Goal: Task Accomplishment & Management: Use online tool/utility

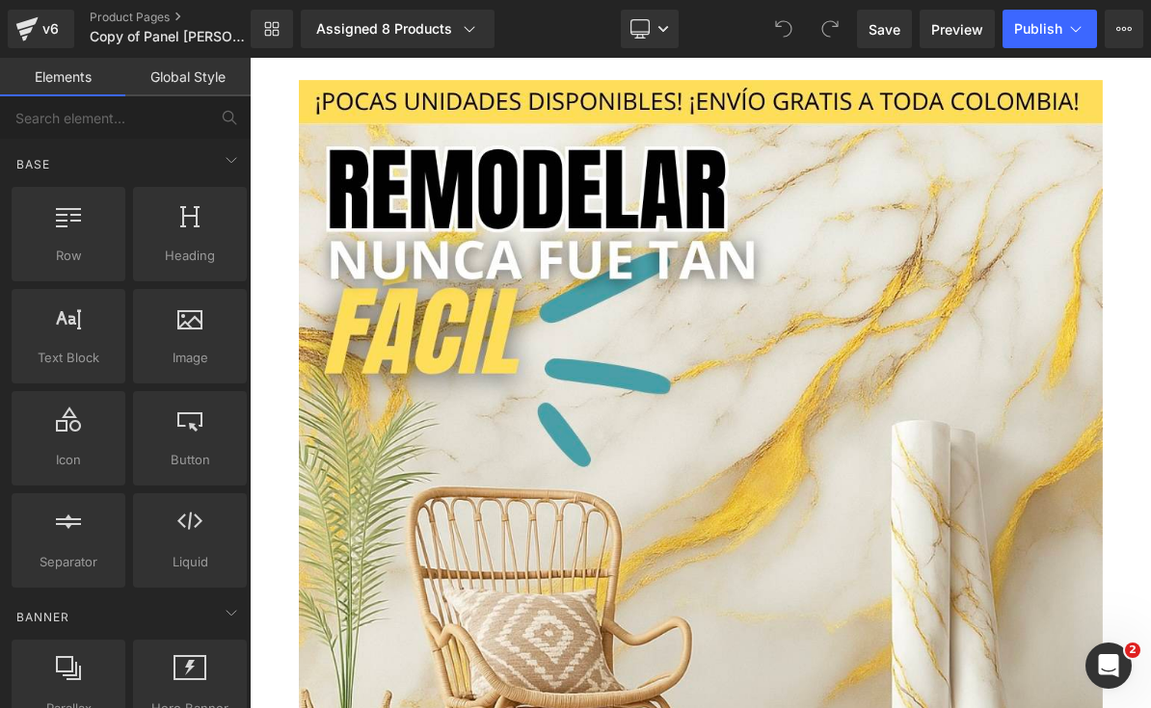
click at [696, 23] on div "Library Assigned 8 Products Product Preview ADHESIVO [PERSON_NAME] 3x1 ROLLO AD…" at bounding box center [701, 29] width 900 height 39
click at [660, 35] on link "Desktop" at bounding box center [650, 29] width 58 height 39
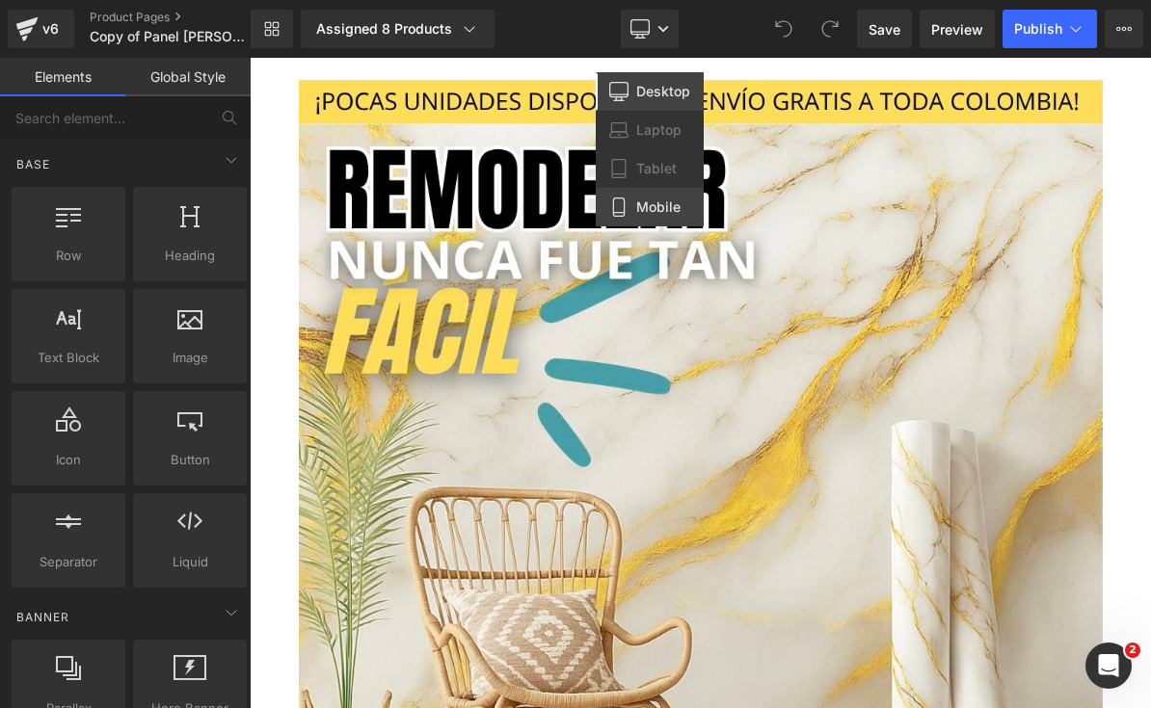
click at [702, 221] on link "Mobile" at bounding box center [650, 207] width 108 height 39
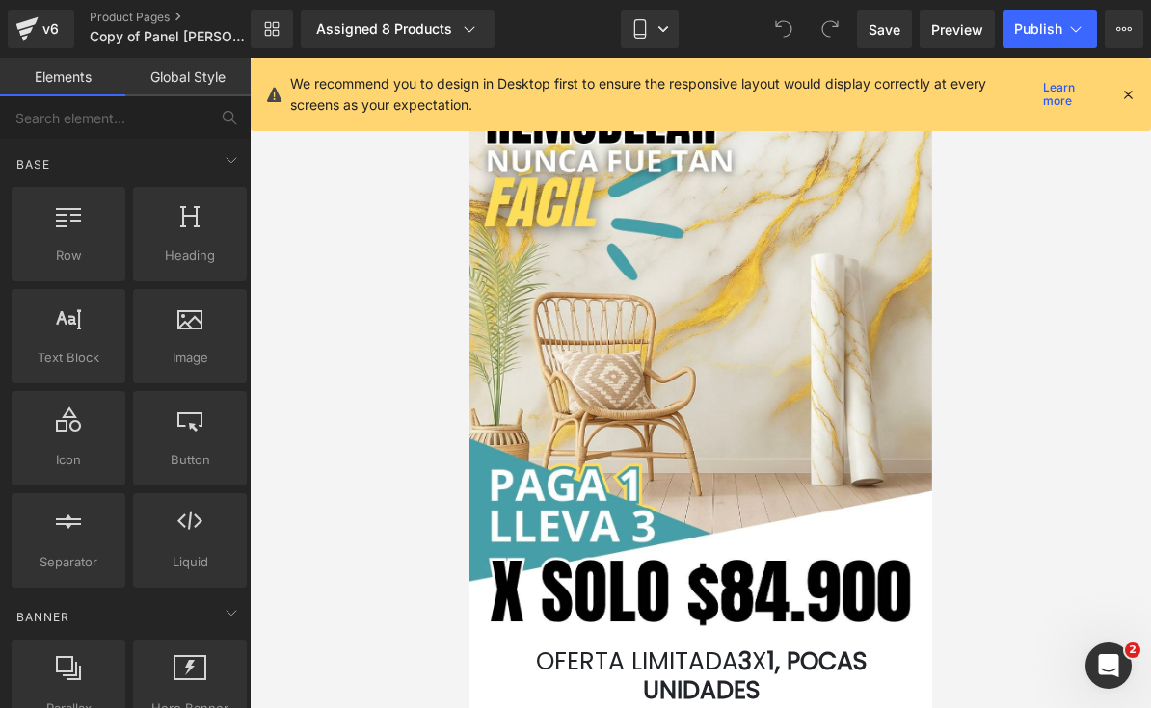
click at [1124, 94] on icon at bounding box center [1127, 94] width 17 height 17
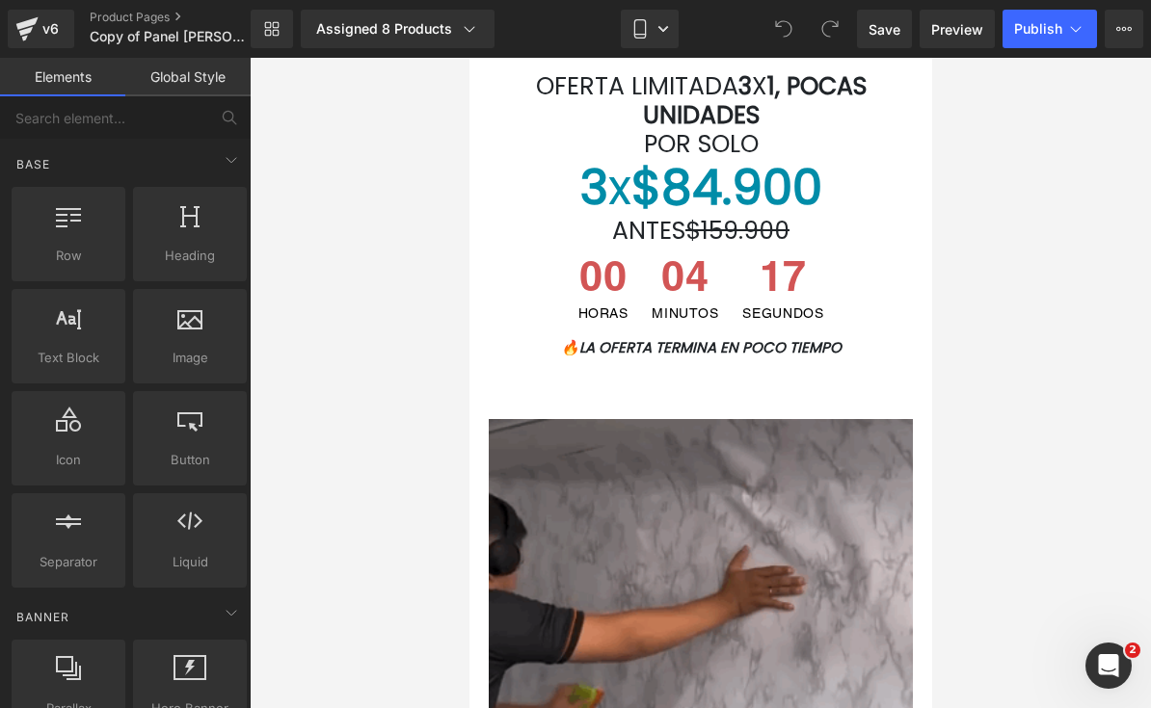
scroll to position [429, 0]
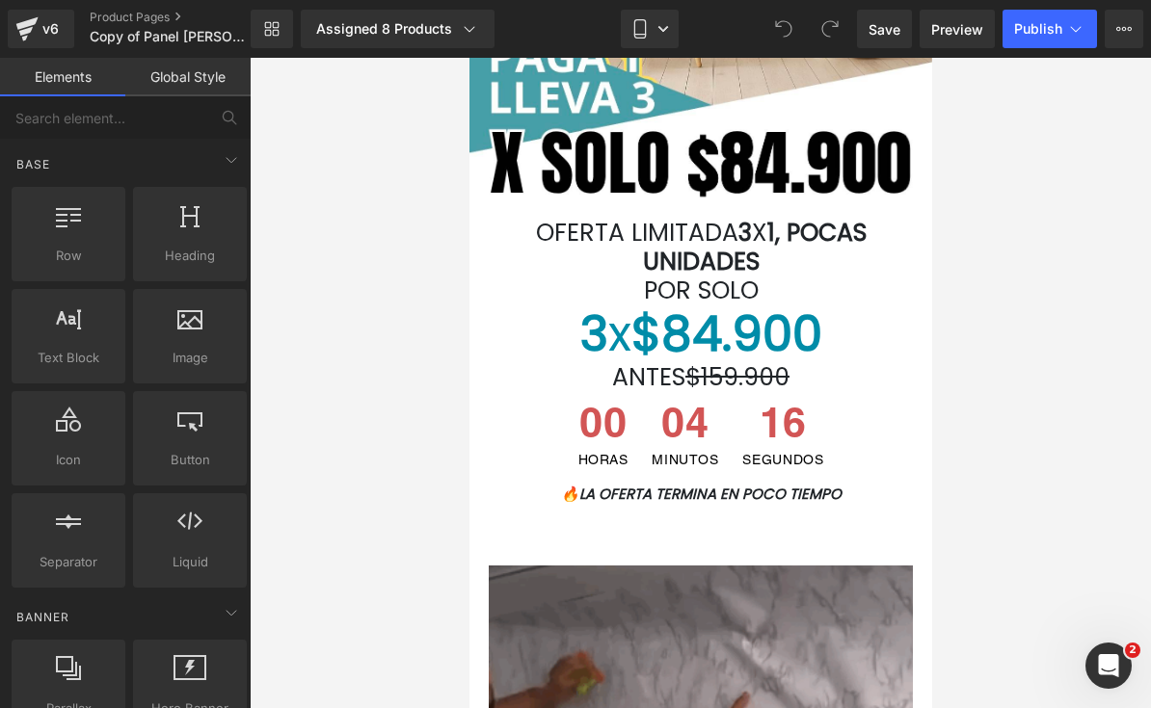
click at [468, 58] on div at bounding box center [468, 58] width 0 height 0
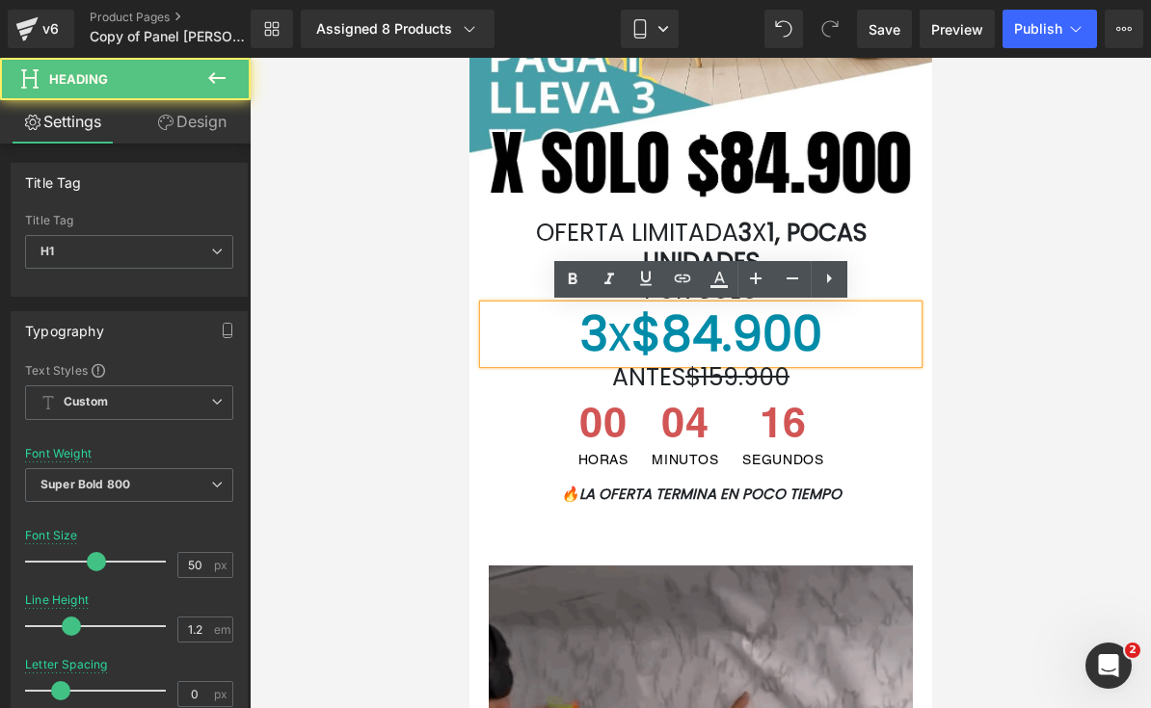
click at [831, 331] on h1 "3 x $84.900" at bounding box center [700, 334] width 434 height 58
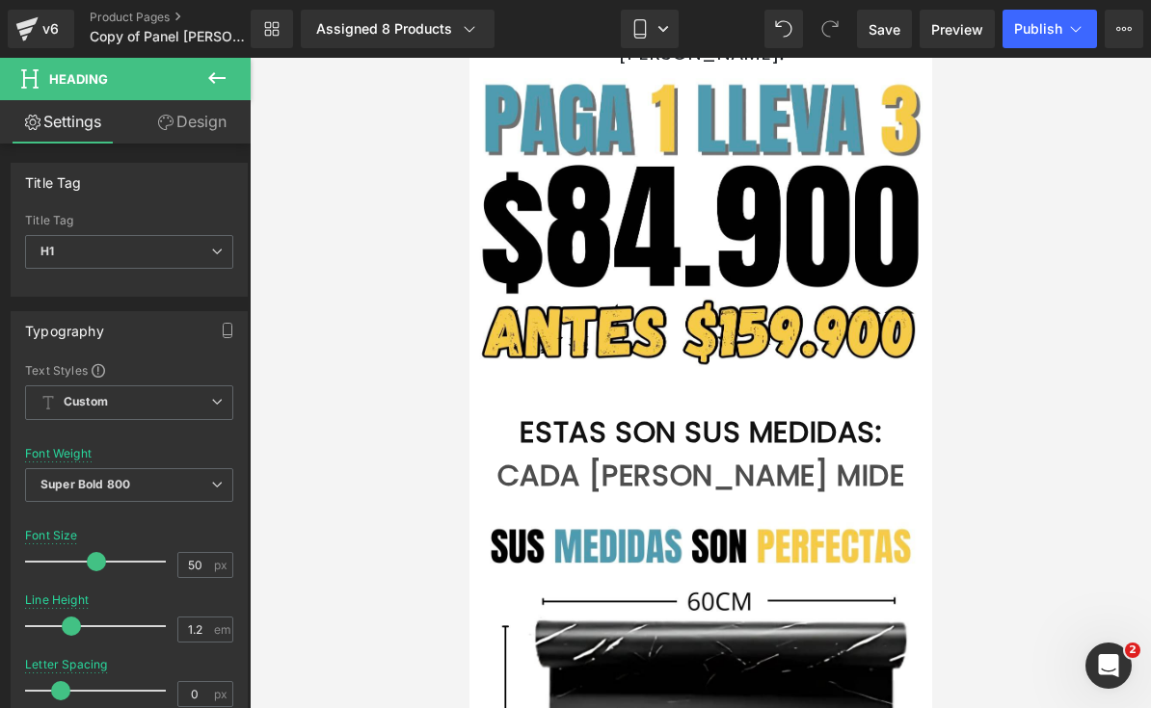
scroll to position [1399, 0]
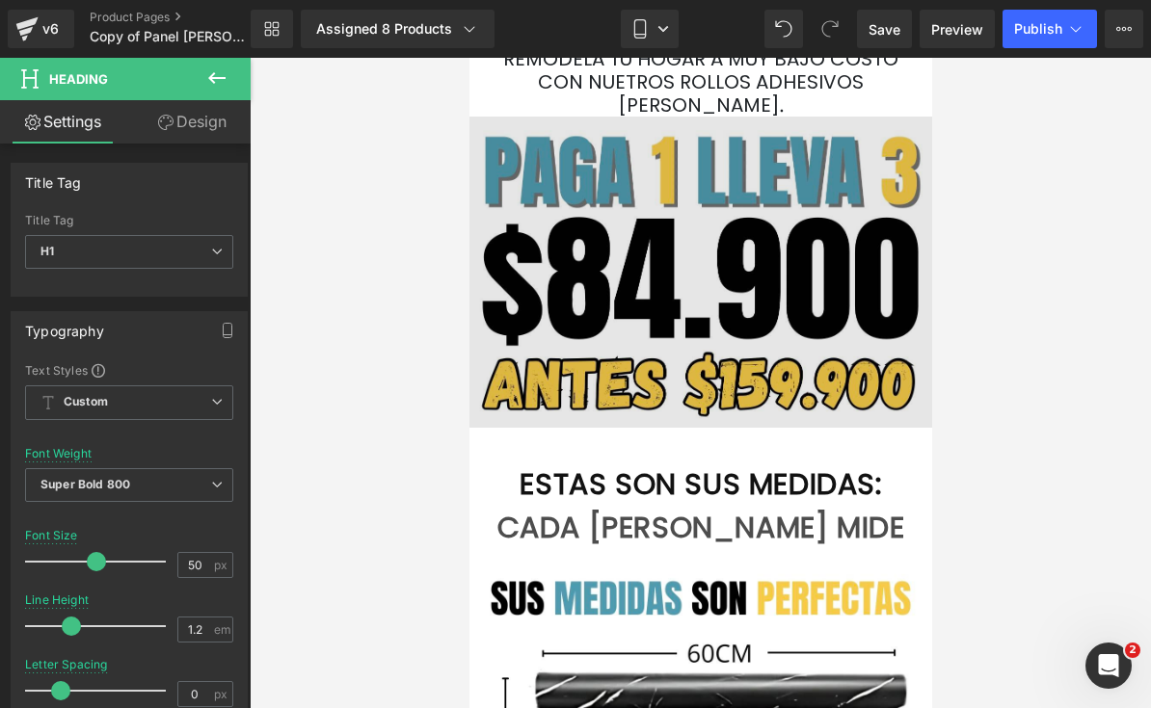
click at [858, 301] on img at bounding box center [699, 272] width 463 height 311
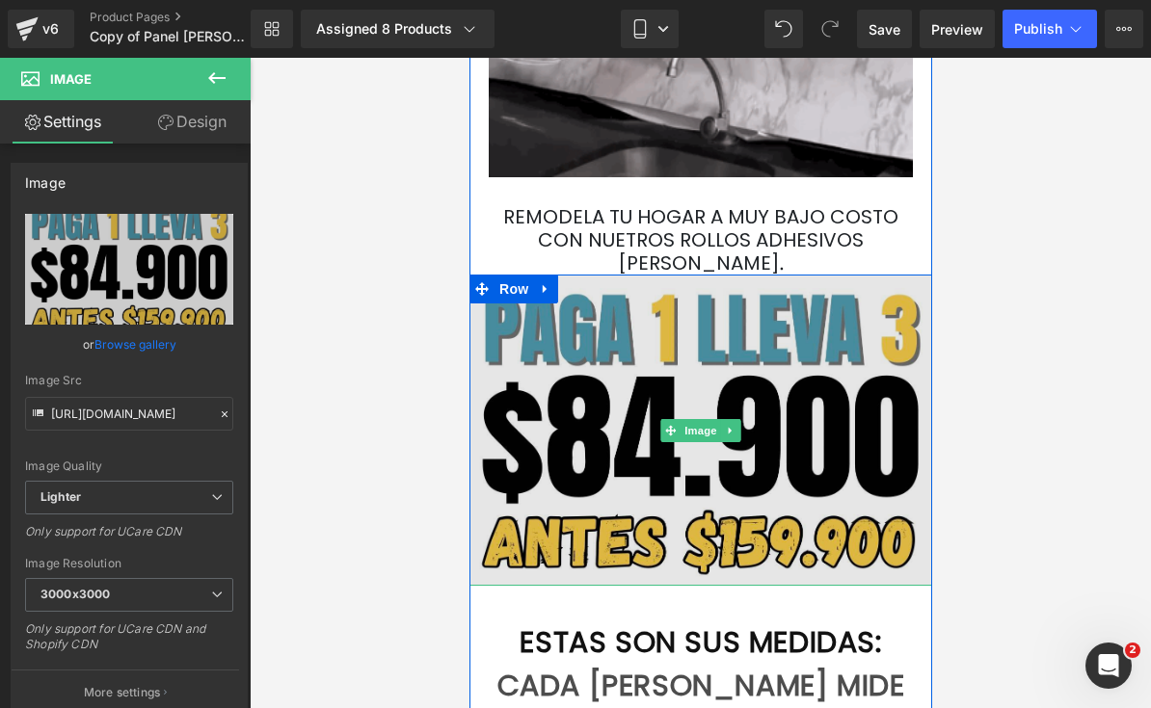
scroll to position [1252, 0]
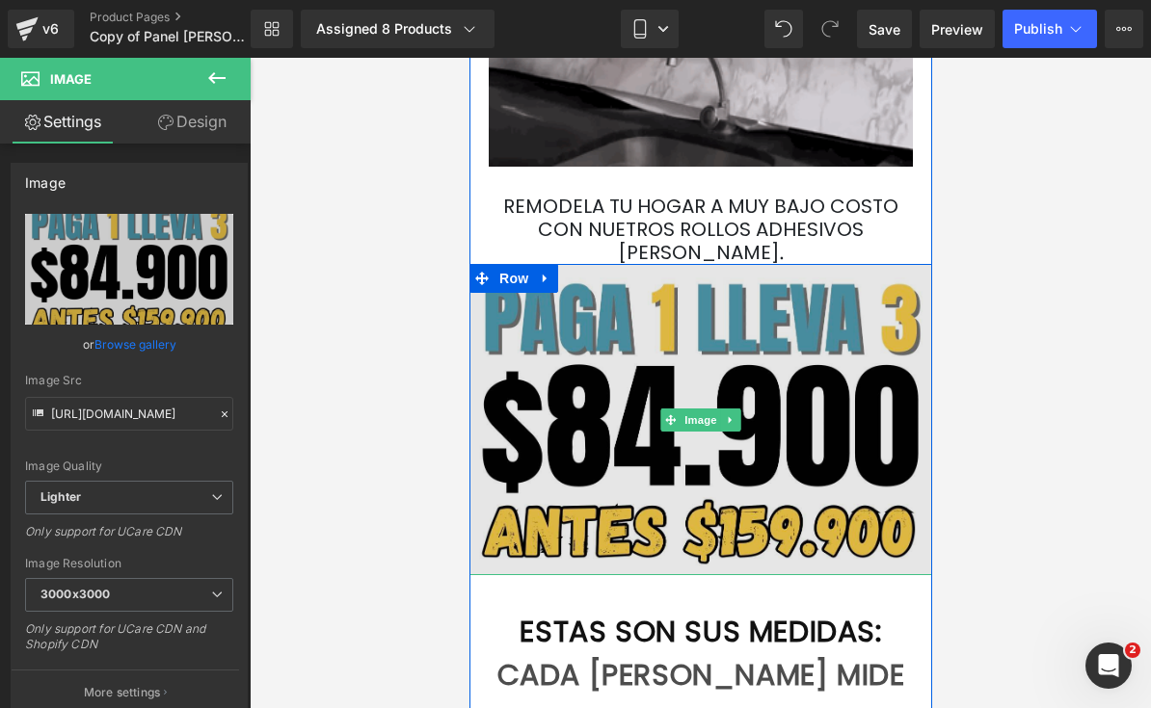
click at [844, 382] on img at bounding box center [699, 419] width 463 height 311
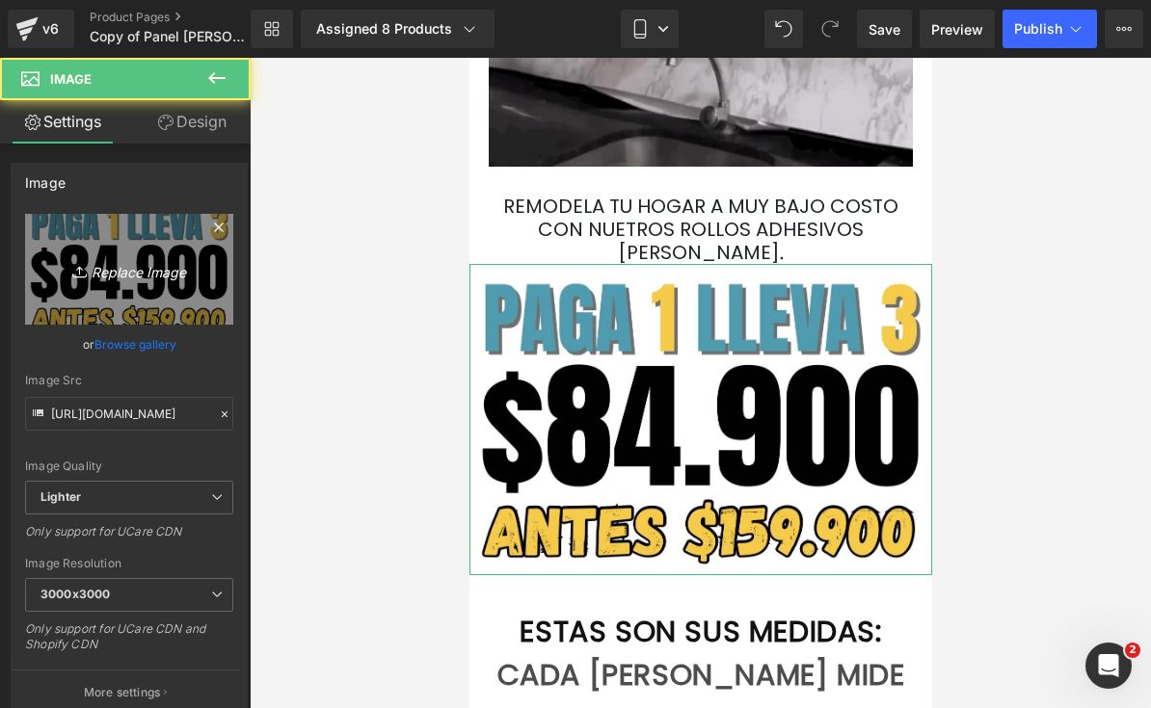
click at [87, 260] on icon "Replace Image" at bounding box center [129, 269] width 154 height 24
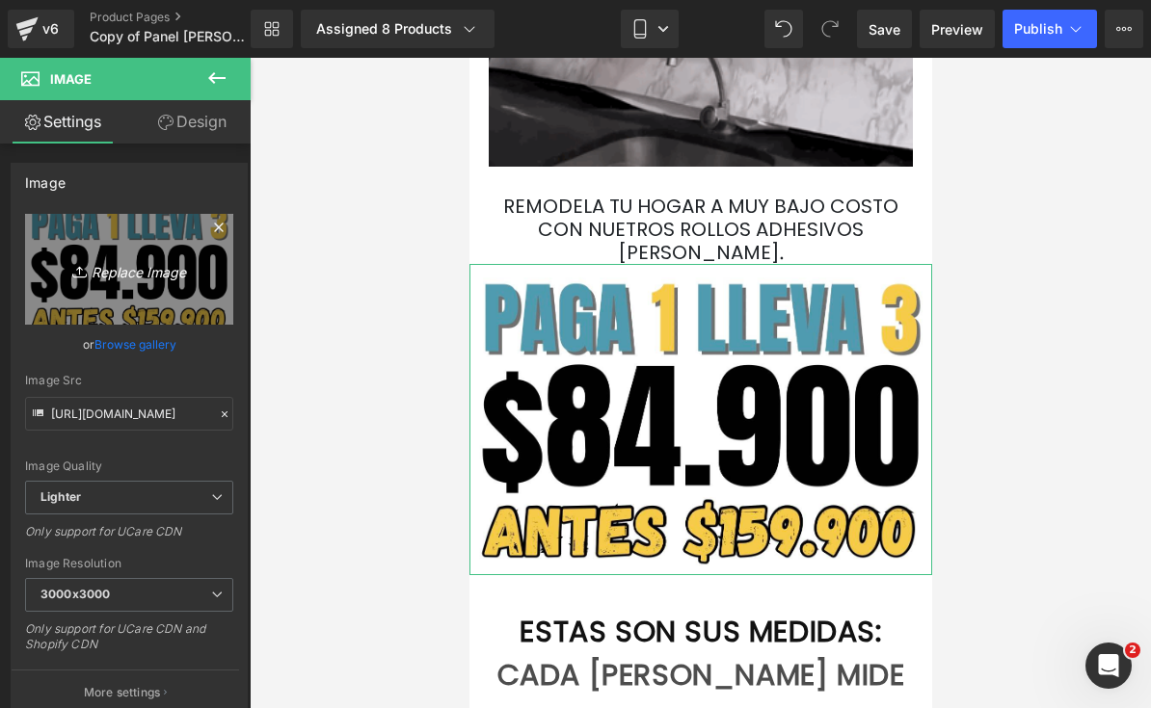
type input "C:\fakepath\¡POCAS UNIDADES DISPONIBLES! ¡ENVÍO GRATIS A TODA [GEOGRAPHIC_DATA…"
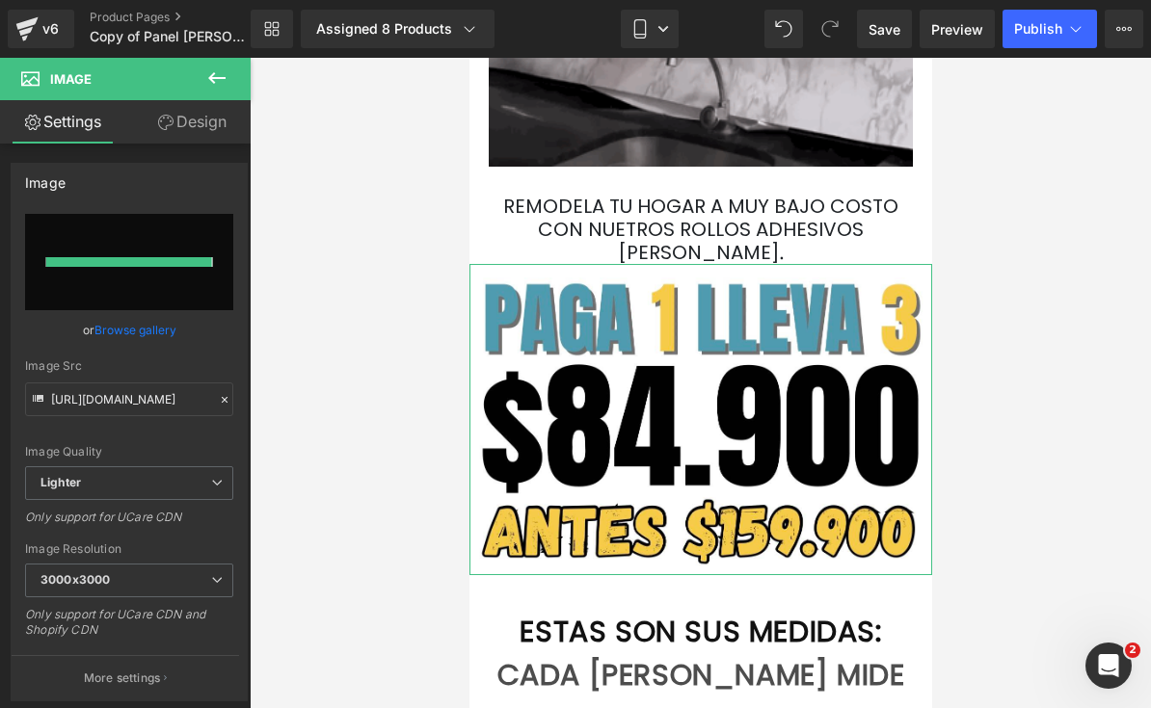
type input "[URL][DOMAIN_NAME]"
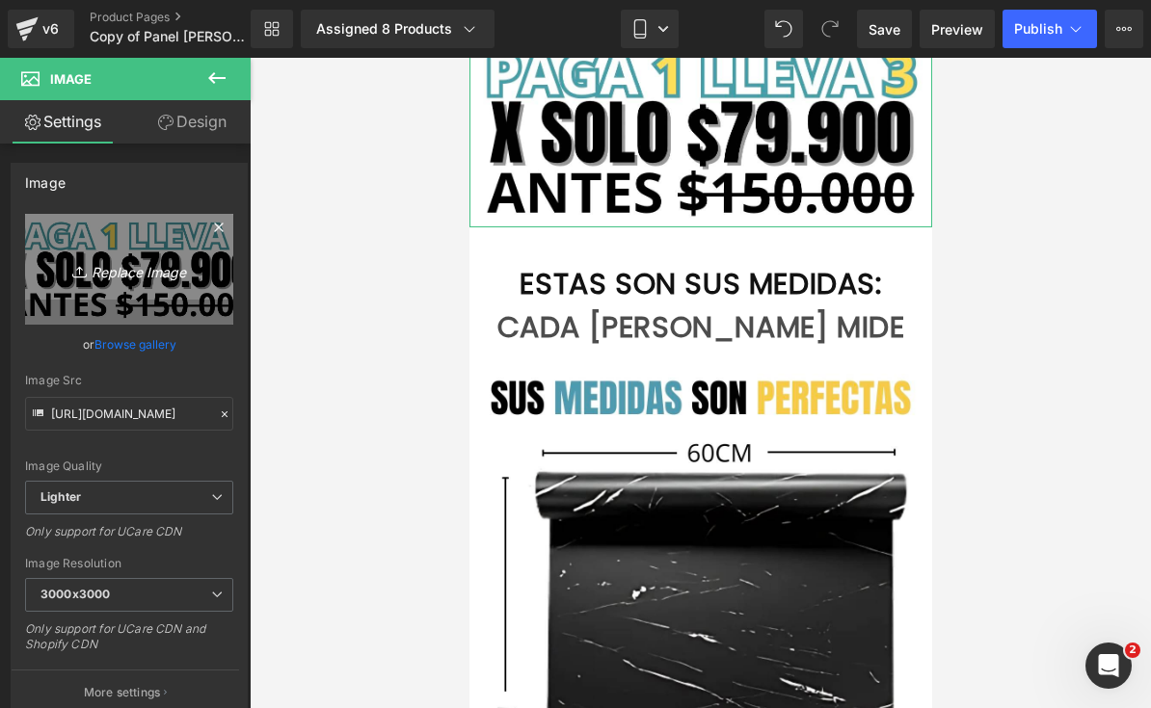
scroll to position [1409, 0]
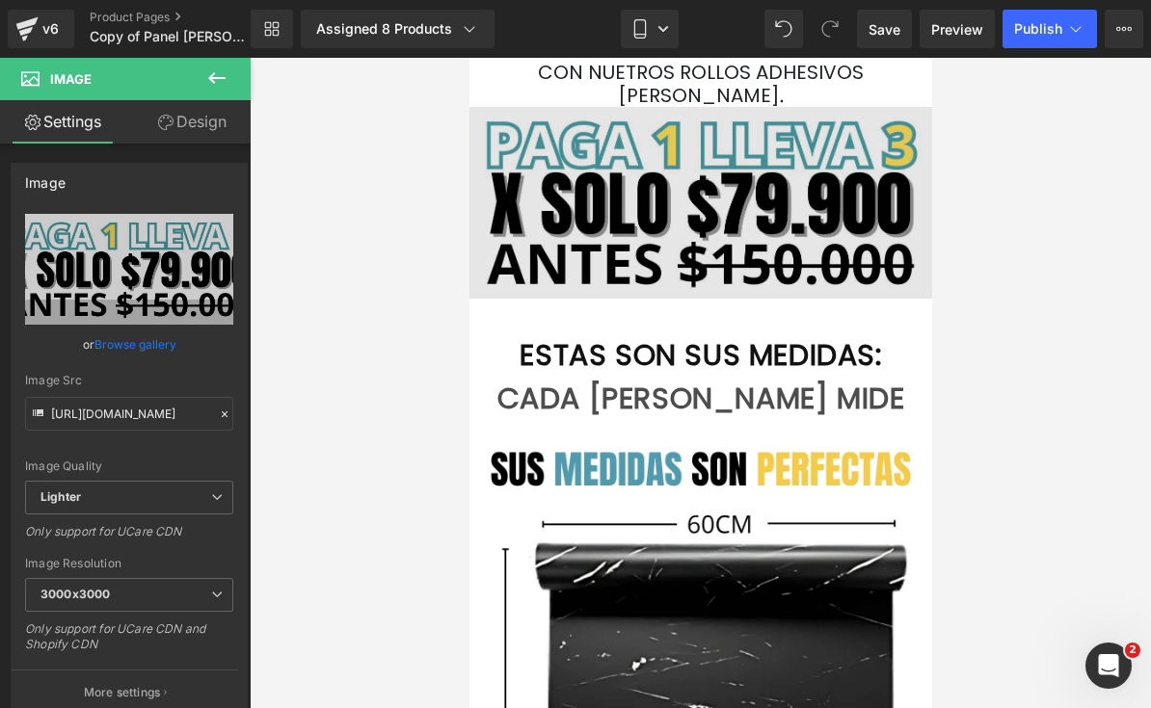
click at [845, 223] on img at bounding box center [699, 202] width 463 height 191
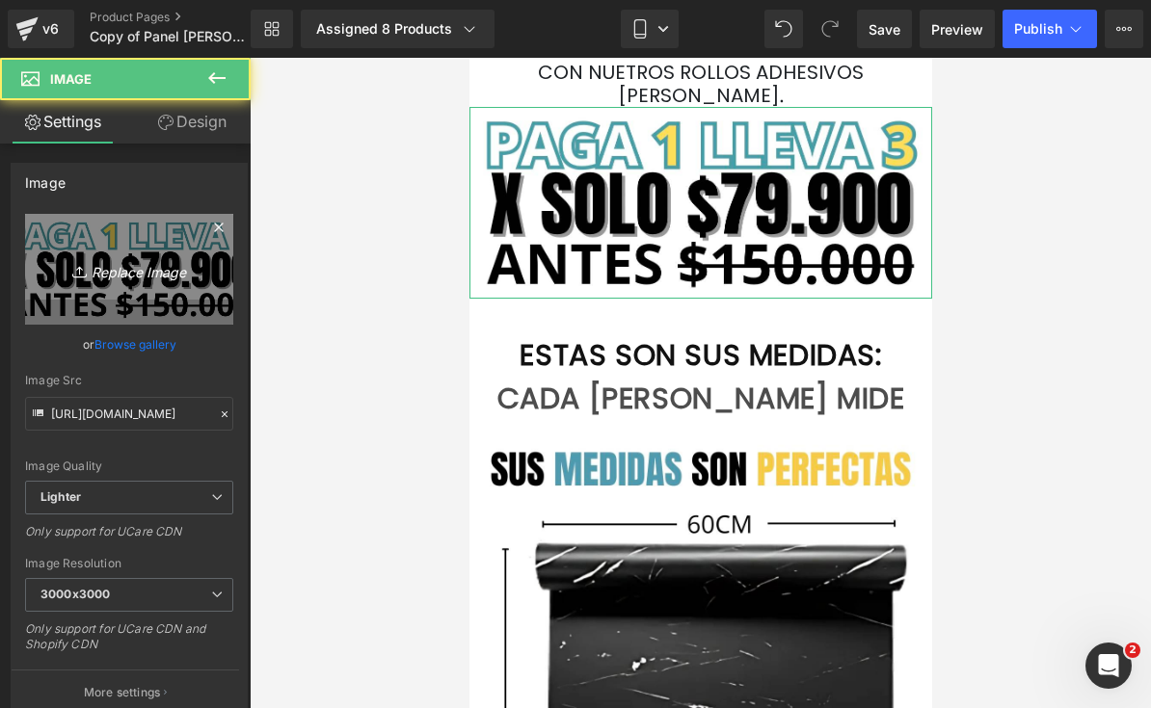
click at [83, 256] on link "Replace Image" at bounding box center [129, 269] width 208 height 111
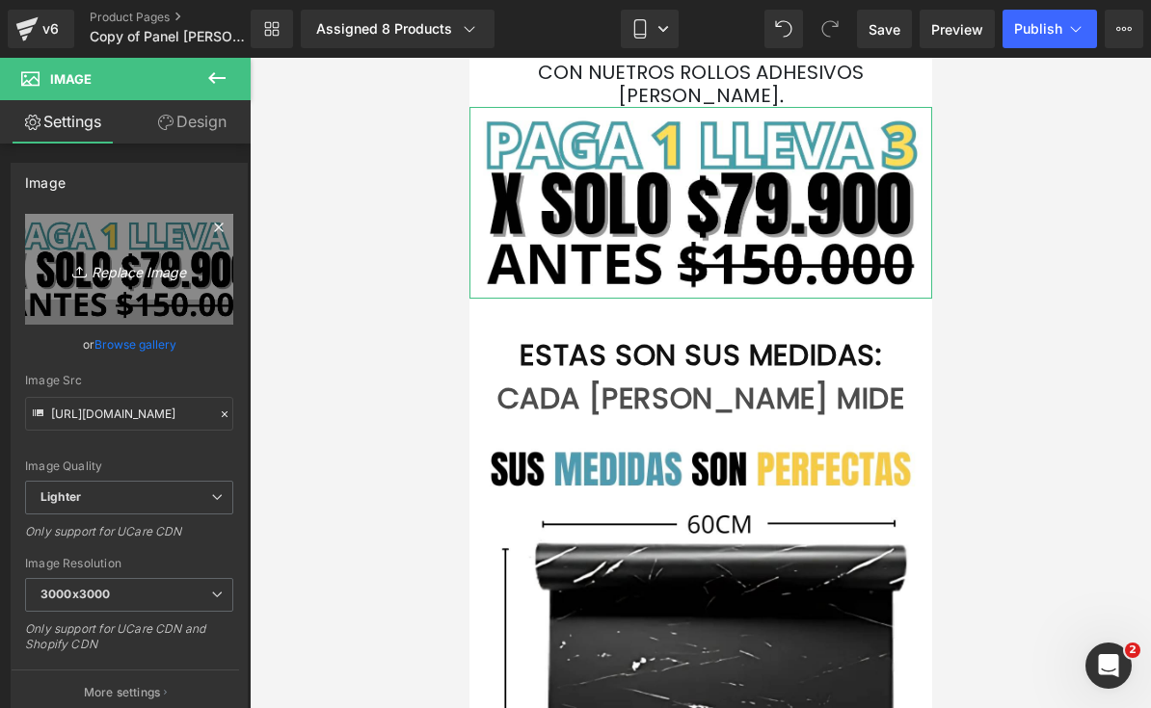
type input "C:\fakepath\¡POCAS UNIDADES DISPONIBLES! ¡ENVÍO GRATIS A TODA [GEOGRAPHIC_DATA…"
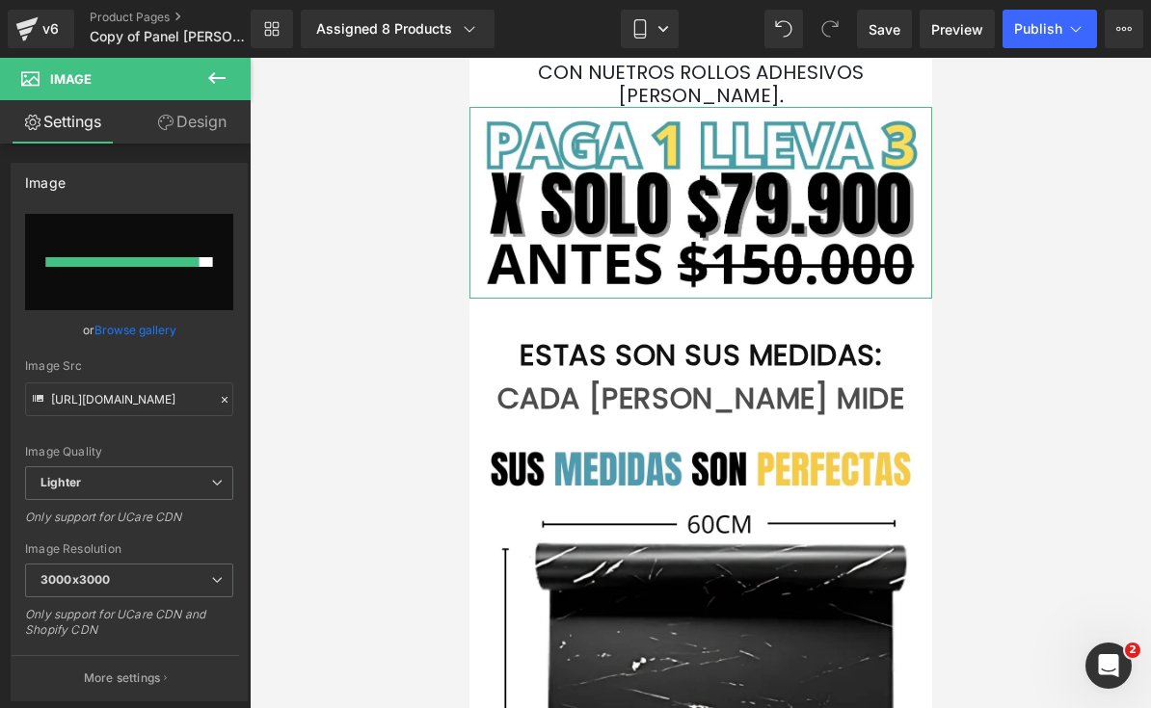
type input "[URL][DOMAIN_NAME]"
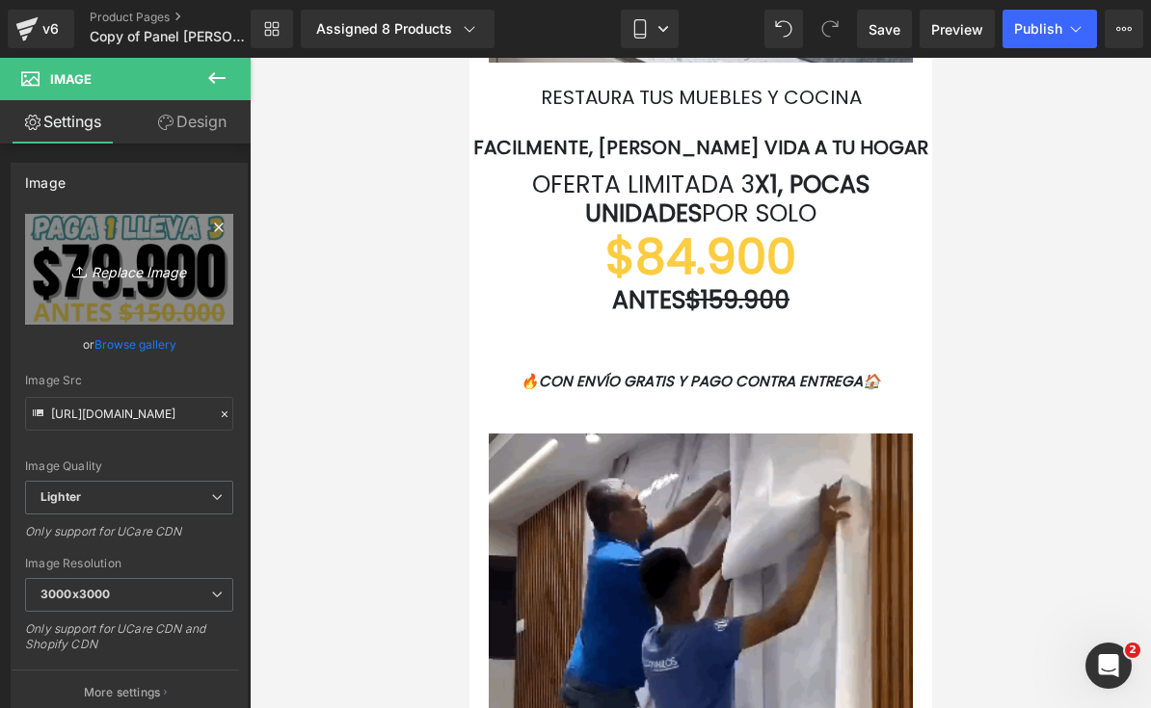
scroll to position [3793, 0]
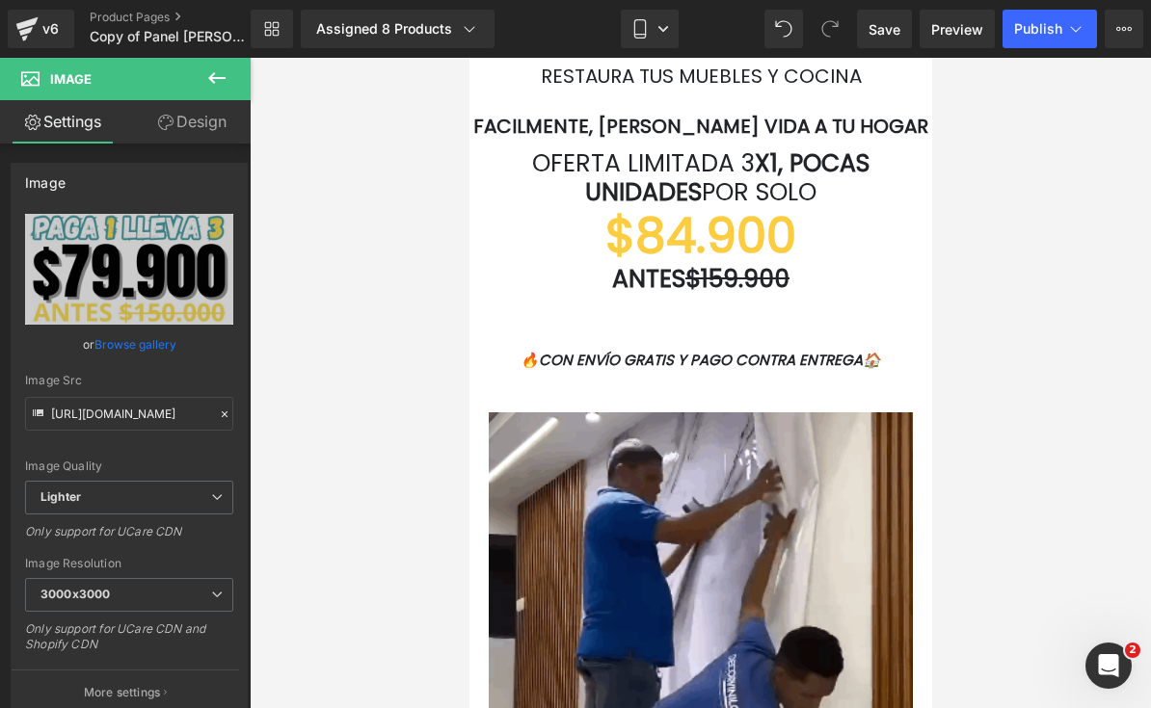
click at [774, 270] on font "$84.900" at bounding box center [699, 235] width 191 height 68
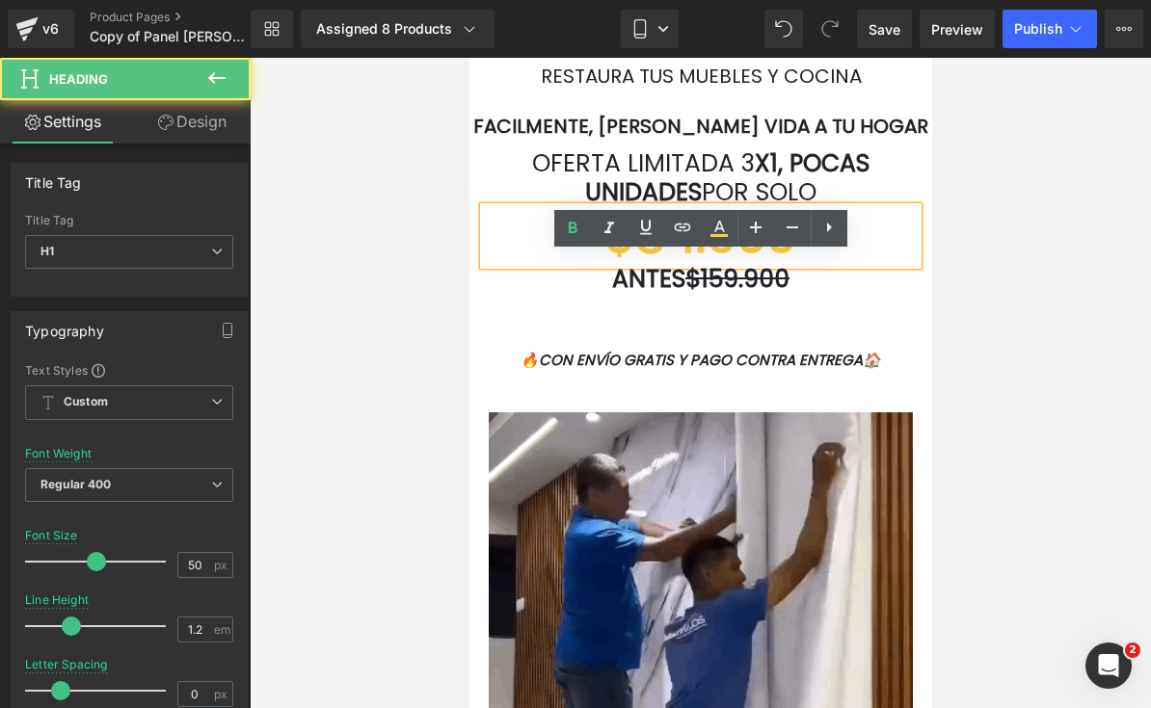
click at [795, 265] on h1 "$84.900" at bounding box center [700, 236] width 434 height 58
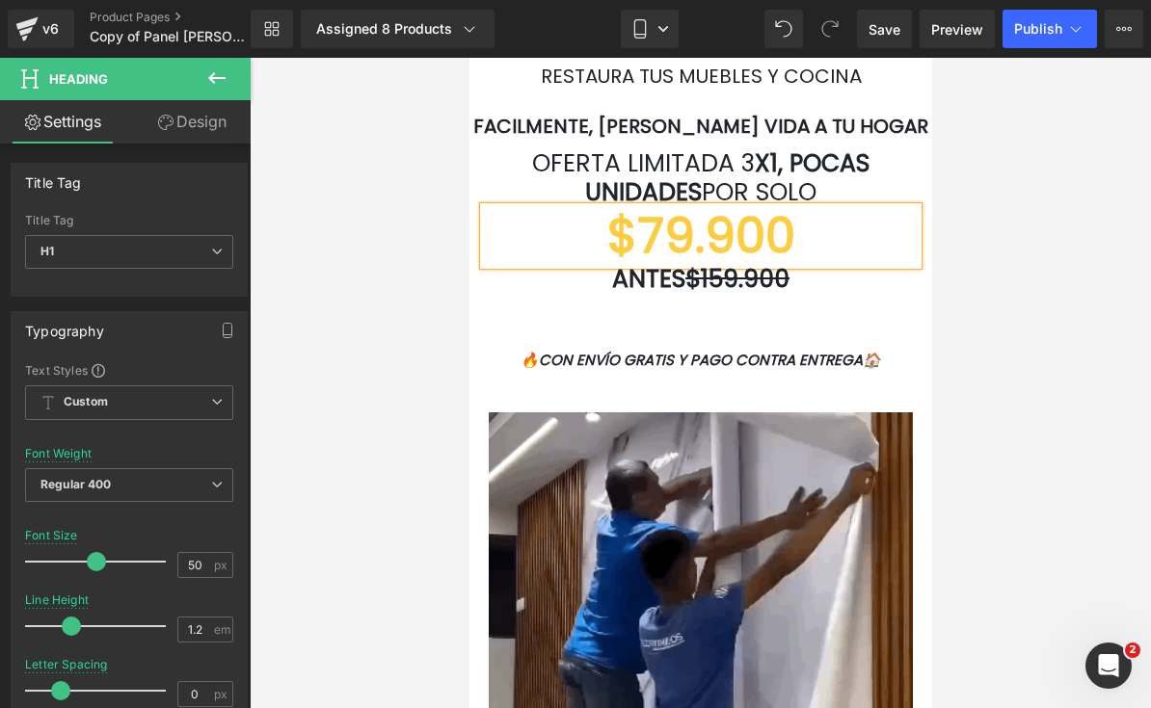
click at [996, 394] on div at bounding box center [700, 383] width 901 height 651
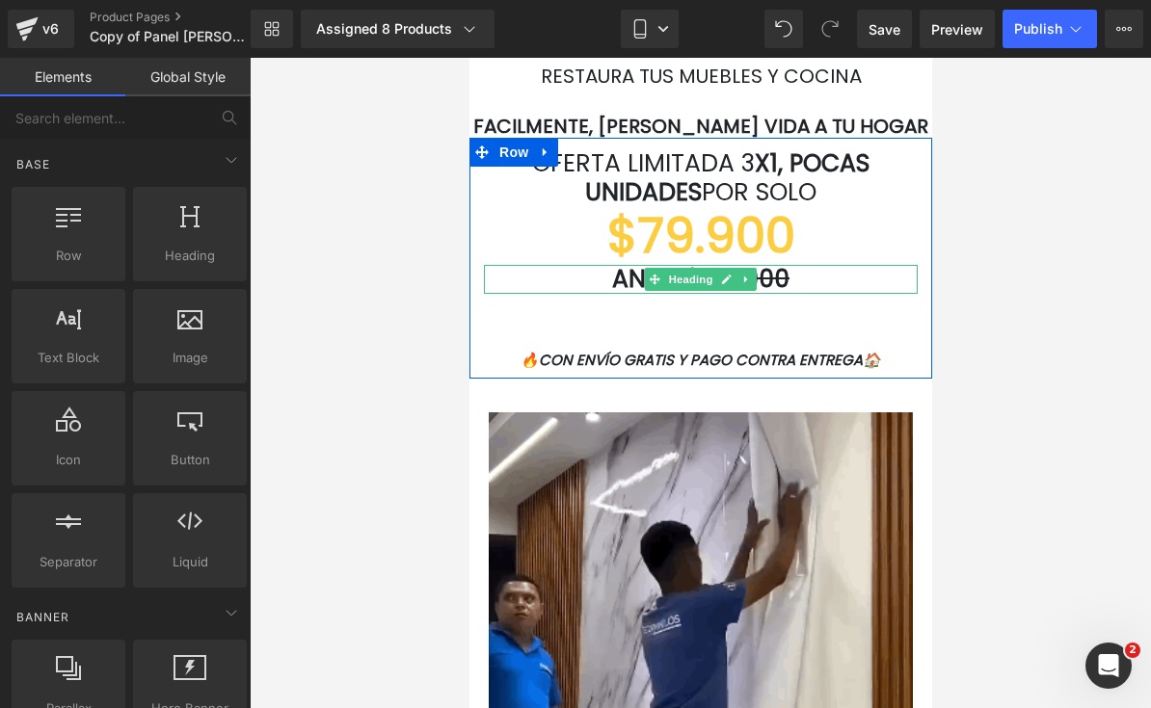
click at [846, 294] on h1 "ANTES $159.900" at bounding box center [700, 279] width 434 height 29
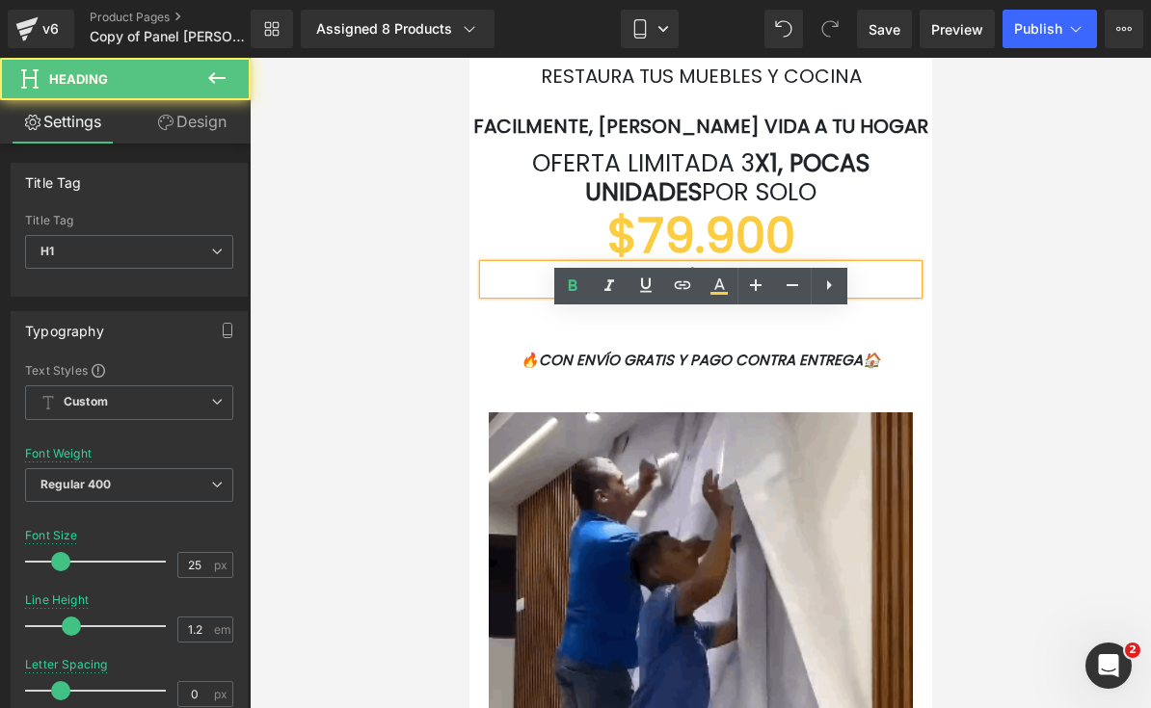
click at [853, 294] on h1 "ANTES $159.900" at bounding box center [700, 279] width 434 height 29
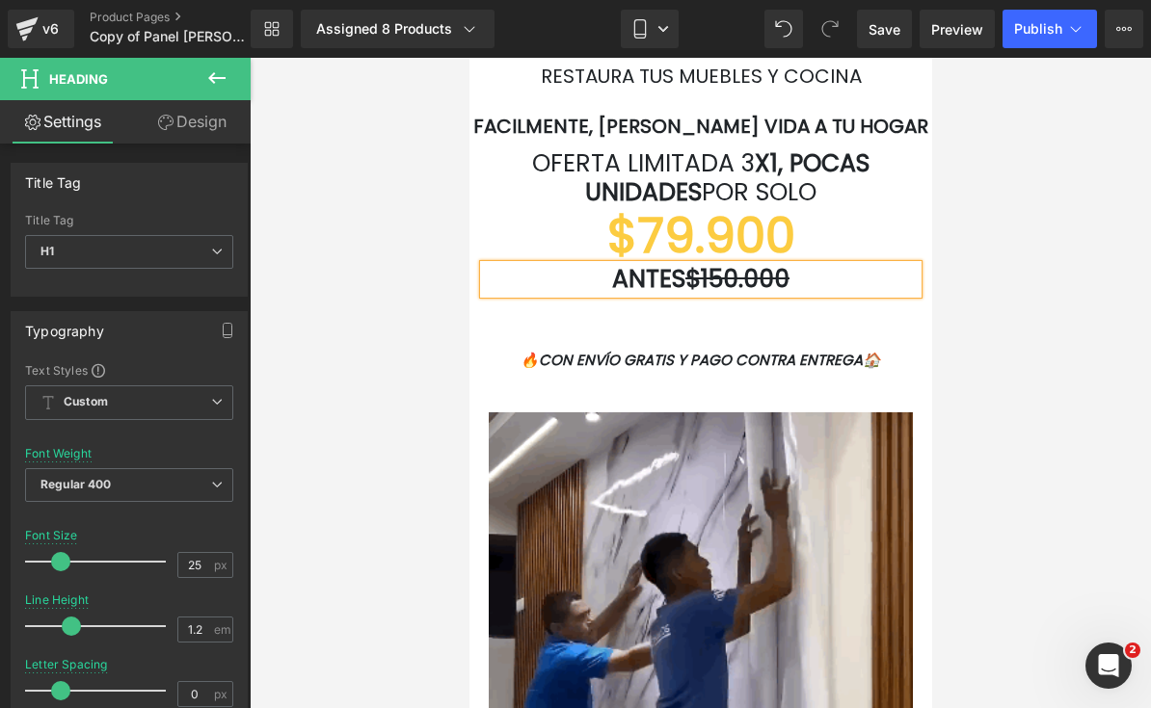
click at [992, 394] on div at bounding box center [700, 383] width 901 height 651
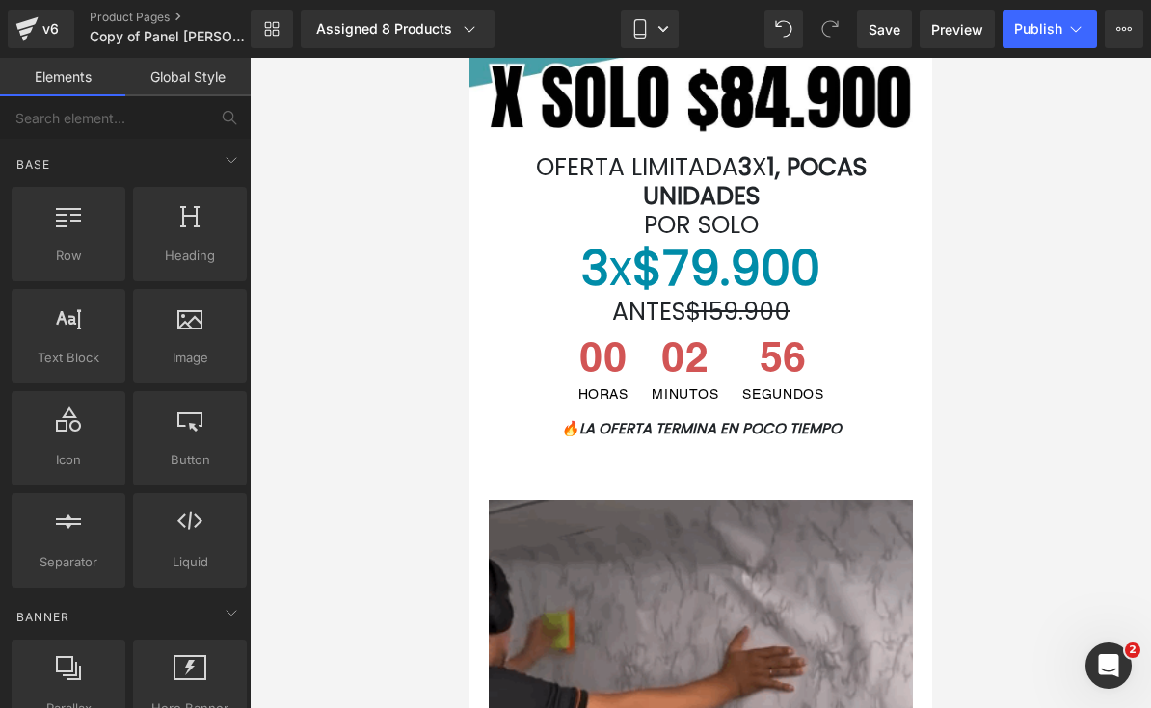
scroll to position [471, 0]
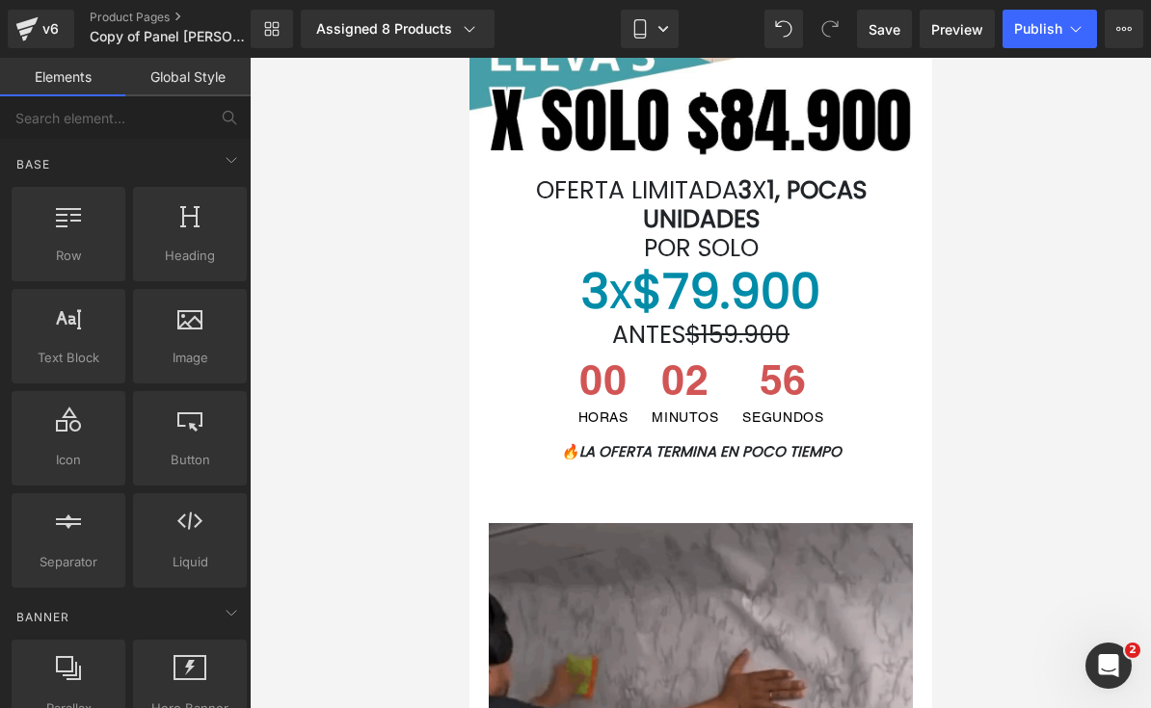
click at [831, 343] on h1 "ANTES $159.900" at bounding box center [700, 335] width 434 height 29
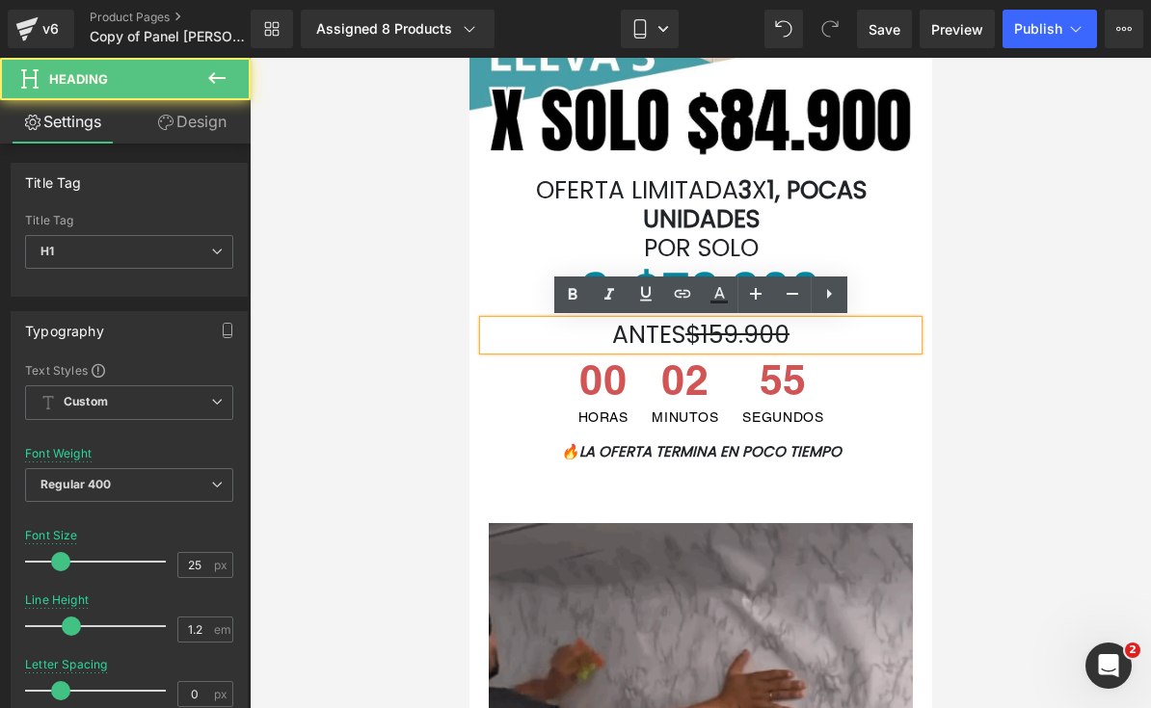
click at [840, 333] on h1 "ANTES $159.900" at bounding box center [700, 335] width 434 height 29
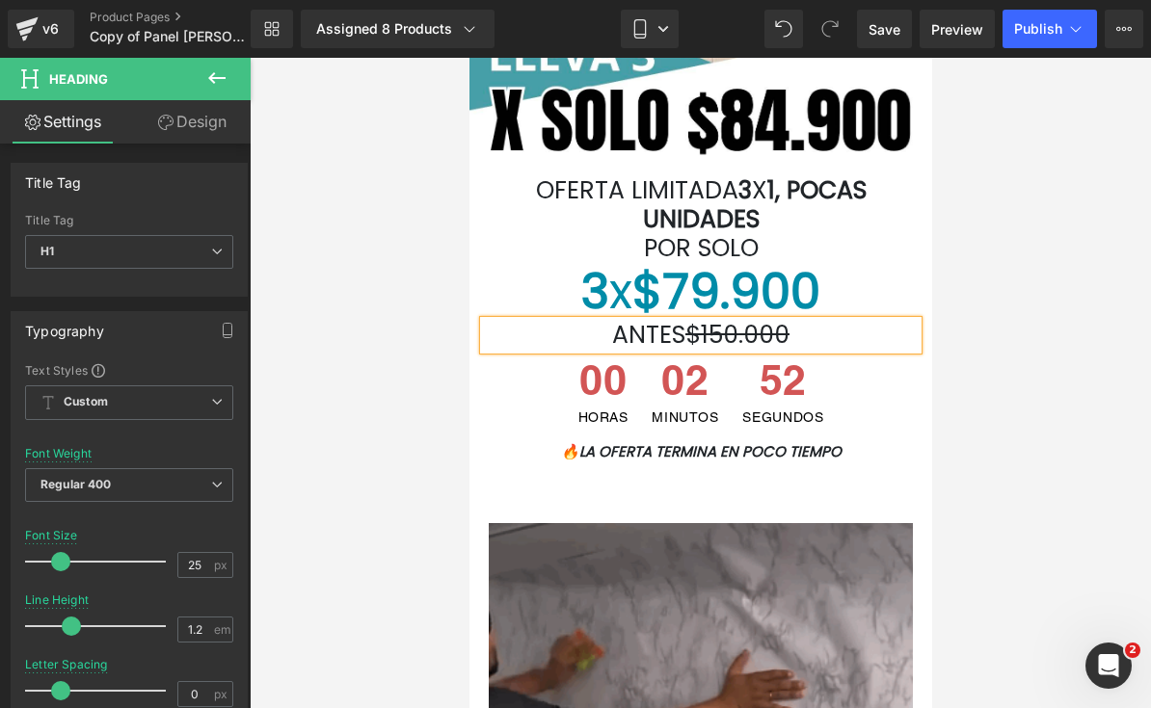
click at [978, 568] on div at bounding box center [700, 383] width 901 height 651
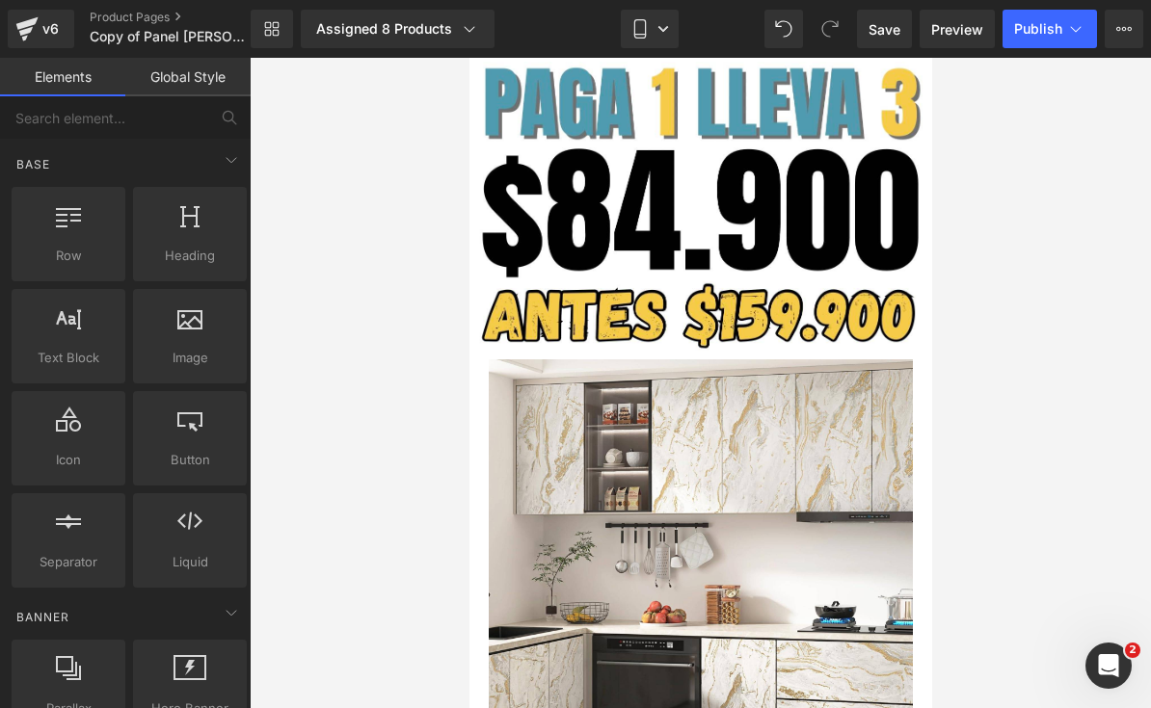
scroll to position [4922, 0]
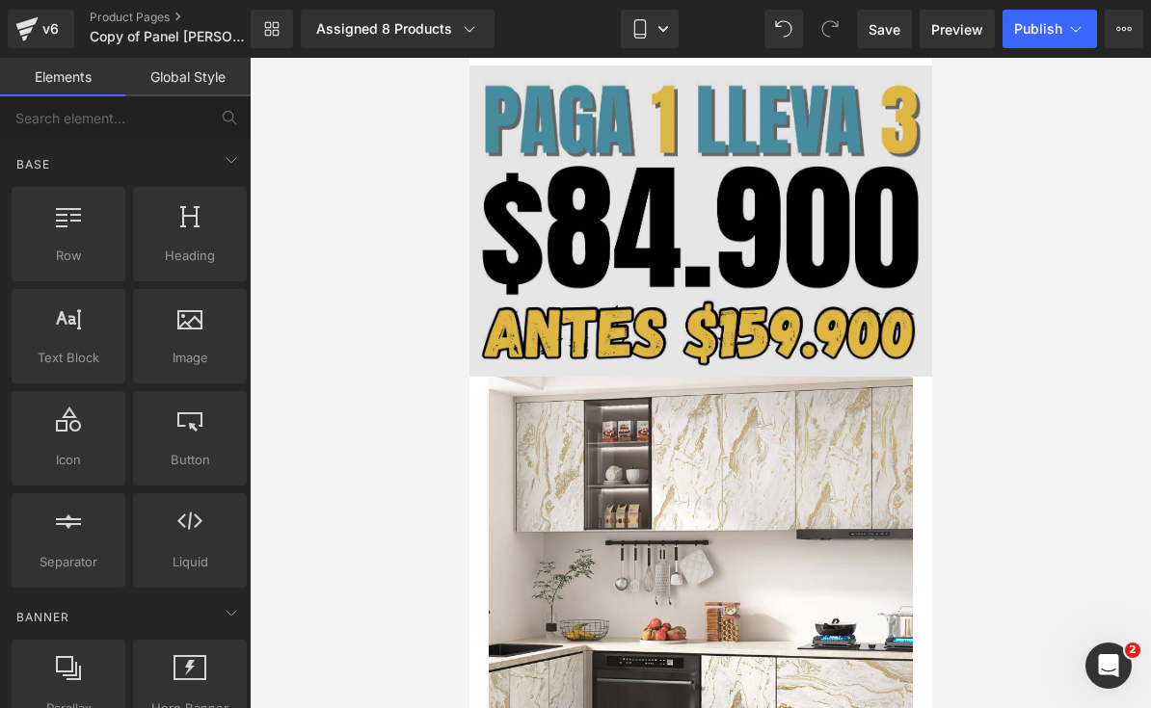
click at [852, 228] on img at bounding box center [699, 221] width 463 height 311
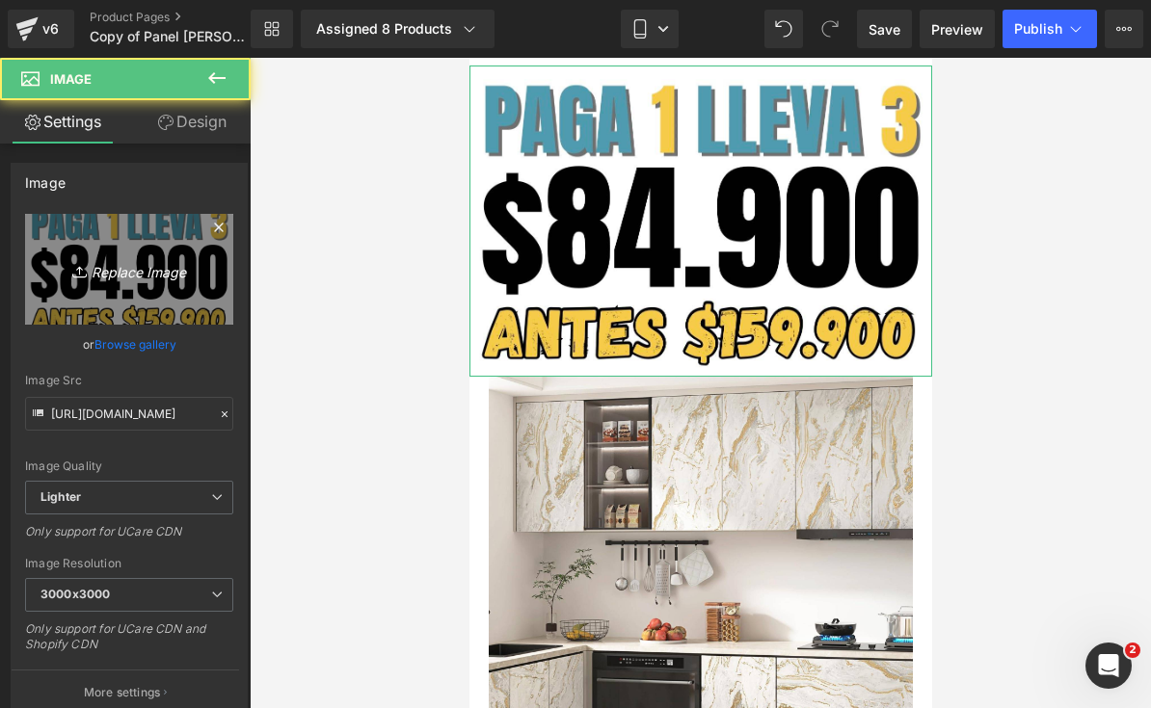
click at [88, 274] on icon at bounding box center [81, 271] width 19 height 19
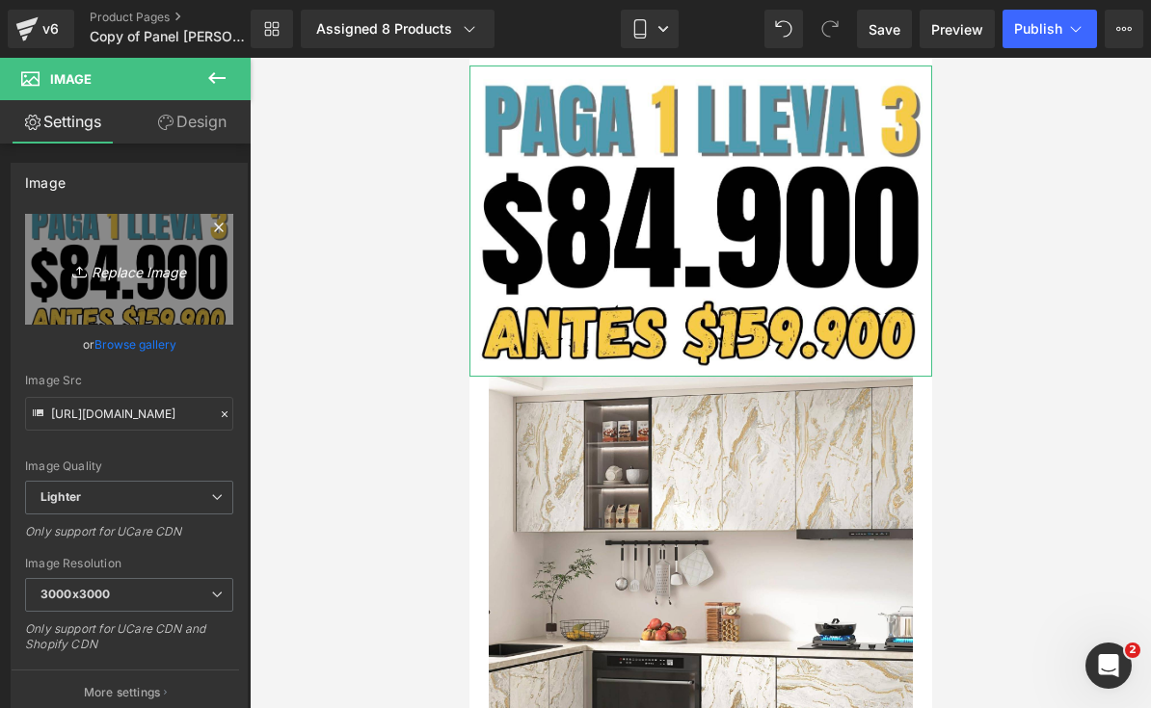
click at [155, 257] on icon "Replace Image" at bounding box center [129, 269] width 154 height 24
type input "C:\fakepath\¡POCAS UNIDADES DISPONIBLES! ¡ENVÍO GRATIS A TODA [GEOGRAPHIC_DATA…"
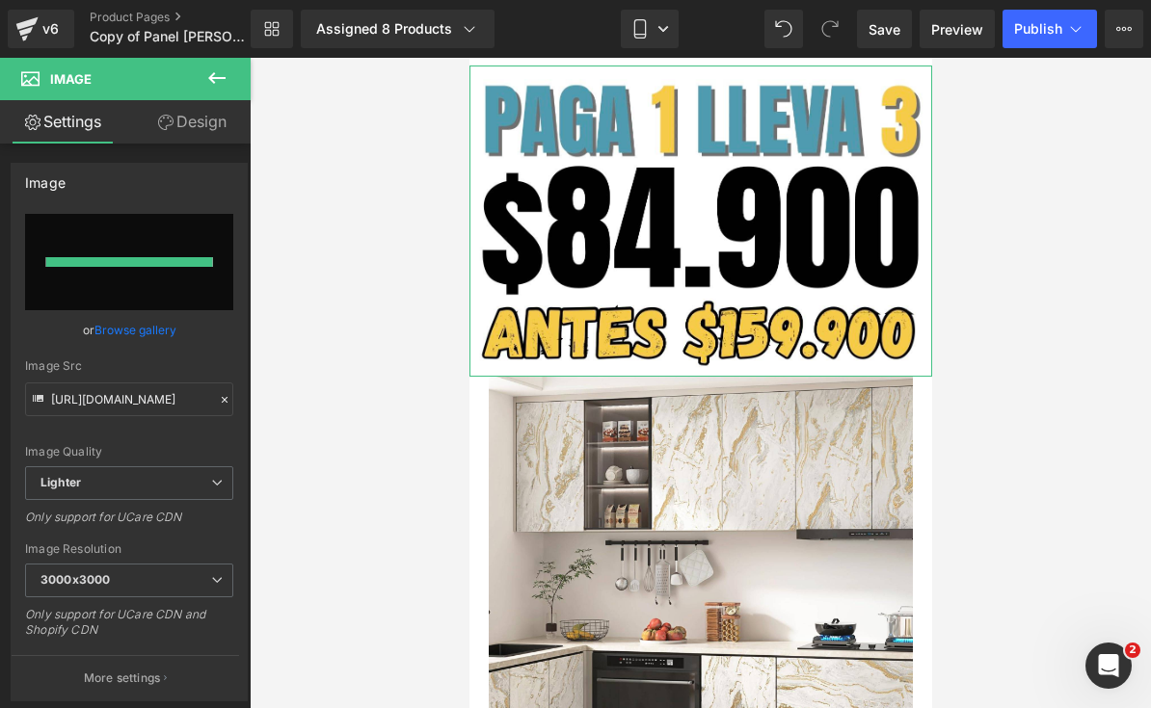
type input "[URL][DOMAIN_NAME]"
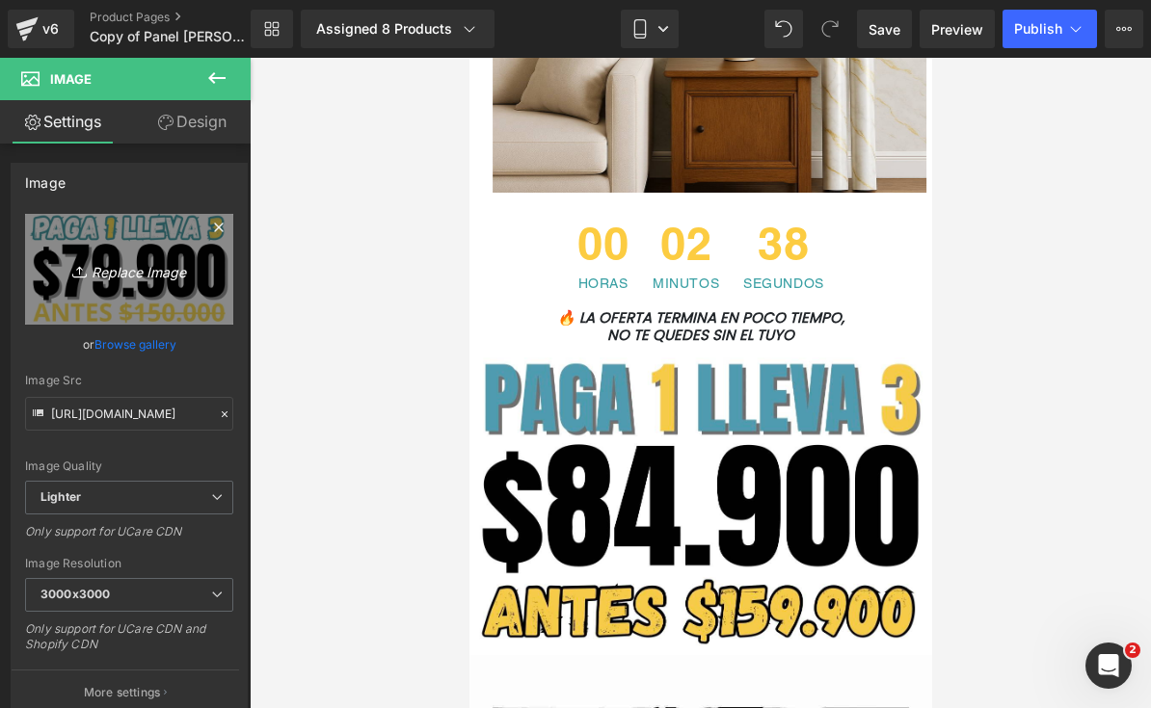
scroll to position [6760, 0]
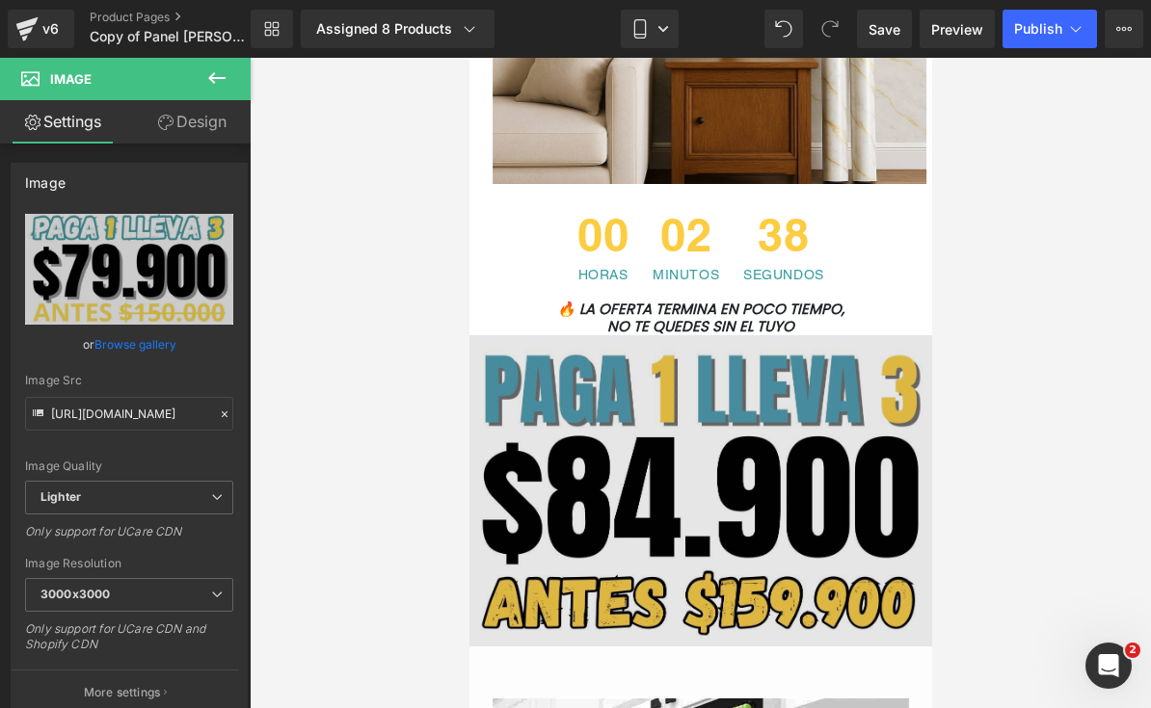
click at [800, 495] on img at bounding box center [699, 490] width 463 height 311
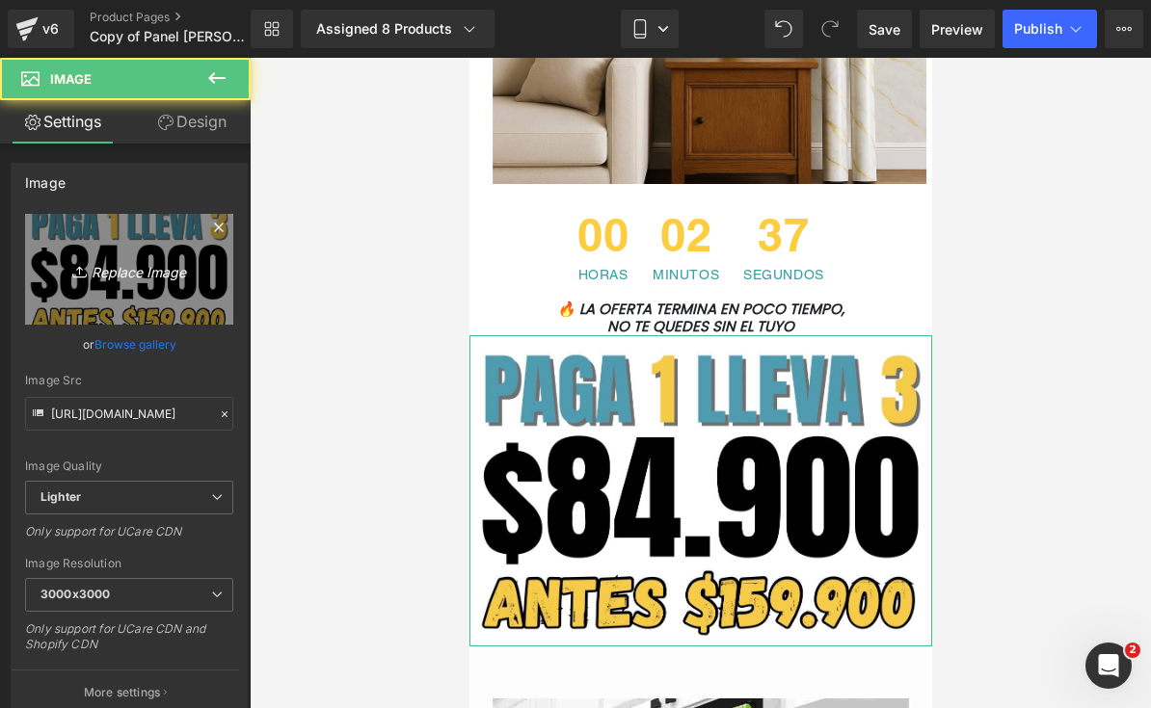
click at [89, 244] on link "Replace Image" at bounding box center [129, 269] width 208 height 111
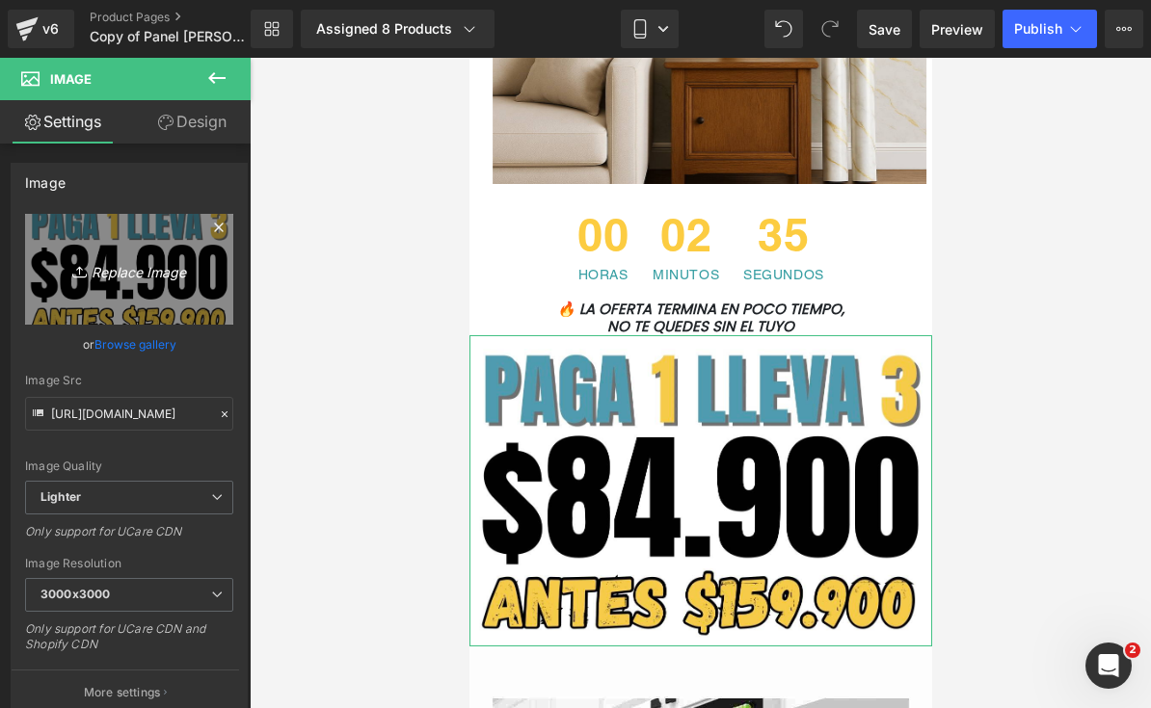
type input "C:\fakepath\¡POCAS UNIDADES DISPONIBLES! ¡ENVÍO GRATIS A TODA [GEOGRAPHIC_DATA…"
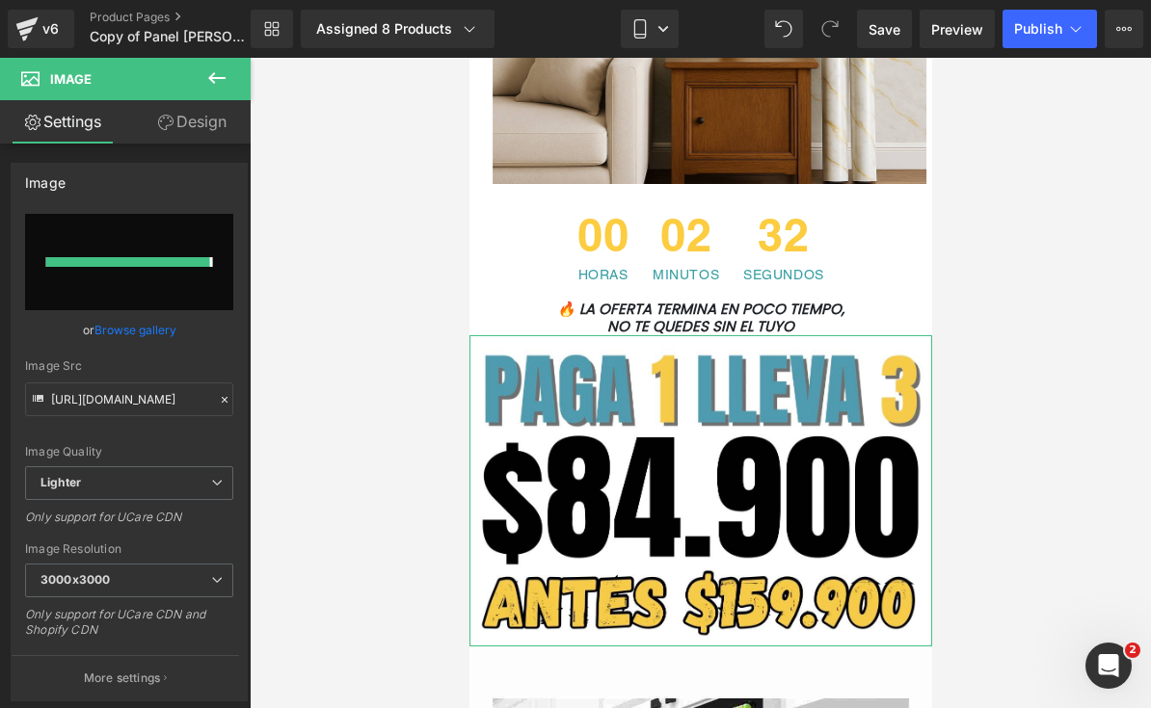
type input "[URL][DOMAIN_NAME]"
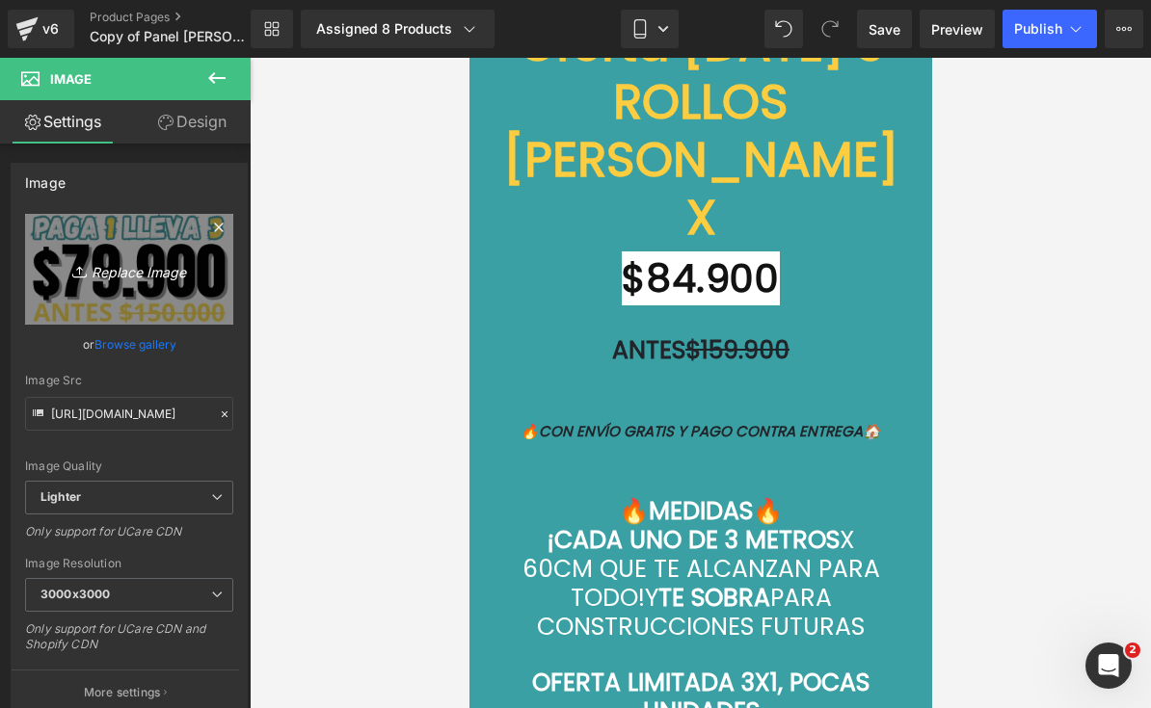
scroll to position [7838, 0]
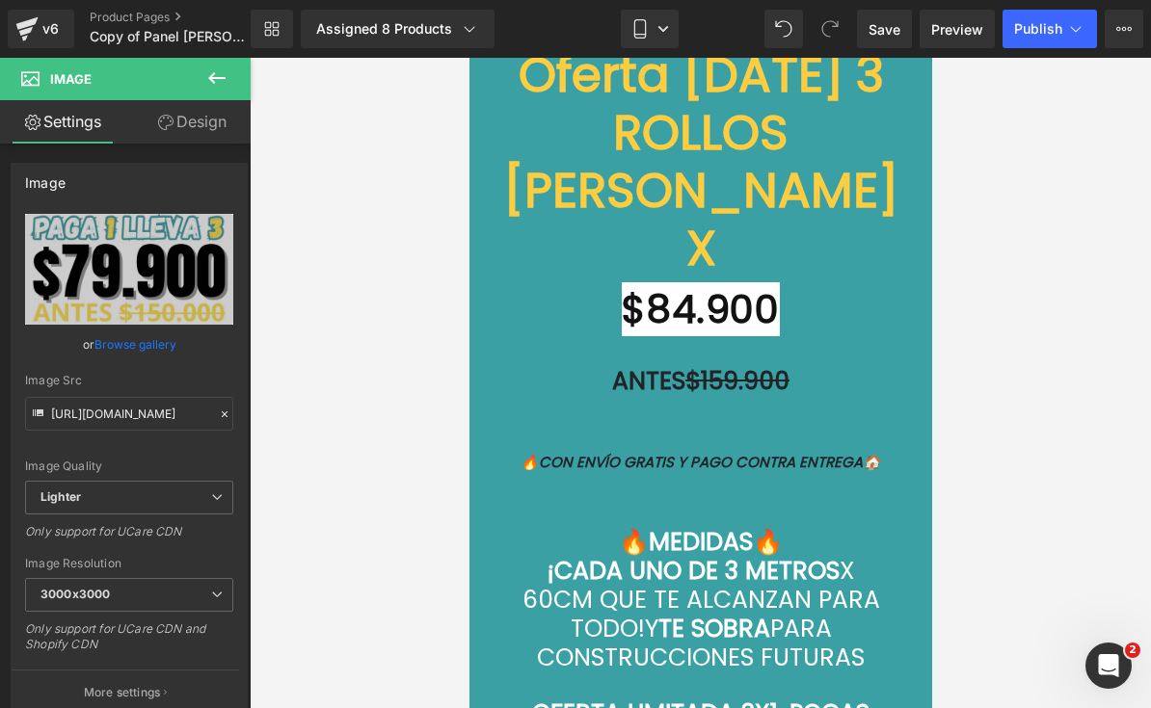
click at [799, 297] on h1 "$84.900" at bounding box center [700, 308] width 434 height 61
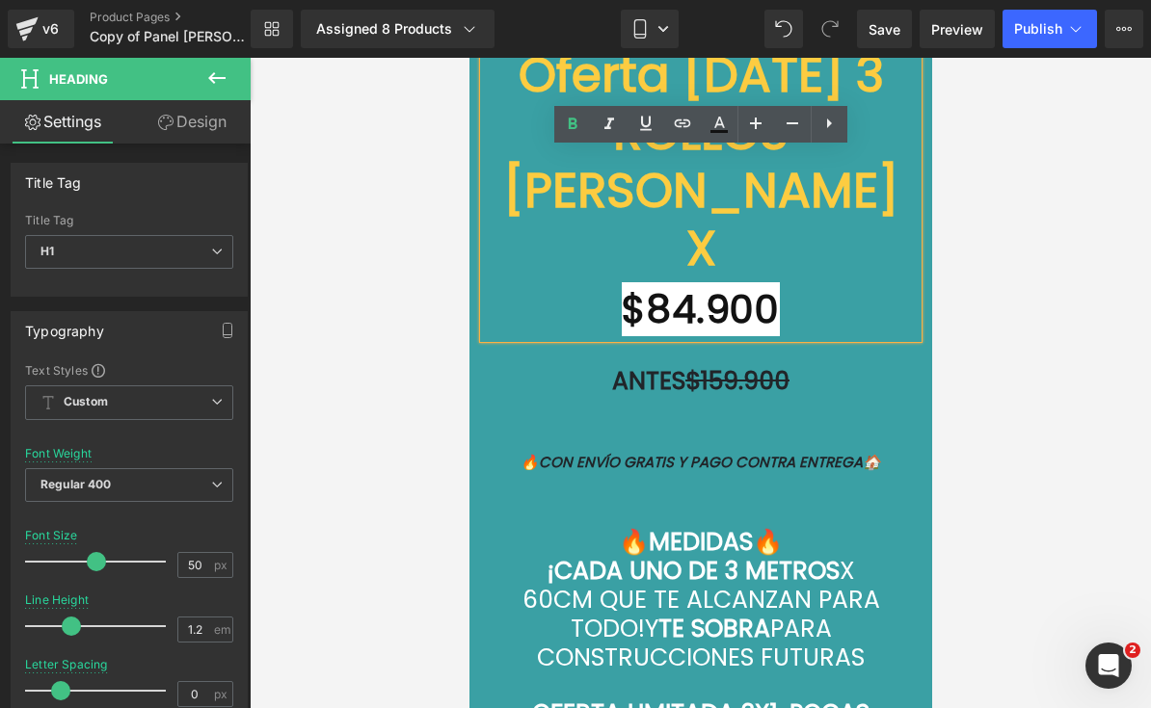
click at [788, 282] on h1 "$84.900" at bounding box center [700, 308] width 434 height 61
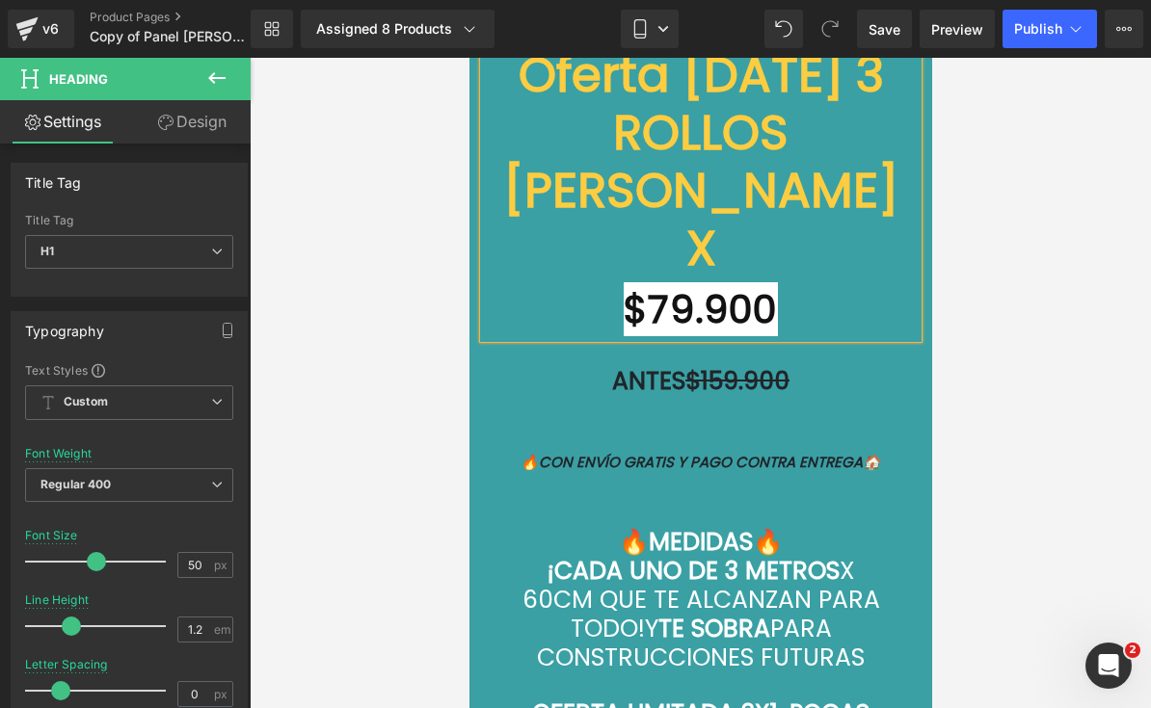
click at [852, 396] on div "Add To Cart (P) Cart Button" at bounding box center [699, 420] width 414 height 48
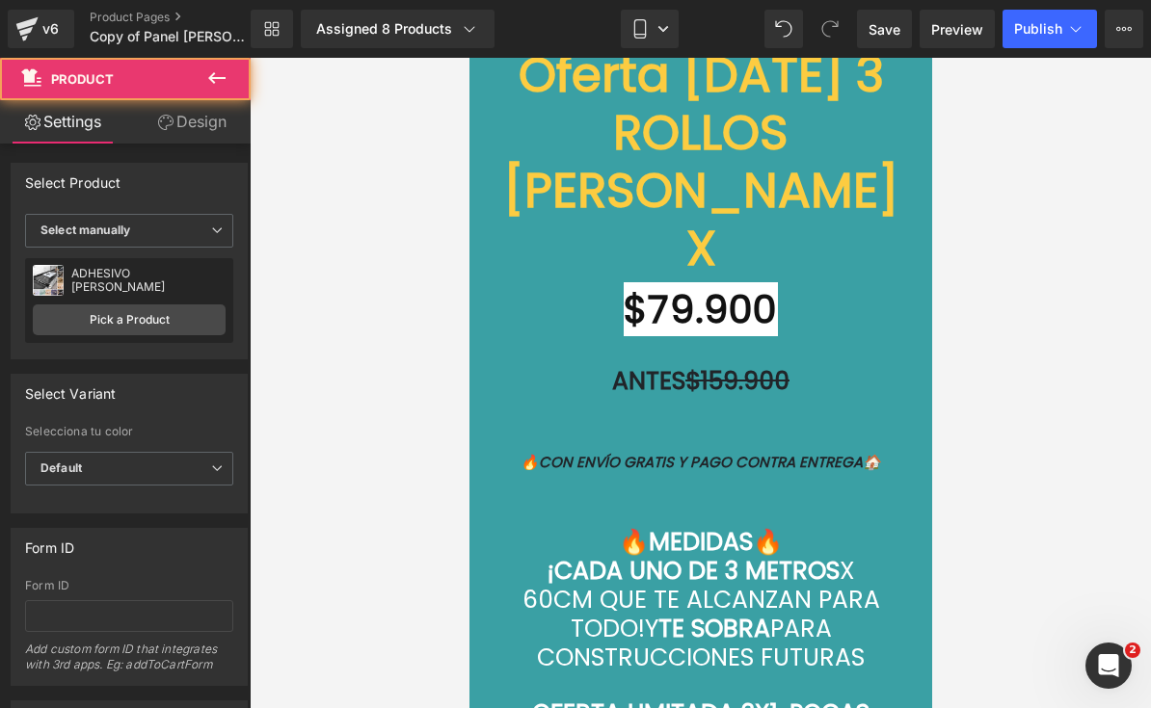
click at [838, 367] on h1 "ANTES $159.900" at bounding box center [700, 381] width 434 height 29
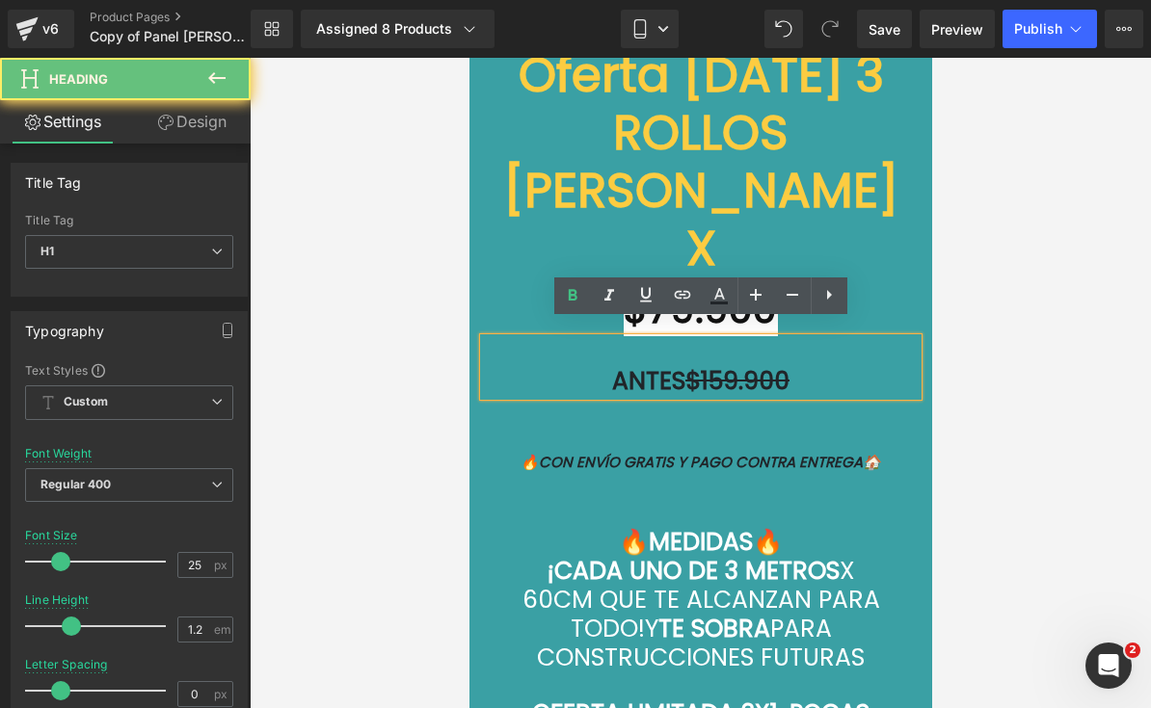
click at [834, 367] on h1 "ANTES $159.900" at bounding box center [700, 381] width 434 height 29
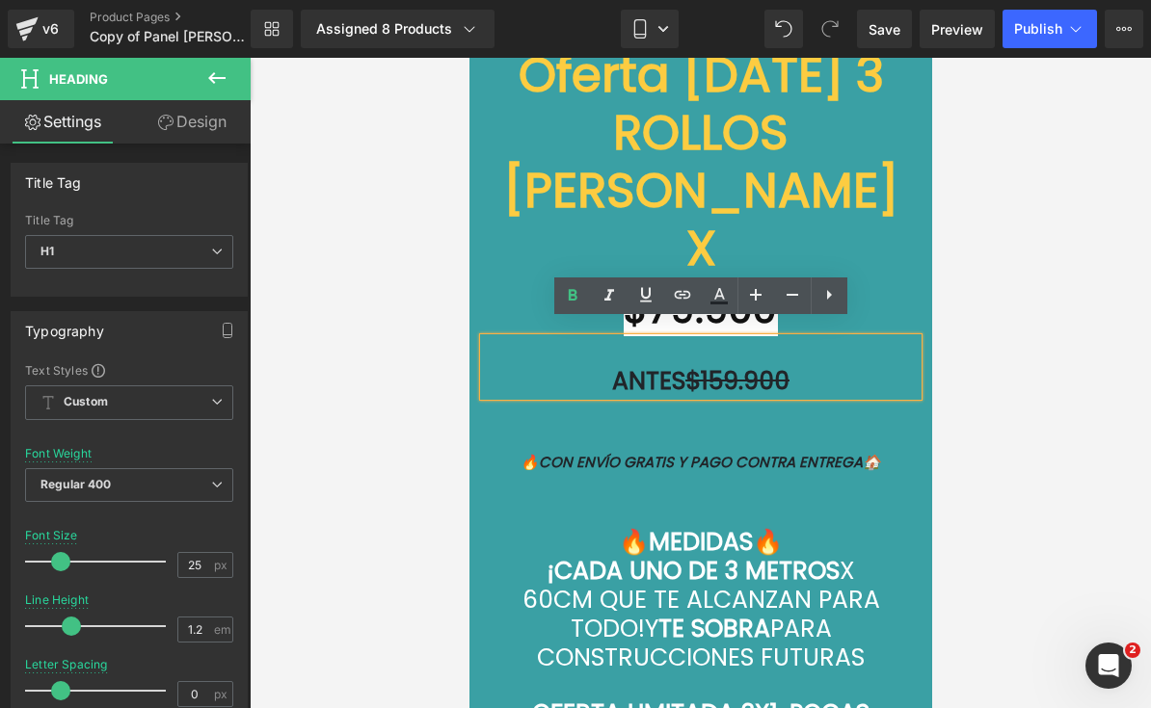
click at [842, 367] on h1 "ANTES $159.900" at bounding box center [700, 381] width 434 height 29
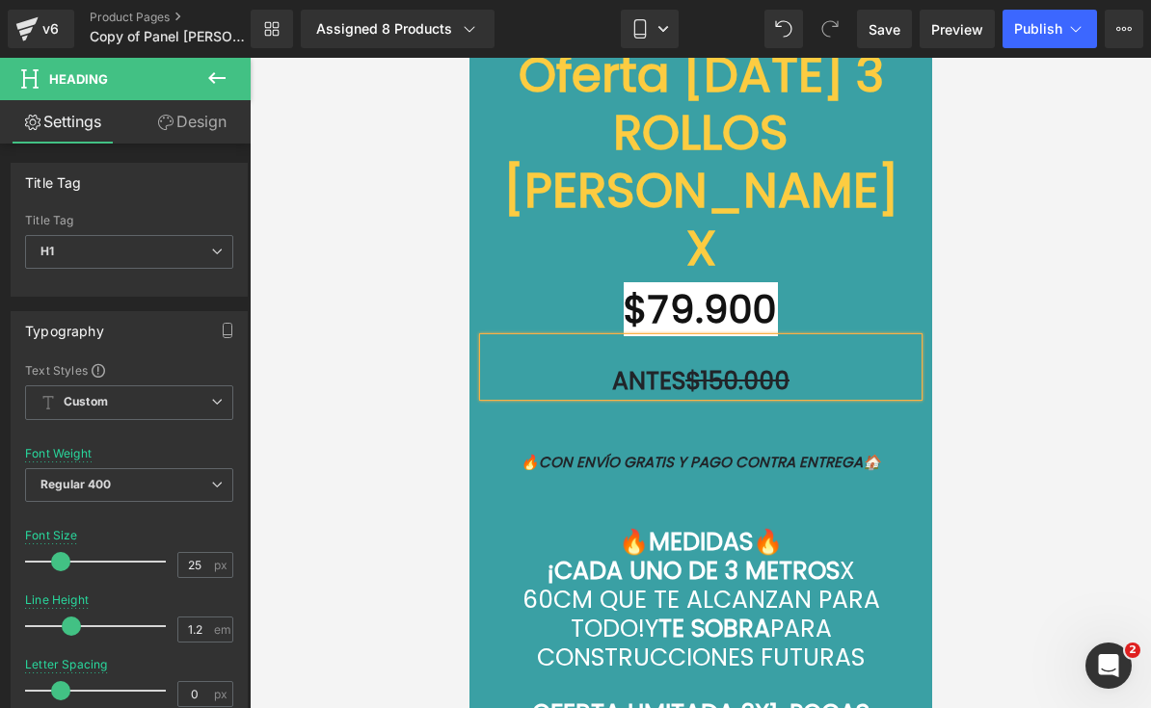
click at [993, 354] on div at bounding box center [700, 383] width 901 height 651
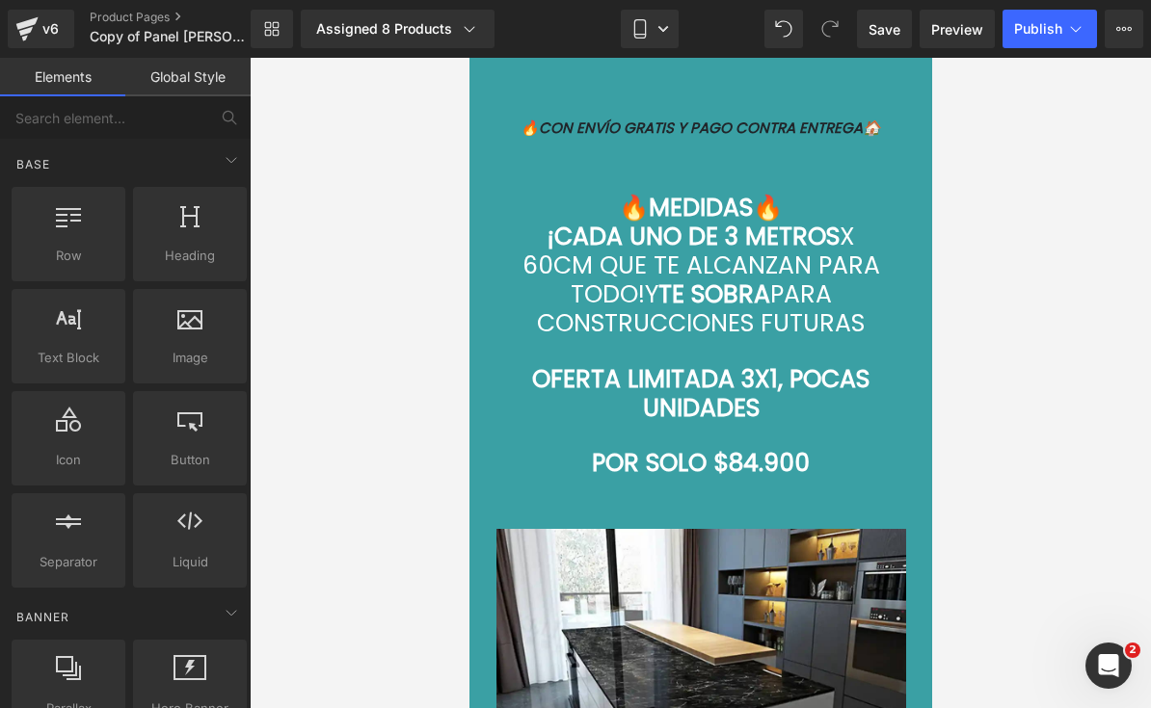
scroll to position [8174, 0]
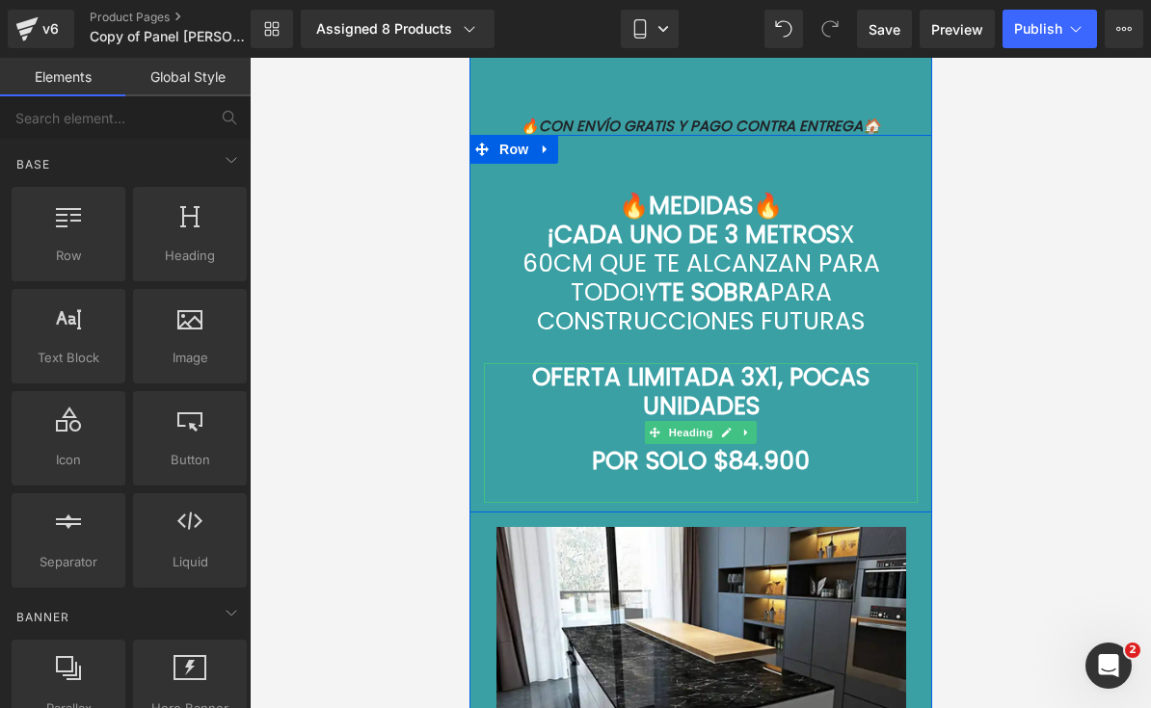
click at [841, 449] on h1 "POR SOLO $84.900" at bounding box center [700, 461] width 434 height 29
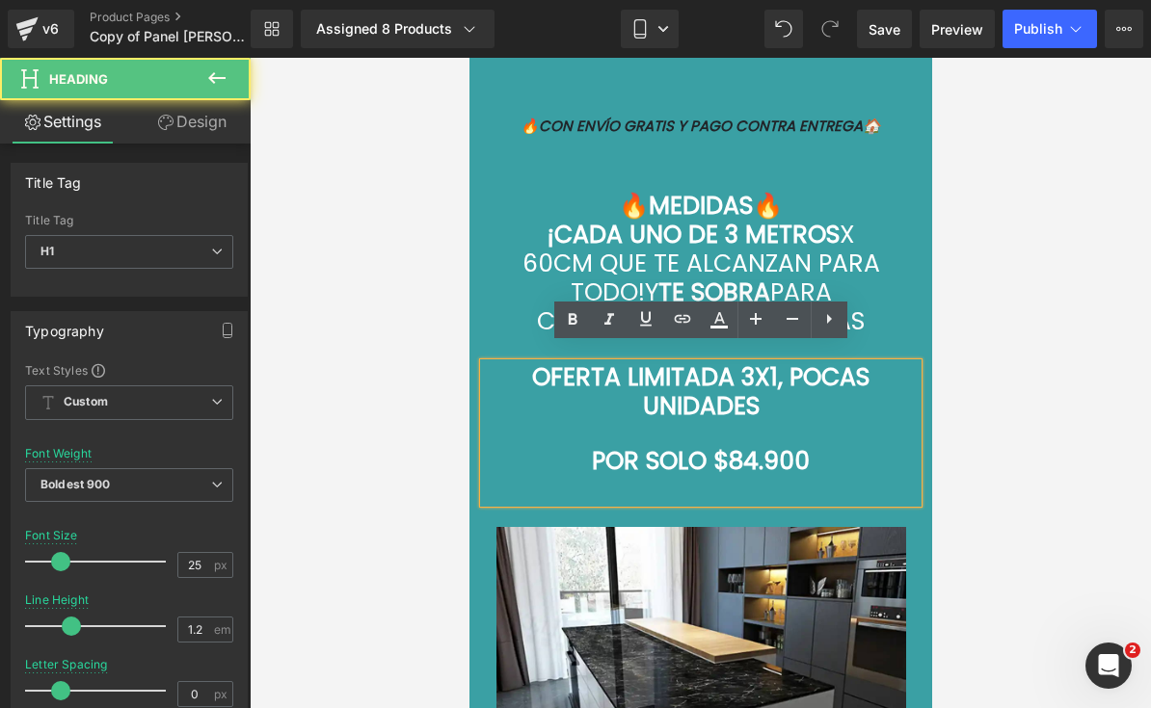
click at [849, 448] on h1 "POR SOLO $84.900" at bounding box center [700, 461] width 434 height 29
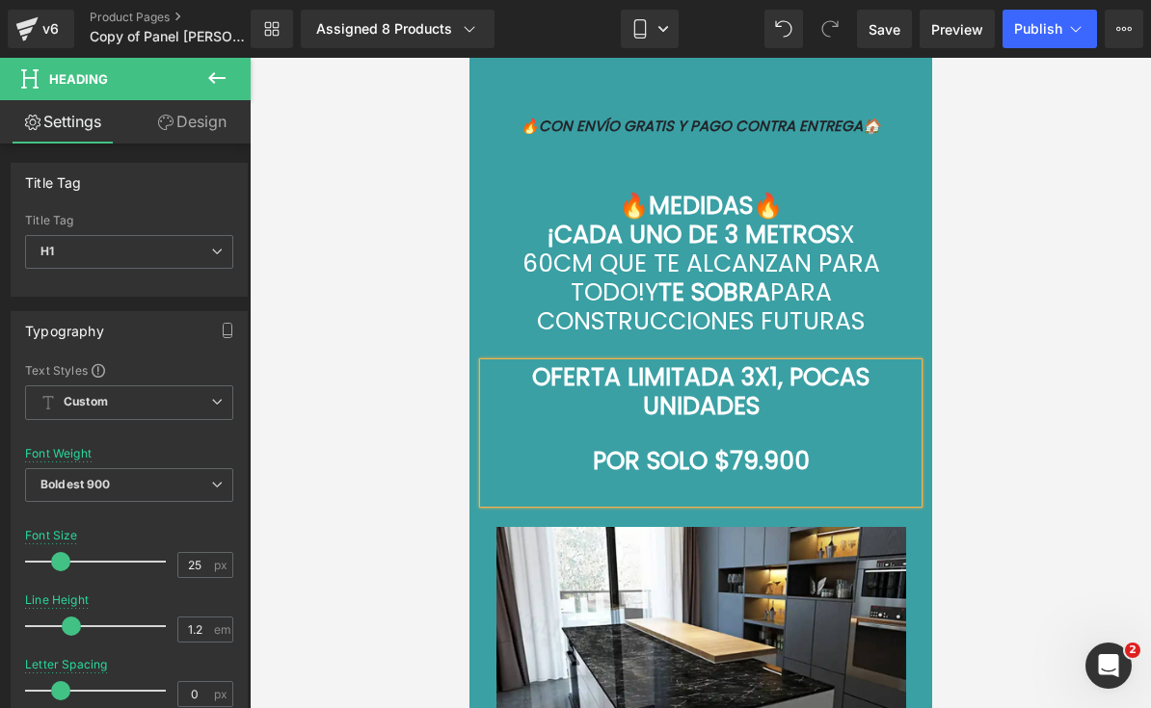
click at [994, 297] on div at bounding box center [700, 383] width 901 height 651
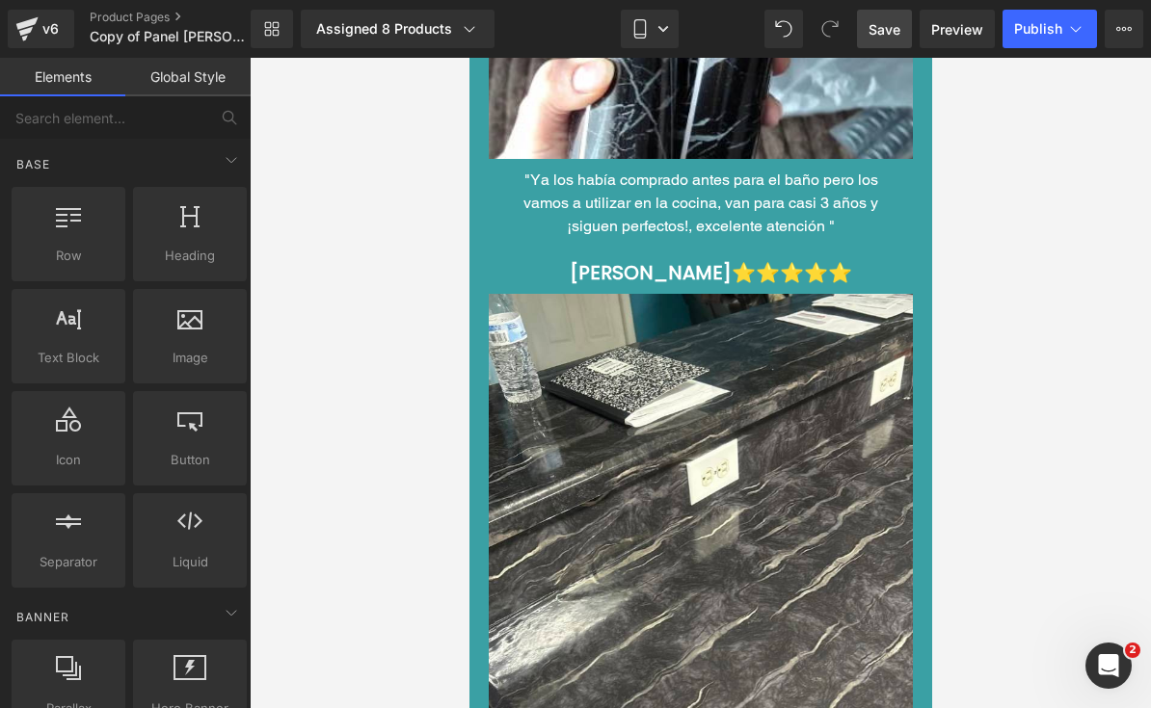
click at [891, 39] on span "Save" at bounding box center [884, 29] width 32 height 20
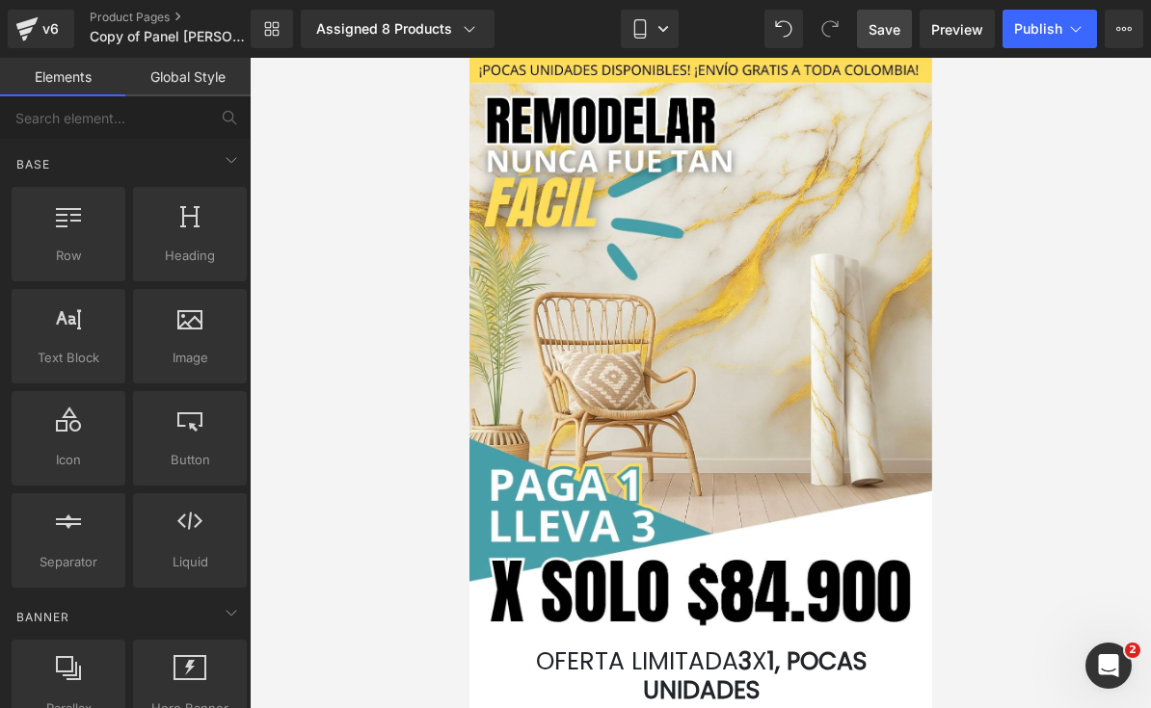
scroll to position [0, 0]
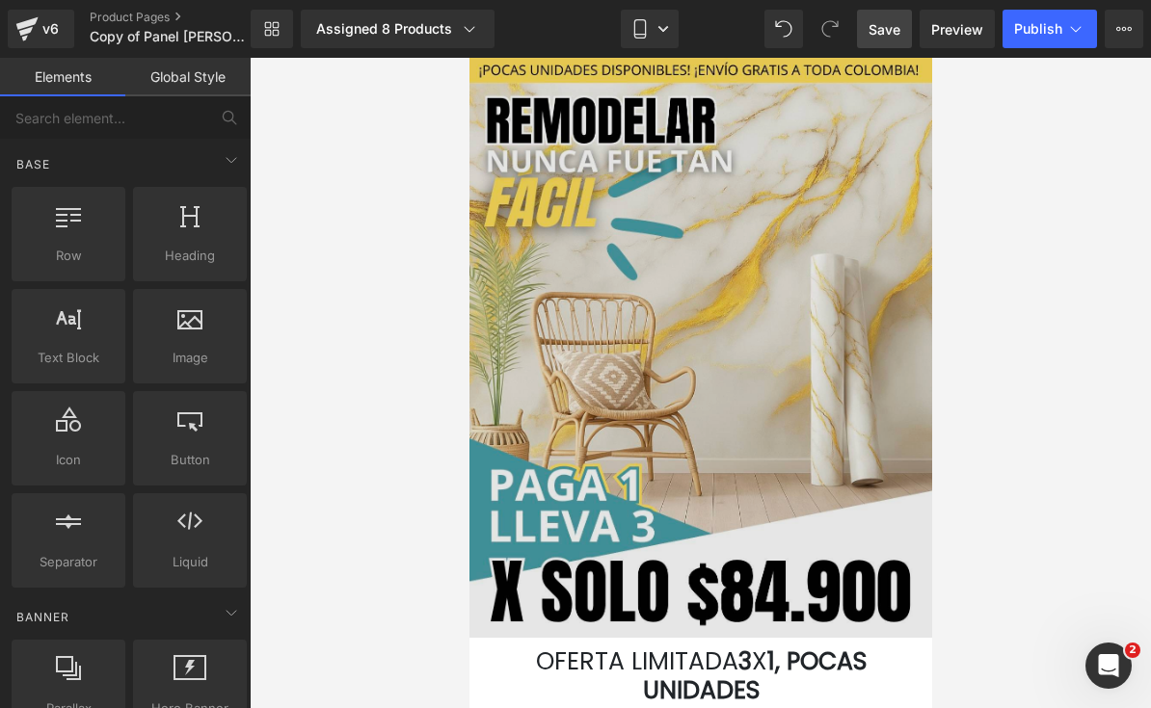
click at [590, 396] on img at bounding box center [699, 348] width 463 height 580
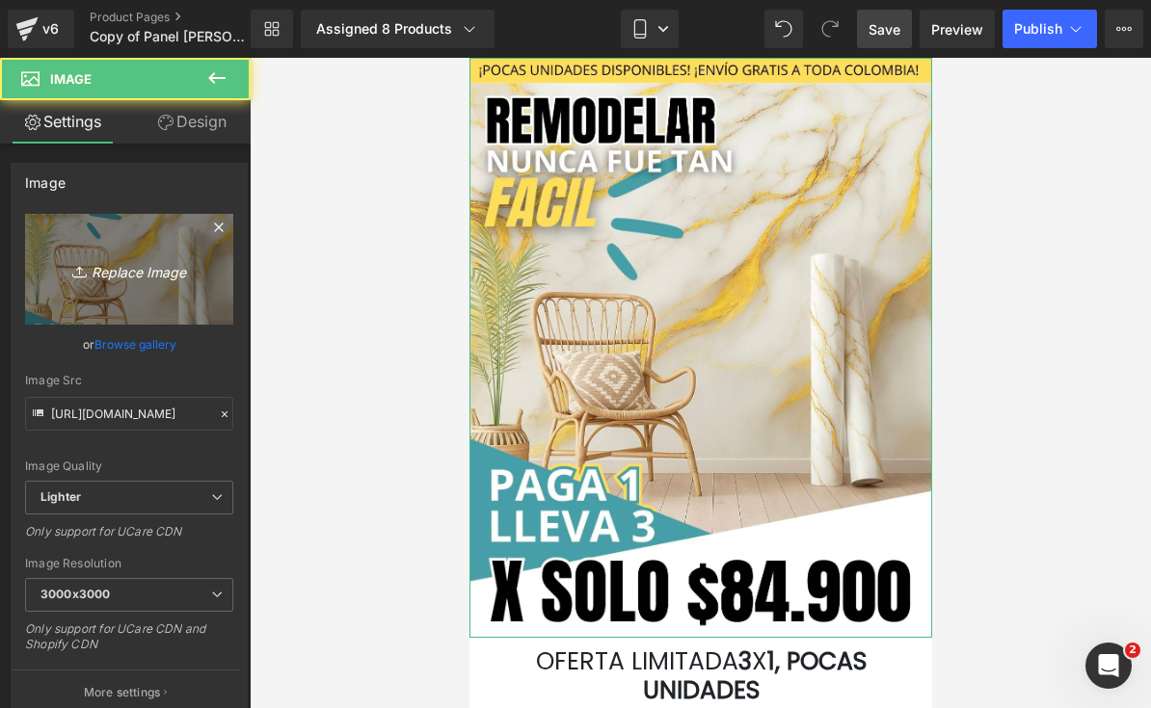
click at [88, 265] on icon at bounding box center [81, 271] width 19 height 19
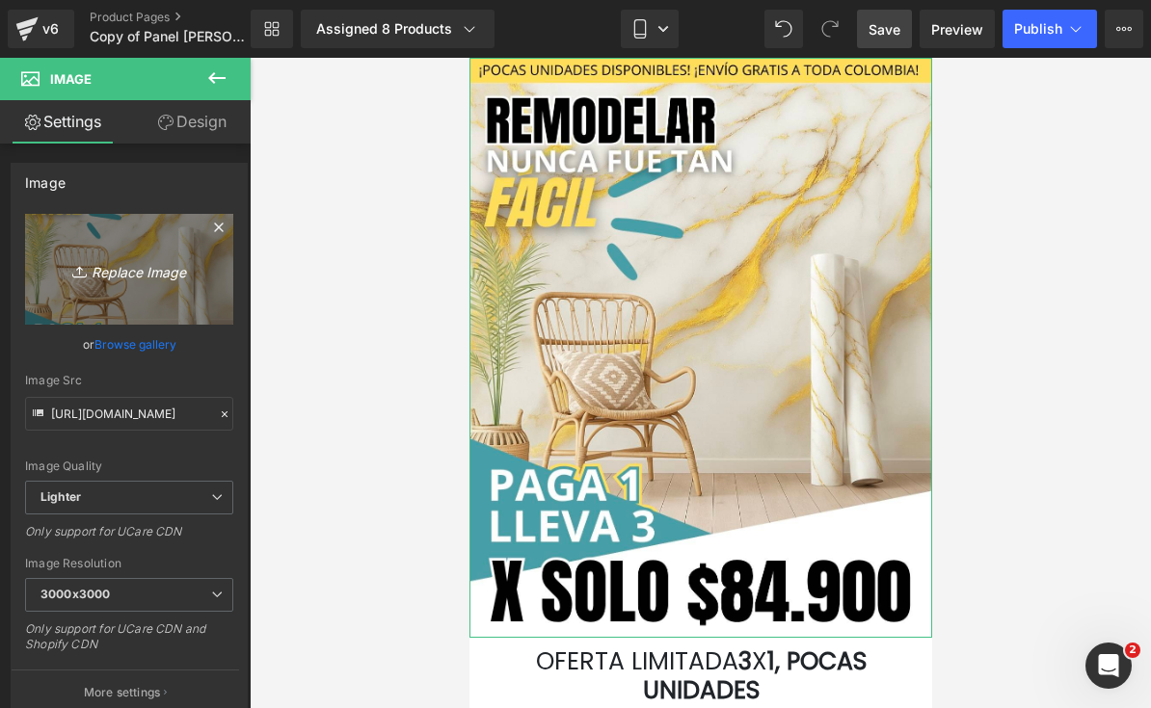
click at [149, 301] on link "Replace Image" at bounding box center [129, 269] width 208 height 111
click at [176, 262] on icon "Replace Image" at bounding box center [129, 269] width 154 height 24
type input "C:\fakepath\¡POCAS UNIDADES DISPONIBLES! ¡ENVÍO GRATIS A TODA [GEOGRAPHIC_DATA…"
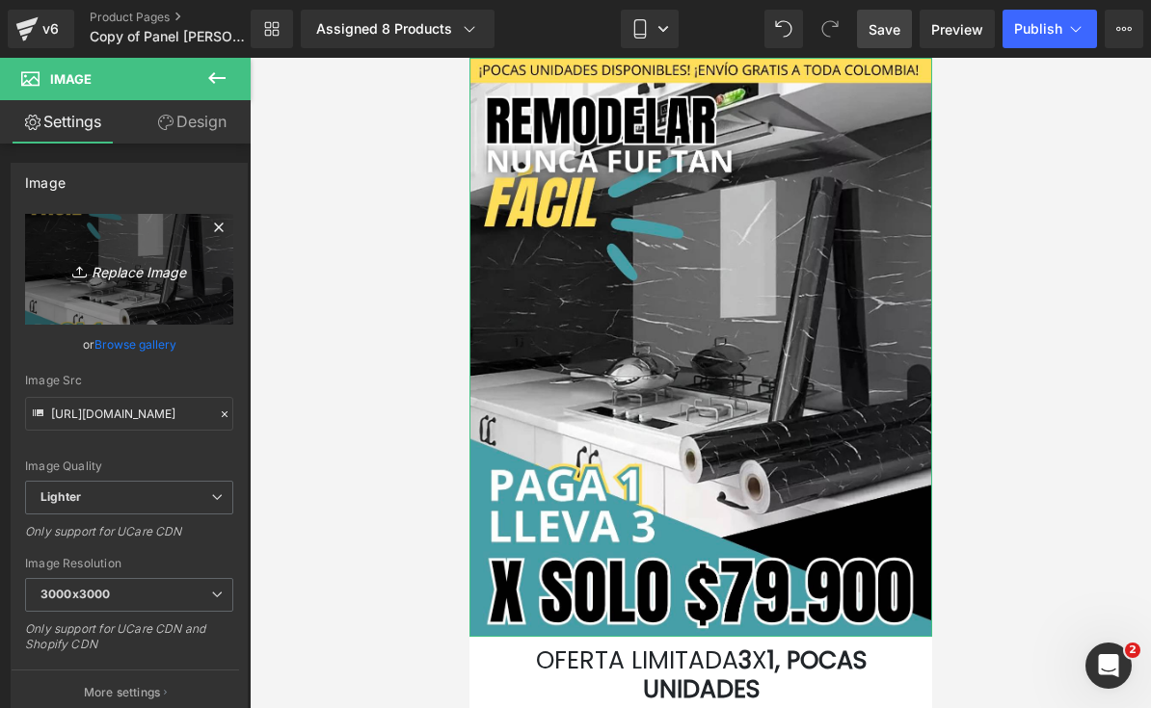
type input "[URL][DOMAIN_NAME]"
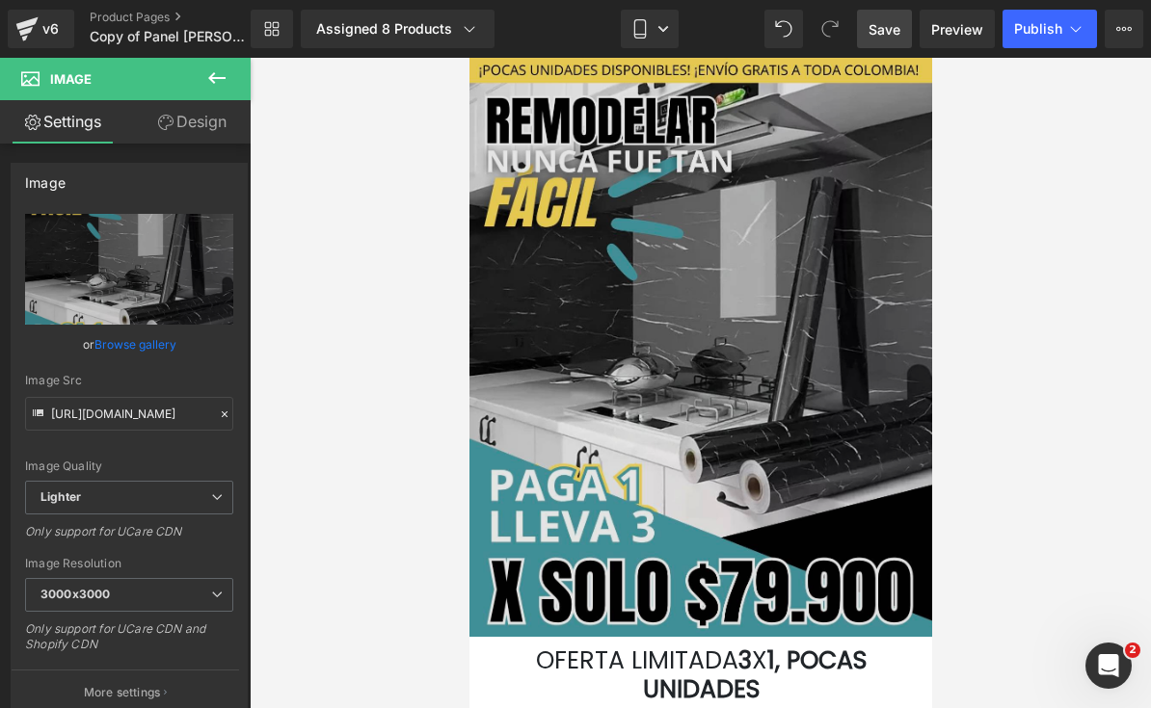
click at [816, 293] on img at bounding box center [699, 347] width 463 height 579
click at [815, 293] on img at bounding box center [699, 347] width 463 height 579
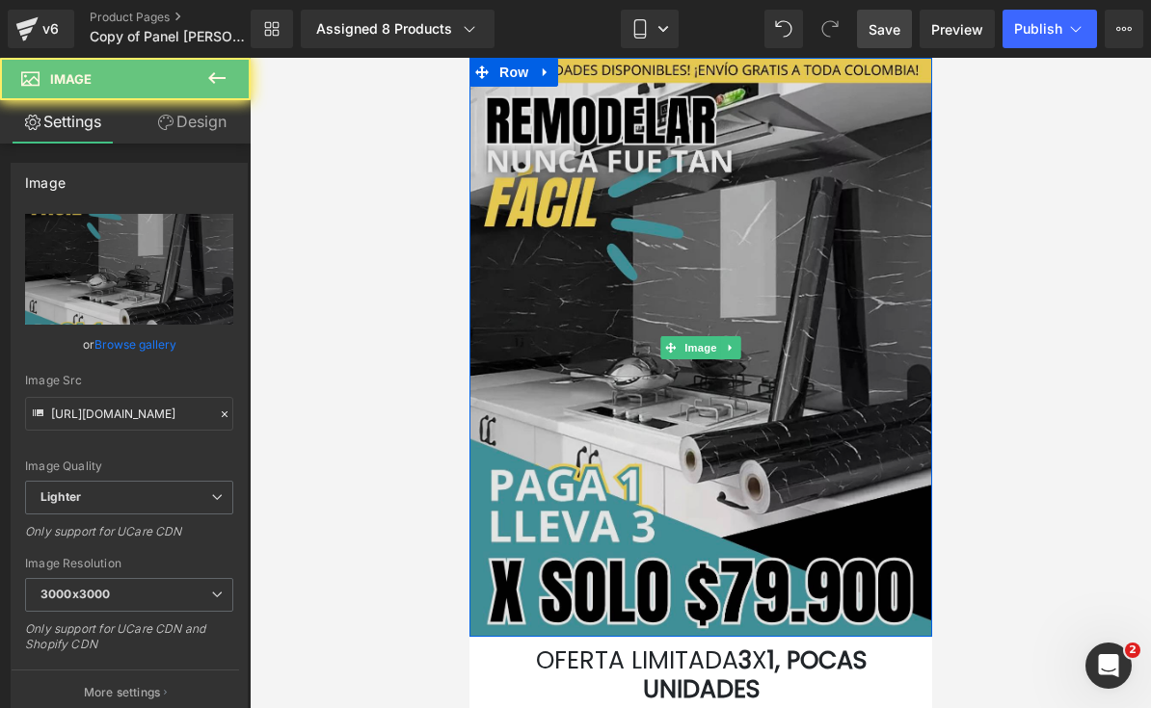
click at [821, 299] on img at bounding box center [699, 347] width 463 height 579
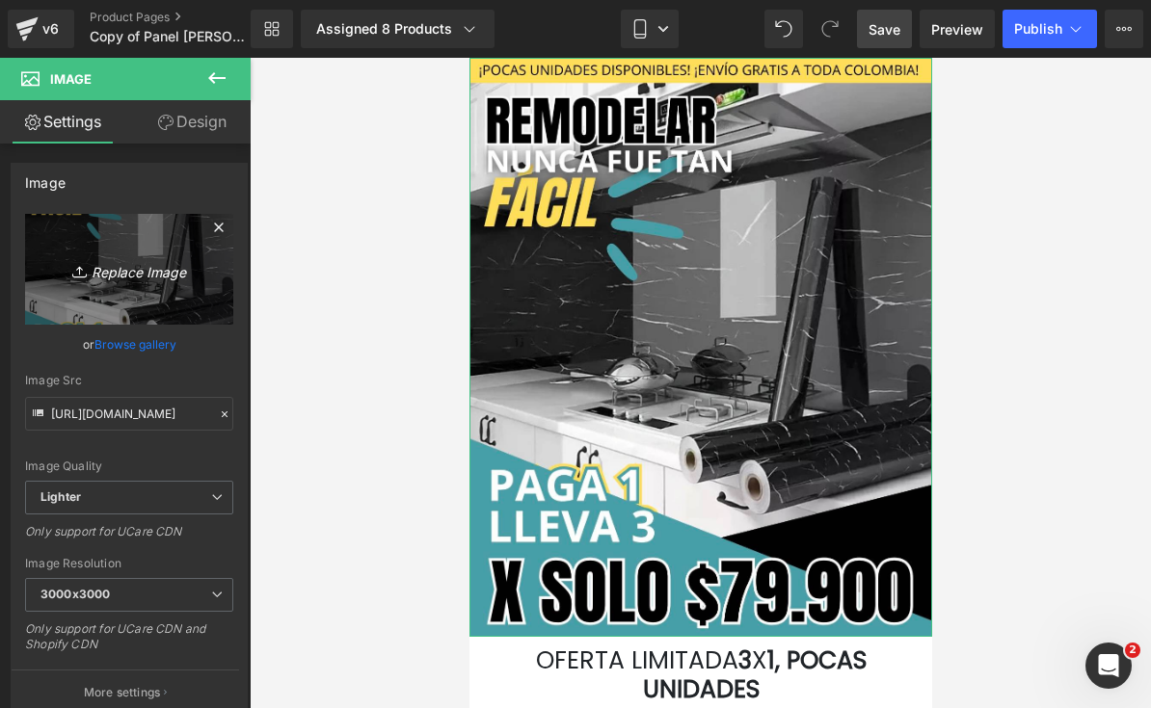
click at [69, 269] on icon "Replace Image" at bounding box center [129, 269] width 154 height 24
type input "C:\fakepath\¡POCAS UNIDADES DISPONIBLES! ¡ENVÍO GRATIS A TODA [GEOGRAPHIC_DATA…"
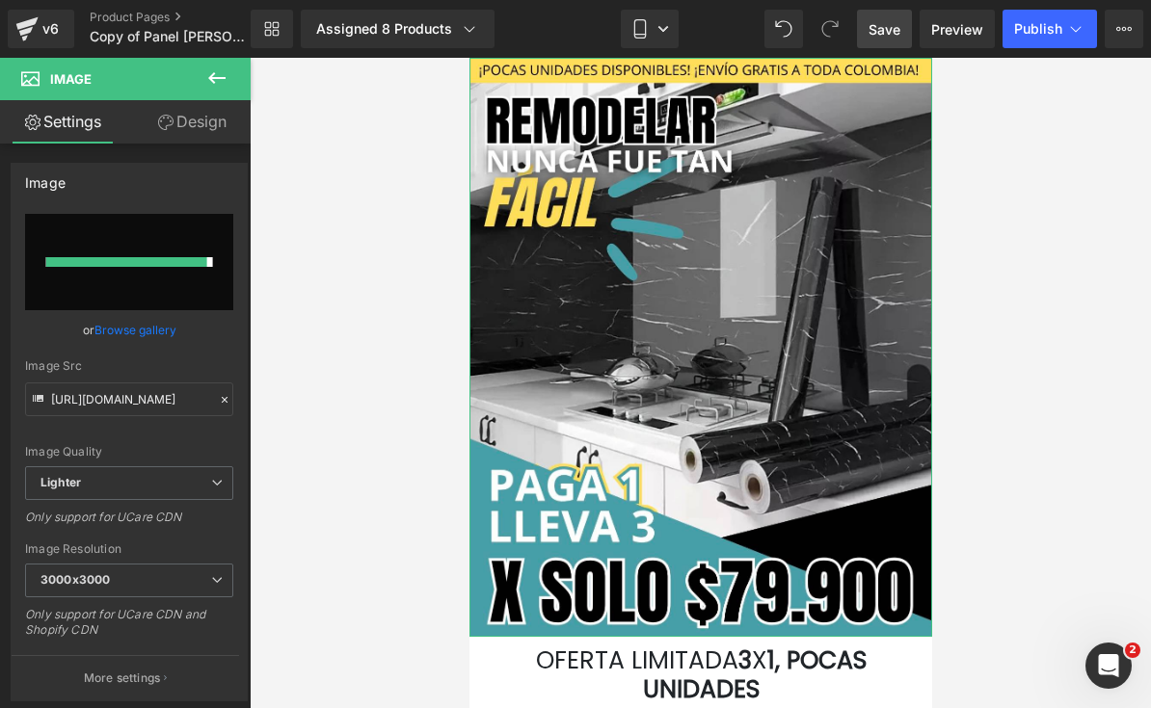
type input "[URL][DOMAIN_NAME]"
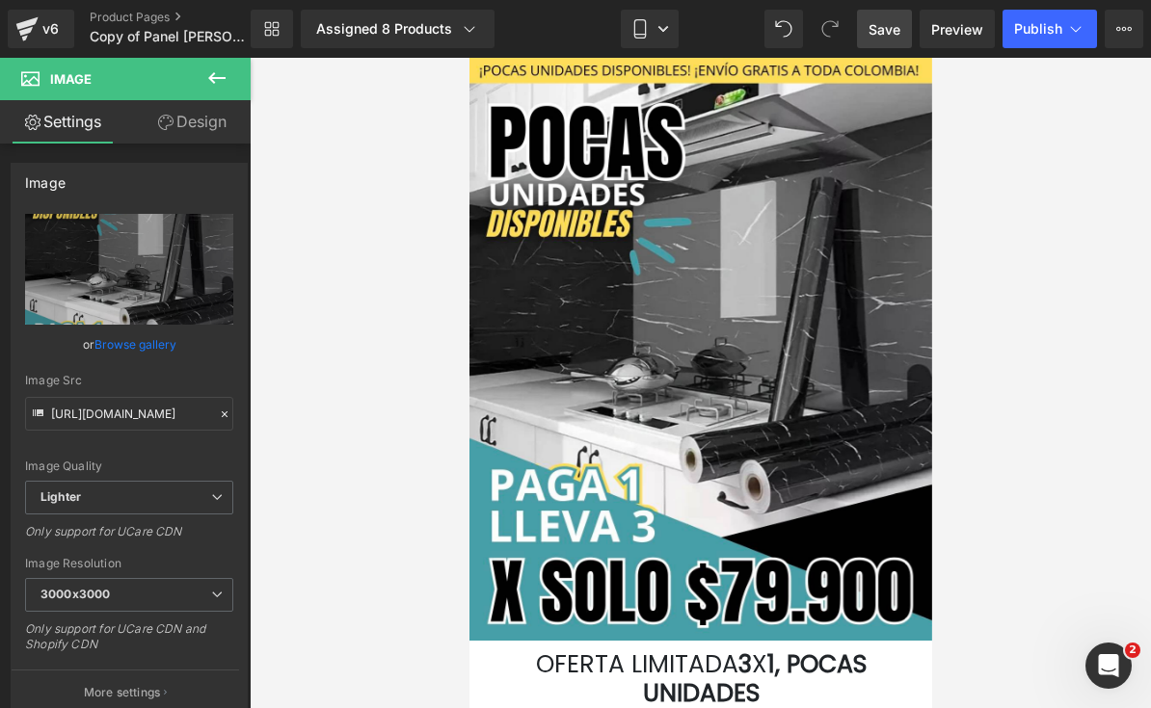
click at [900, 23] on span "Save" at bounding box center [884, 29] width 32 height 20
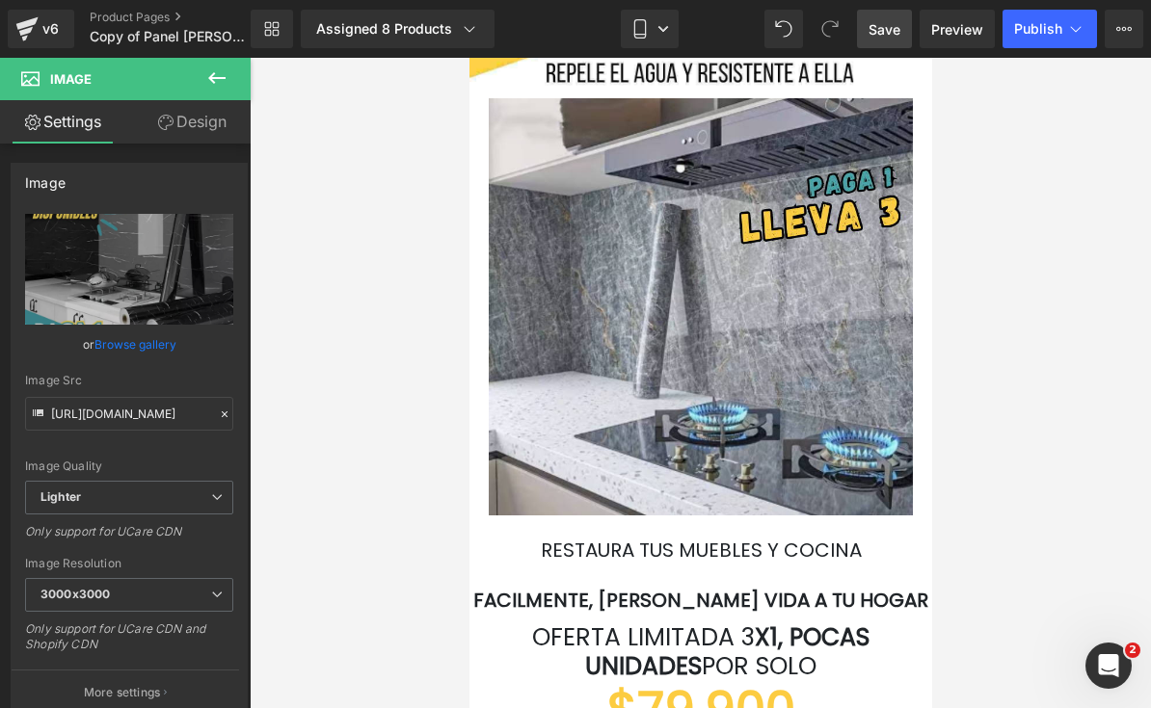
scroll to position [3885, 0]
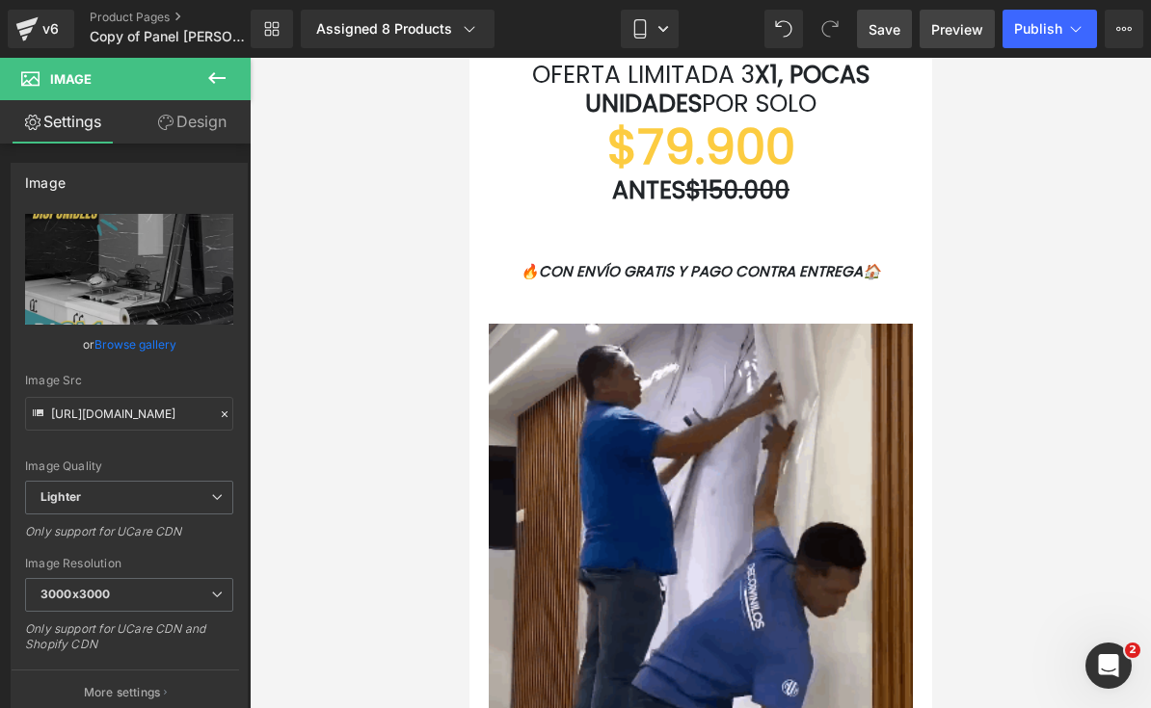
click at [965, 25] on span "Preview" at bounding box center [957, 29] width 52 height 20
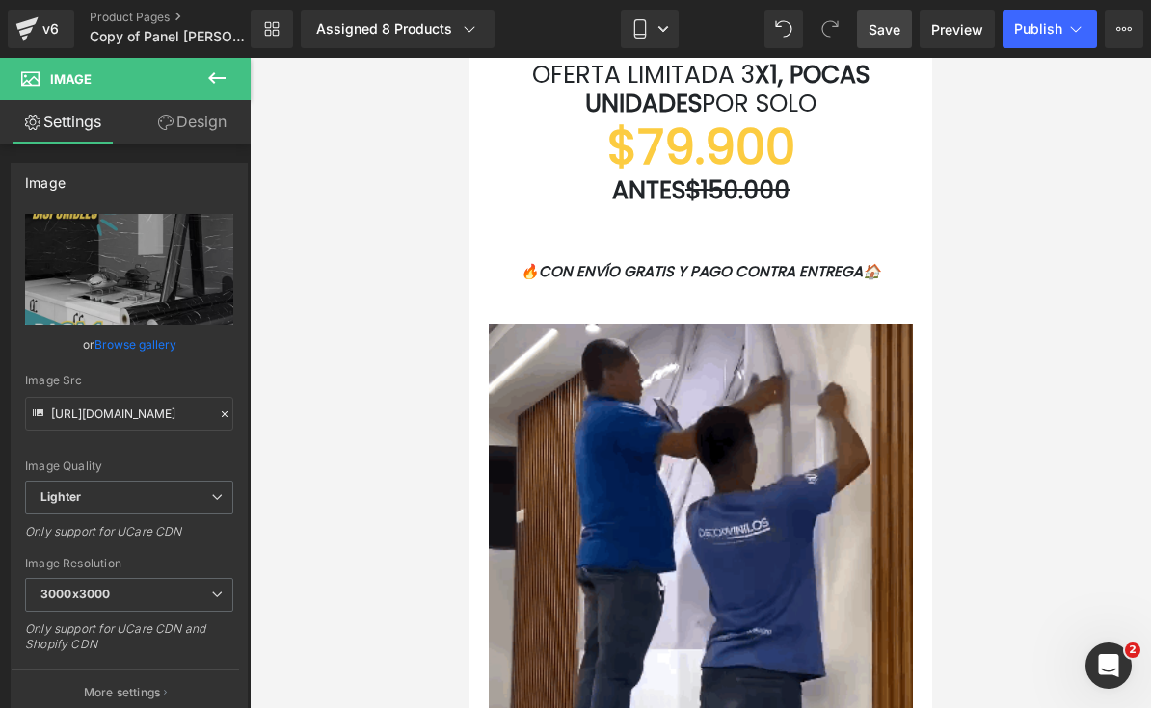
scroll to position [3886, 0]
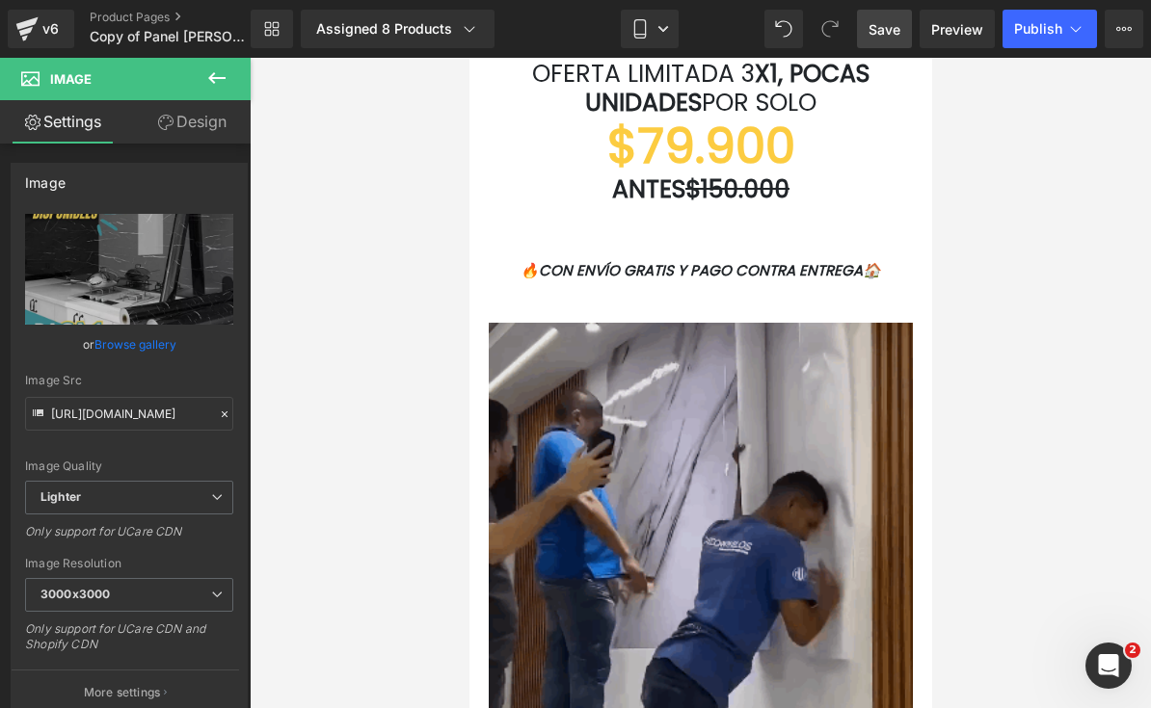
click at [747, 488] on img at bounding box center [700, 535] width 424 height 424
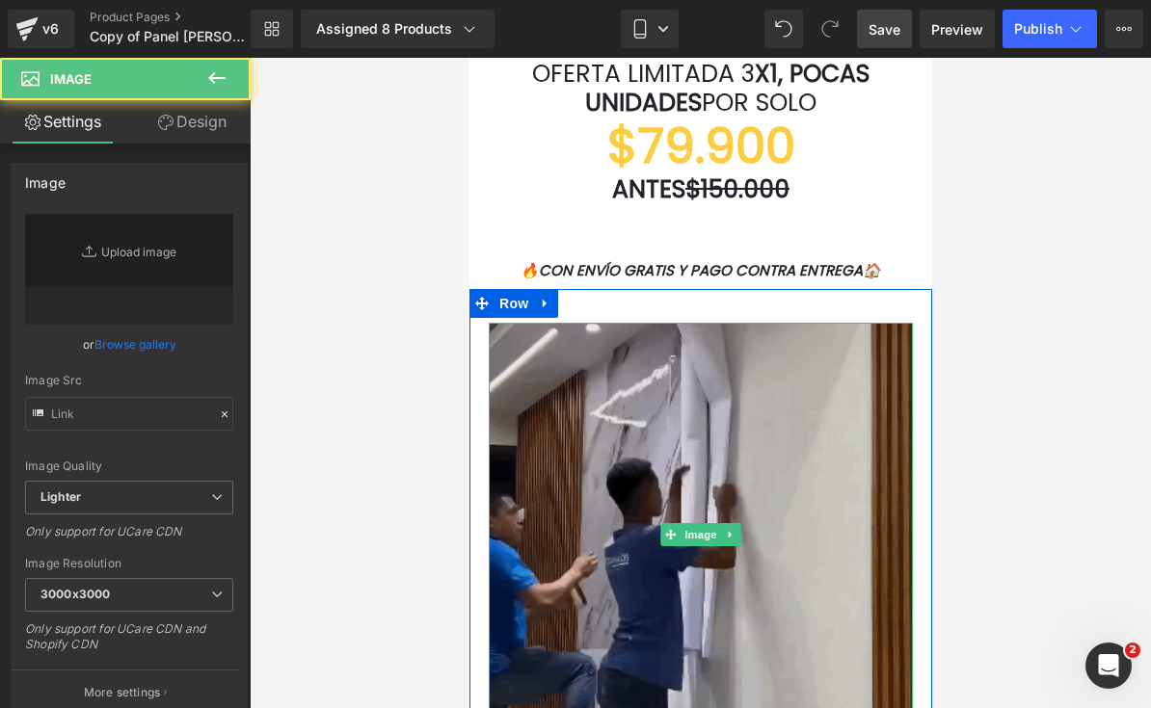
type input "[URL][DOMAIN_NAME]"
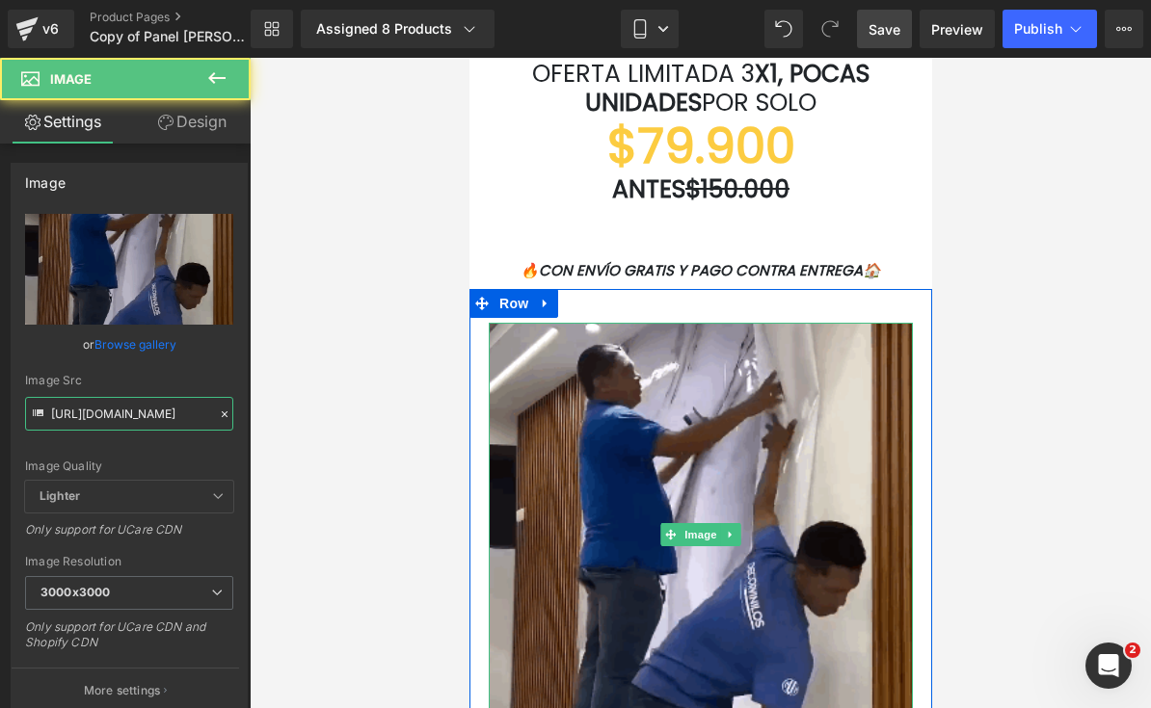
click at [84, 411] on input "[URL][DOMAIN_NAME]" at bounding box center [129, 414] width 208 height 34
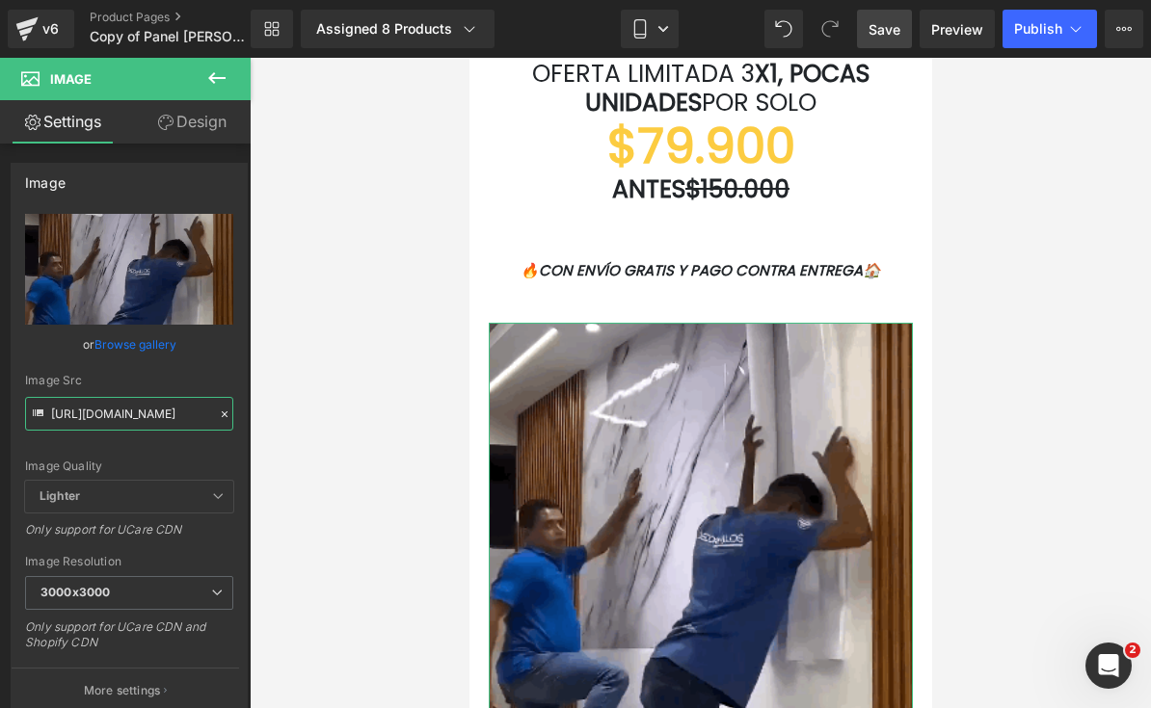
click at [78, 415] on input "[URL][DOMAIN_NAME]" at bounding box center [129, 414] width 208 height 34
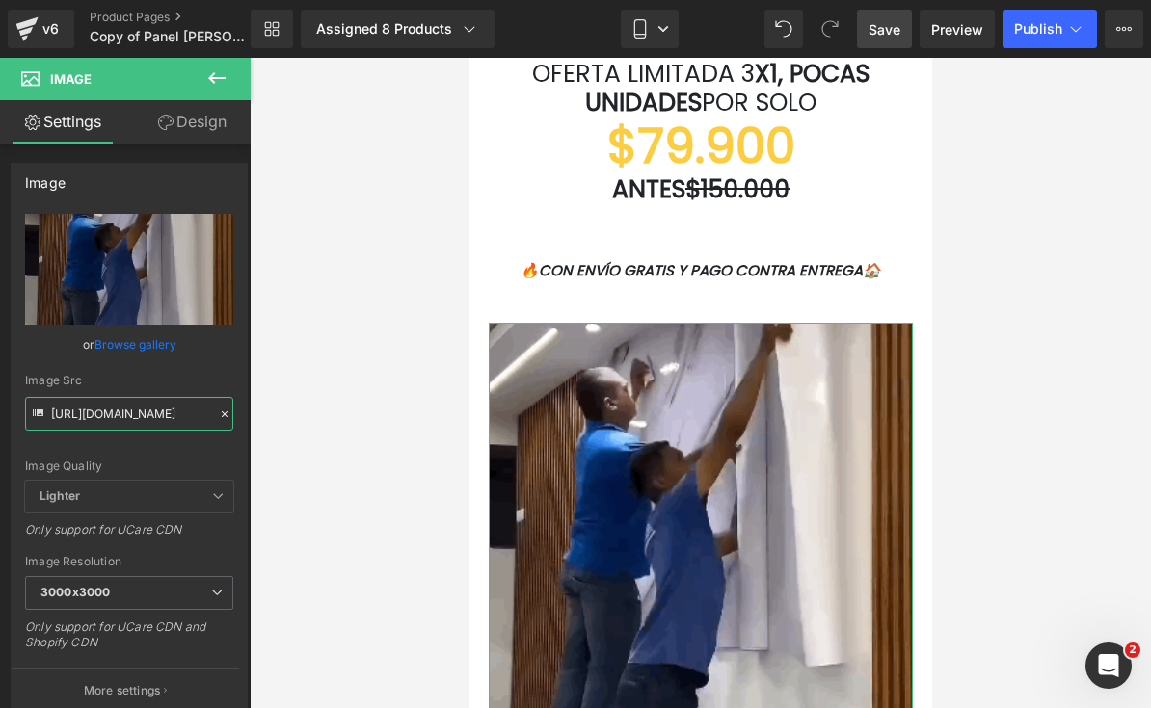
click at [78, 415] on input "[URL][DOMAIN_NAME]" at bounding box center [129, 414] width 208 height 34
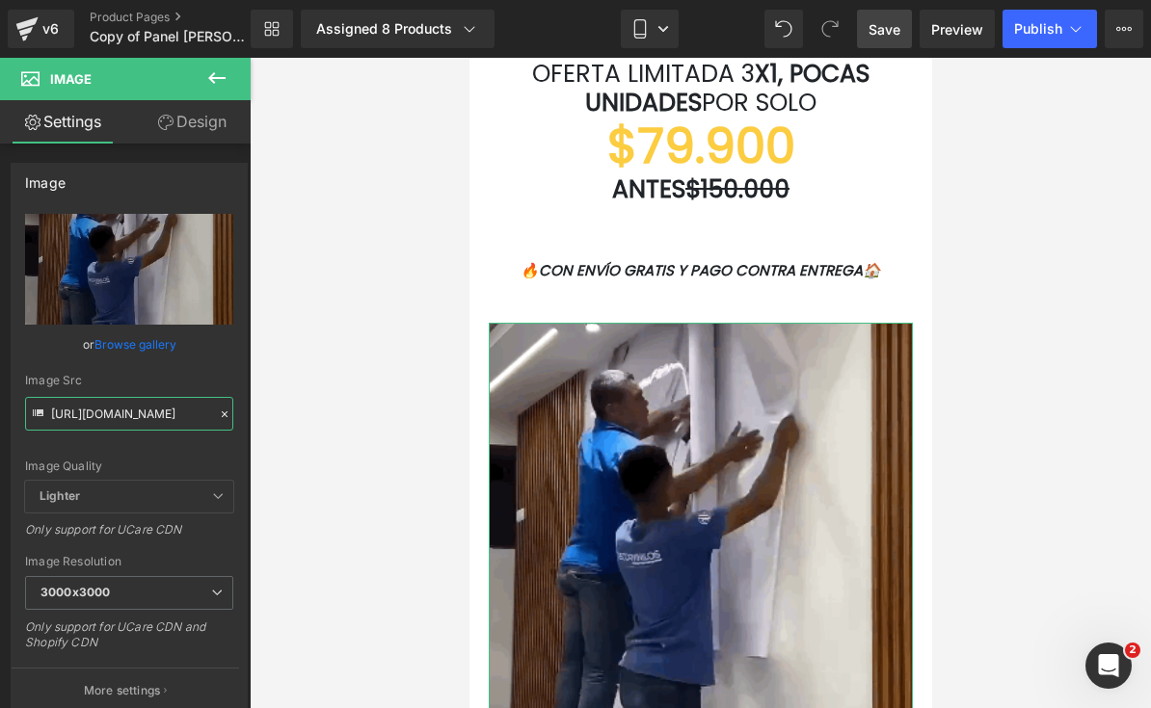
click at [89, 413] on input "[URL][DOMAIN_NAME]" at bounding box center [129, 414] width 208 height 34
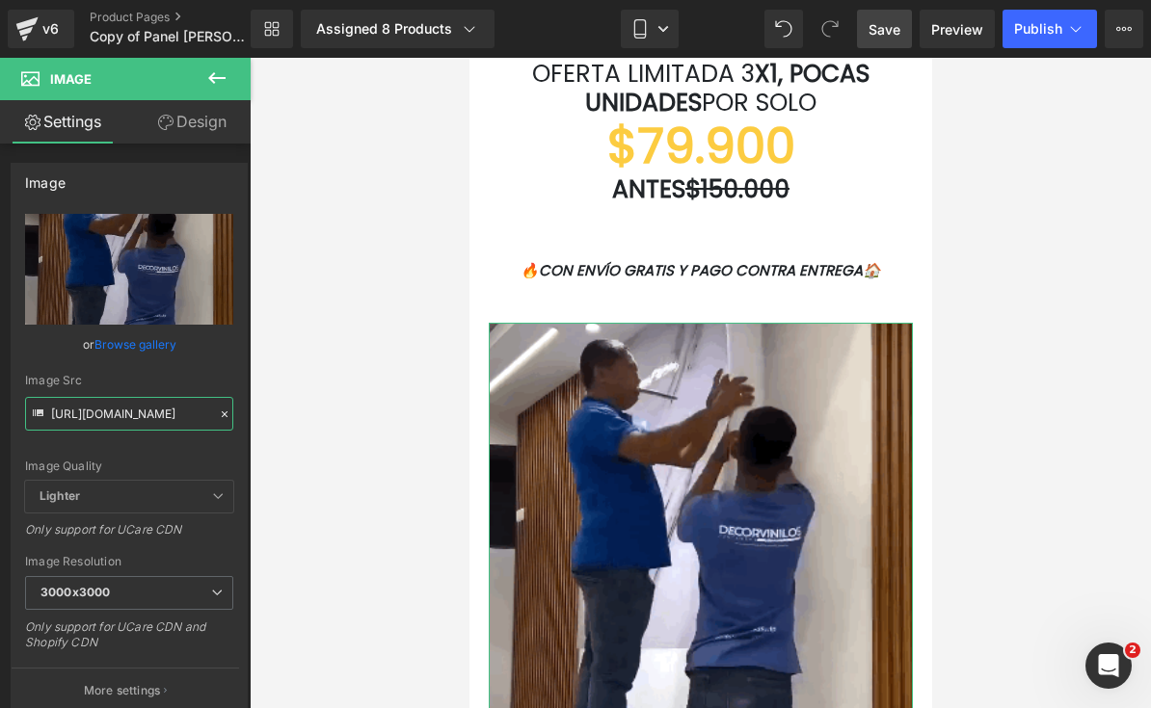
click at [89, 413] on input "[URL][DOMAIN_NAME]" at bounding box center [129, 414] width 208 height 34
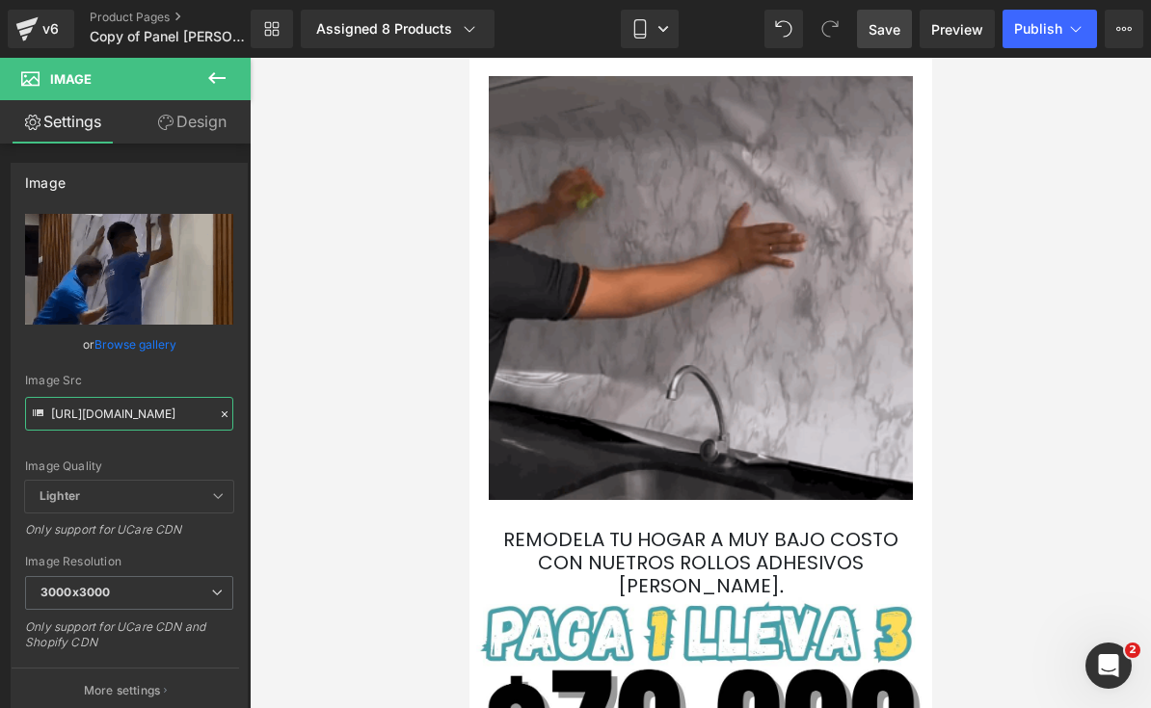
scroll to position [892, 0]
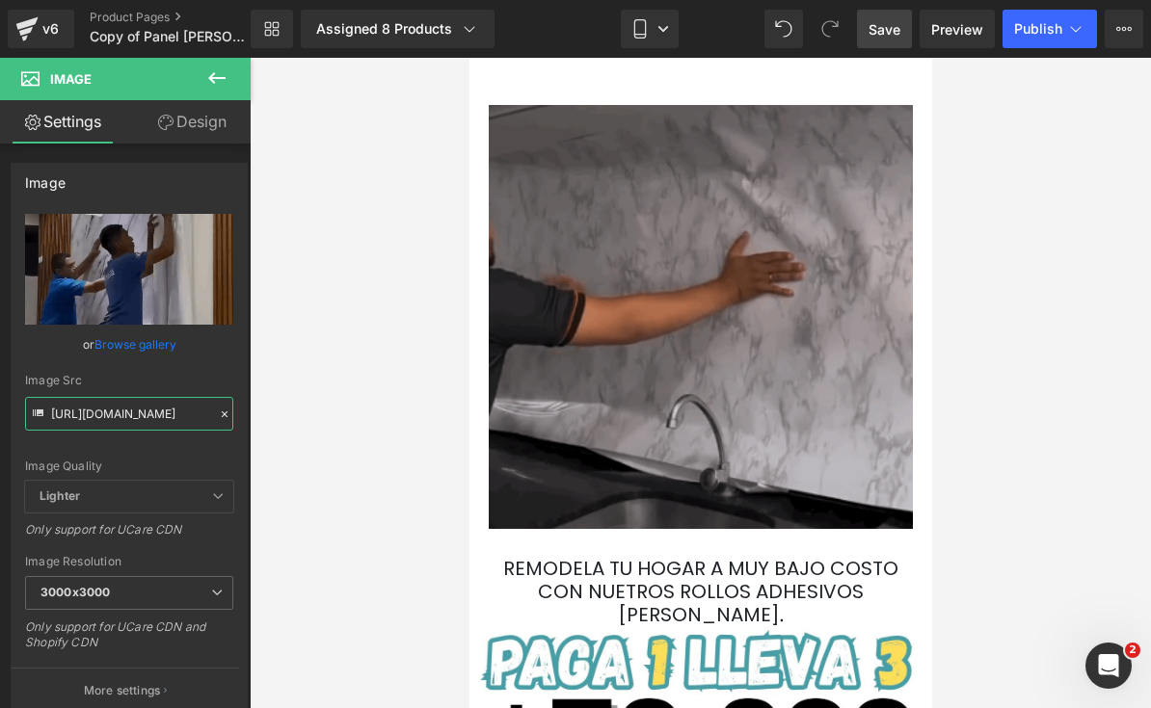
click at [779, 417] on img at bounding box center [700, 317] width 424 height 424
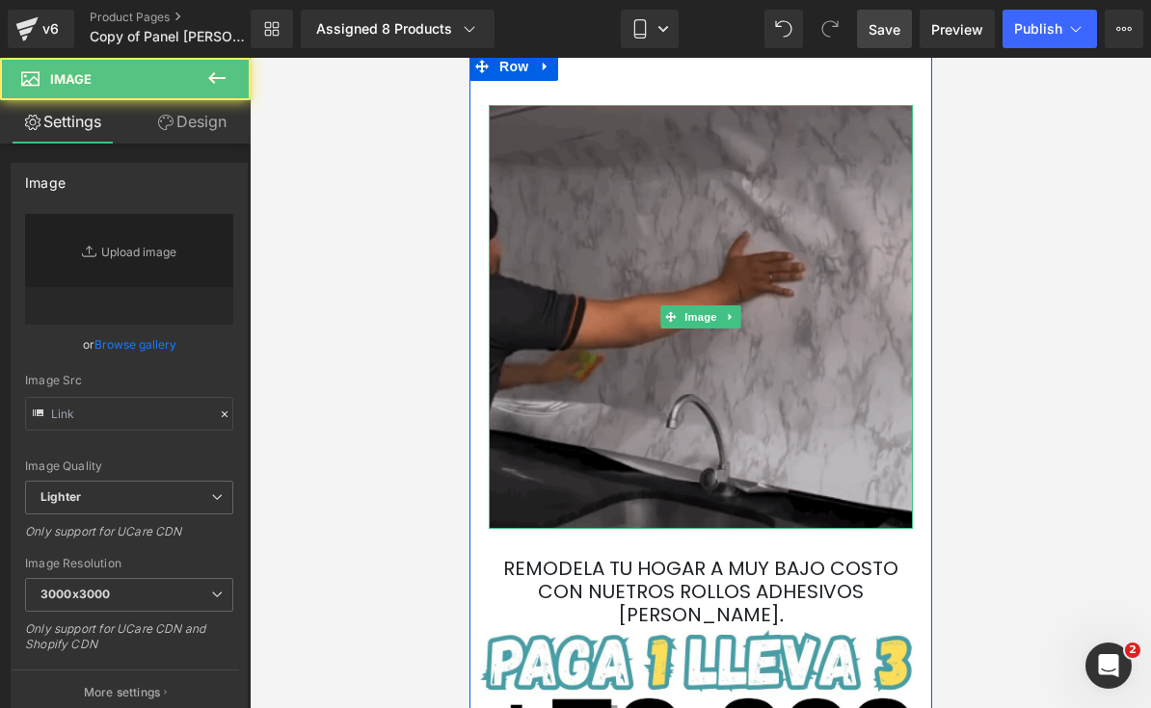
type input "[URL][DOMAIN_NAME]"
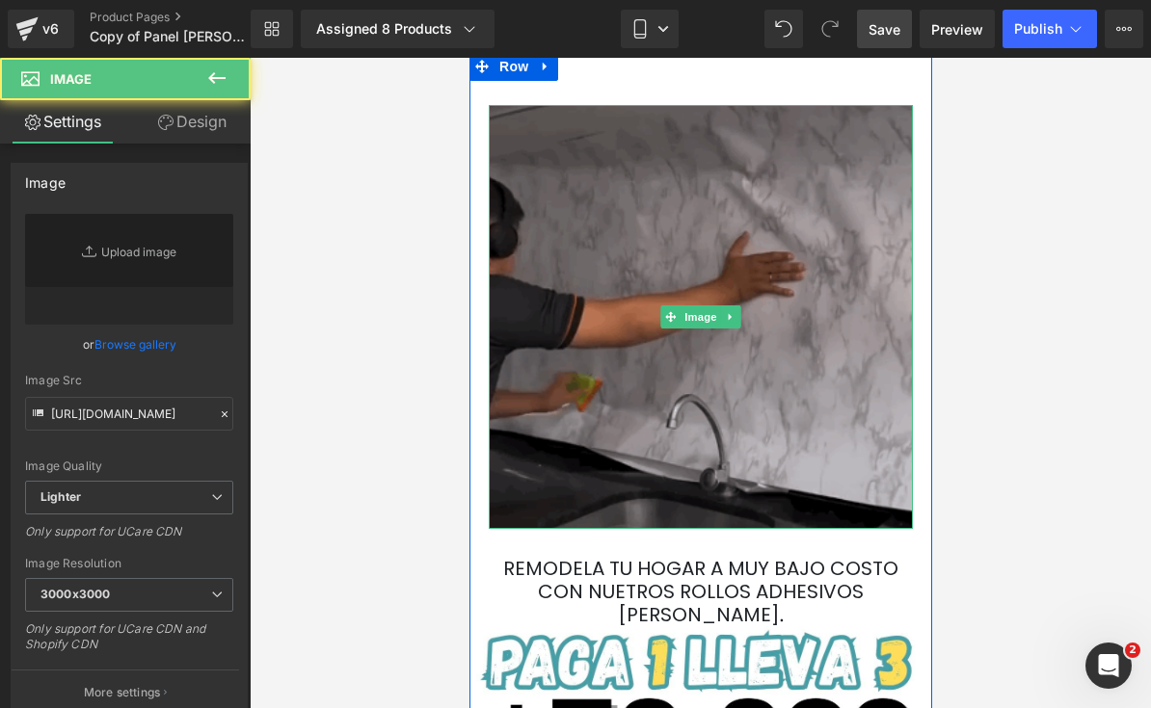
click at [800, 382] on img at bounding box center [700, 317] width 424 height 424
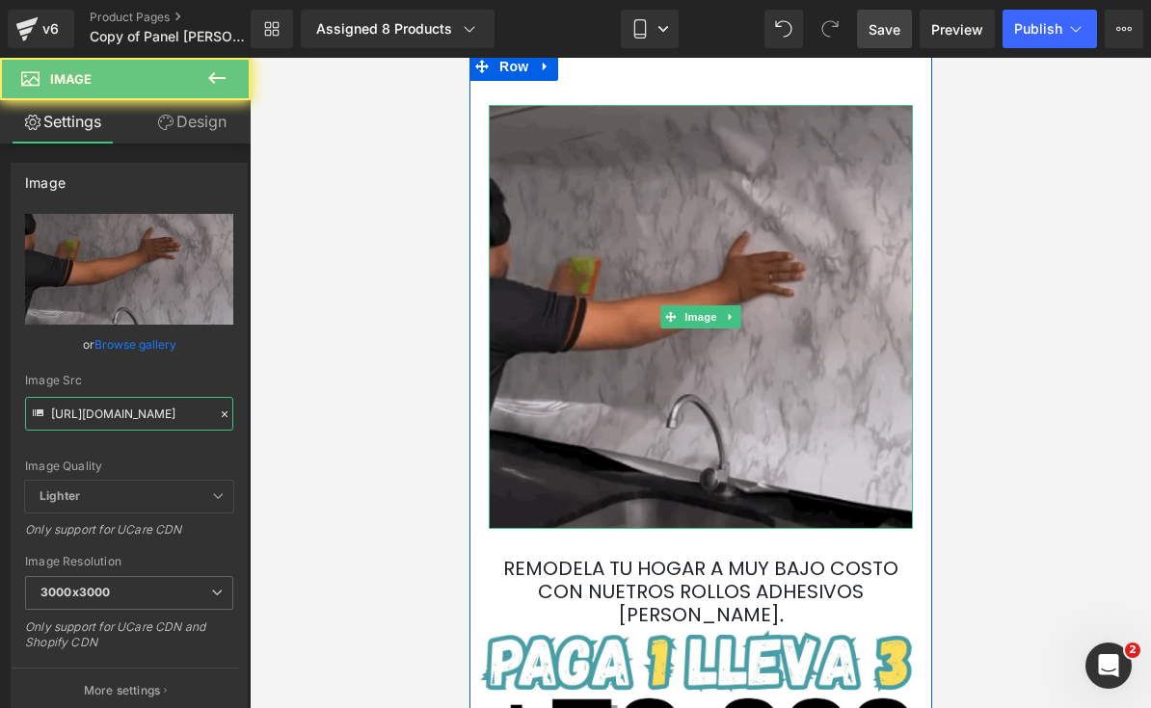
click at [96, 412] on input "[URL][DOMAIN_NAME]" at bounding box center [129, 414] width 208 height 34
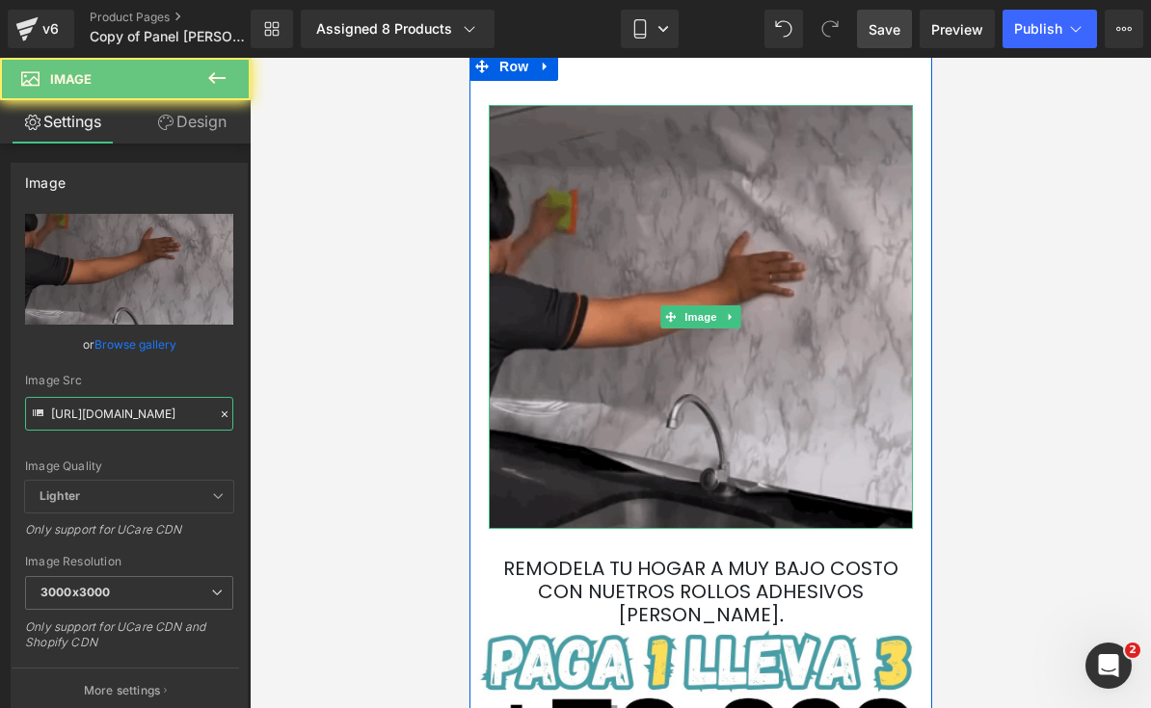
click at [95, 412] on input "[URL][DOMAIN_NAME]" at bounding box center [129, 414] width 208 height 34
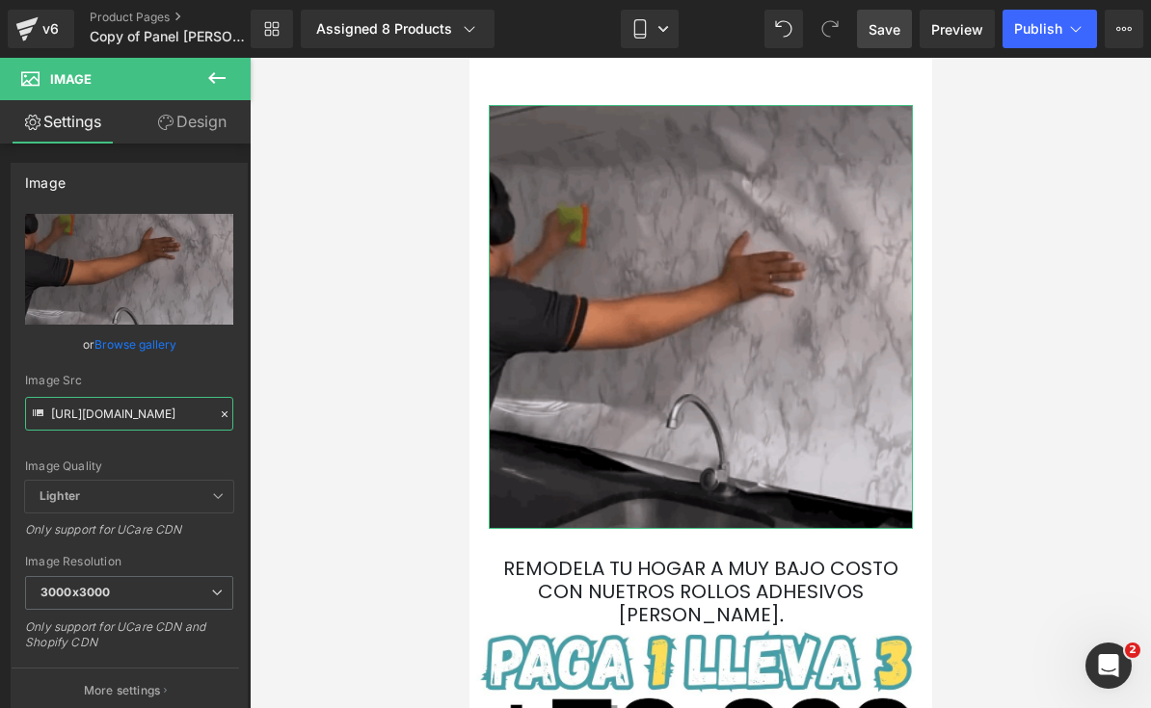
click at [102, 413] on input "[URL][DOMAIN_NAME]" at bounding box center [129, 414] width 208 height 34
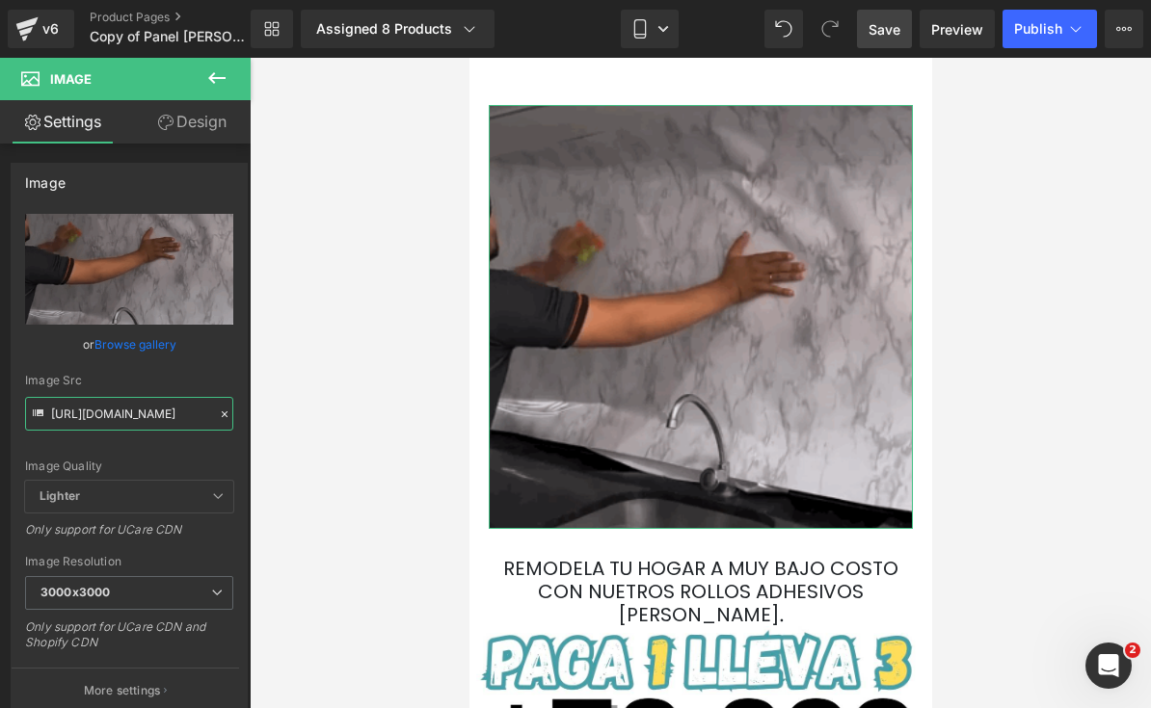
click at [101, 413] on input "[URL][DOMAIN_NAME]" at bounding box center [129, 414] width 208 height 34
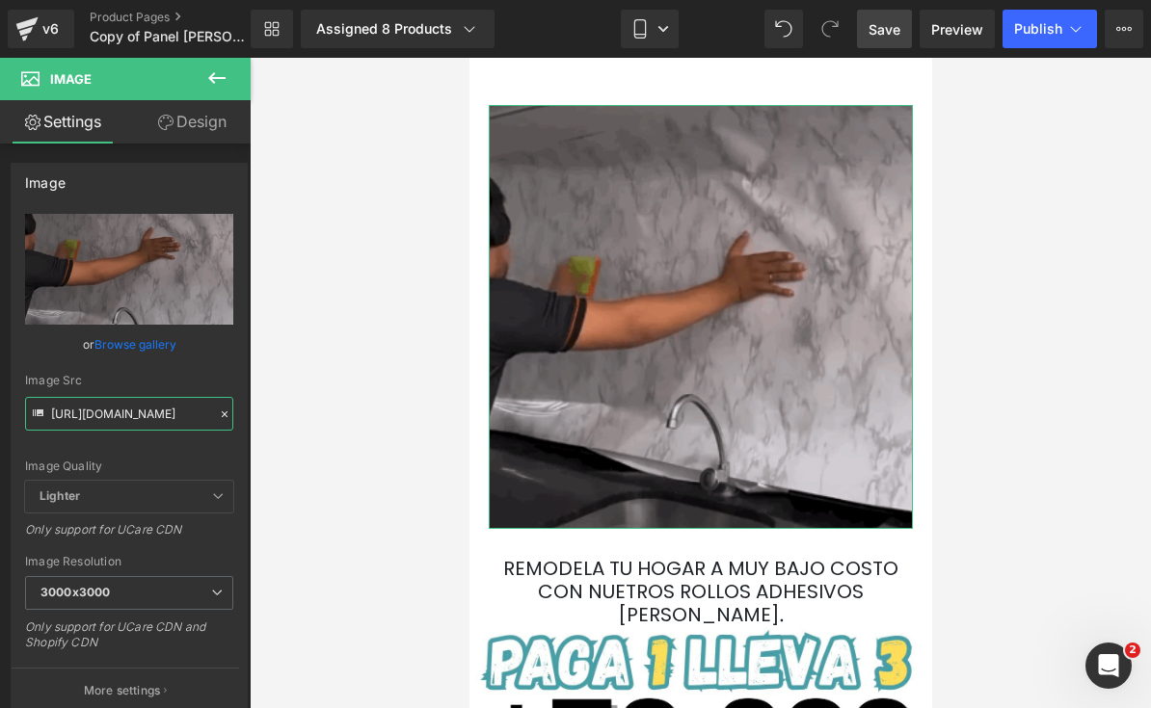
click at [111, 416] on input "[URL][DOMAIN_NAME]" at bounding box center [129, 414] width 208 height 34
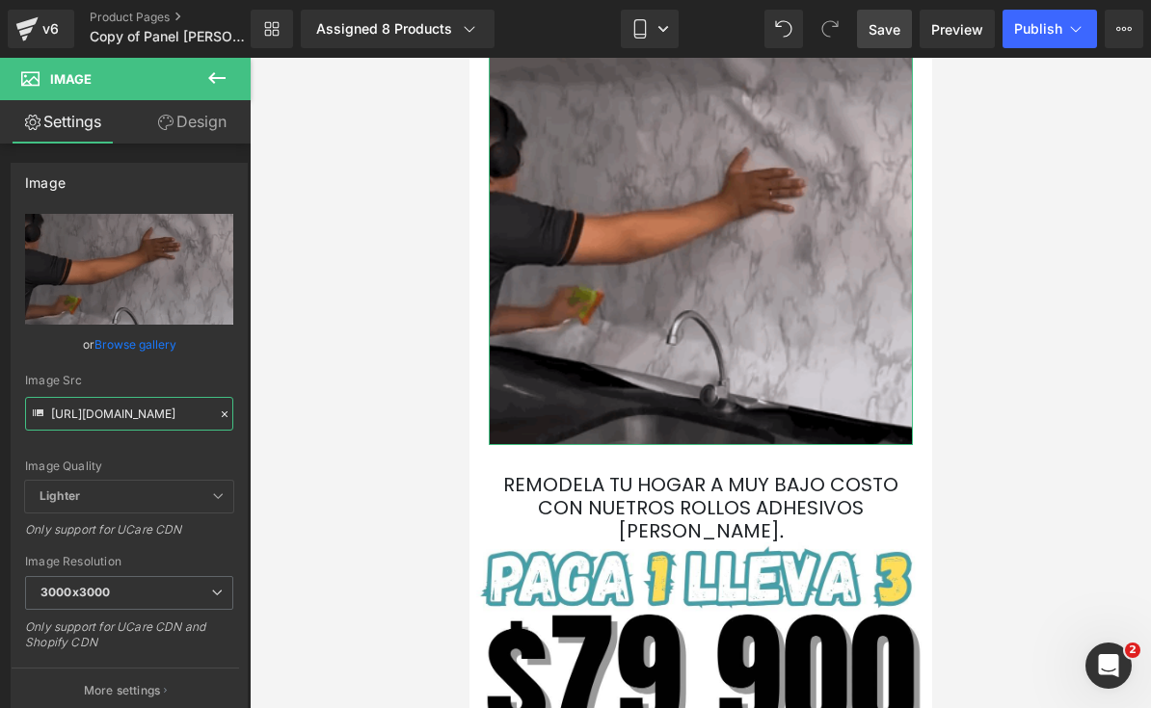
scroll to position [1008, 0]
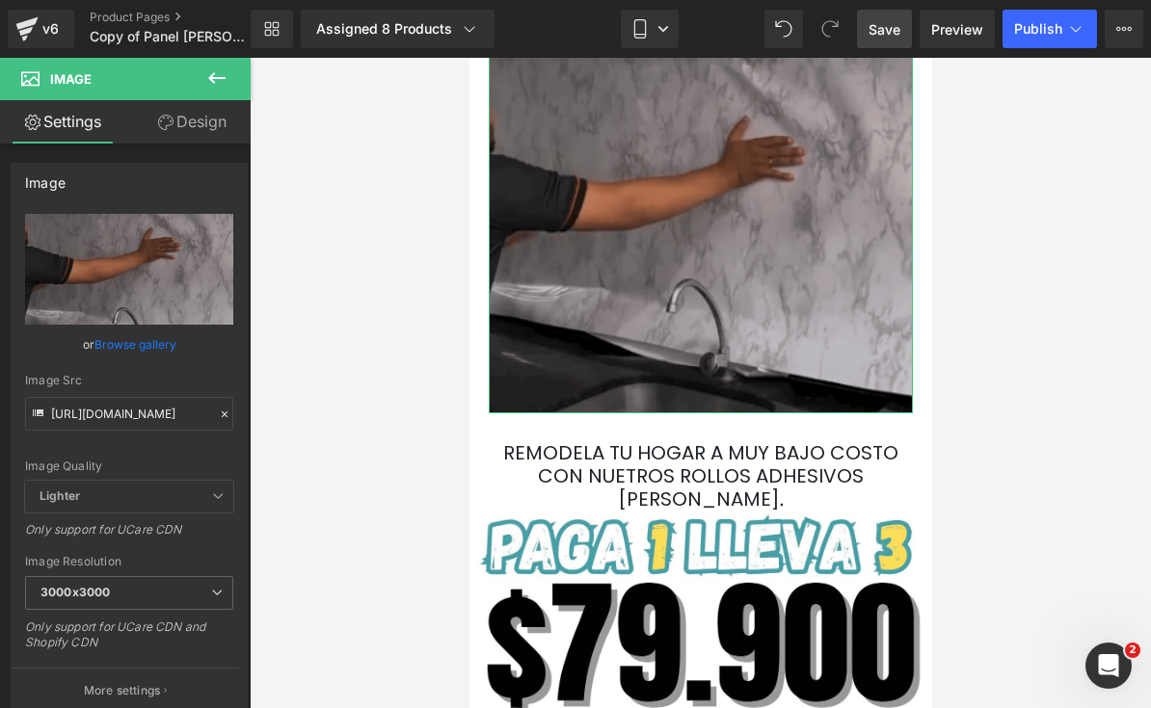
click at [813, 269] on img at bounding box center [700, 201] width 424 height 424
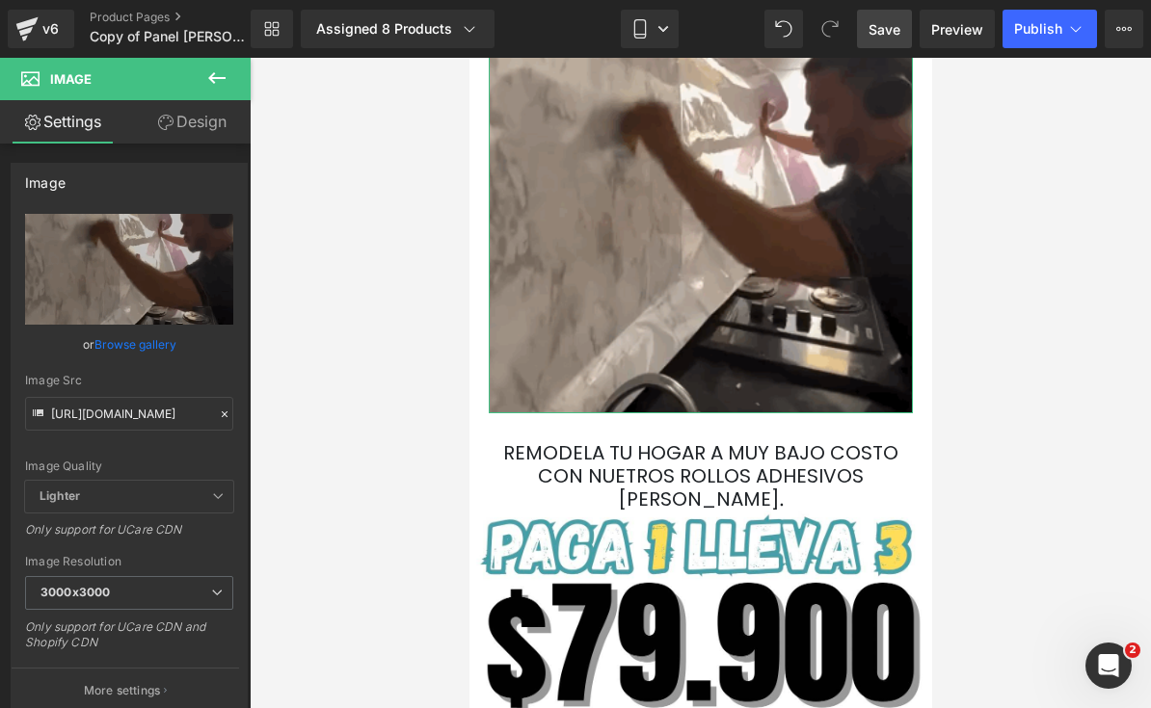
click at [216, 416] on div at bounding box center [224, 415] width 17 height 22
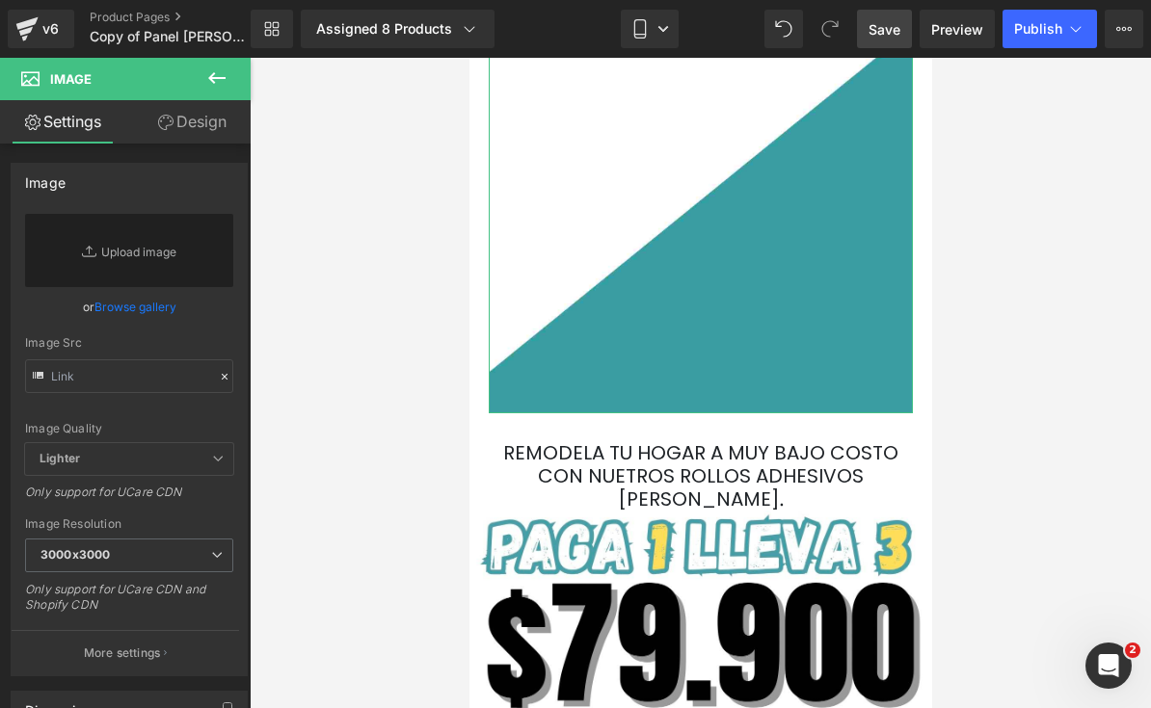
click at [221, 411] on div "Image Quality Lighter Lightest Lighter Lighter Lightest Only support for UCare …" at bounding box center [129, 328] width 208 height 229
click at [220, 410] on div "Image Quality Lighter Lightest Lighter Lighter Lightest Only support for UCare …" at bounding box center [129, 328] width 208 height 229
click at [139, 374] on input "text" at bounding box center [129, 376] width 208 height 34
paste input "[URL][DOMAIN_NAME]"
type input "[URL][DOMAIN_NAME]"
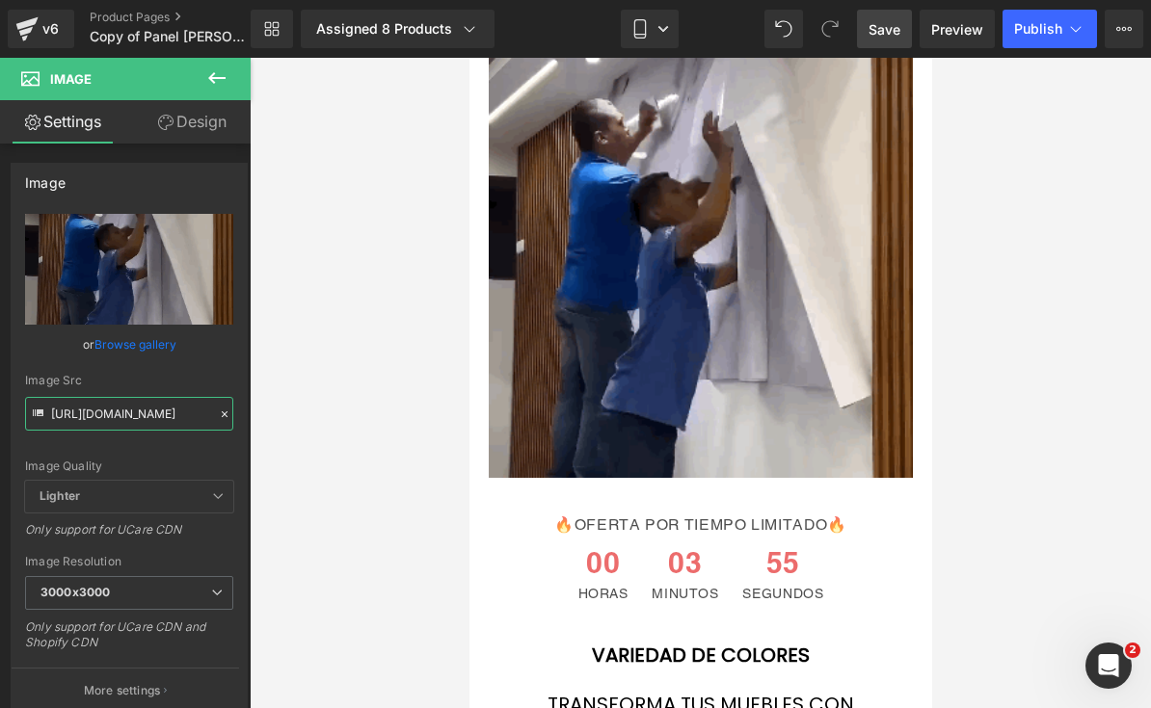
scroll to position [4207, 0]
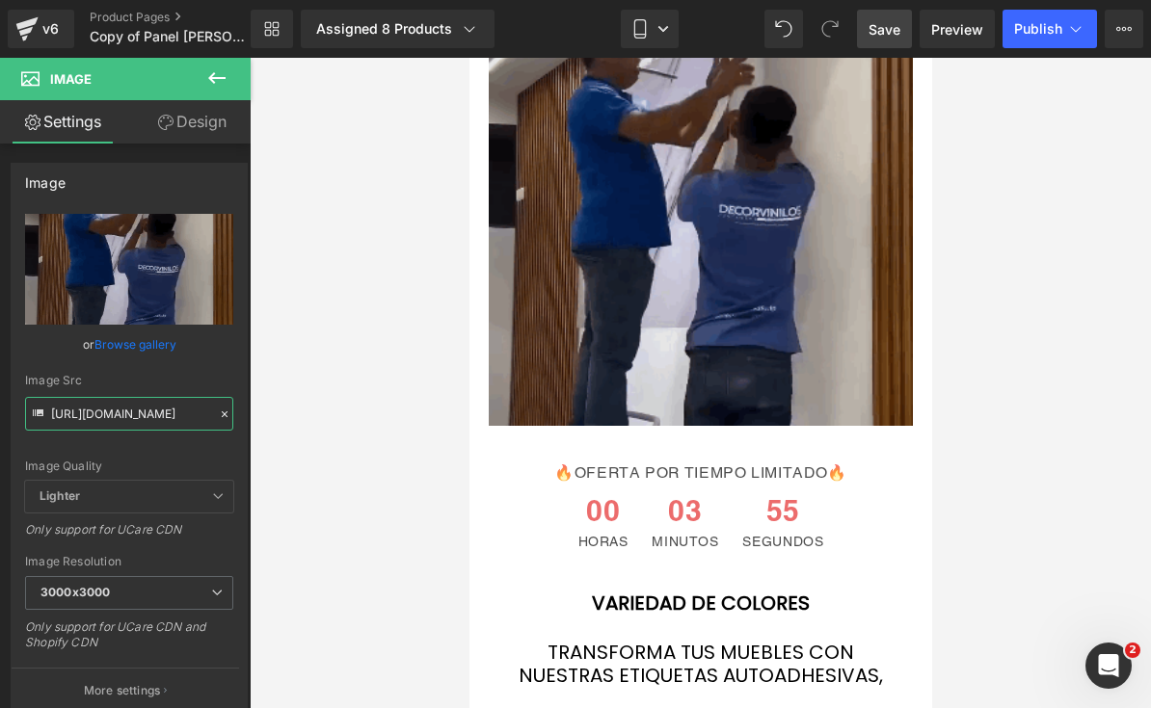
click at [814, 373] on img at bounding box center [700, 214] width 424 height 424
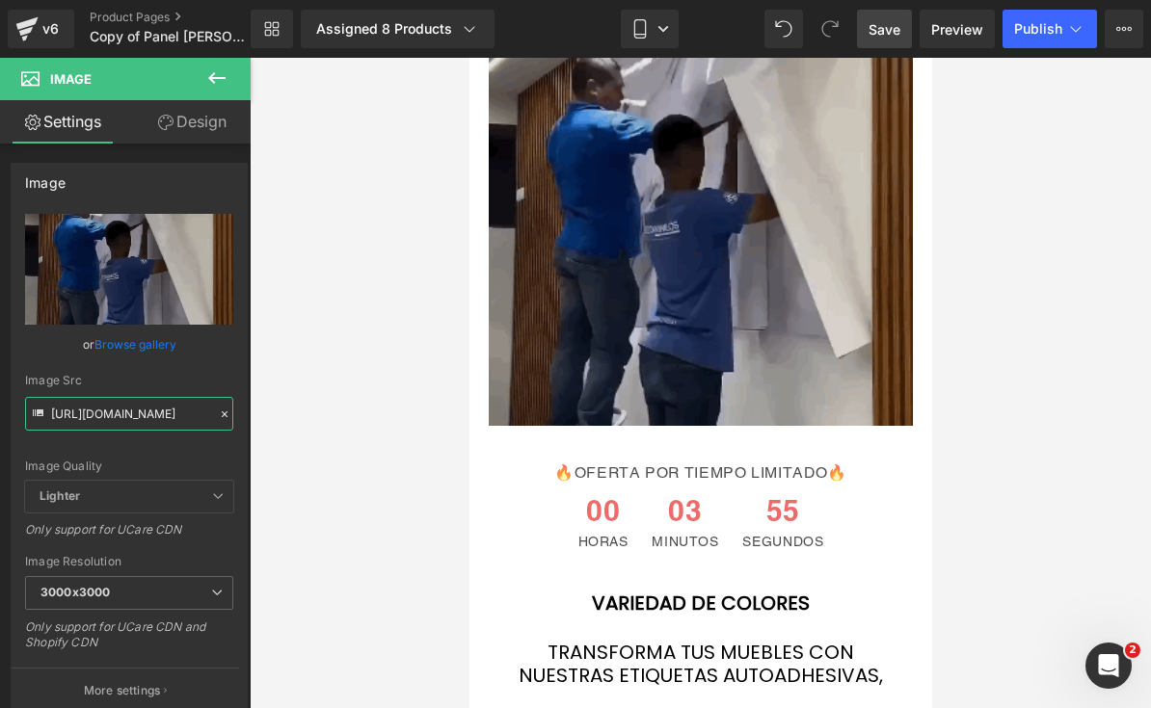
click at [814, 372] on img at bounding box center [700, 214] width 424 height 424
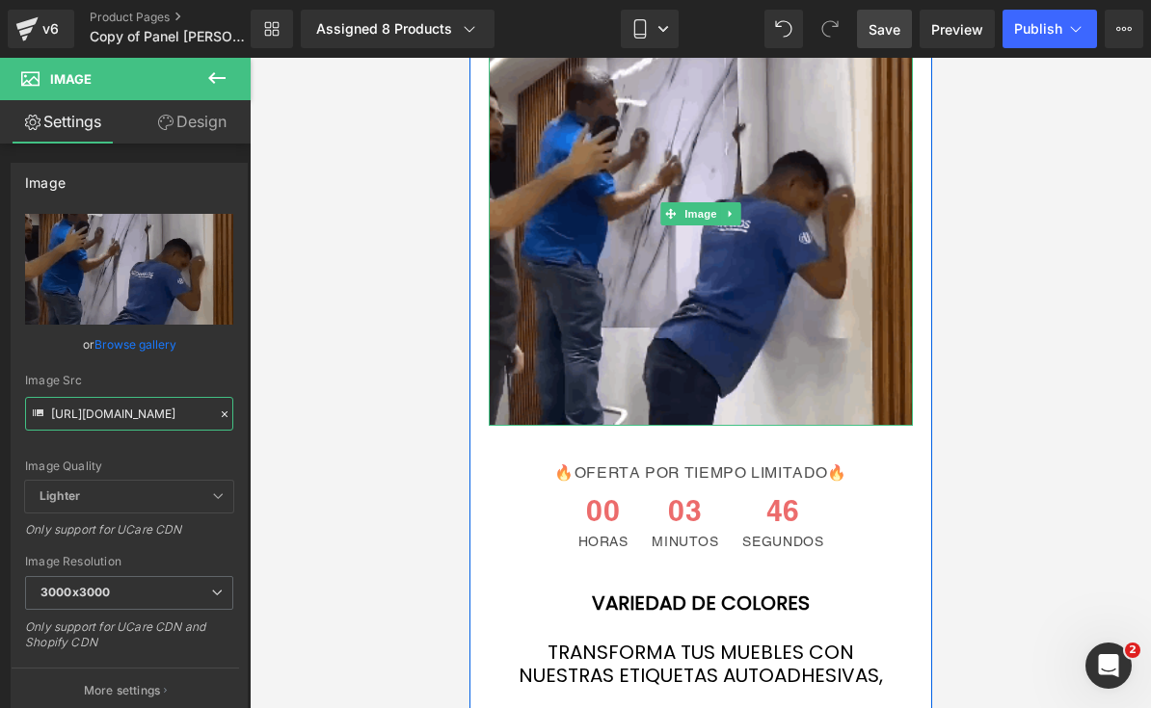
click at [96, 412] on input "[URL][DOMAIN_NAME]" at bounding box center [129, 414] width 208 height 34
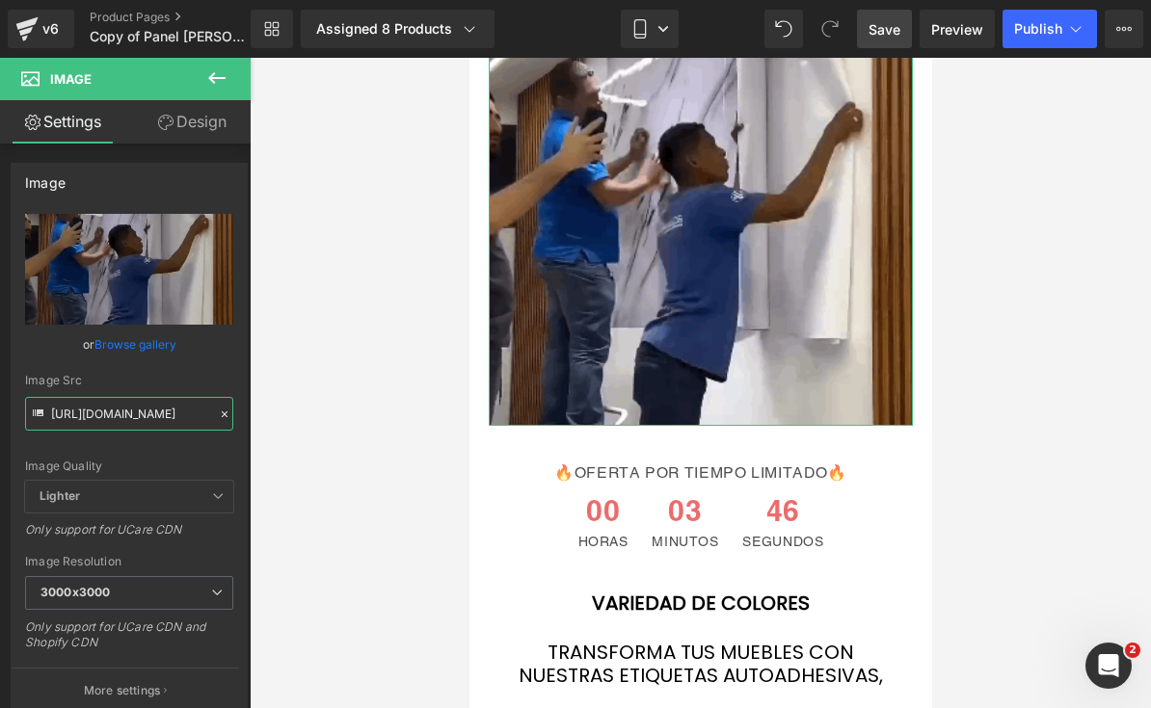
click at [95, 411] on input "[URL][DOMAIN_NAME]" at bounding box center [129, 414] width 208 height 34
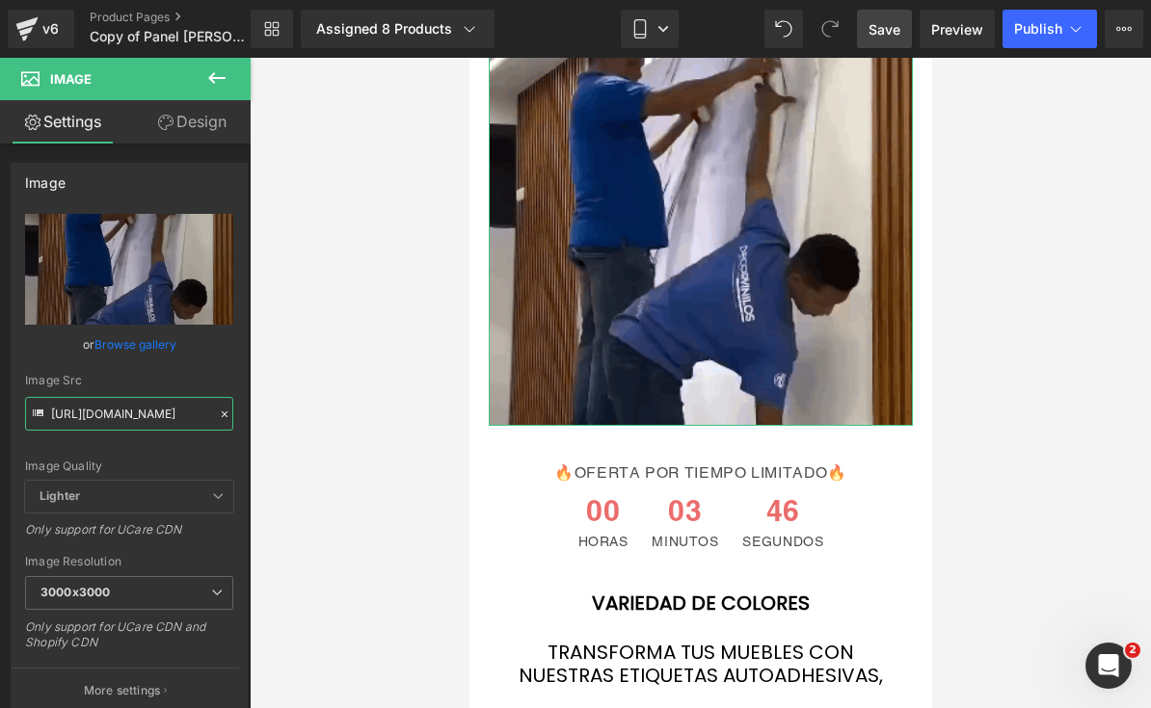
click at [100, 412] on input "[URL][DOMAIN_NAME]" at bounding box center [129, 414] width 208 height 34
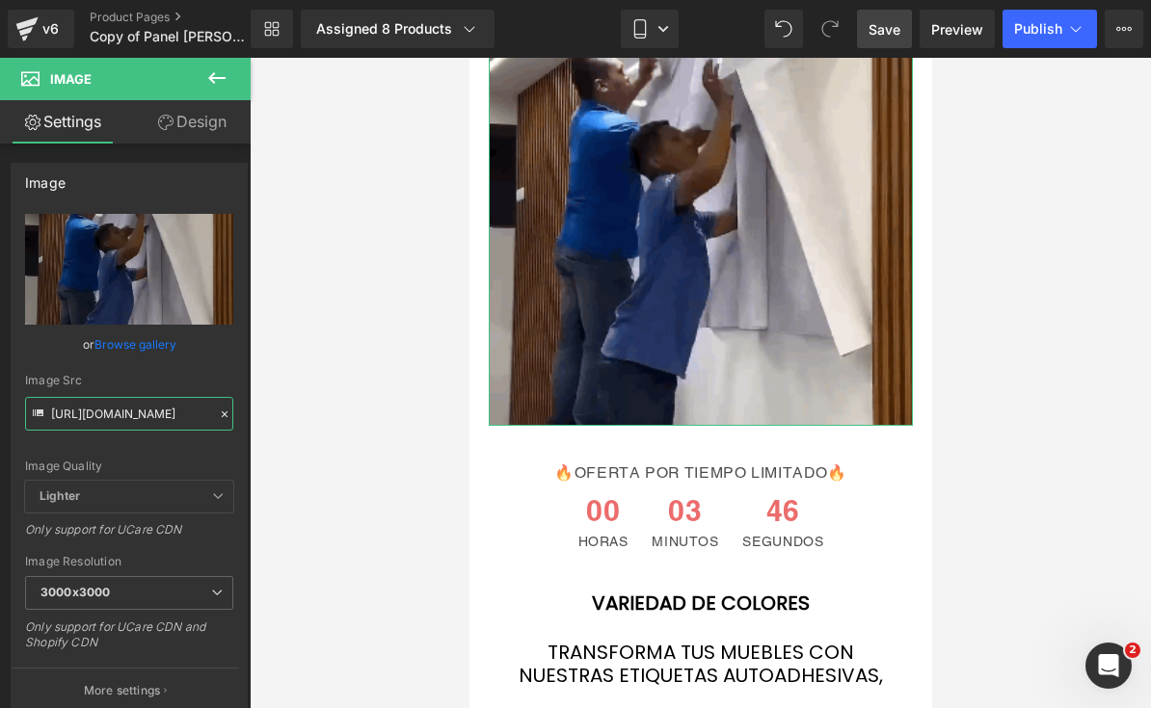
click at [99, 411] on input "[URL][DOMAIN_NAME]" at bounding box center [129, 414] width 208 height 34
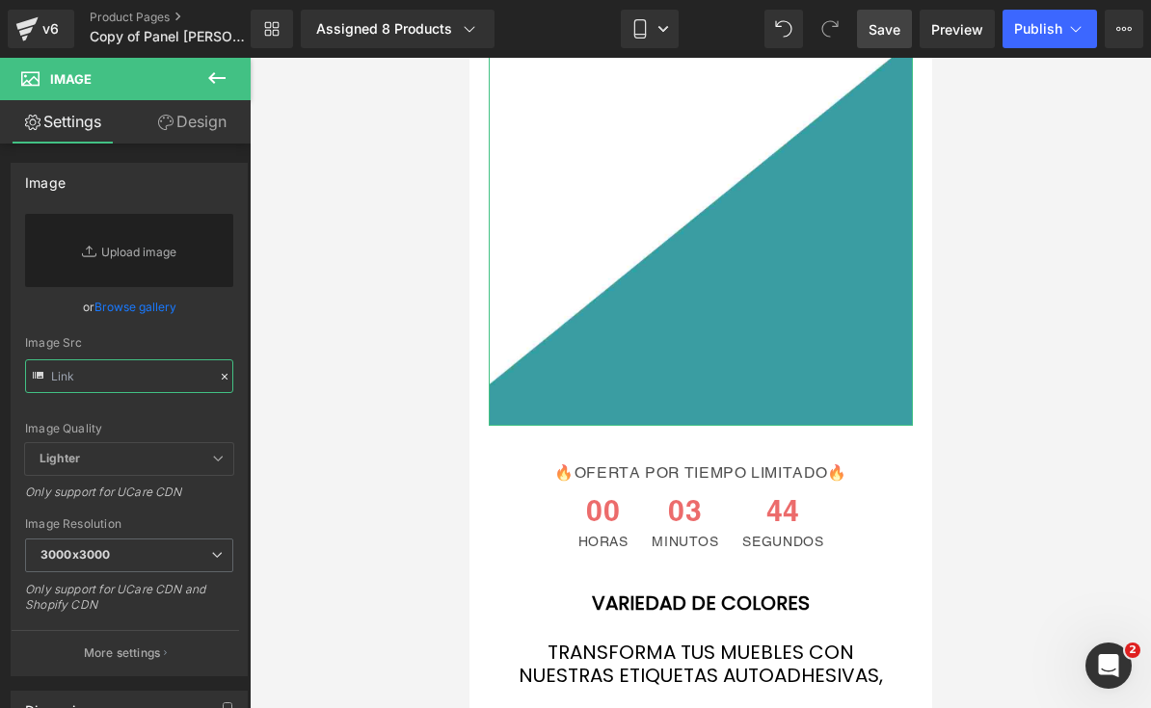
paste input "[URL][DOMAIN_NAME]"
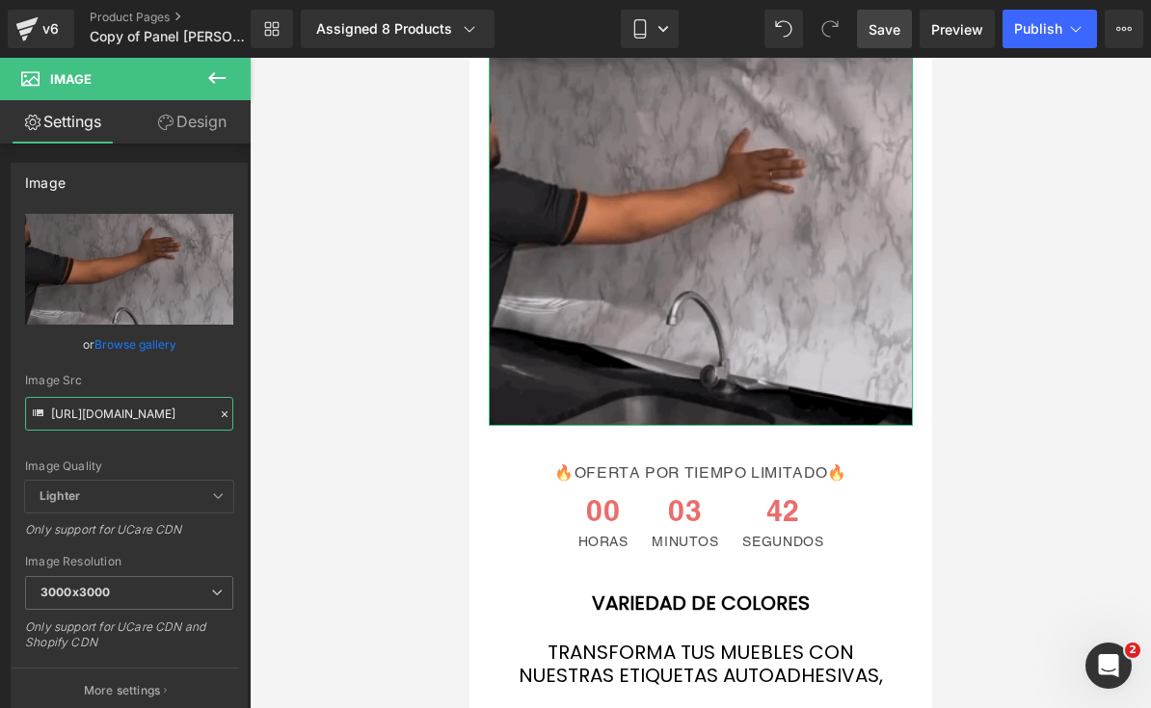
type input "[URL][DOMAIN_NAME]"
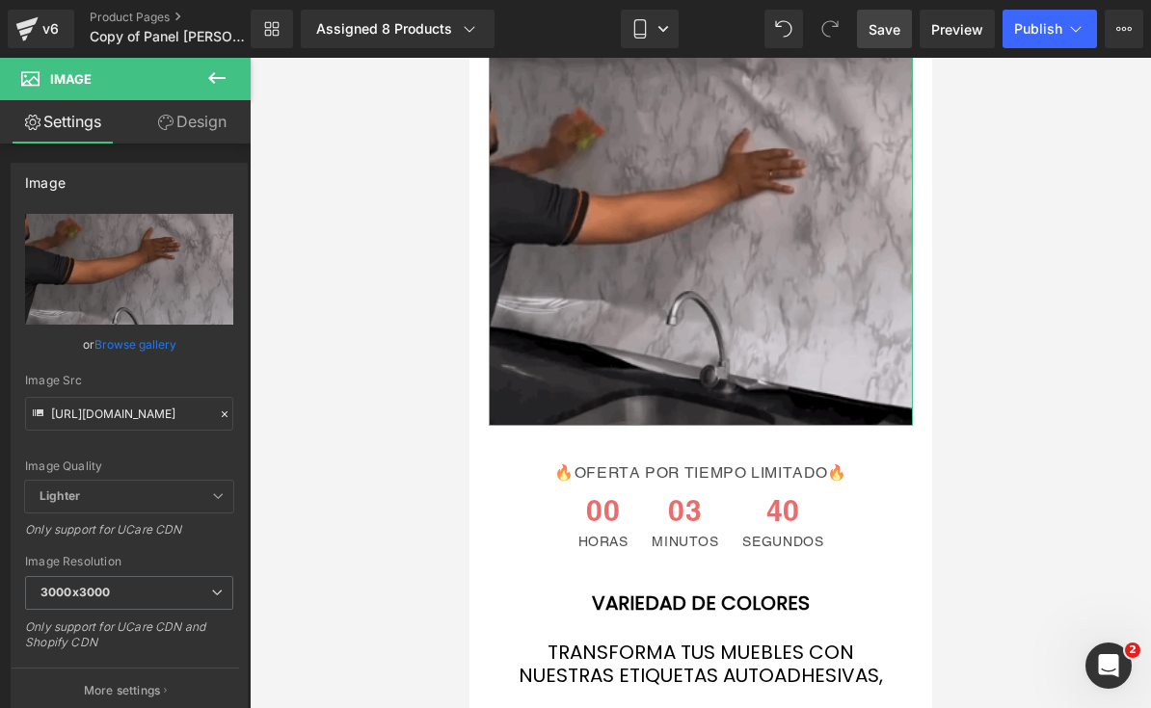
click at [900, 22] on span "Save" at bounding box center [884, 29] width 32 height 20
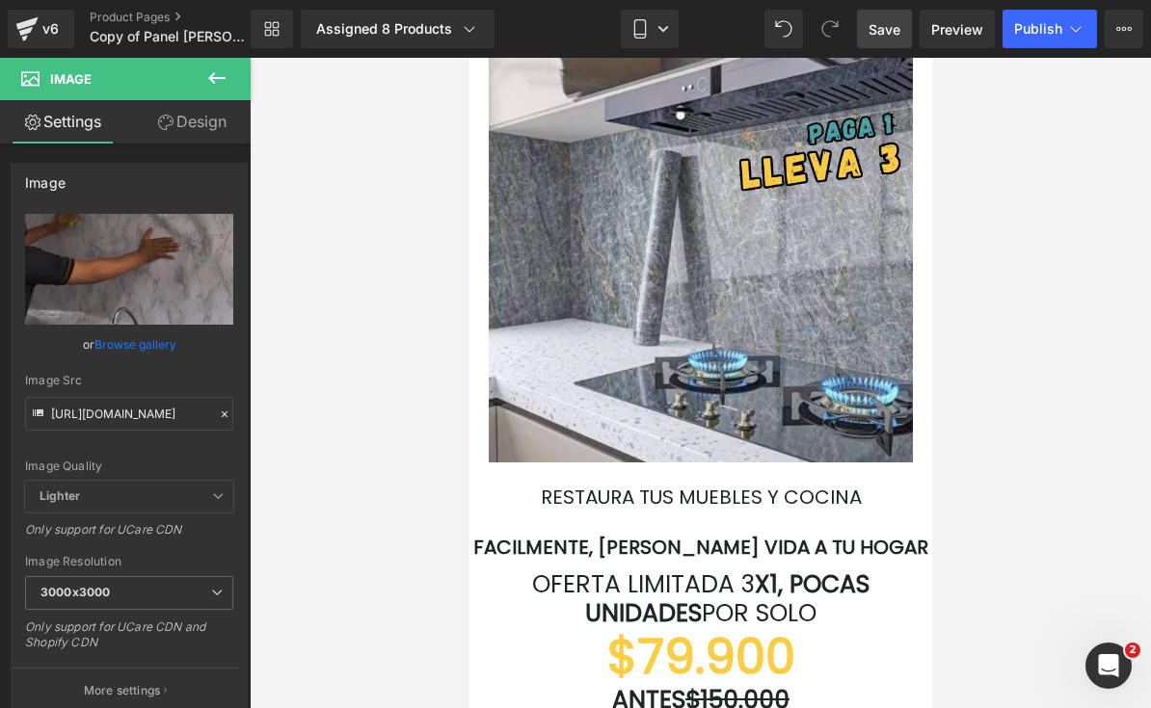
scroll to position [3382, 0]
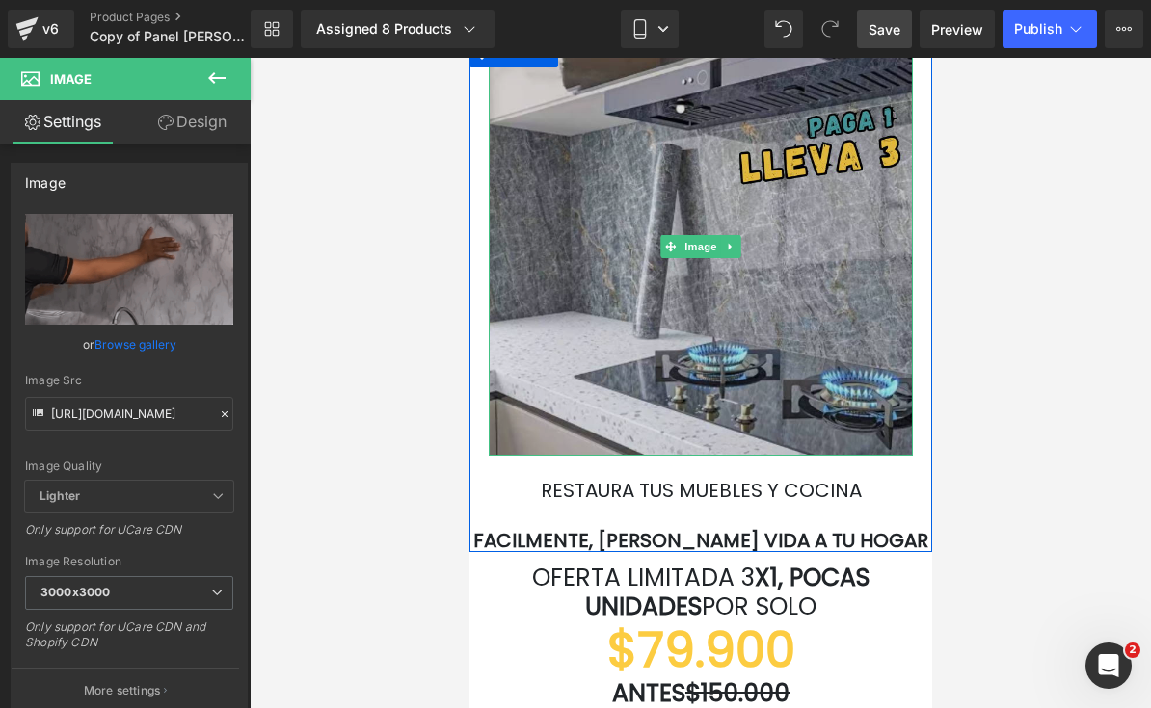
click at [789, 376] on img at bounding box center [700, 247] width 424 height 417
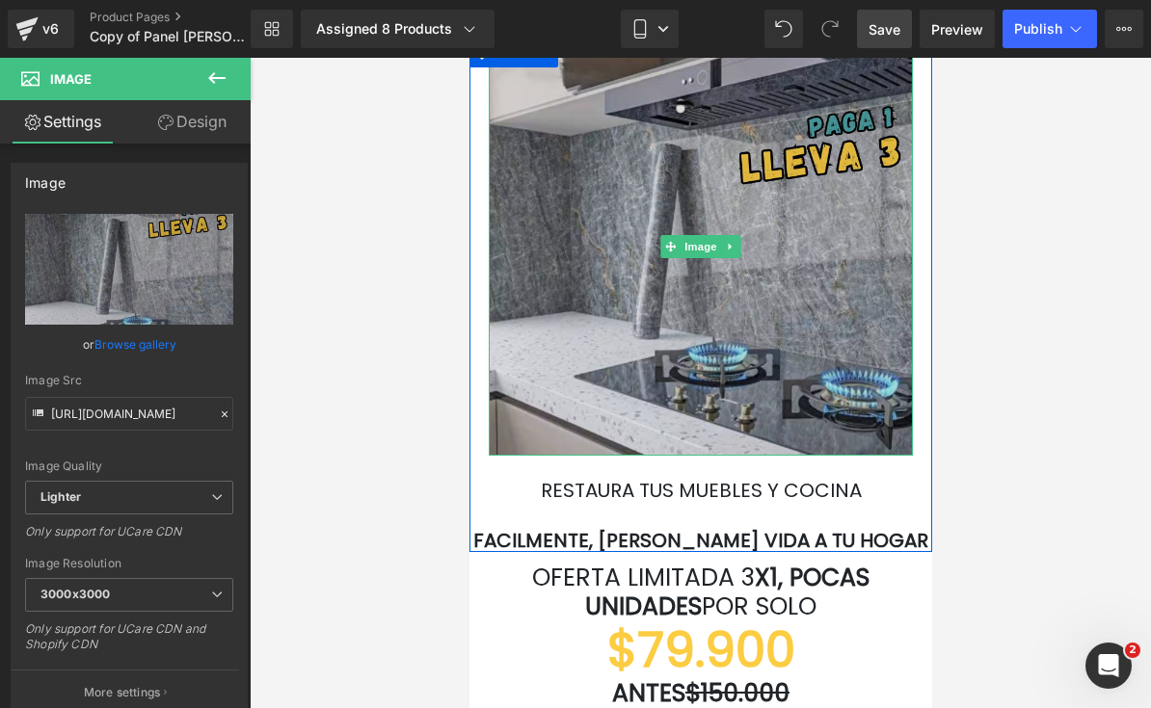
click at [783, 412] on img at bounding box center [700, 247] width 424 height 417
click at [823, 362] on img at bounding box center [700, 247] width 424 height 417
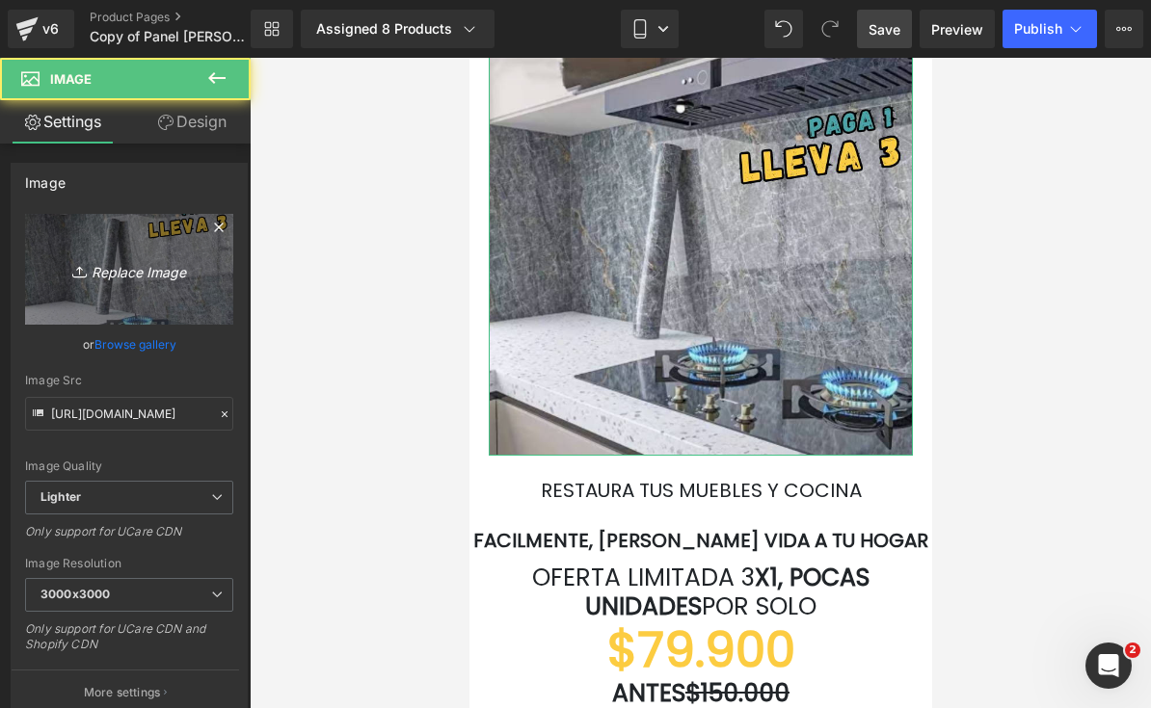
click at [134, 290] on link "Replace Image" at bounding box center [129, 269] width 208 height 111
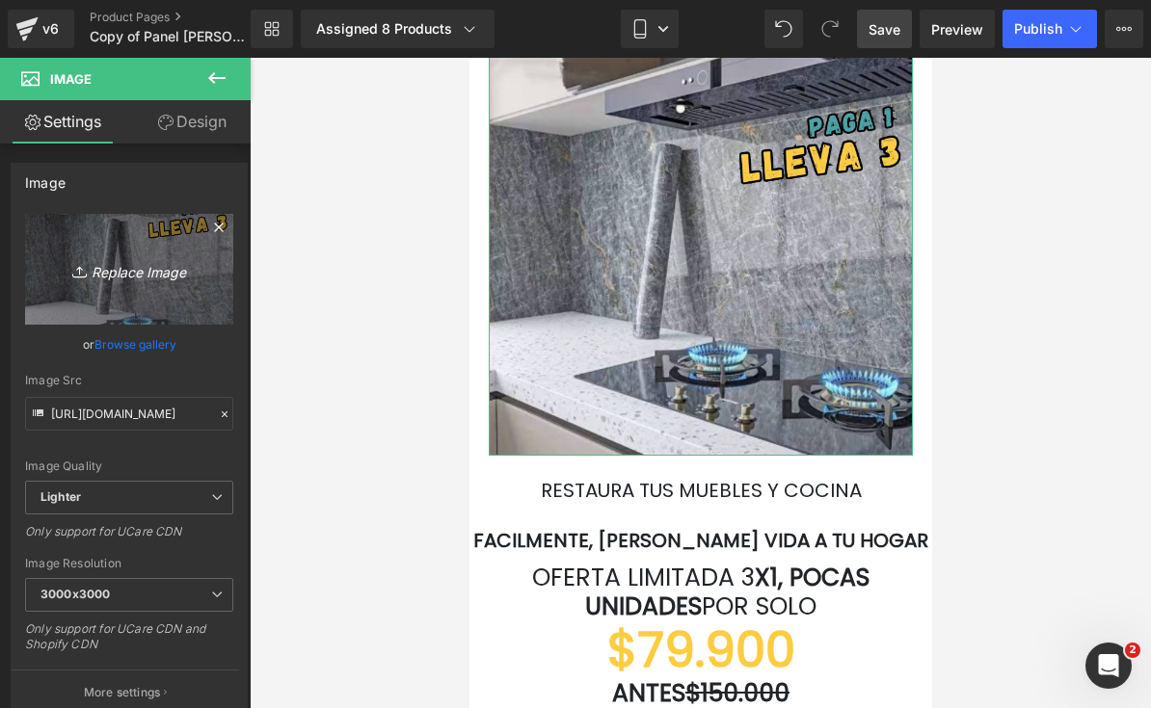
click at [139, 297] on link "Replace Image" at bounding box center [129, 269] width 208 height 111
type input "C:\fakepath\¡POCAS UNIDADES DISPONIBLES! ¡ENVÍO GRATIS A TODA [GEOGRAPHIC_DATA…"
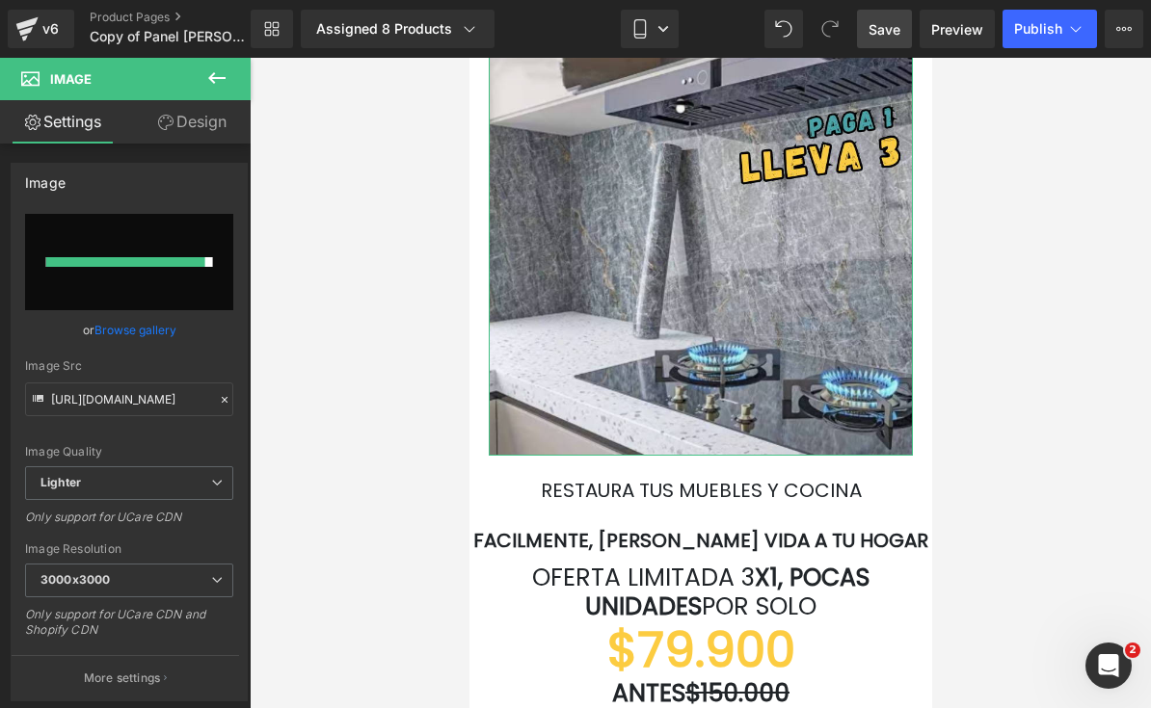
type input "[URL][DOMAIN_NAME]"
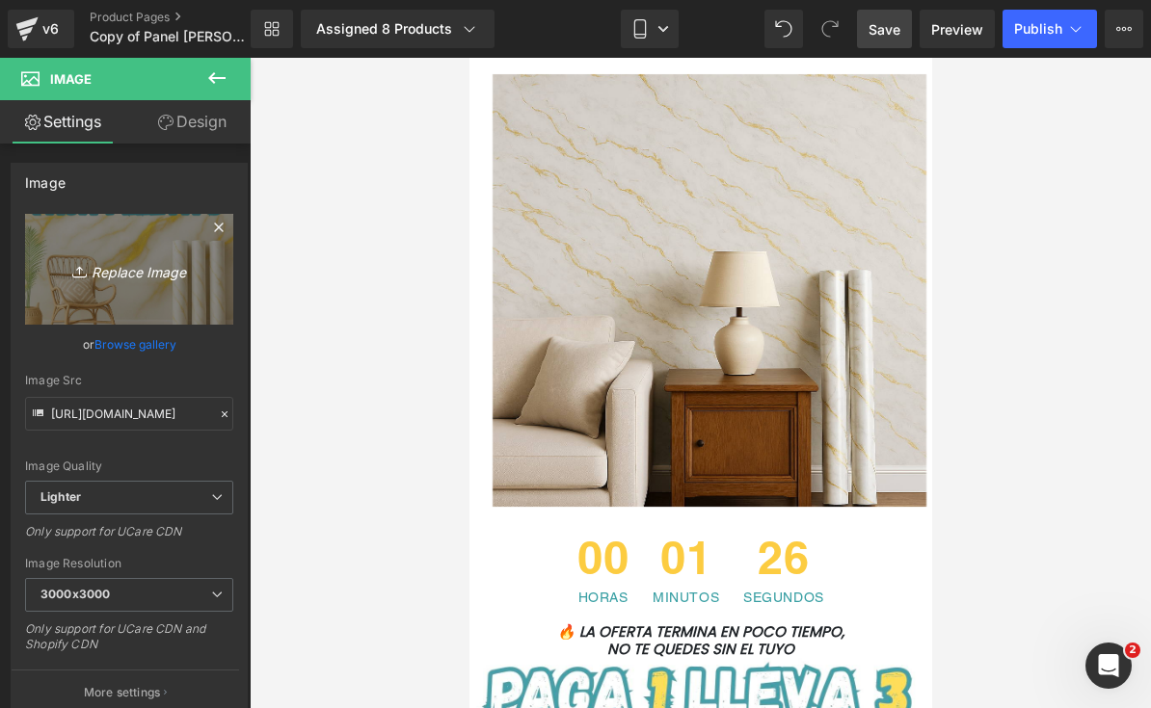
scroll to position [6372, 0]
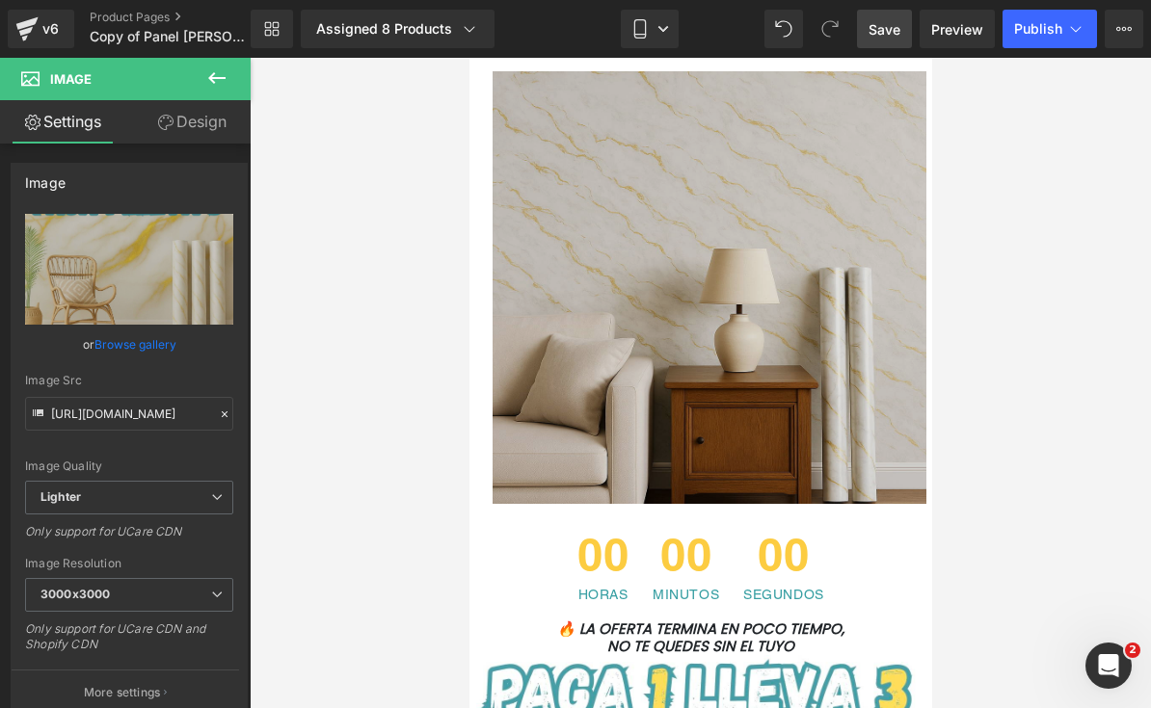
click at [610, 412] on img at bounding box center [699, 288] width 451 height 434
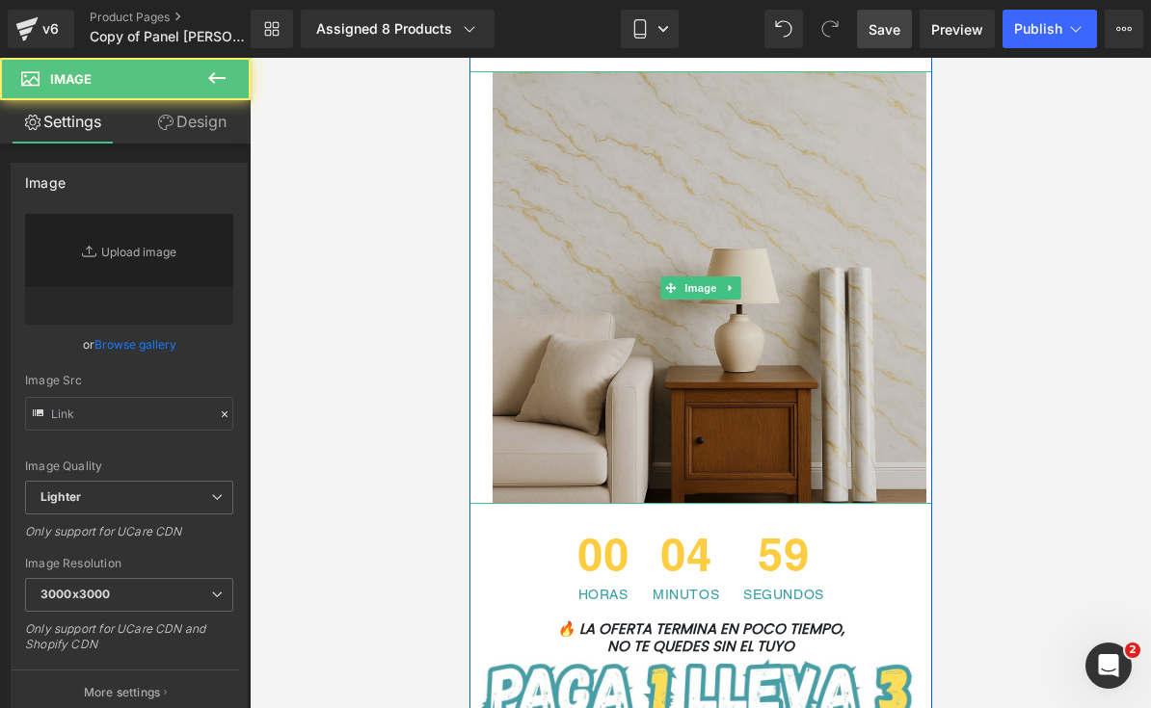
type input "[URL][DOMAIN_NAME]"
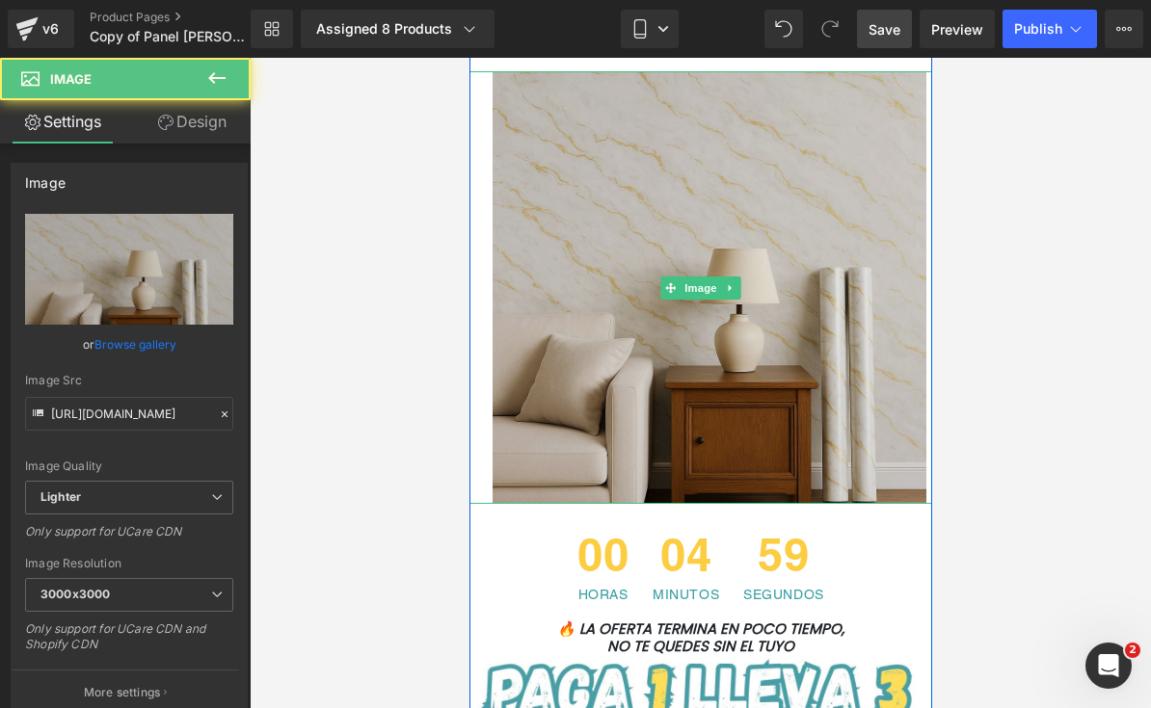
click at [590, 442] on img at bounding box center [699, 288] width 451 height 434
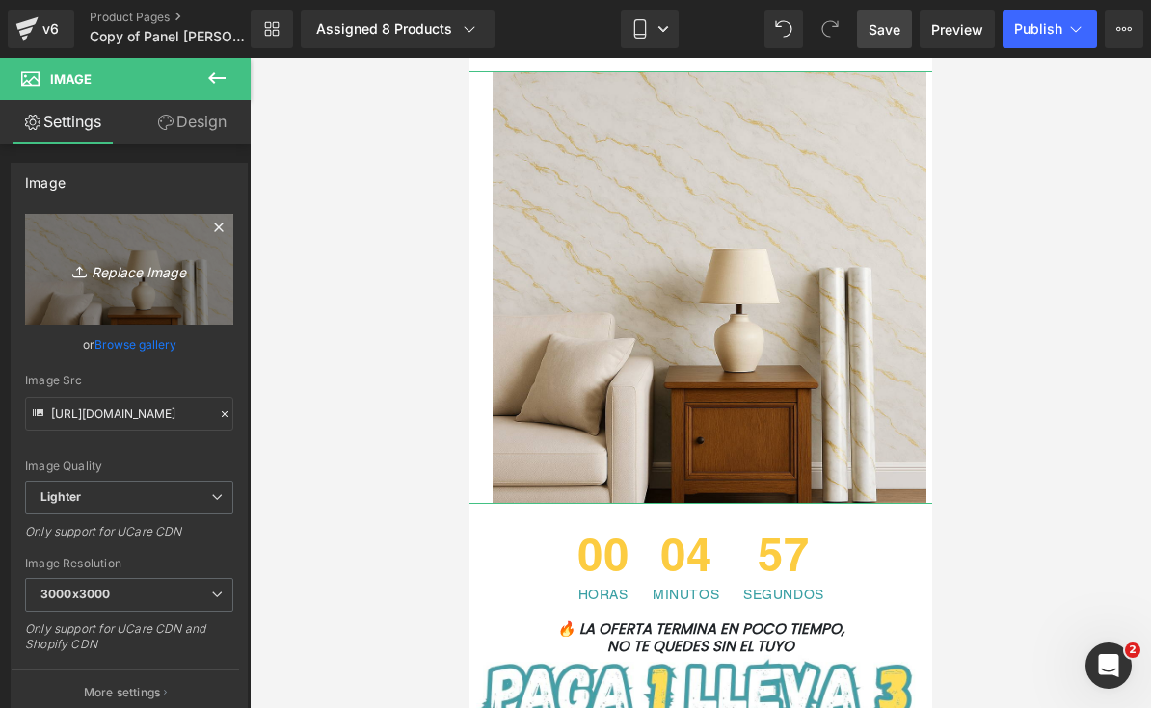
click at [148, 262] on icon "Replace Image" at bounding box center [129, 269] width 154 height 24
type input "C:\fakepath\¡POCAS UNIDADES DISPONIBLES! ¡ENVÍO GRATIS A TODA [GEOGRAPHIC_DATA…"
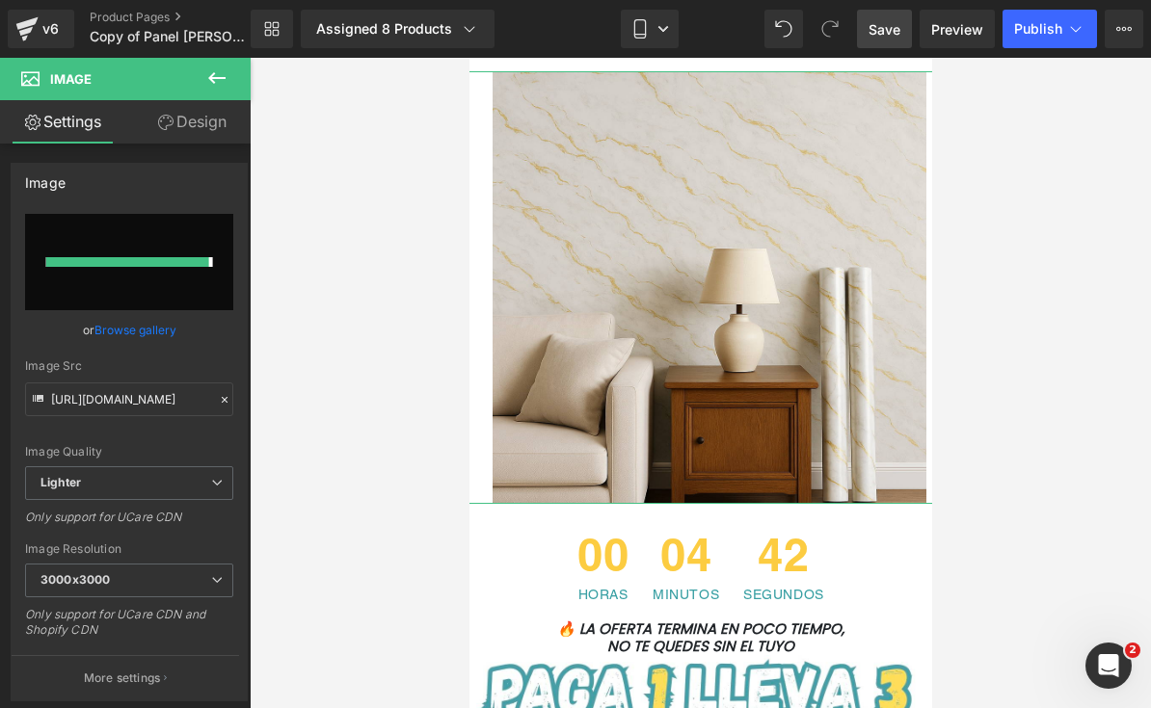
type input "[URL][DOMAIN_NAME]"
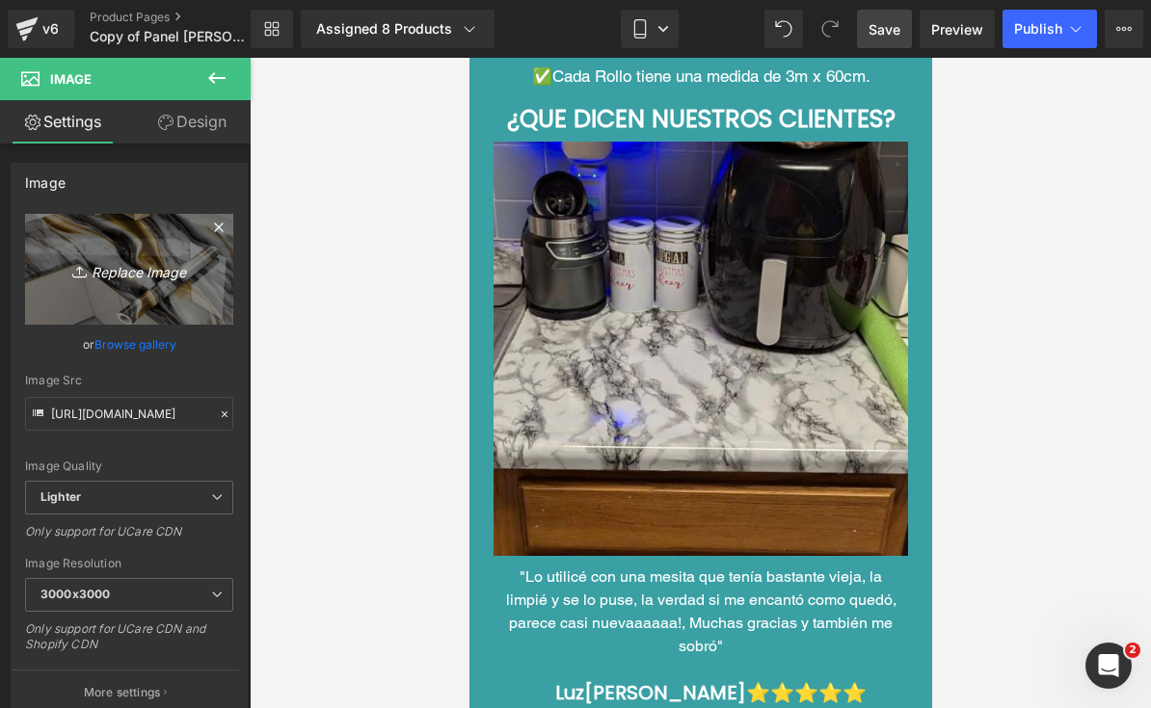
scroll to position [9359, 0]
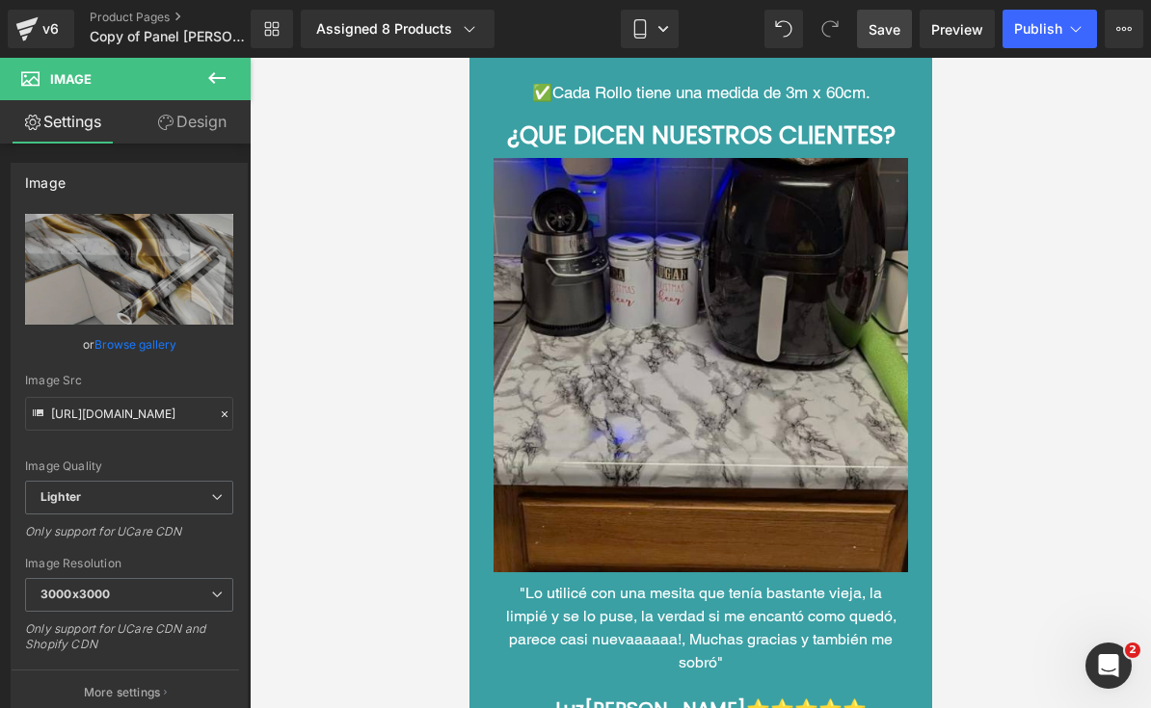
click at [796, 420] on img at bounding box center [699, 365] width 414 height 414
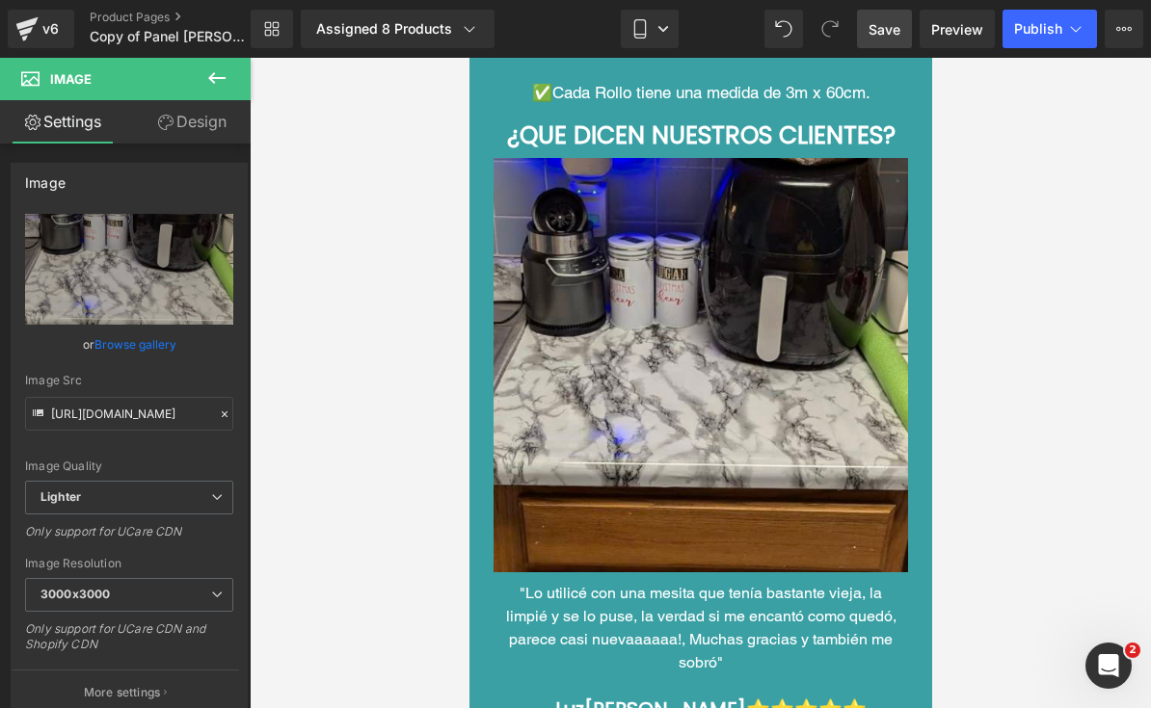
click at [889, 30] on span "Save" at bounding box center [884, 29] width 32 height 20
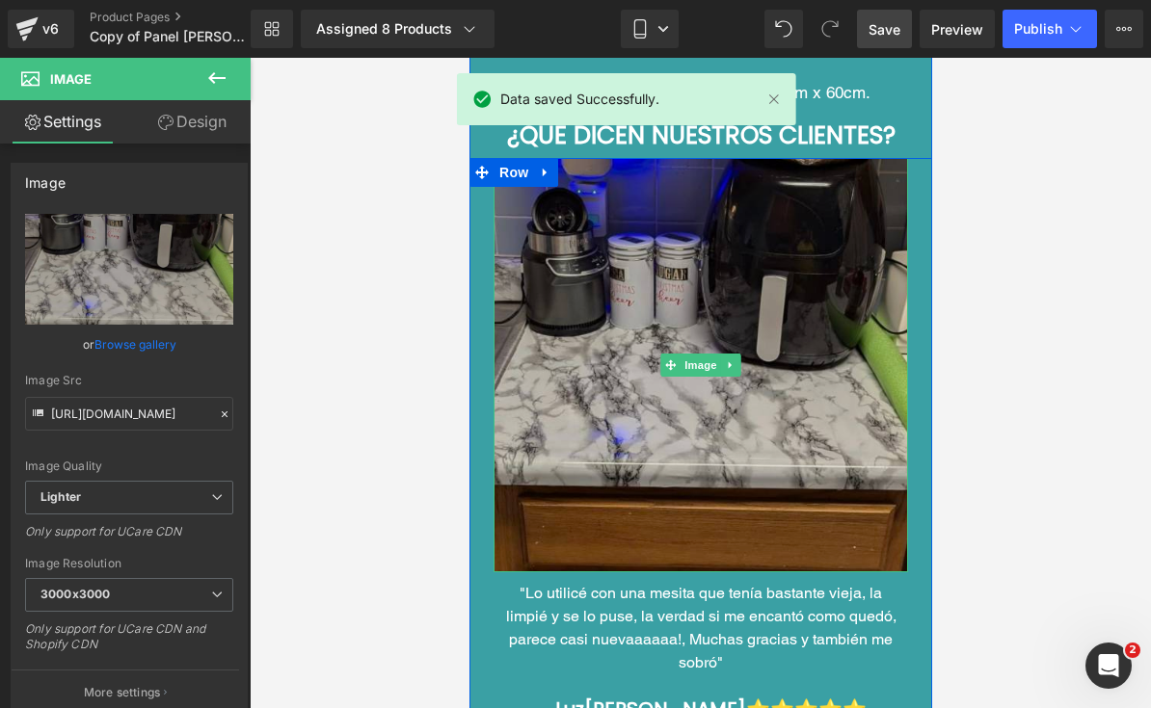
click at [573, 441] on img at bounding box center [699, 365] width 414 height 414
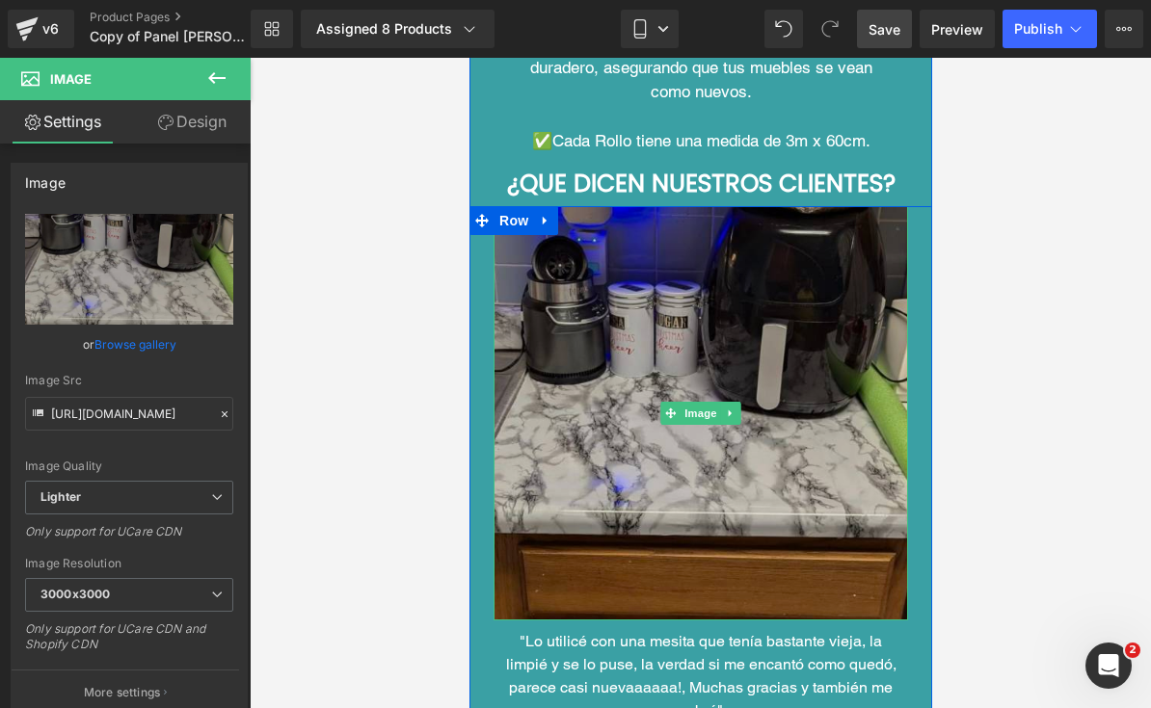
scroll to position [9311, 0]
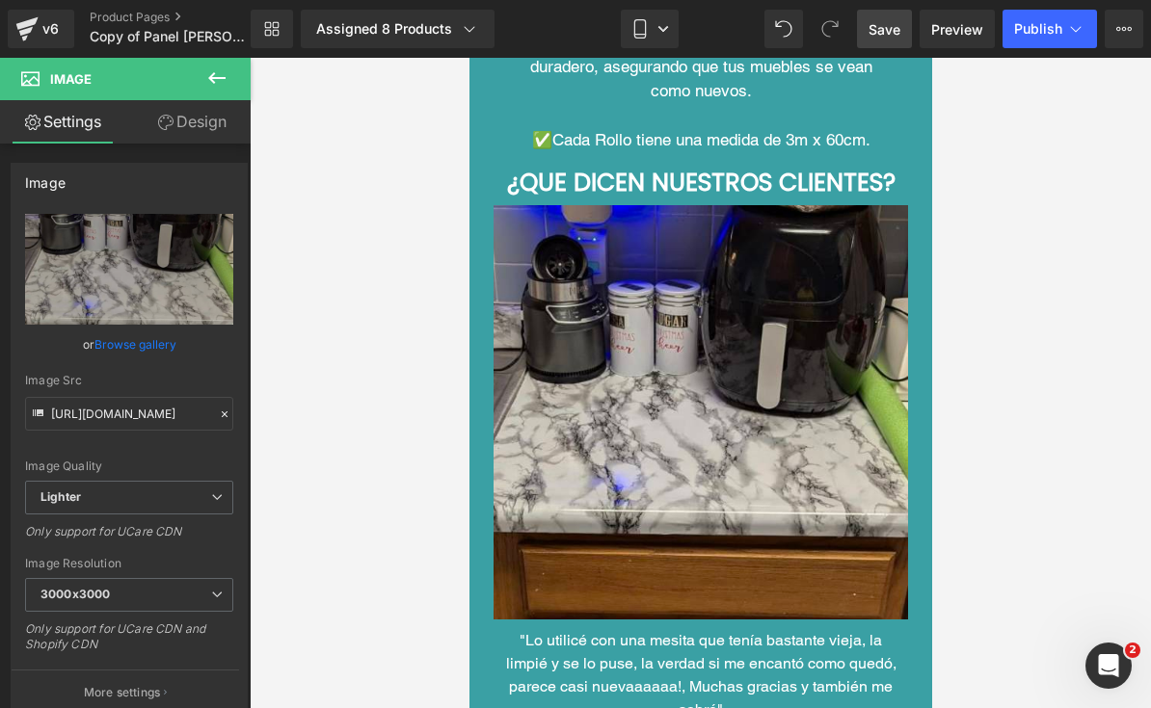
click at [221, 81] on icon at bounding box center [216, 77] width 23 height 23
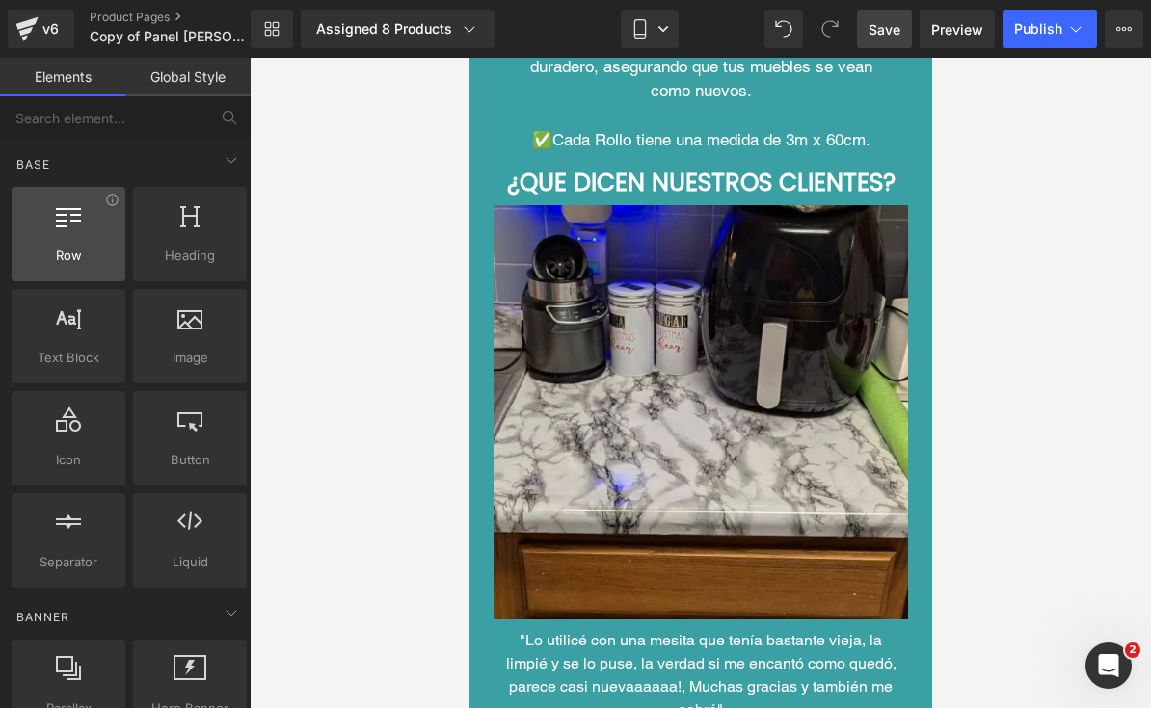
click at [87, 260] on span "Row" at bounding box center [68, 256] width 102 height 20
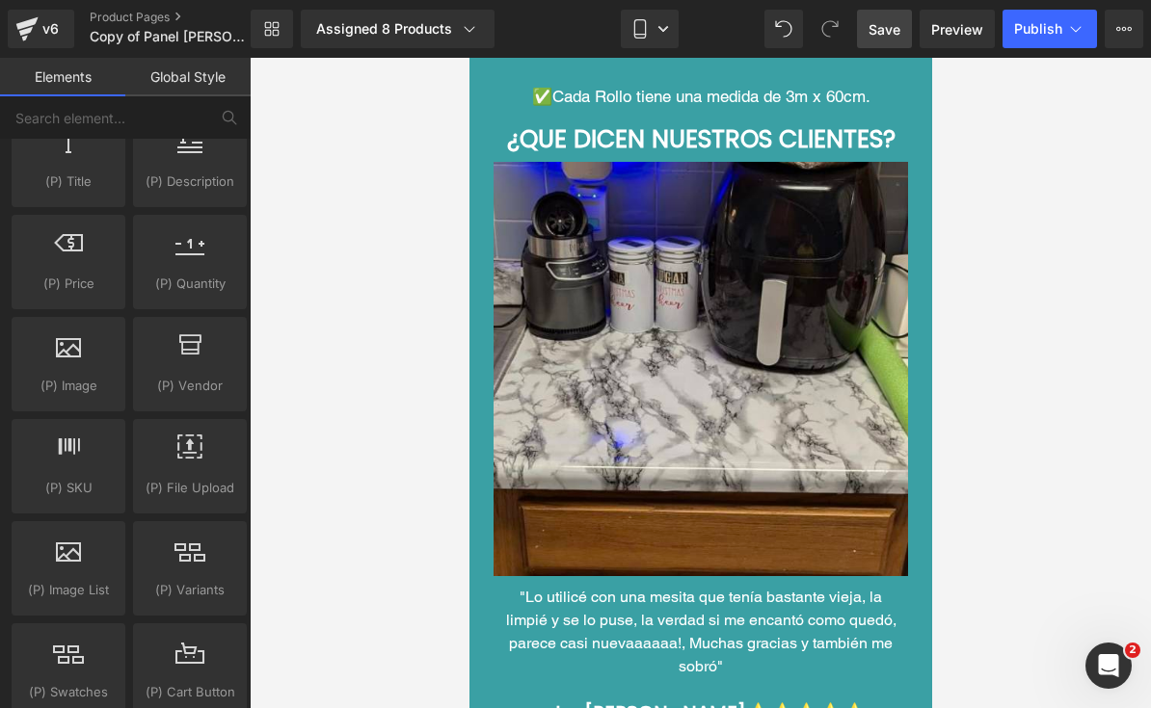
scroll to position [9356, 0]
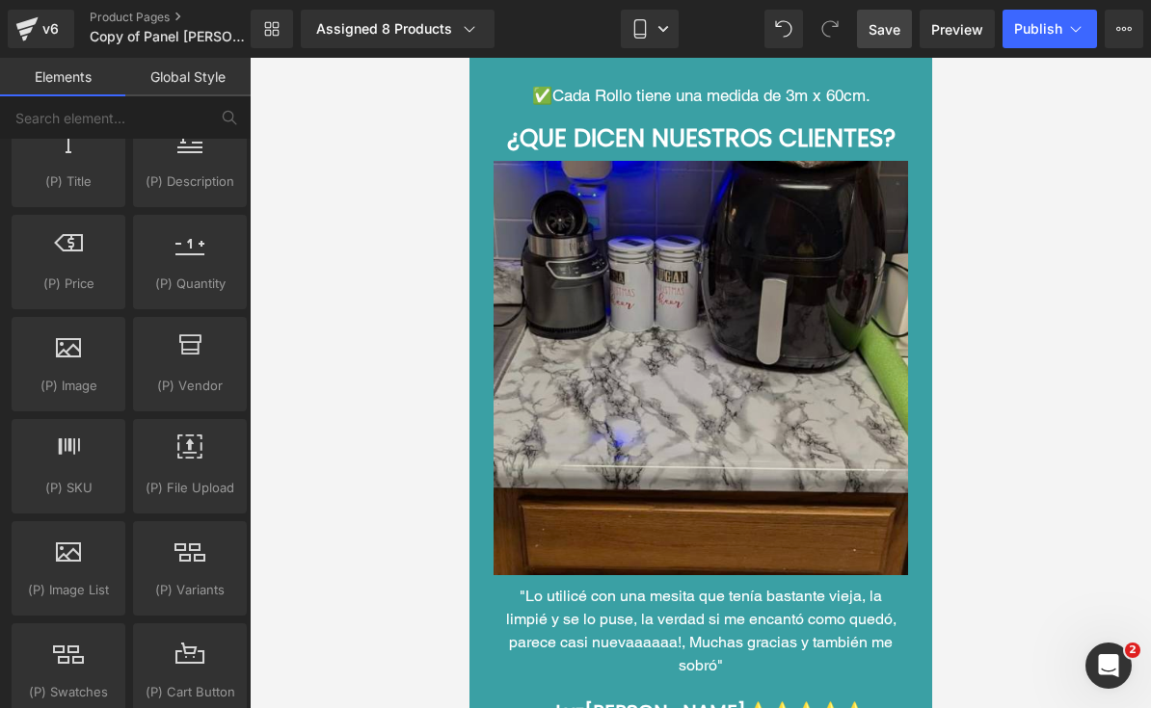
click at [828, 479] on img at bounding box center [699, 368] width 414 height 414
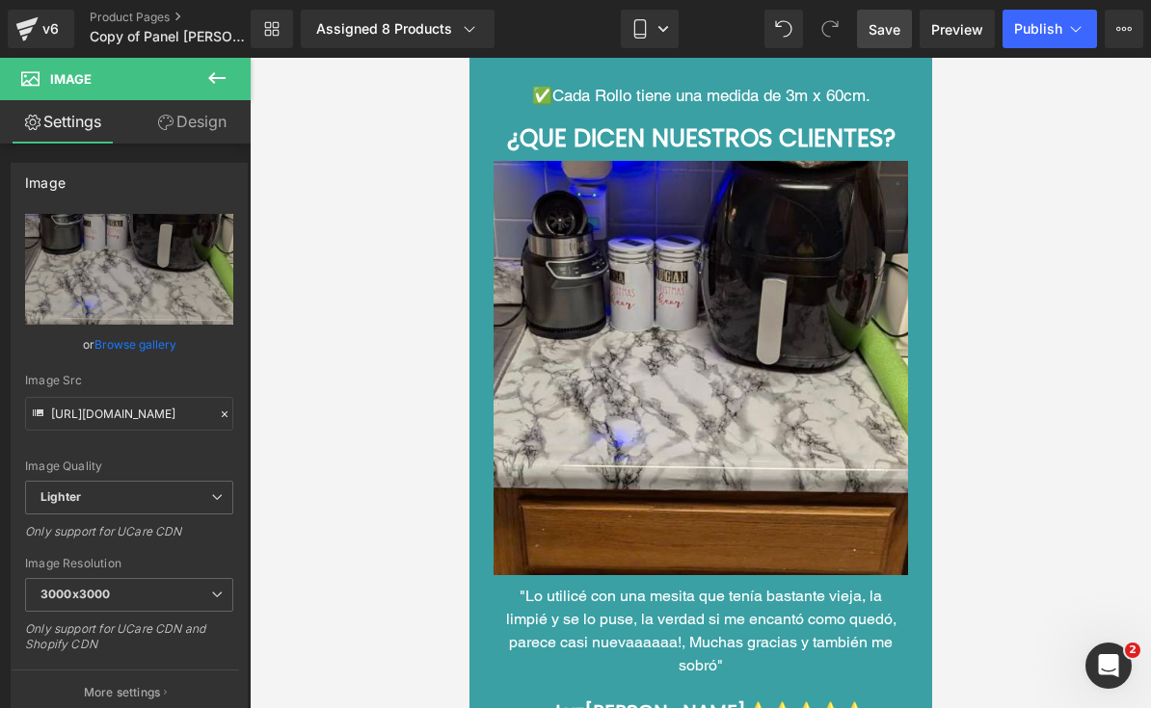
click at [216, 78] on icon at bounding box center [216, 78] width 17 height 12
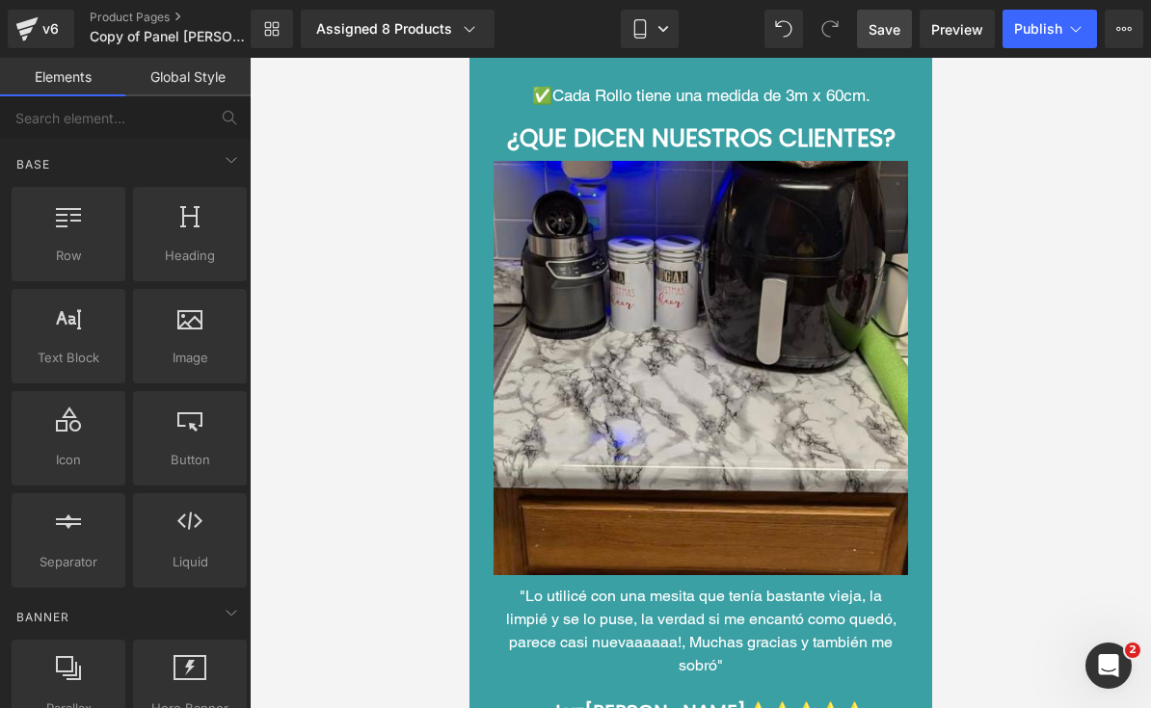
scroll to position [0, 0]
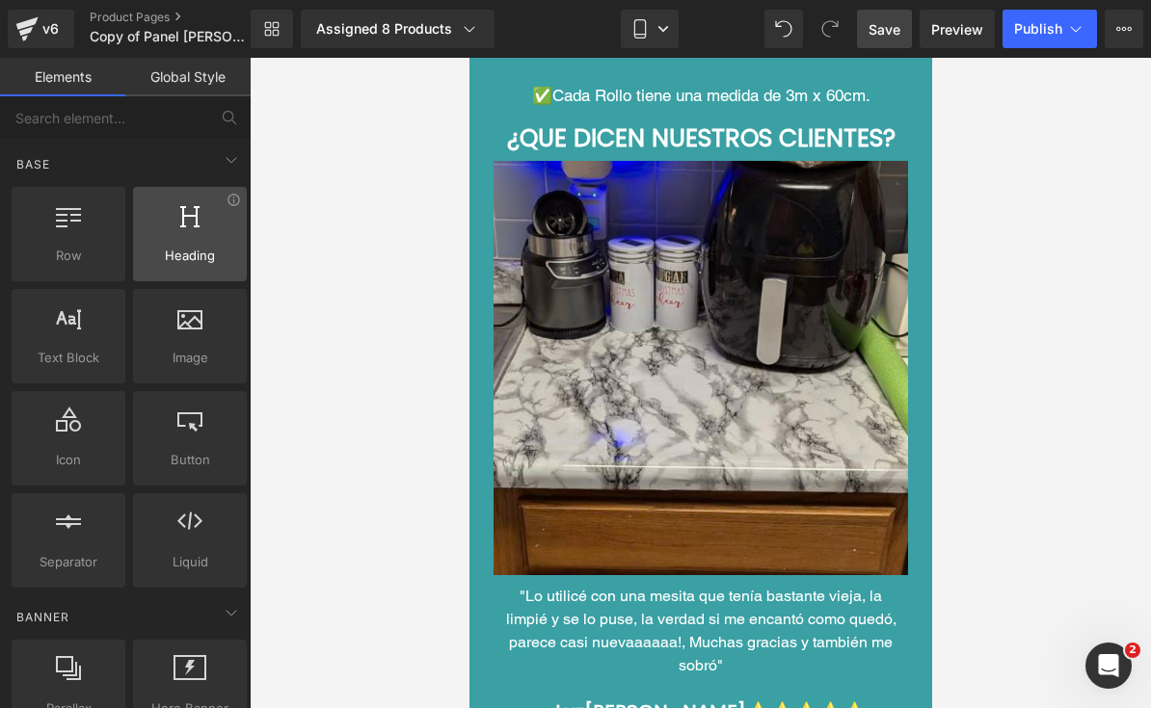
drag, startPoint x: 104, startPoint y: 197, endPoint x: 179, endPoint y: 204, distance: 75.6
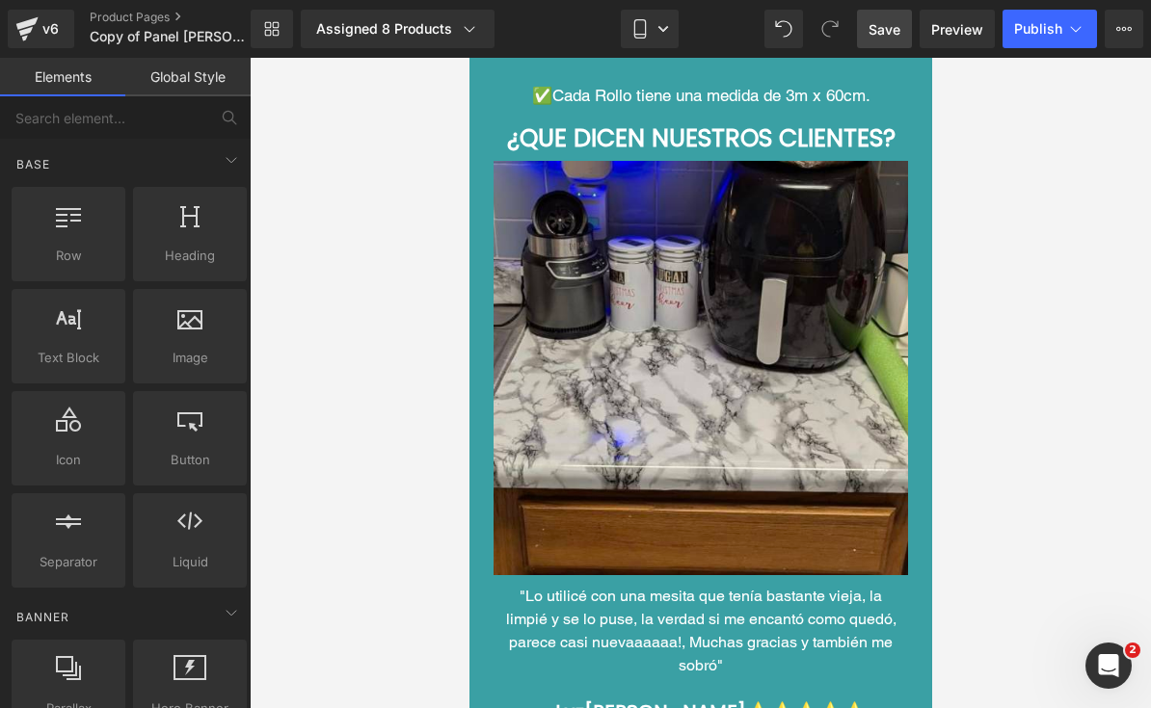
drag, startPoint x: 74, startPoint y: 236, endPoint x: 2, endPoint y: 103, distance: 151.4
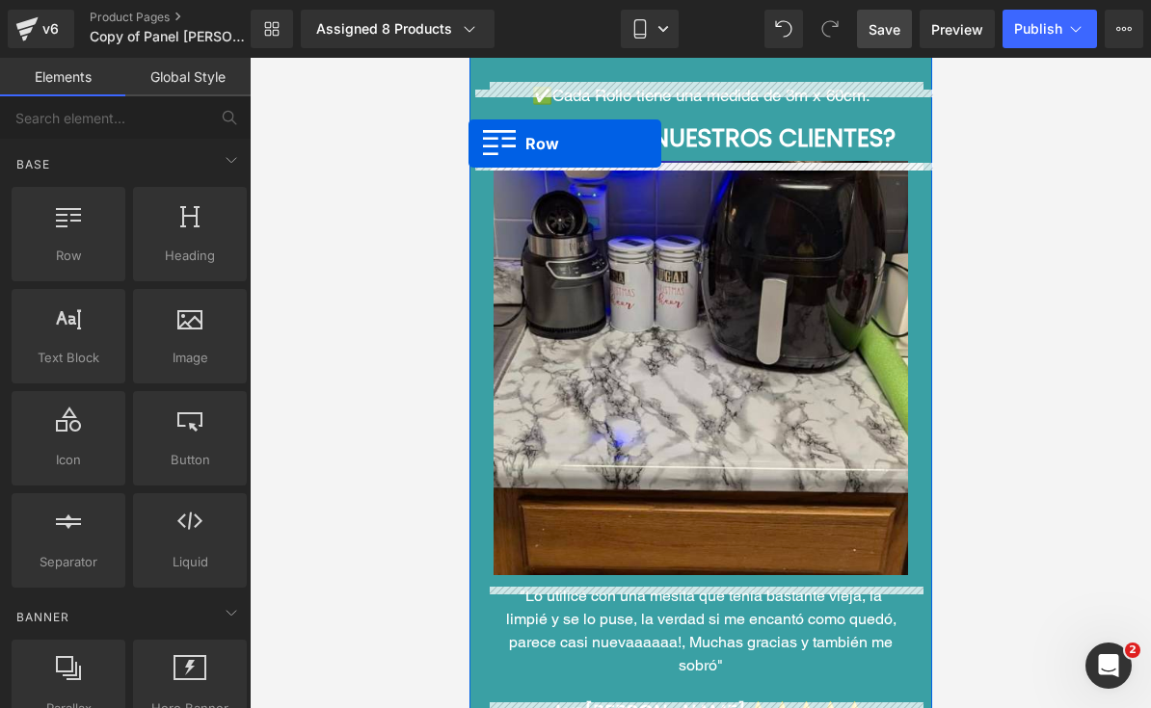
drag, startPoint x: 51, startPoint y: 250, endPoint x: 467, endPoint y: 144, distance: 429.6
click at [467, 144] on div "Row You are previewing how the will restyle your page. You can not edit Element…" at bounding box center [575, 370] width 1151 height 741
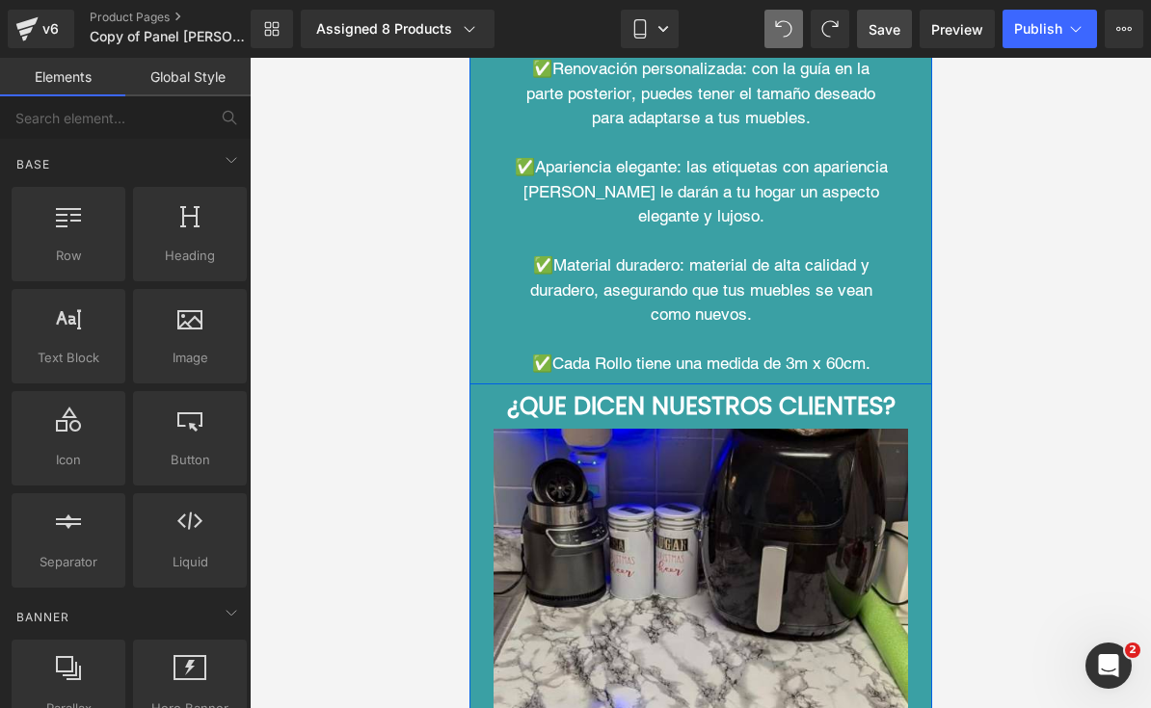
scroll to position [9089, 0]
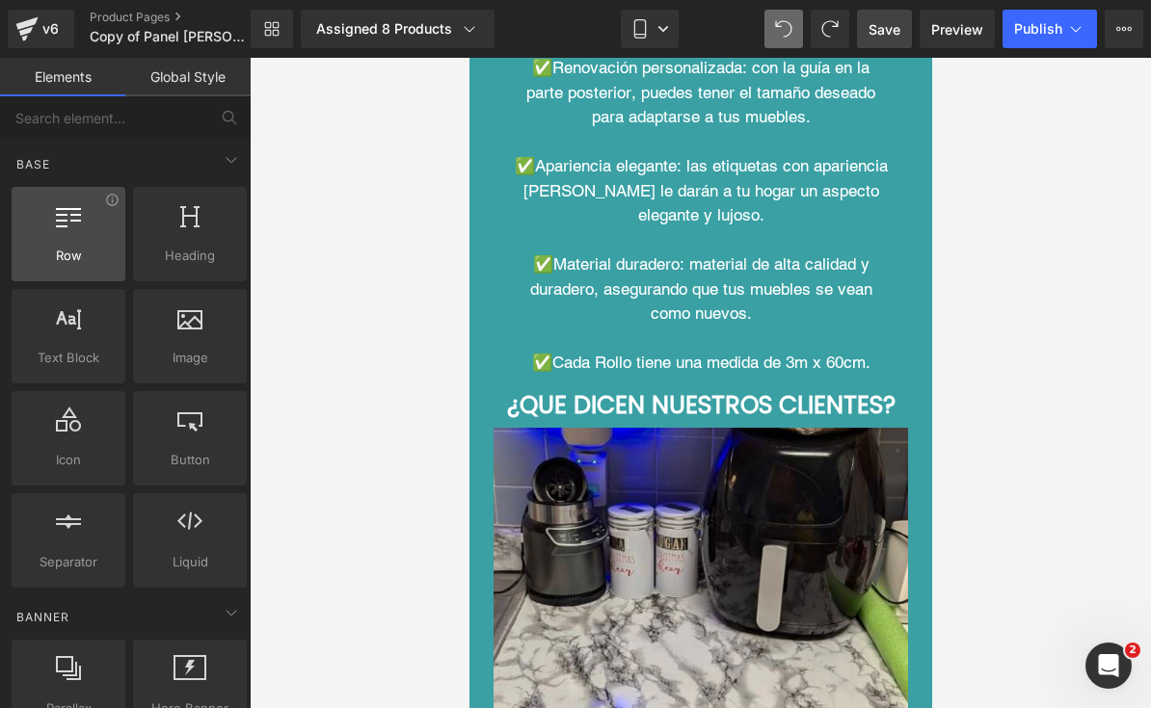
drag, startPoint x: 77, startPoint y: 229, endPoint x: 107, endPoint y: 257, distance: 40.9
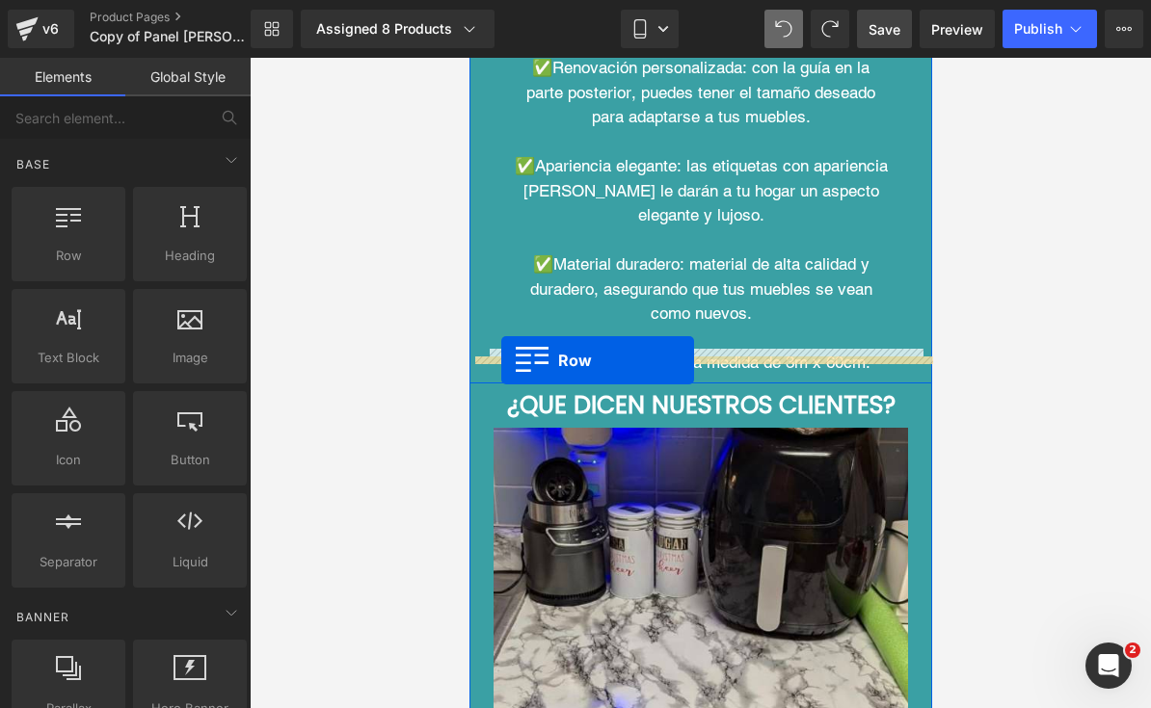
drag, startPoint x: 515, startPoint y: 294, endPoint x: 500, endPoint y: 360, distance: 68.0
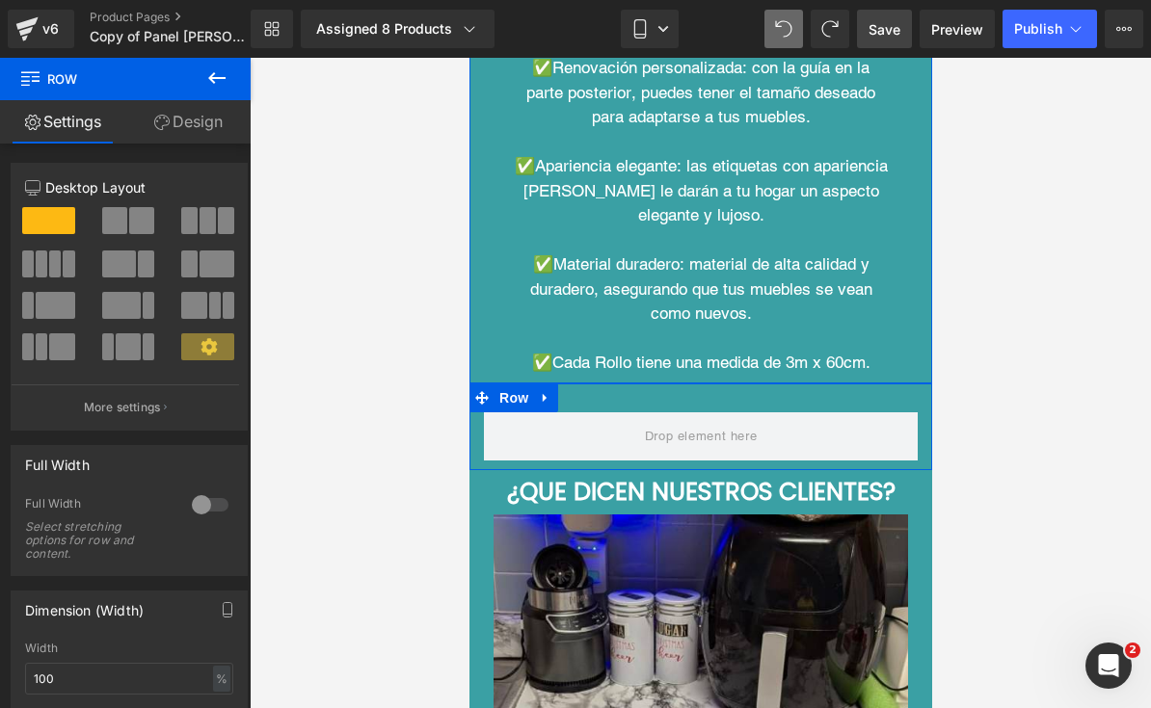
click at [143, 226] on span at bounding box center [141, 220] width 25 height 27
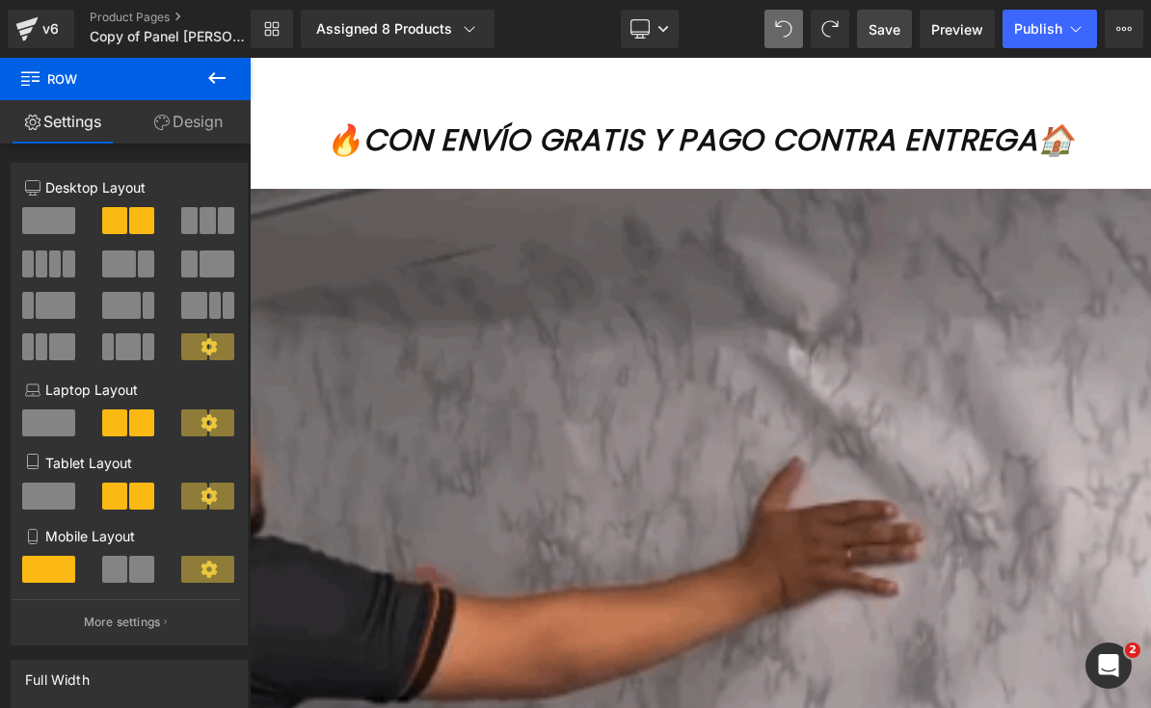
type input "1200"
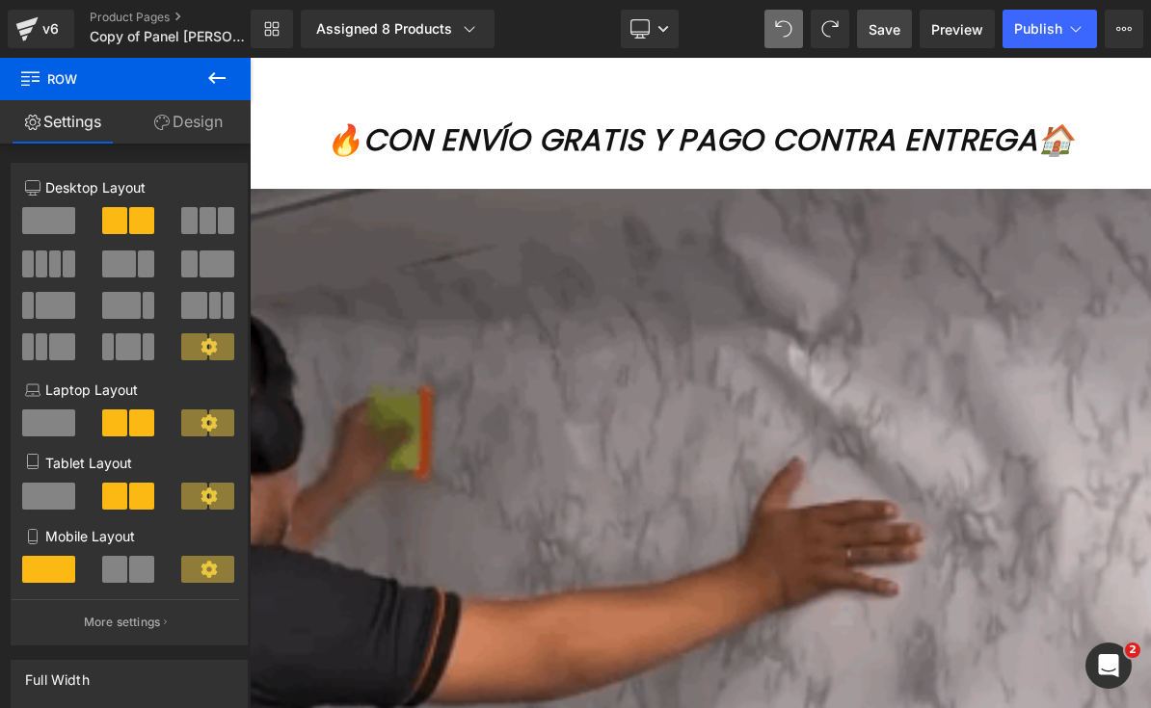
scroll to position [19054, 0]
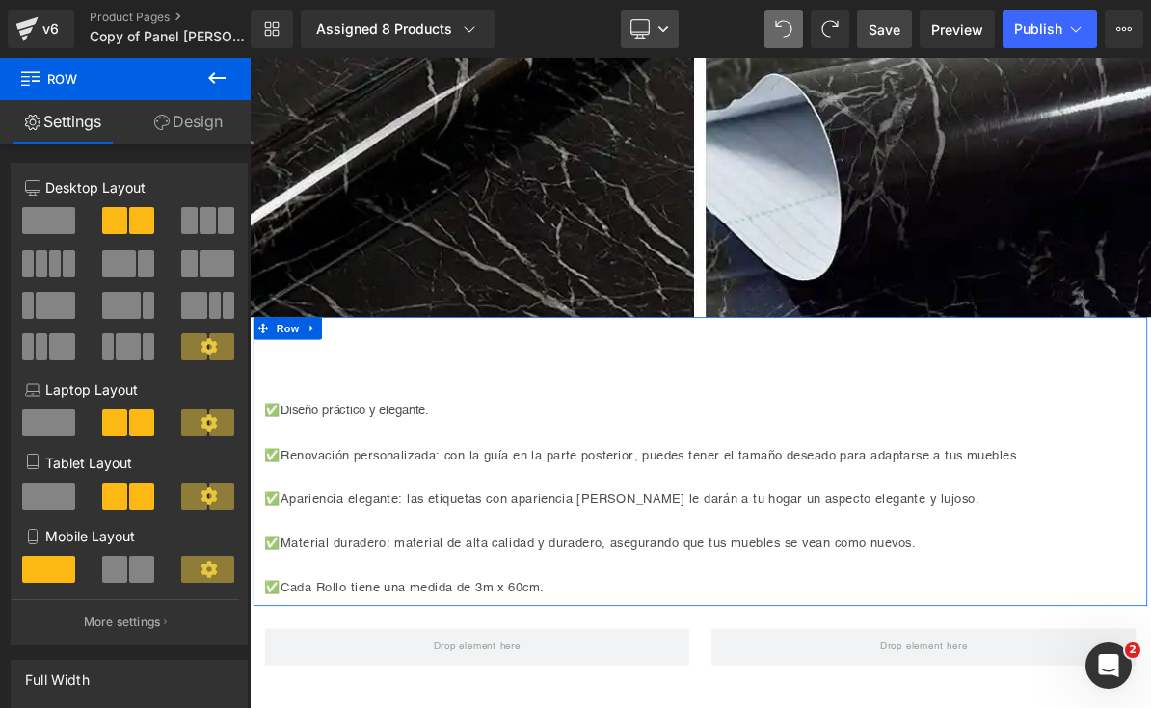
click at [652, 41] on link "Desktop" at bounding box center [650, 29] width 58 height 39
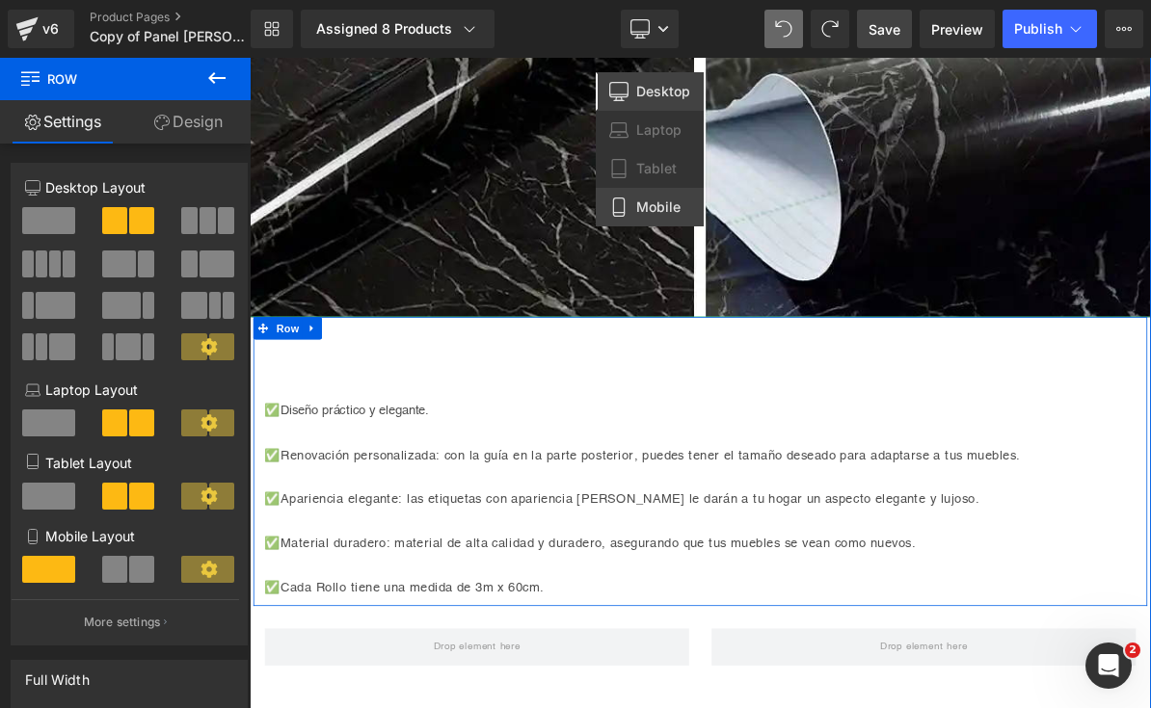
click at [652, 197] on link "Mobile" at bounding box center [650, 207] width 108 height 39
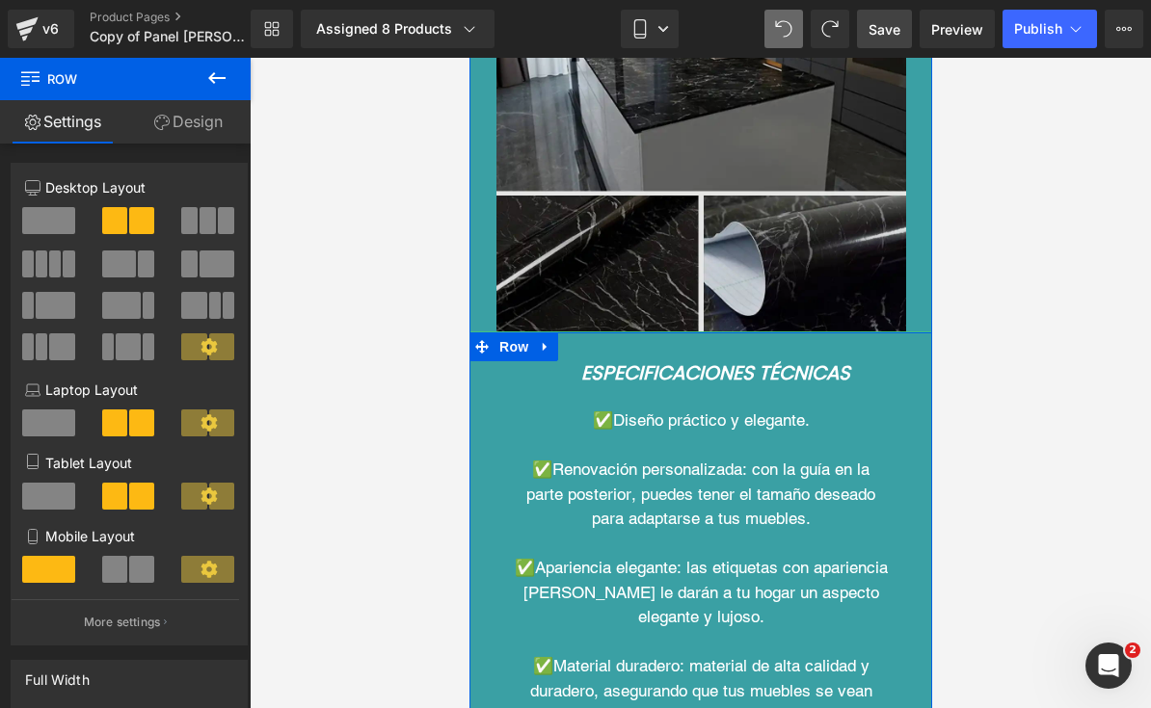
scroll to position [8689, 0]
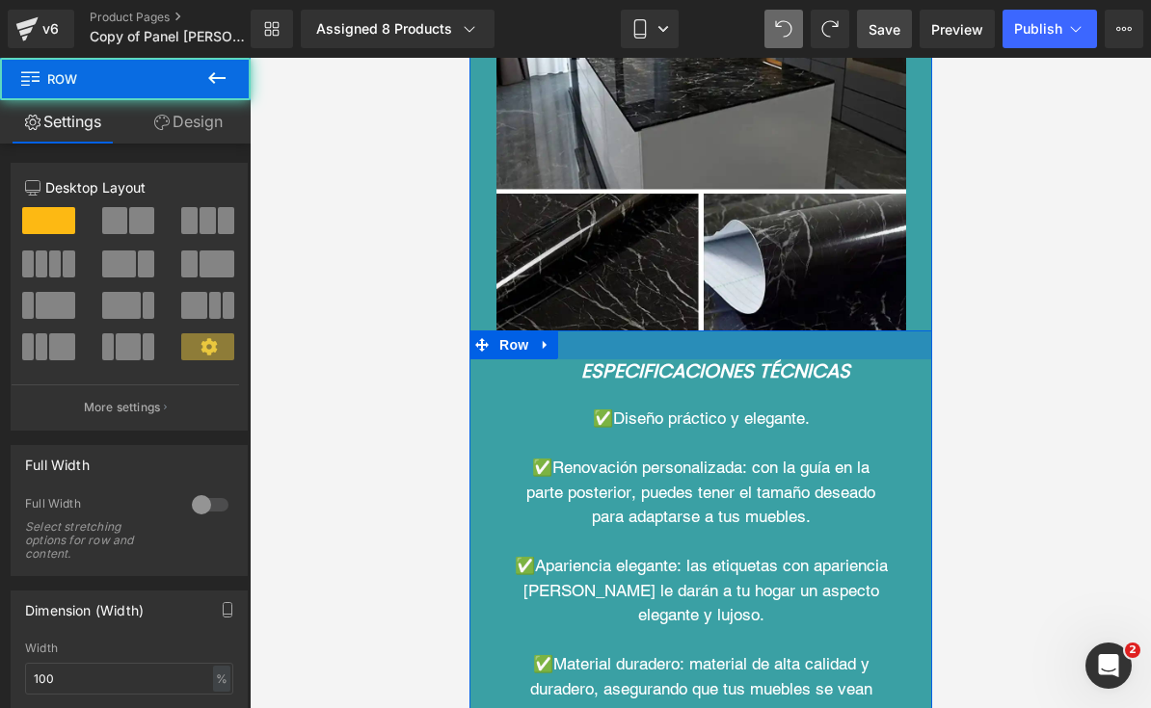
click at [612, 331] on div at bounding box center [699, 345] width 463 height 29
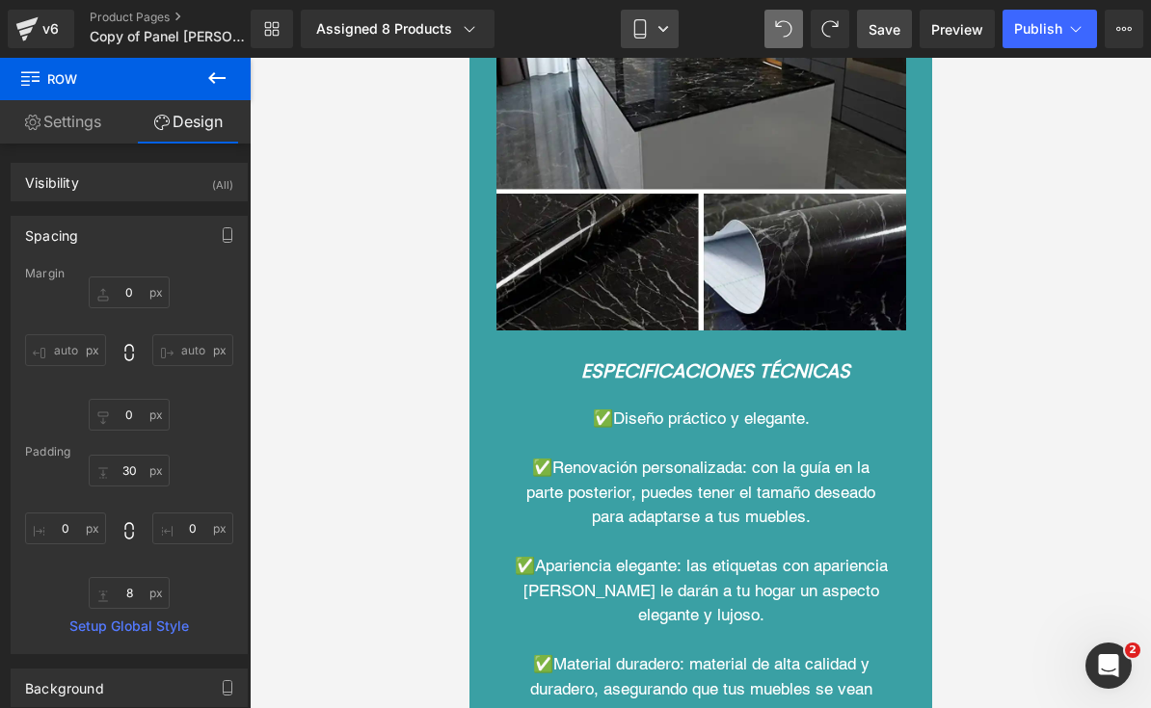
click at [652, 42] on link "Mobile" at bounding box center [650, 29] width 58 height 39
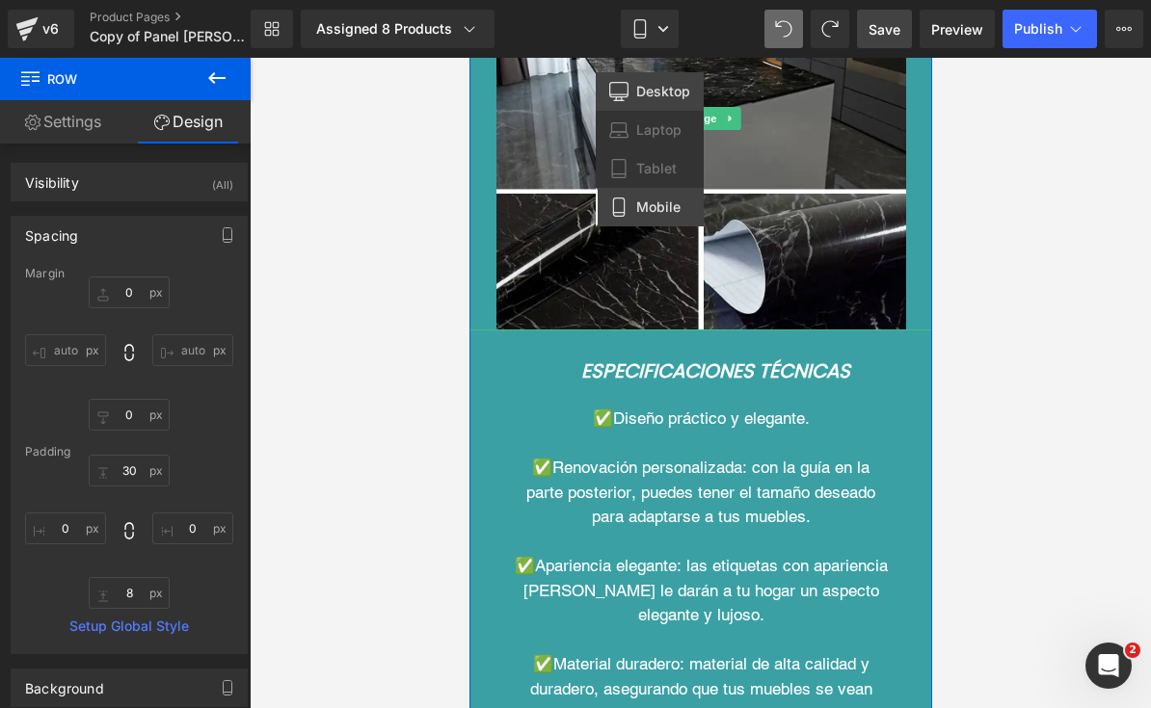
click at [643, 105] on link "Desktop" at bounding box center [650, 91] width 108 height 39
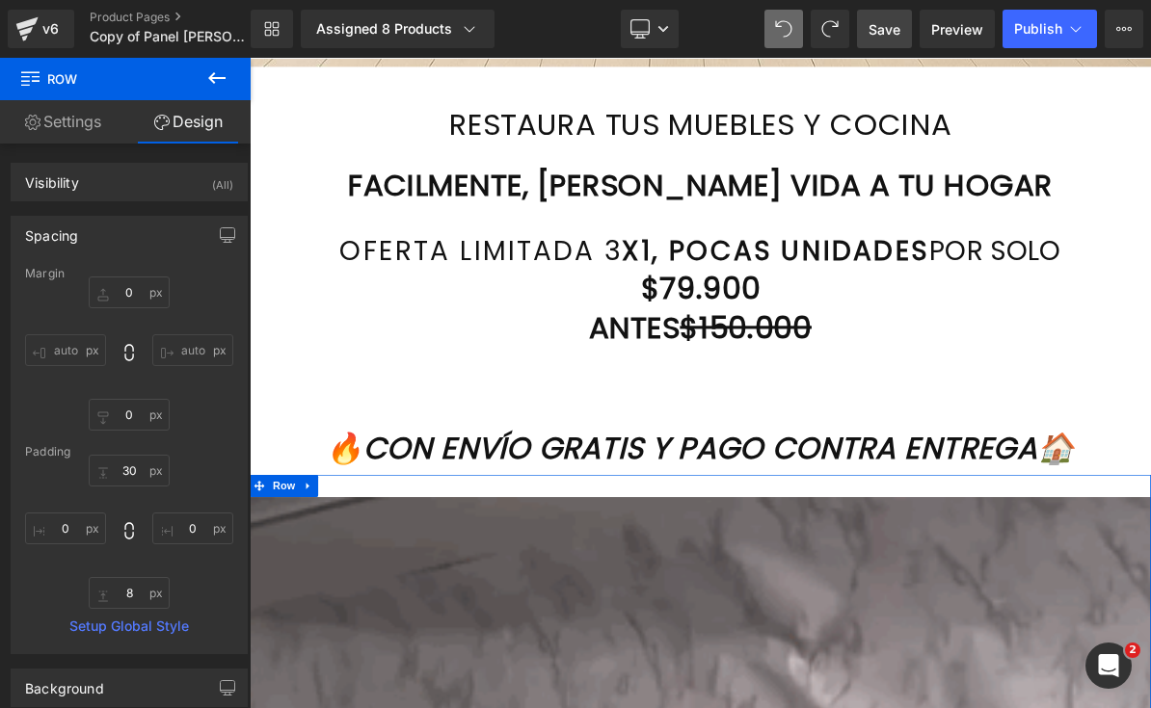
type input "0"
type input "30"
type input "0"
type input "10"
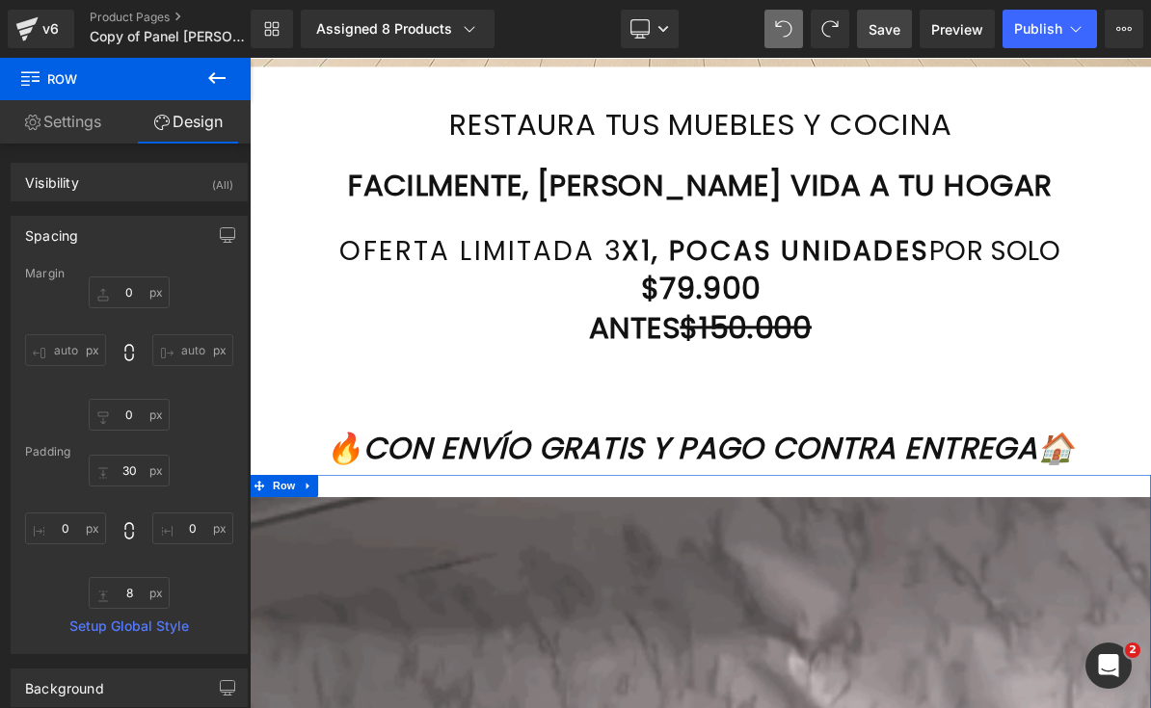
type input "0"
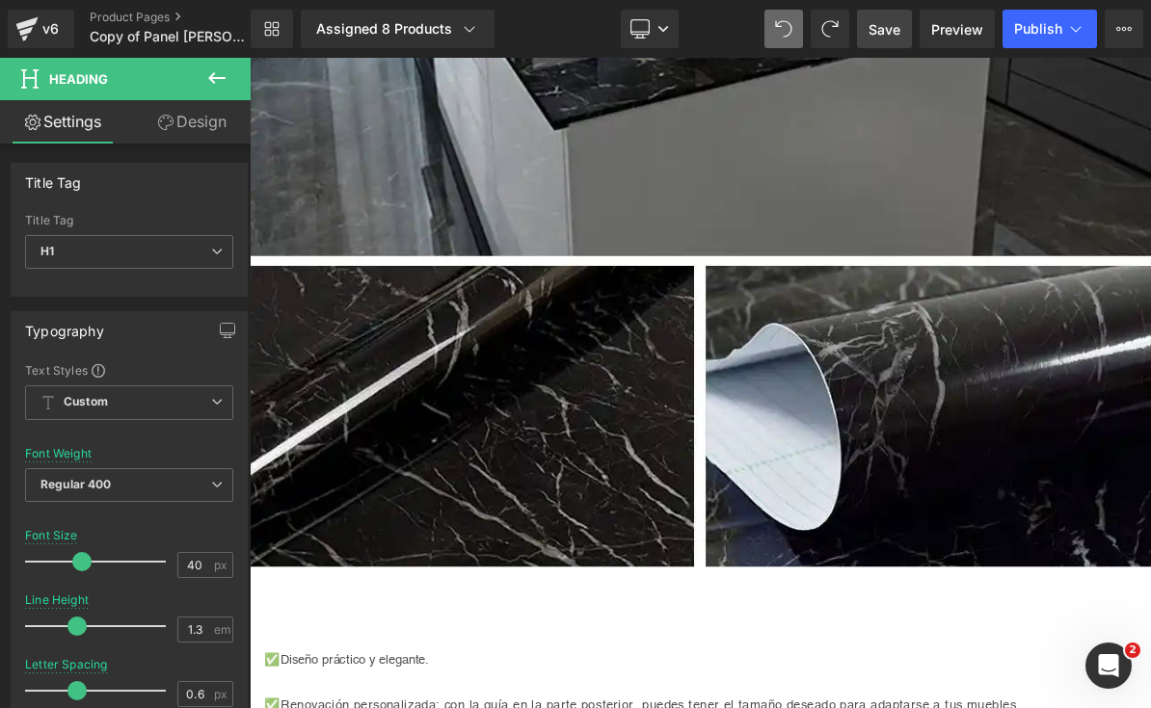
click at [219, 87] on icon at bounding box center [216, 77] width 23 height 23
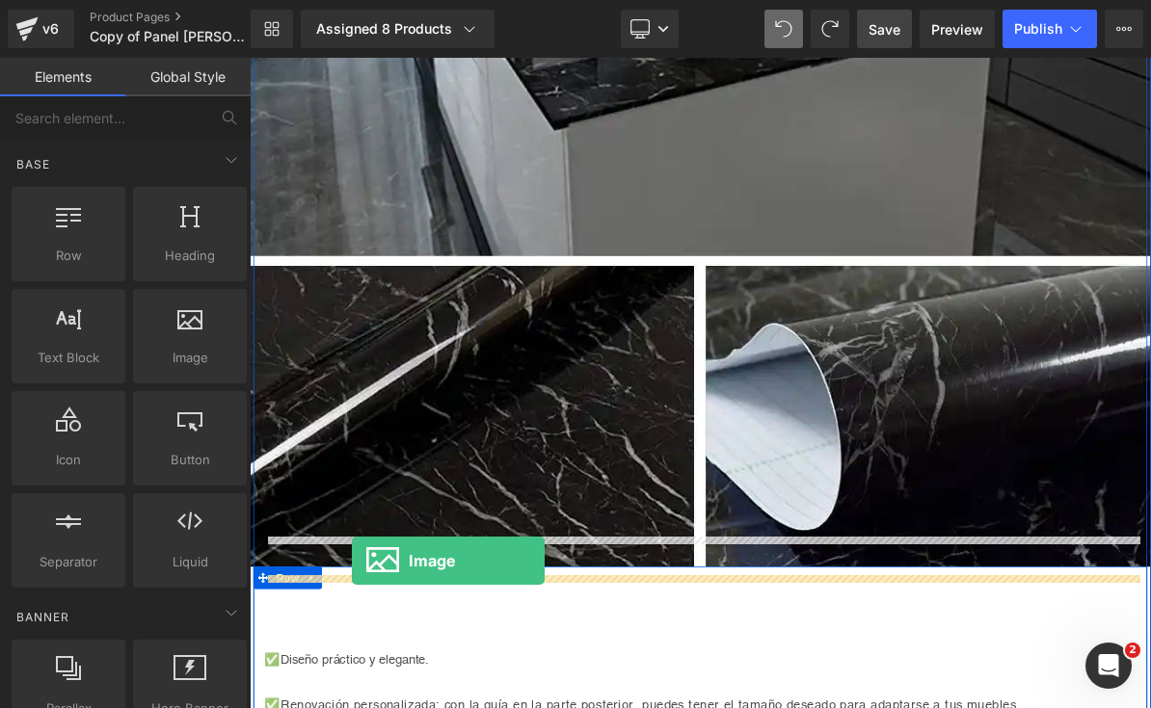
drag, startPoint x: 420, startPoint y: 361, endPoint x: 382, endPoint y: 709, distance: 350.0
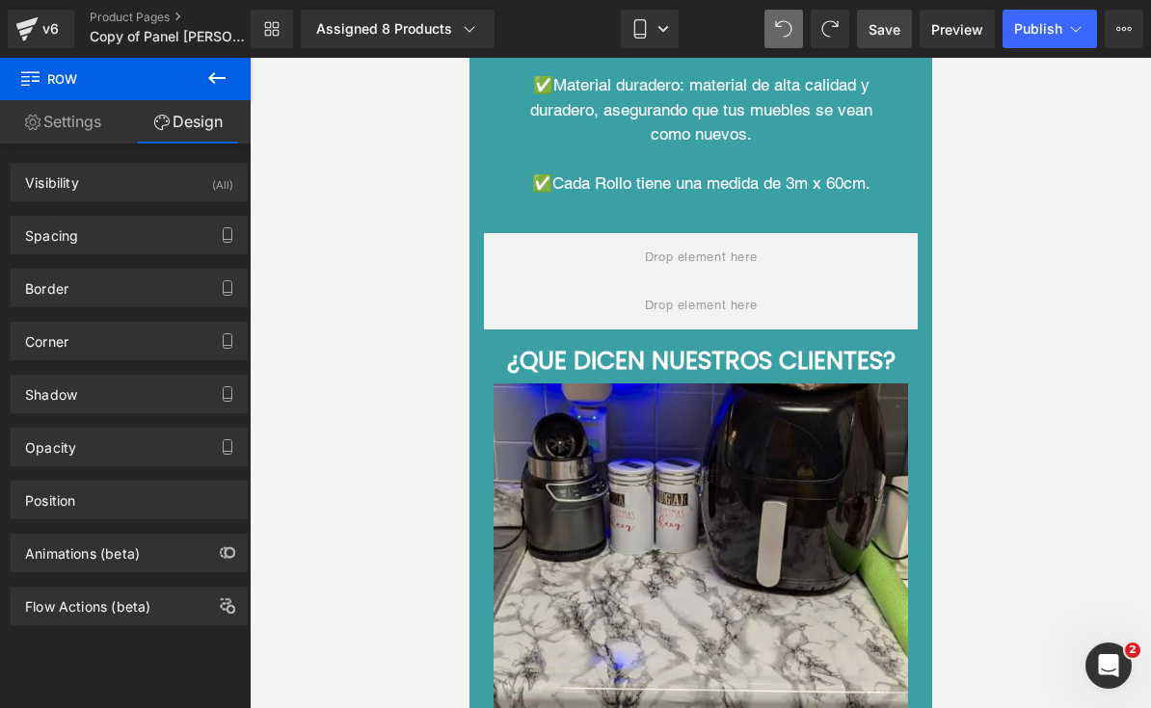
scroll to position [9249, 0]
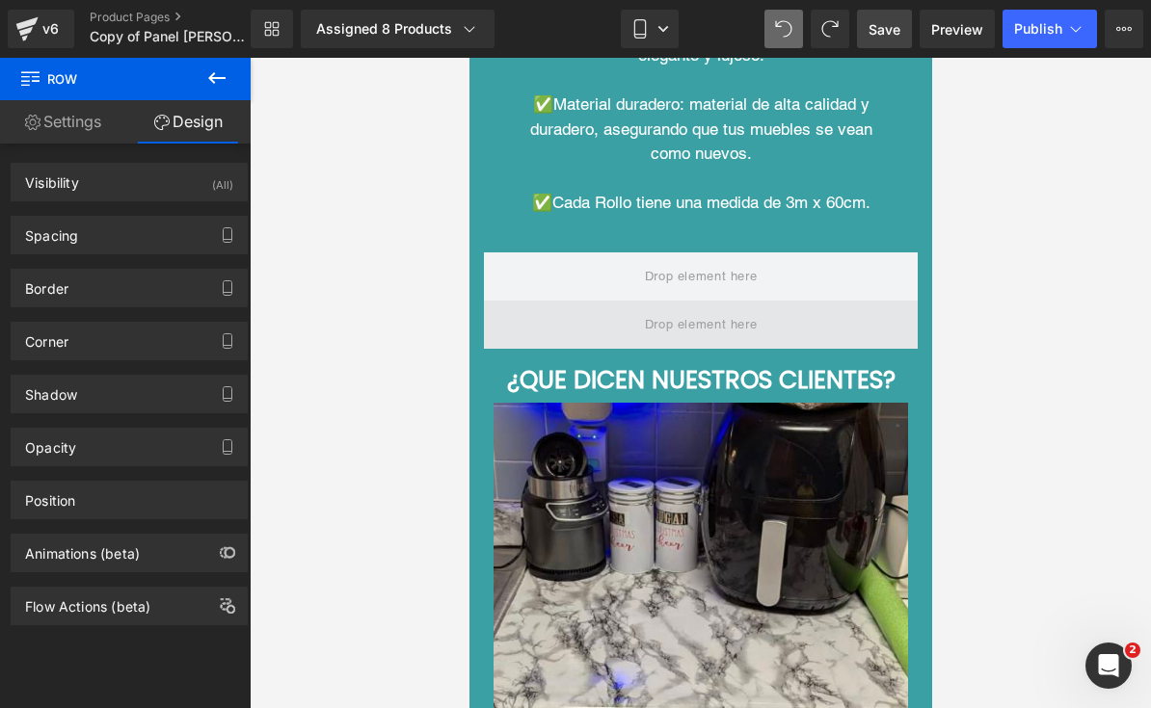
click at [872, 301] on span at bounding box center [700, 325] width 434 height 48
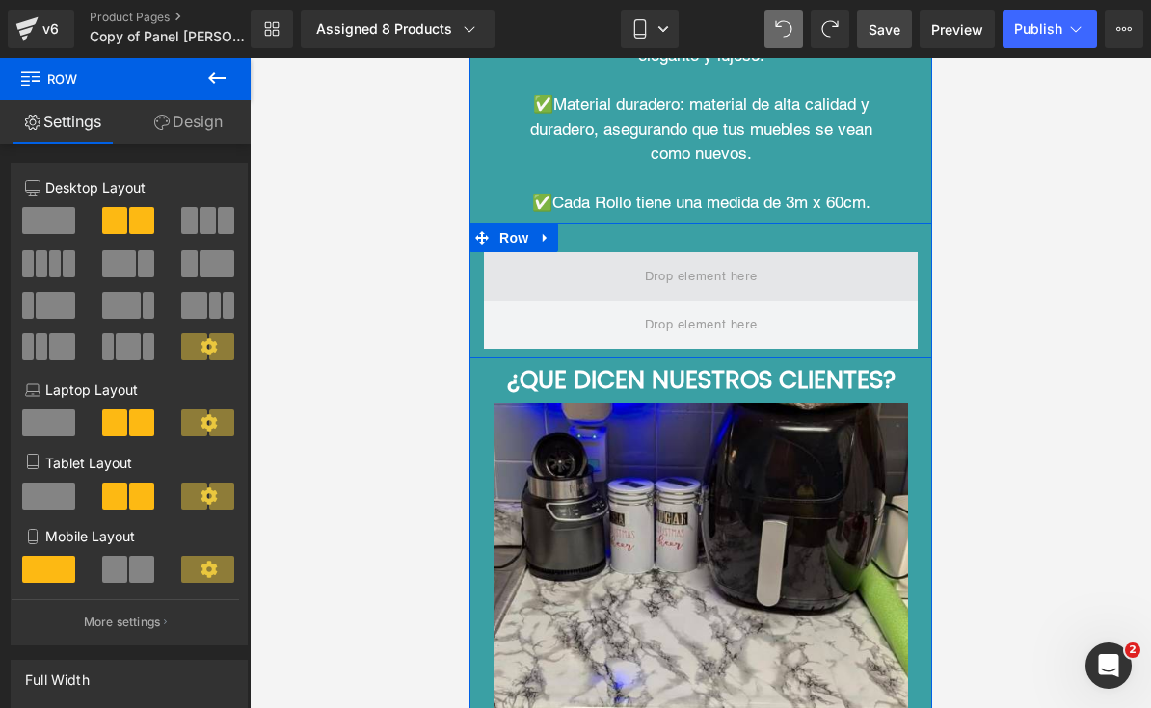
click at [810, 252] on span at bounding box center [700, 276] width 434 height 48
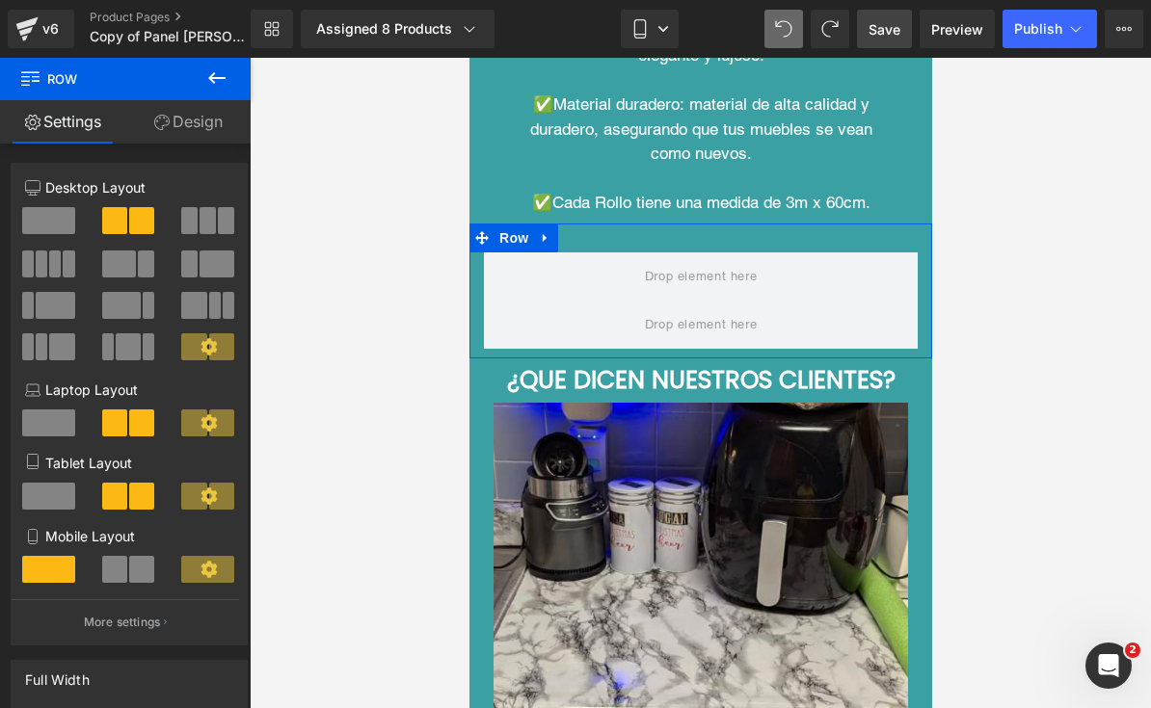
click at [124, 572] on span at bounding box center [114, 569] width 25 height 27
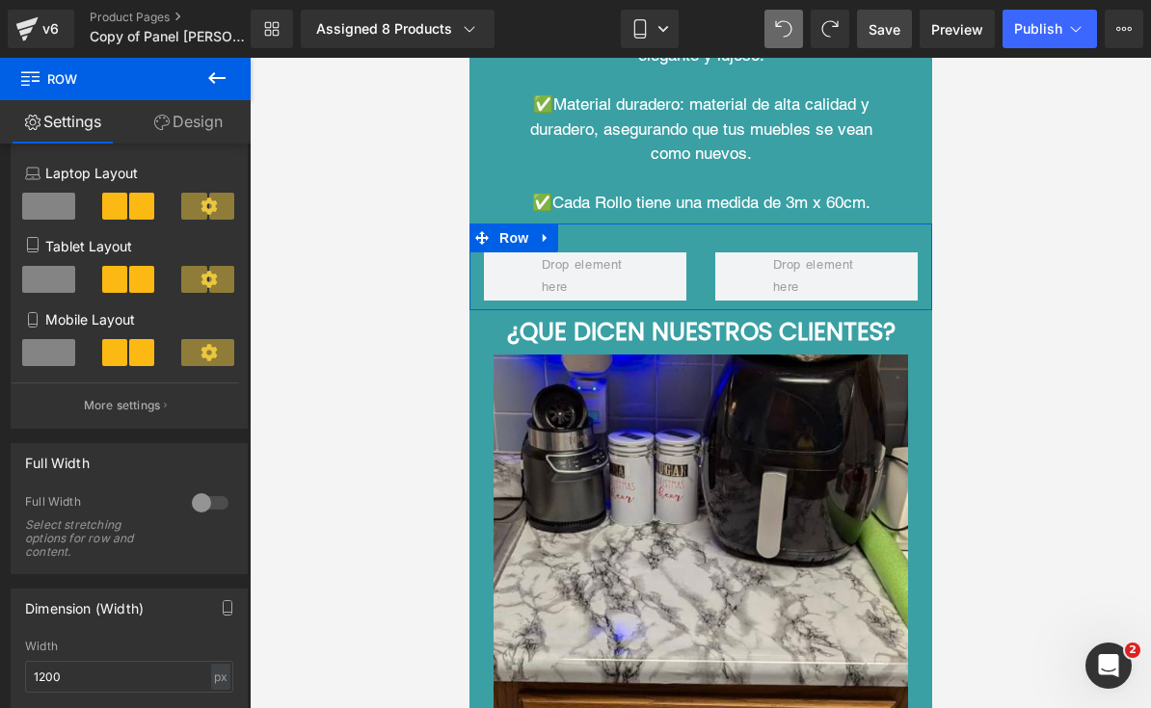
scroll to position [146, 0]
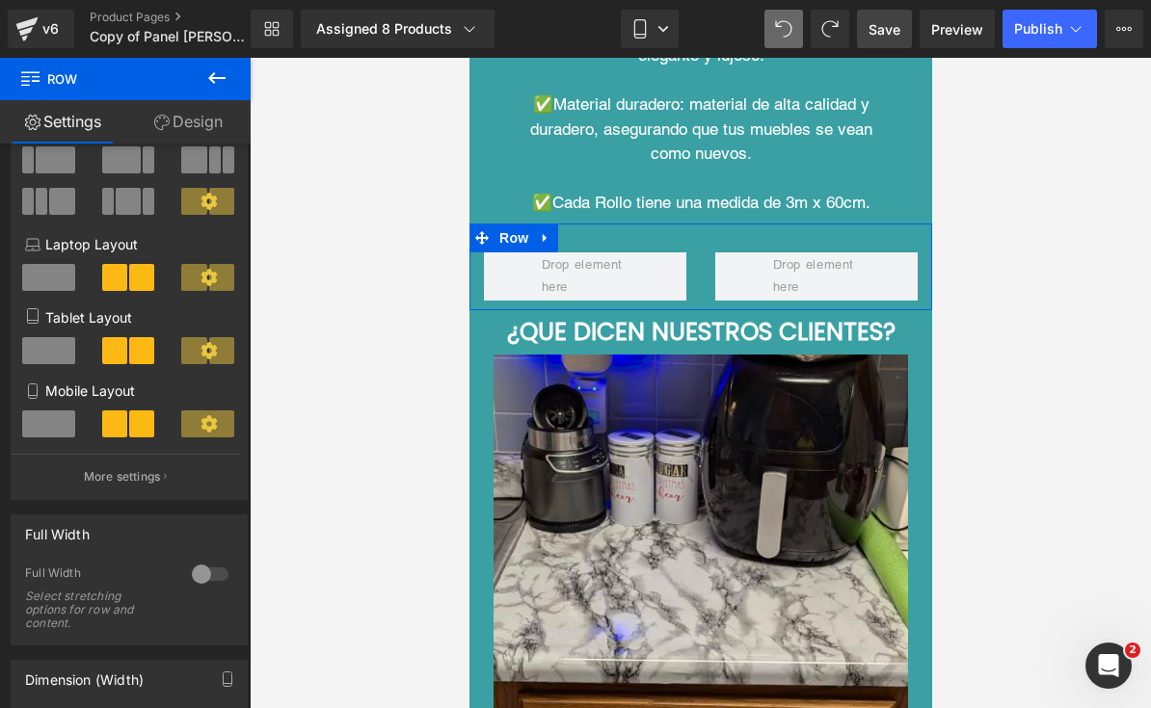
click at [213, 443] on div at bounding box center [209, 431] width 80 height 41
click at [211, 426] on icon at bounding box center [208, 423] width 16 height 16
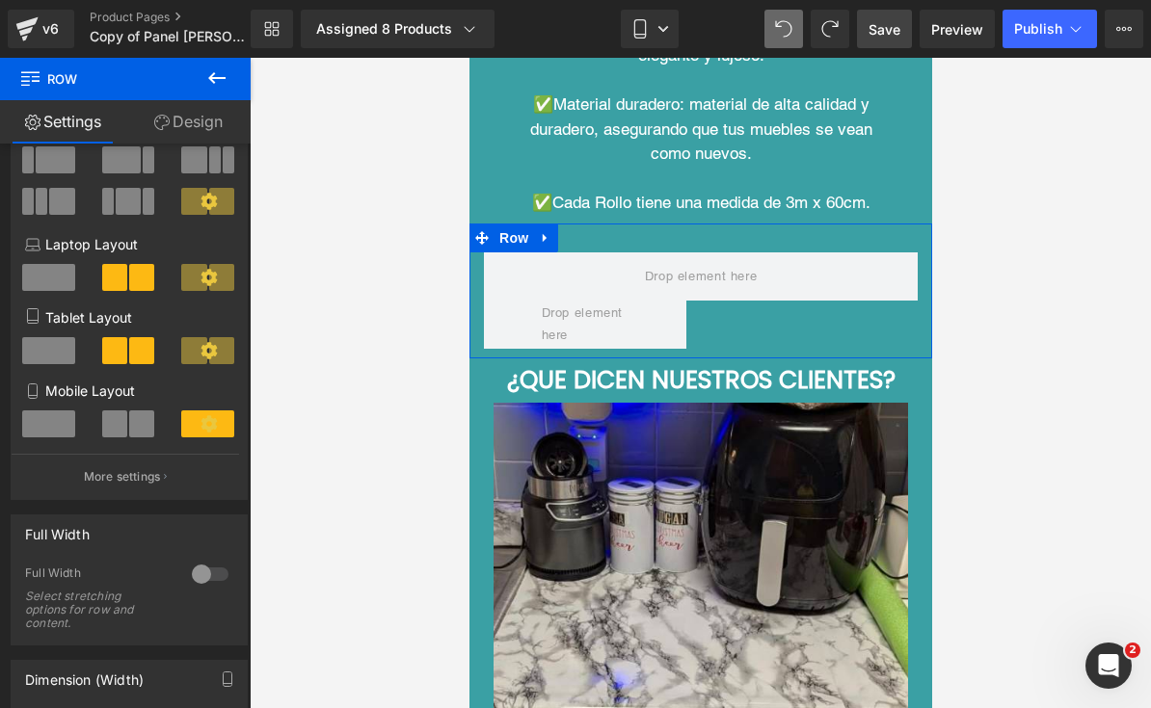
click at [211, 426] on icon at bounding box center [208, 423] width 16 height 16
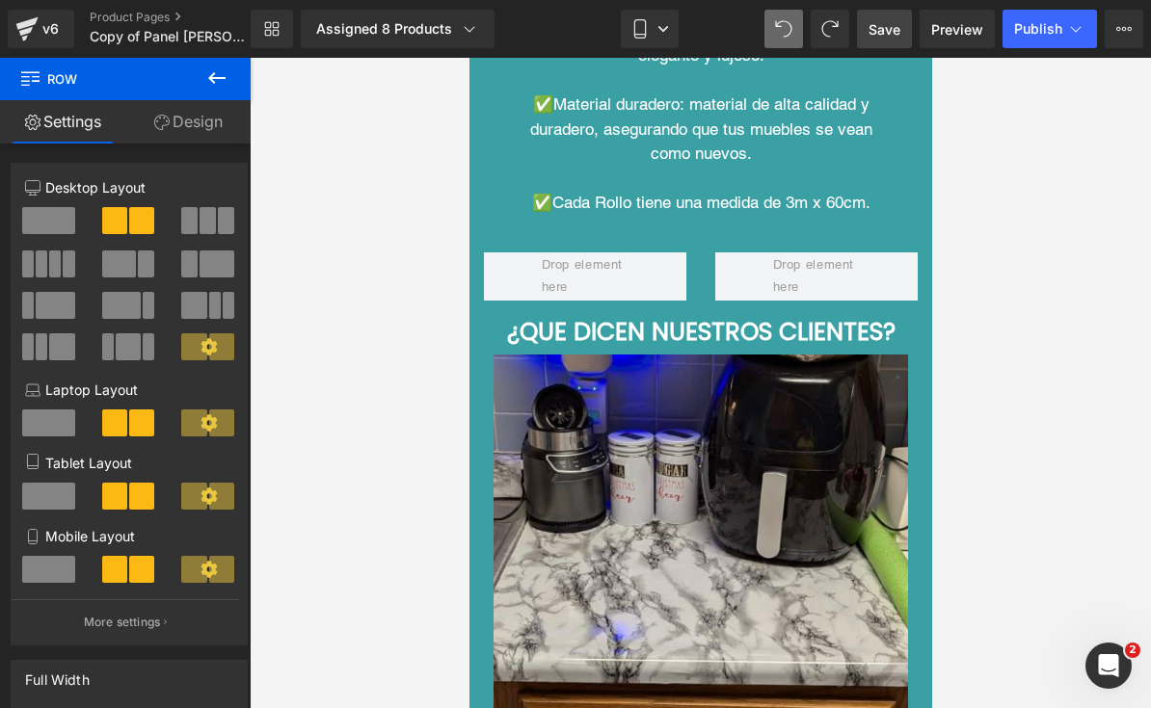
scroll to position [0, 0]
click at [219, 79] on icon at bounding box center [216, 78] width 17 height 12
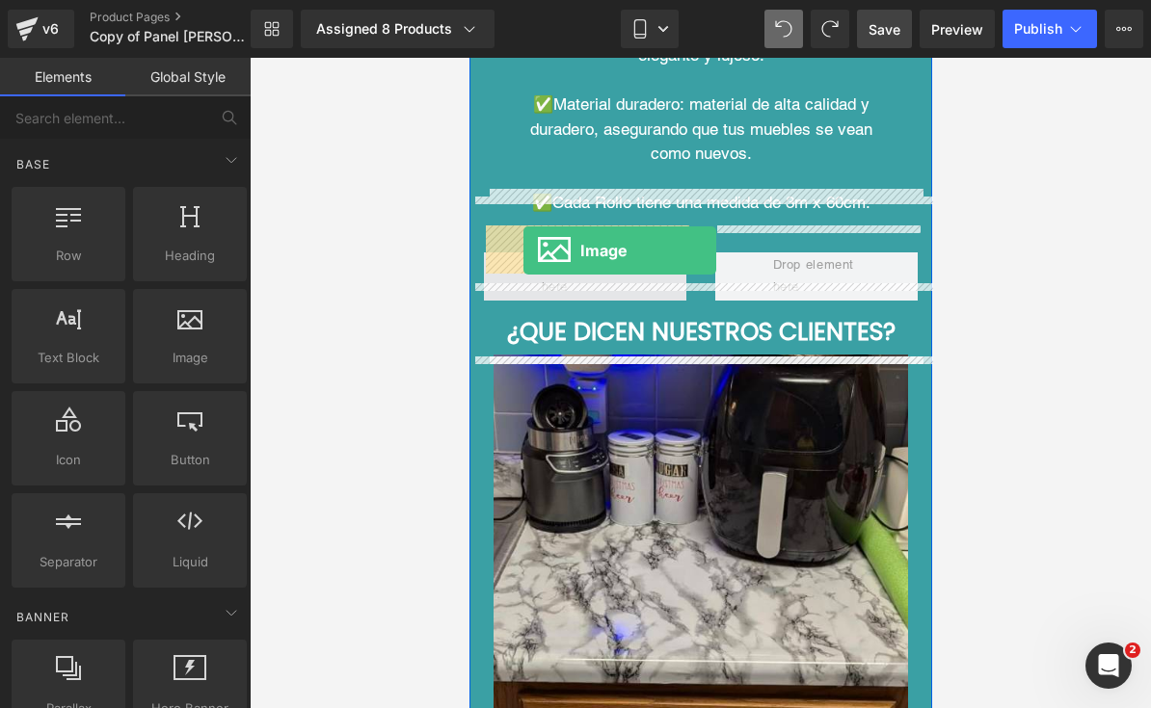
drag, startPoint x: 650, startPoint y: 383, endPoint x: 522, endPoint y: 251, distance: 183.3
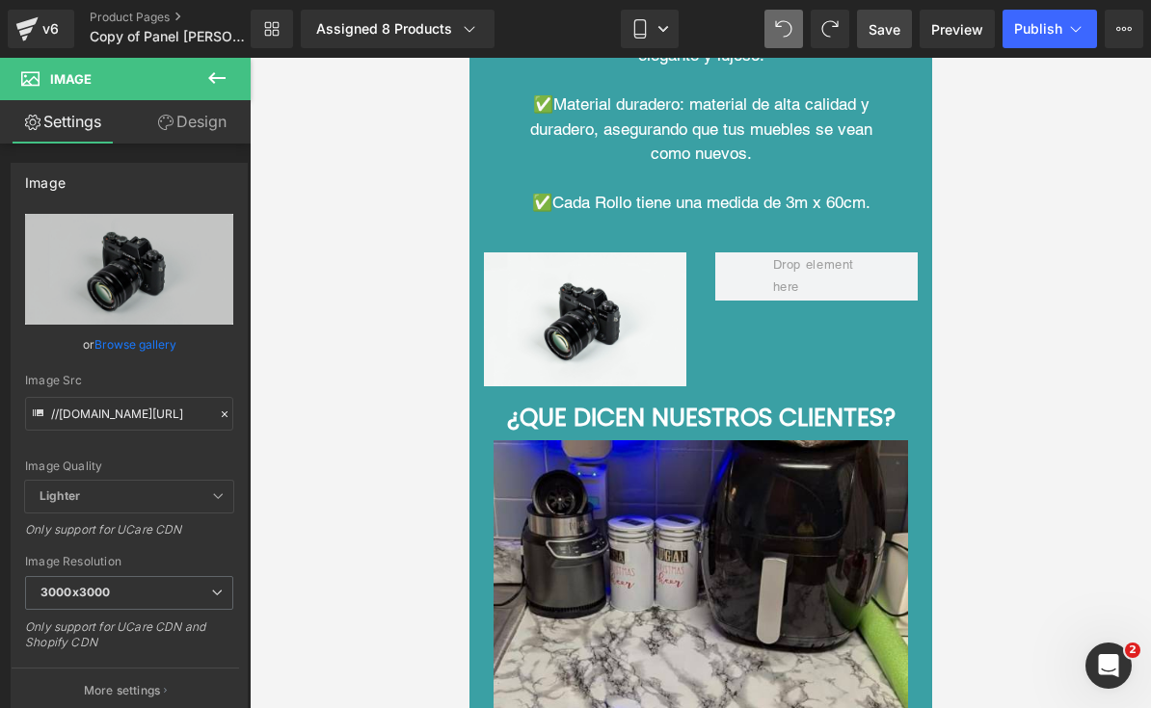
click at [222, 73] on icon at bounding box center [216, 77] width 23 height 23
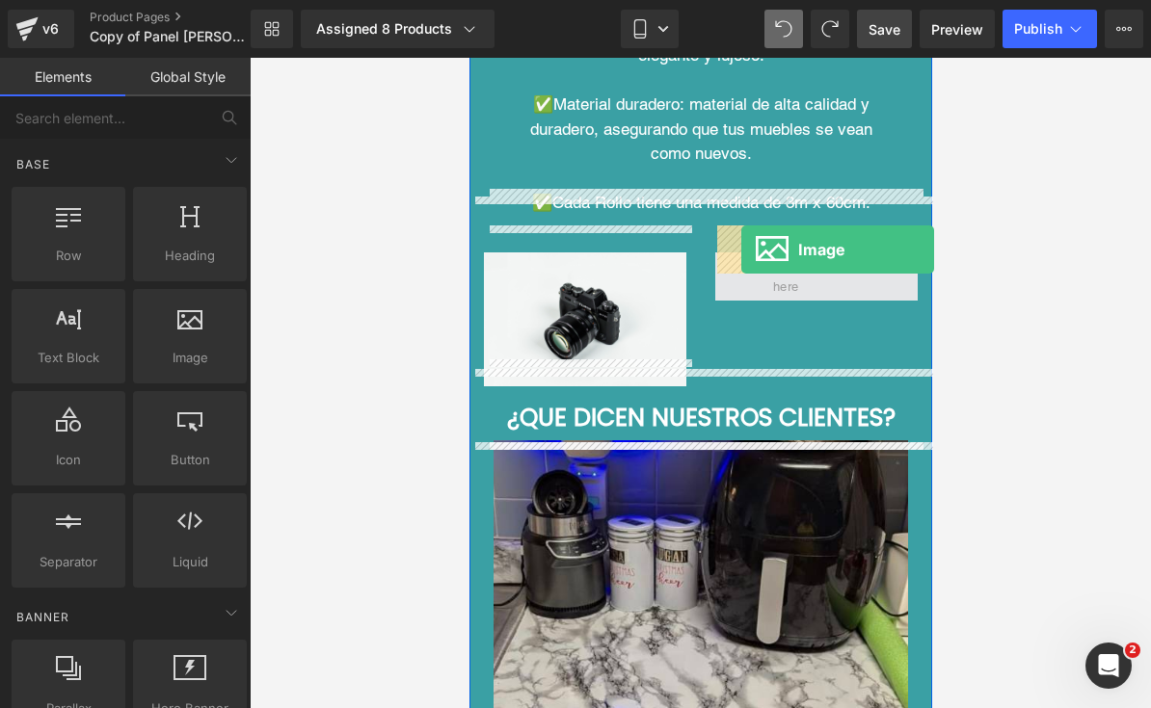
drag, startPoint x: 656, startPoint y: 393, endPoint x: 740, endPoint y: 250, distance: 166.3
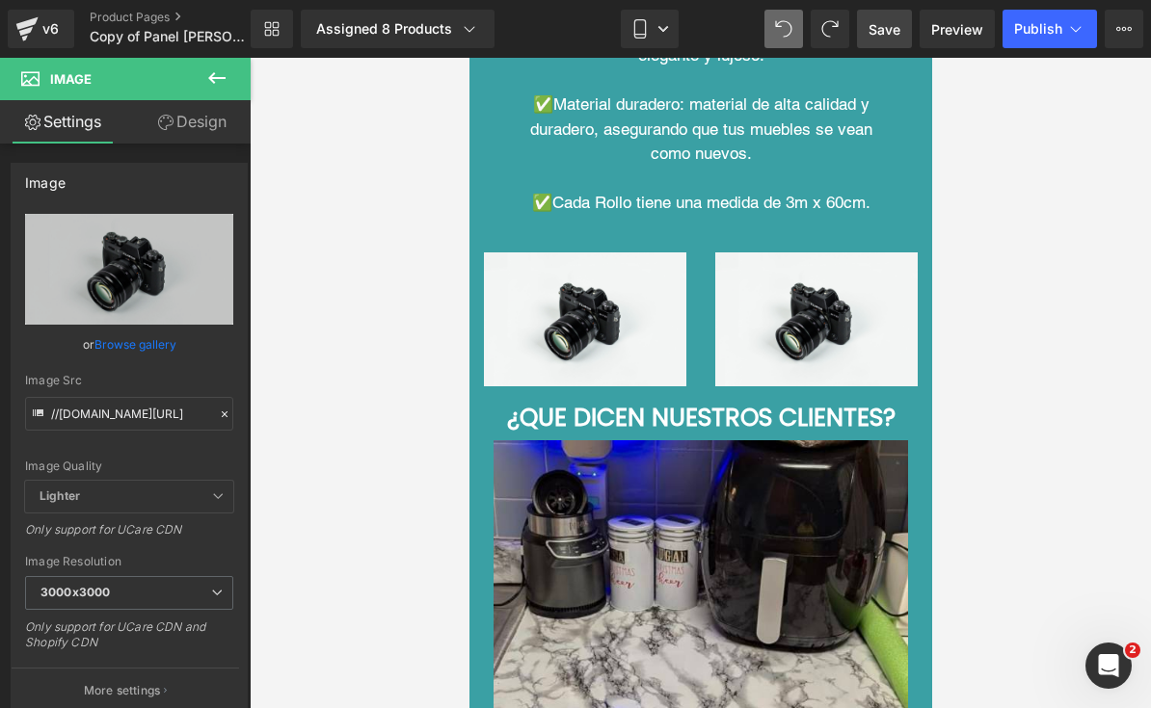
click at [223, 87] on icon at bounding box center [216, 77] width 23 height 23
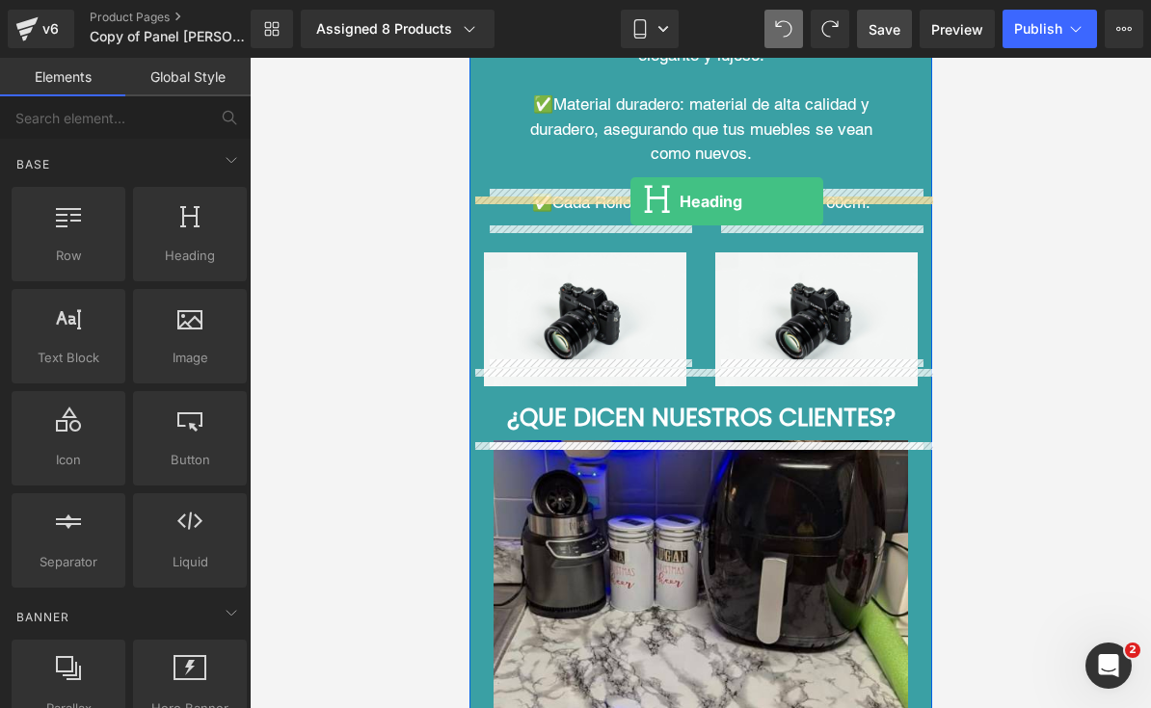
drag, startPoint x: 645, startPoint y: 305, endPoint x: 629, endPoint y: 201, distance: 105.2
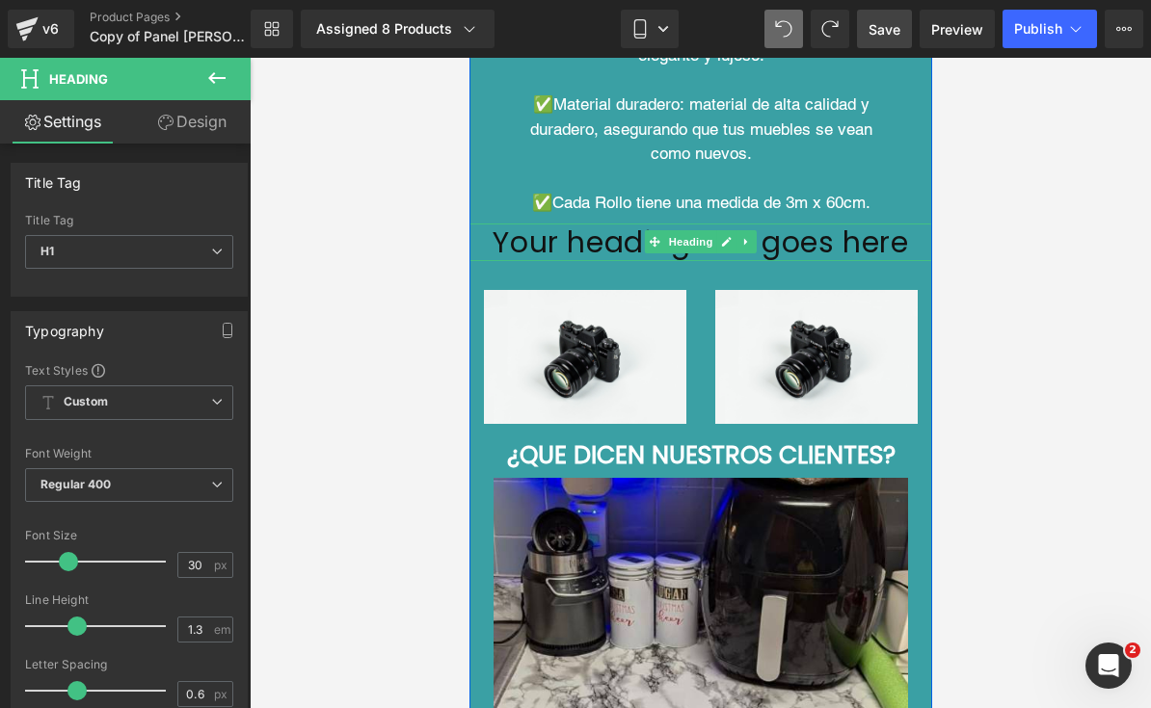
click at [705, 229] on div "Your heading text goes here Heading" at bounding box center [699, 243] width 463 height 38
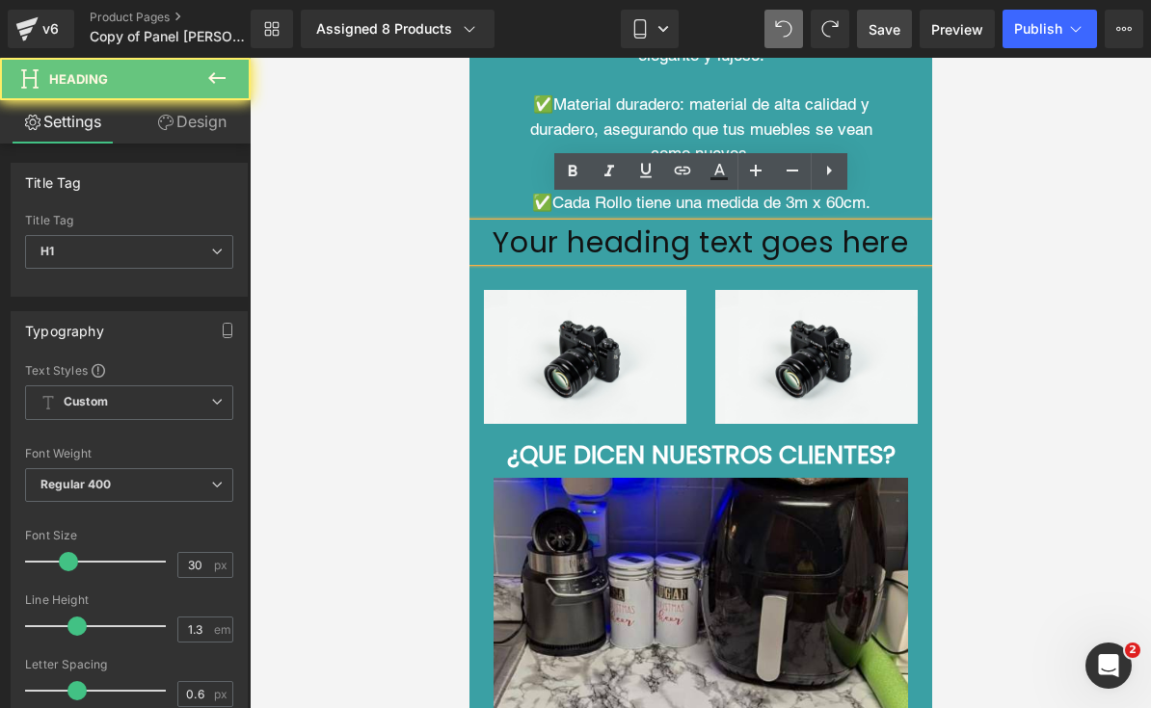
click at [764, 224] on h1 "Your heading text goes here" at bounding box center [699, 243] width 463 height 38
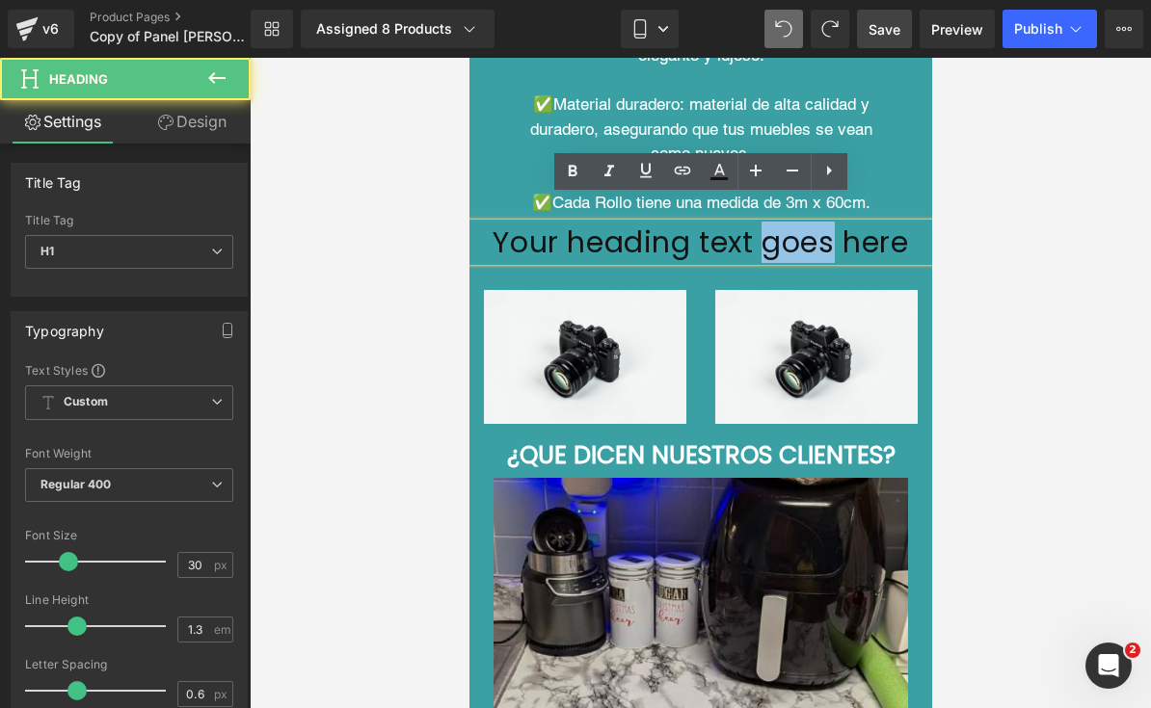
click at [764, 224] on h1 "Your heading text goes here" at bounding box center [699, 243] width 463 height 38
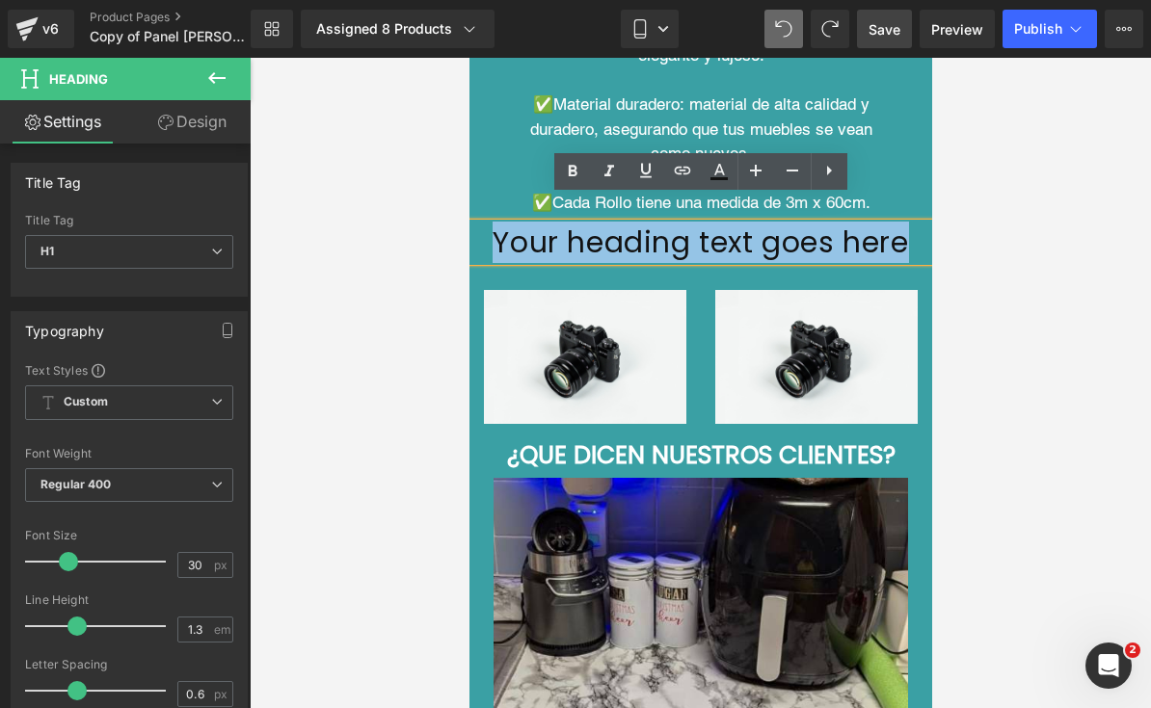
click at [764, 224] on h1 "Your heading text goes here" at bounding box center [699, 243] width 463 height 38
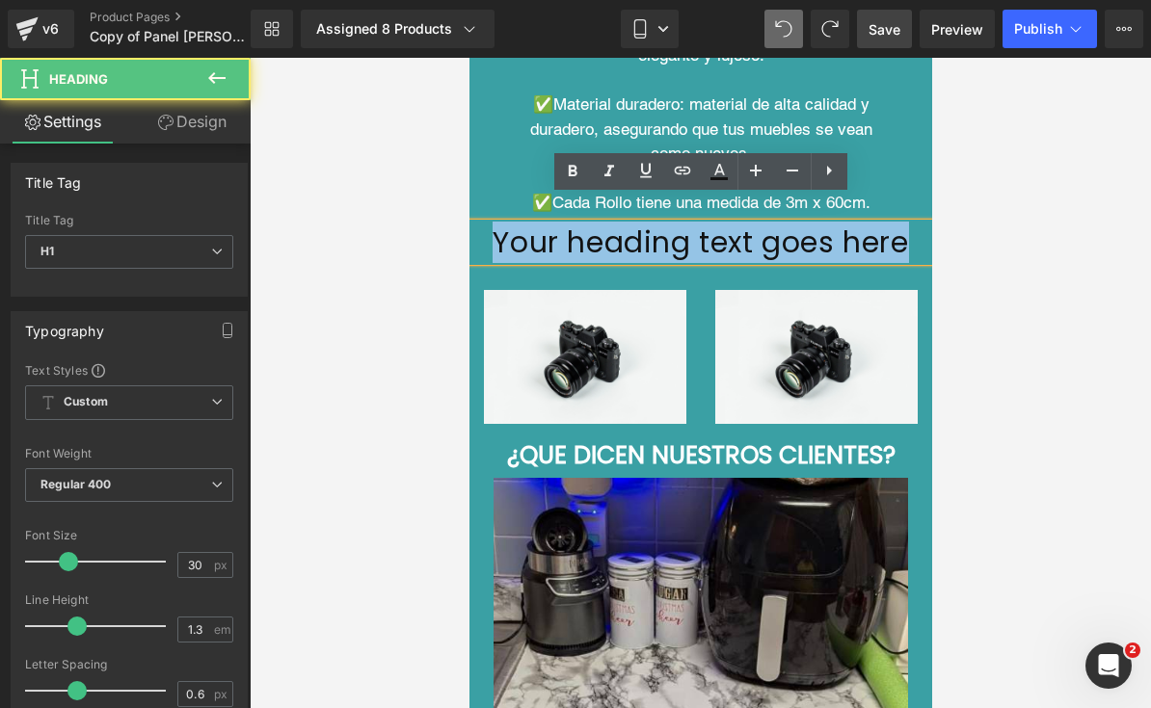
click at [764, 224] on h1 "Your heading text goes here" at bounding box center [699, 243] width 463 height 38
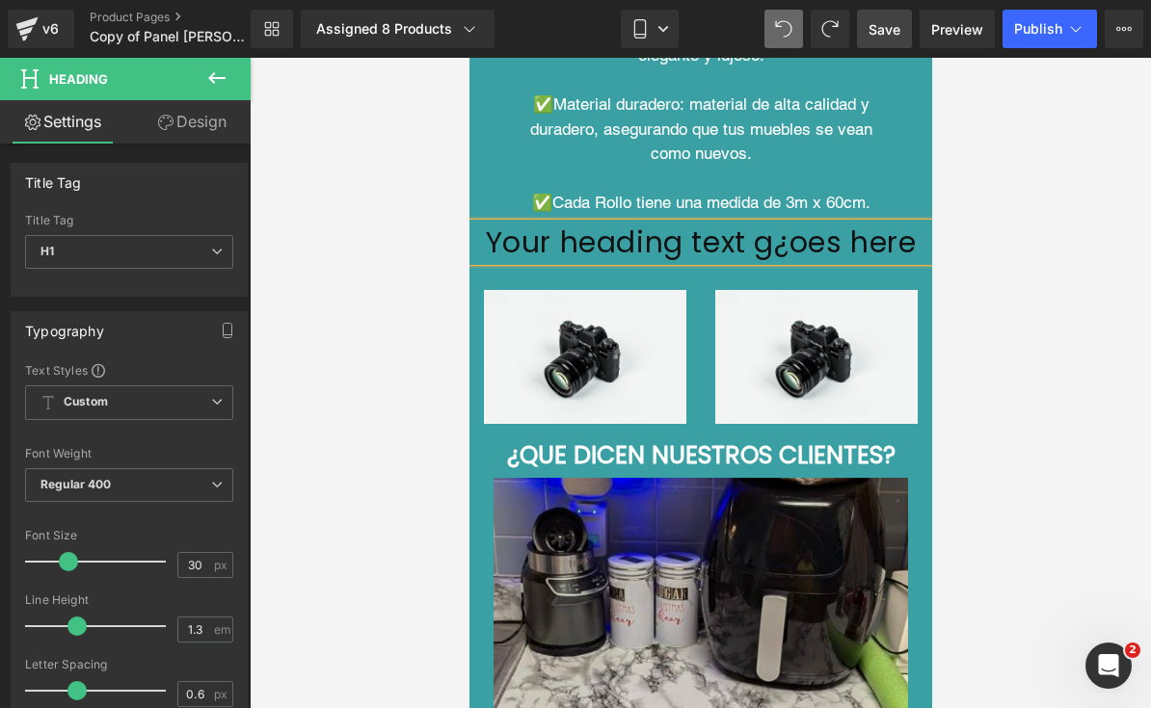
click at [764, 224] on h1 "Your heading text g¿oes here" at bounding box center [699, 243] width 463 height 38
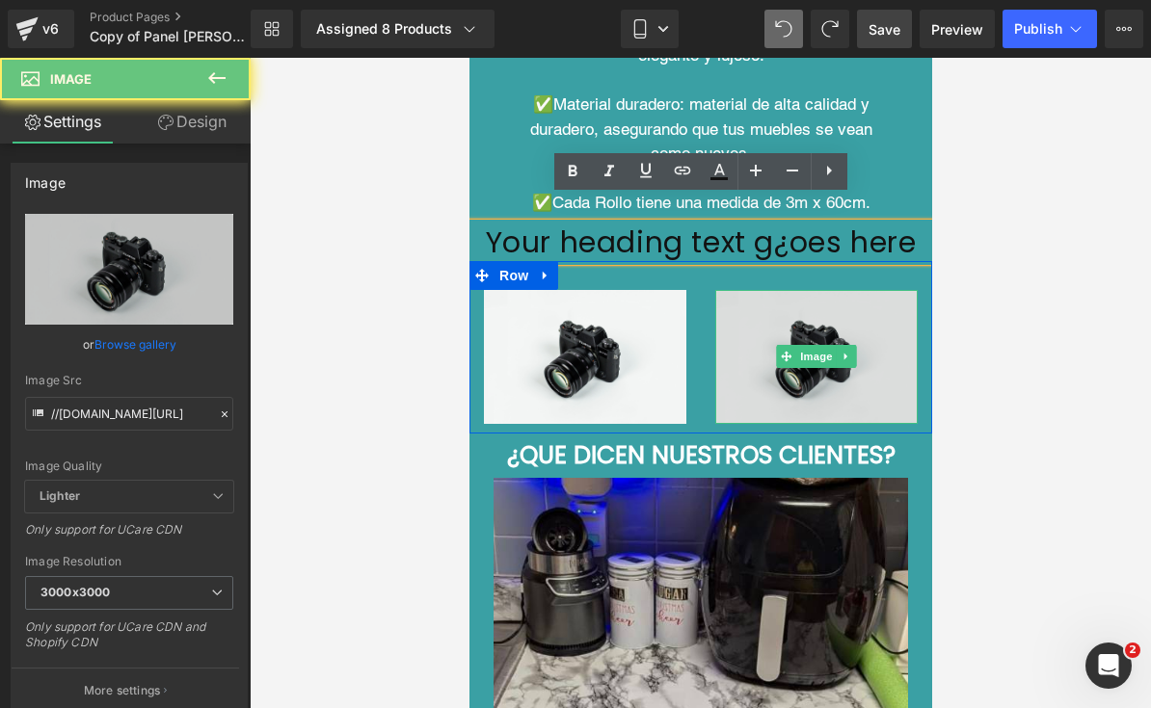
click at [810, 290] on img at bounding box center [815, 357] width 202 height 134
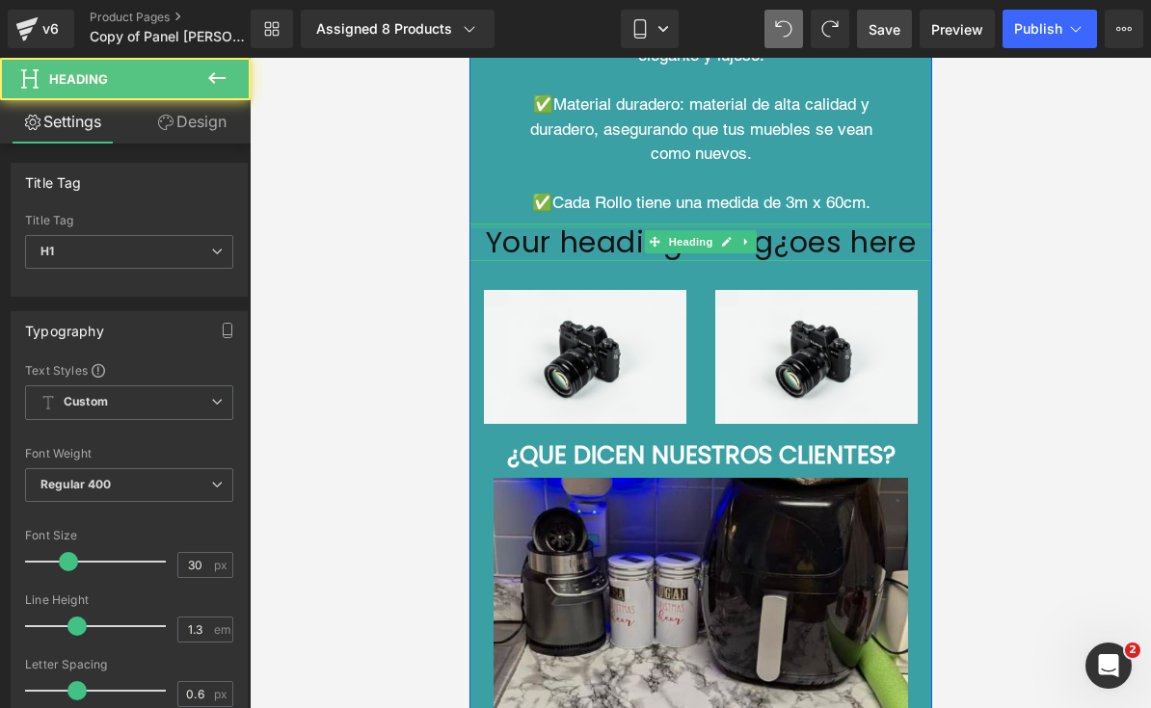
click at [889, 224] on div "Your heading text g¿oes here Heading" at bounding box center [699, 243] width 463 height 38
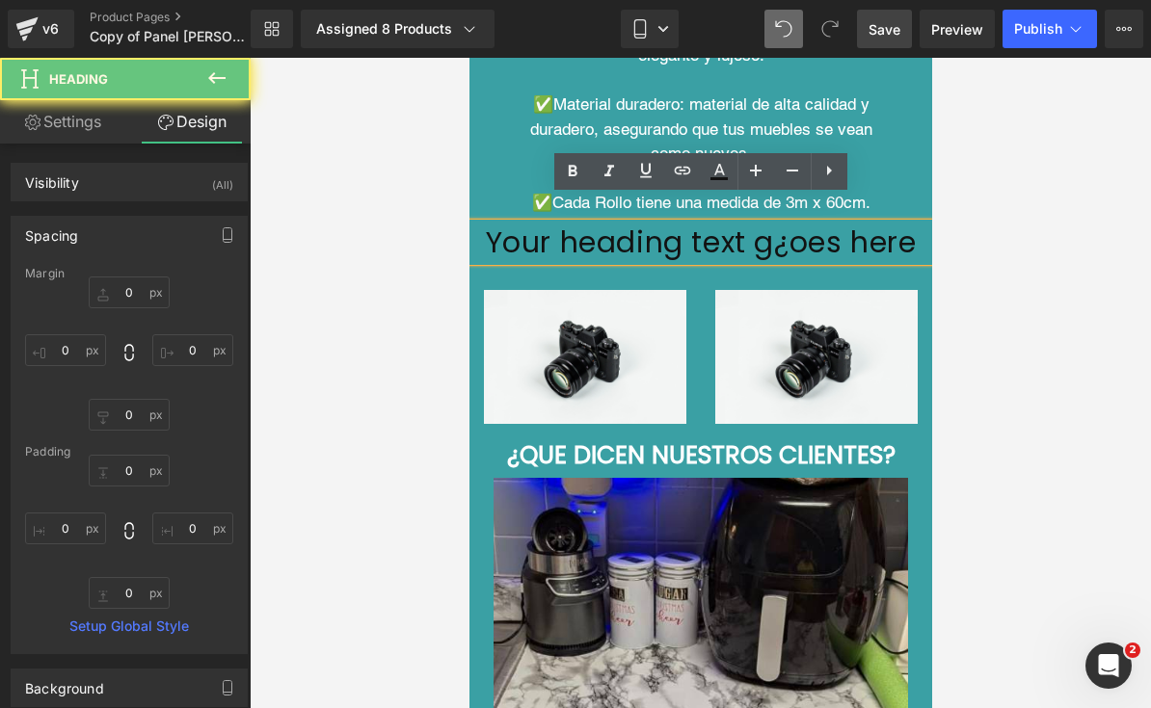
click at [889, 224] on h1 "Your heading text g¿oes here" at bounding box center [699, 243] width 463 height 38
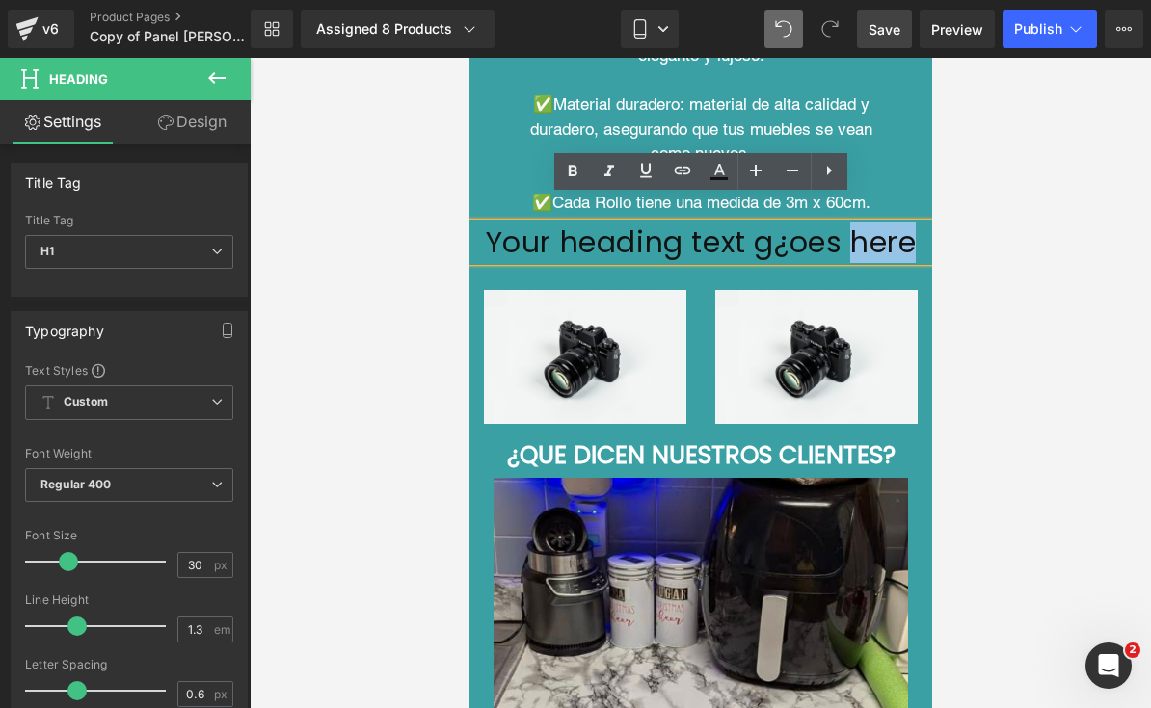
click at [889, 224] on h1 "Your heading text g¿oes here" at bounding box center [699, 243] width 463 height 38
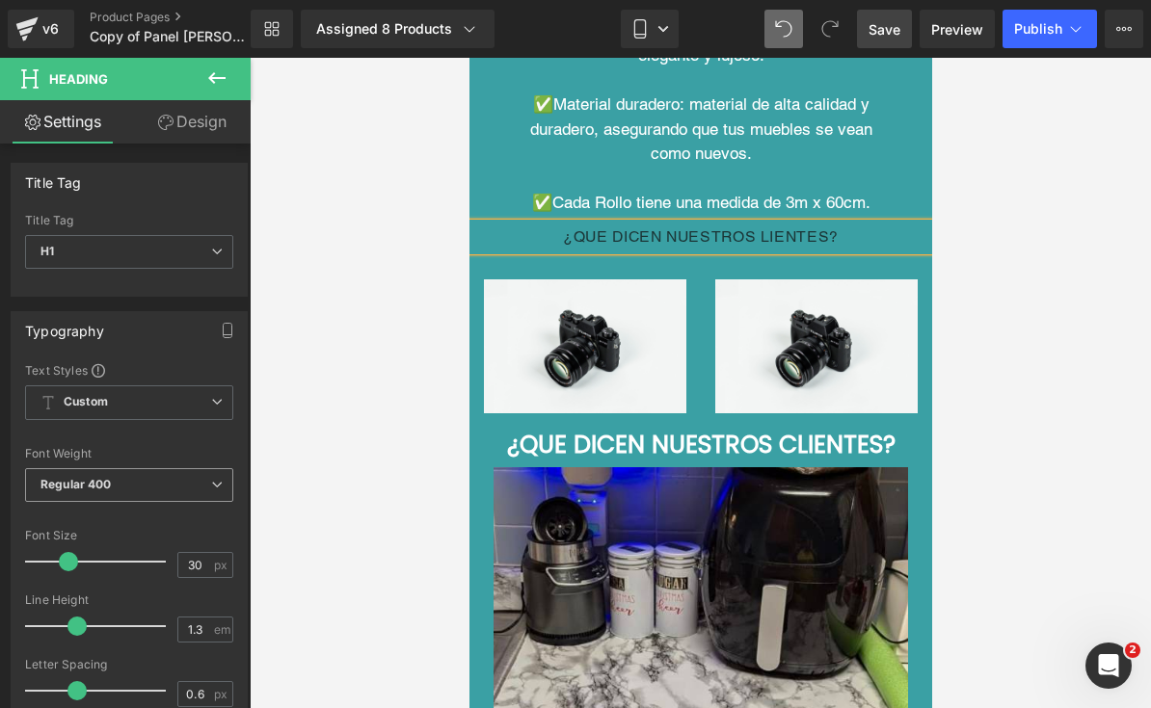
click at [86, 487] on b "Regular 400" at bounding box center [75, 484] width 71 height 14
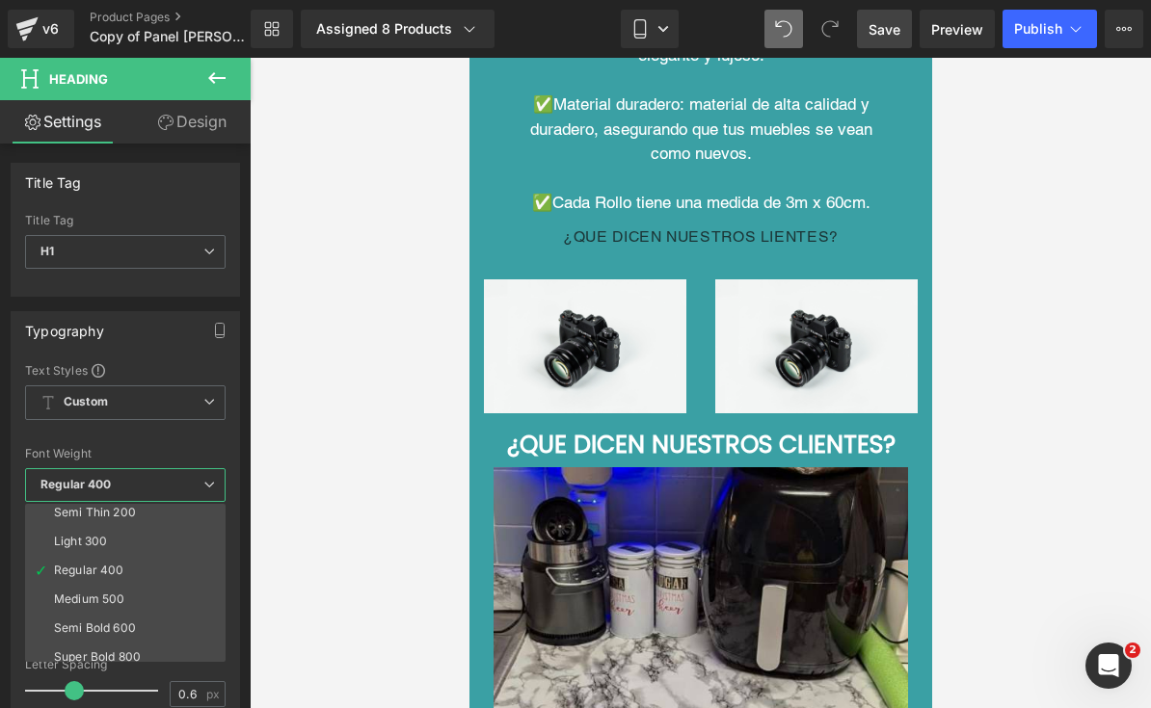
scroll to position [69, 0]
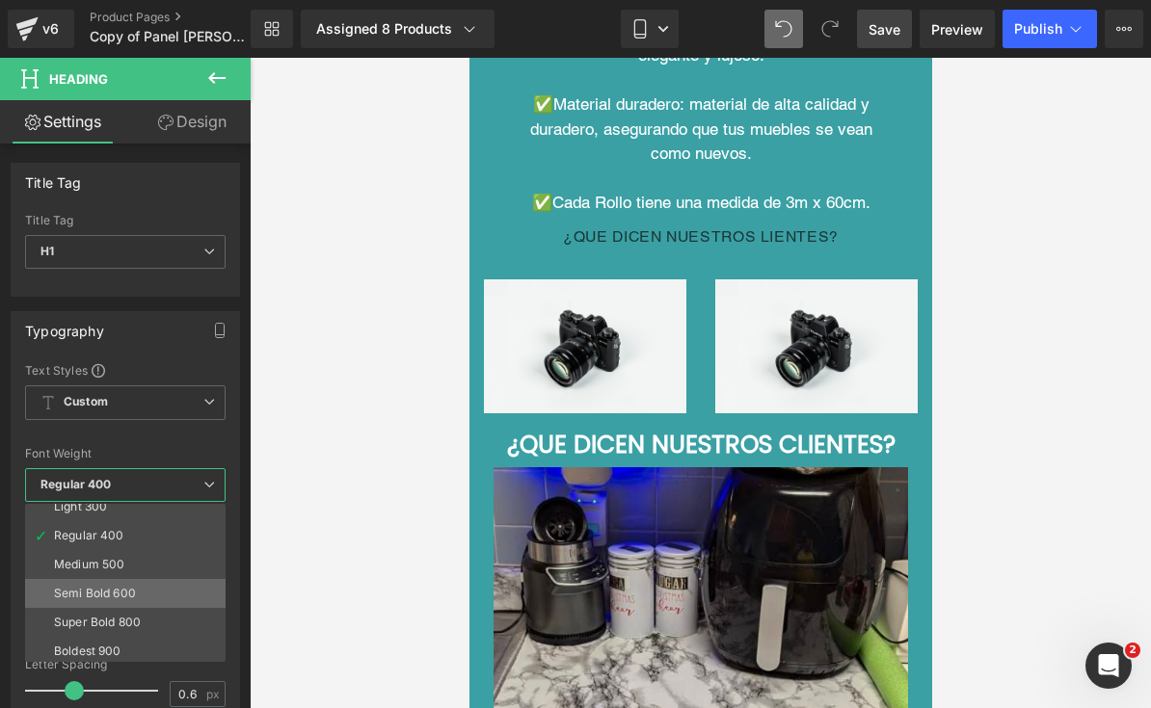
click at [63, 589] on div "Semi Bold 600" at bounding box center [95, 593] width 82 height 13
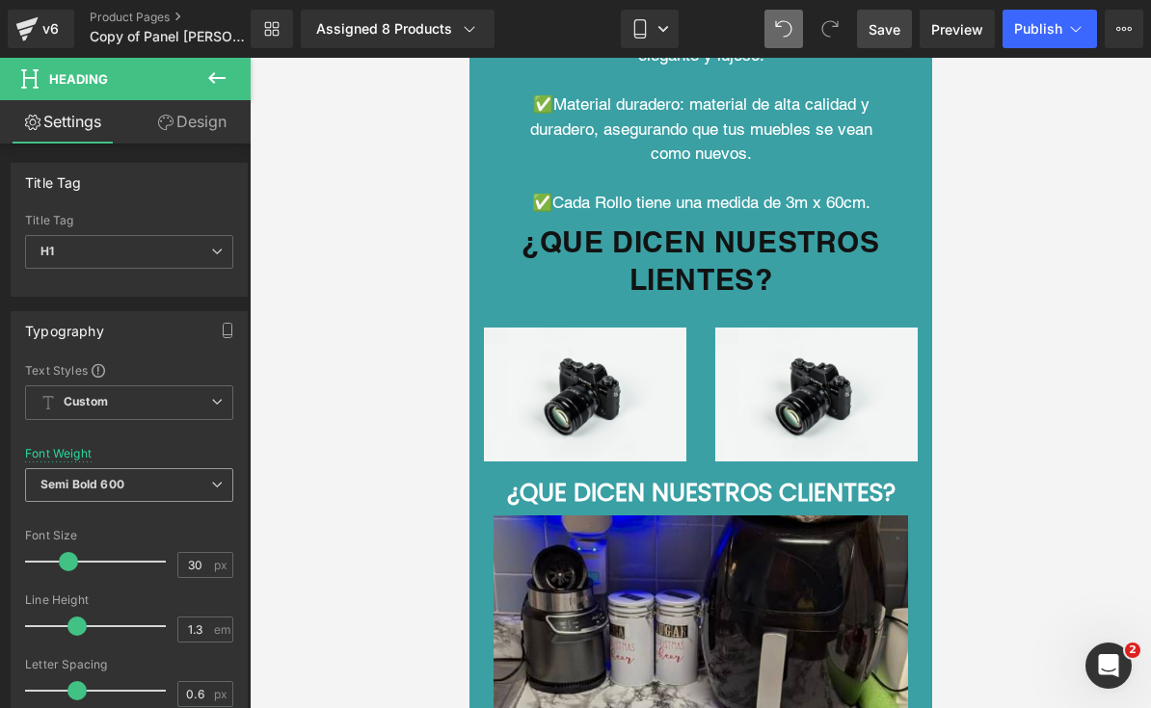
scroll to position [0, 0]
click at [67, 559] on span at bounding box center [68, 561] width 19 height 19
click at [43, 441] on div "Font Default [GEOGRAPHIC_DATA] Default Default [GEOGRAPHIC_DATA] Open Font Mana…" at bounding box center [129, 594] width 208 height 465
click at [78, 469] on span "Semi Bold 600" at bounding box center [129, 485] width 208 height 34
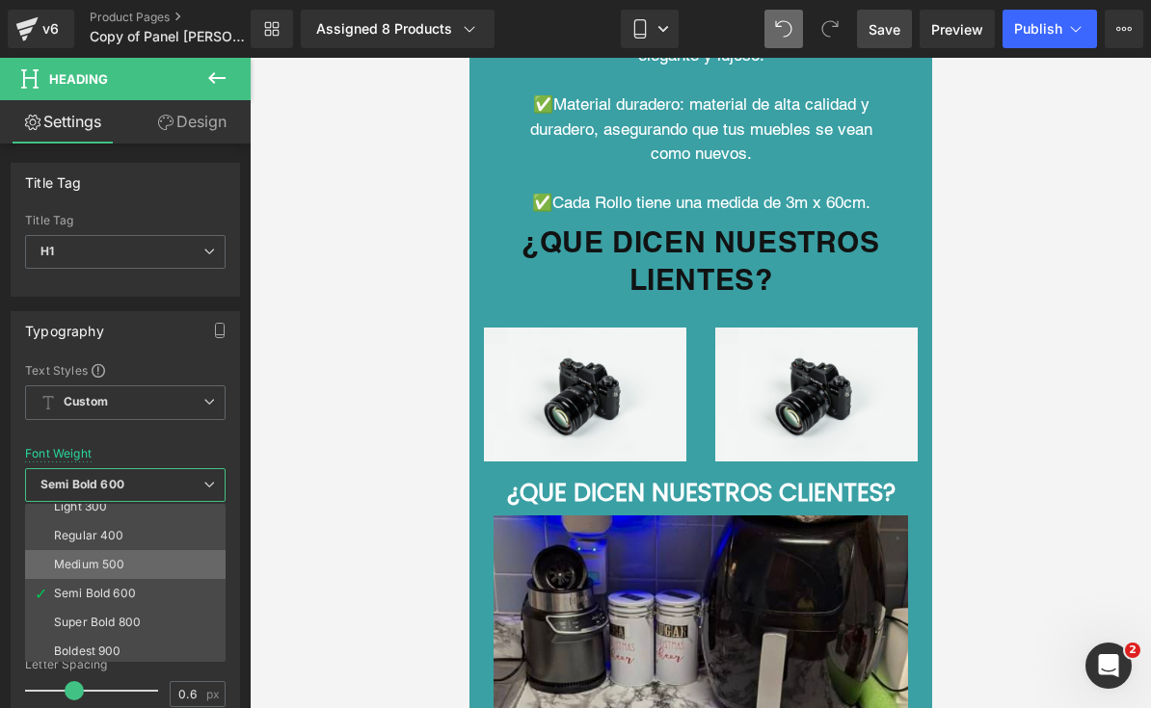
click at [70, 571] on li "Medium 500" at bounding box center [129, 564] width 209 height 29
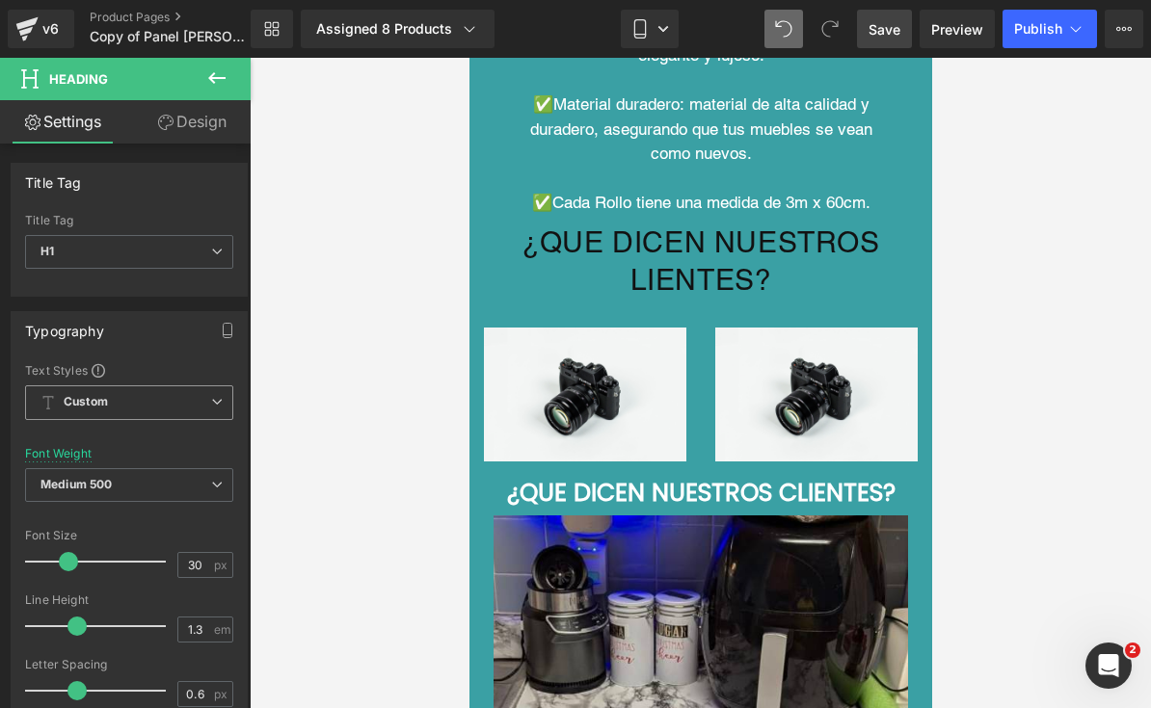
click at [59, 411] on span "Custom Setup Global Style" at bounding box center [129, 402] width 208 height 35
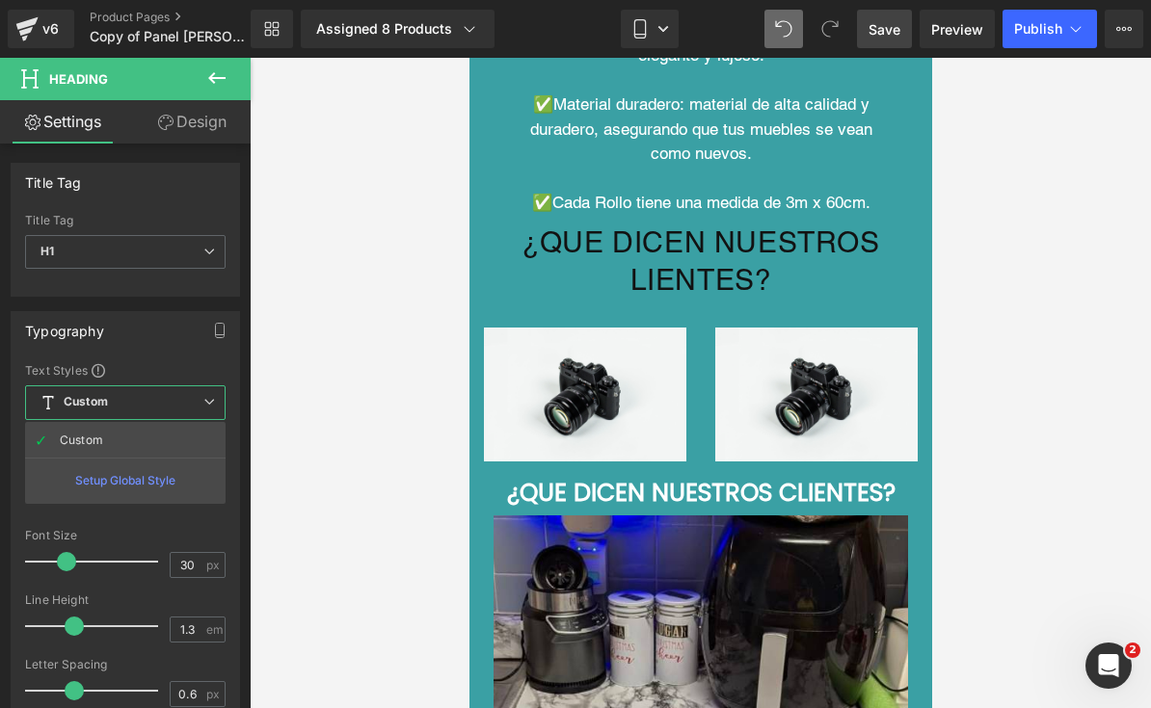
click at [61, 414] on span "Custom Setup Global Style" at bounding box center [125, 402] width 200 height 35
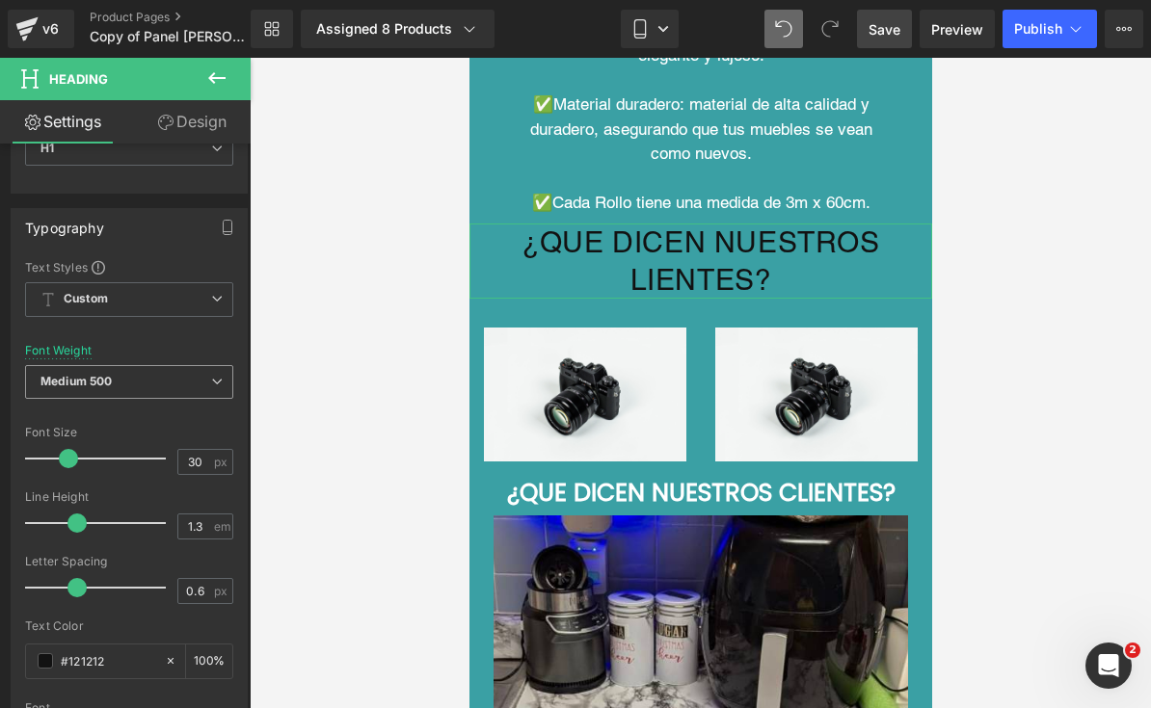
scroll to position [140, 0]
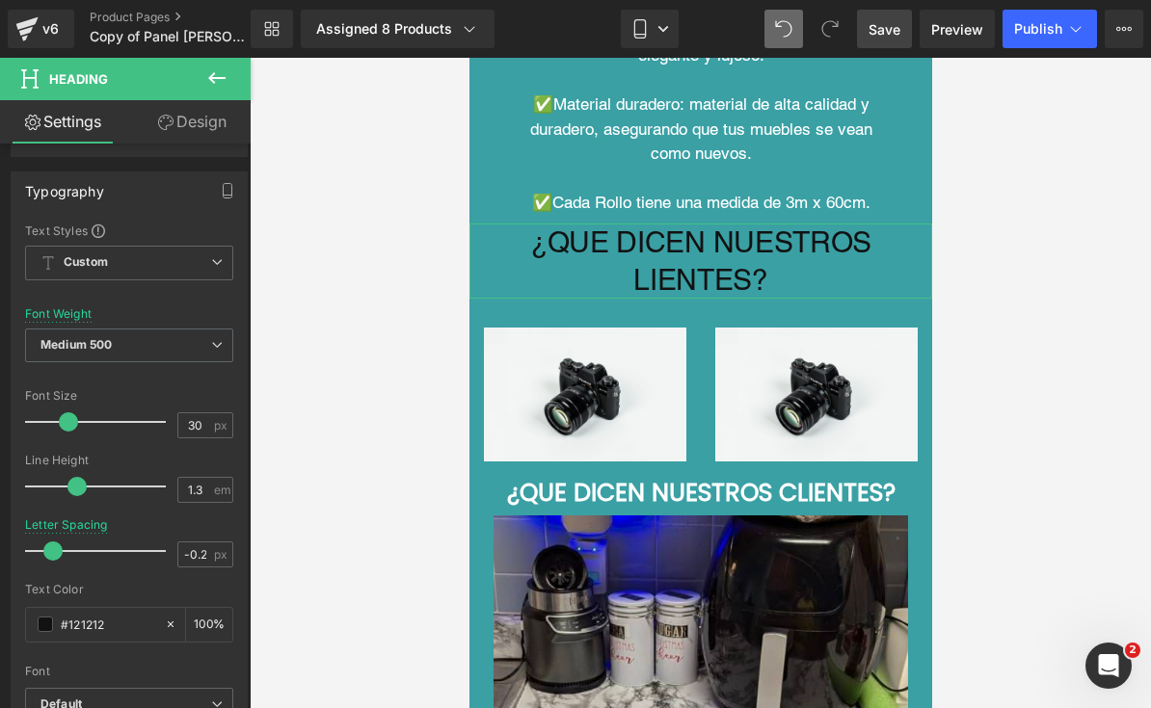
type input "-0.1"
drag, startPoint x: 80, startPoint y: 553, endPoint x: 62, endPoint y: 554, distance: 18.3
click at [62, 554] on span at bounding box center [57, 551] width 19 height 19
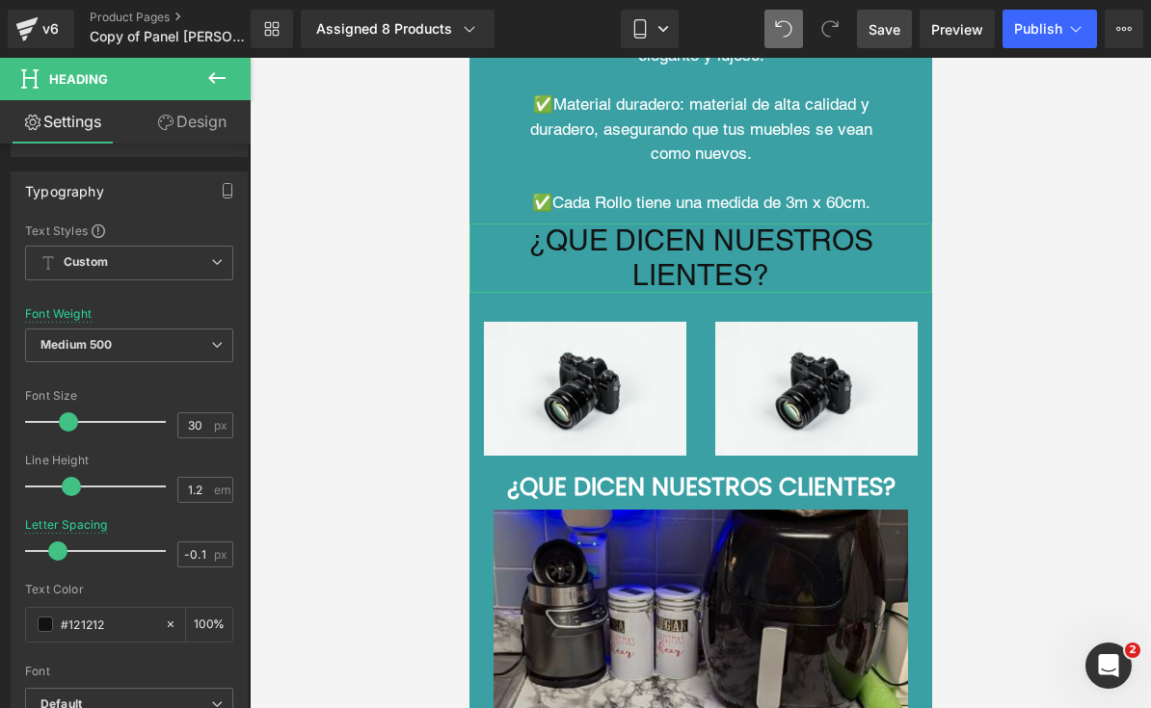
type input "1.1"
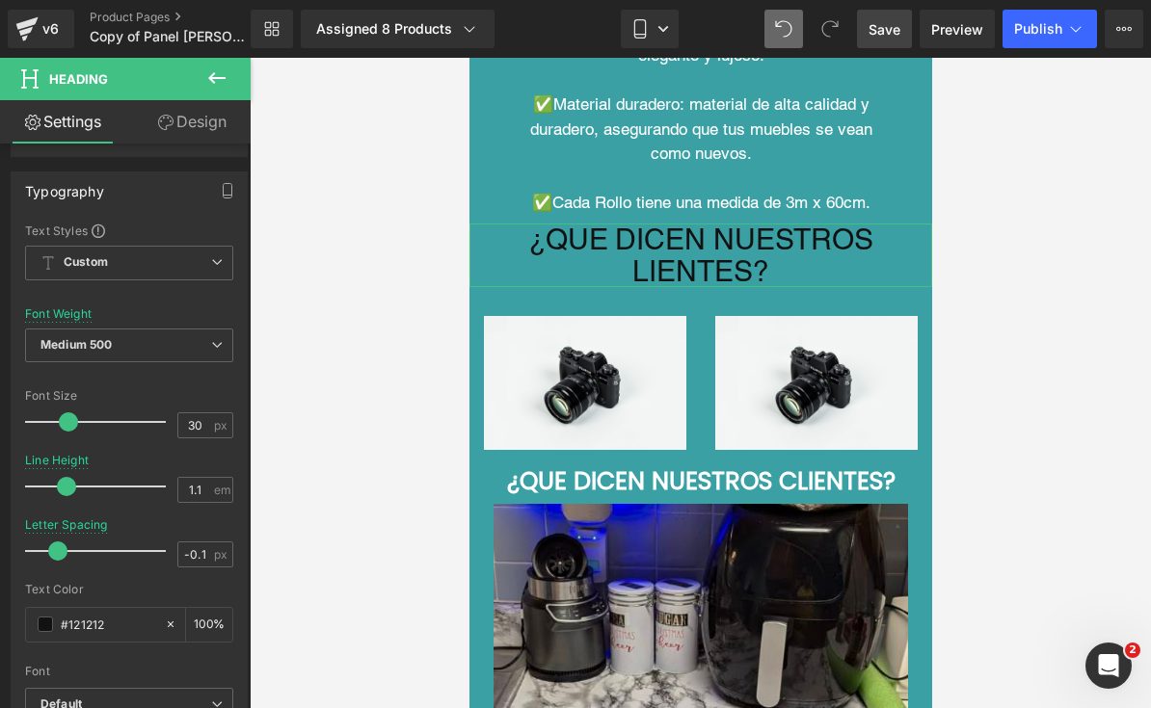
drag, startPoint x: 80, startPoint y: 483, endPoint x: 67, endPoint y: 484, distance: 12.6
click at [67, 484] on span at bounding box center [66, 486] width 19 height 19
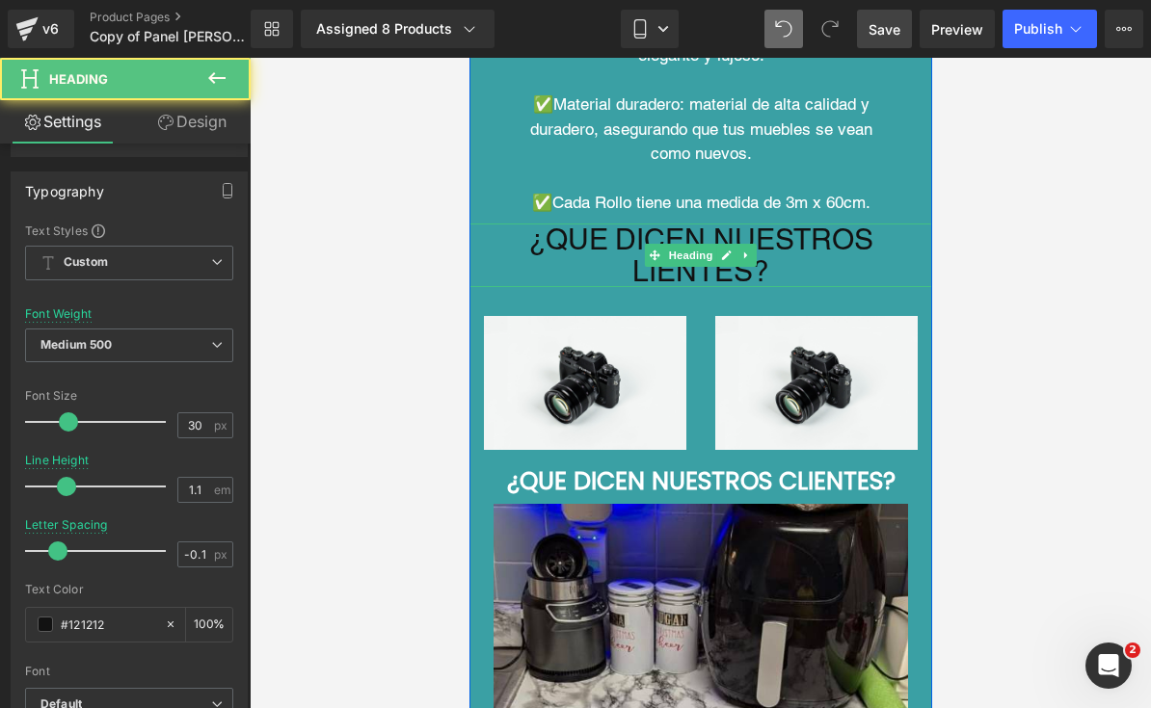
click at [629, 255] on div "¿QUE DICEN NUESTROS LIENTES?" at bounding box center [699, 256] width 463 height 64
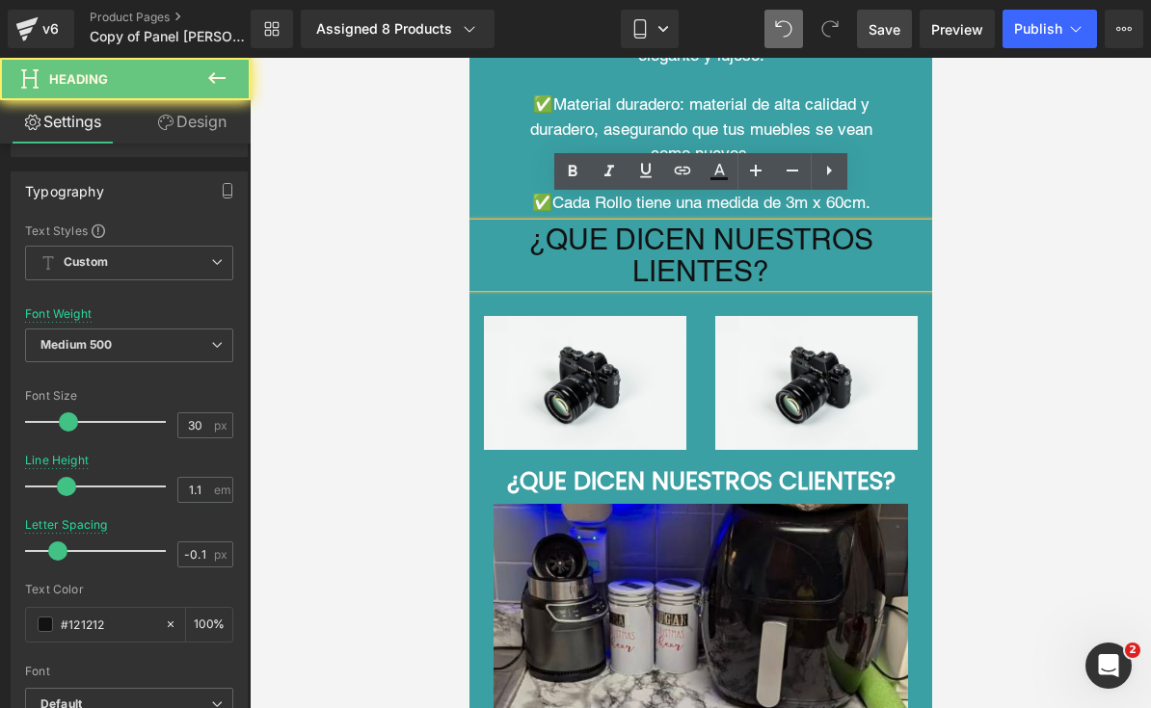
click at [628, 252] on div "¿QUE DICEN NUESTROS LIENTES?" at bounding box center [699, 256] width 463 height 64
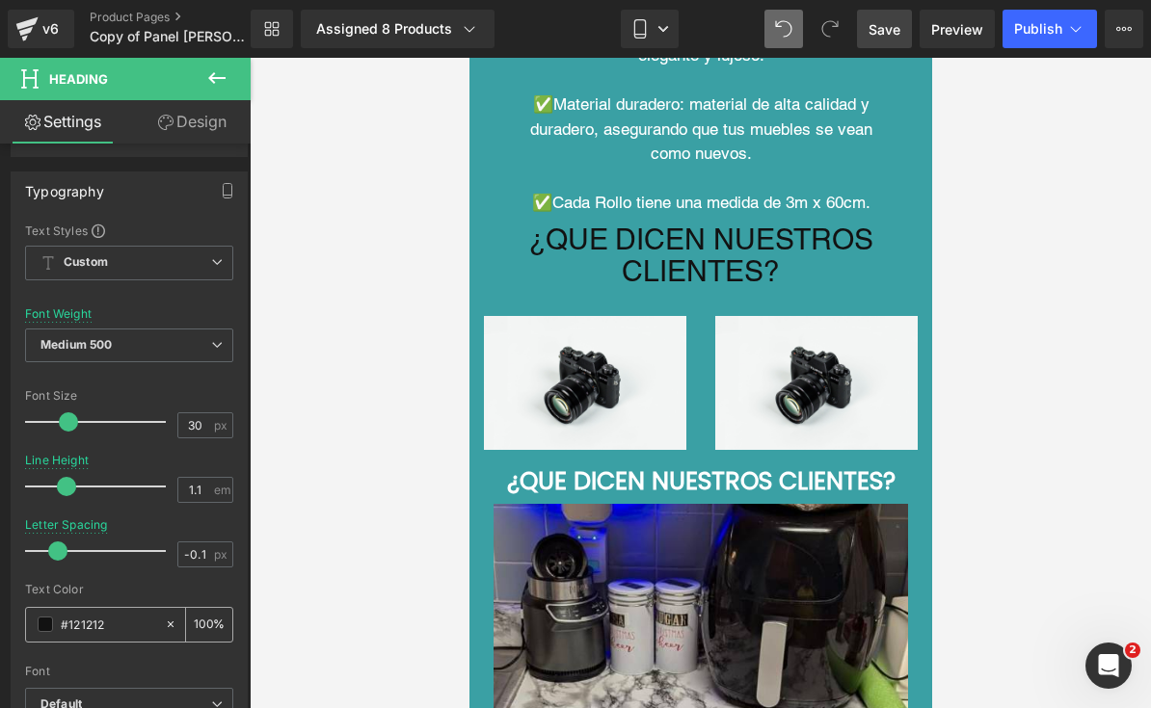
click at [42, 628] on span at bounding box center [45, 624] width 15 height 15
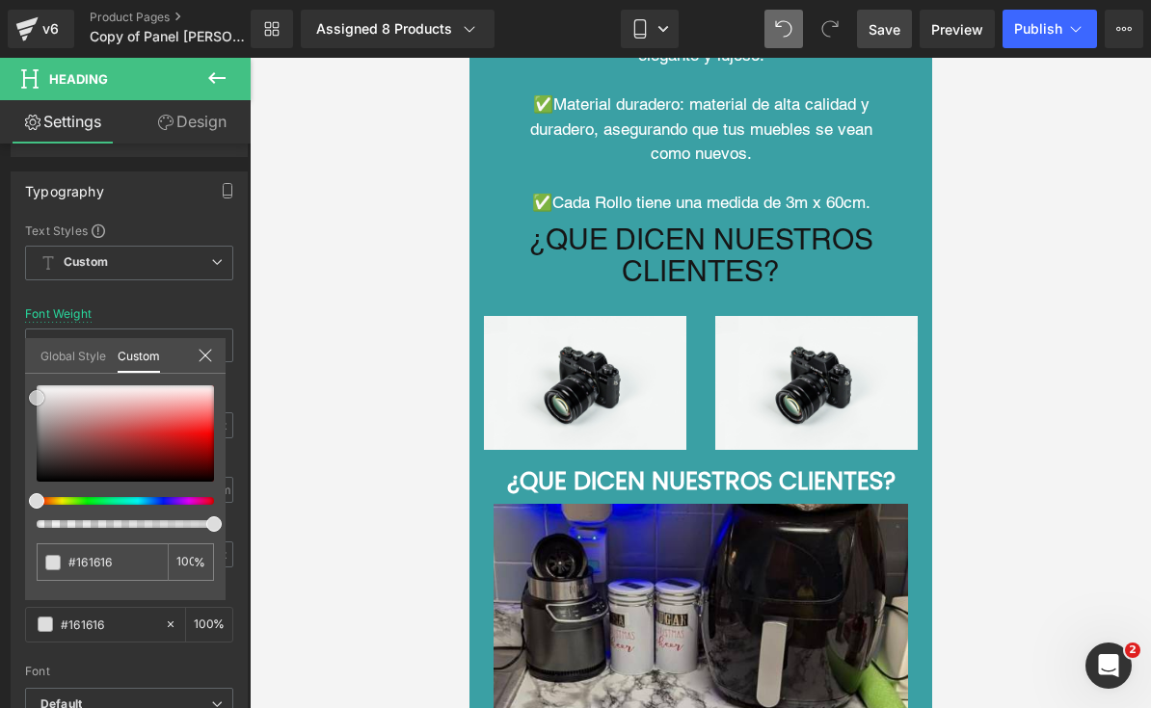
type input "#161616"
type input "#6d6d6d"
type input "#ffffff"
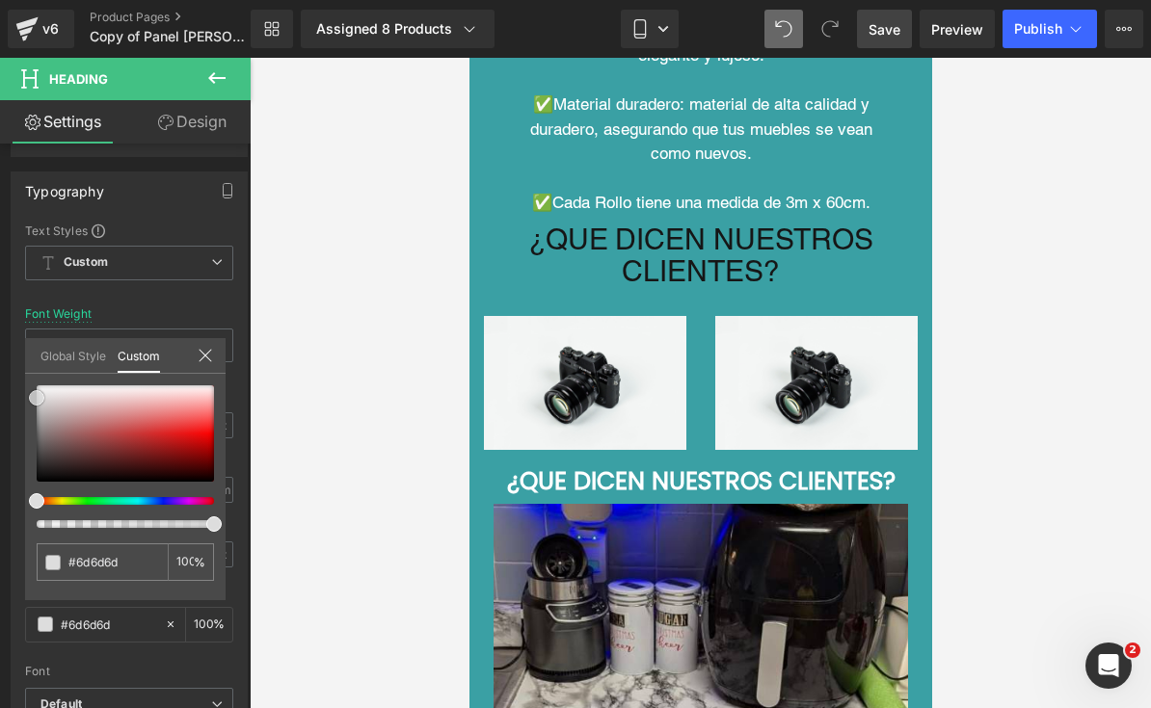
type input "#ffffff"
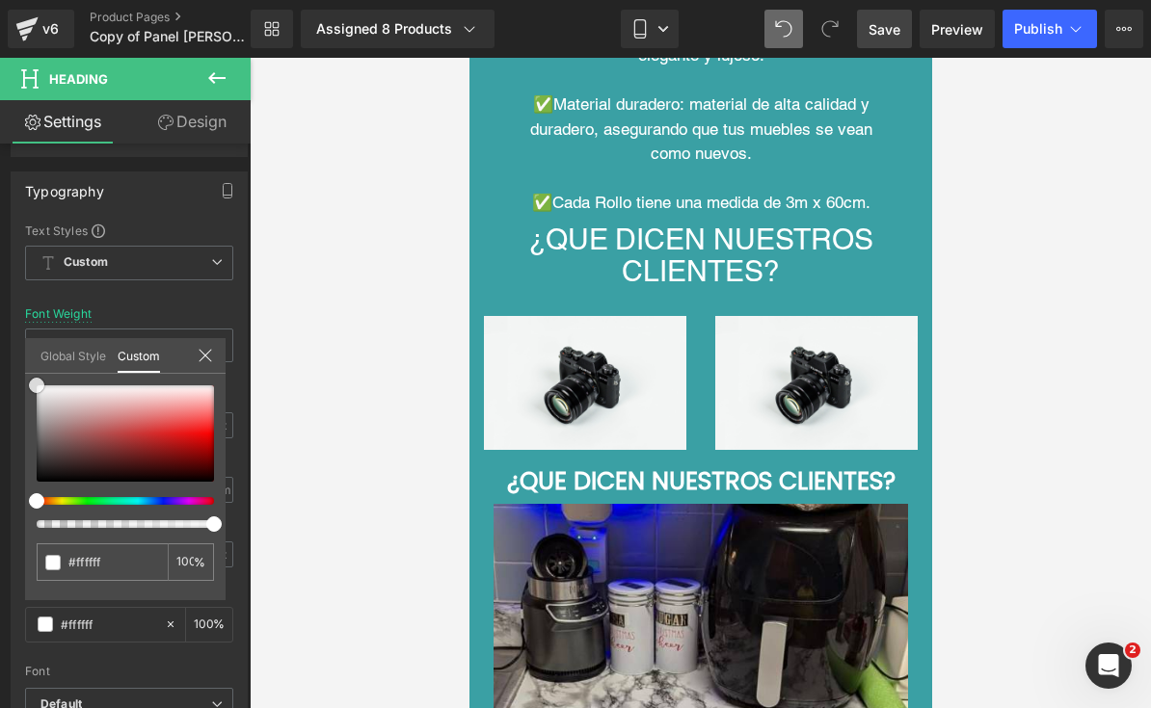
drag, startPoint x: 39, startPoint y: 475, endPoint x: 7, endPoint y: 340, distance: 138.6
click at [7, 340] on div "Typography Text Styles Custom Custom Setup Global Style Custom Setup Global Sty…" at bounding box center [129, 488] width 259 height 662
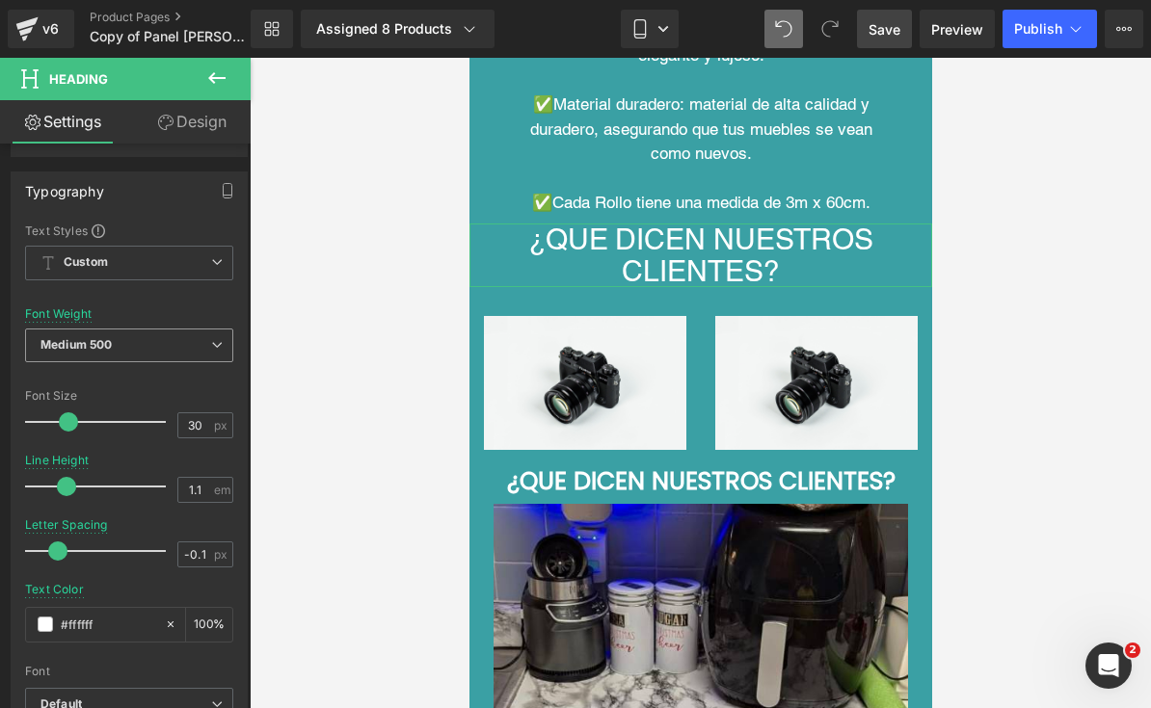
click at [87, 335] on span "Medium 500" at bounding box center [129, 346] width 208 height 34
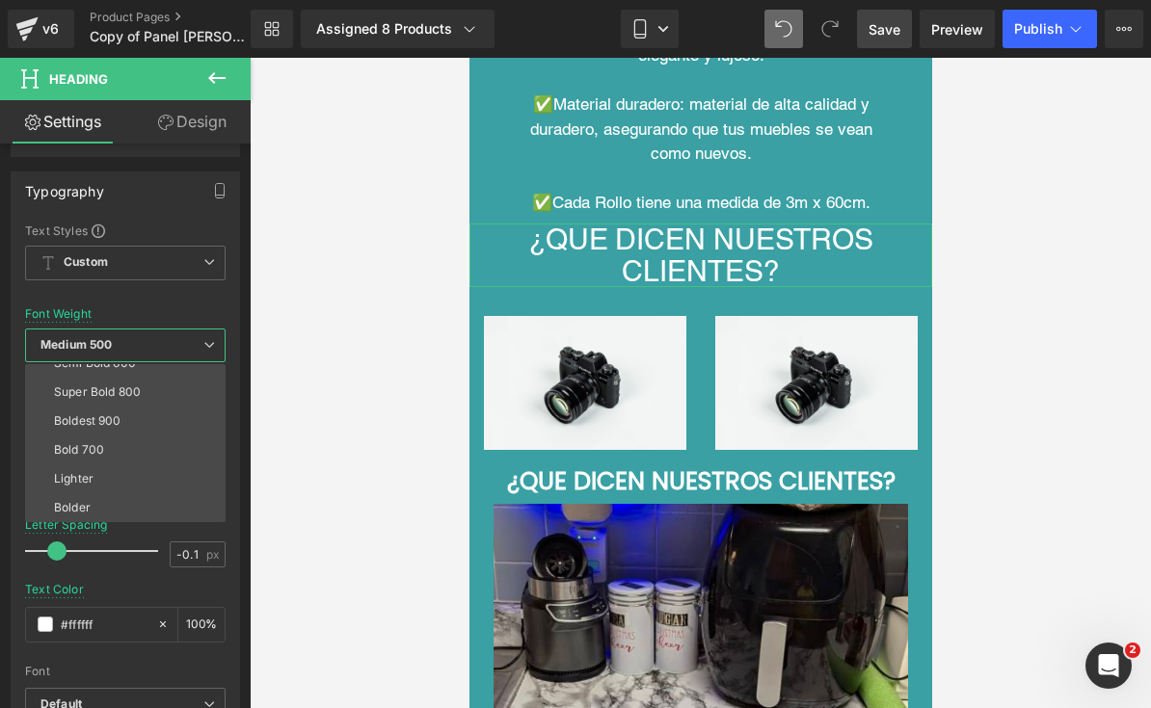
scroll to position [160, 0]
click at [145, 322] on div "Font Weight Medium 500 Thin 100 Semi Thin 200 Light 300 Regular 400 Medium 500 …" at bounding box center [125, 345] width 200 height 77
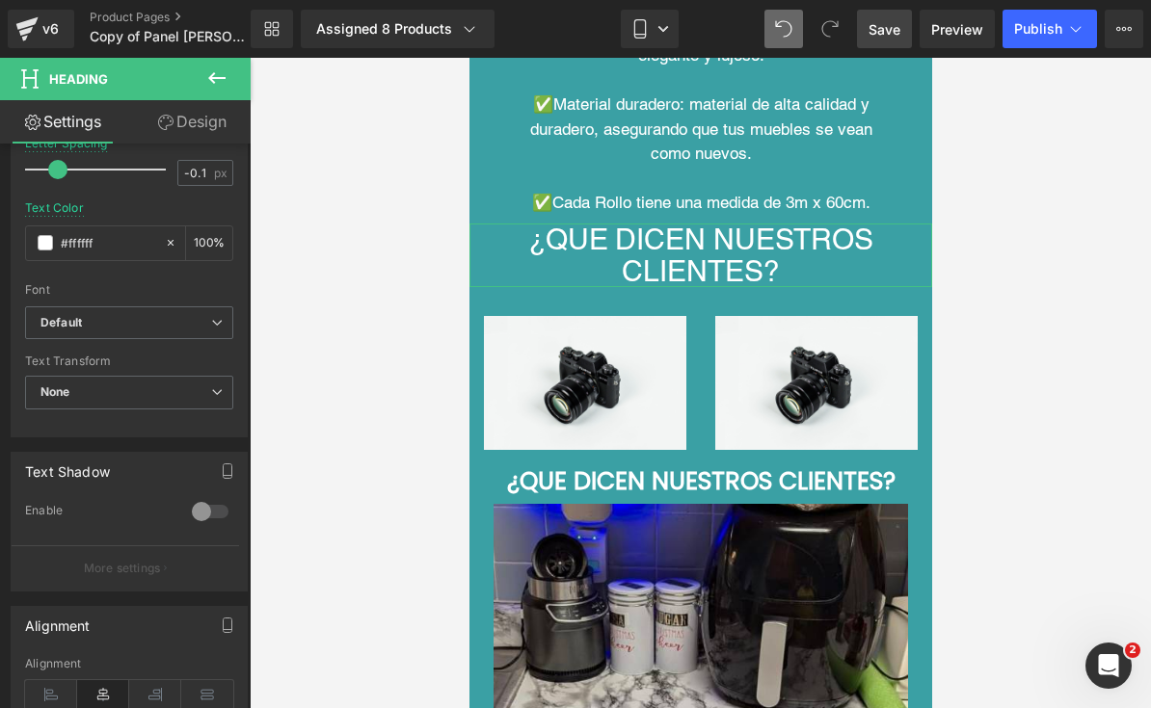
scroll to position [524, 0]
click at [137, 393] on span "None" at bounding box center [129, 390] width 208 height 34
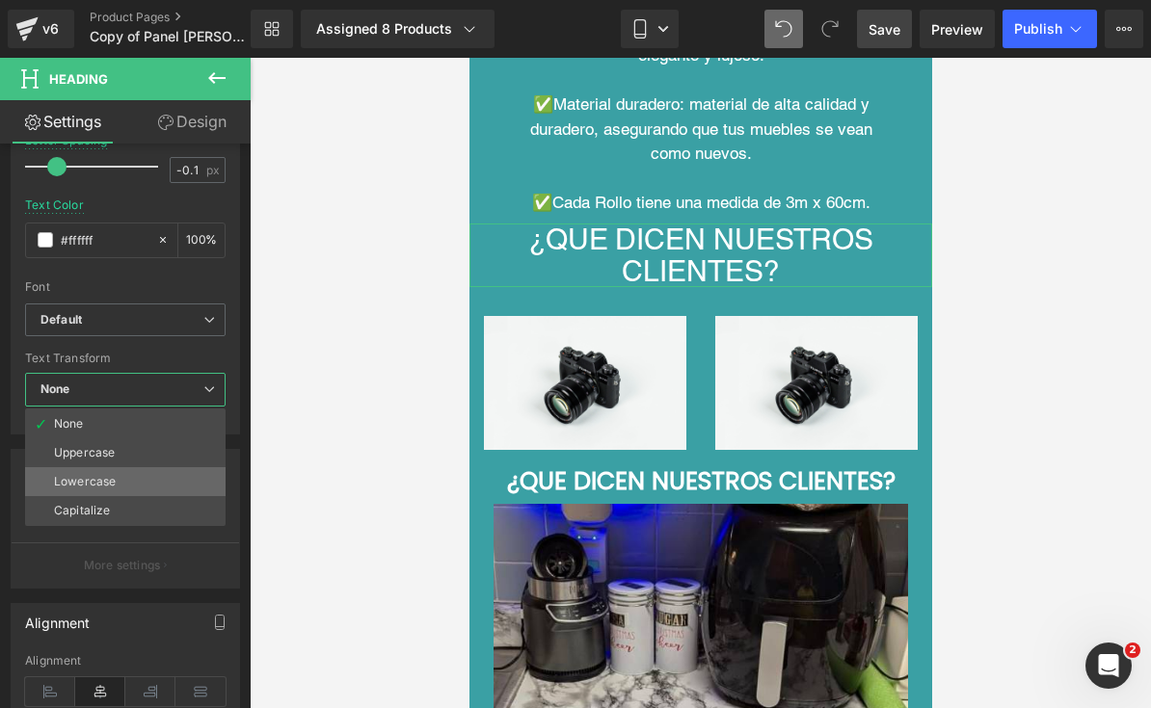
click at [113, 483] on div "Lowercase" at bounding box center [85, 481] width 62 height 13
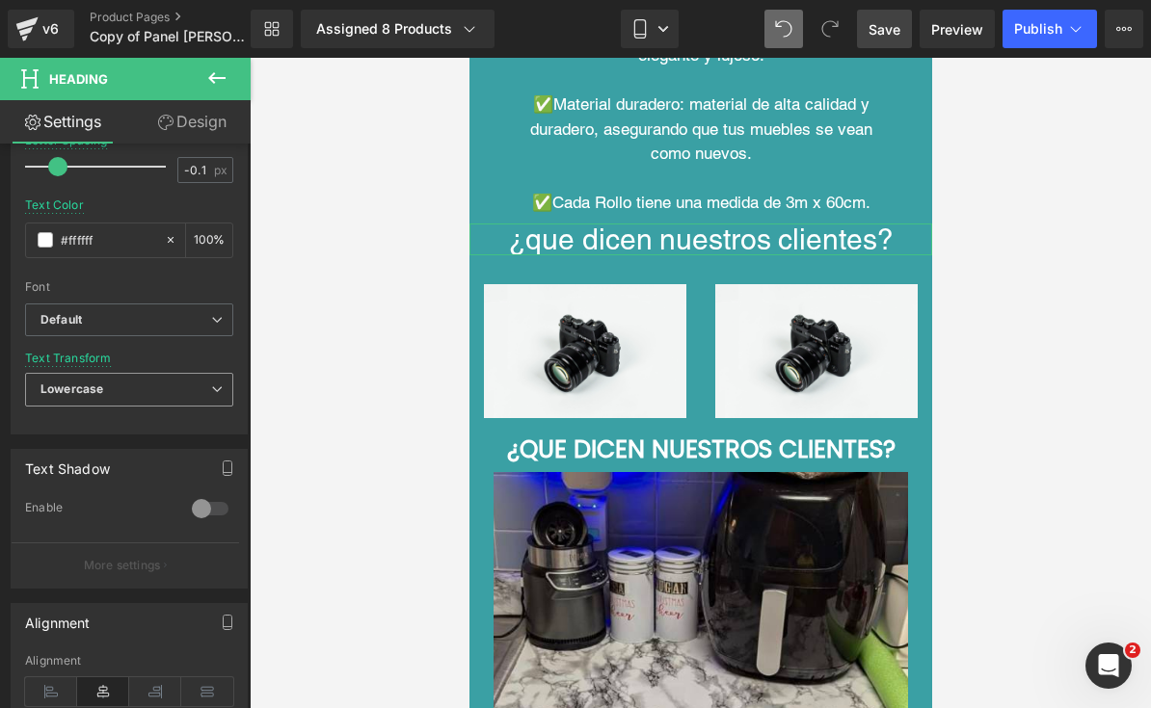
click at [113, 396] on span "Lowercase" at bounding box center [129, 390] width 208 height 34
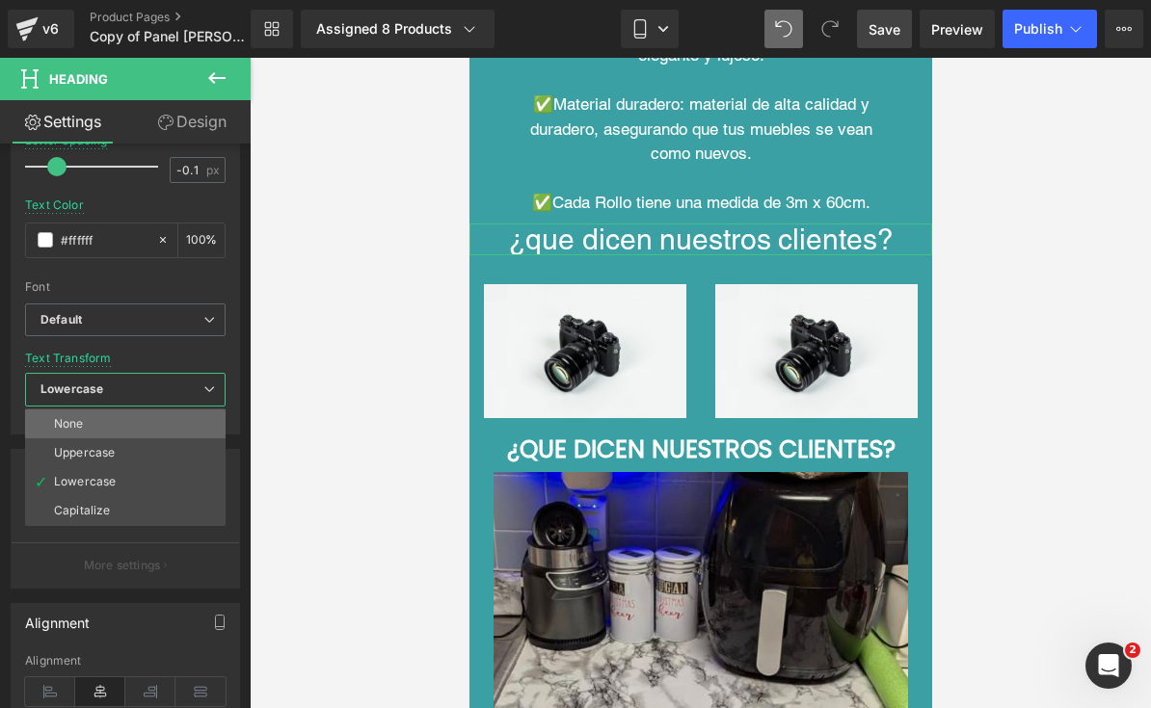
click at [116, 427] on li "None" at bounding box center [125, 424] width 200 height 29
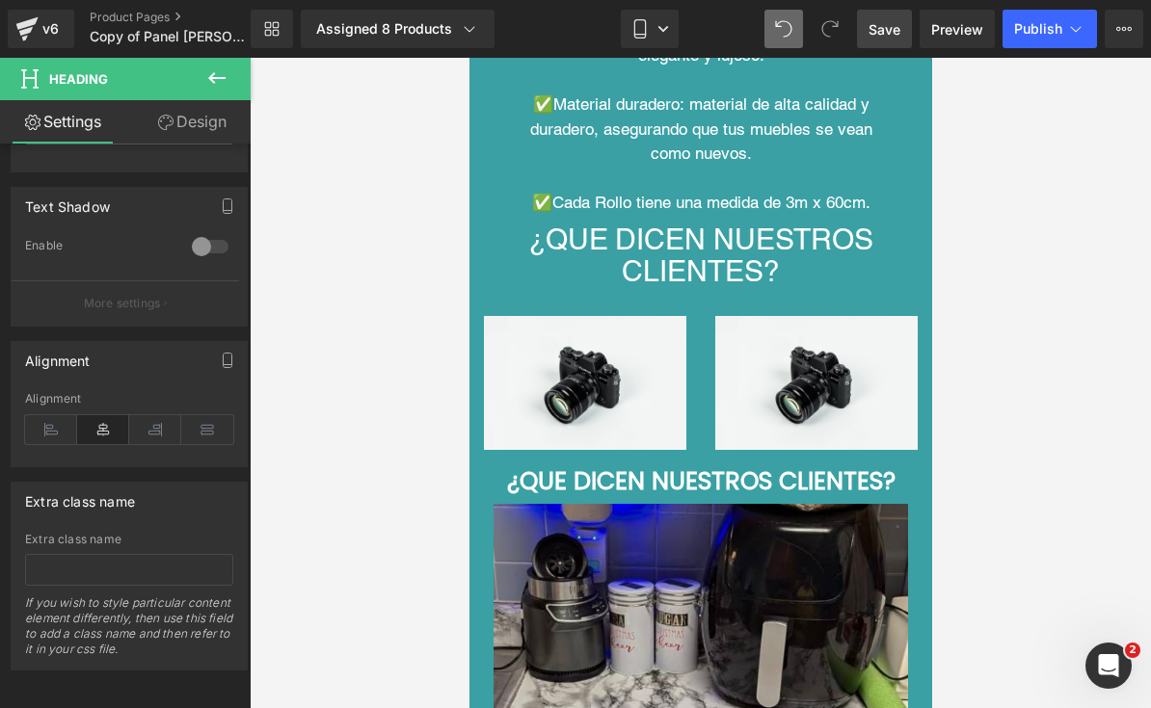
scroll to position [785, 0]
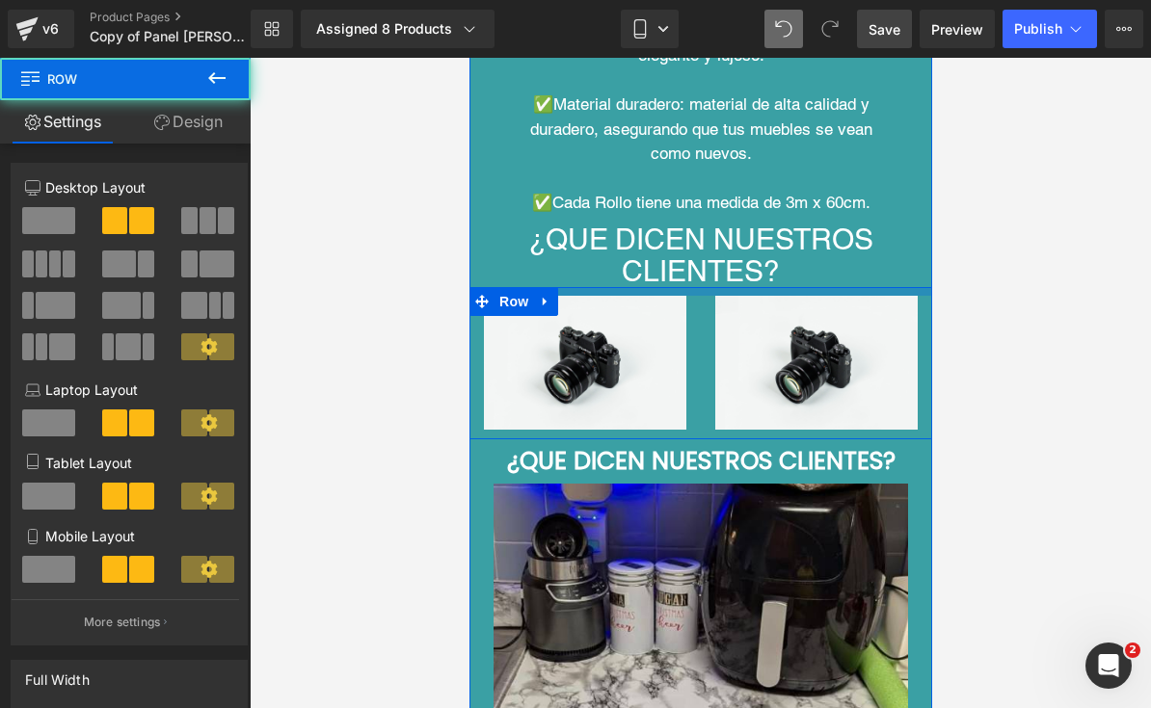
drag, startPoint x: 577, startPoint y: 283, endPoint x: 577, endPoint y: 263, distance: 20.2
click at [577, 287] on div at bounding box center [699, 291] width 463 height 9
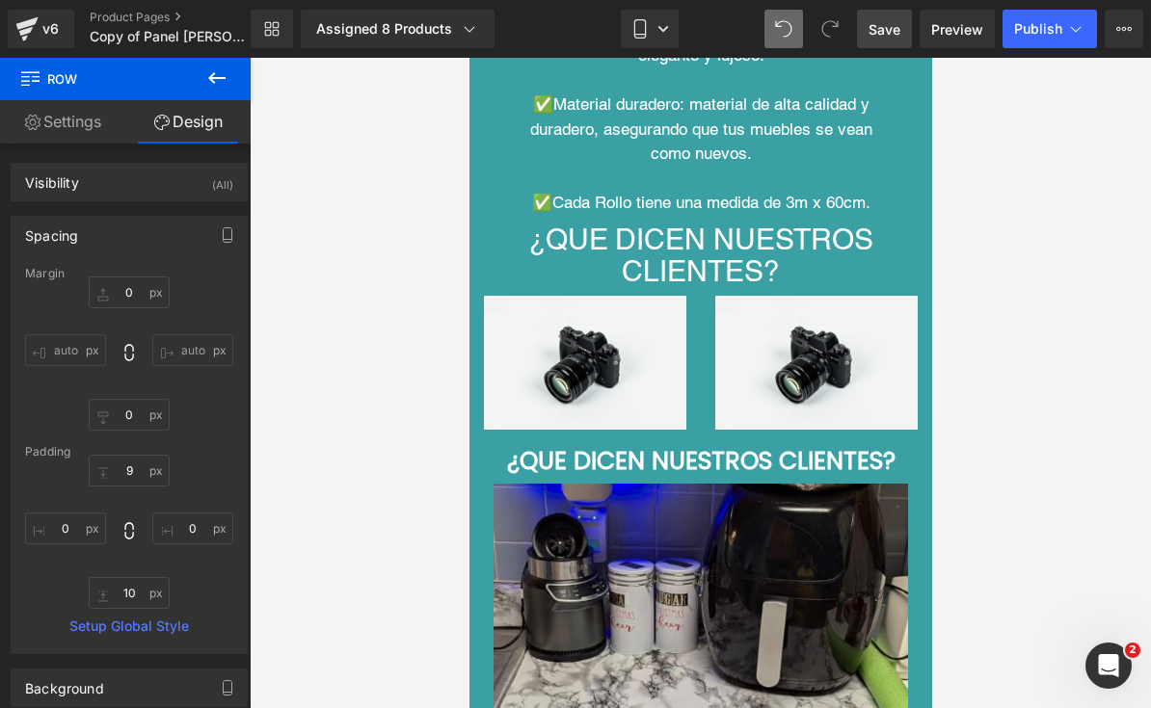
click at [216, 84] on icon at bounding box center [216, 77] width 23 height 23
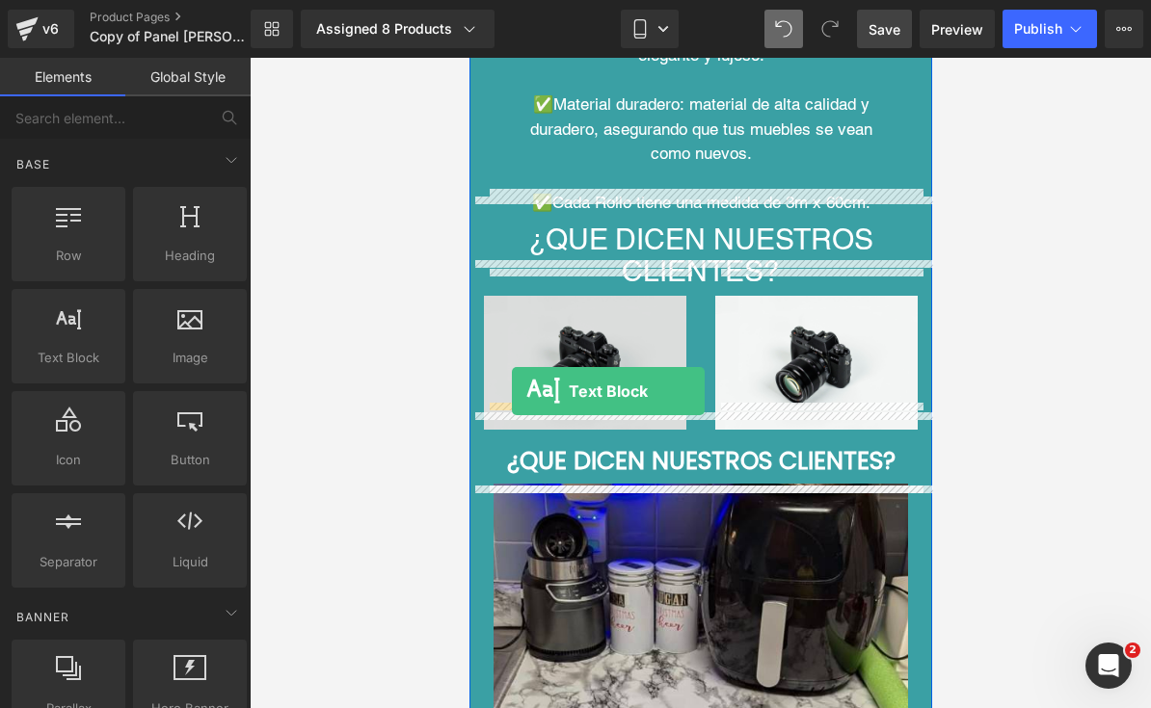
drag, startPoint x: 555, startPoint y: 407, endPoint x: 511, endPoint y: 391, distance: 46.9
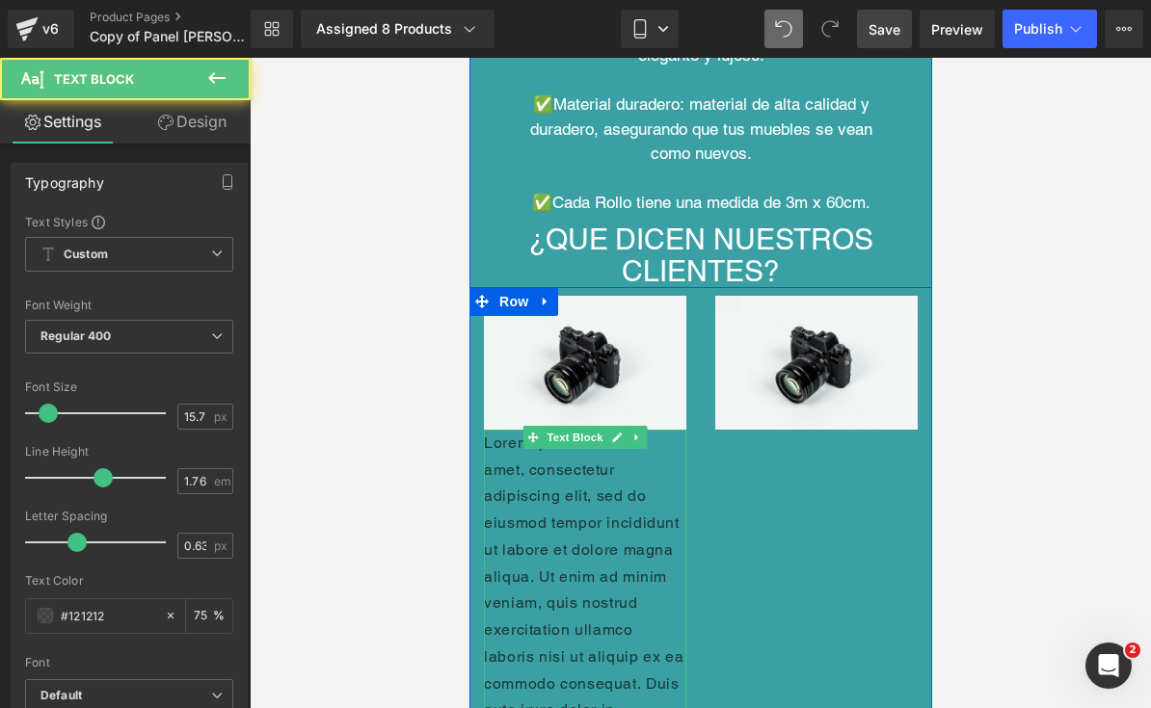
click at [558, 516] on p "Lorem ipsum dolor sit amet, consectetur adipiscing elit, sed do eiusmod tempor …" at bounding box center [584, 684] width 202 height 508
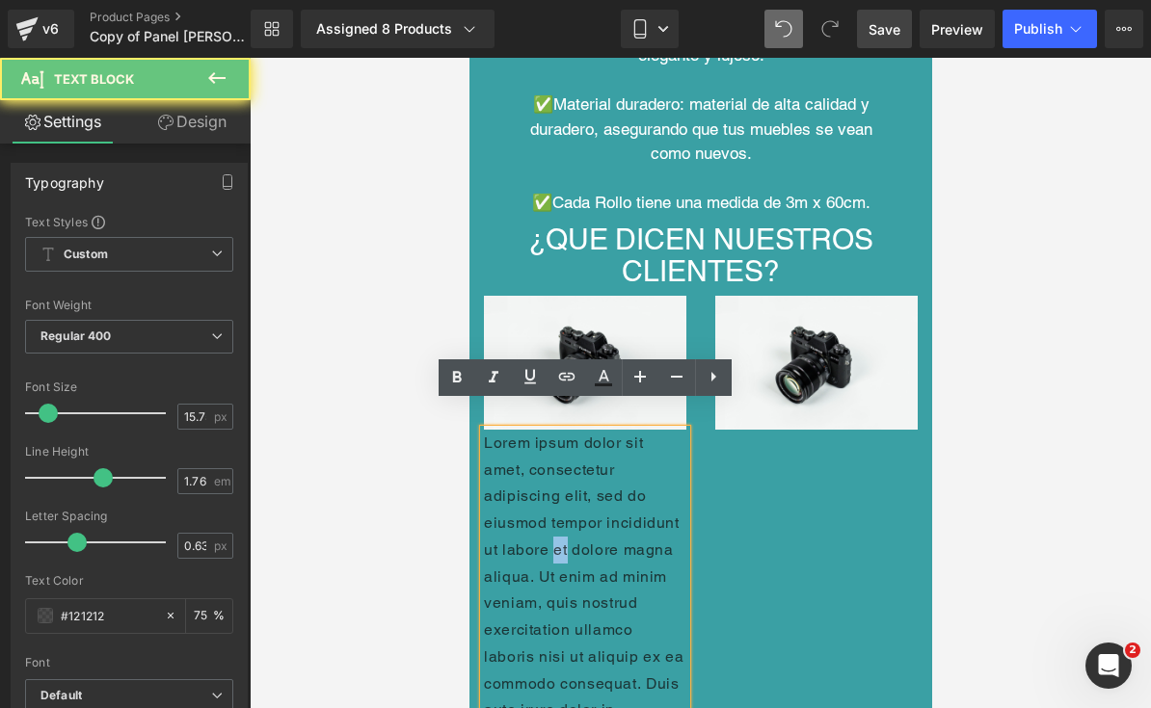
click at [558, 516] on p "Lorem ipsum dolor sit amet, consectetur adipiscing elit, sed do eiusmod tempor …" at bounding box center [584, 684] width 202 height 508
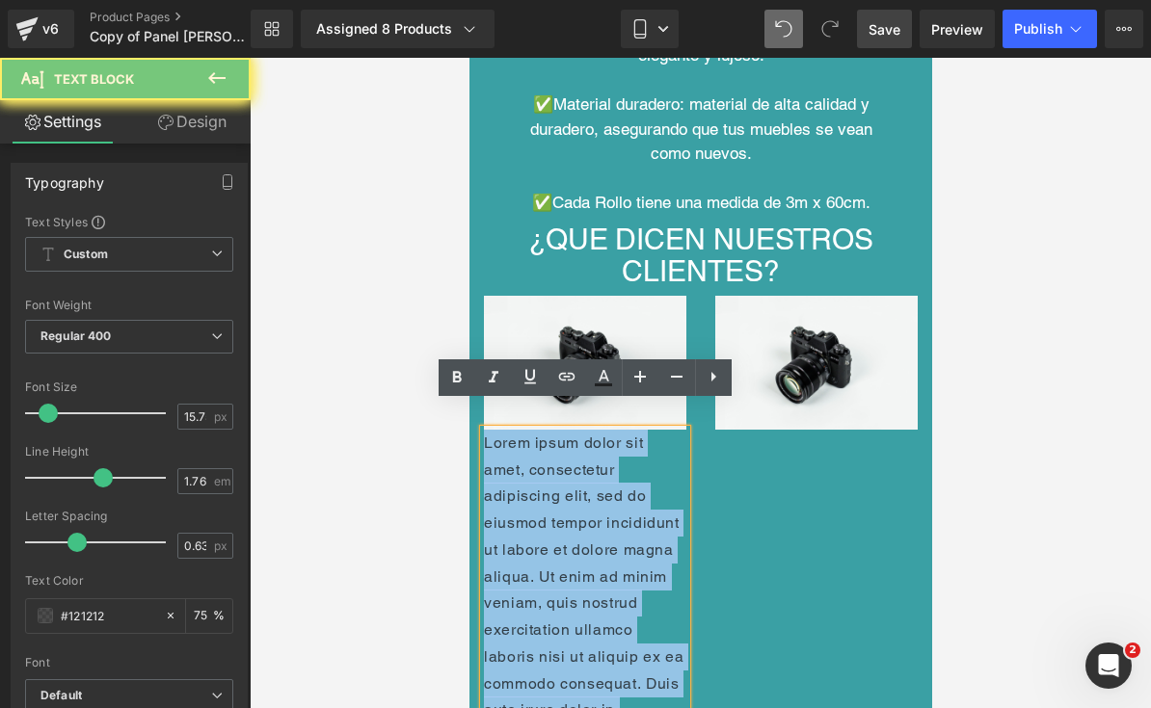
click at [558, 516] on p "Lorem ipsum dolor sit amet, consectetur adipiscing elit, sed do eiusmod tempor …" at bounding box center [584, 684] width 202 height 508
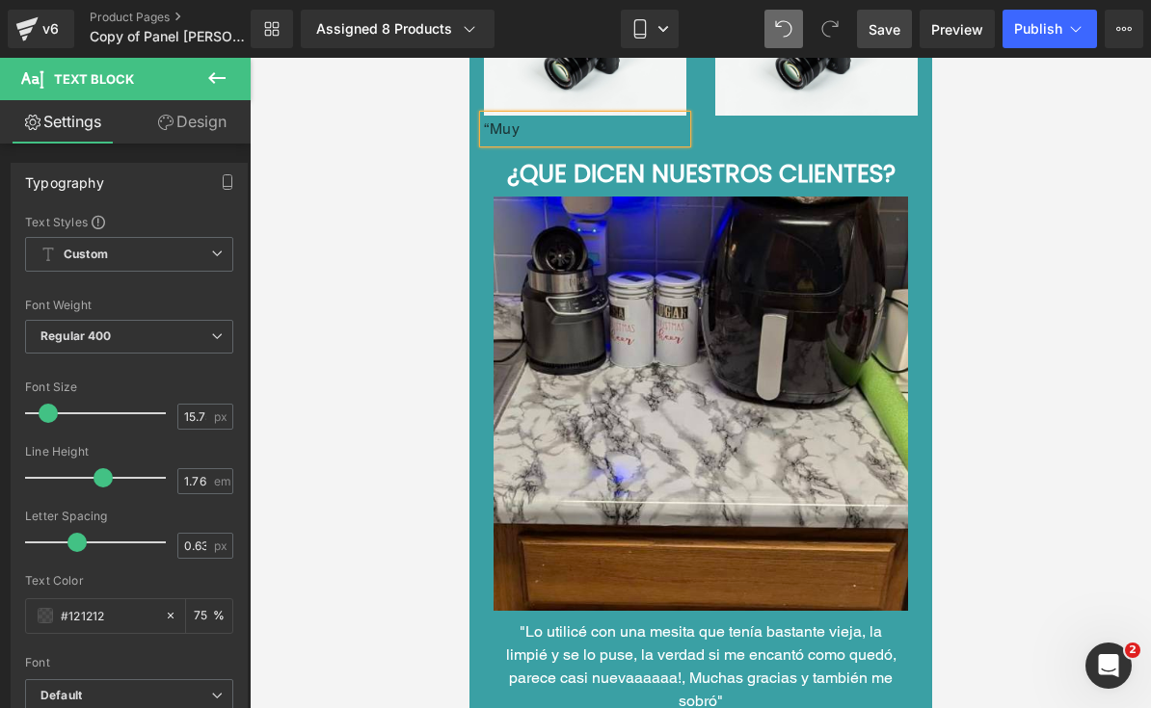
scroll to position [9562, 0]
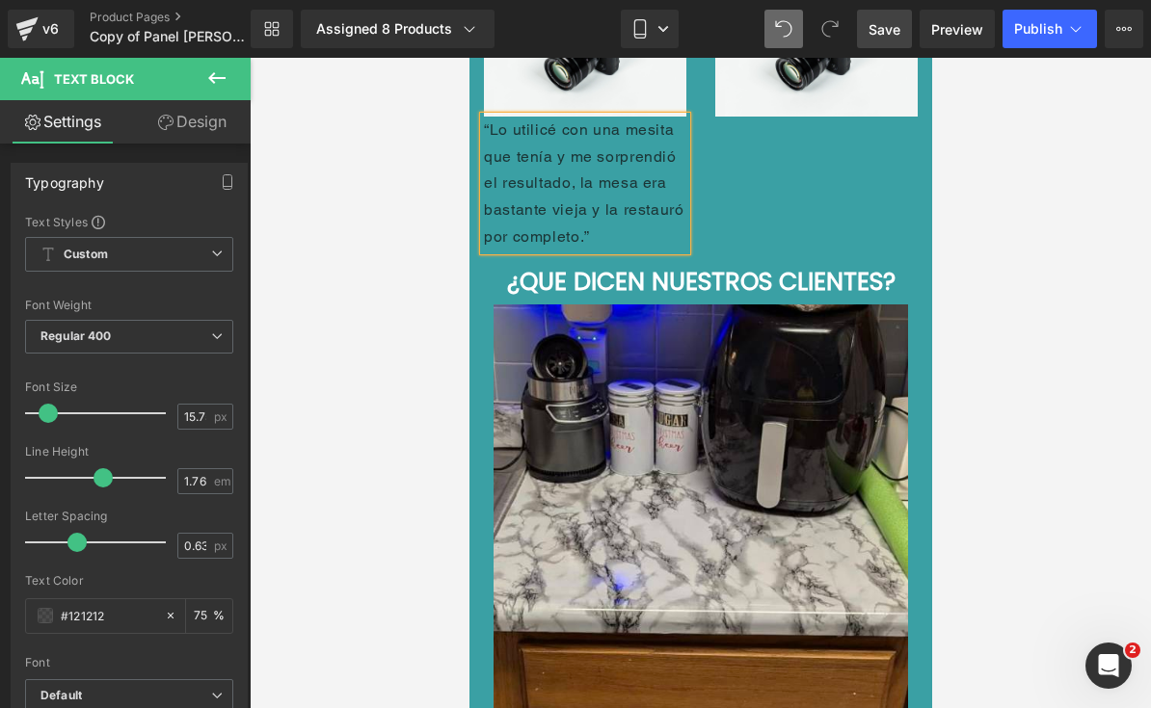
click at [621, 193] on p "“Lo utilicé con una mesita que tenía y me sorprendió el resultado, la mesa era …" at bounding box center [584, 184] width 202 height 134
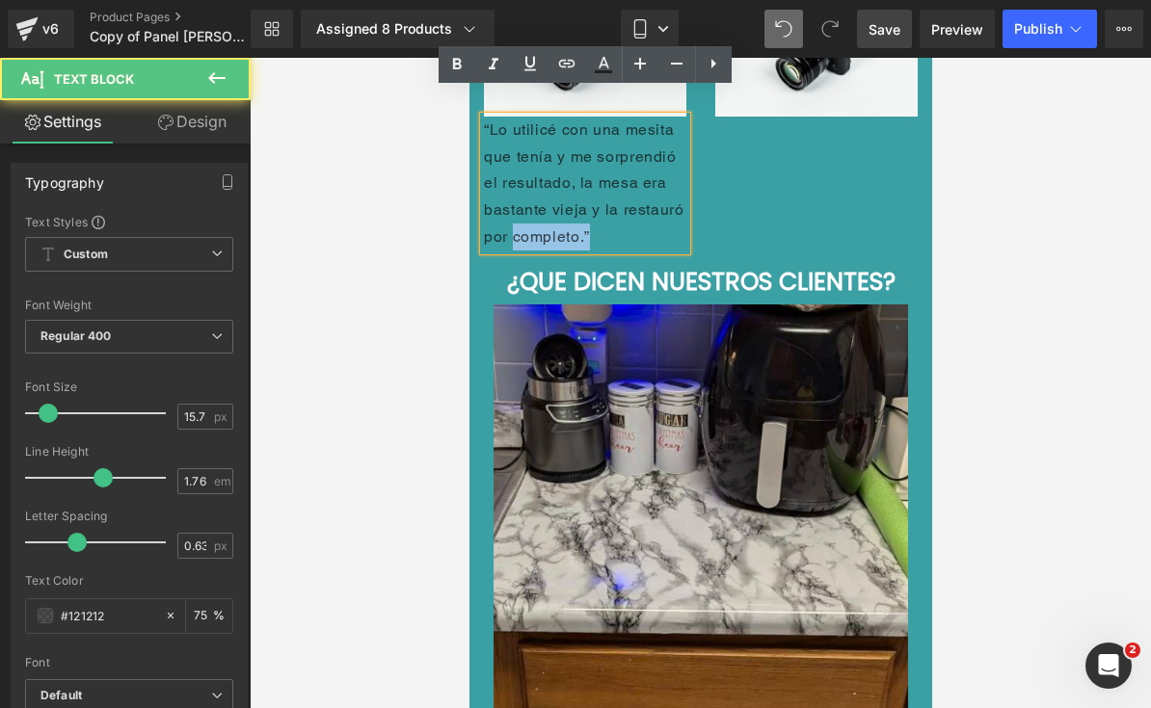
click at [628, 165] on p "“Lo utilicé con una mesita que tenía y me sorprendió el resultado, la mesa era …" at bounding box center [584, 184] width 202 height 134
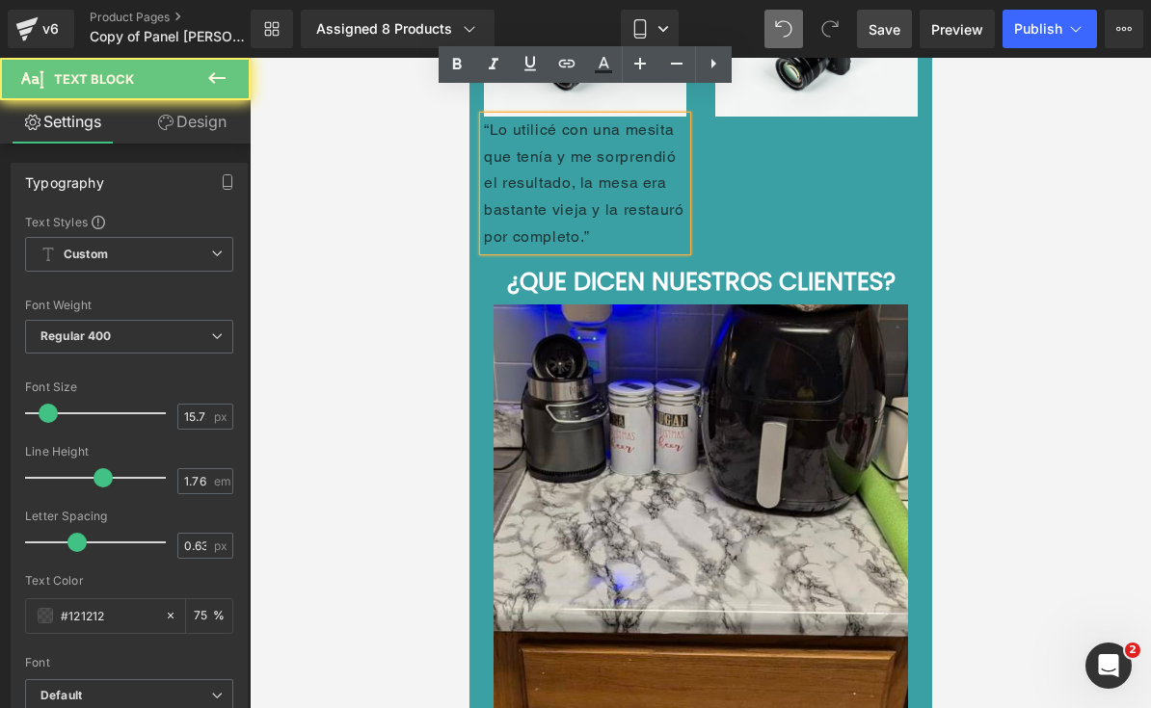
click at [624, 130] on p "“Lo utilicé con una mesita que tenía y me sorprendió el resultado, la mesa era …" at bounding box center [584, 184] width 202 height 134
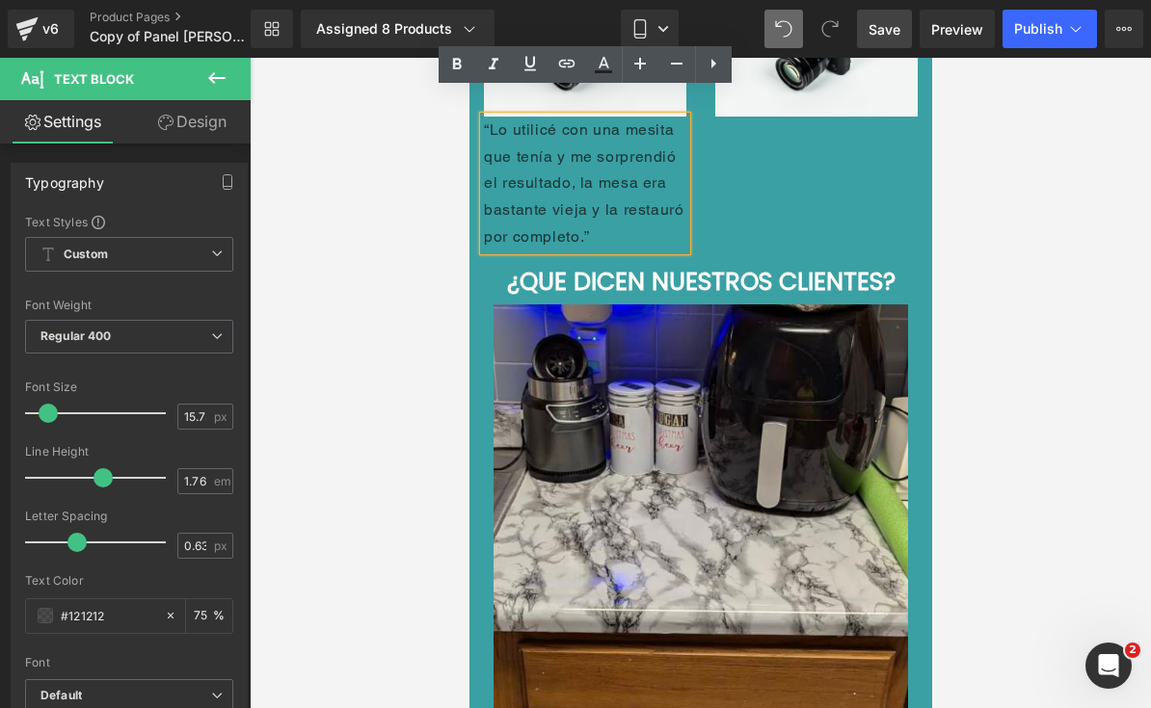
click at [489, 117] on p "“Lo utilicé con una mesita que tenía y me sorprendió el resultado, la mesa era …" at bounding box center [584, 184] width 202 height 134
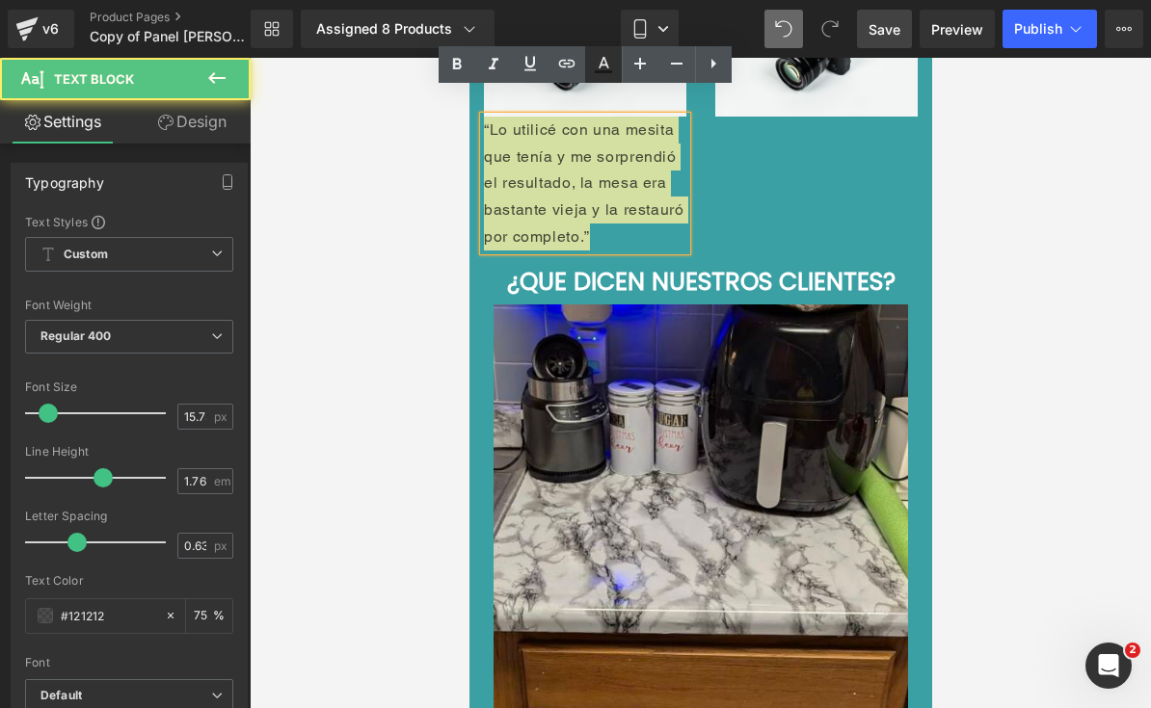
click at [611, 68] on icon at bounding box center [603, 64] width 23 height 23
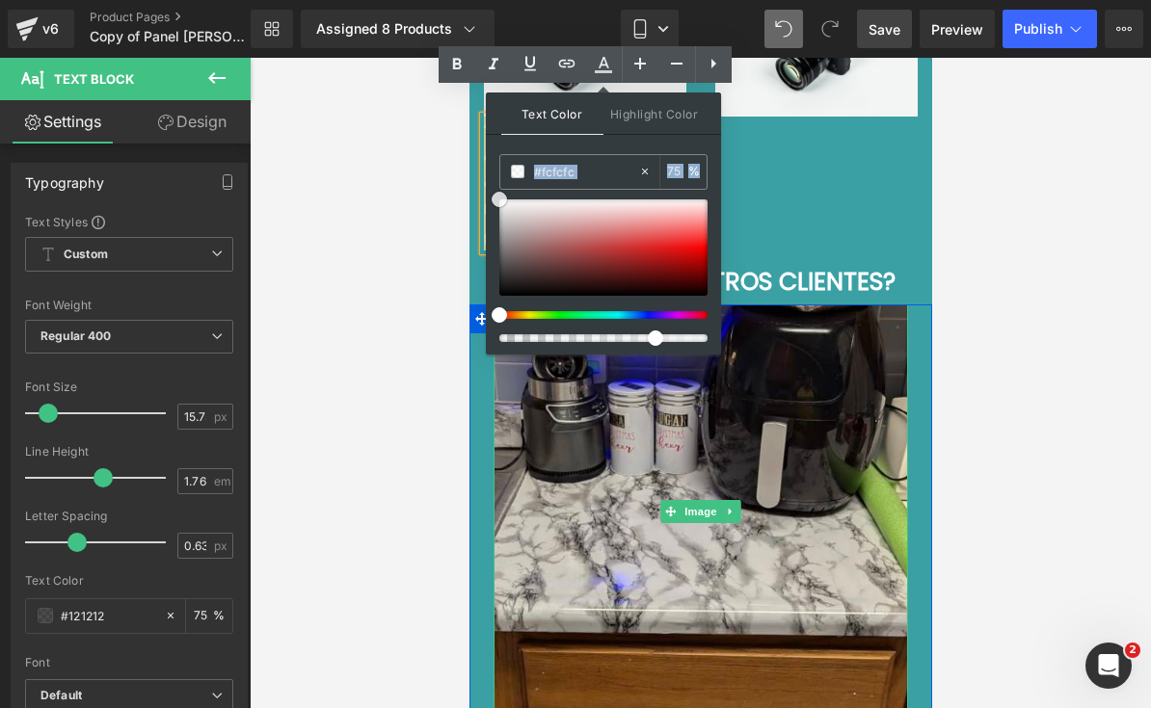
type input "#ffffff"
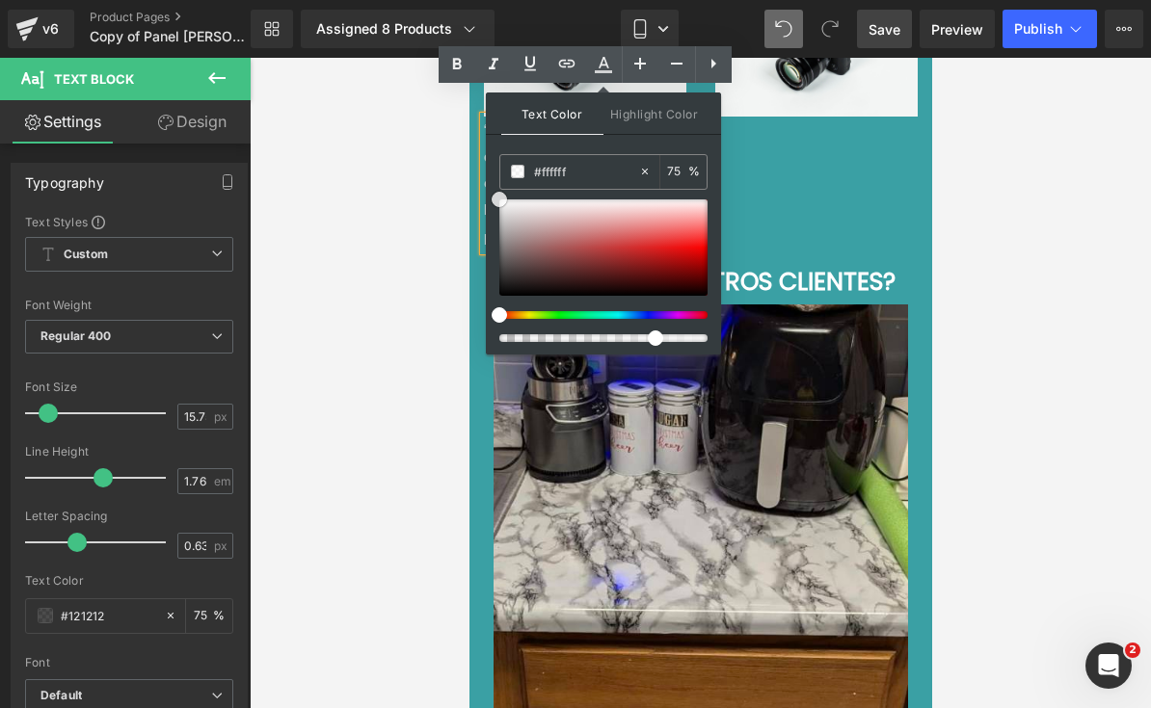
drag, startPoint x: 971, startPoint y: 342, endPoint x: 481, endPoint y: 177, distance: 517.5
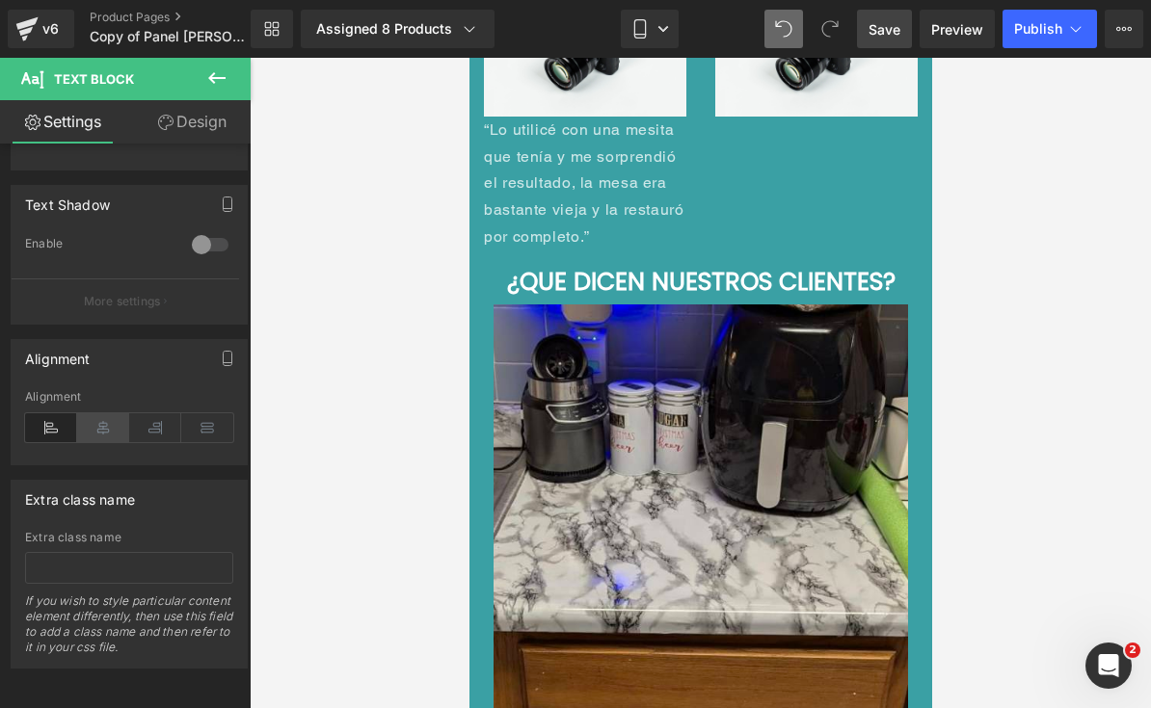
scroll to position [638, 0]
click at [114, 429] on icon at bounding box center [103, 429] width 52 height 29
click at [617, 136] on link at bounding box center [616, 124] width 20 height 23
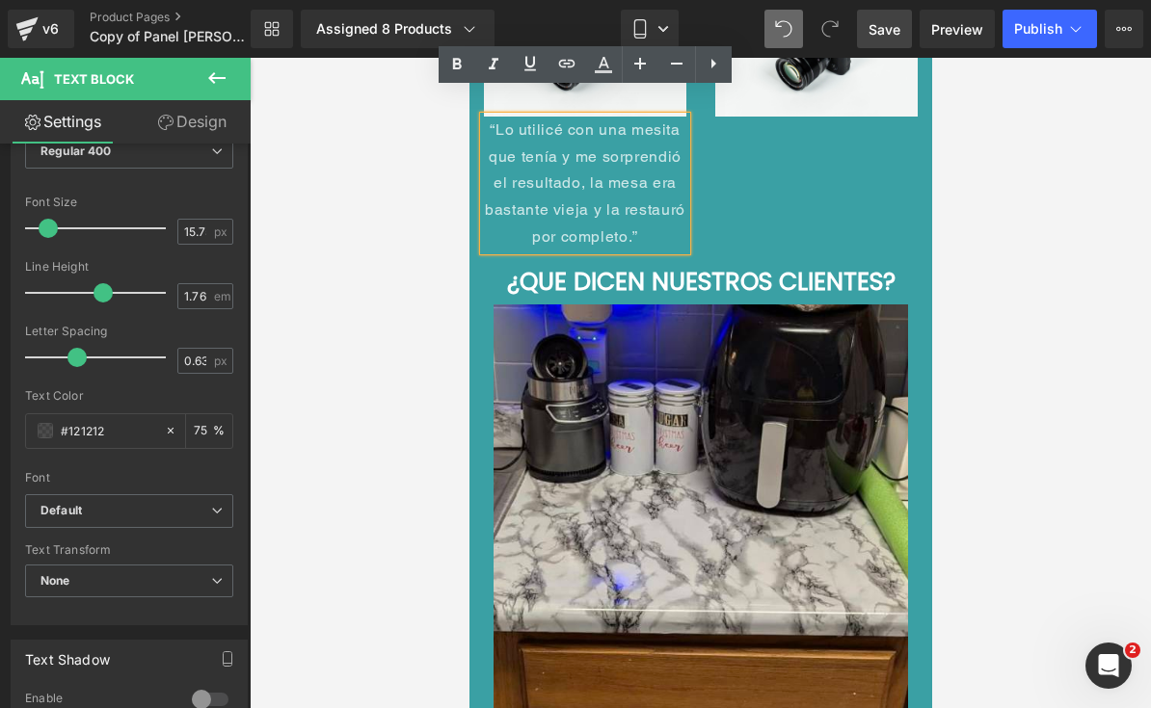
scroll to position [182, 0]
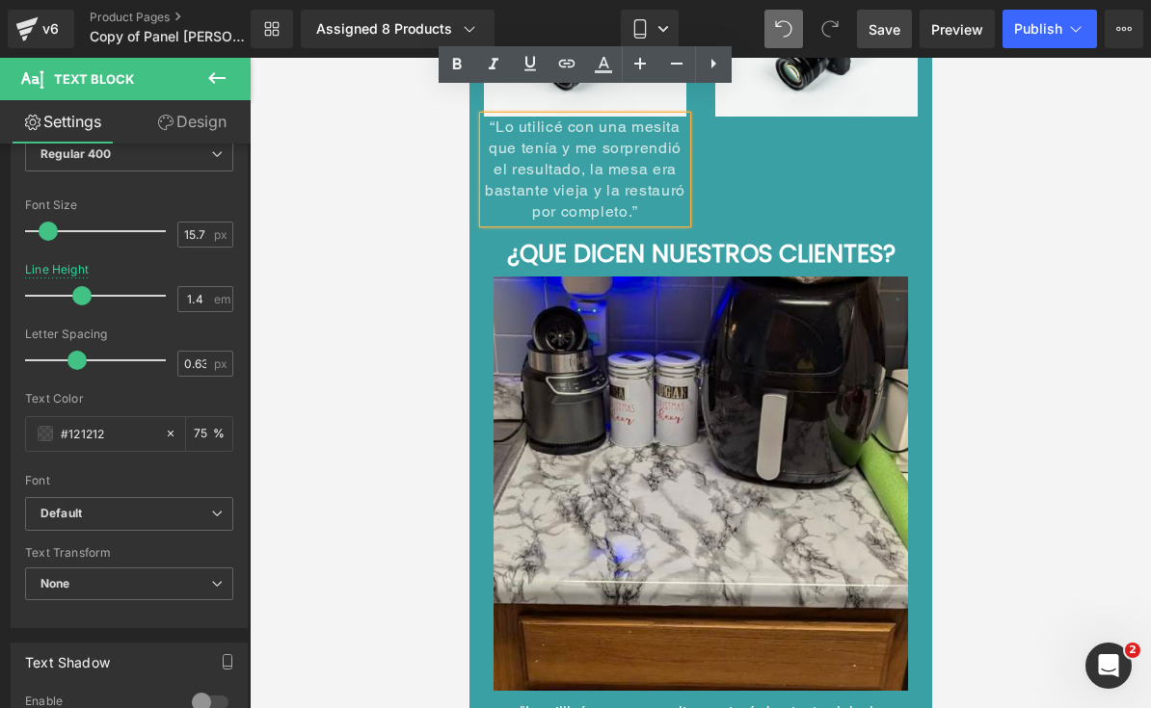
type input "1.3"
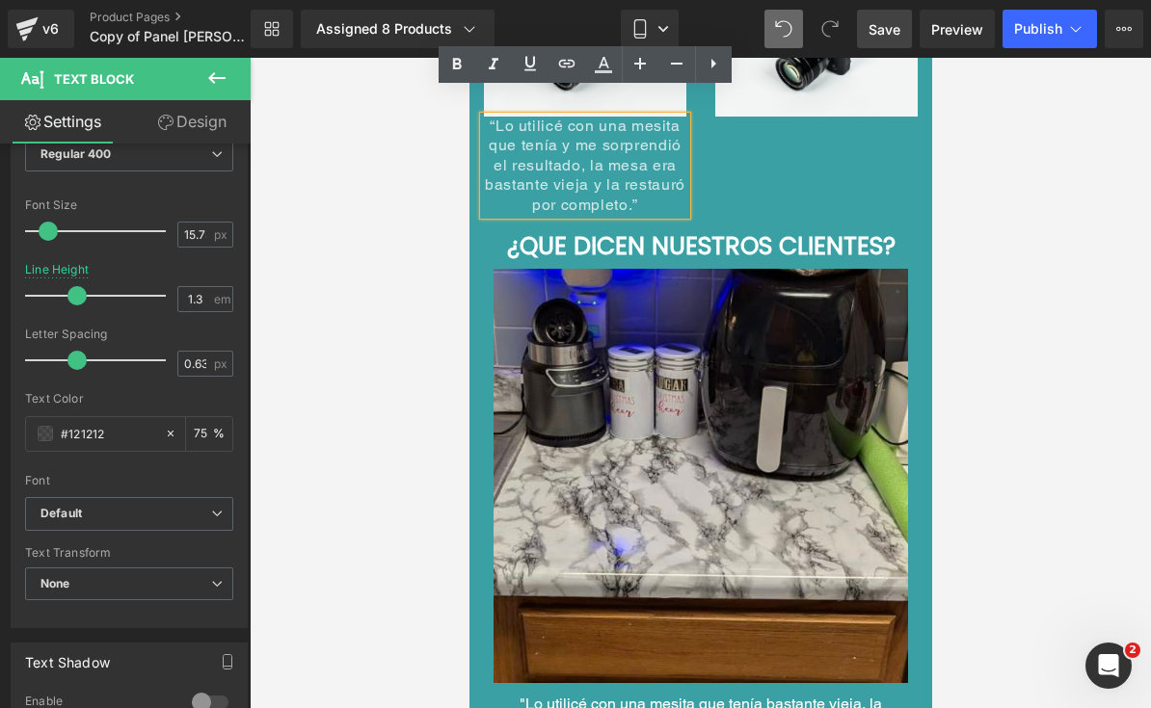
drag, startPoint x: 107, startPoint y: 299, endPoint x: 80, endPoint y: 305, distance: 27.8
click at [80, 305] on div at bounding box center [100, 296] width 131 height 39
click at [840, 268] on div at bounding box center [699, 266] width 405 height 5
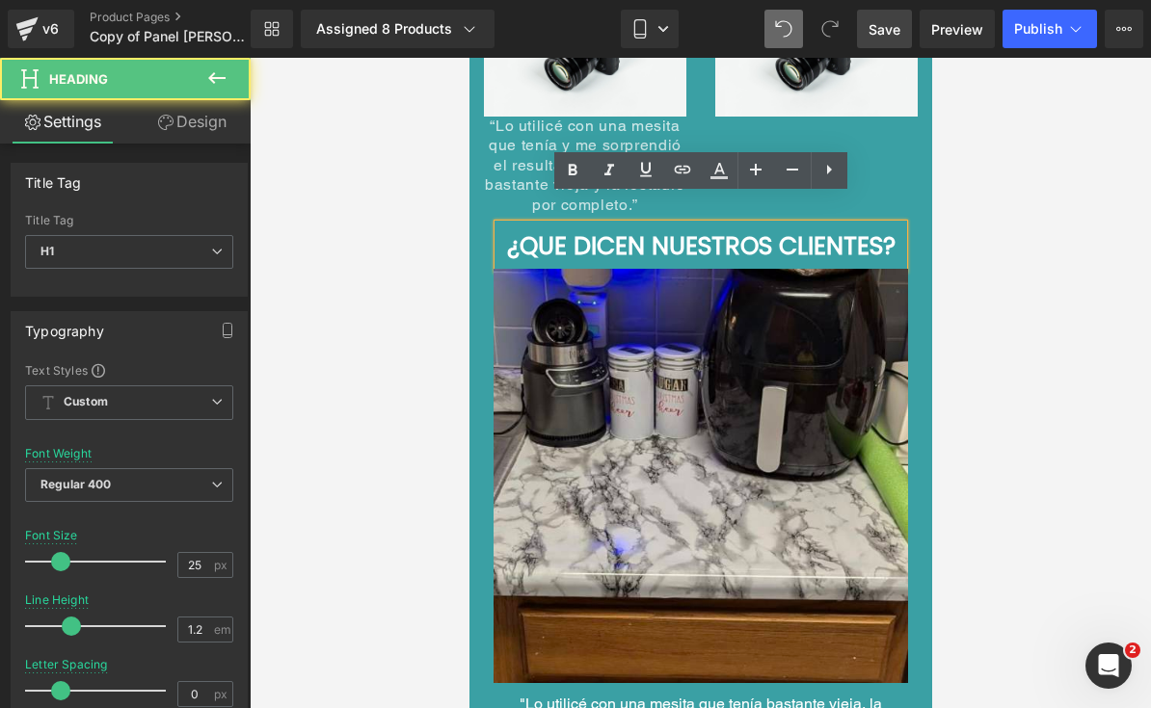
click at [1074, 243] on div at bounding box center [700, 383] width 901 height 651
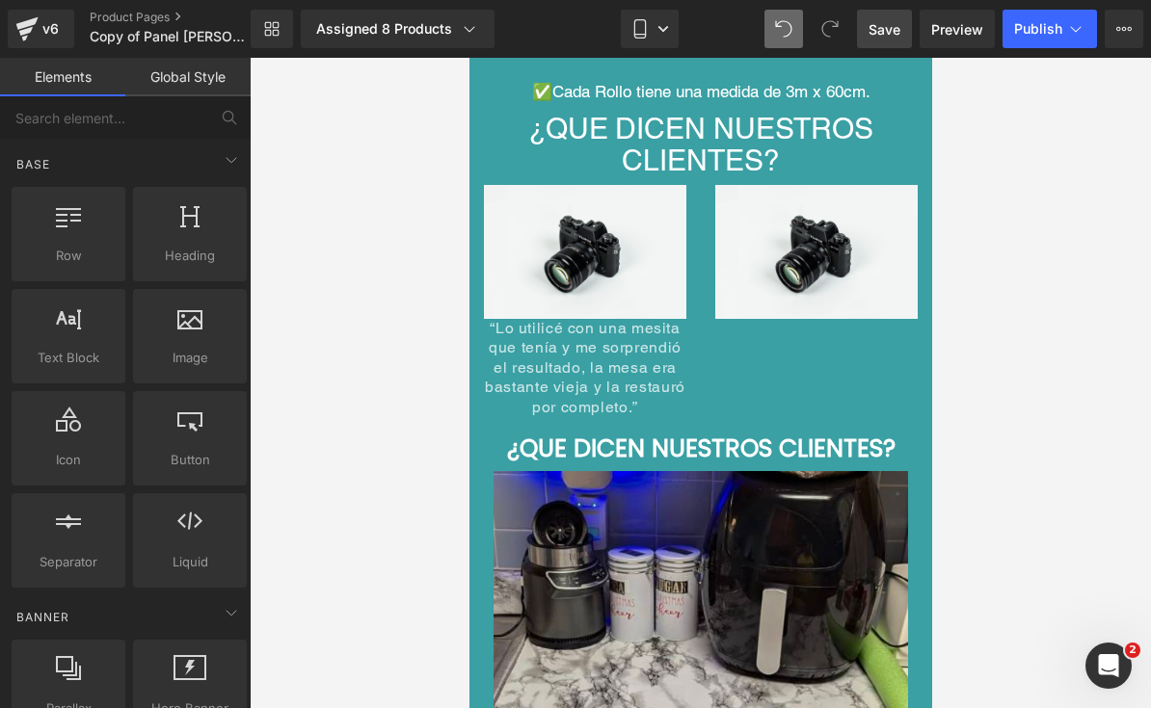
scroll to position [9365, 0]
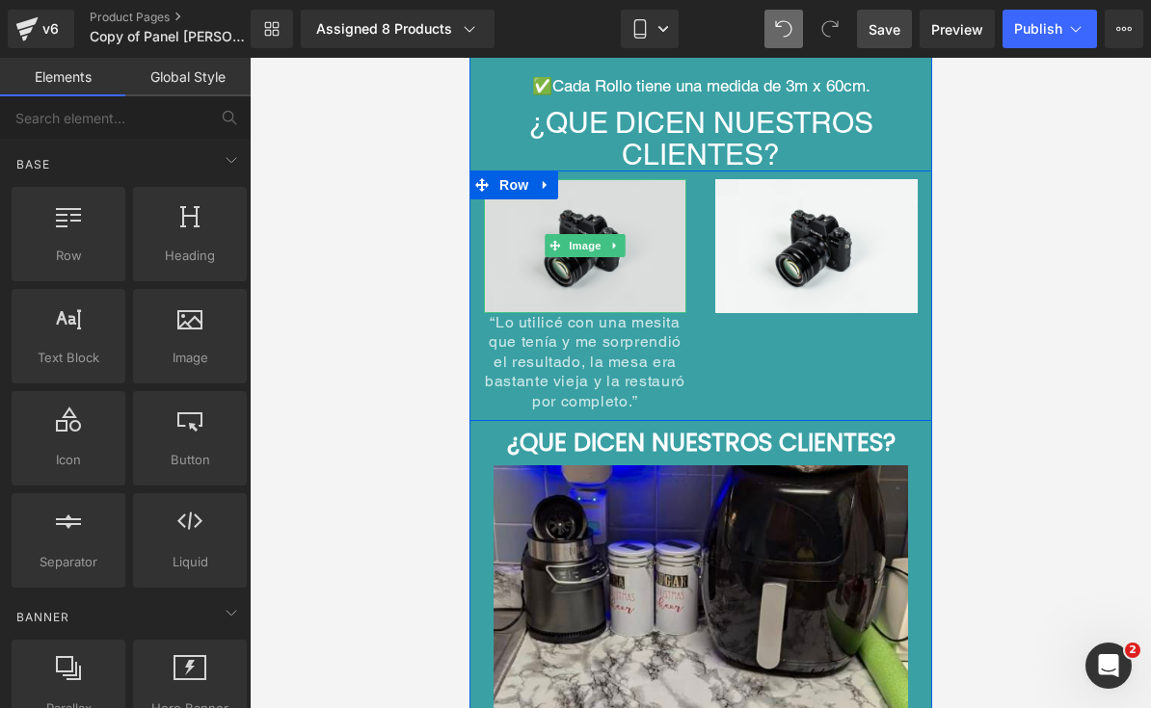
click at [651, 233] on img at bounding box center [584, 246] width 202 height 134
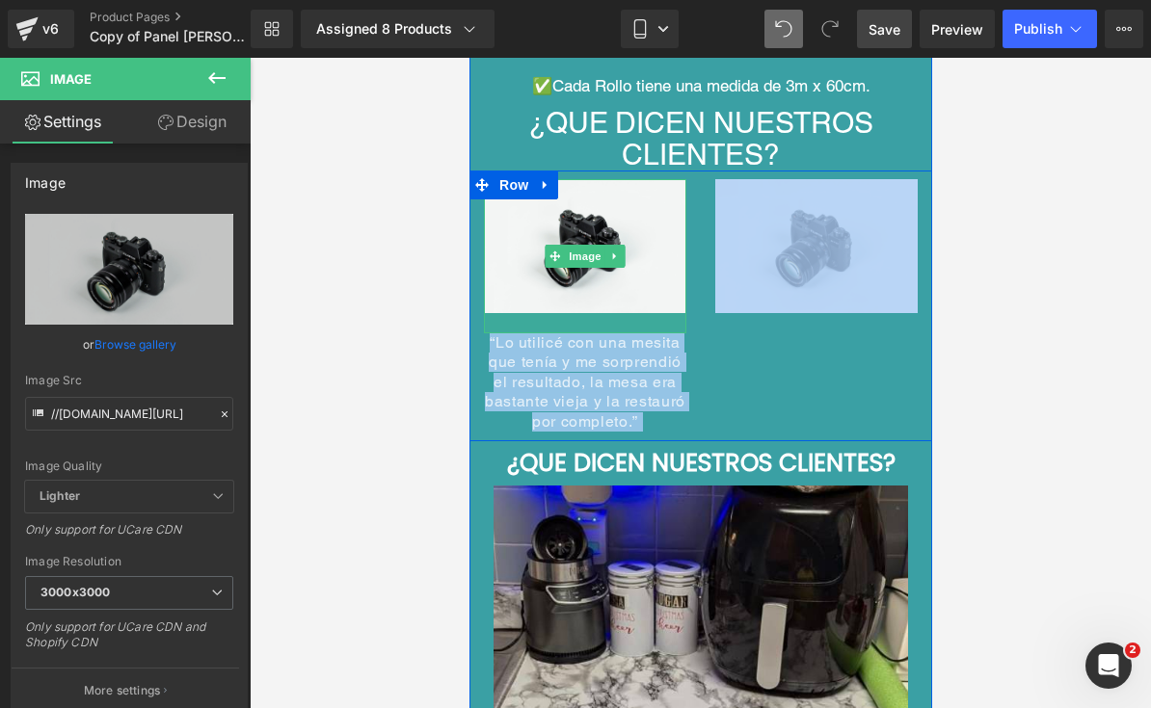
drag, startPoint x: 677, startPoint y: 282, endPoint x: 705, endPoint y: 303, distance: 35.3
click at [705, 303] on div "Image “Lo utilicé con una mesita que tenía y me sorprendió el resultado, la mes…" at bounding box center [699, 306] width 463 height 271
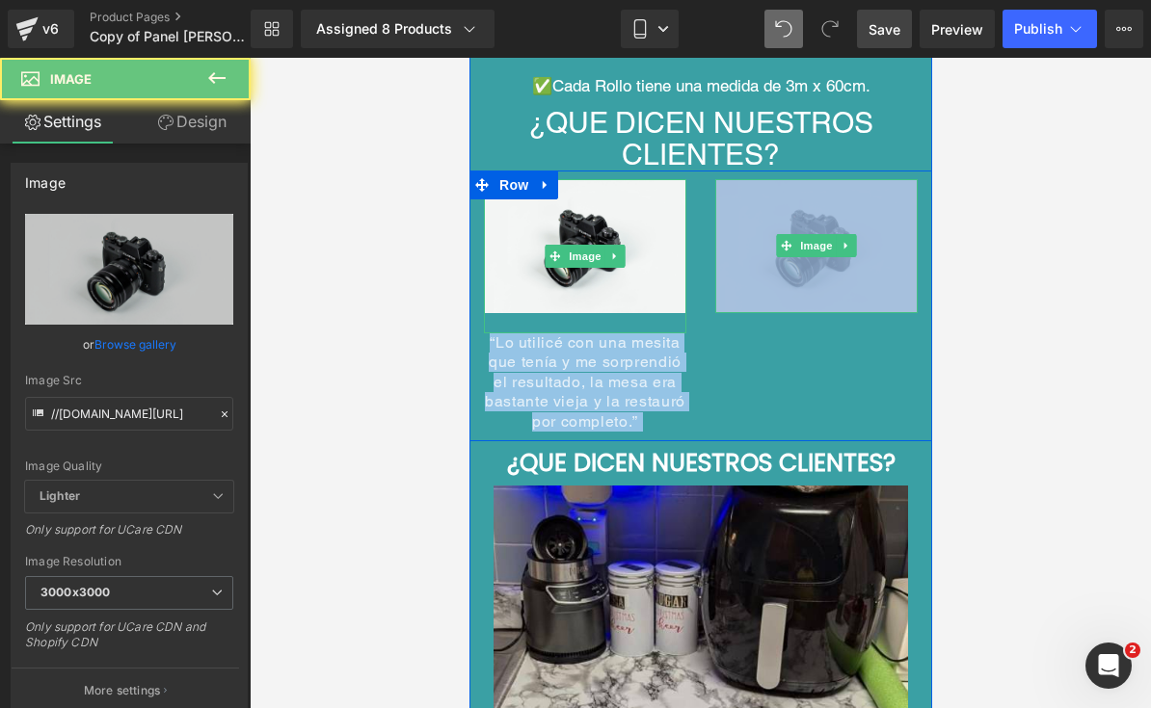
click at [891, 259] on img at bounding box center [815, 246] width 202 height 134
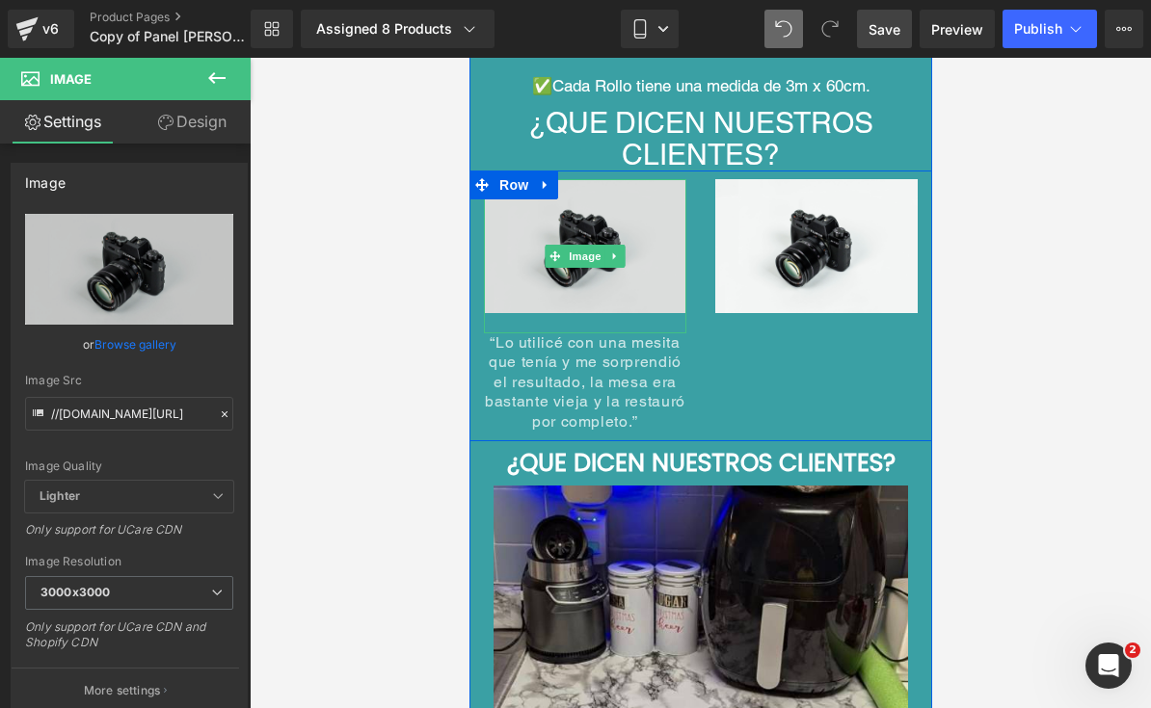
click at [601, 196] on img at bounding box center [584, 256] width 202 height 154
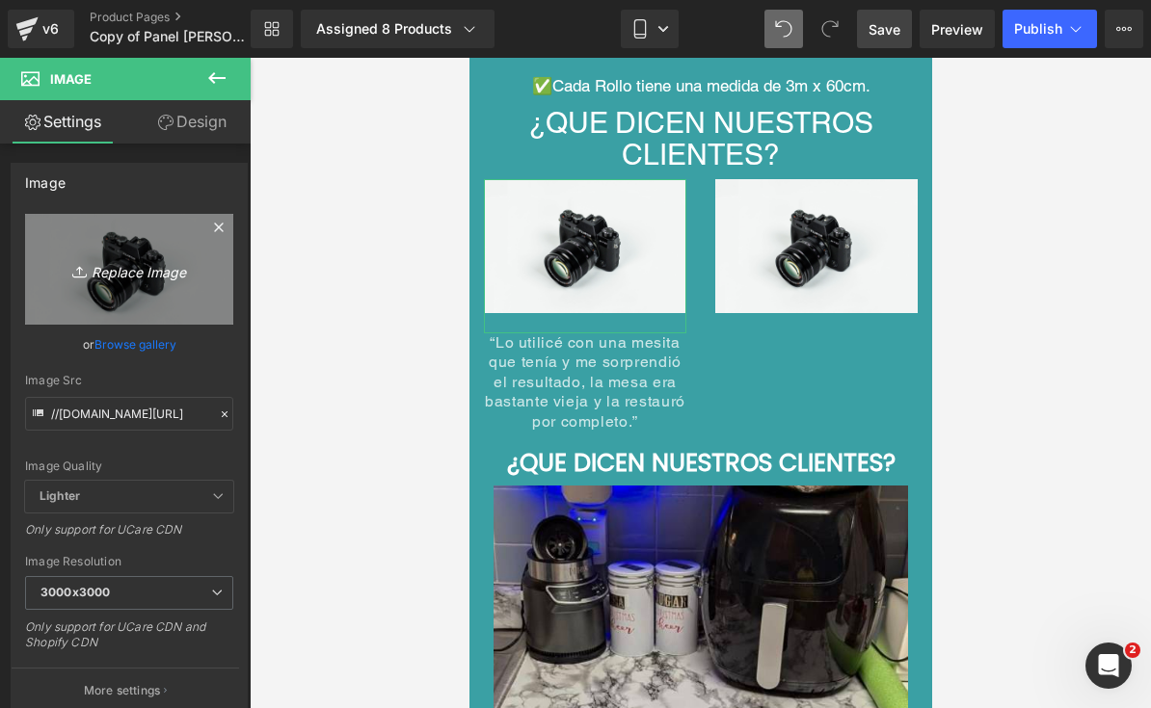
click at [135, 272] on icon "Replace Image" at bounding box center [129, 269] width 154 height 24
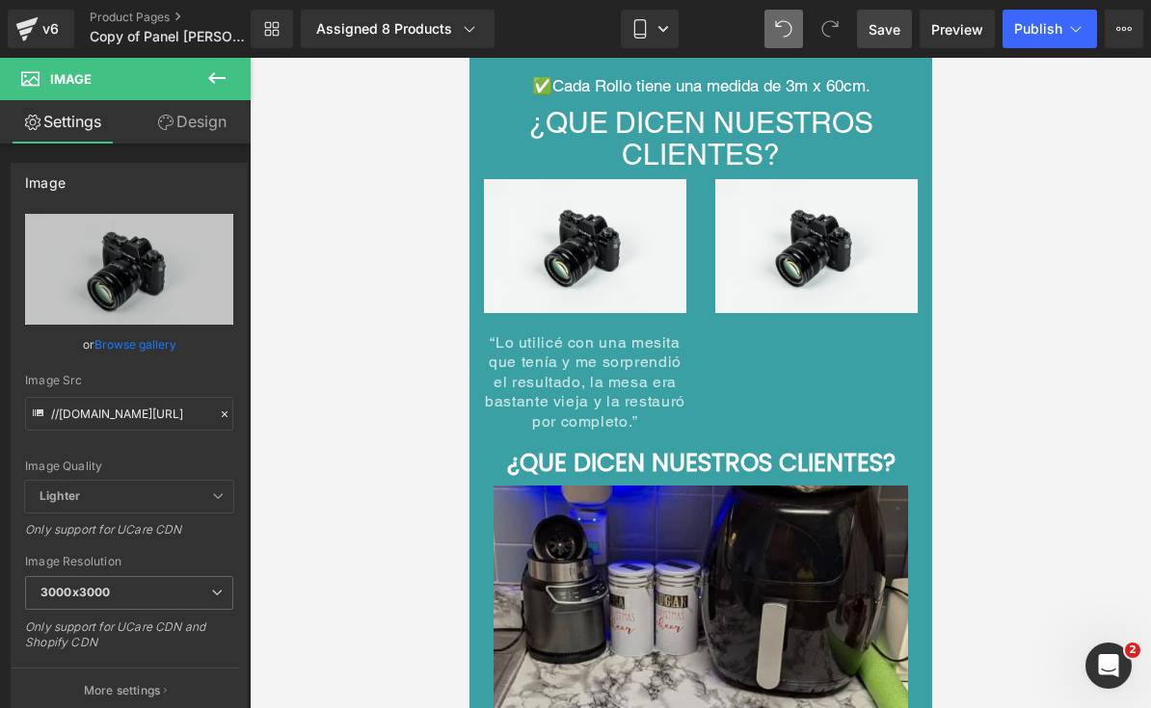
type input "C:\fakepath\IMG_7367.webp"
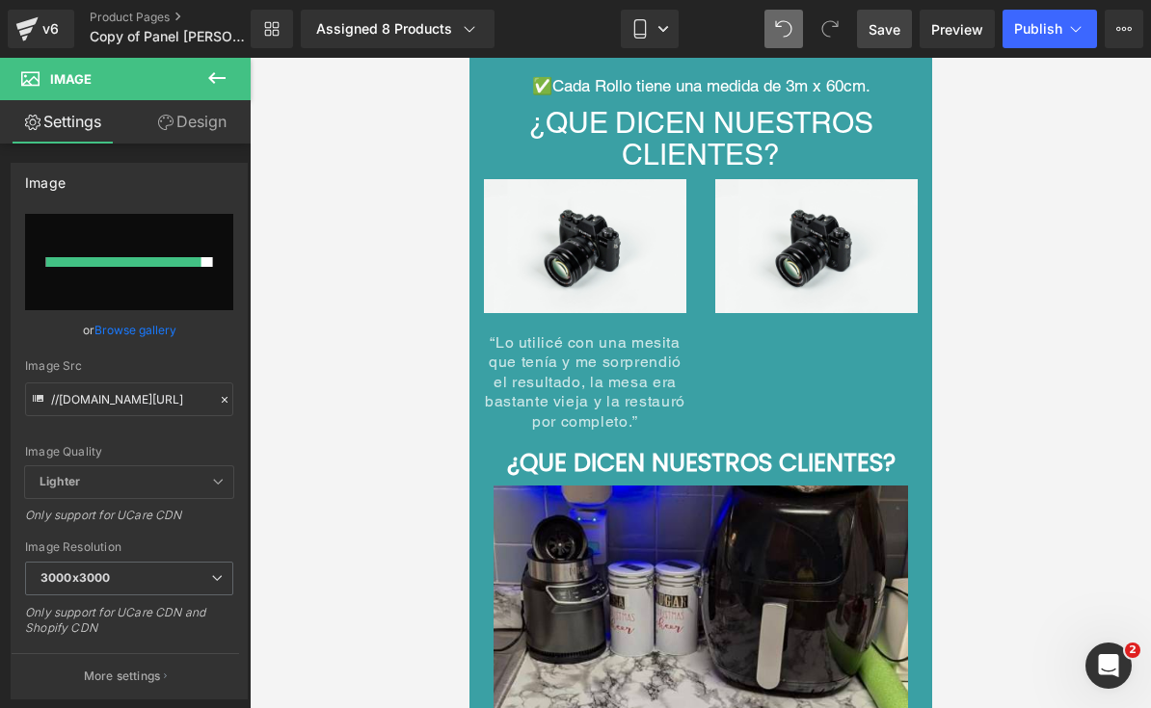
type input "[URL][DOMAIN_NAME]"
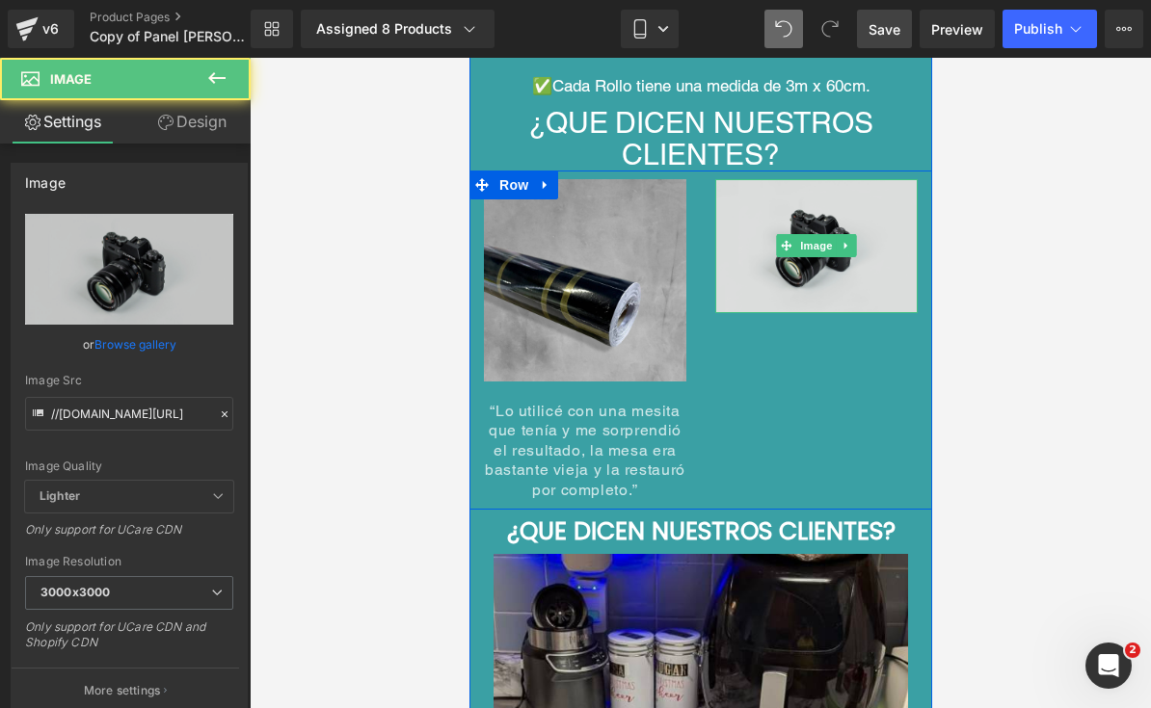
click at [769, 227] on img at bounding box center [815, 246] width 202 height 134
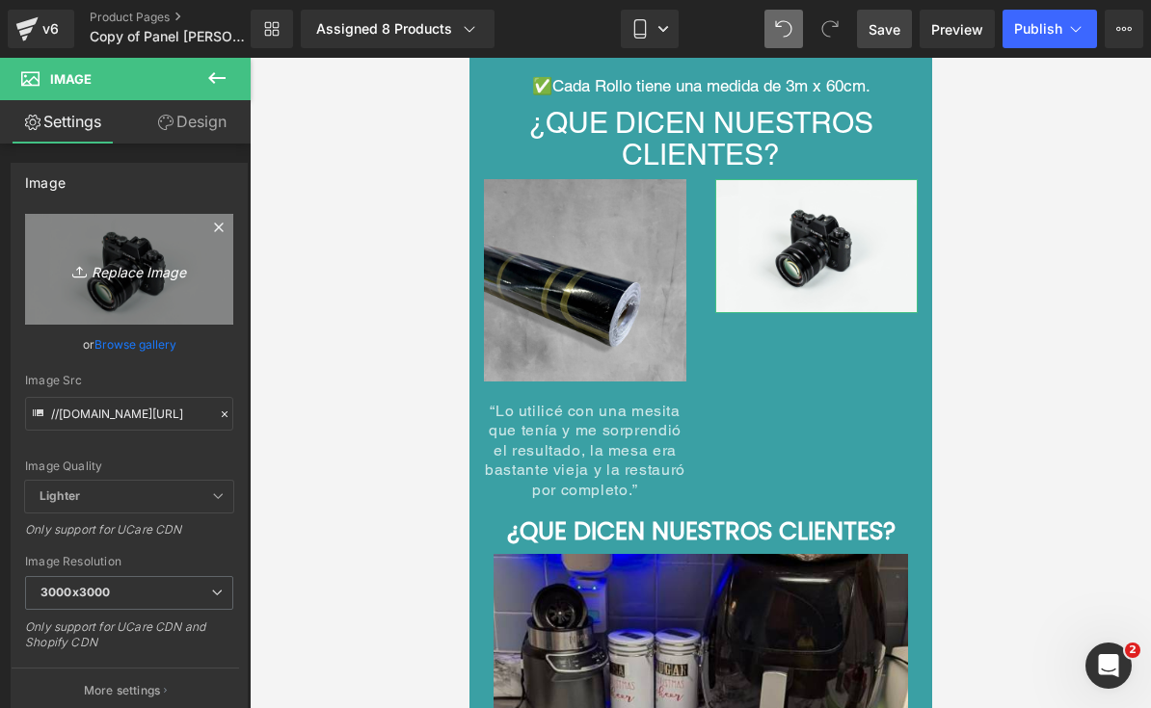
click at [187, 274] on icon "Replace Image" at bounding box center [129, 269] width 154 height 24
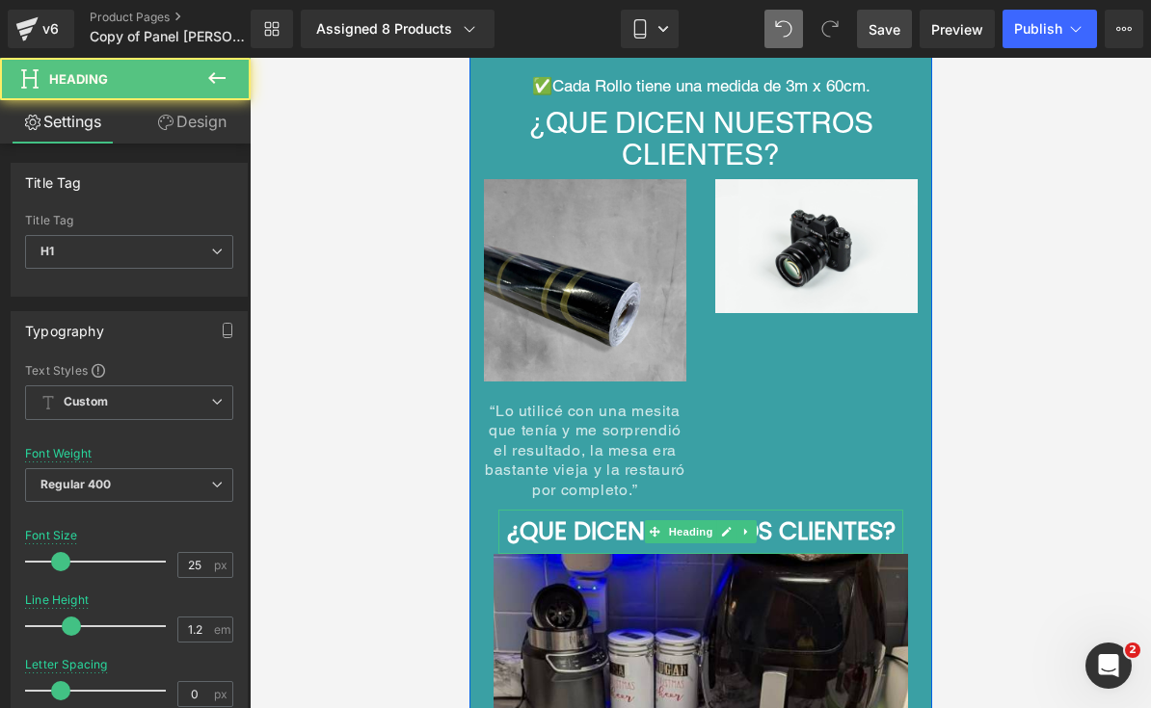
click at [500, 510] on div "¿QUE DICEN NUESTROS CLIENTES? Heading" at bounding box center [699, 532] width 405 height 44
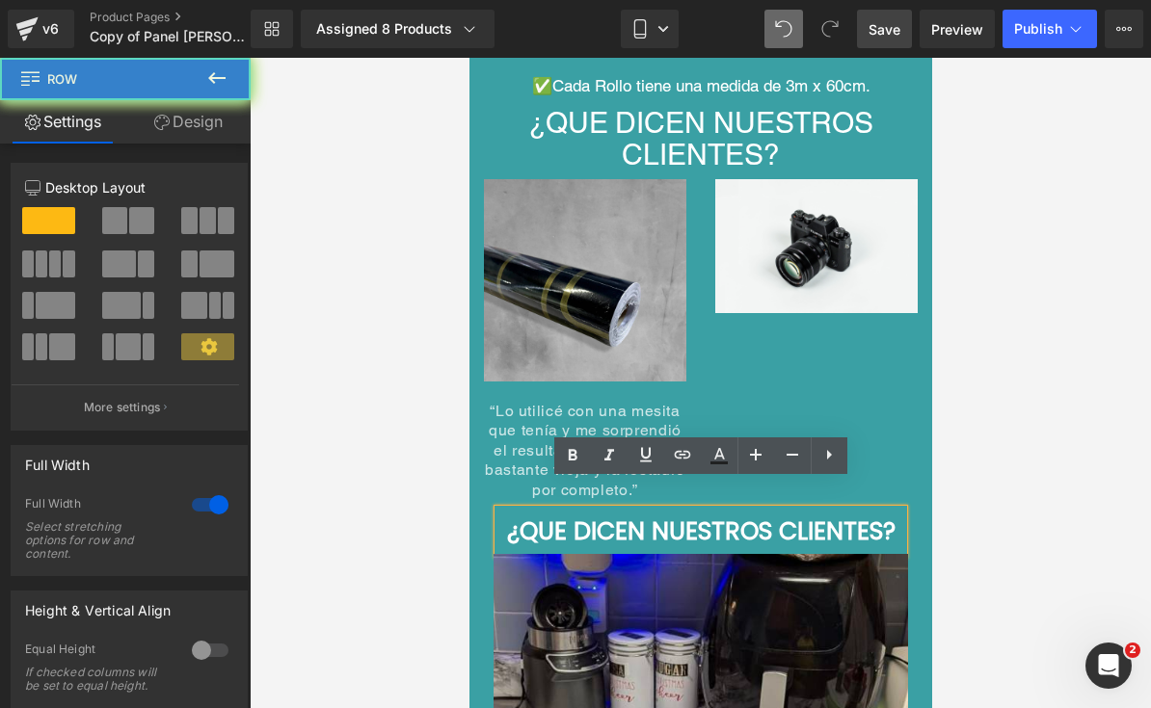
click at [479, 492] on div "Image Image Oferta [DATE] 3 ROLLOS [PERSON_NAME] X $79.900 Heading ANTES $150.0…" at bounding box center [699, 406] width 463 height 5536
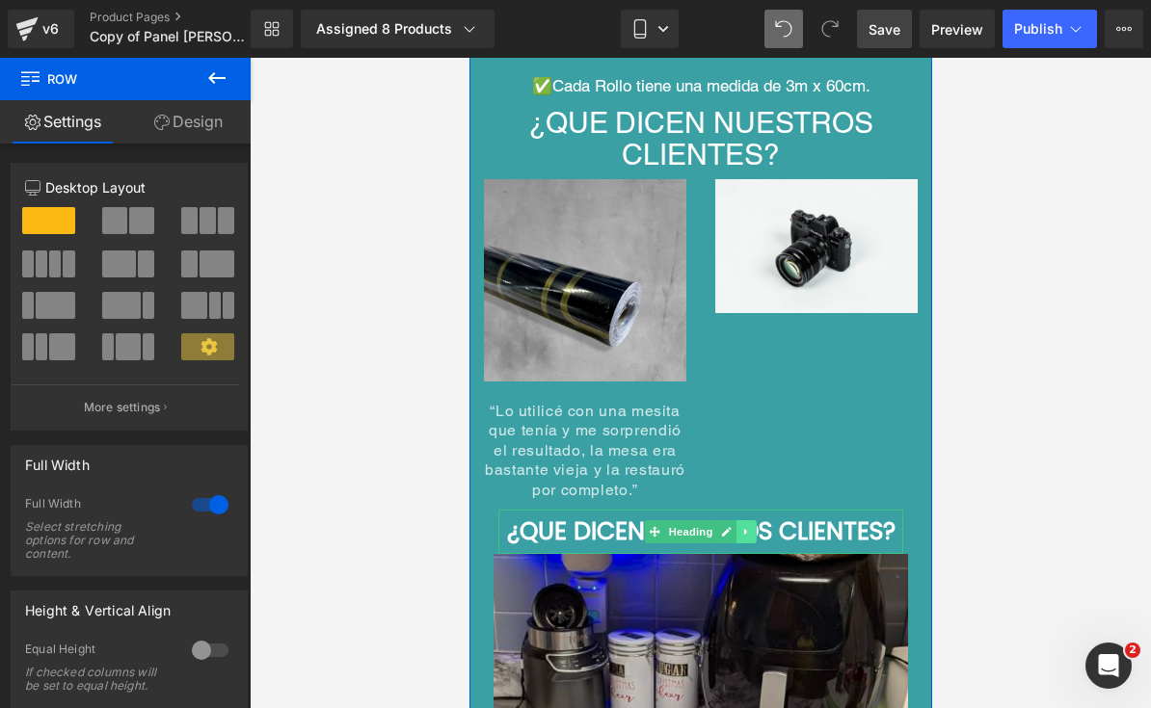
click at [741, 526] on icon at bounding box center [745, 532] width 11 height 12
click at [757, 526] on icon at bounding box center [756, 532] width 11 height 12
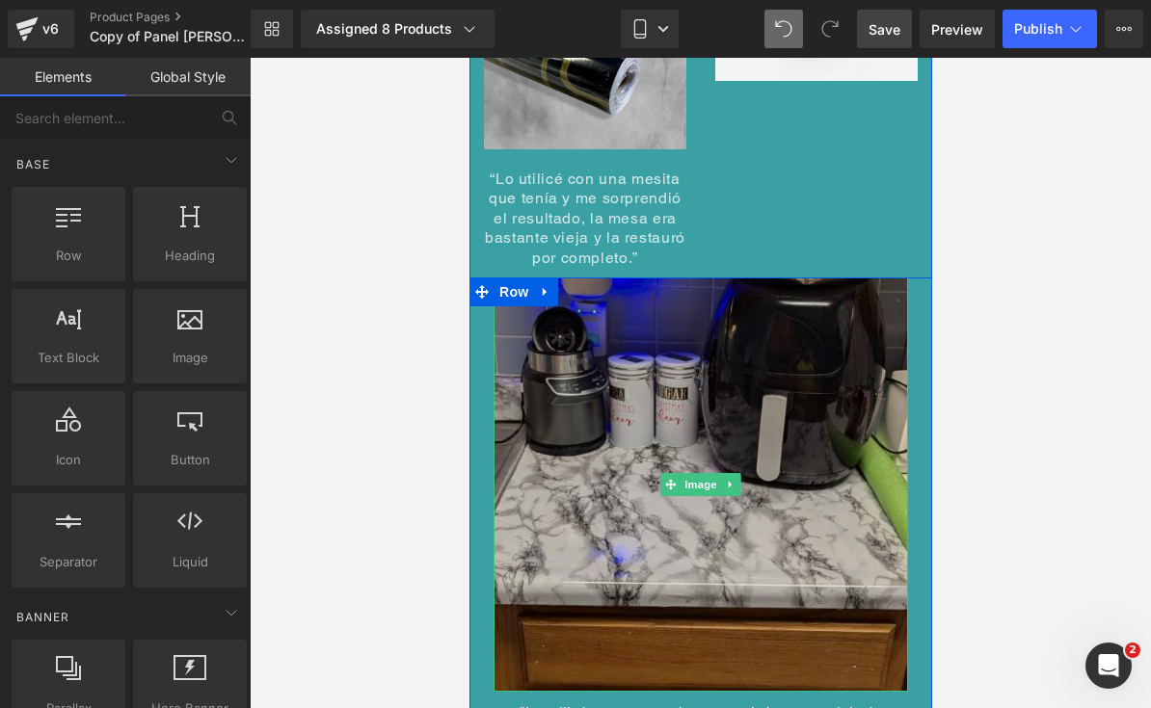
scroll to position [9596, 0]
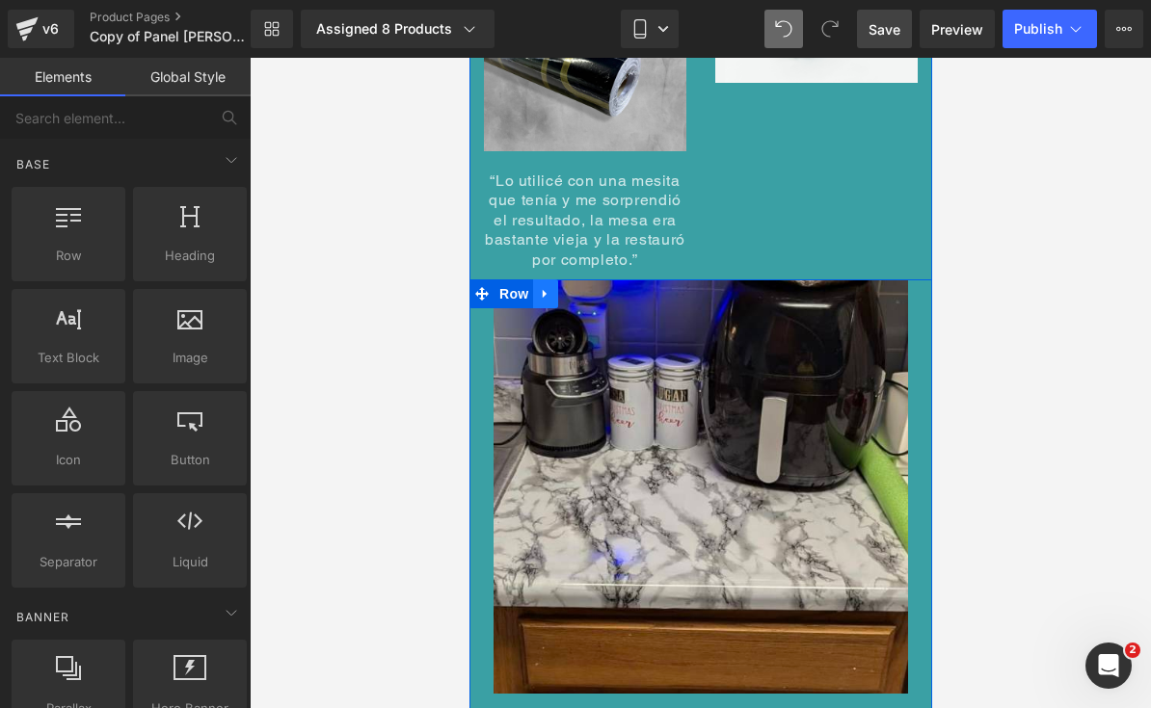
click at [546, 287] on icon at bounding box center [544, 294] width 13 height 14
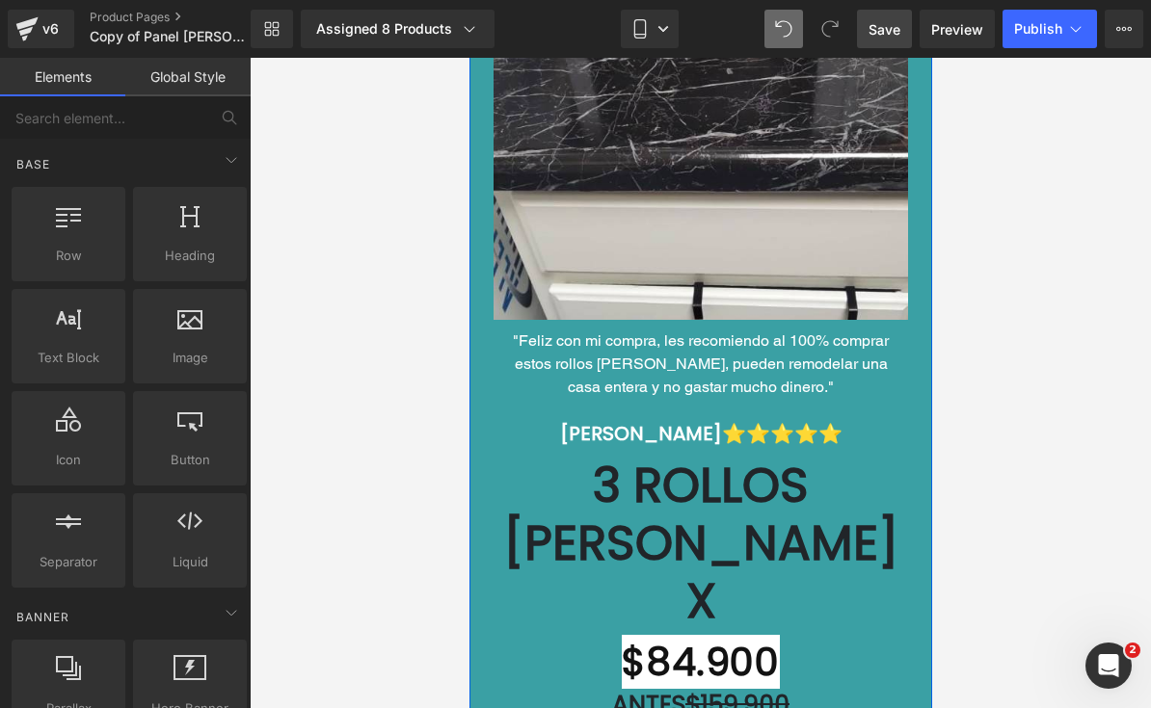
scroll to position [11630, 0]
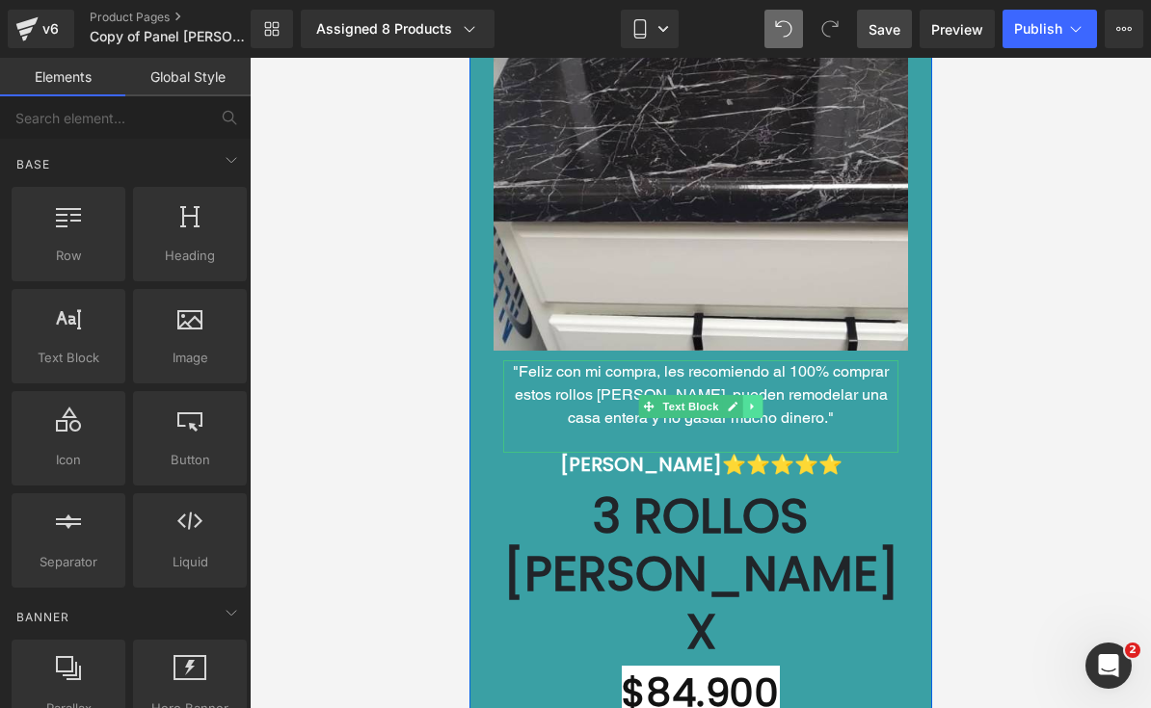
click at [754, 401] on icon at bounding box center [751, 407] width 11 height 12
click at [758, 402] on icon at bounding box center [762, 407] width 11 height 11
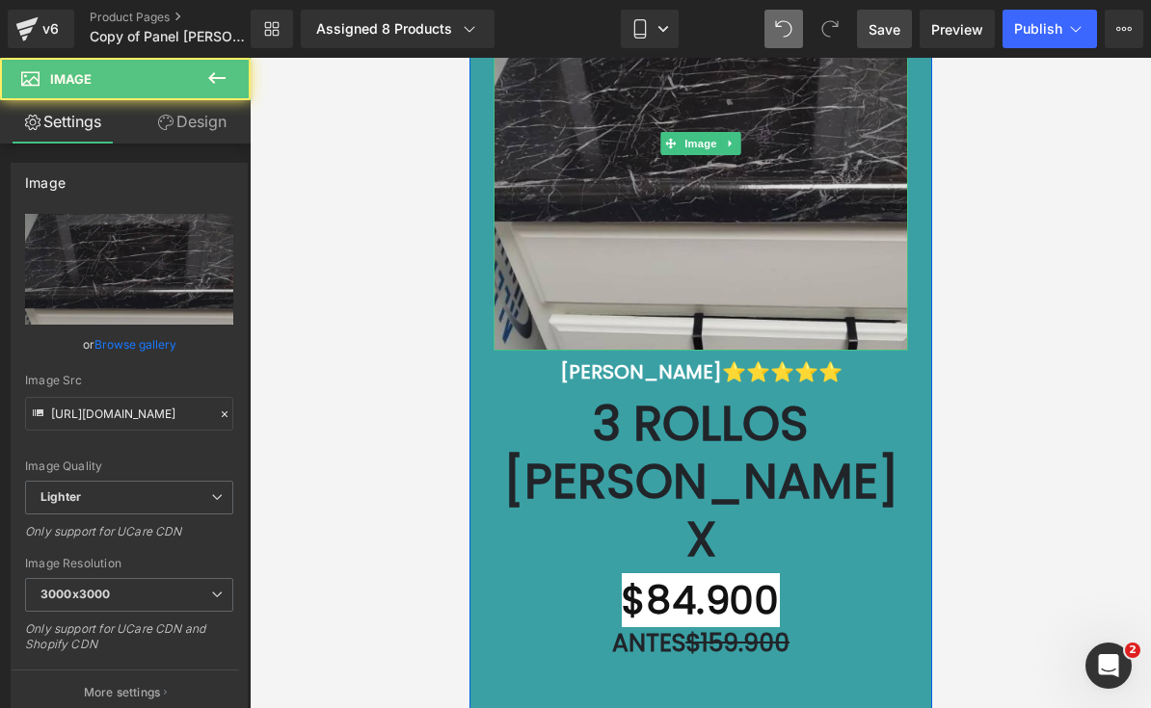
click at [705, 142] on img at bounding box center [699, 143] width 414 height 414
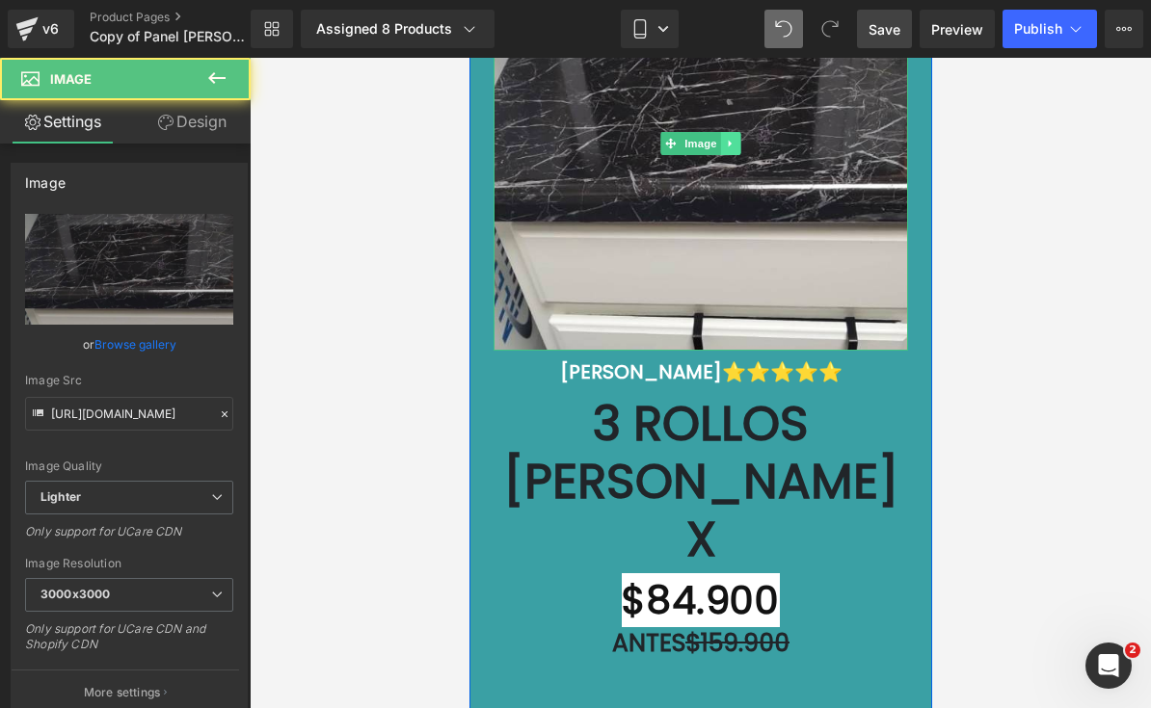
click at [730, 138] on icon at bounding box center [730, 144] width 11 height 12
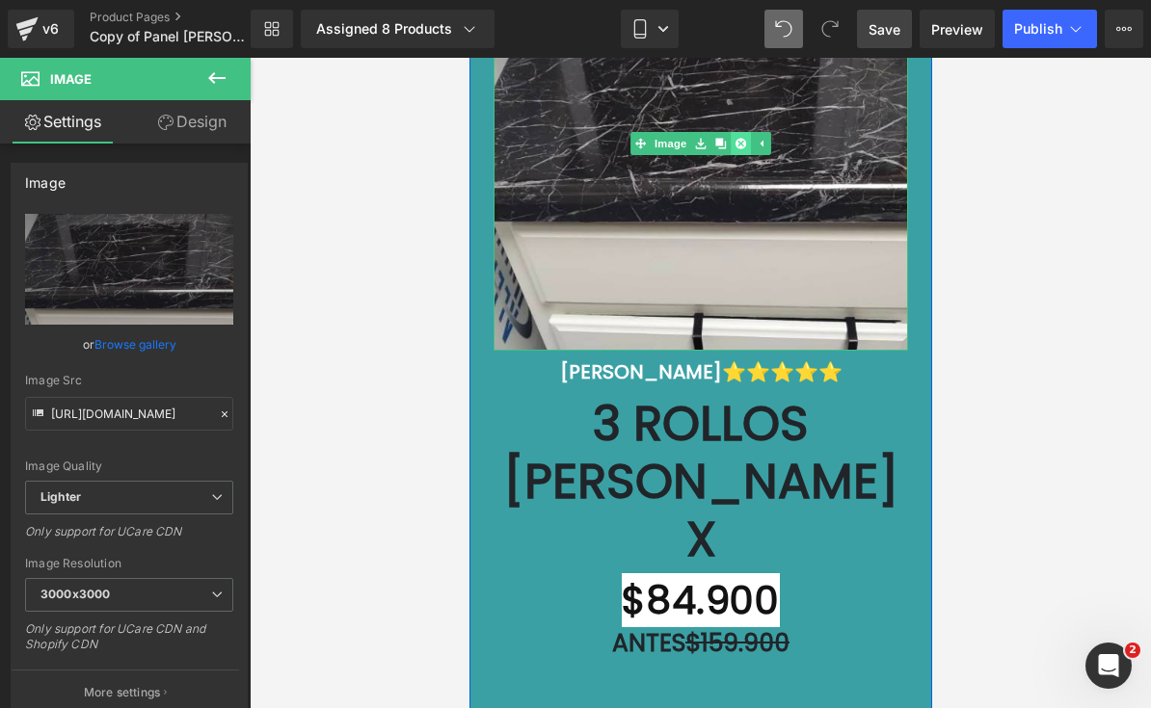
click at [735, 138] on icon at bounding box center [739, 144] width 11 height 12
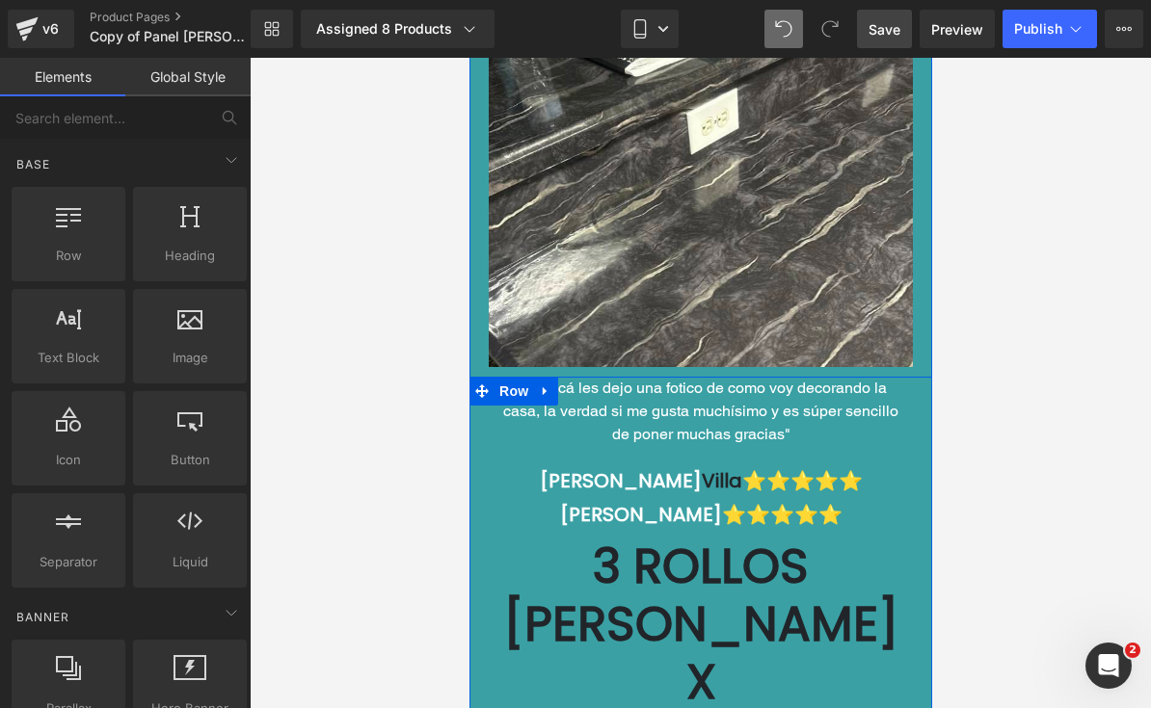
scroll to position [11031, 0]
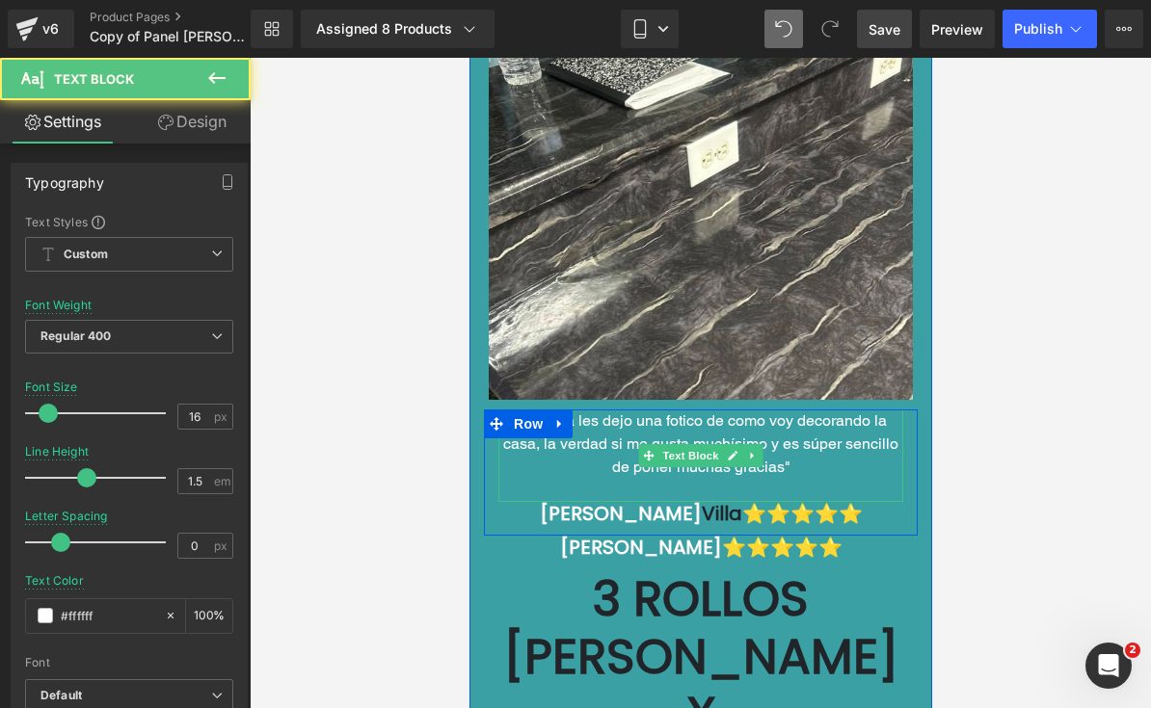
click at [768, 412] on font ""Por acá les dejo una fotico de como voy decorando la casa, la verdad si me gus…" at bounding box center [699, 444] width 395 height 65
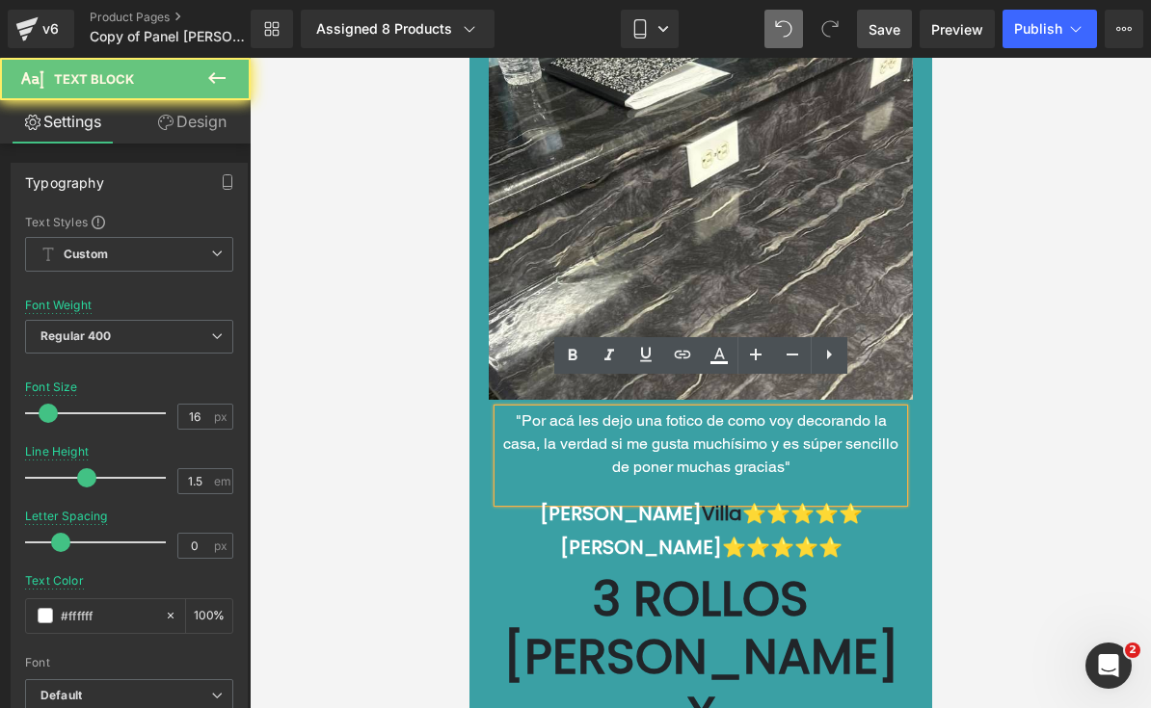
click at [814, 414] on font ""Por acá les dejo una fotico de como voy decorando la casa, la verdad si me gus…" at bounding box center [699, 444] width 395 height 65
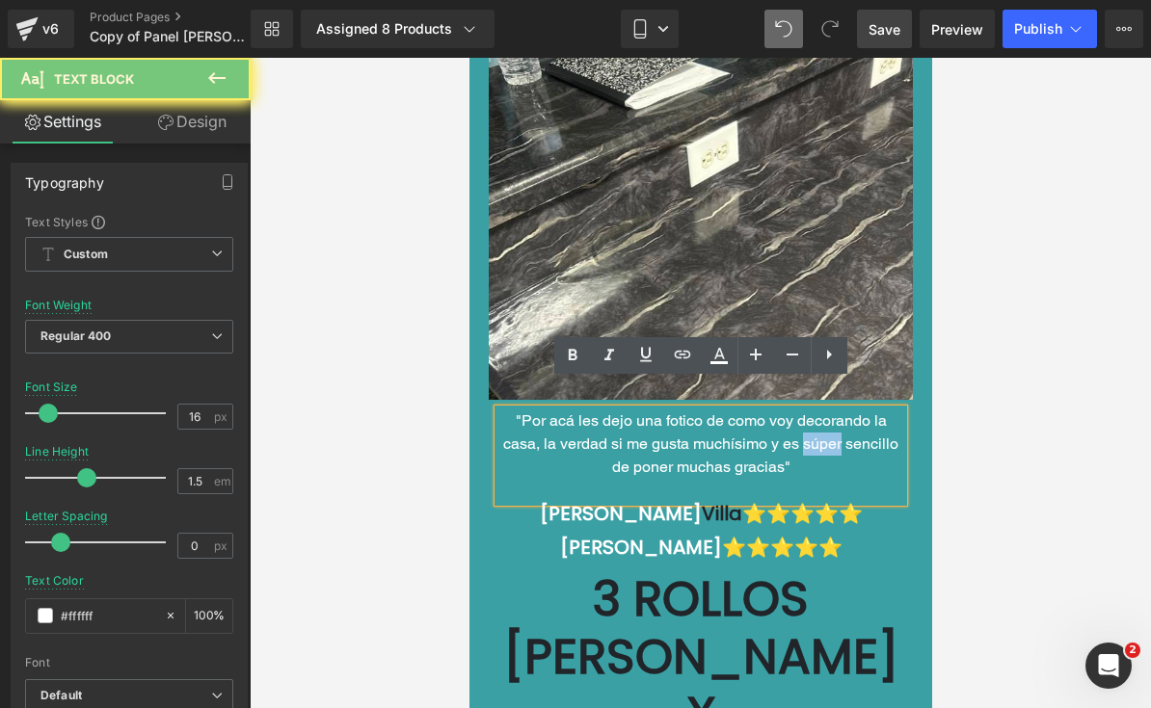
click at [814, 414] on font ""Por acá les dejo una fotico de como voy decorando la casa, la verdad si me gus…" at bounding box center [699, 444] width 395 height 65
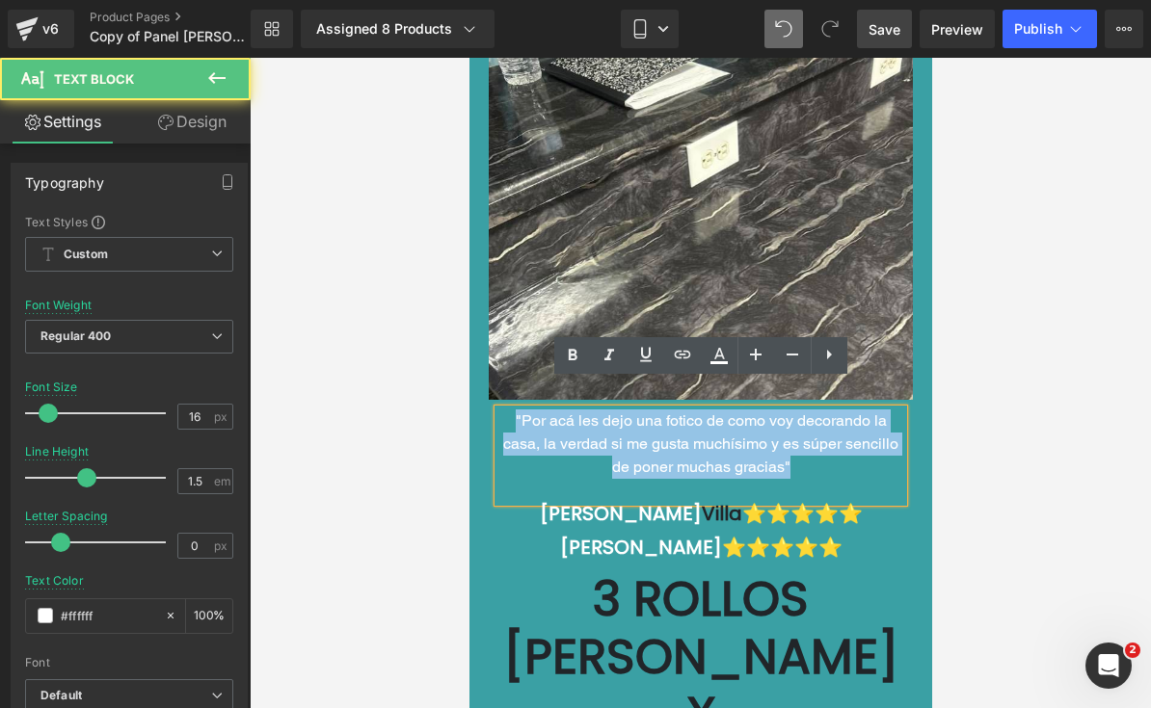
click at [814, 414] on font ""Por acá les dejo una fotico de como voy decorando la casa, la verdad si me gus…" at bounding box center [699, 444] width 395 height 65
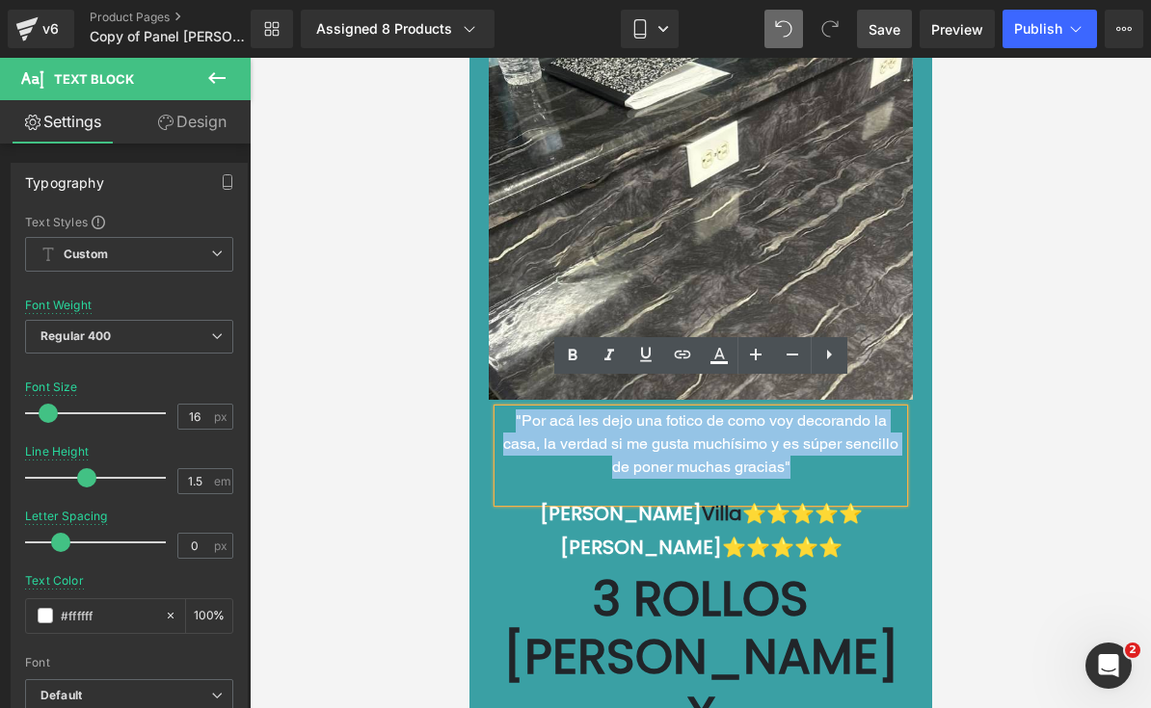
copy font ""Por acá les dejo una fotico de como voy decorando la casa, la verdad si me gus…"
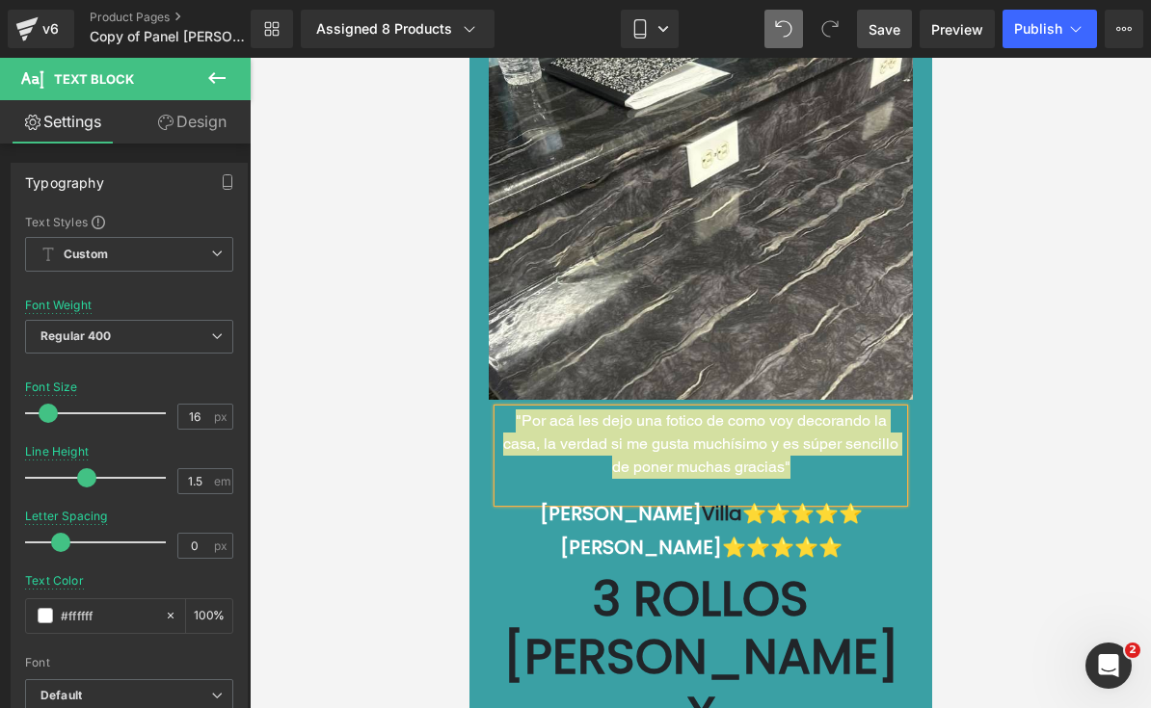
click at [1022, 388] on div at bounding box center [700, 383] width 901 height 651
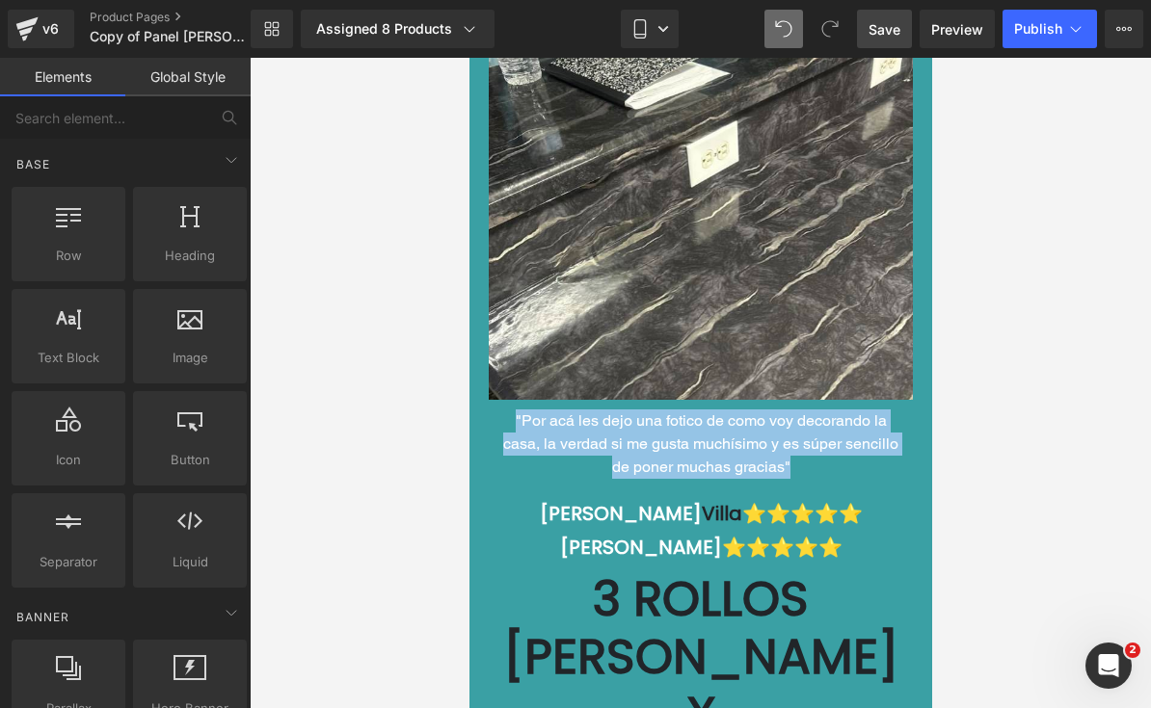
click at [809, 432] on p ""Por acá les dejo una fotico de como voy decorando la casa, la verdad si me gus…" at bounding box center [699, 444] width 405 height 69
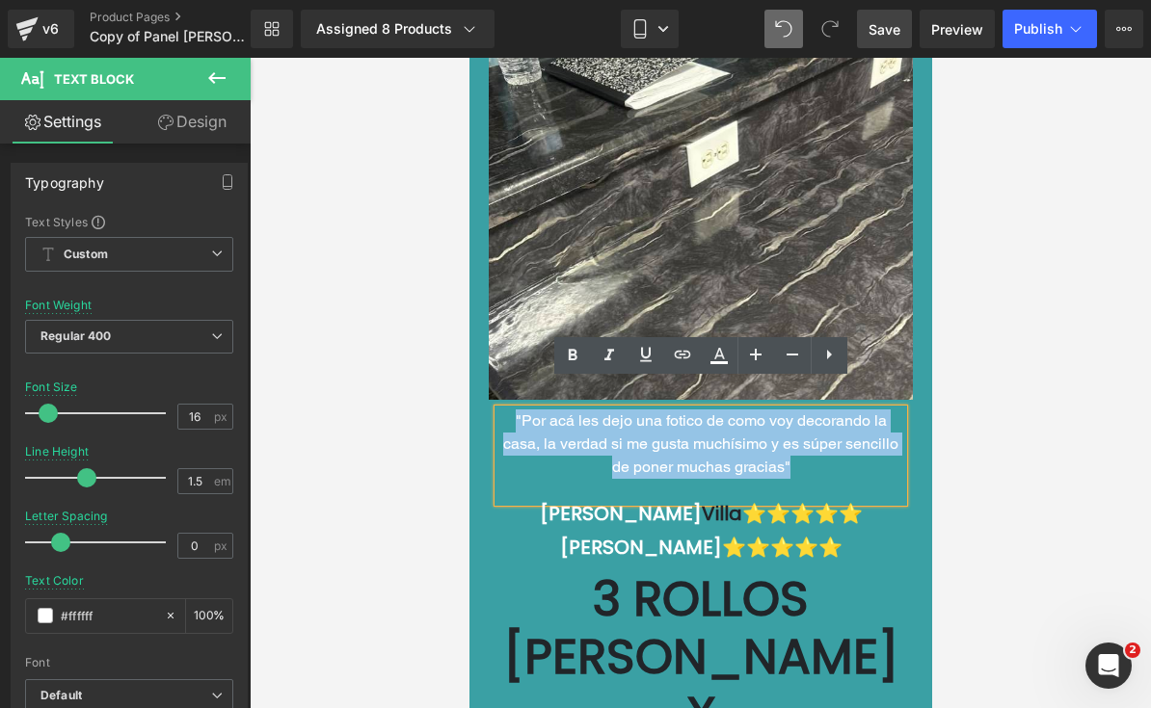
click at [1013, 378] on div at bounding box center [700, 383] width 901 height 651
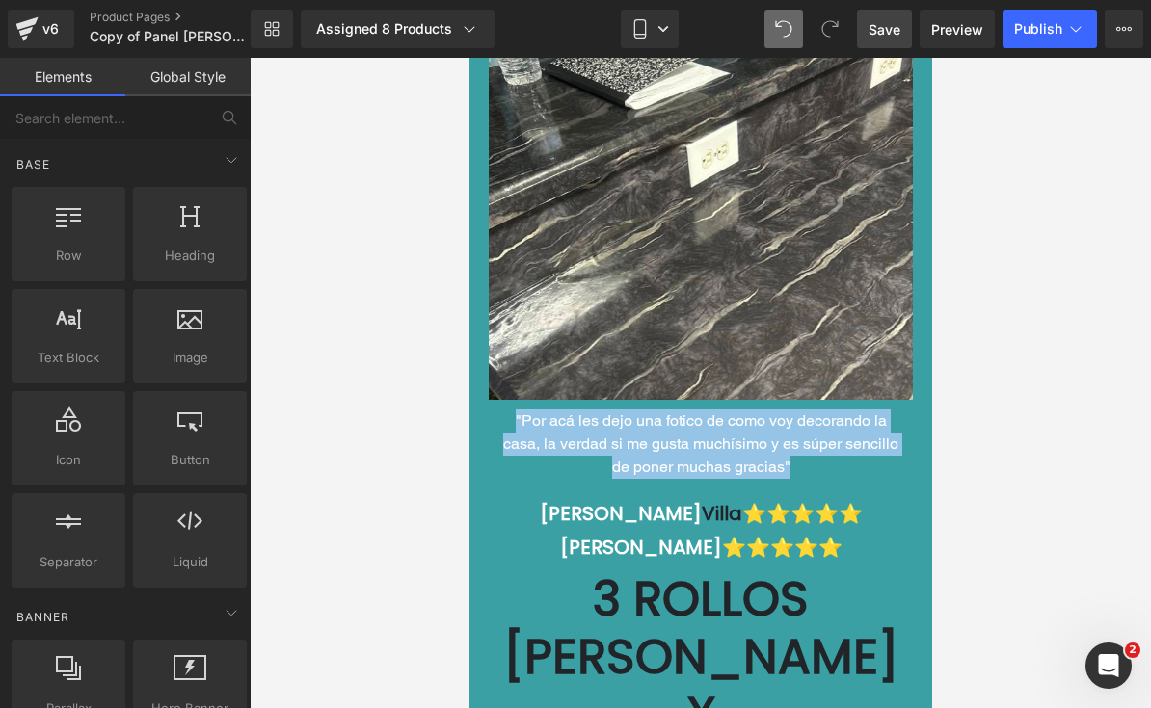
click at [797, 437] on p ""Por acá les dejo una fotico de como voy decorando la casa, la verdad si me gus…" at bounding box center [699, 444] width 405 height 69
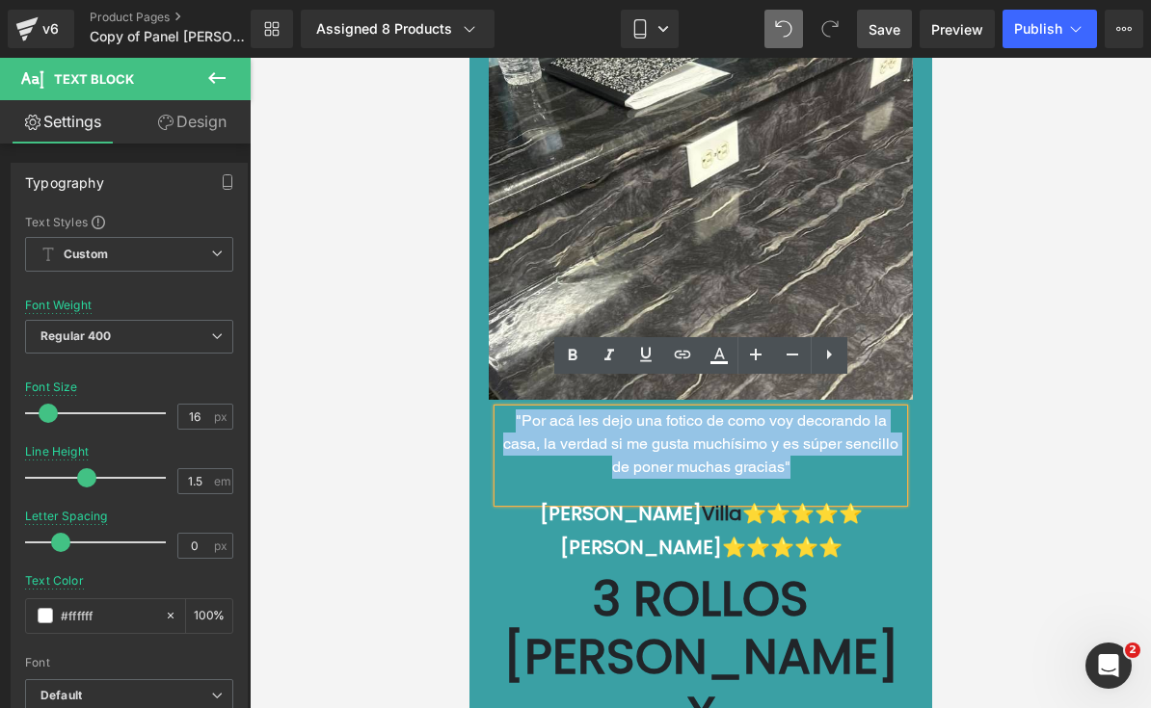
click at [1027, 373] on div at bounding box center [700, 383] width 901 height 651
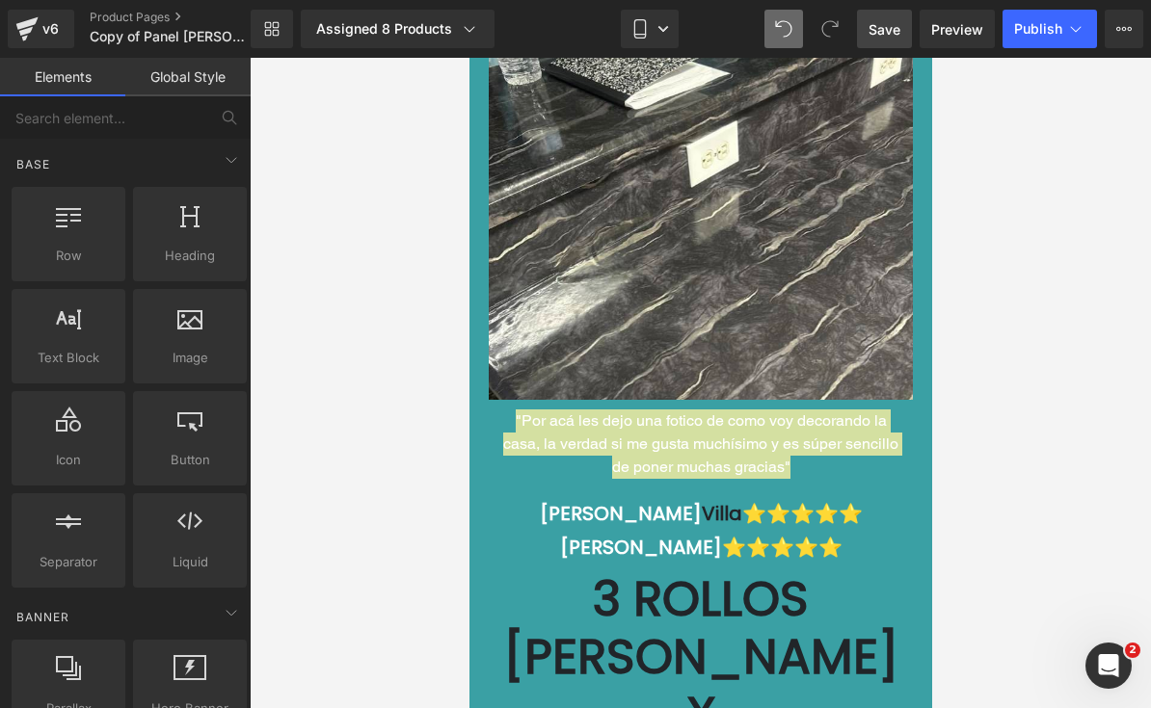
drag, startPoint x: 412, startPoint y: 395, endPoint x: -1, endPoint y: -1, distance: 571.8
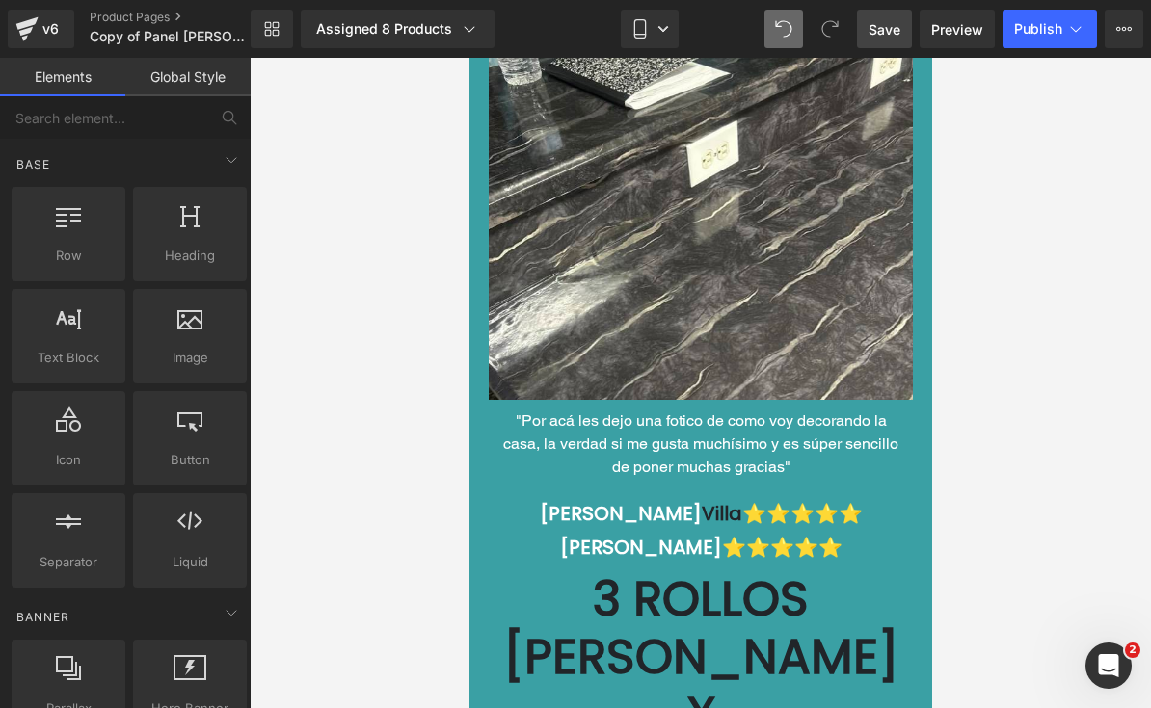
click at [563, 412] on link at bounding box center [553, 423] width 20 height 23
click at [614, 417] on icon at bounding box center [608, 423] width 13 height 13
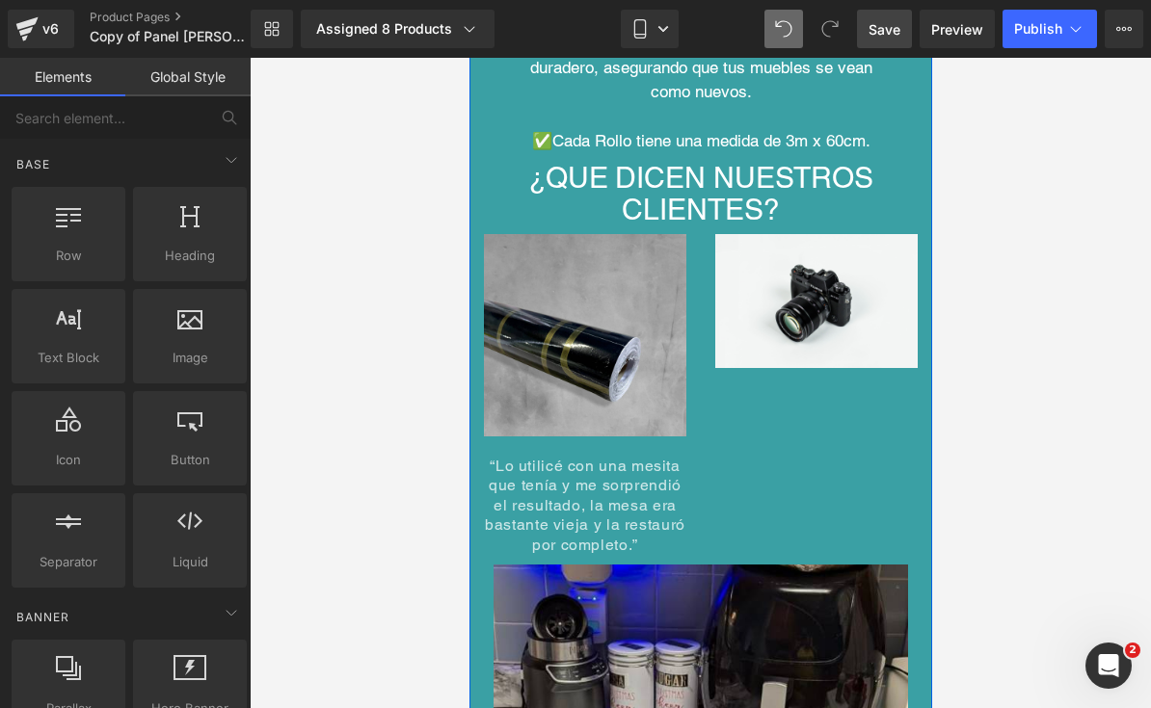
scroll to position [9309, 0]
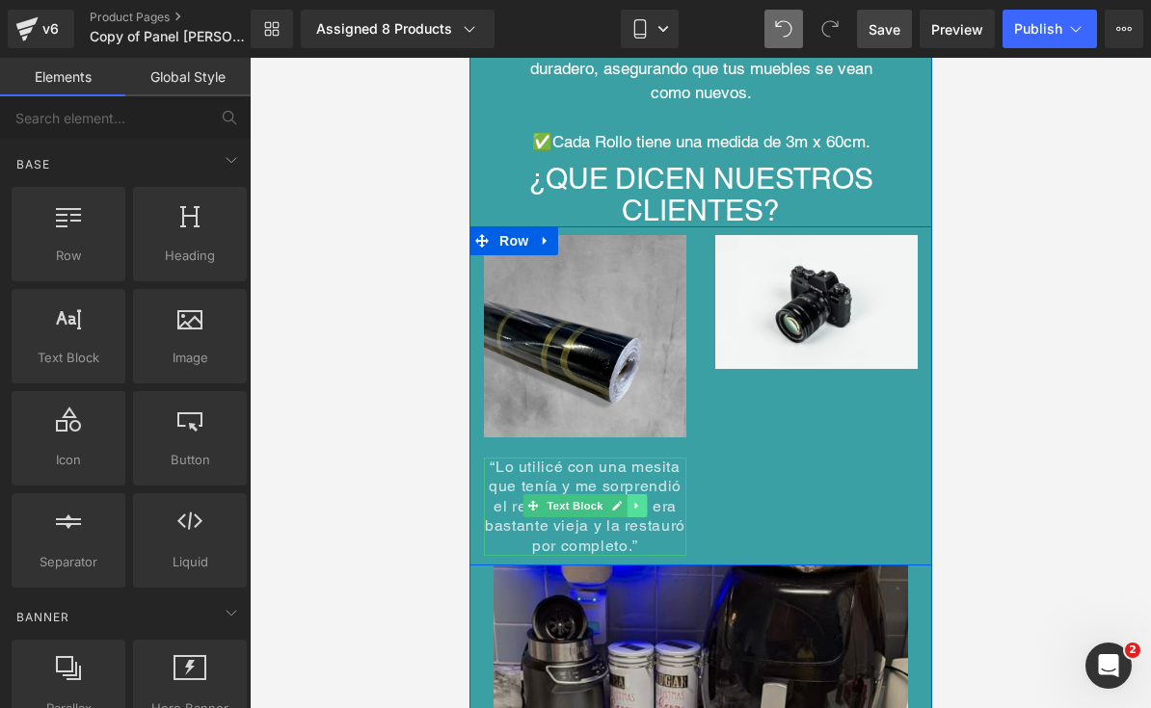
click at [628, 494] on link at bounding box center [636, 505] width 20 height 23
click at [629, 500] on icon at bounding box center [626, 505] width 11 height 11
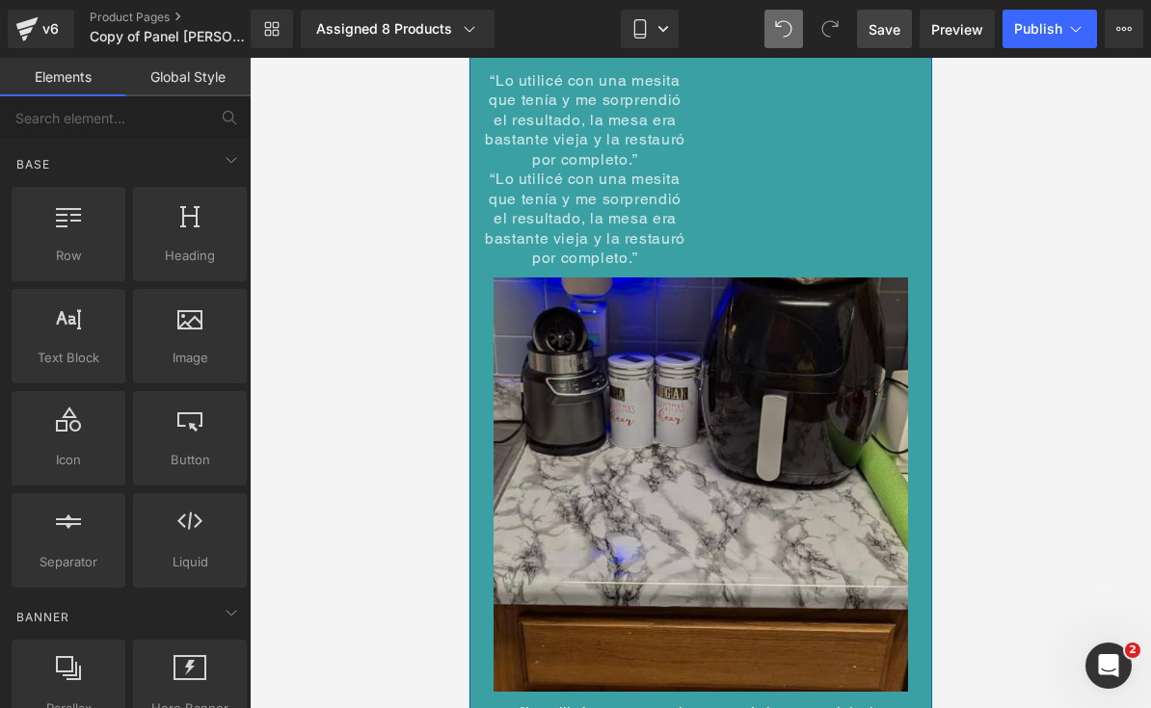
scroll to position [9702, 0]
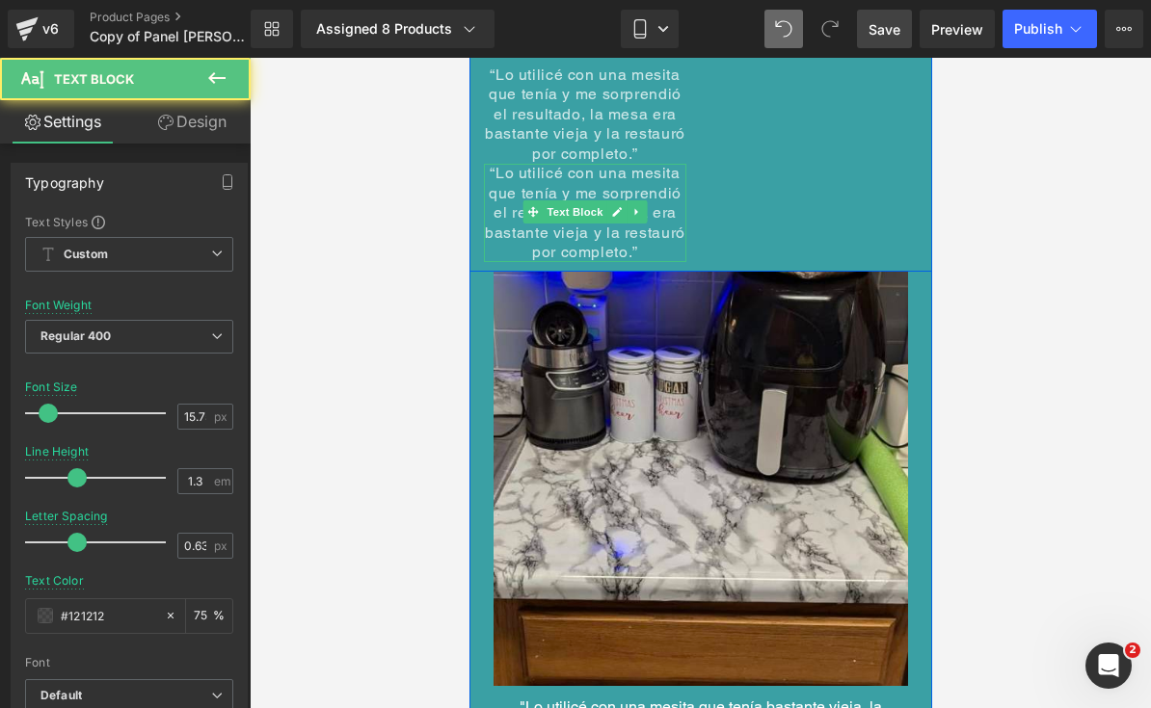
click at [584, 168] on span "“Lo utilicé con una mesita que tenía y me sorprendió el resultado, la mesa era …" at bounding box center [584, 212] width 200 height 97
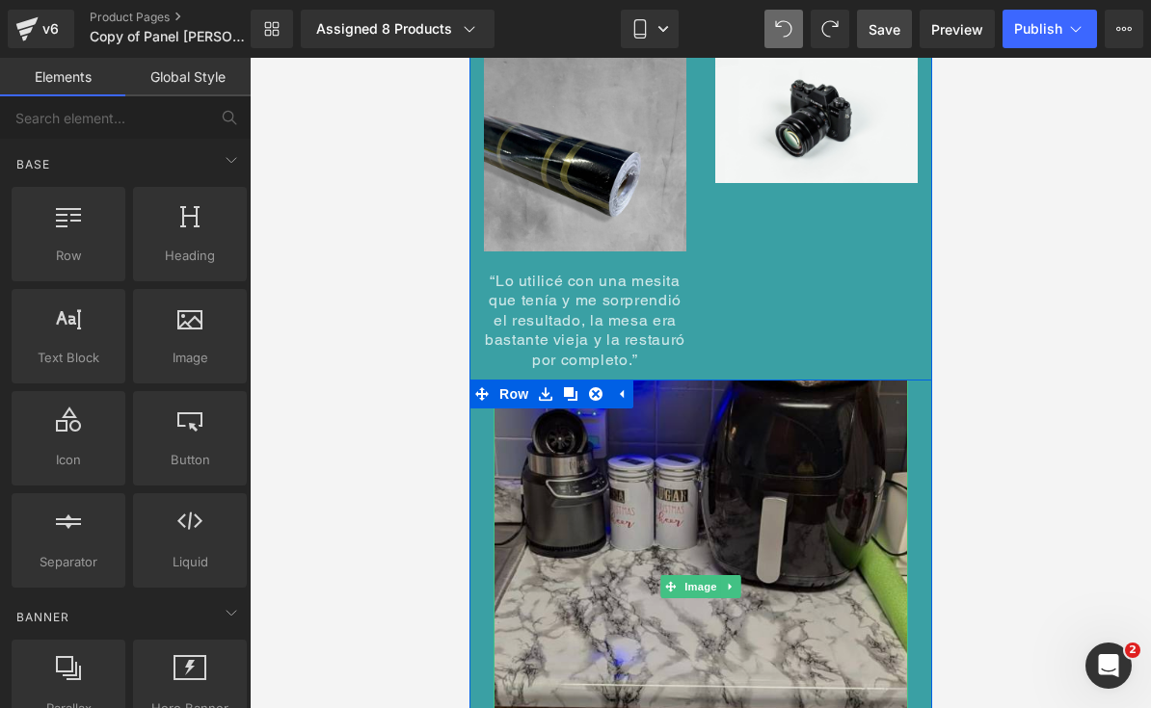
scroll to position [9373, 0]
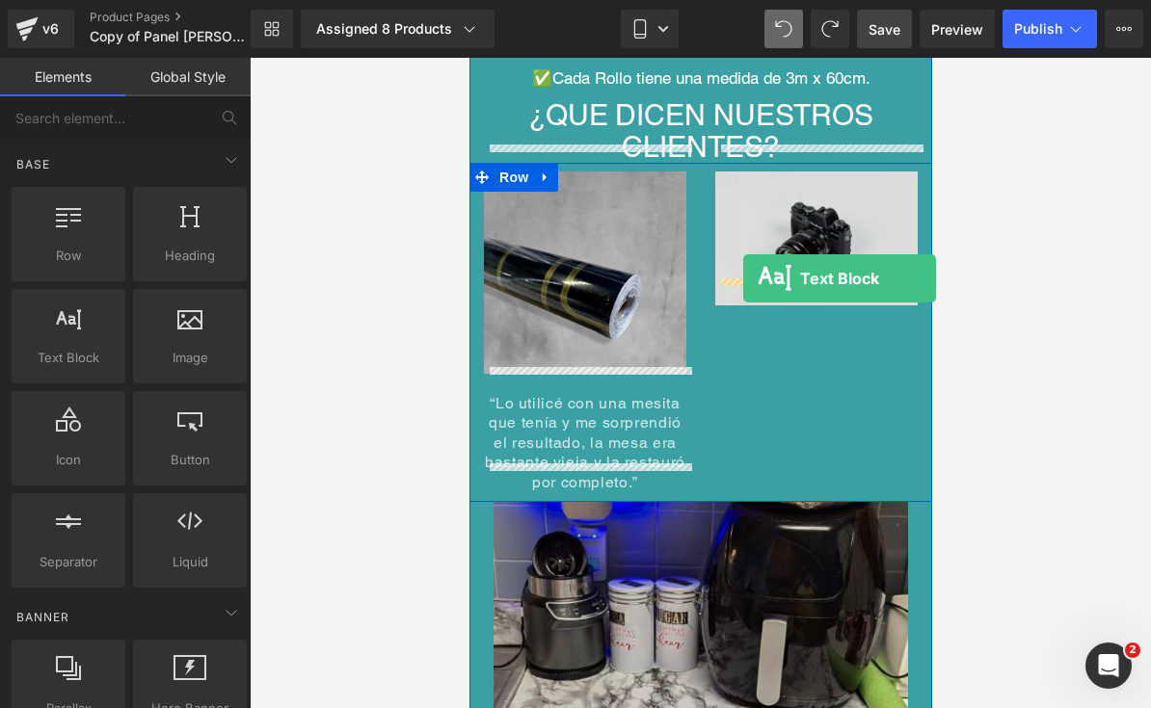
drag, startPoint x: 545, startPoint y: 408, endPoint x: 740, endPoint y: 279, distance: 233.6
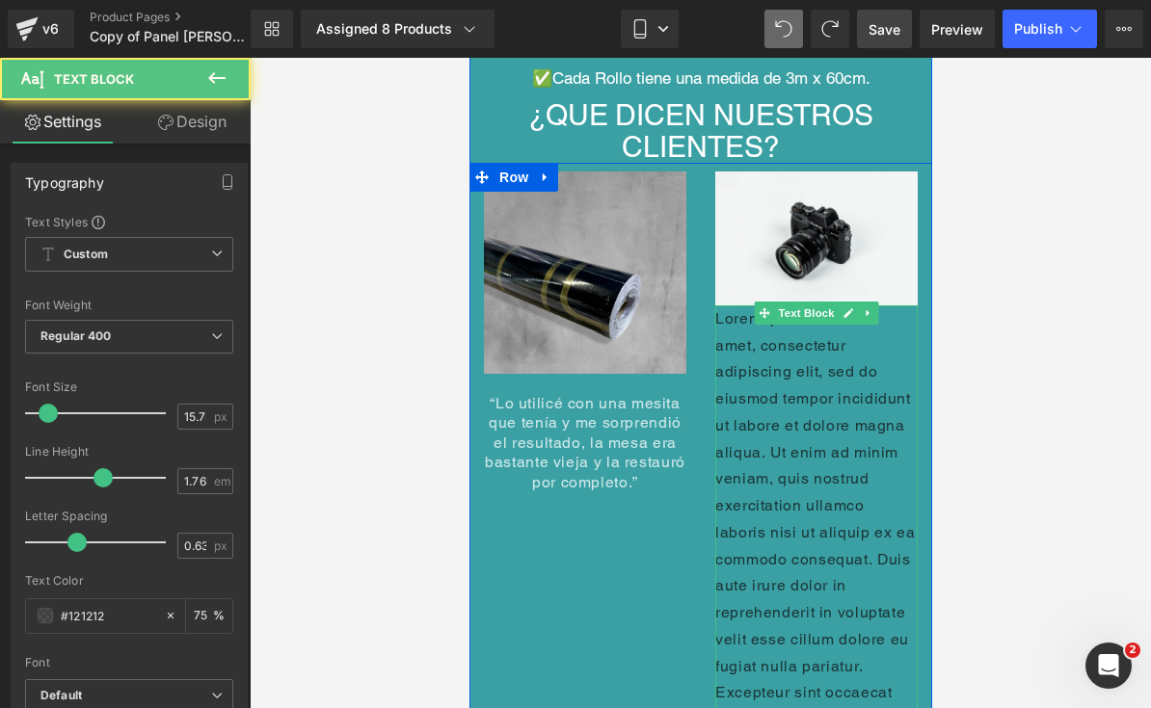
click at [816, 391] on p "Lorem ipsum dolor sit amet, consectetur adipiscing elit, sed do eiusmod tempor …" at bounding box center [815, 559] width 202 height 508
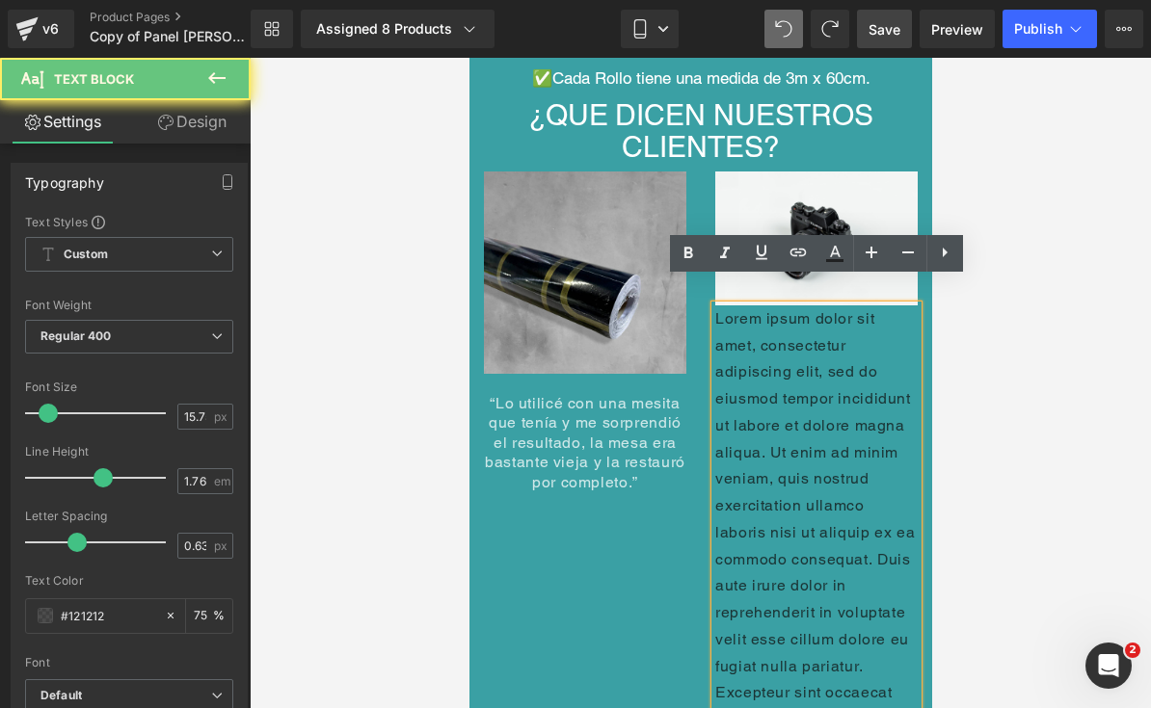
click at [816, 391] on p "Lorem ipsum dolor sit amet, consectetur adipiscing elit, sed do eiusmod tempor …" at bounding box center [815, 559] width 202 height 508
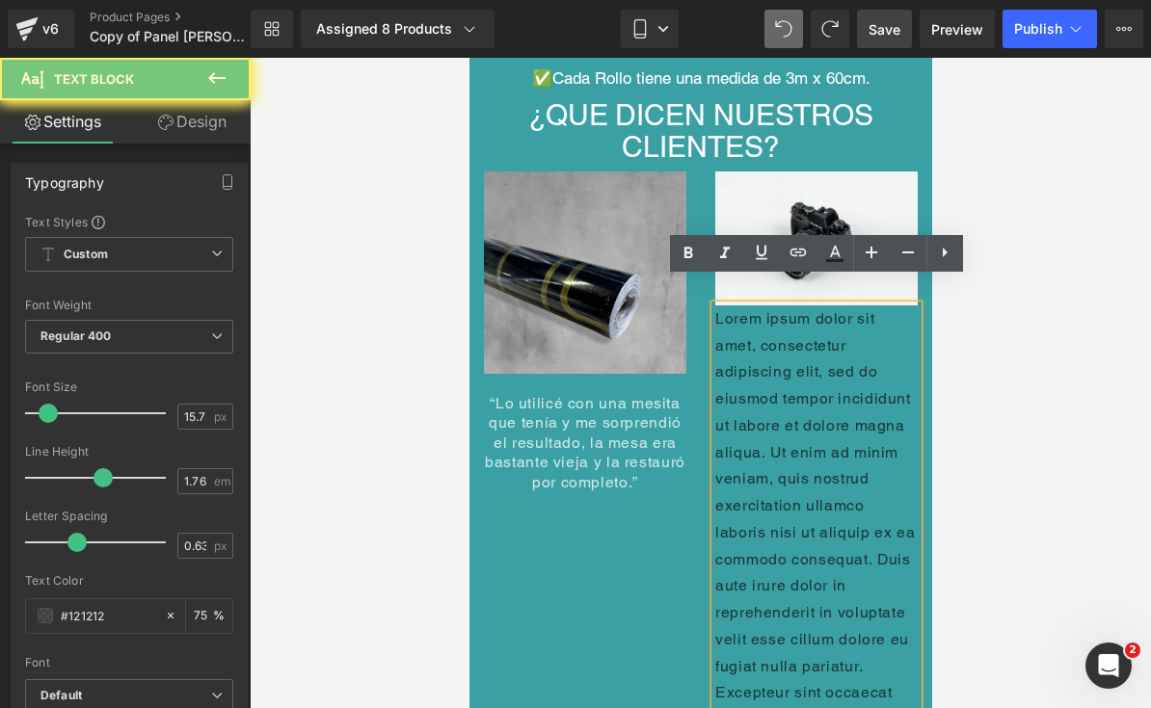
click at [816, 391] on p "Lorem ipsum dolor sit amet, consectetur adipiscing elit, sed do eiusmod tempor …" at bounding box center [815, 559] width 202 height 508
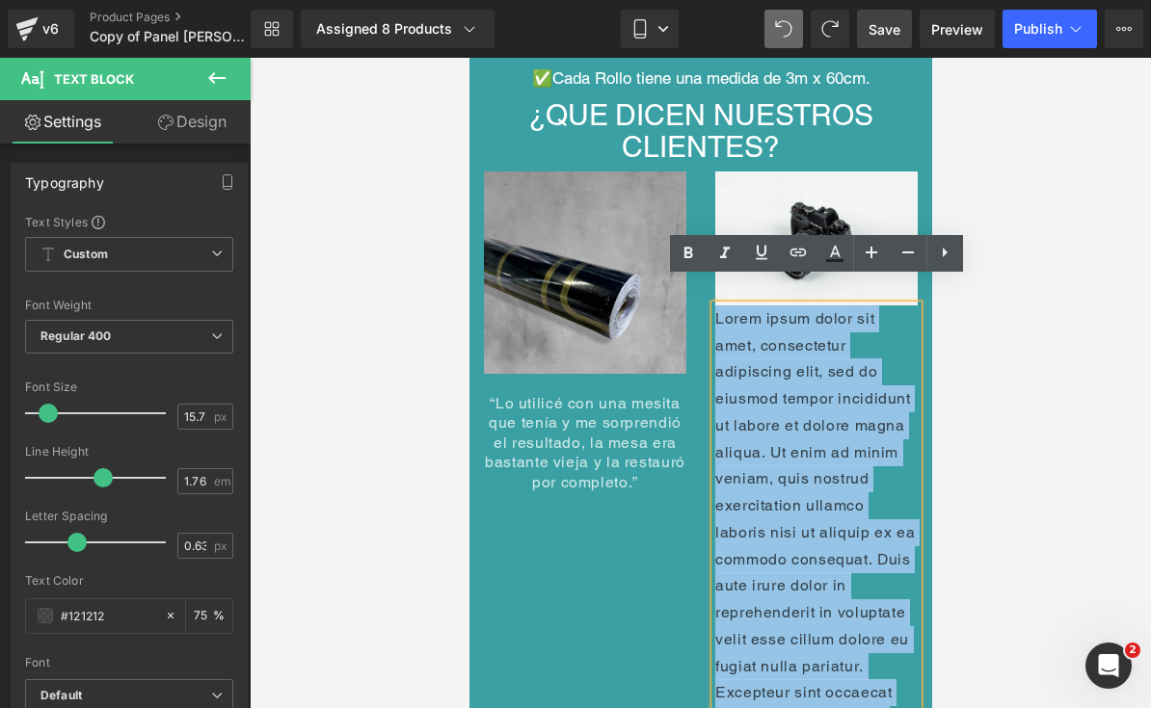
click at [816, 391] on p "Lorem ipsum dolor sit amet, consectetur adipiscing elit, sed do eiusmod tempor …" at bounding box center [815, 559] width 202 height 508
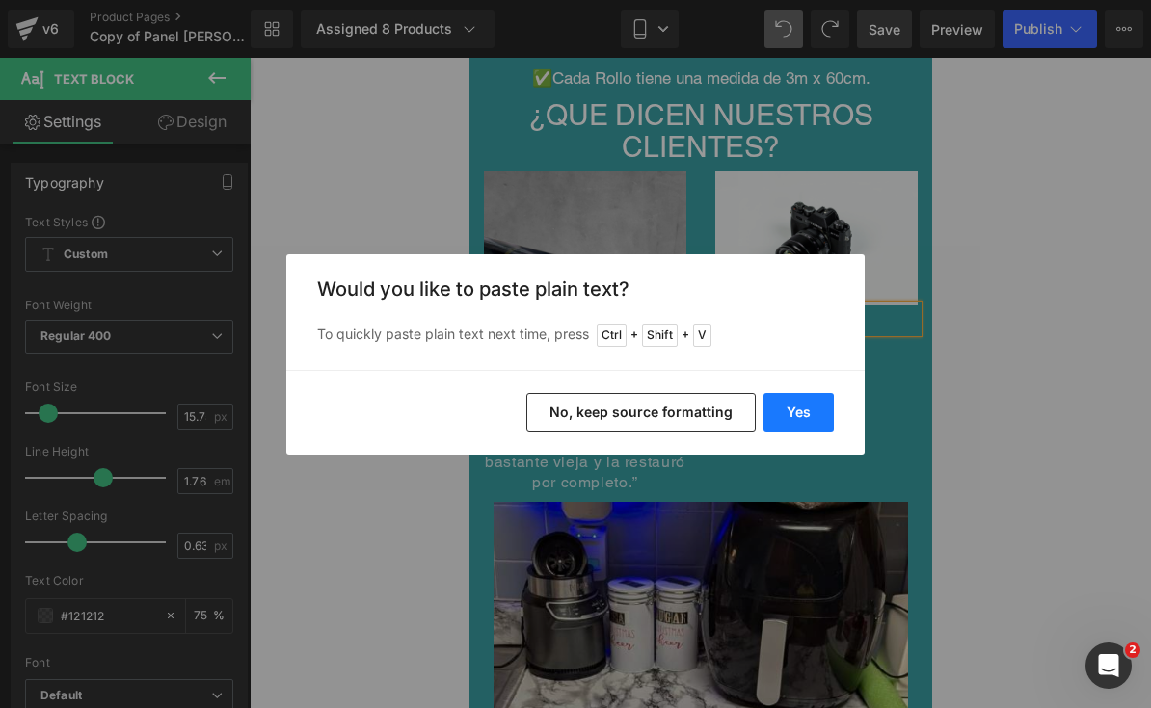
click at [808, 426] on button "Yes" at bounding box center [798, 412] width 70 height 39
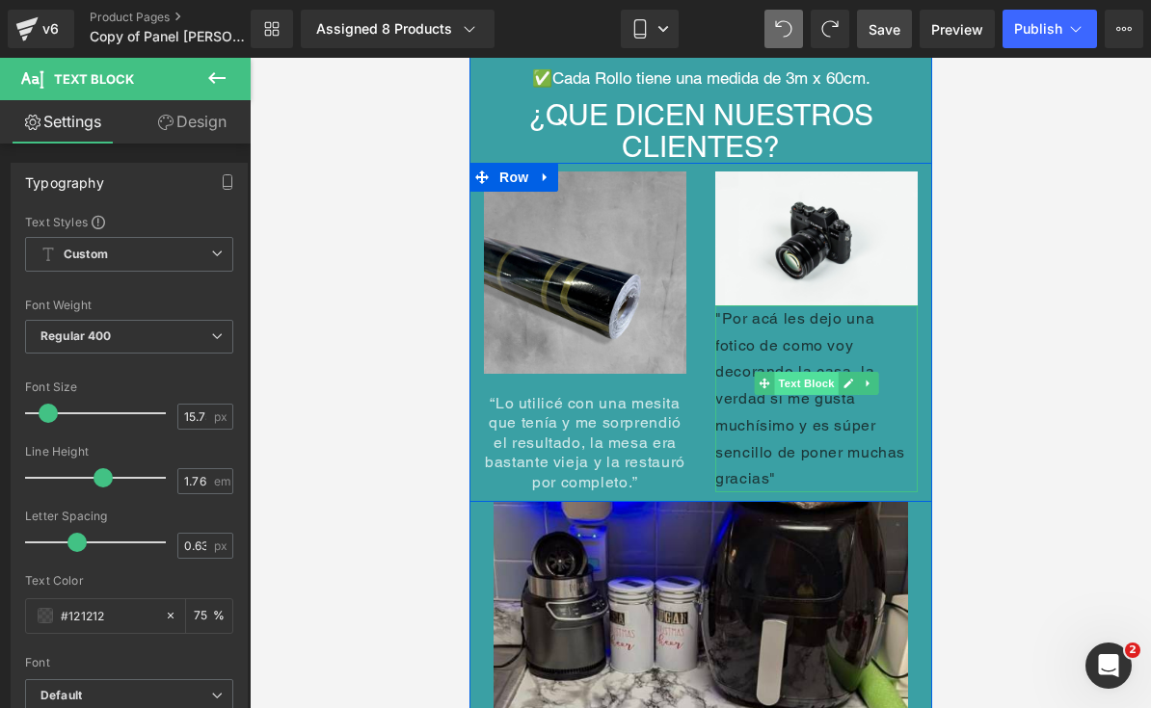
click at [804, 372] on span "Text Block" at bounding box center [805, 383] width 64 height 23
click at [825, 313] on p ""Por acá les dejo una fotico de como voy decorando la casa, la verdad si me gus…" at bounding box center [815, 398] width 202 height 187
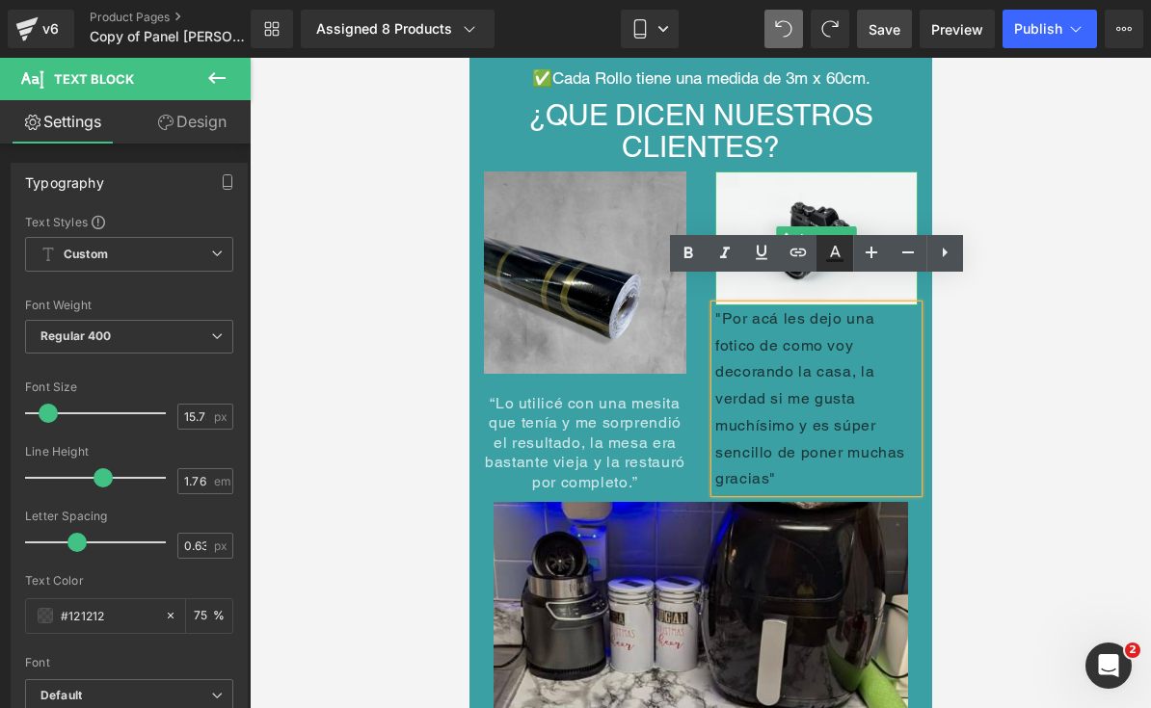
click at [836, 252] on icon at bounding box center [834, 253] width 23 height 23
type input "#121212"
type input "75"
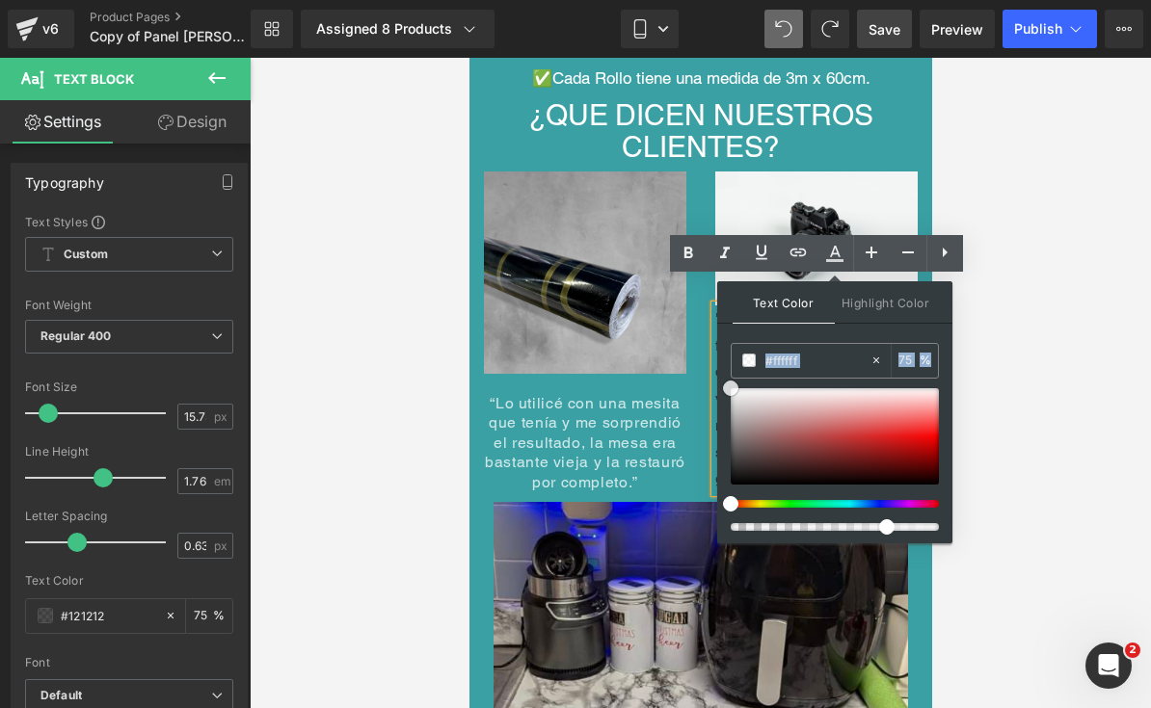
drag, startPoint x: 735, startPoint y: 399, endPoint x: 725, endPoint y: 368, distance: 32.6
click at [725, 368] on div "Text Color Highlight Color rgba(255, 255, 255, 0.75) #ffffff 75 % transparent t…" at bounding box center [834, 412] width 235 height 262
click at [1027, 358] on div at bounding box center [700, 383] width 901 height 651
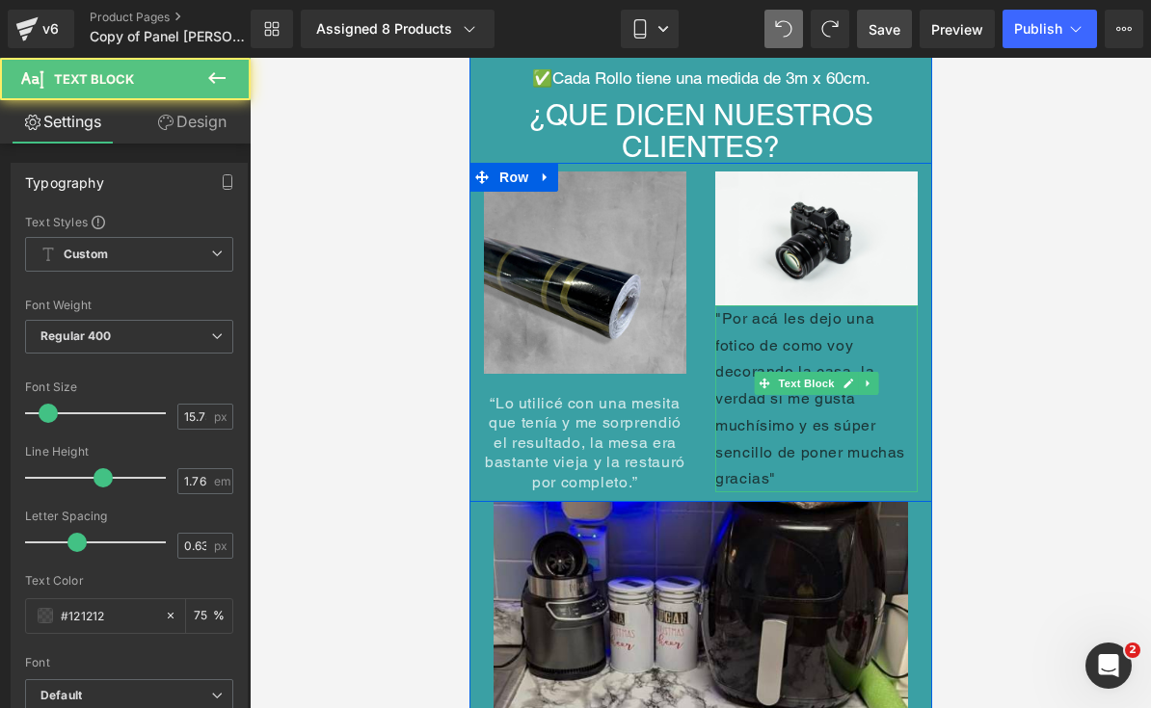
click at [832, 337] on p ""Por acá les dejo una fotico de como voy decorando la casa, la verdad si me gus…" at bounding box center [815, 398] width 202 height 187
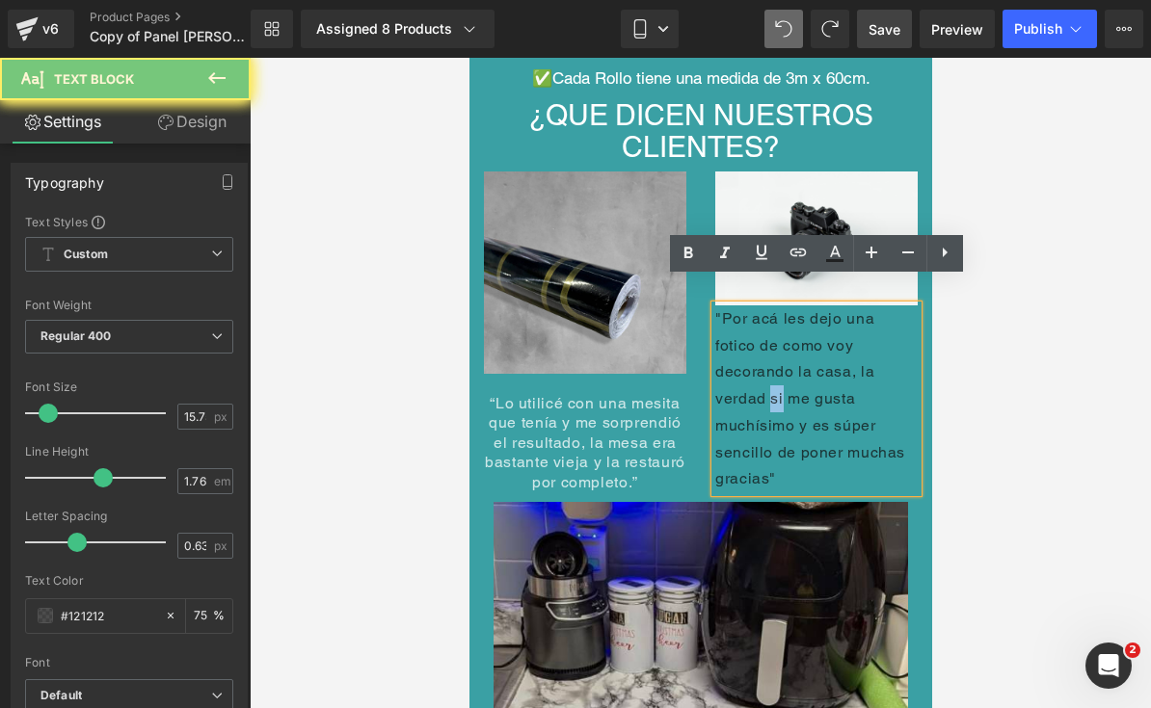
click at [832, 337] on p ""Por acá les dejo una fotico de como voy decorando la casa, la verdad si me gus…" at bounding box center [815, 398] width 202 height 187
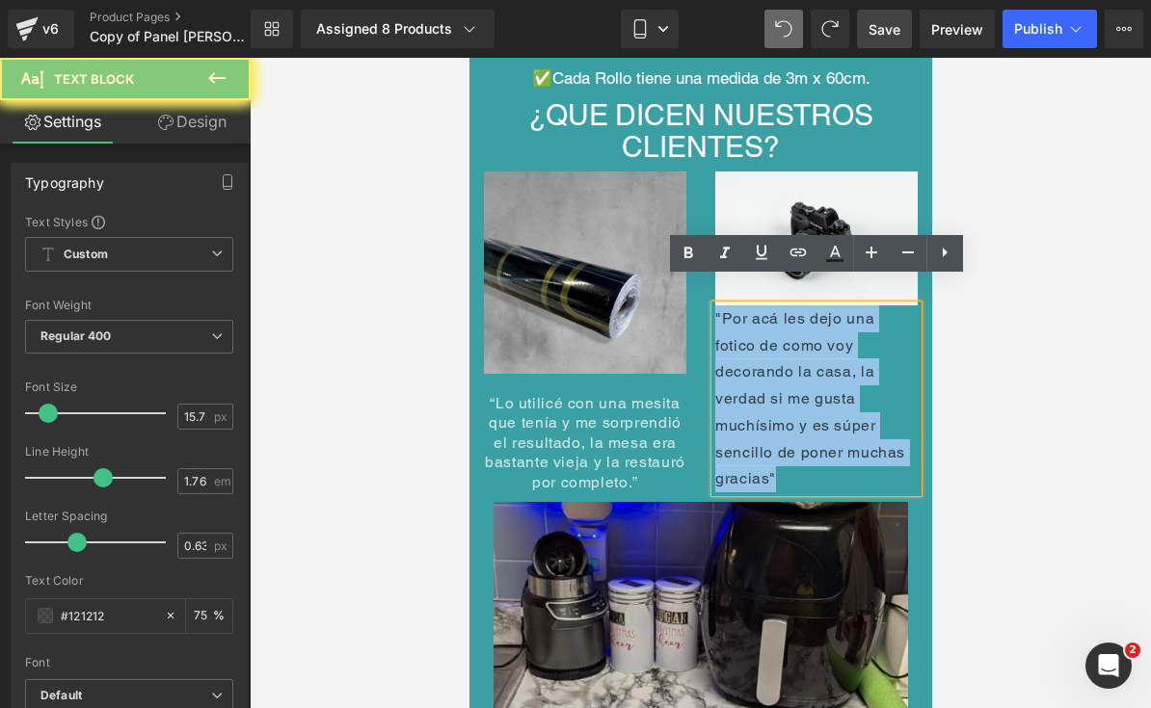
click at [832, 337] on p ""Por acá les dejo una fotico de como voy decorando la casa, la verdad si me gus…" at bounding box center [815, 398] width 202 height 187
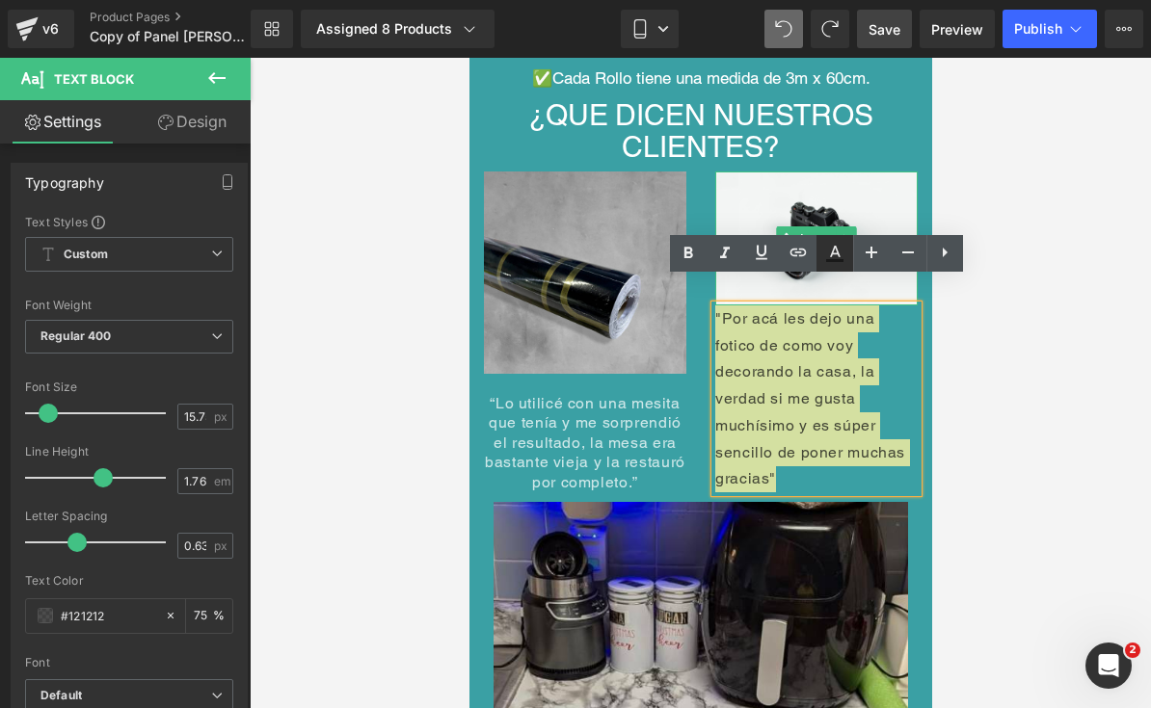
click at [836, 250] on icon at bounding box center [835, 252] width 11 height 12
type input "#121212"
type input "75"
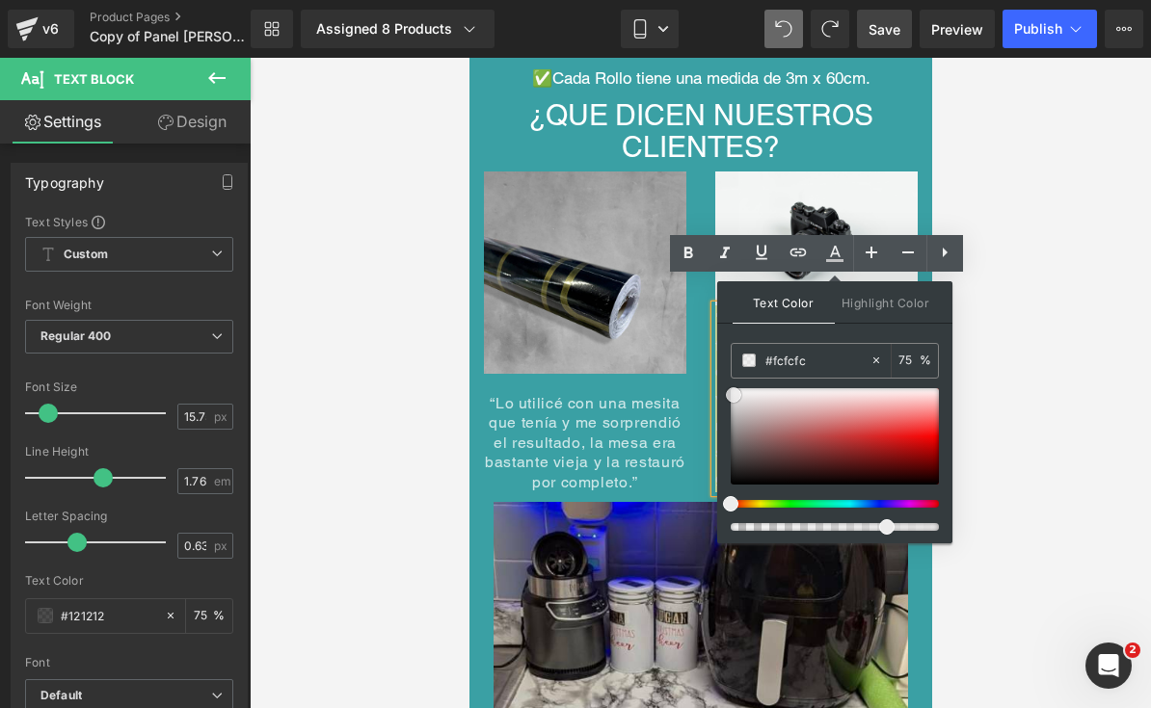
type input "#ffffff"
drag, startPoint x: 738, startPoint y: 397, endPoint x: 723, endPoint y: 366, distance: 34.5
click at [723, 366] on div "Text Color Highlight Color rgba(255, 255, 255, 0.75) #ffffff 75 % transparent t…" at bounding box center [834, 412] width 235 height 262
click at [1027, 370] on div at bounding box center [700, 383] width 901 height 651
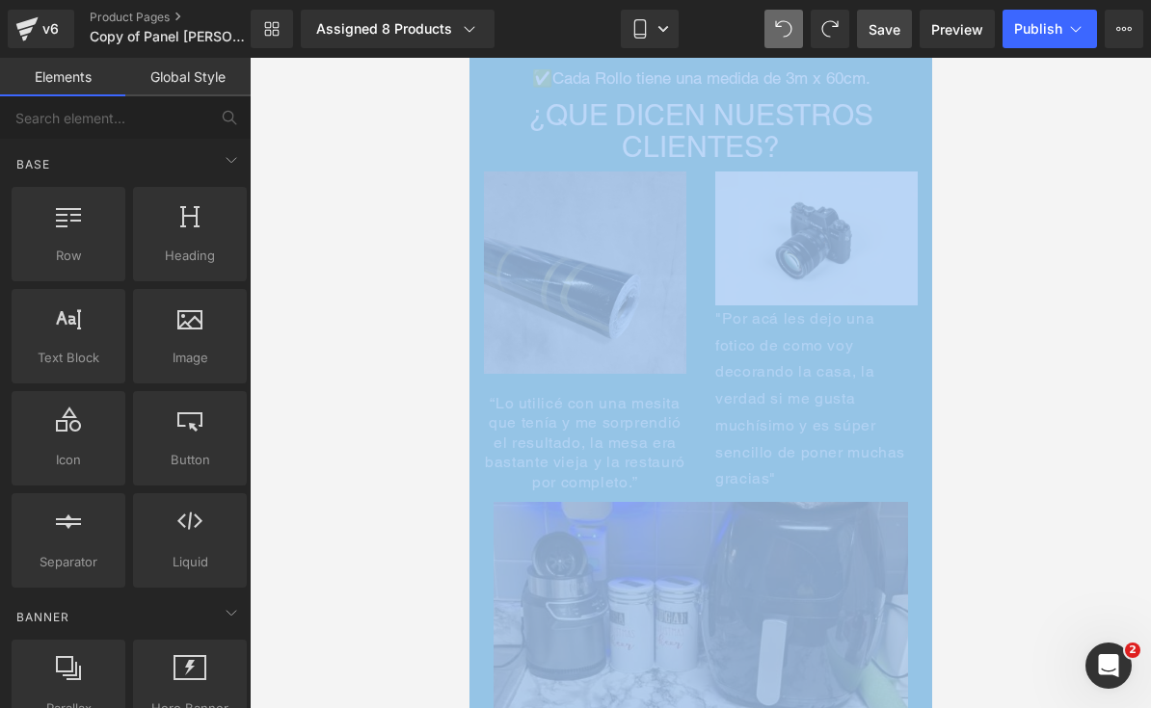
click at [1027, 370] on div at bounding box center [700, 383] width 901 height 651
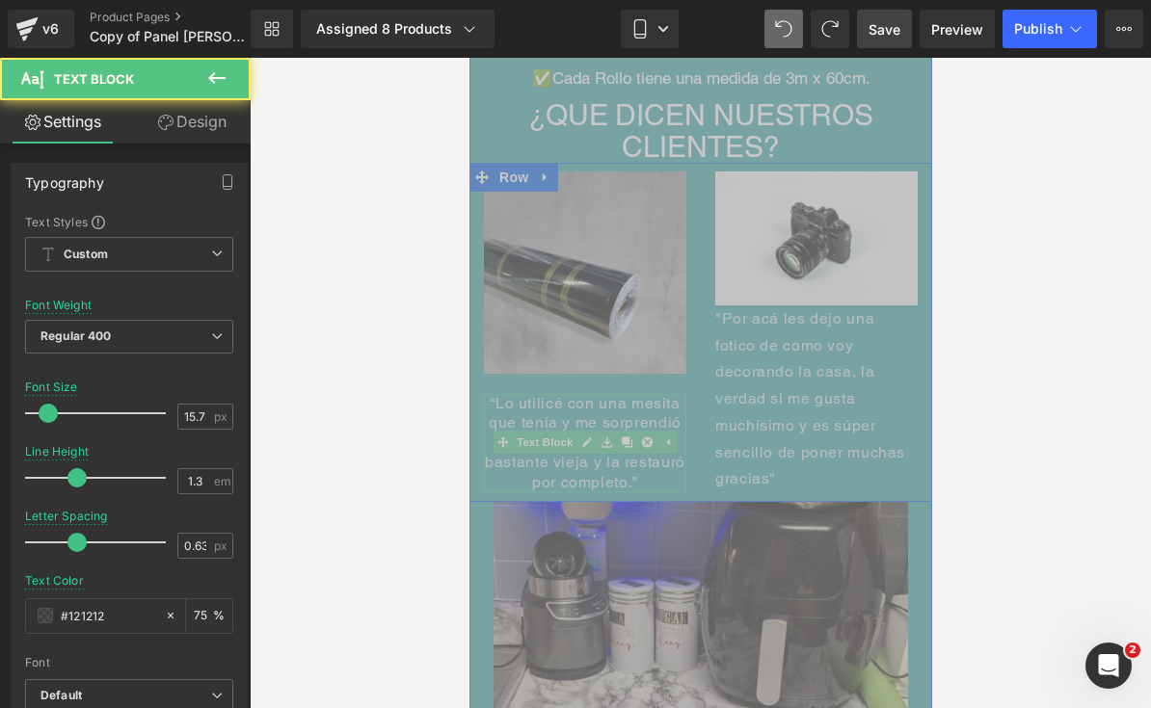
click at [503, 430] on span "“Lo utilicé con una mesita que tenía y me sorprendió el resultado, la mesa era …" at bounding box center [584, 442] width 200 height 97
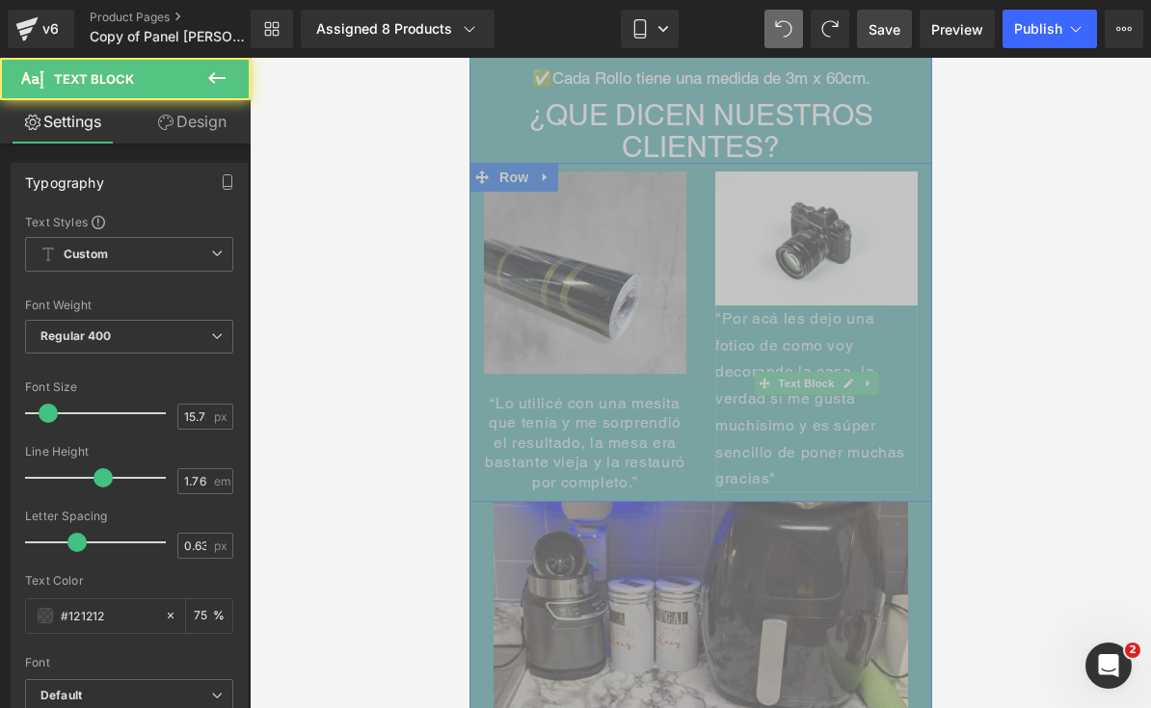
click at [876, 374] on span ""Por acá les dejo una fotico de como voy decorando la casa, la verdad si me gus…" at bounding box center [809, 398] width 190 height 179
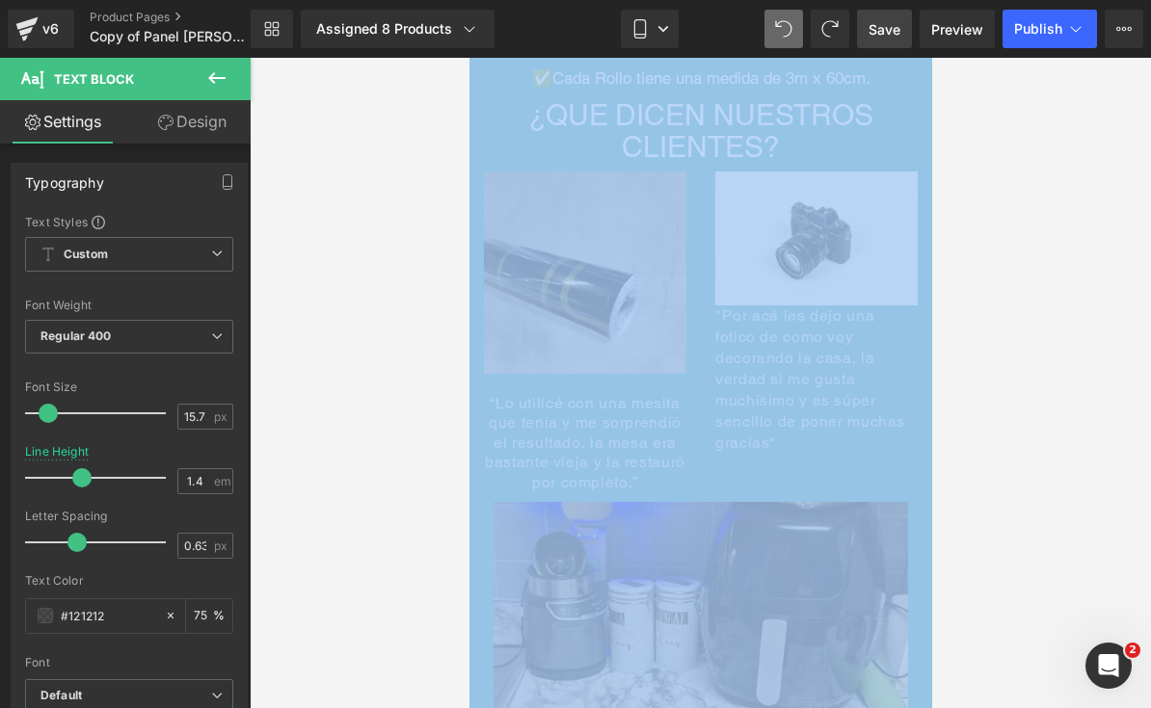
type input "1.3"
drag, startPoint x: 108, startPoint y: 478, endPoint x: 81, endPoint y: 478, distance: 27.0
click at [81, 478] on span at bounding box center [76, 477] width 19 height 19
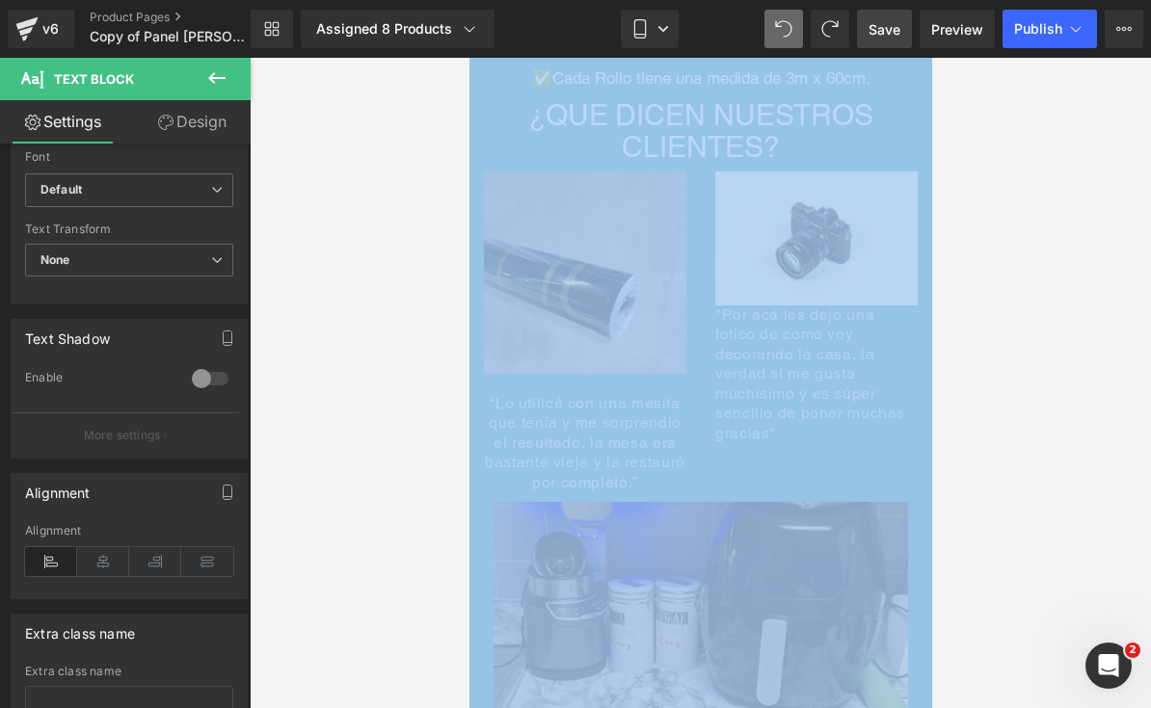
scroll to position [508, 0]
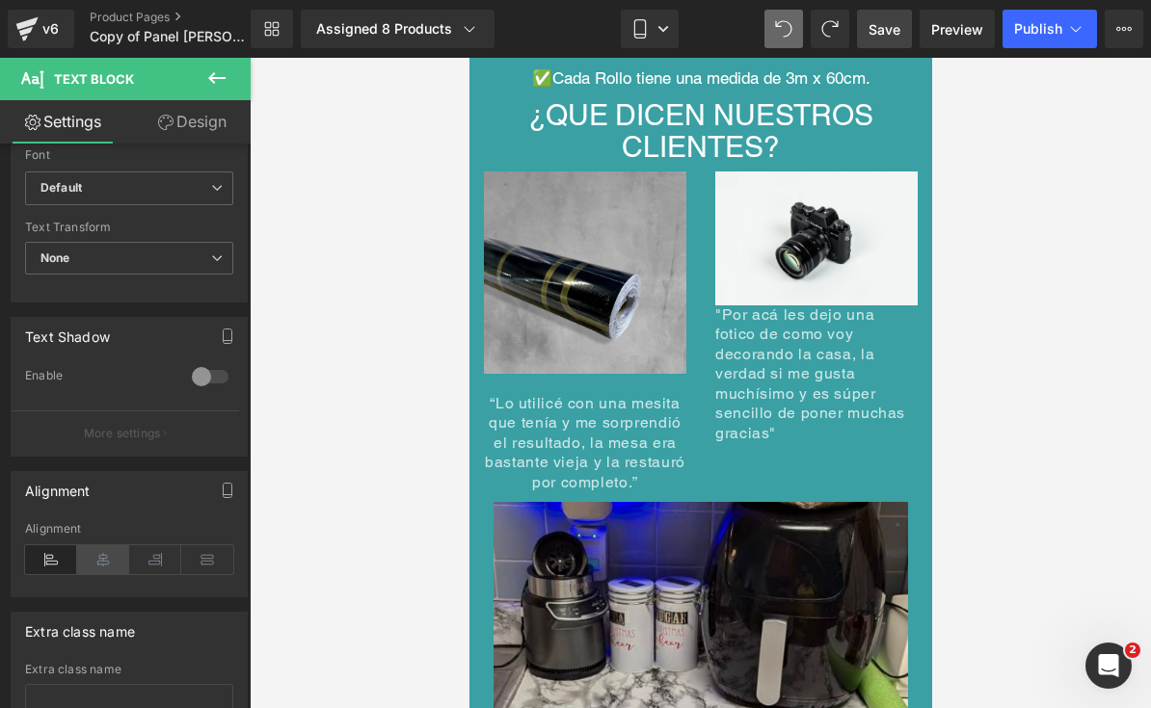
click at [98, 564] on icon at bounding box center [103, 559] width 52 height 29
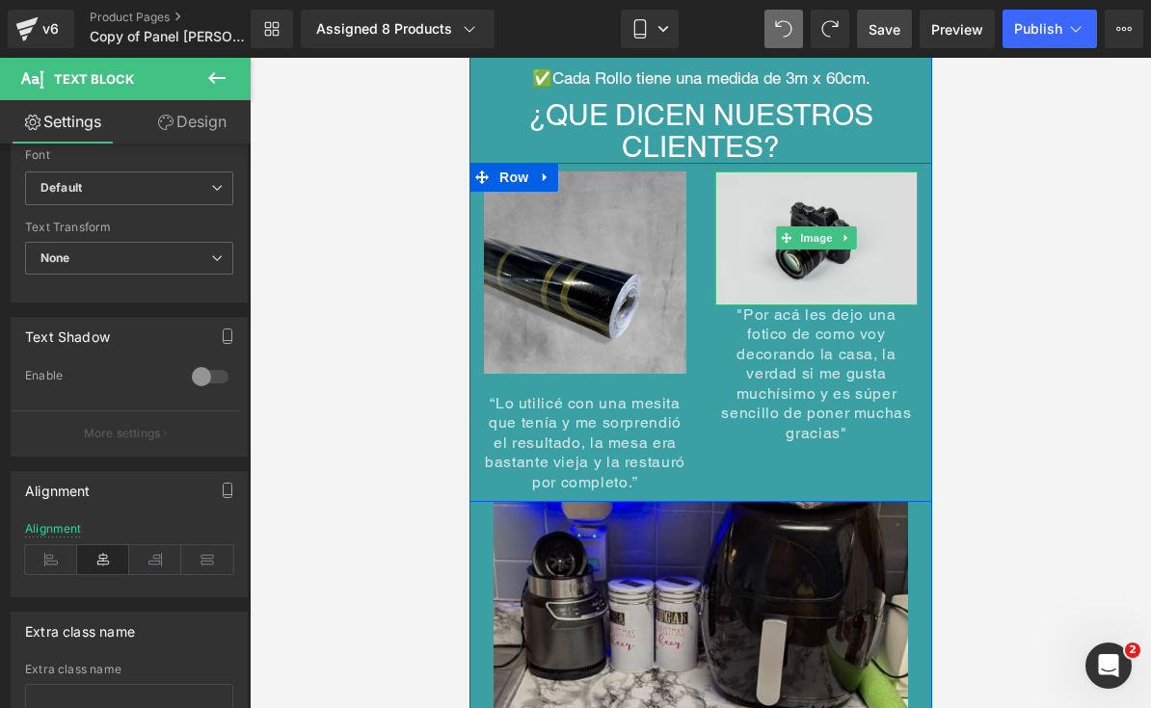
click at [841, 226] on link at bounding box center [846, 237] width 20 height 23
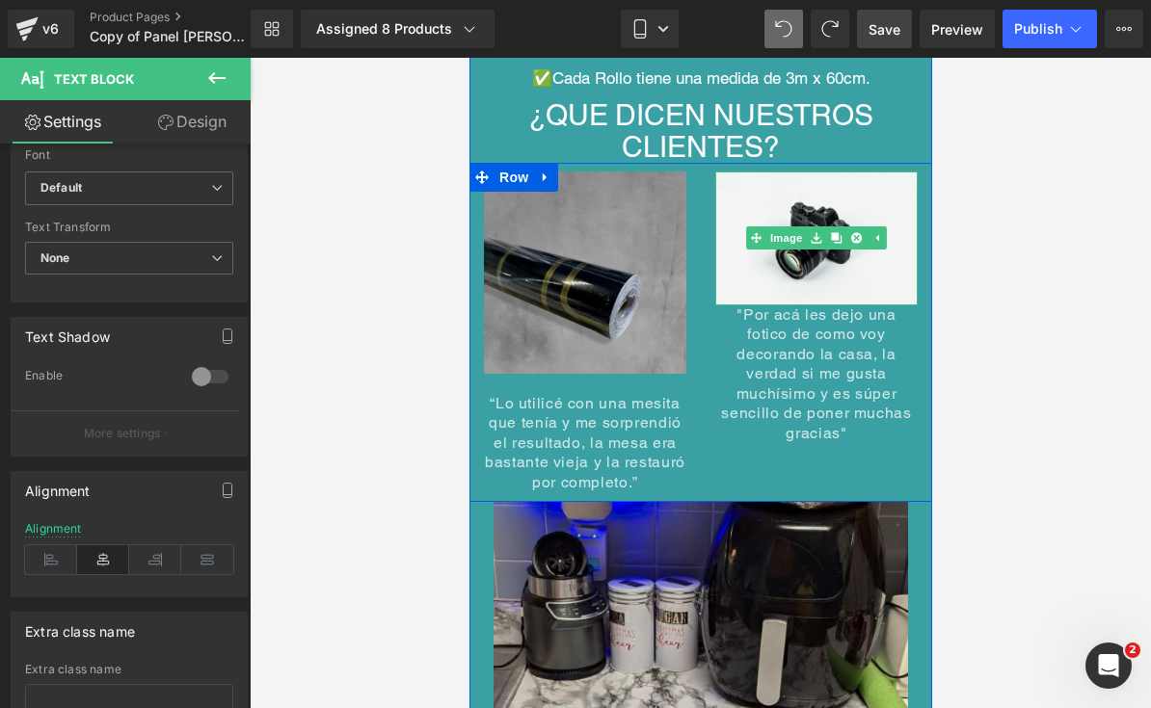
click at [627, 296] on img at bounding box center [584, 283] width 202 height 223
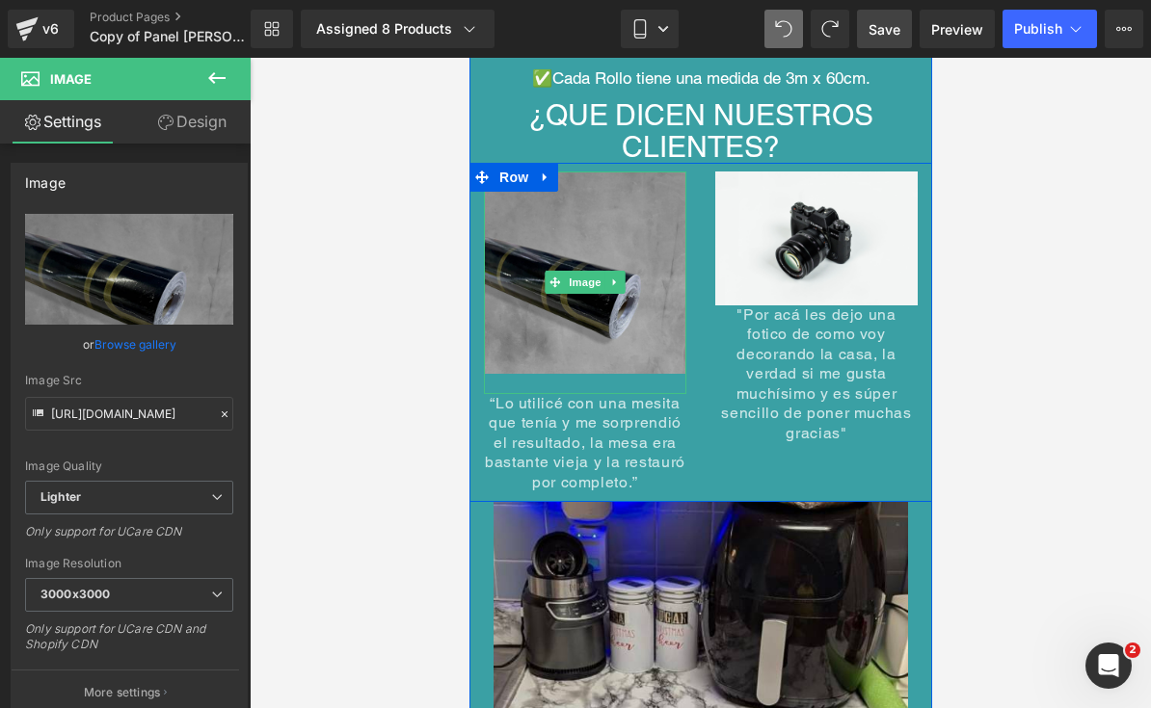
click at [624, 344] on img at bounding box center [584, 283] width 202 height 223
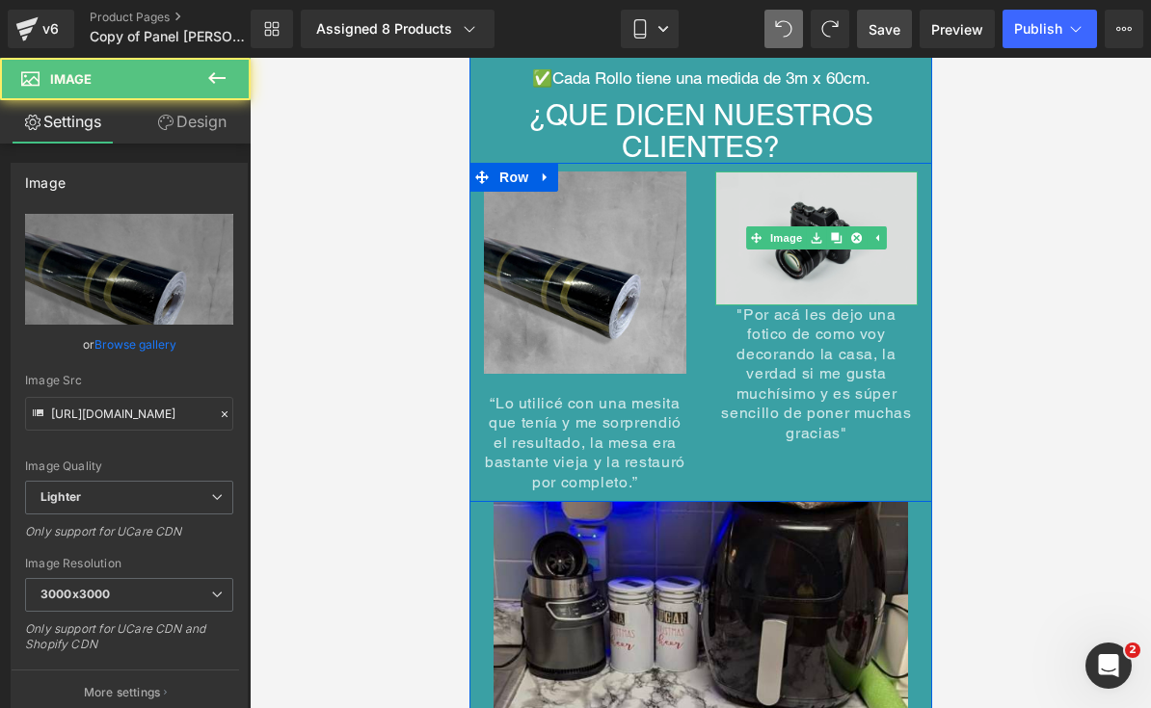
click at [854, 229] on img at bounding box center [815, 239] width 202 height 134
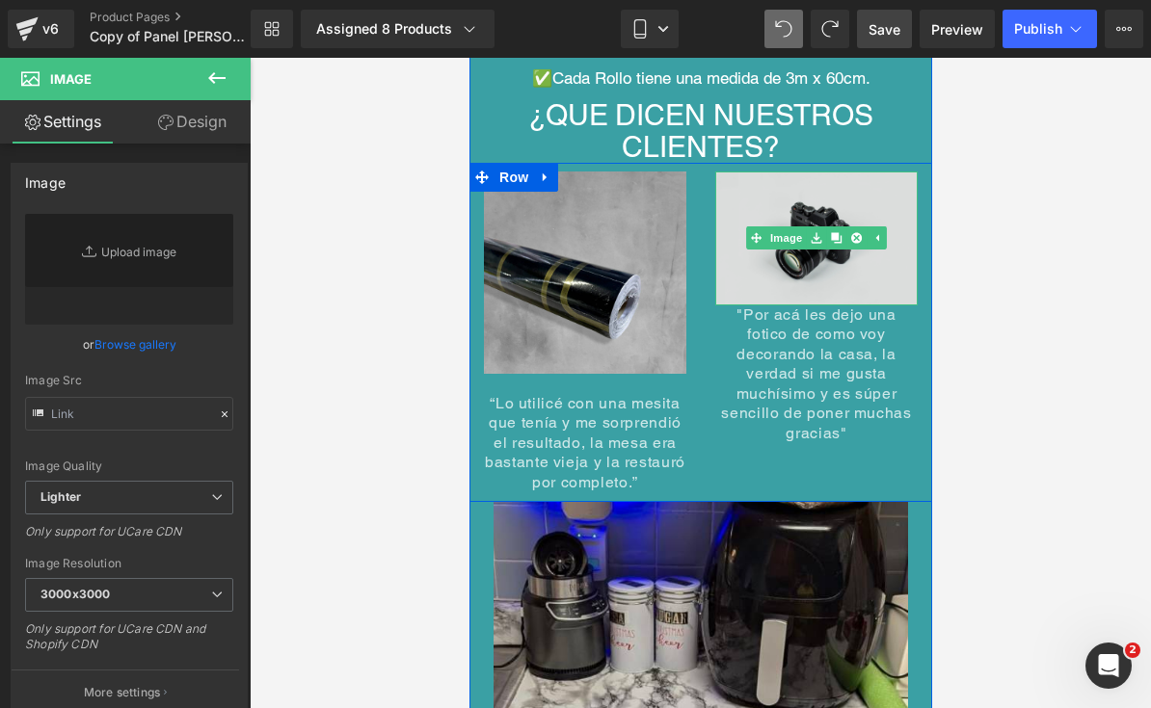
type input "//[DOMAIN_NAME][URL]"
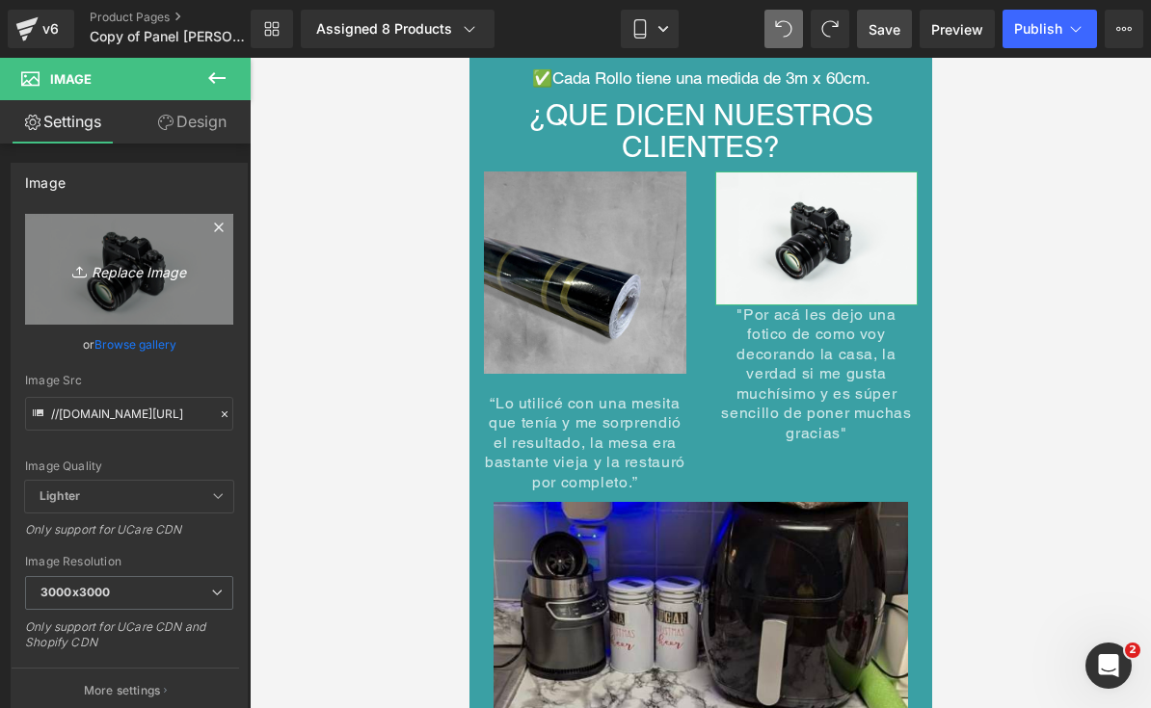
click at [83, 279] on icon at bounding box center [81, 271] width 19 height 19
type input "C:\fakepath\IMG_7656.jpeg"
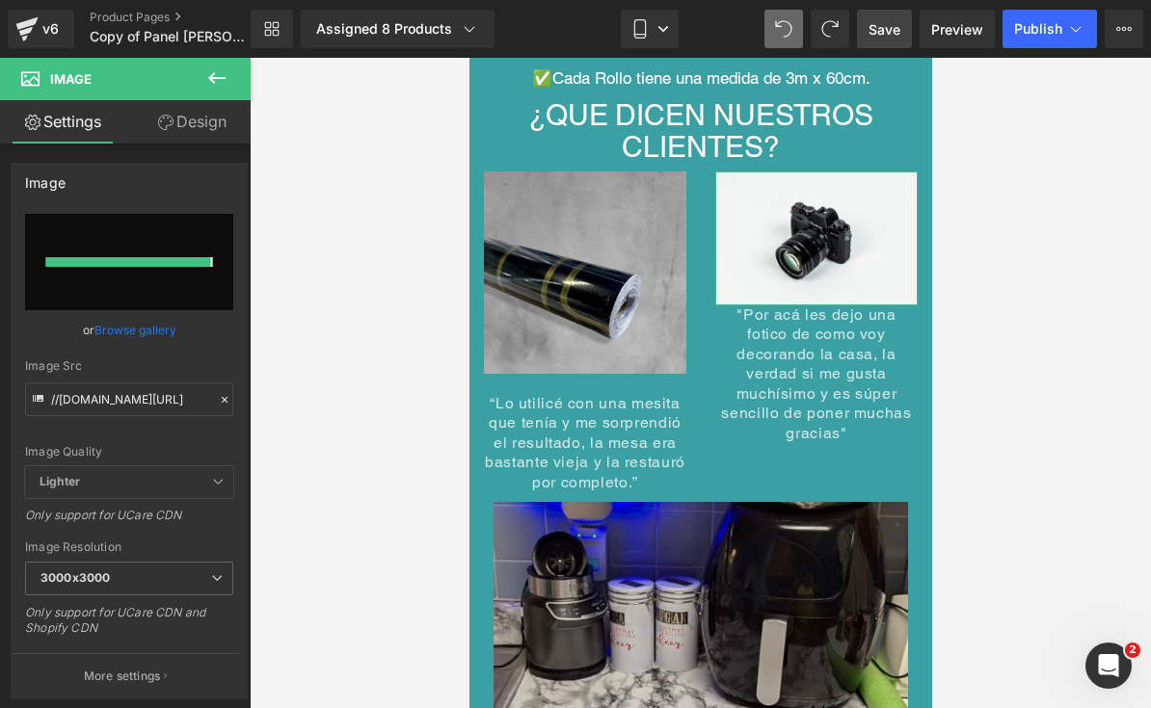
type input "[URL][DOMAIN_NAME]"
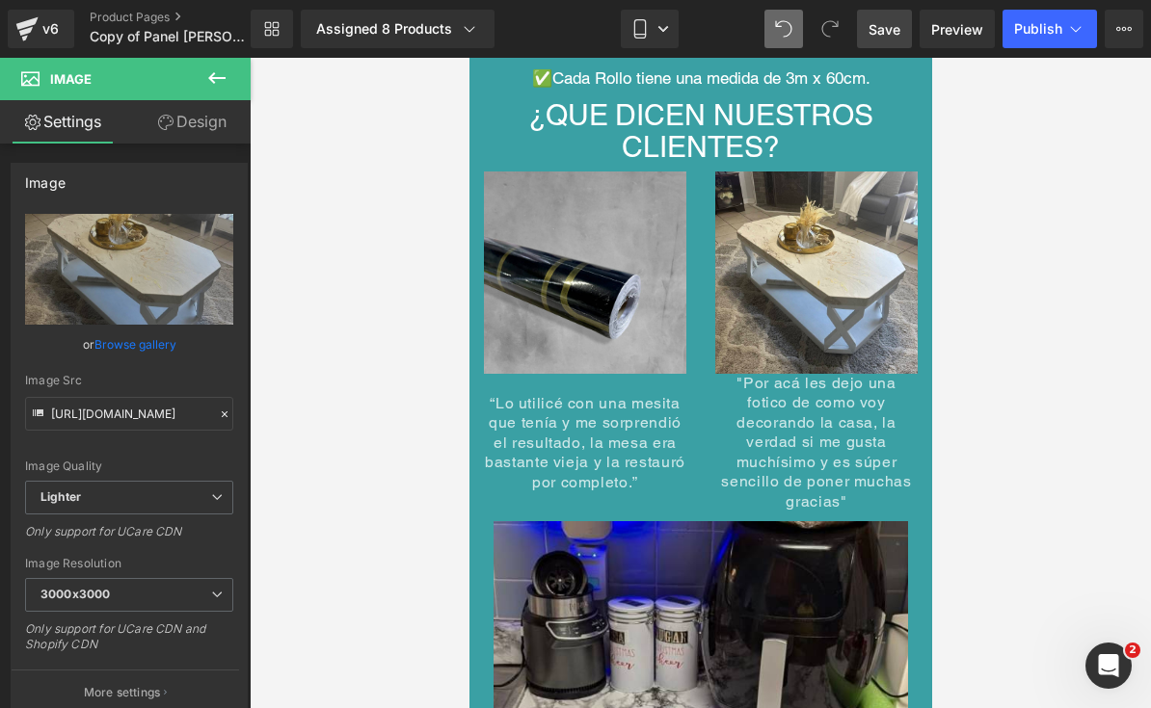
click at [798, 420] on span "Text Block" at bounding box center [805, 431] width 64 height 23
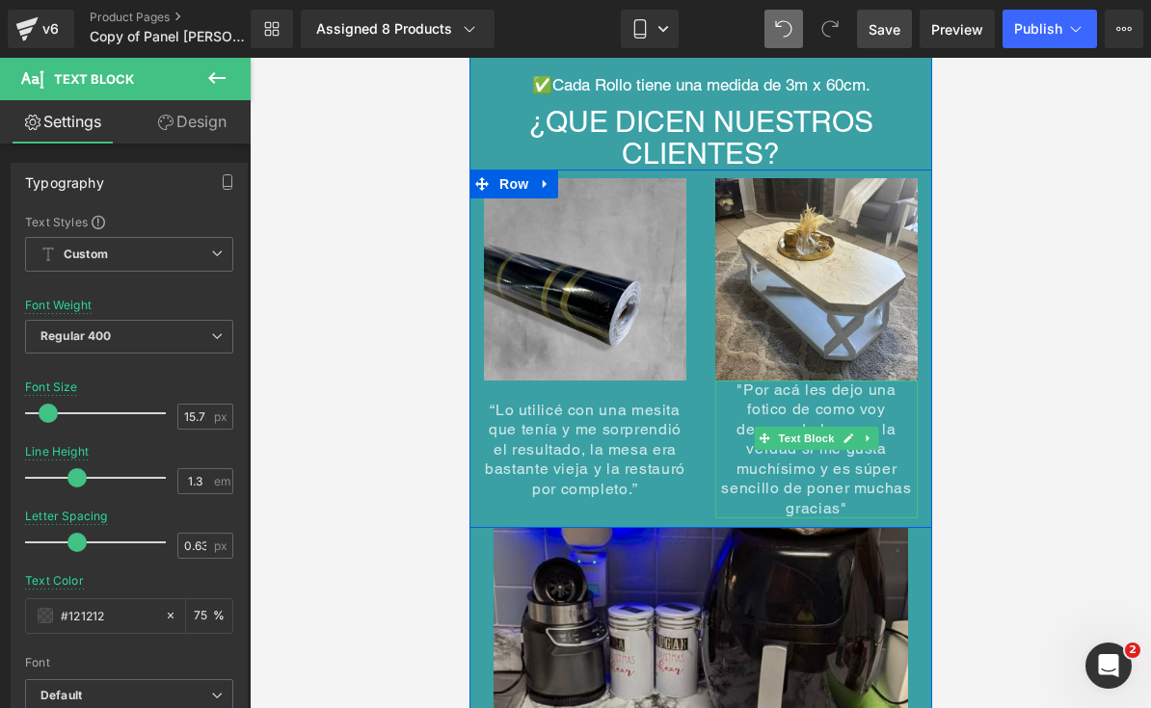
scroll to position [9364, 0]
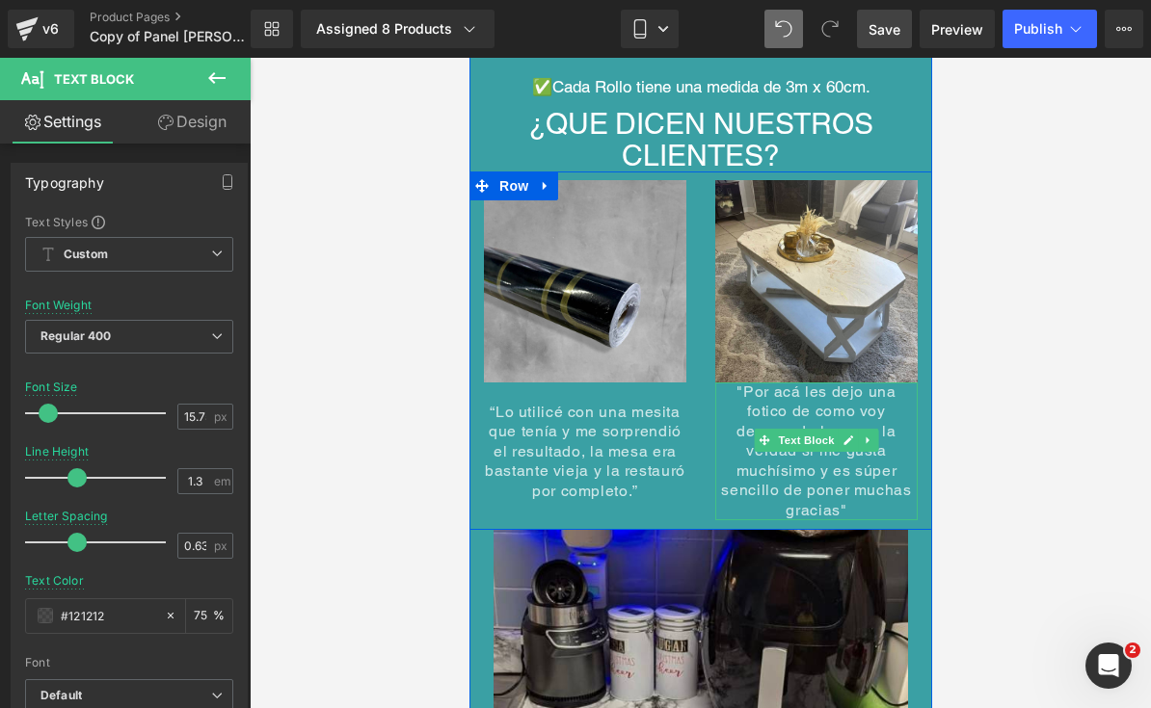
click at [1005, 243] on div at bounding box center [700, 383] width 901 height 651
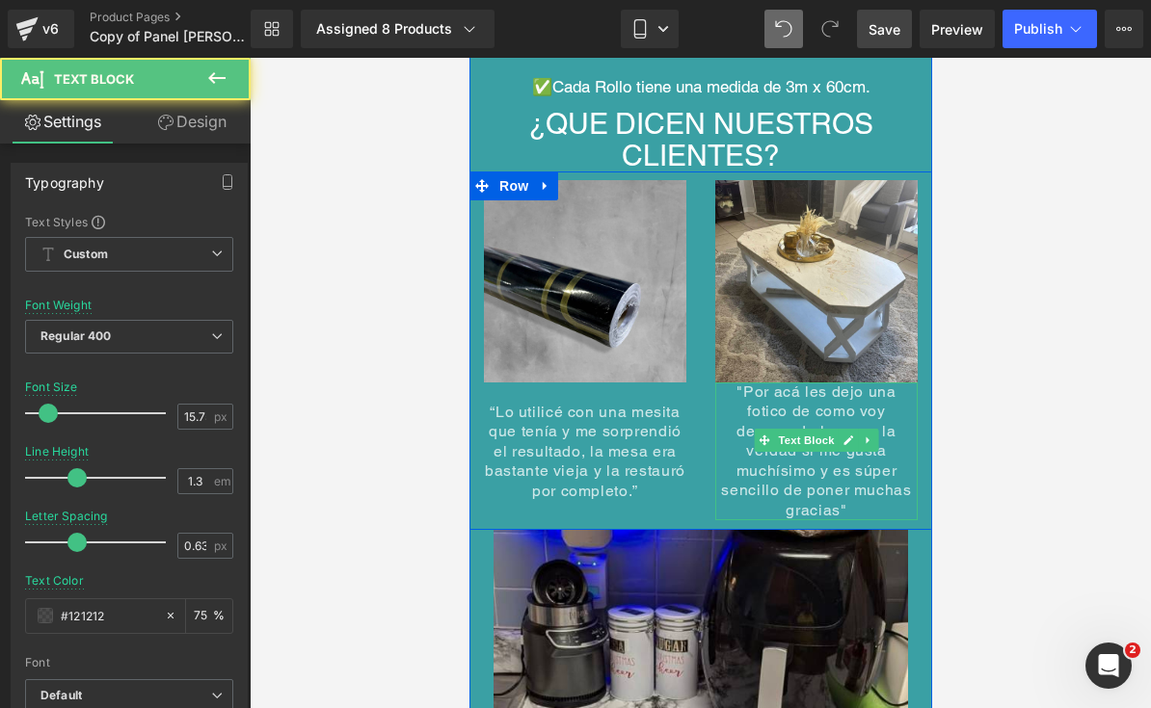
drag, startPoint x: 889, startPoint y: 370, endPoint x: 875, endPoint y: 362, distance: 15.5
click at [889, 383] on span ""Por acá les dejo una fotico de como voy decorando la casa, la verdad si me gus…" at bounding box center [815, 451] width 190 height 137
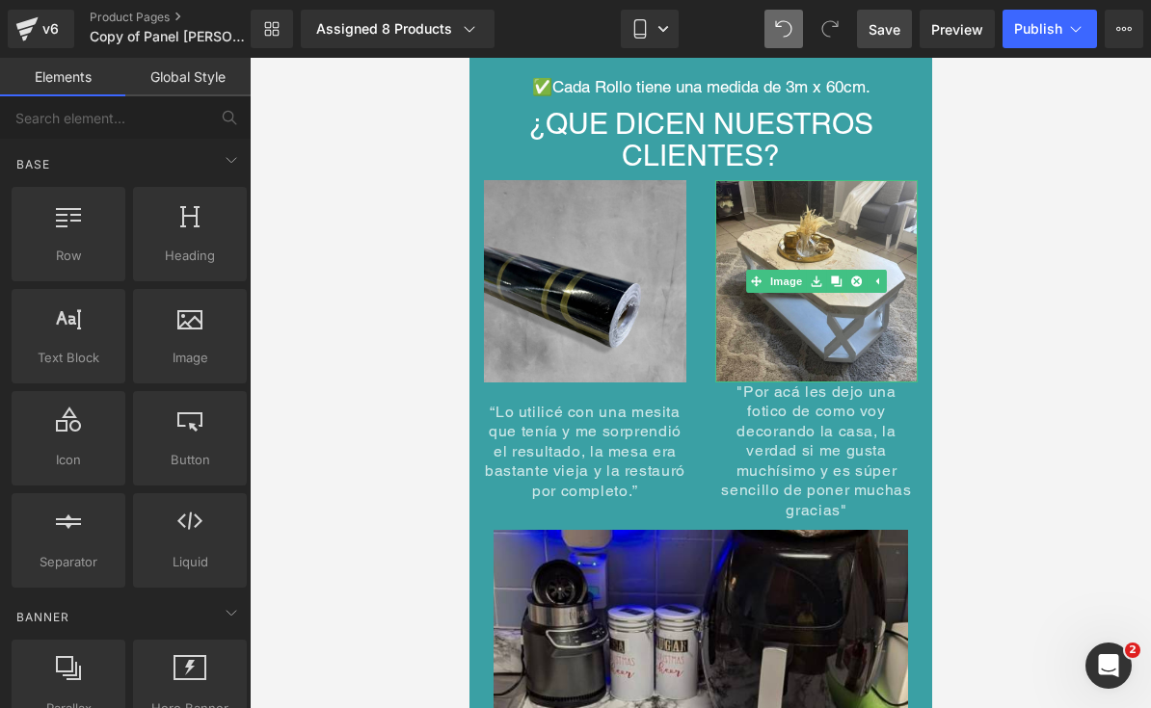
click at [1034, 304] on div at bounding box center [700, 383] width 901 height 651
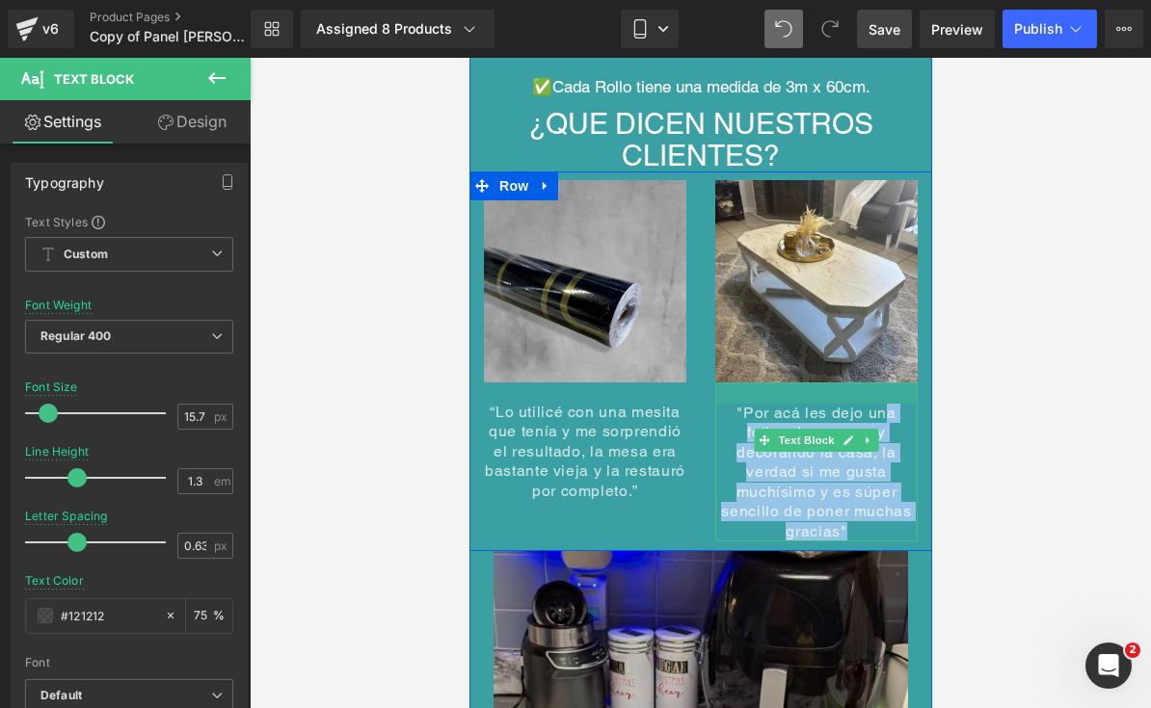
drag, startPoint x: 863, startPoint y: 356, endPoint x: 862, endPoint y: 377, distance: 21.2
click at [862, 383] on div at bounding box center [815, 393] width 202 height 21
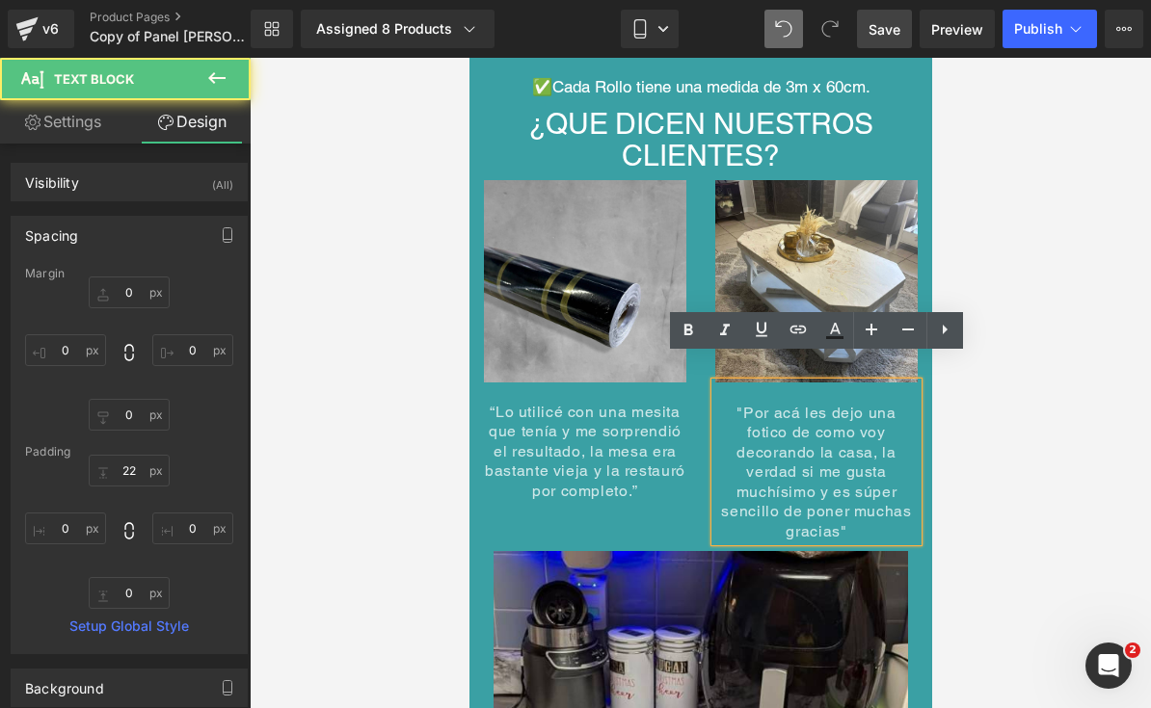
click at [999, 412] on div at bounding box center [700, 383] width 901 height 651
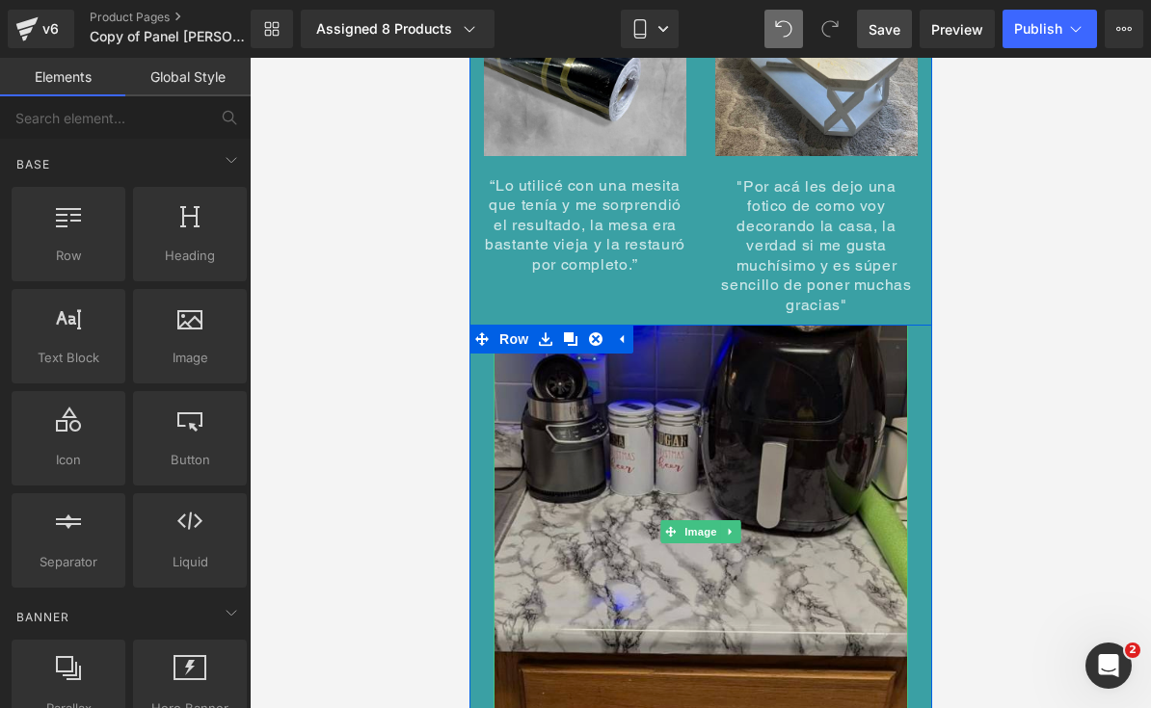
scroll to position [9608, 0]
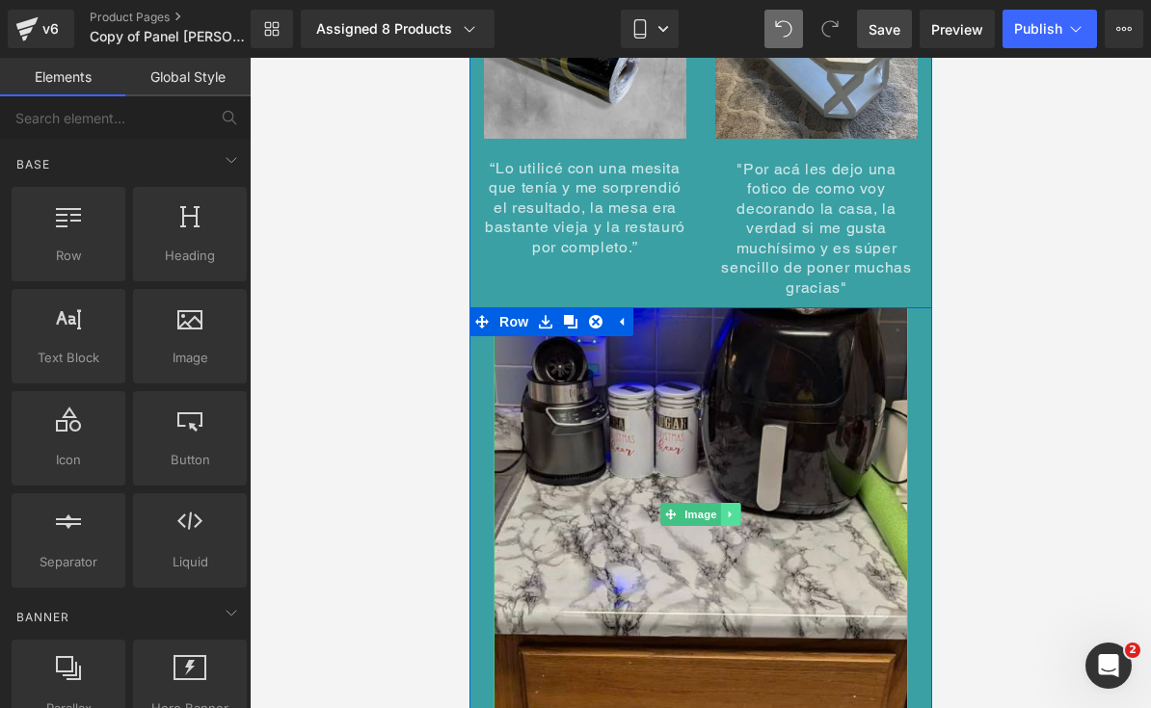
click at [730, 509] on icon at bounding box center [730, 515] width 11 height 12
click at [732, 503] on link at bounding box center [740, 514] width 20 height 23
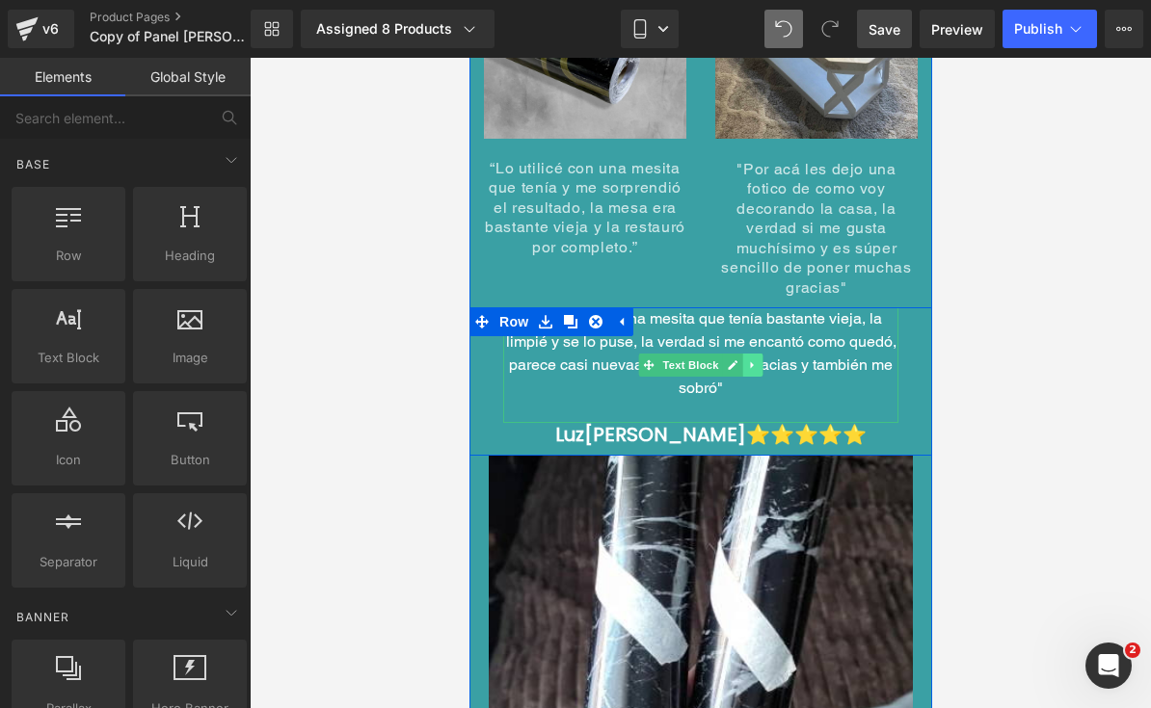
click at [748, 359] on icon at bounding box center [751, 365] width 11 height 12
click at [758, 359] on icon at bounding box center [762, 364] width 11 height 11
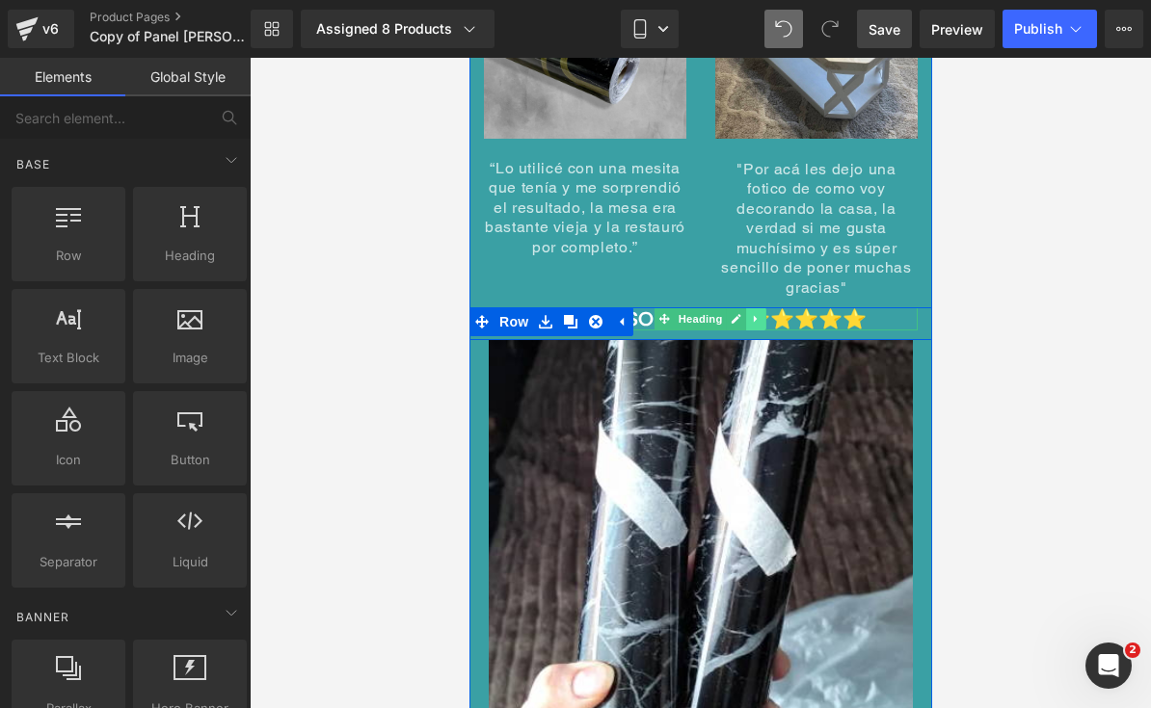
click at [753, 316] on icon at bounding box center [754, 319] width 3 height 7
click at [761, 313] on icon at bounding box center [765, 318] width 11 height 11
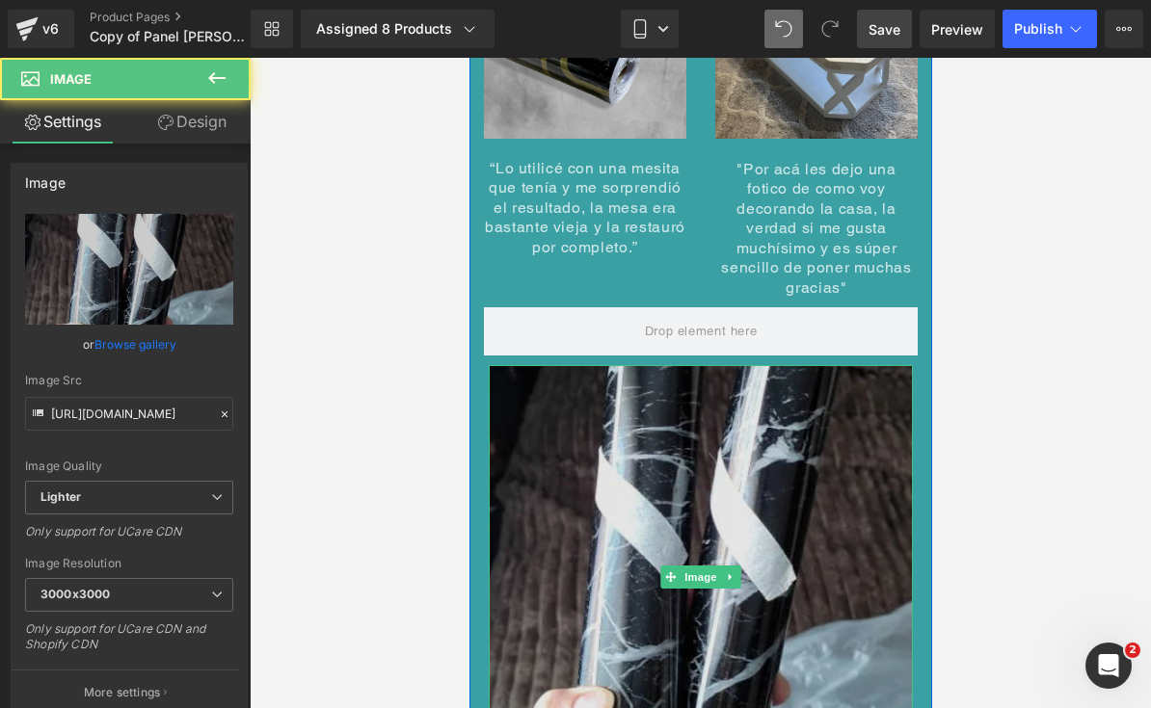
click at [634, 365] on img at bounding box center [700, 577] width 424 height 424
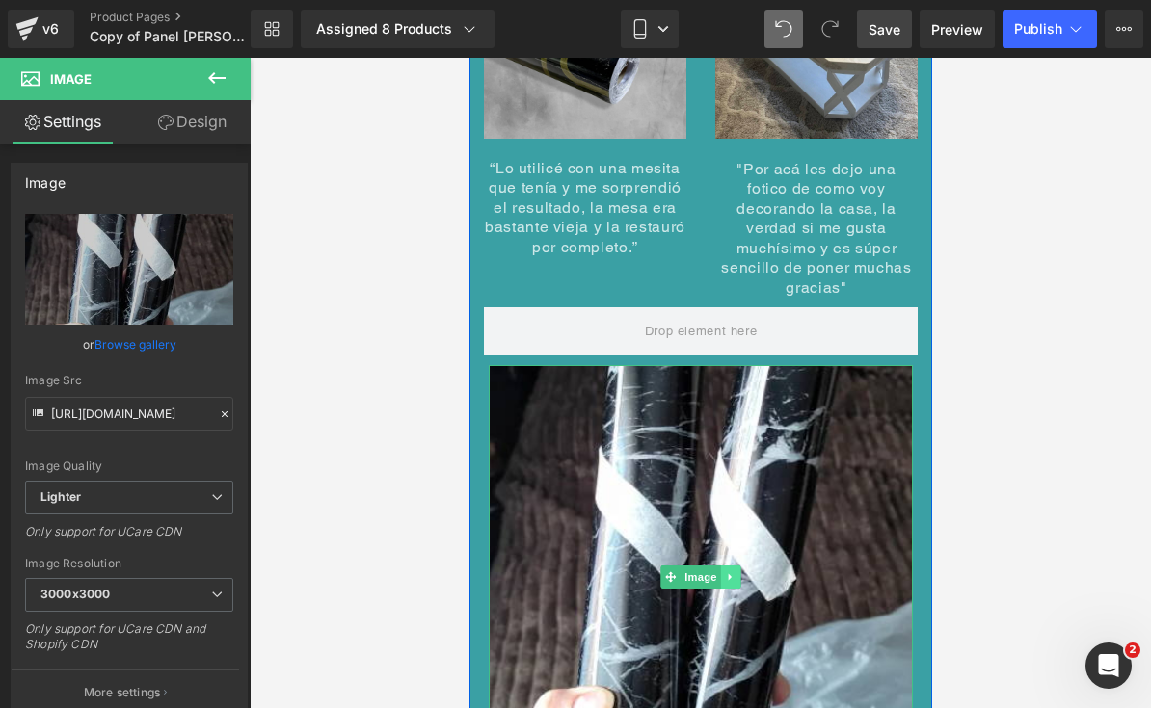
click at [730, 566] on link at bounding box center [730, 577] width 20 height 23
click at [737, 571] on icon at bounding box center [739, 576] width 11 height 11
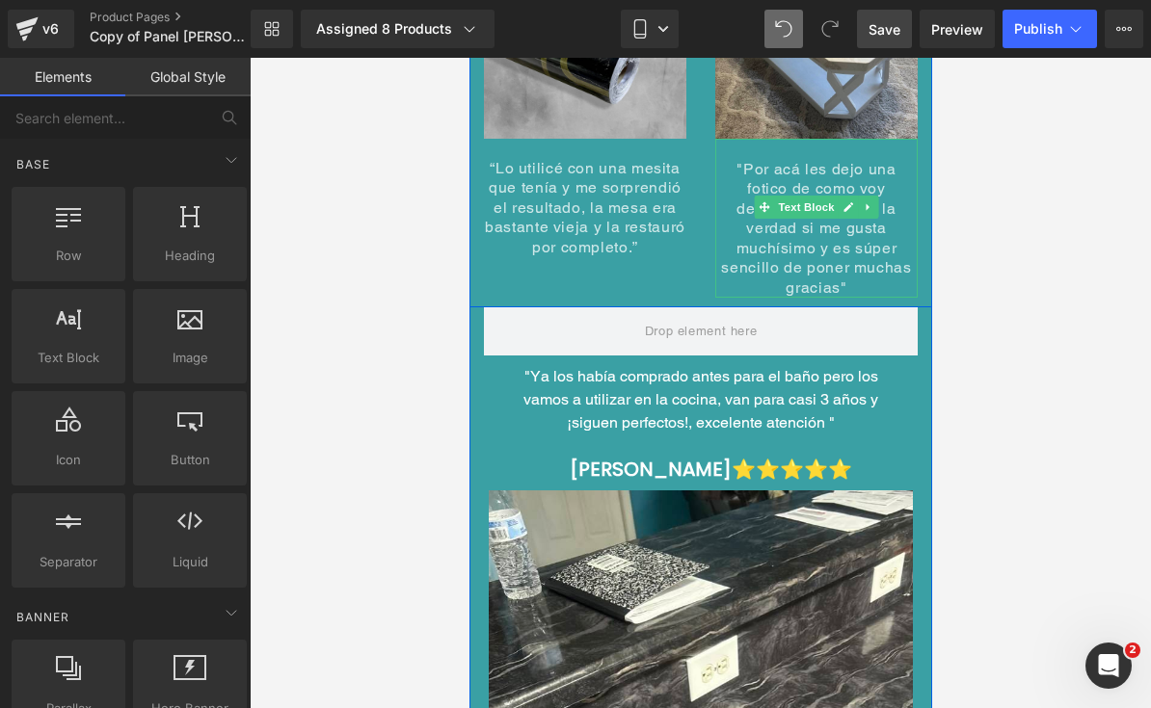
scroll to position [9585, 0]
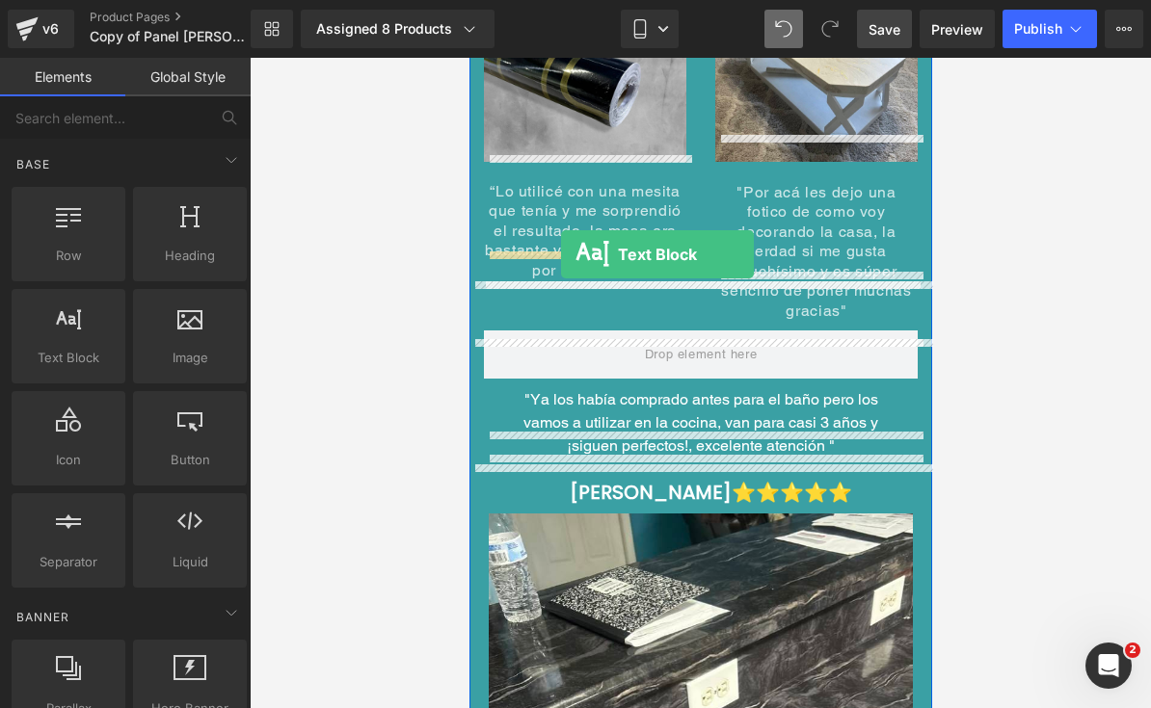
drag, startPoint x: 533, startPoint y: 411, endPoint x: 560, endPoint y: 255, distance: 157.5
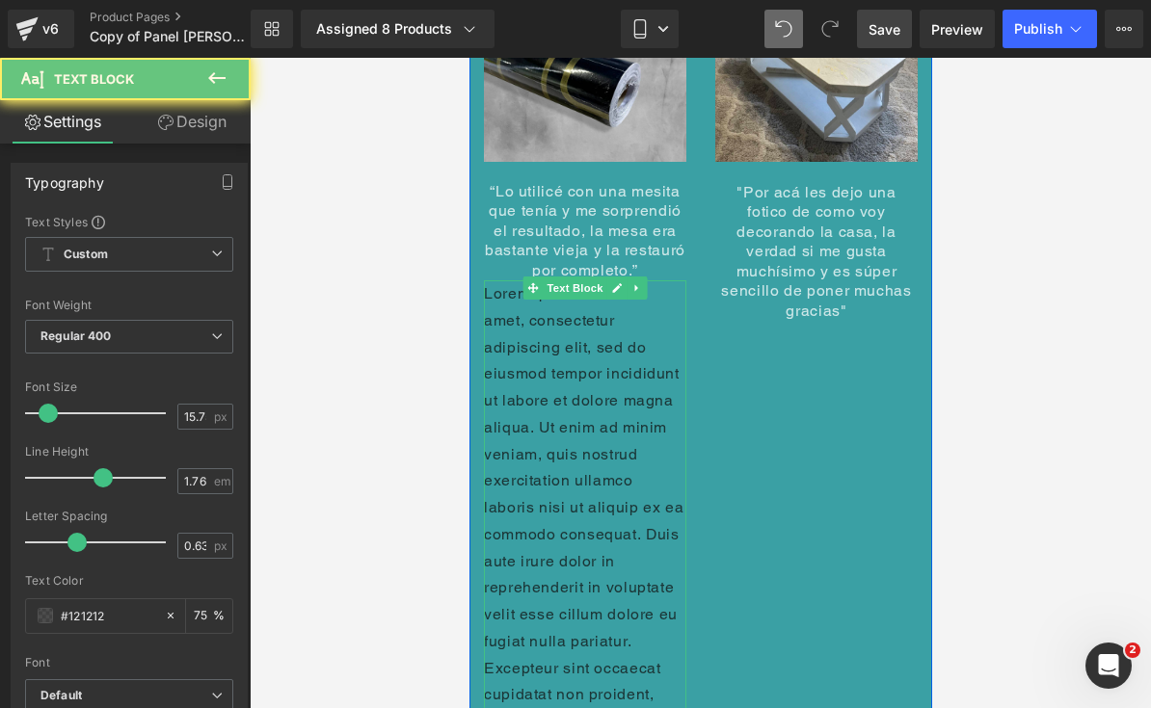
click at [577, 344] on p "Lorem ipsum dolor sit amet, consectetur adipiscing elit, sed do eiusmod tempor …" at bounding box center [584, 534] width 202 height 508
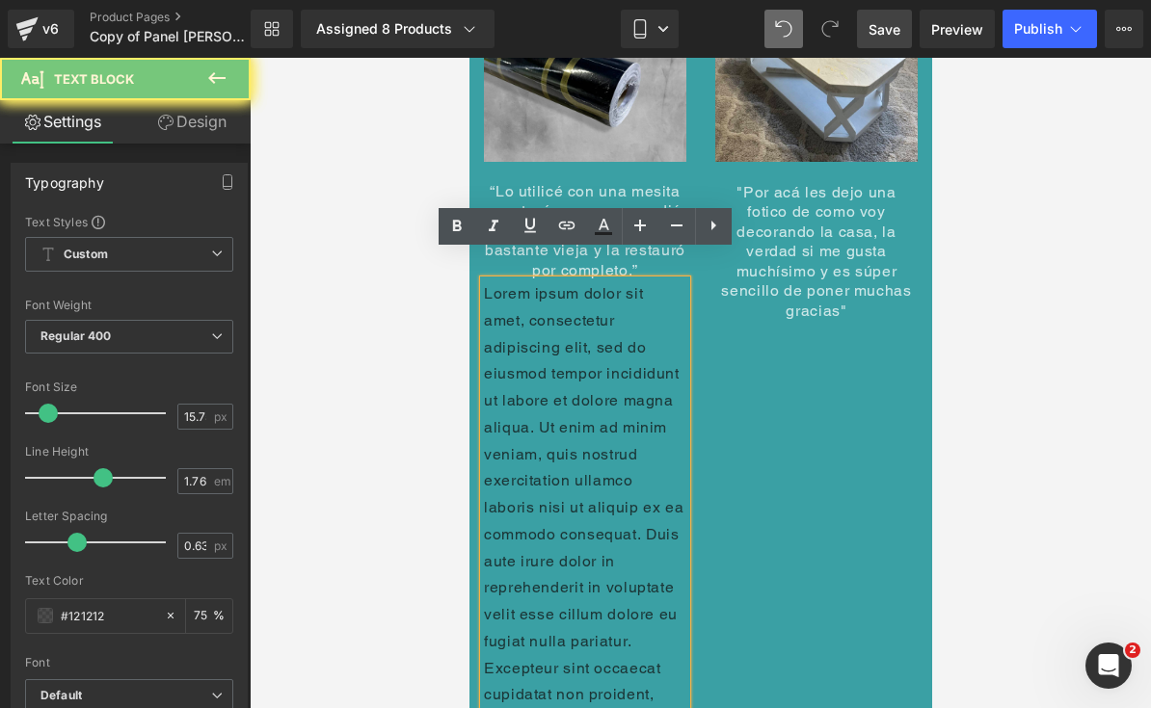
click at [577, 344] on p "Lorem ipsum dolor sit amet, consectetur adipiscing elit, sed do eiusmod tempor …" at bounding box center [584, 534] width 202 height 508
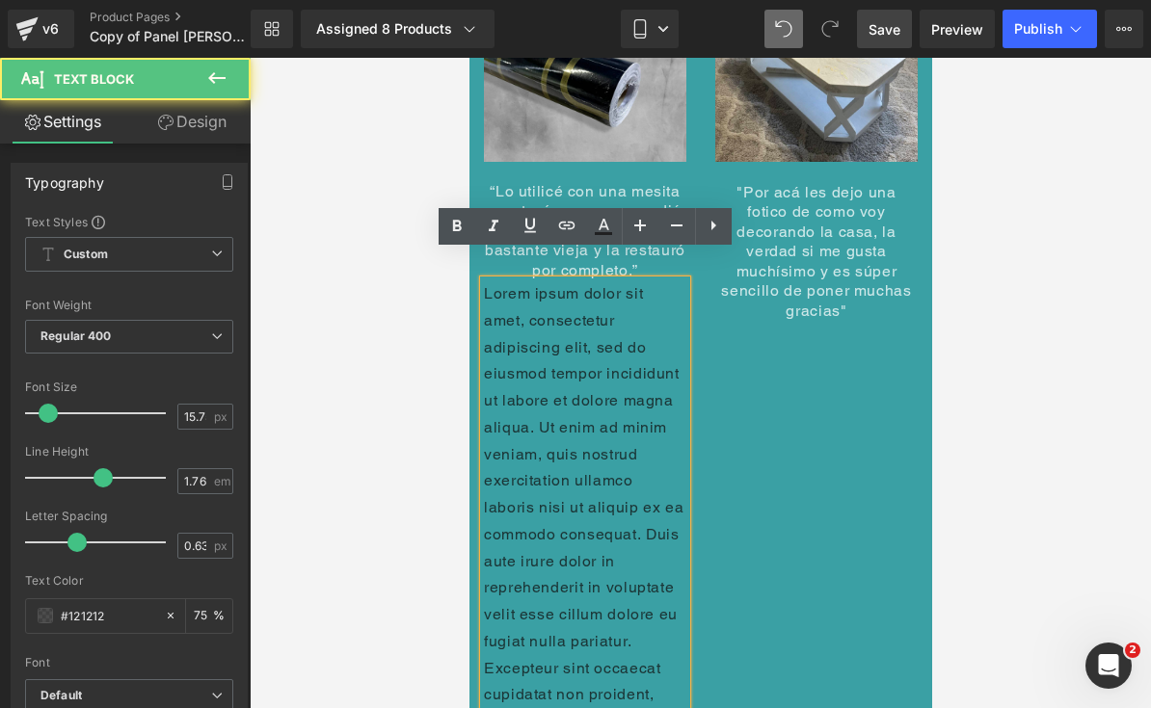
click at [577, 344] on p "Lorem ipsum dolor sit amet, consectetur adipiscing elit, sed do eiusmod tempor …" at bounding box center [584, 534] width 202 height 508
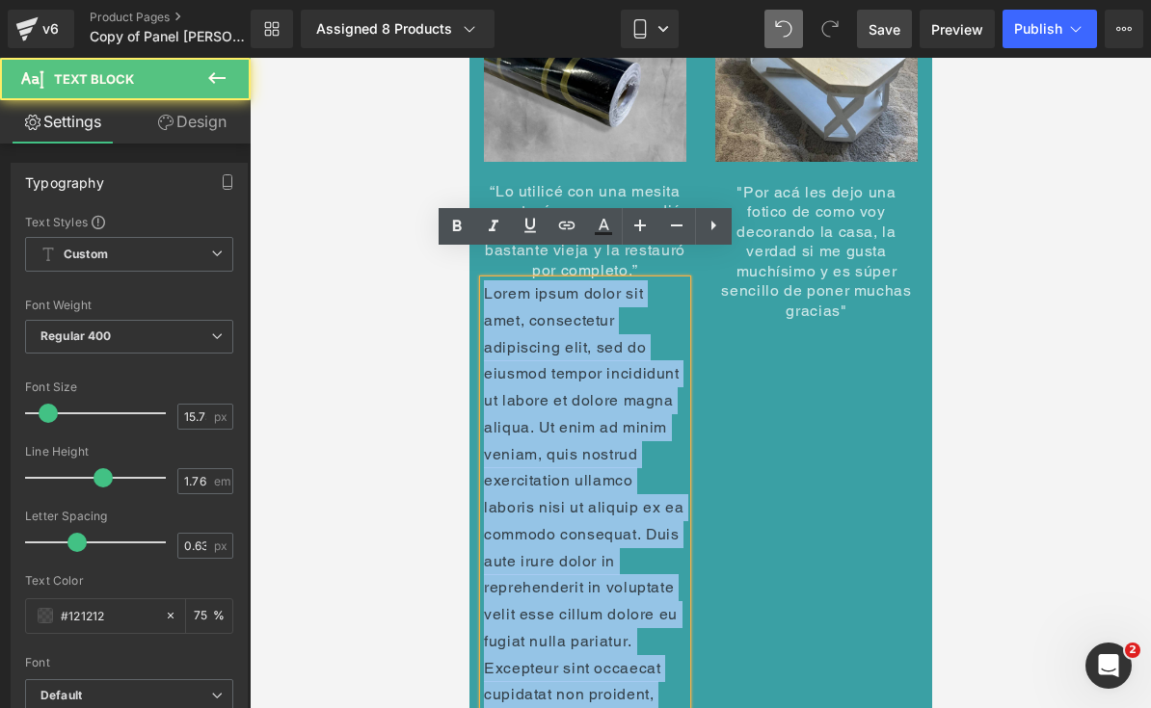
click at [577, 344] on p "Lorem ipsum dolor sit amet, consectetur adipiscing elit, sed do eiusmod tempor …" at bounding box center [584, 534] width 202 height 508
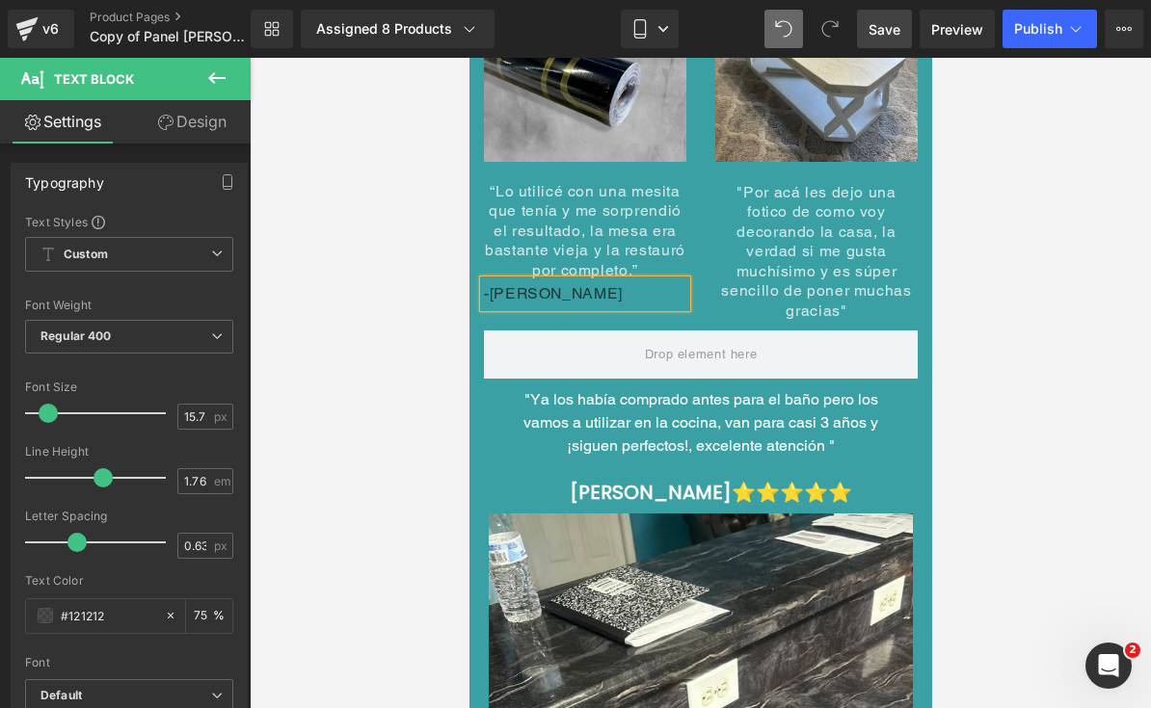
click at [559, 280] on p "-[PERSON_NAME]" at bounding box center [584, 293] width 202 height 27
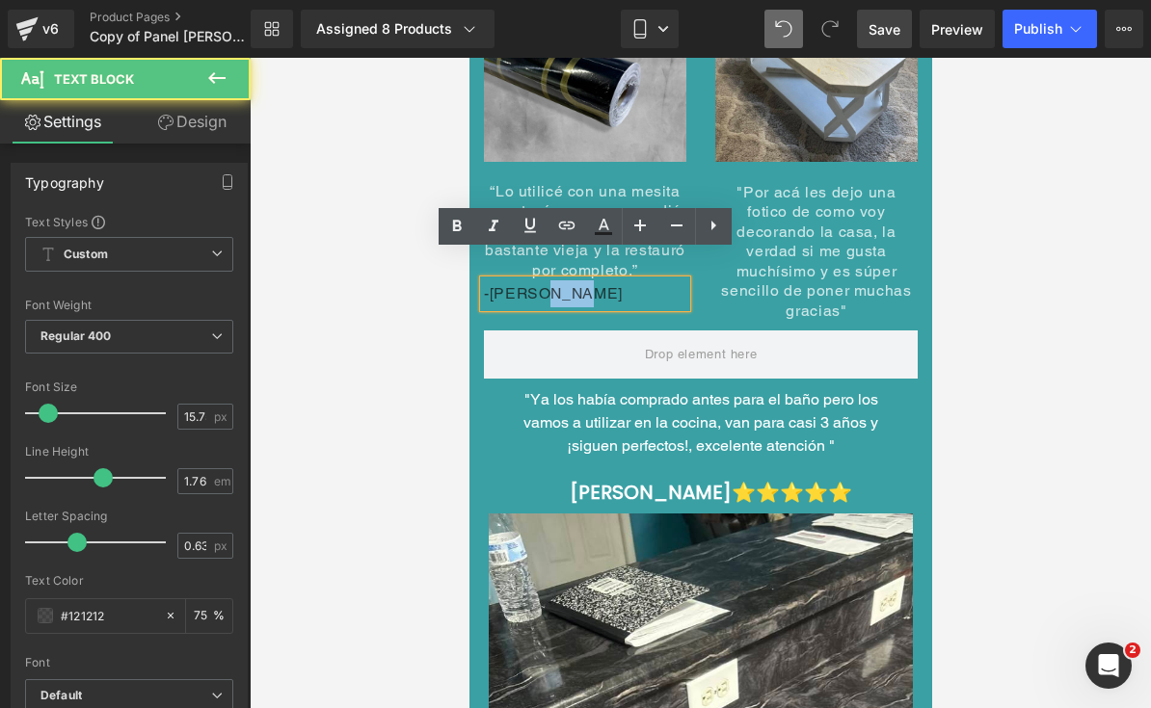
click at [559, 280] on p "-[PERSON_NAME]" at bounding box center [584, 293] width 202 height 27
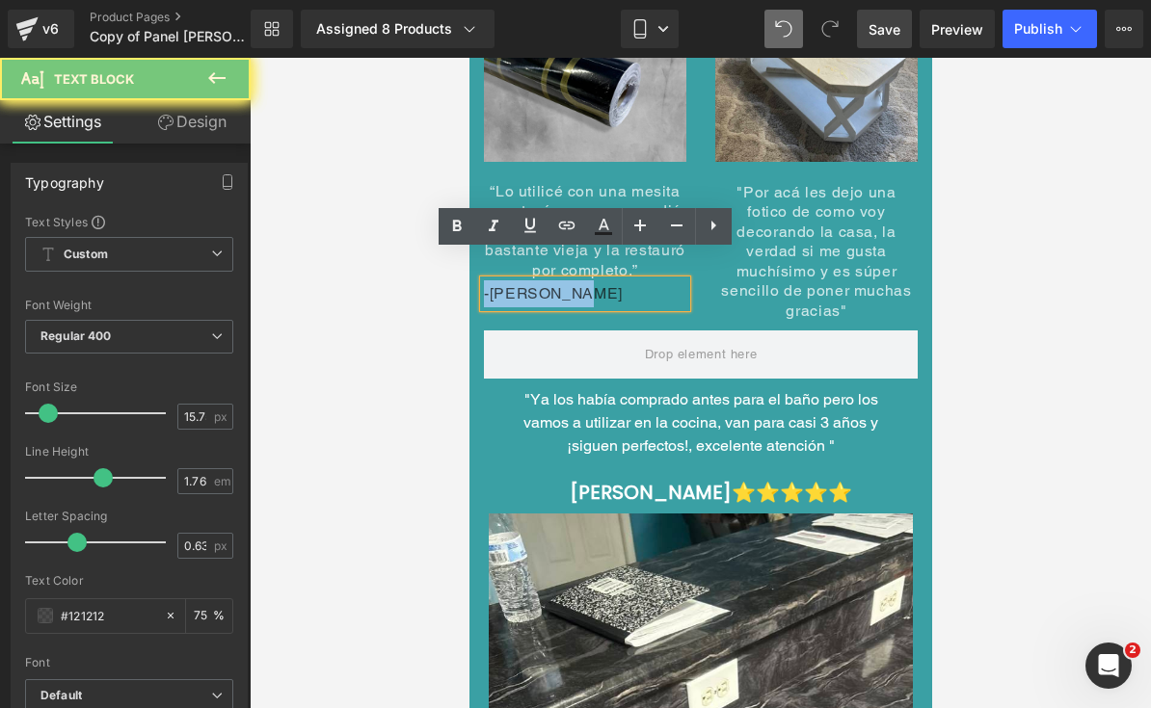
click at [559, 280] on p "-[PERSON_NAME]" at bounding box center [584, 293] width 202 height 27
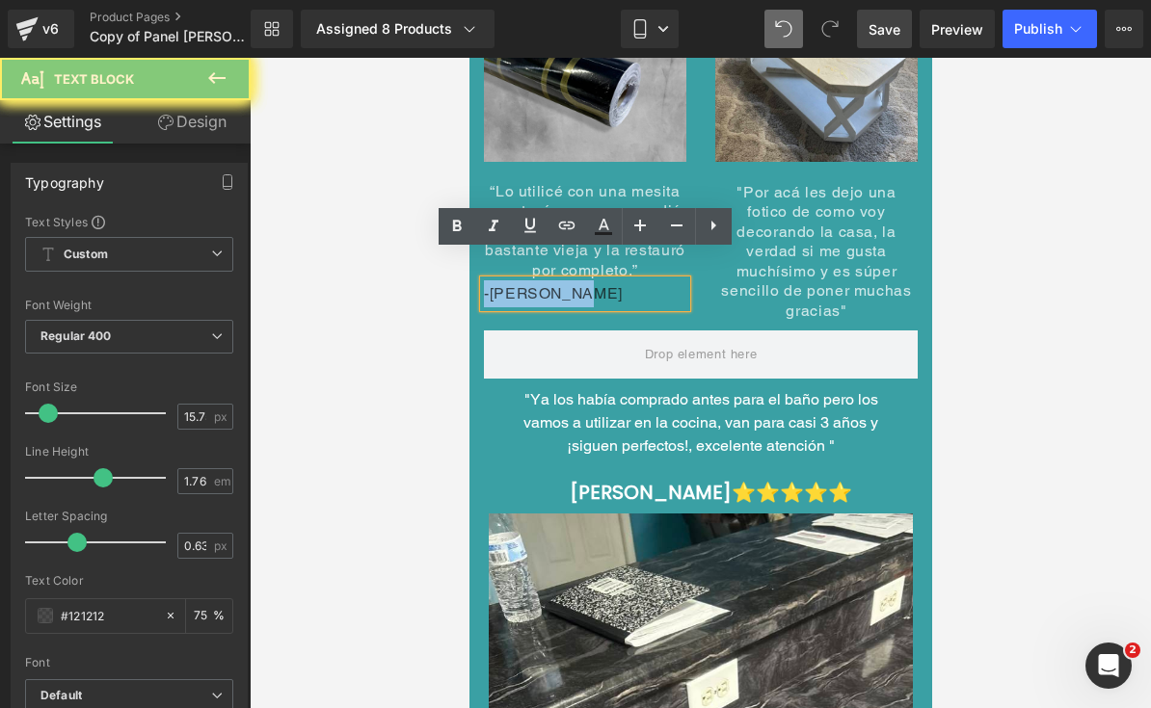
click at [559, 280] on p "-[PERSON_NAME]" at bounding box center [584, 293] width 202 height 27
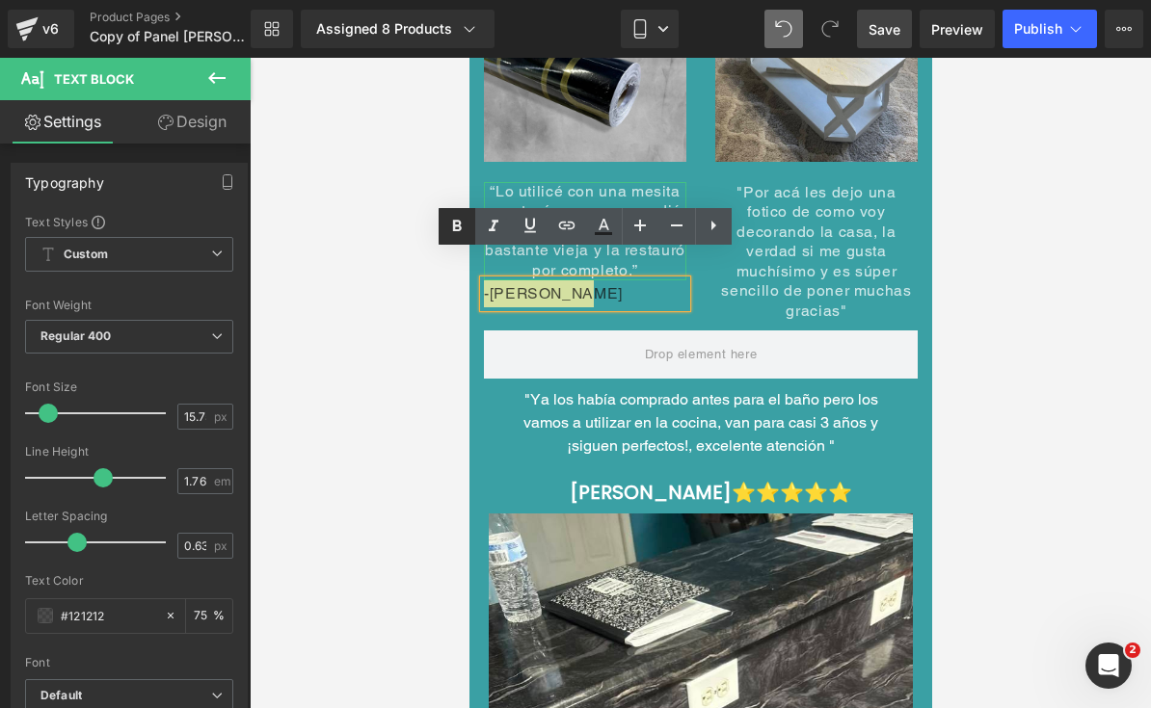
click at [463, 228] on icon at bounding box center [456, 226] width 23 height 23
click at [600, 231] on icon at bounding box center [603, 226] width 23 height 23
type input "#121212"
type input "75"
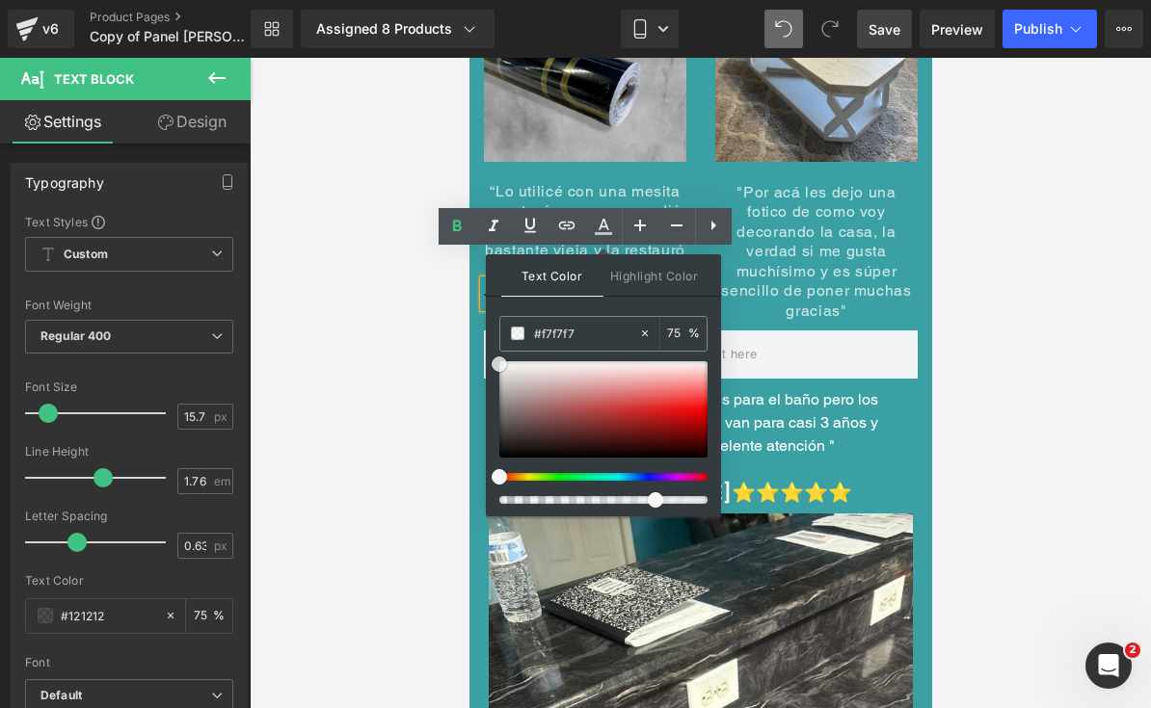
type input "#ffffff"
drag, startPoint x: 503, startPoint y: 372, endPoint x: 492, endPoint y: 347, distance: 27.2
click at [492, 347] on div "Text Color Highlight Color rgba(255, 255, 255, 0.75) #ffffff 75 % transparent t…" at bounding box center [603, 385] width 235 height 262
click at [645, 221] on icon at bounding box center [639, 225] width 23 height 23
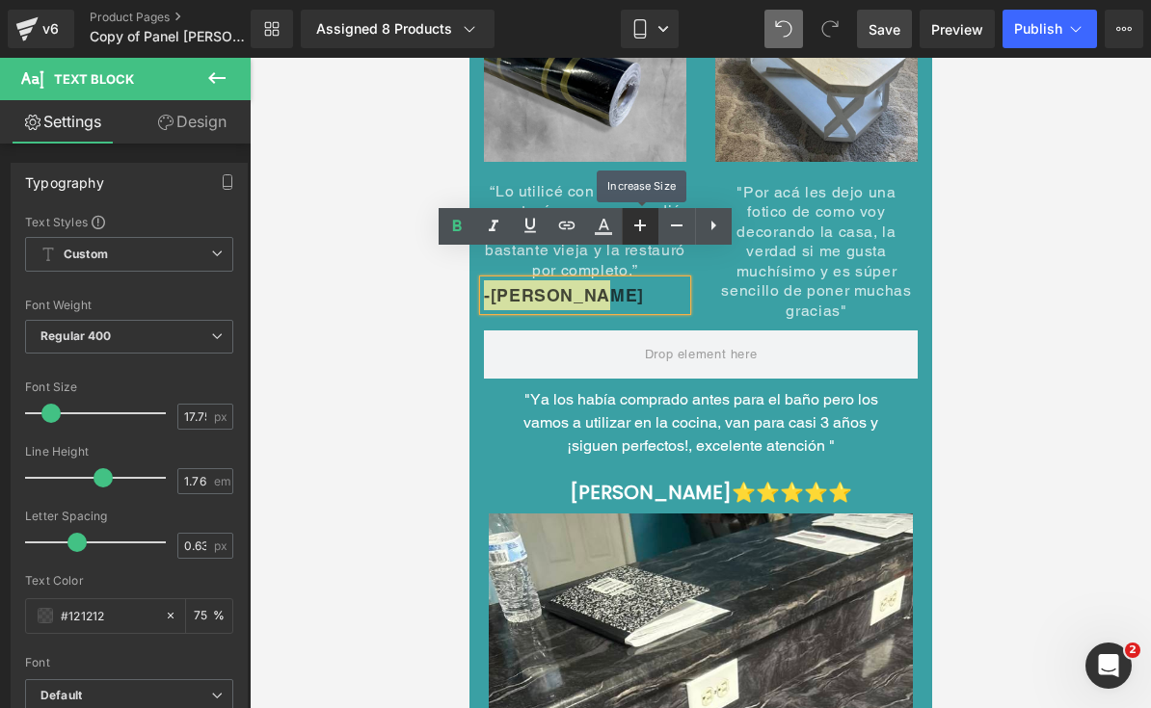
click at [645, 221] on icon at bounding box center [639, 225] width 23 height 23
click at [639, 223] on icon at bounding box center [639, 225] width 23 height 23
type input "21.75"
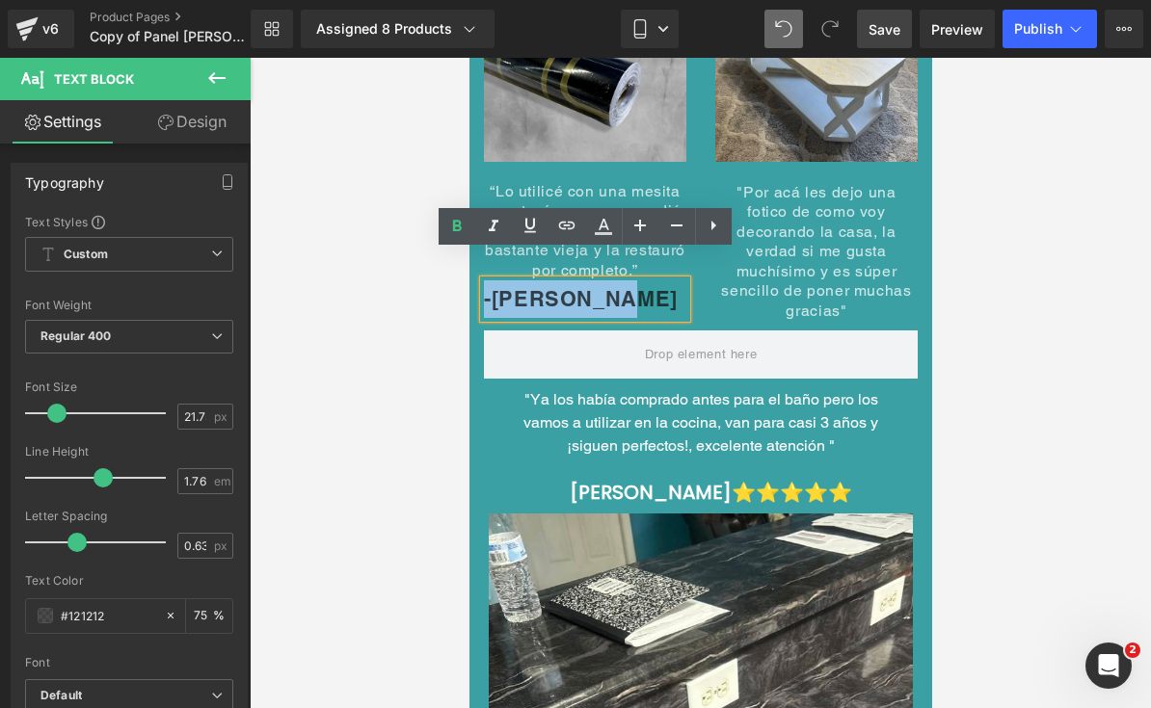
click at [534, 283] on p "-[PERSON_NAME]" at bounding box center [584, 299] width 202 height 38
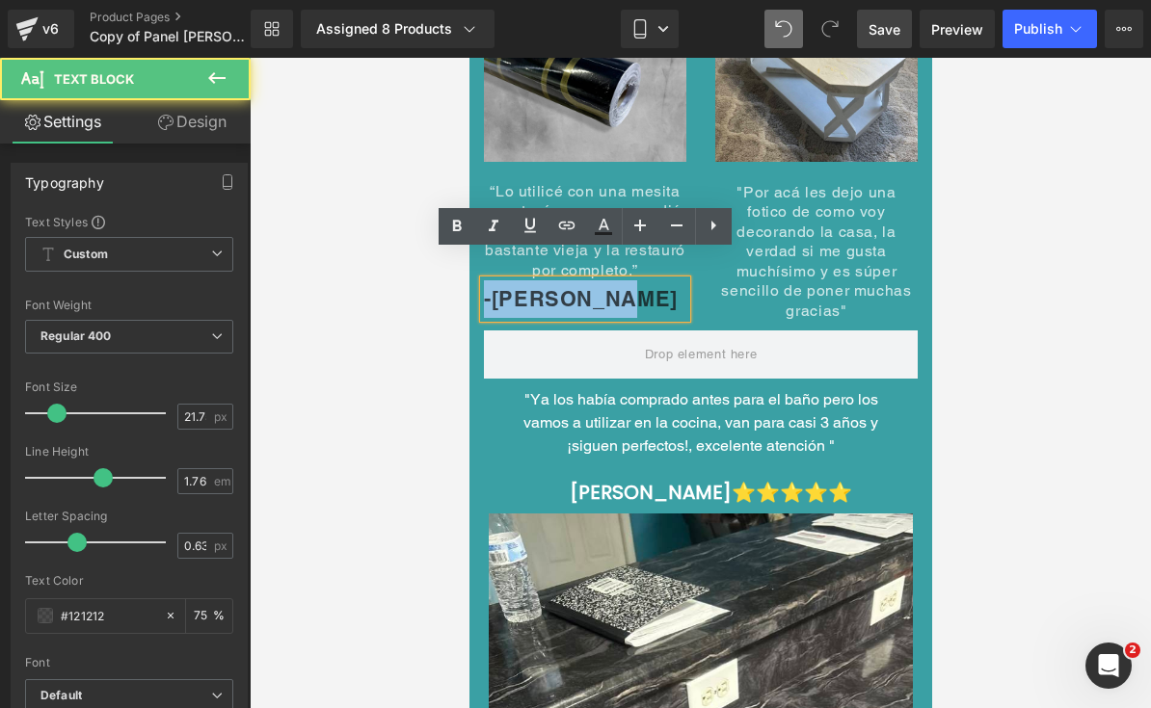
click at [535, 283] on p "-[PERSON_NAME]" at bounding box center [584, 299] width 202 height 38
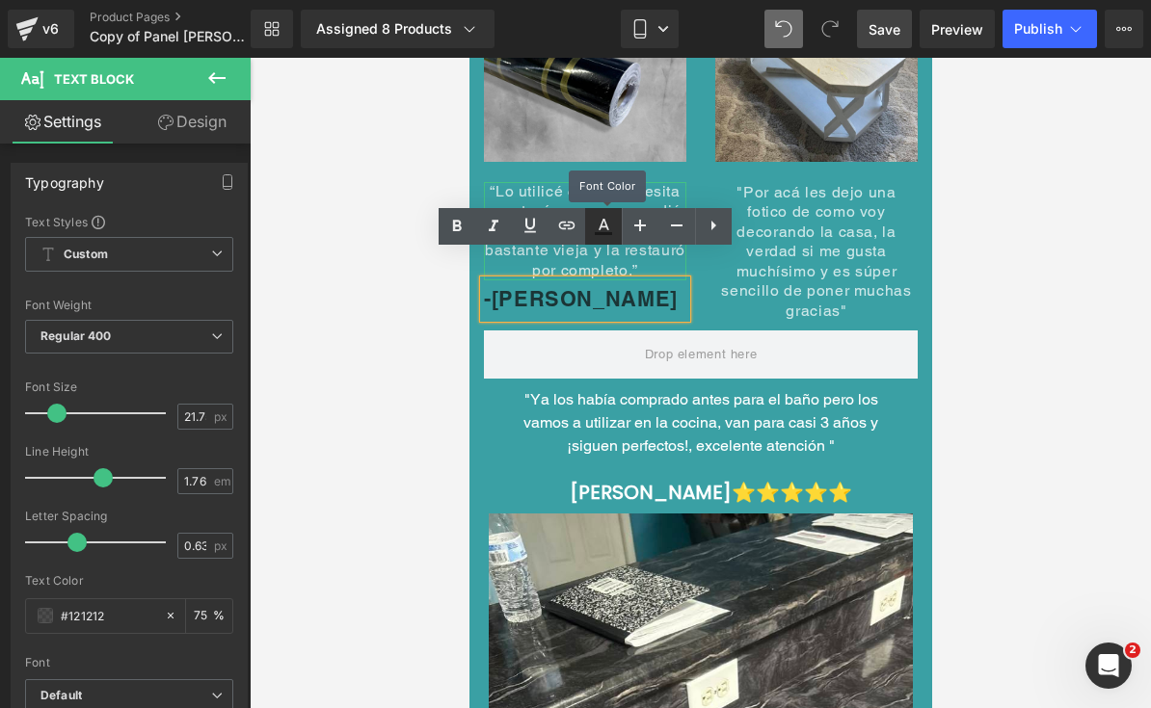
click at [614, 224] on icon at bounding box center [603, 226] width 23 height 23
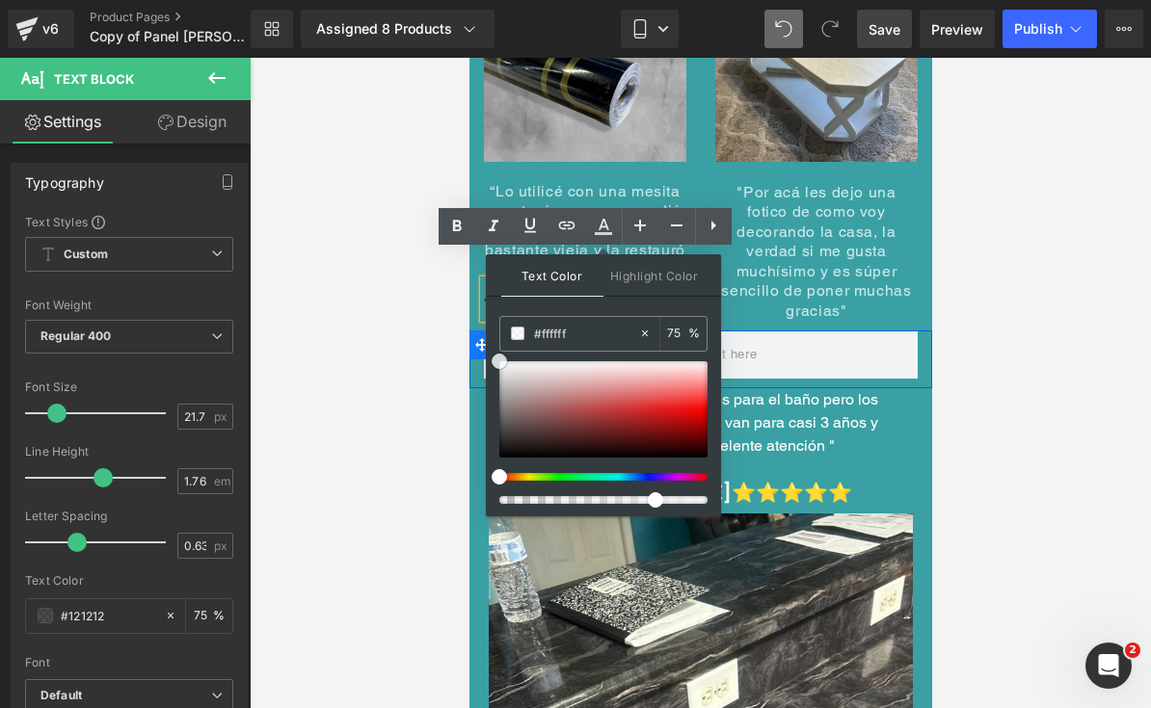
drag, startPoint x: 969, startPoint y: 436, endPoint x: 476, endPoint y: 327, distance: 505.3
click at [506, 364] on span at bounding box center [498, 361] width 15 height 15
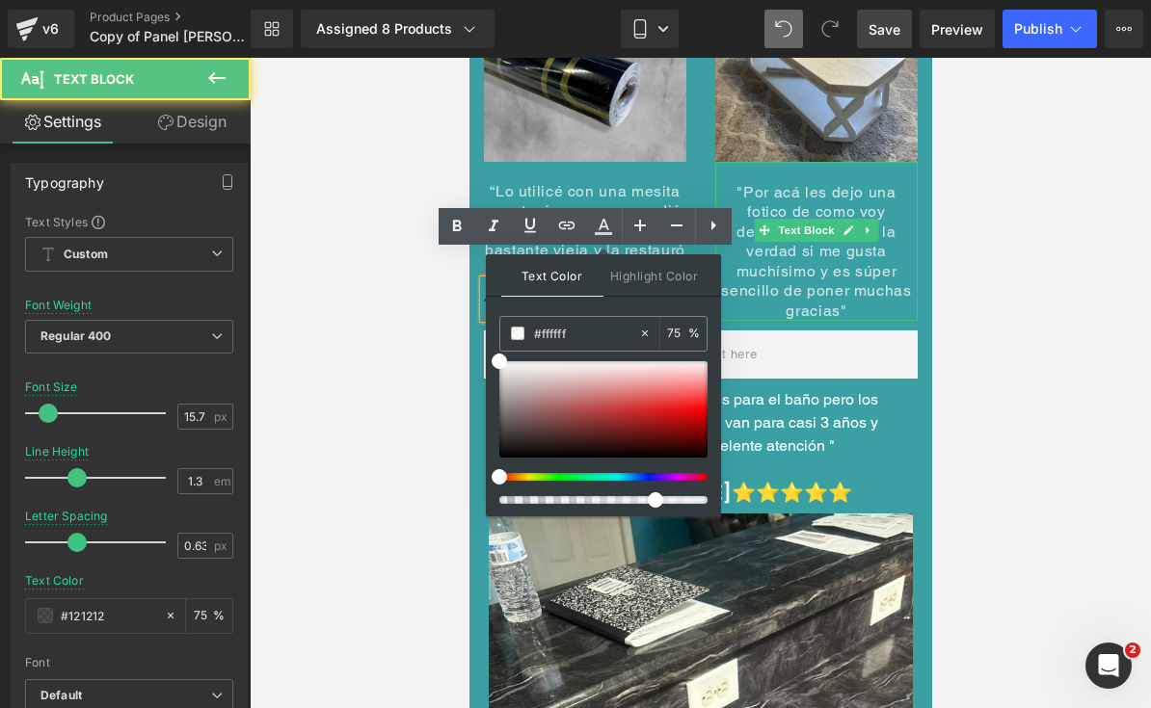
click at [834, 252] on span ""Por acá les dejo una fotico de como voy decorando la casa, la verdad si me gus…" at bounding box center [815, 251] width 190 height 137
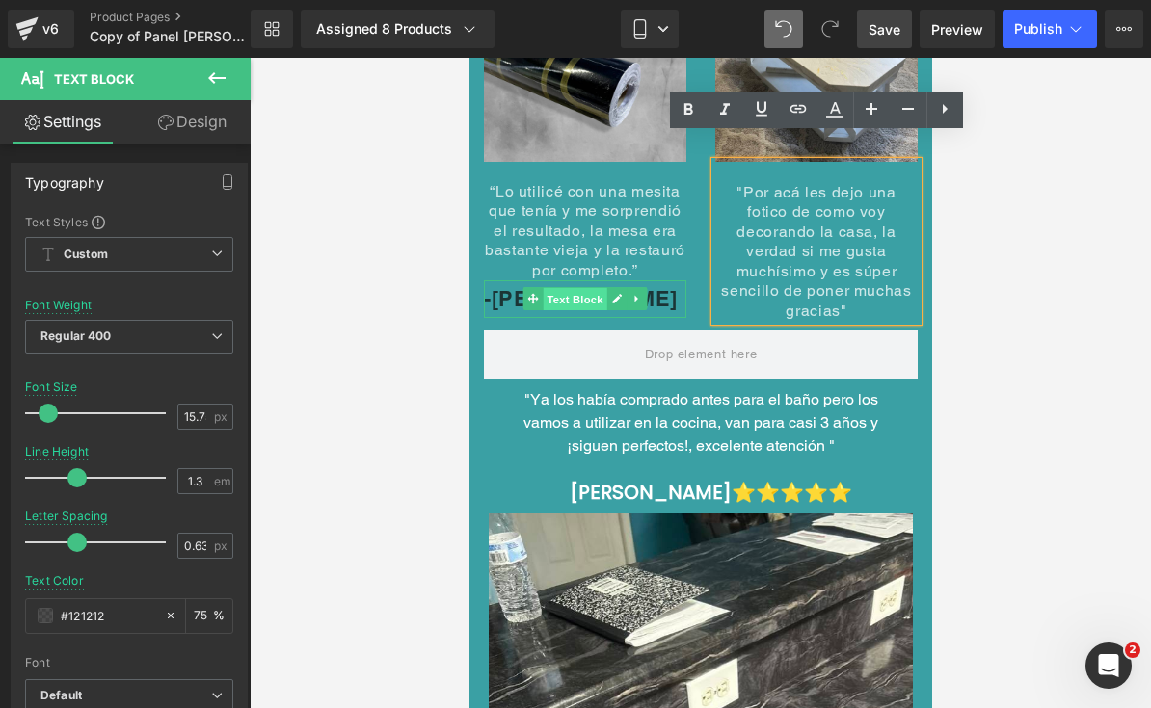
click at [575, 288] on span "Text Block" at bounding box center [574, 299] width 64 height 23
click at [677, 280] on p "-[PERSON_NAME]" at bounding box center [584, 299] width 202 height 38
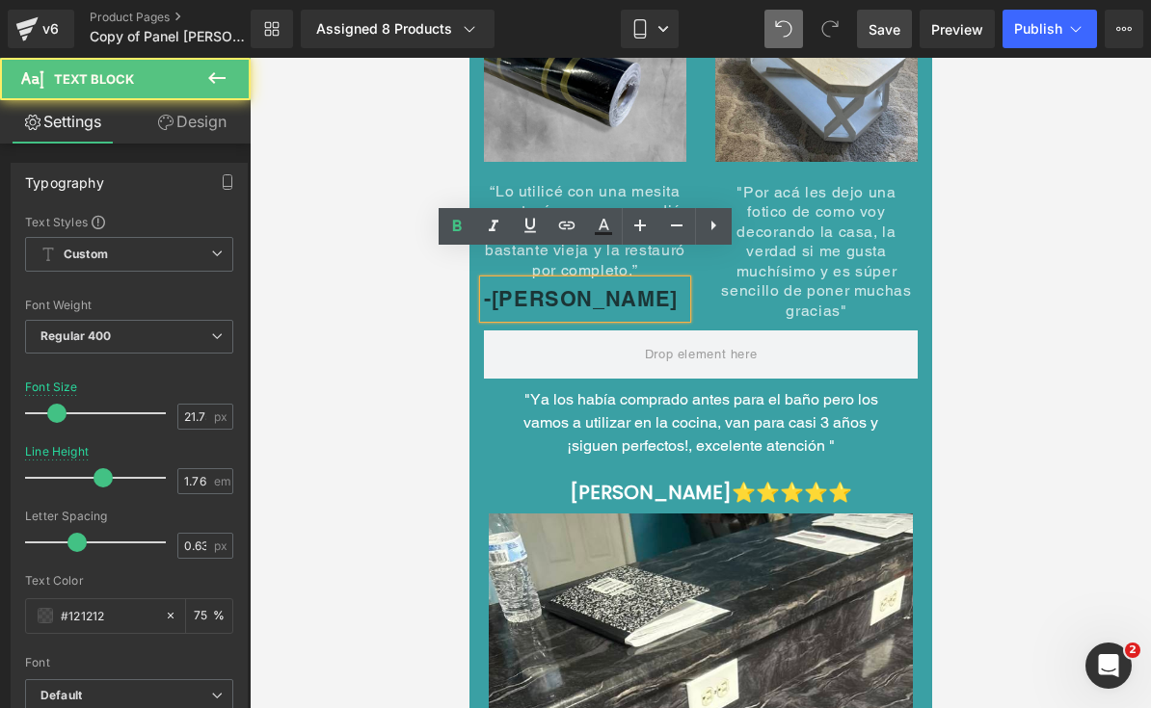
click at [664, 280] on p "-[PERSON_NAME]" at bounding box center [584, 299] width 202 height 38
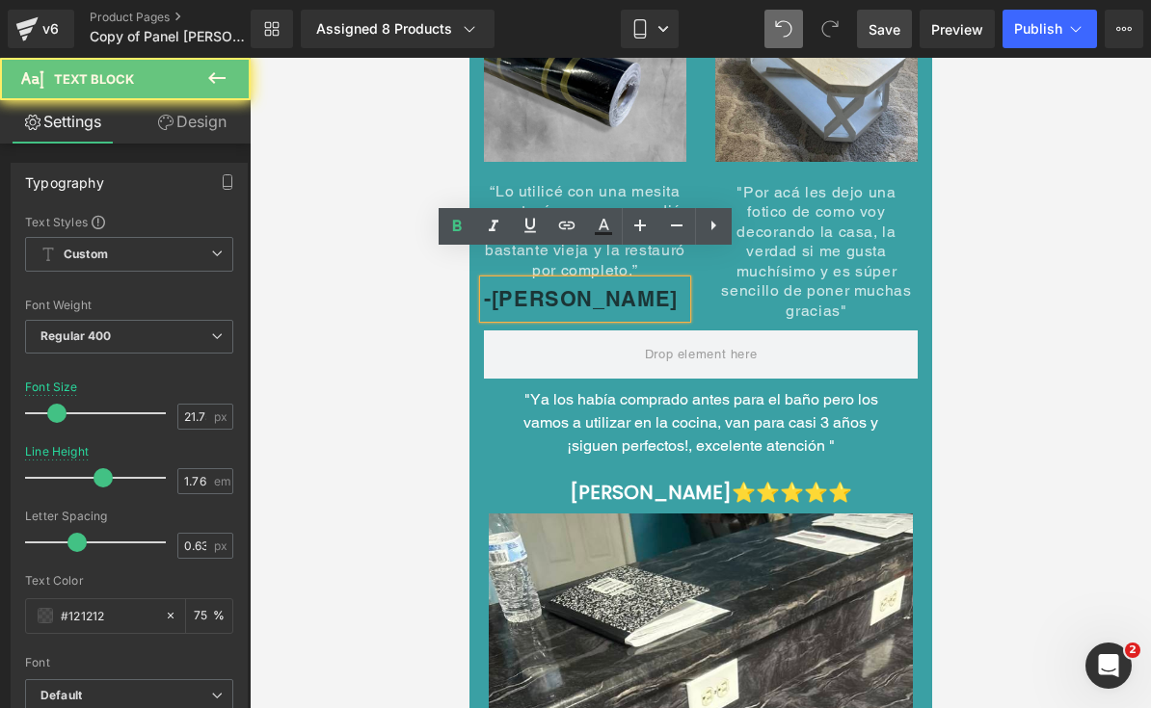
click at [664, 280] on p "-[PERSON_NAME]" at bounding box center [584, 299] width 202 height 38
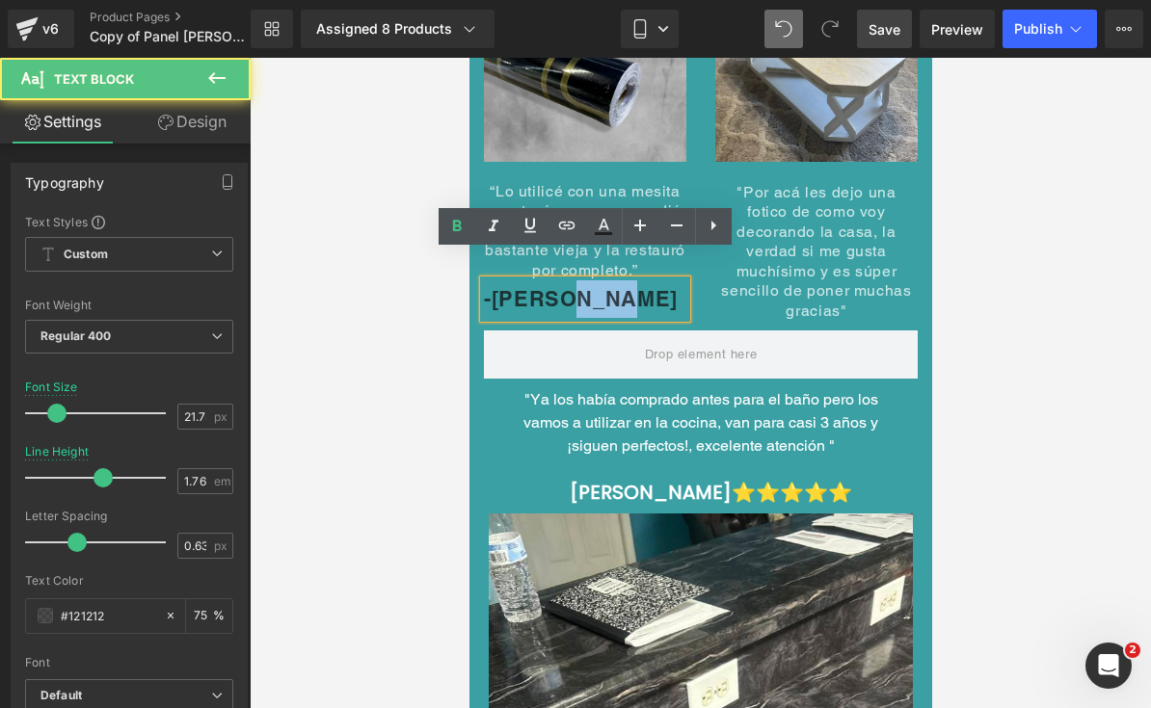
click at [664, 280] on p "-[PERSON_NAME]" at bounding box center [584, 299] width 202 height 38
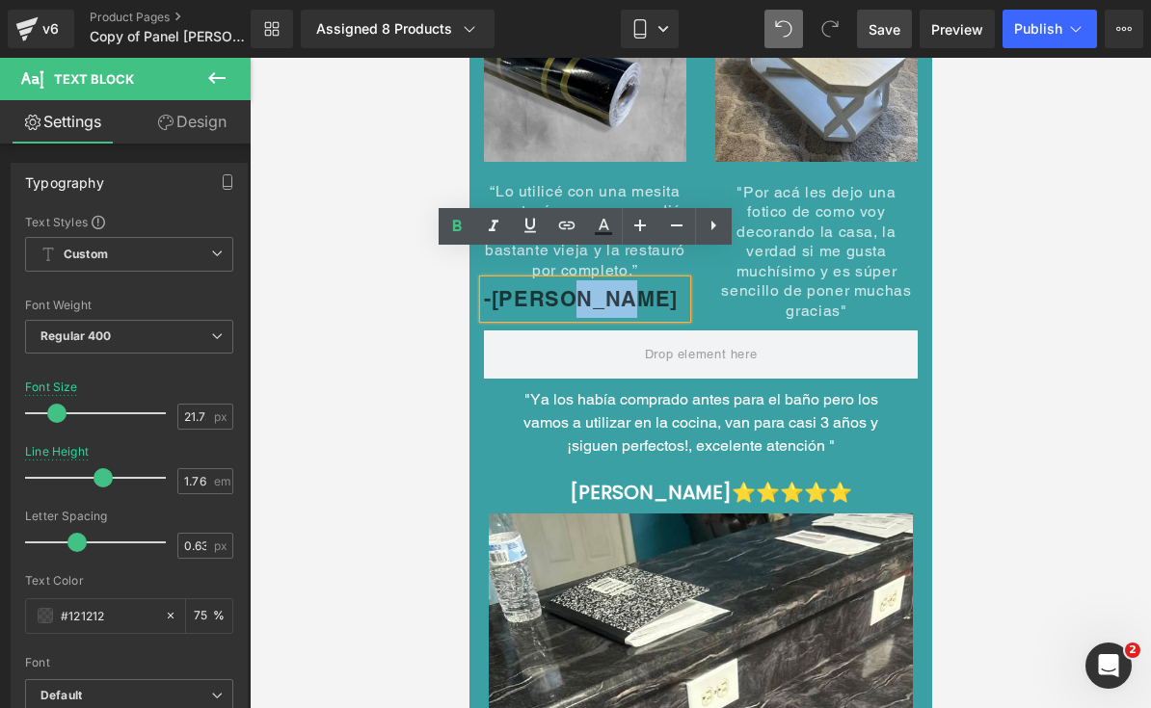
drag, startPoint x: 664, startPoint y: 269, endPoint x: 508, endPoint y: 268, distance: 156.1
click at [508, 280] on p "-[PERSON_NAME]" at bounding box center [584, 299] width 202 height 38
click at [615, 280] on p "-[PERSON_NAME]" at bounding box center [584, 299] width 202 height 38
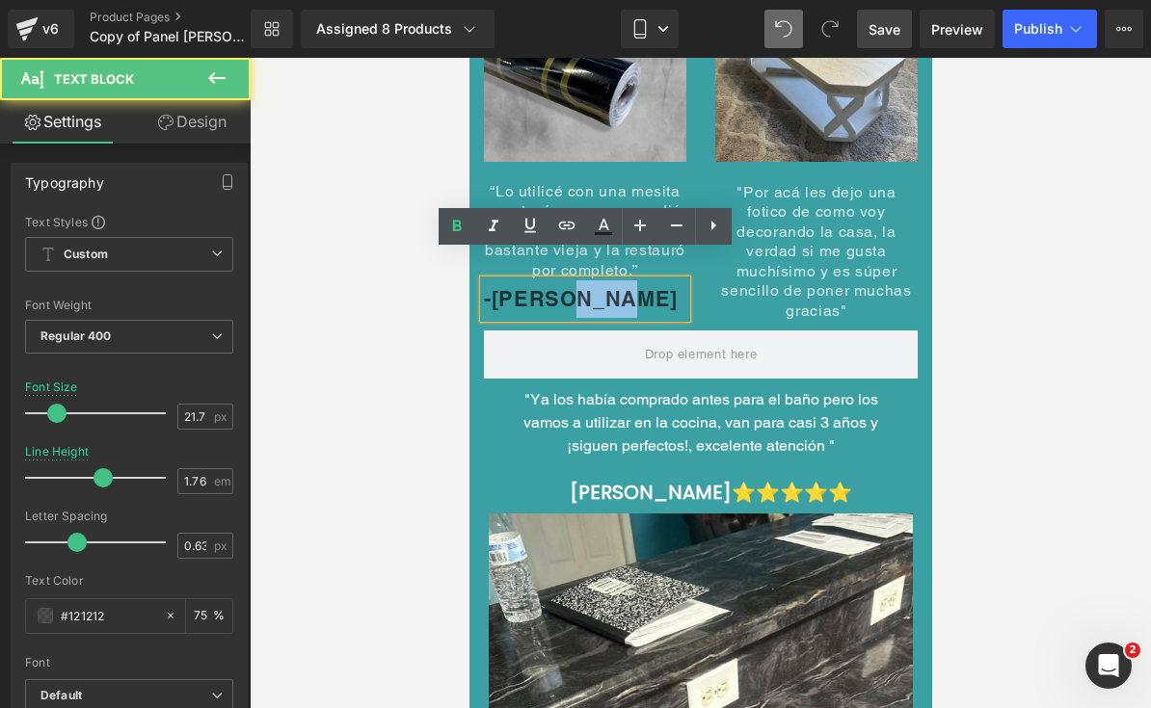
click at [630, 280] on p "-[PERSON_NAME]" at bounding box center [584, 299] width 202 height 38
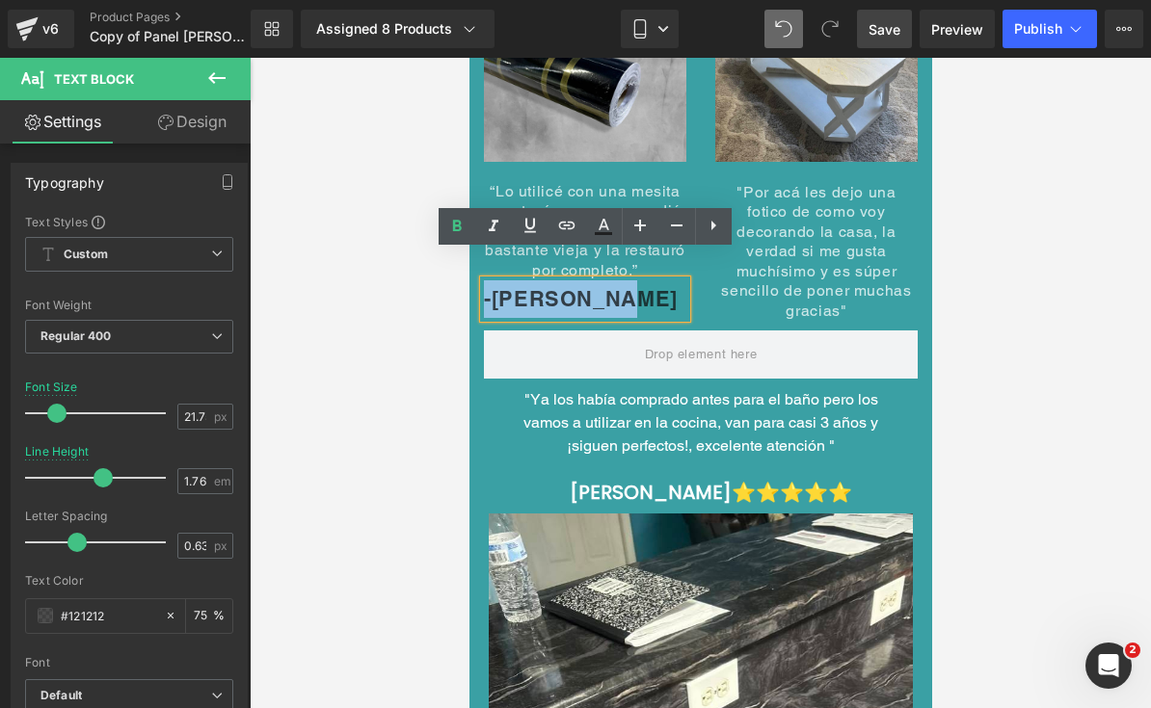
drag, startPoint x: 624, startPoint y: 271, endPoint x: 476, endPoint y: 269, distance: 147.5
click at [476, 269] on div "Image “Lo utilicé con una mesita que tenía y me sorprendió el resultado, la mes…" at bounding box center [583, 139] width 231 height 359
click at [593, 228] on icon at bounding box center [603, 226] width 23 height 23
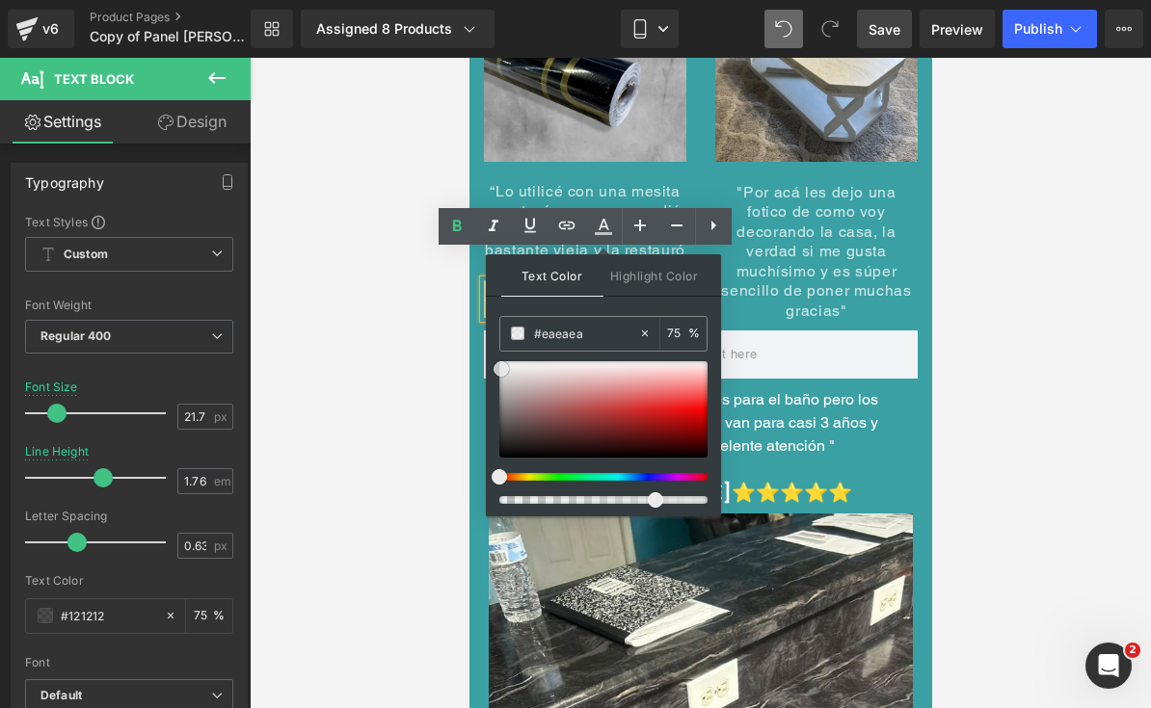
click at [501, 369] on div at bounding box center [603, 409] width 208 height 96
type input "#ffffff"
drag, startPoint x: 501, startPoint y: 361, endPoint x: 491, endPoint y: 319, distance: 43.7
click at [491, 319] on div "Text Color Highlight Color rgba(255, 255, 255, 0.75) #ffffff 75 % transparent t…" at bounding box center [603, 385] width 235 height 262
click at [667, 272] on span "Highlight Color" at bounding box center [654, 274] width 102 height 41
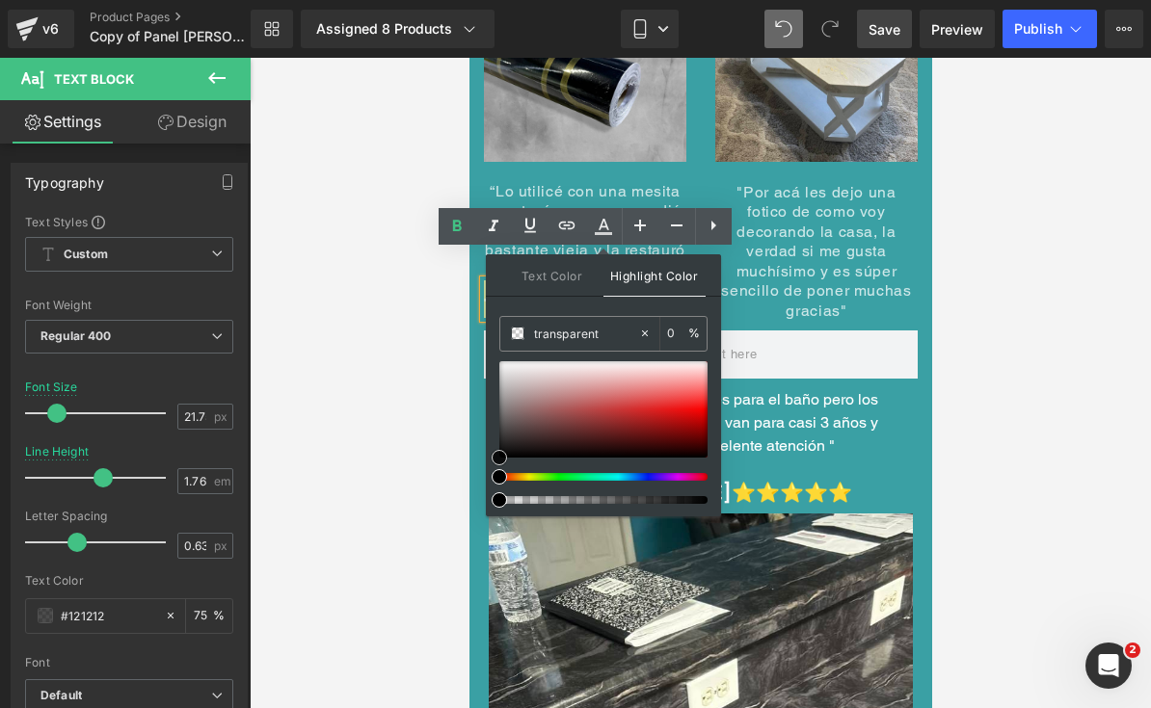
type input "#f0efef"
type input "100"
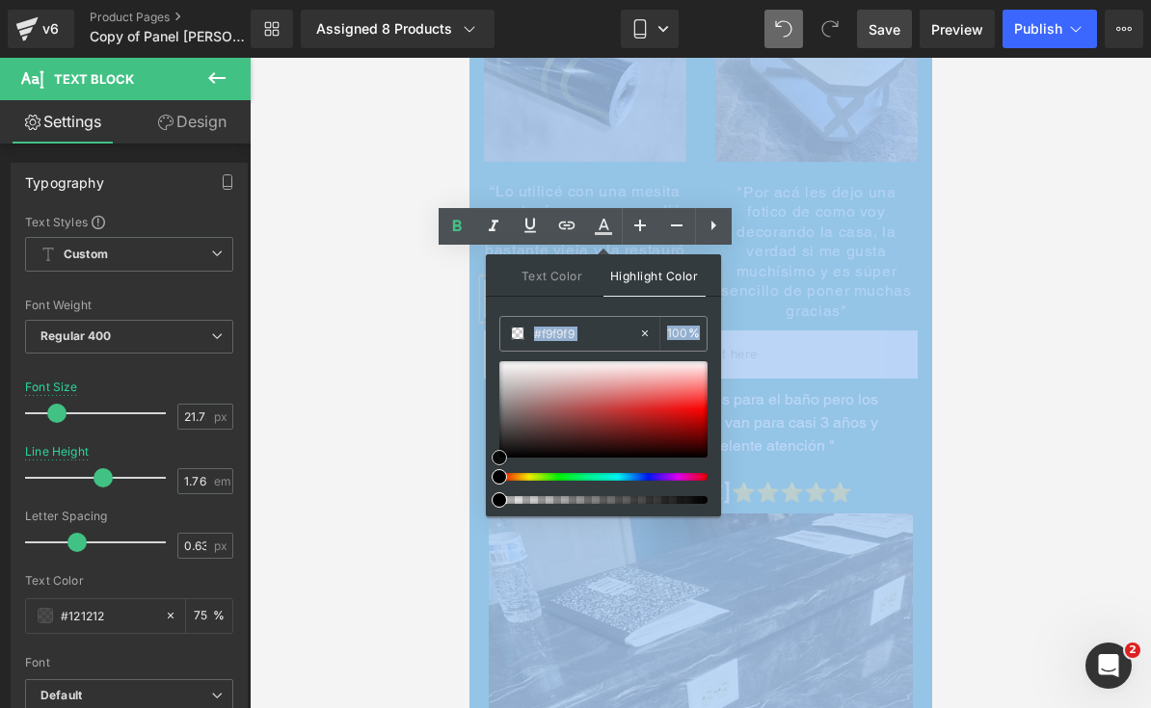
type input "#ffffff"
drag, startPoint x: 502, startPoint y: 367, endPoint x: 461, endPoint y: 333, distance: 53.4
click at [461, 0] on div "Text Block You are previewing how the will restyle your page. You can not edit …" at bounding box center [575, 0] width 1151 height 0
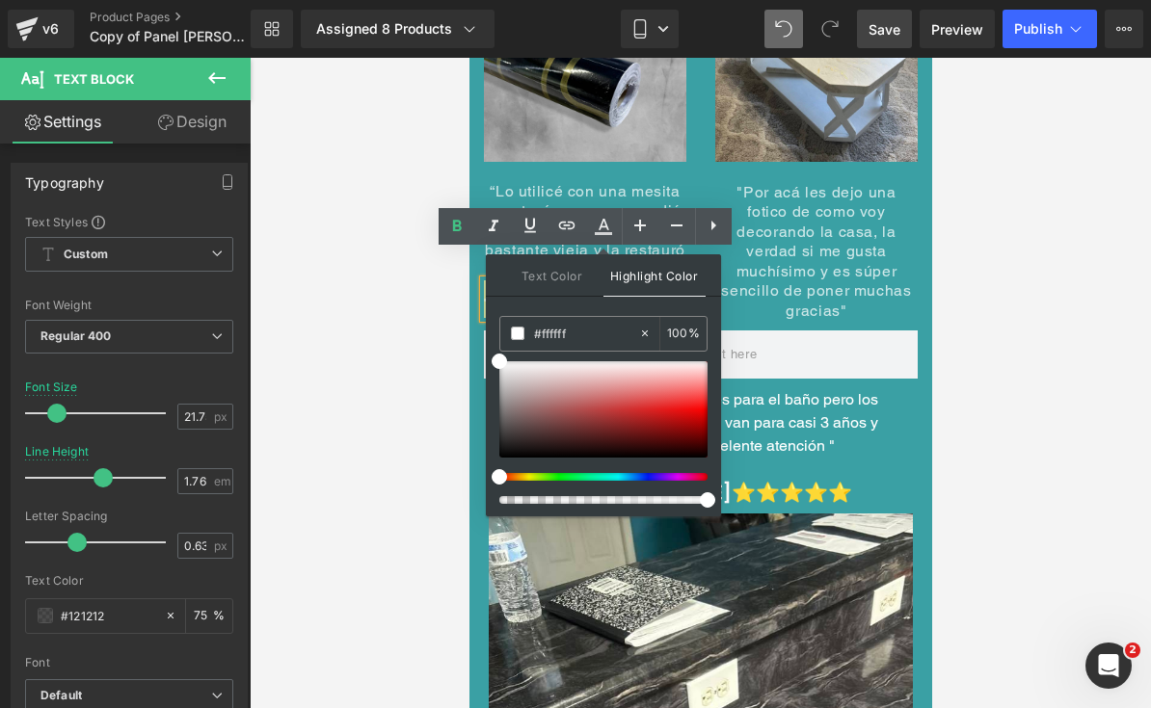
click at [964, 226] on div at bounding box center [700, 383] width 901 height 651
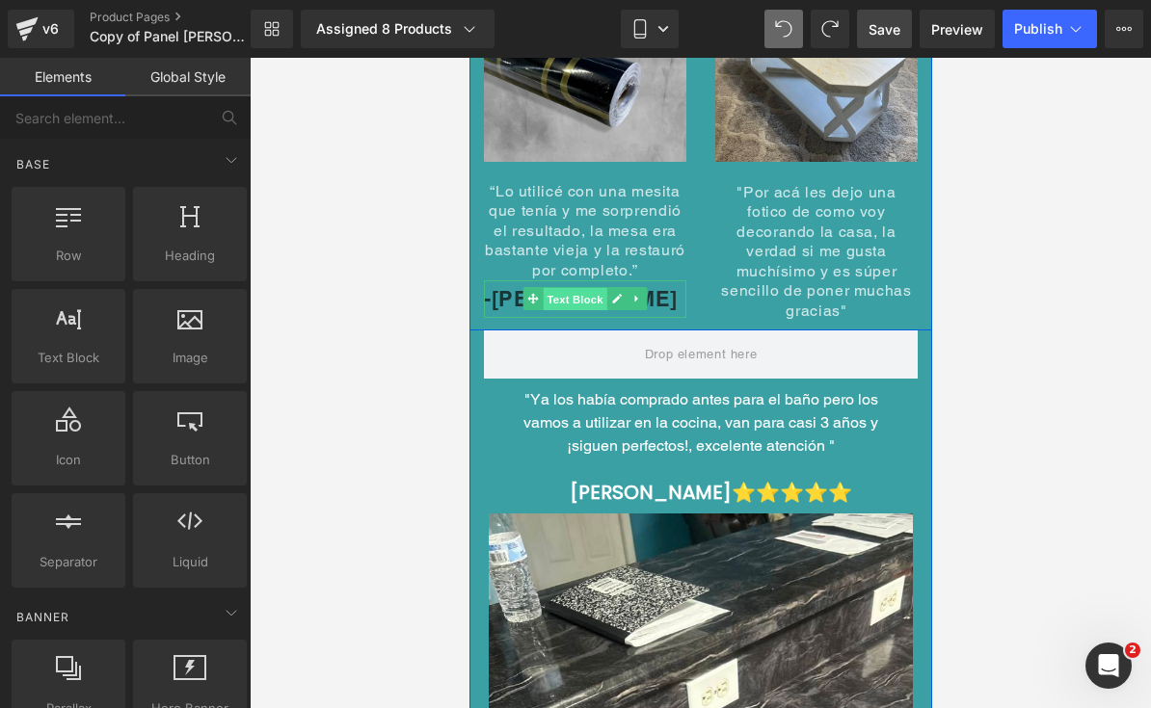
click at [602, 288] on span "Text Block" at bounding box center [574, 299] width 64 height 23
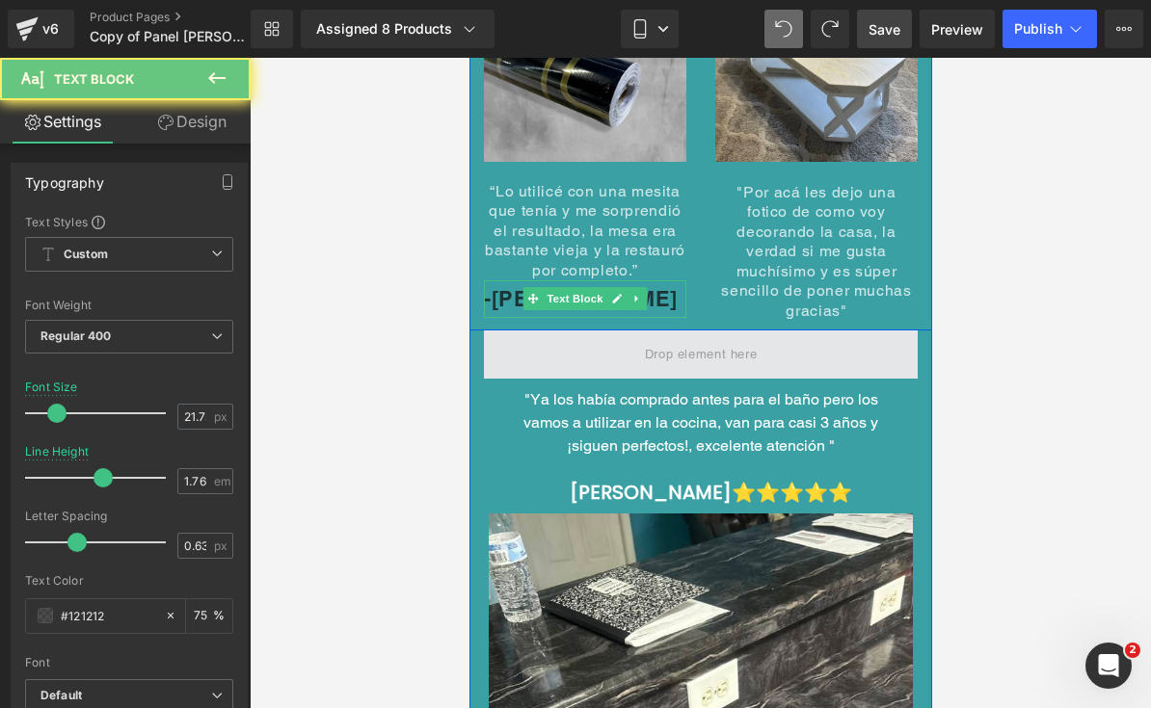
drag, startPoint x: 655, startPoint y: 273, endPoint x: 686, endPoint y: 335, distance: 69.8
click at [655, 280] on p "-[PERSON_NAME]" at bounding box center [584, 299] width 202 height 38
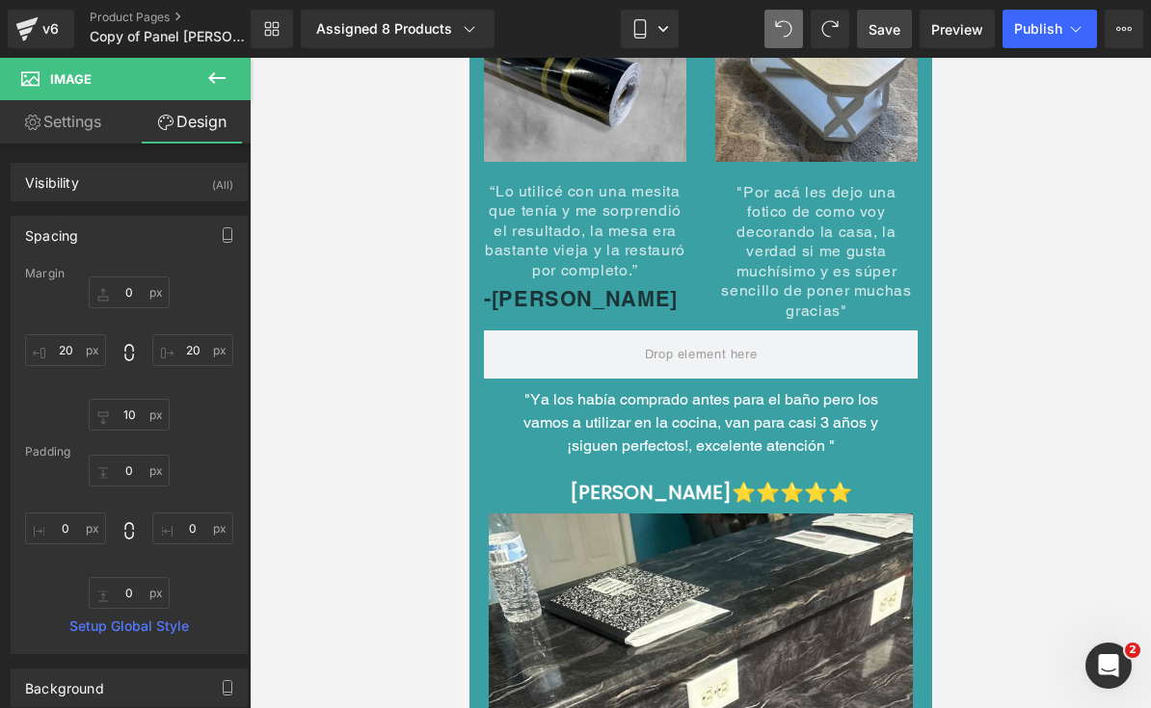
click at [820, 479] on font "⭐⭐⭐⭐⭐" at bounding box center [790, 492] width 120 height 27
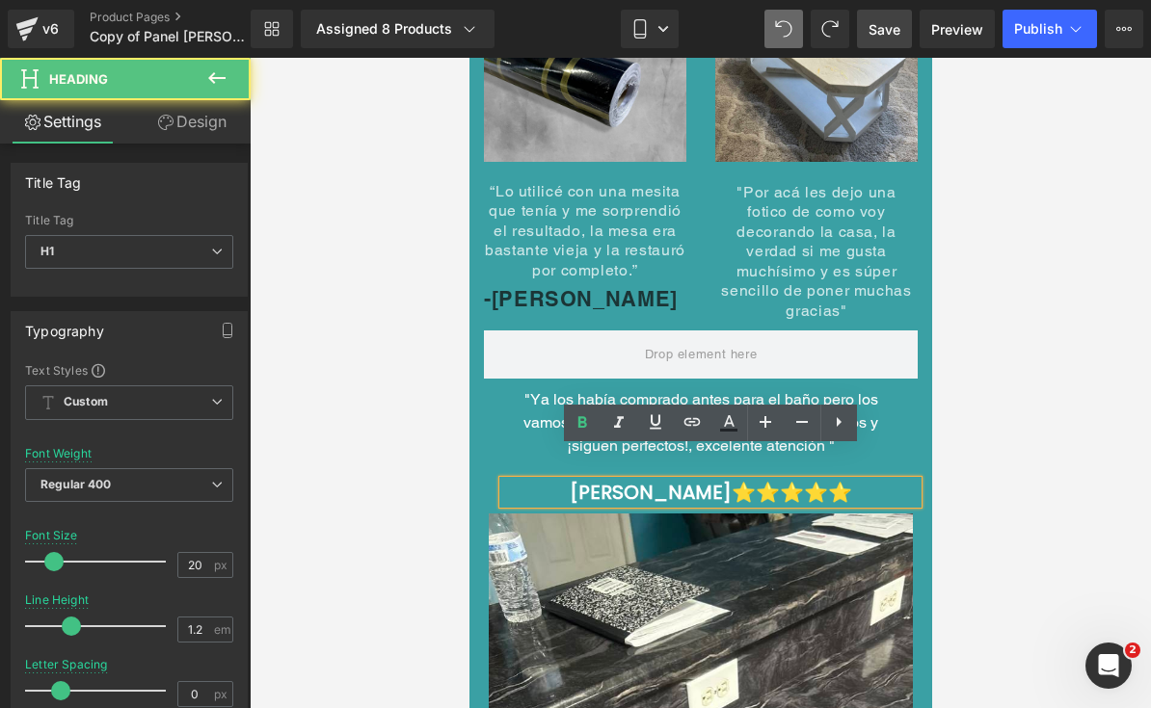
click at [859, 481] on h1 "[PERSON_NAME] ⭐⭐⭐⭐⭐" at bounding box center [709, 492] width 414 height 23
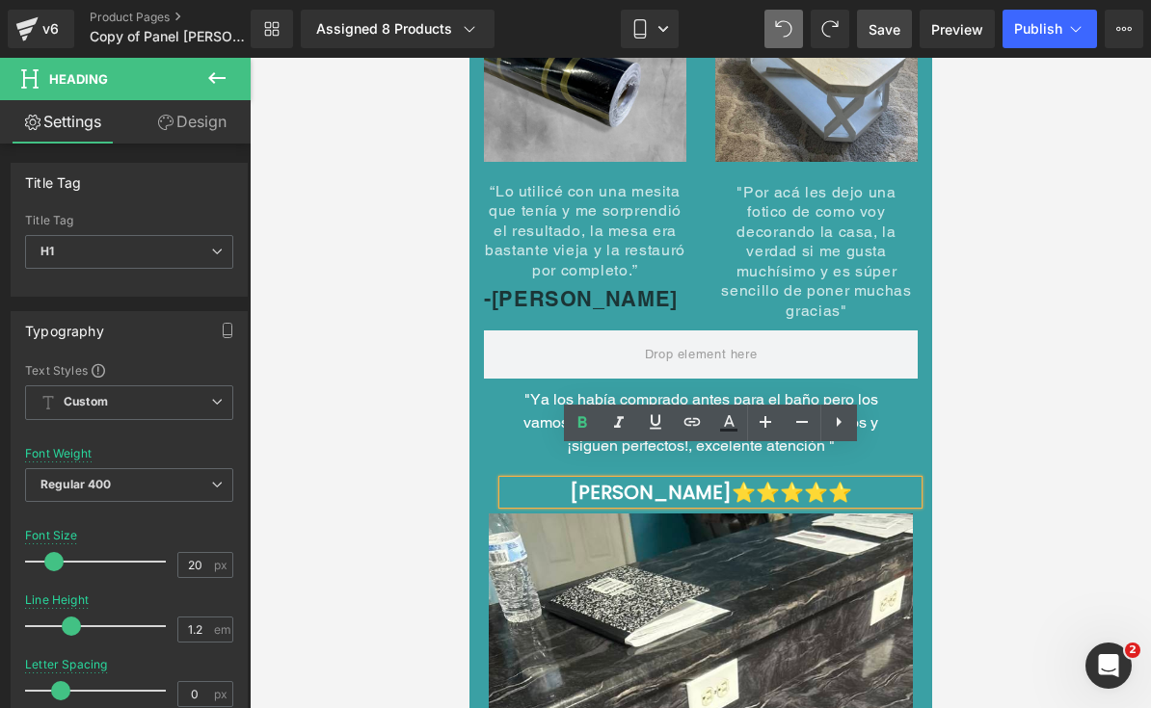
drag, startPoint x: 862, startPoint y: 459, endPoint x: 745, endPoint y: 468, distance: 117.0
click at [745, 481] on h1 "[PERSON_NAME] ⭐⭐⭐⭐⭐" at bounding box center [709, 492] width 414 height 23
copy font "⭐⭐⭐⭐⭐"
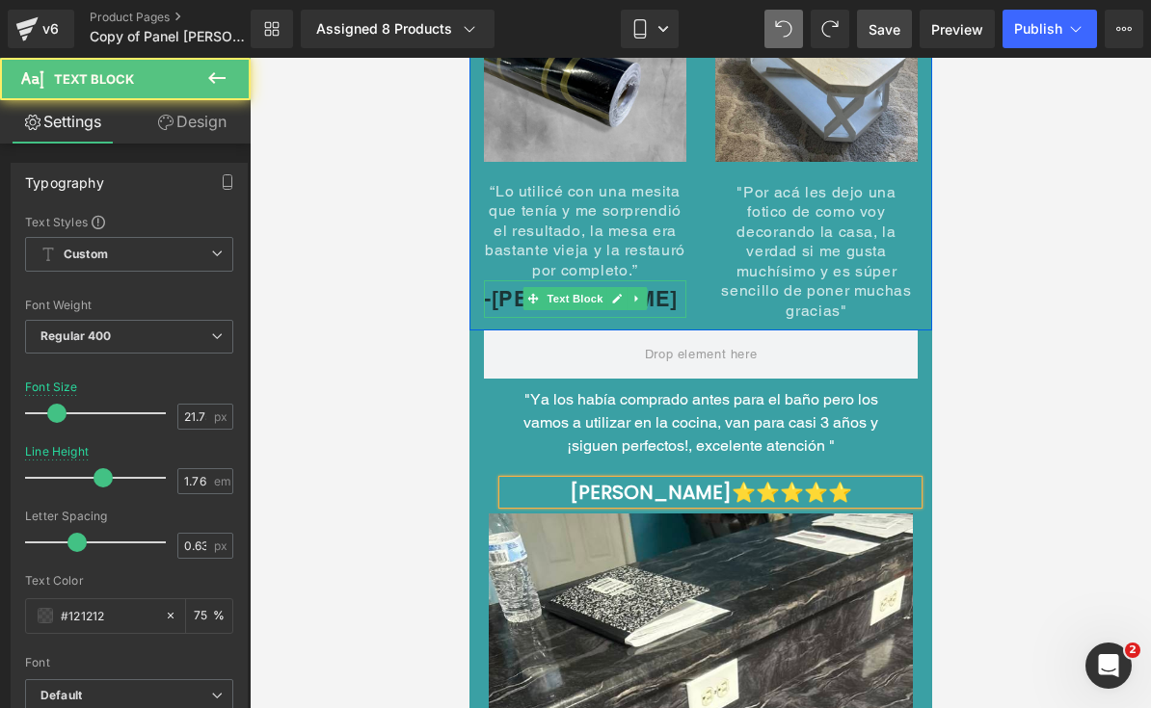
click at [652, 280] on p "-[PERSON_NAME]" at bounding box center [584, 299] width 202 height 38
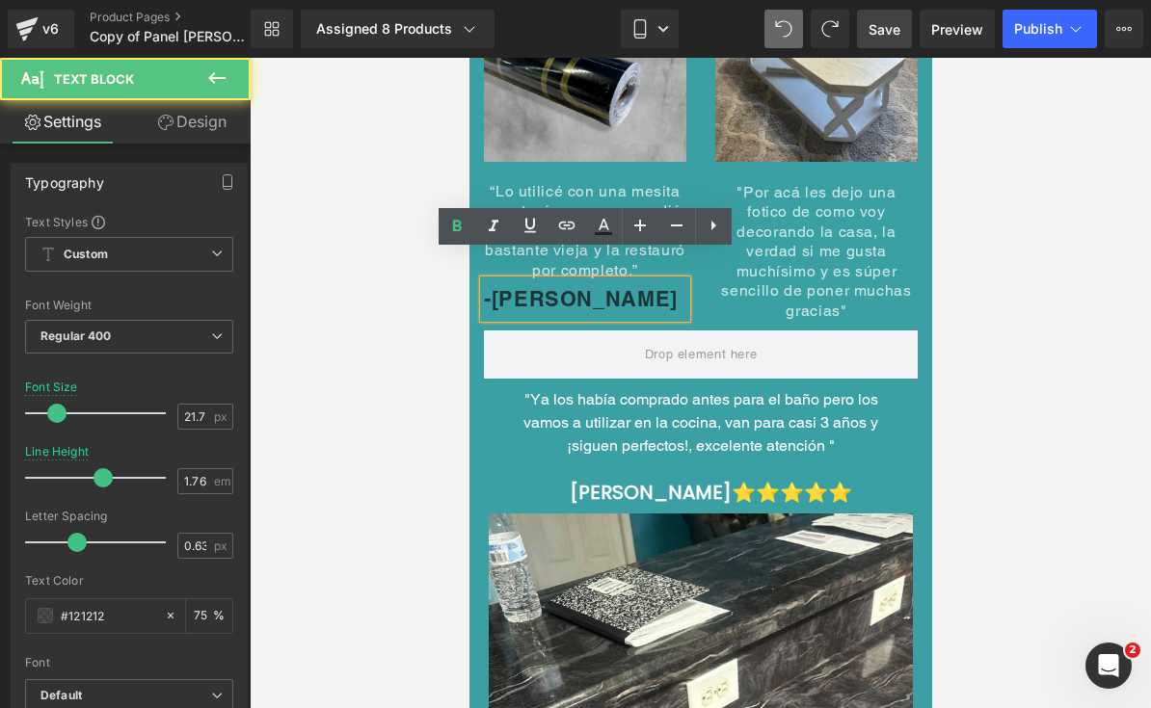
click at [664, 280] on p "-[PERSON_NAME]" at bounding box center [584, 299] width 202 height 38
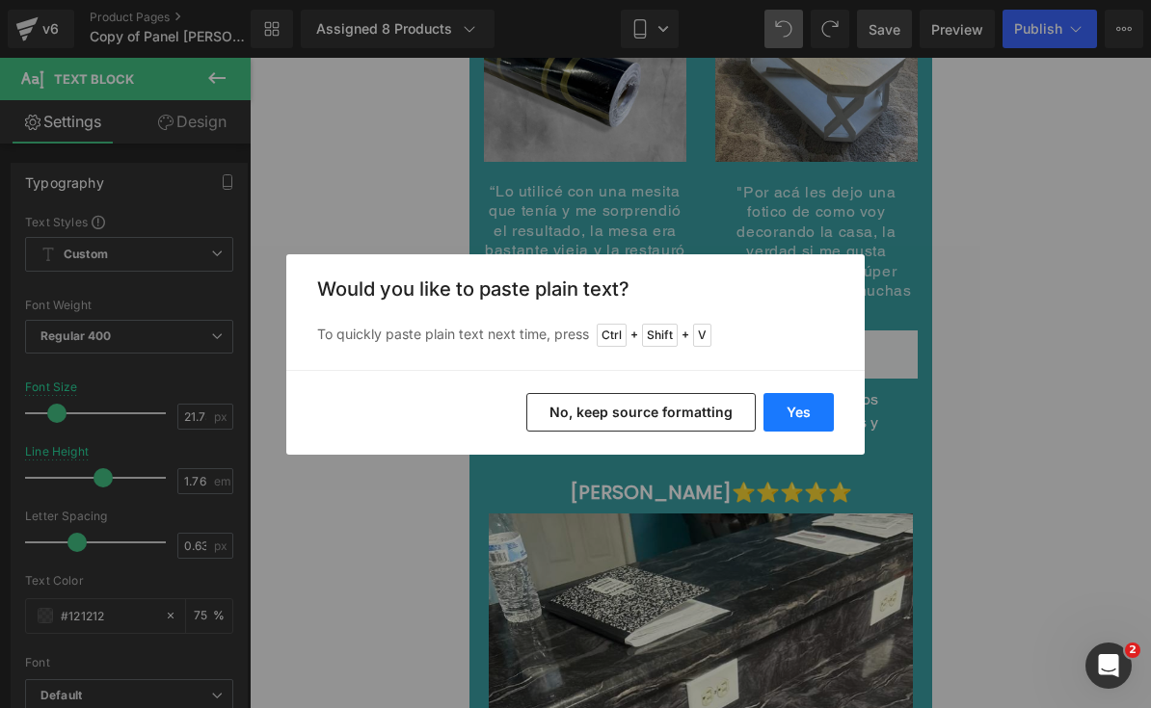
click at [799, 420] on button "Yes" at bounding box center [798, 412] width 70 height 39
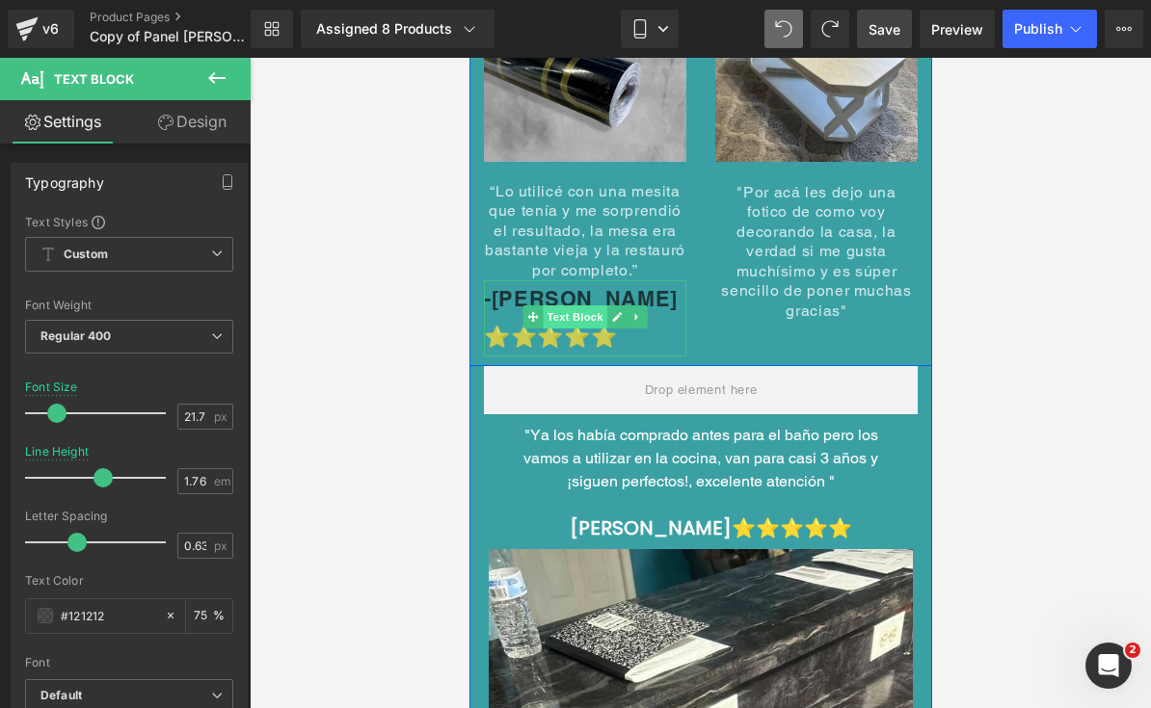
click at [552, 305] on span "Text Block" at bounding box center [574, 316] width 64 height 23
drag, startPoint x: 105, startPoint y: 477, endPoint x: 83, endPoint y: 476, distance: 22.2
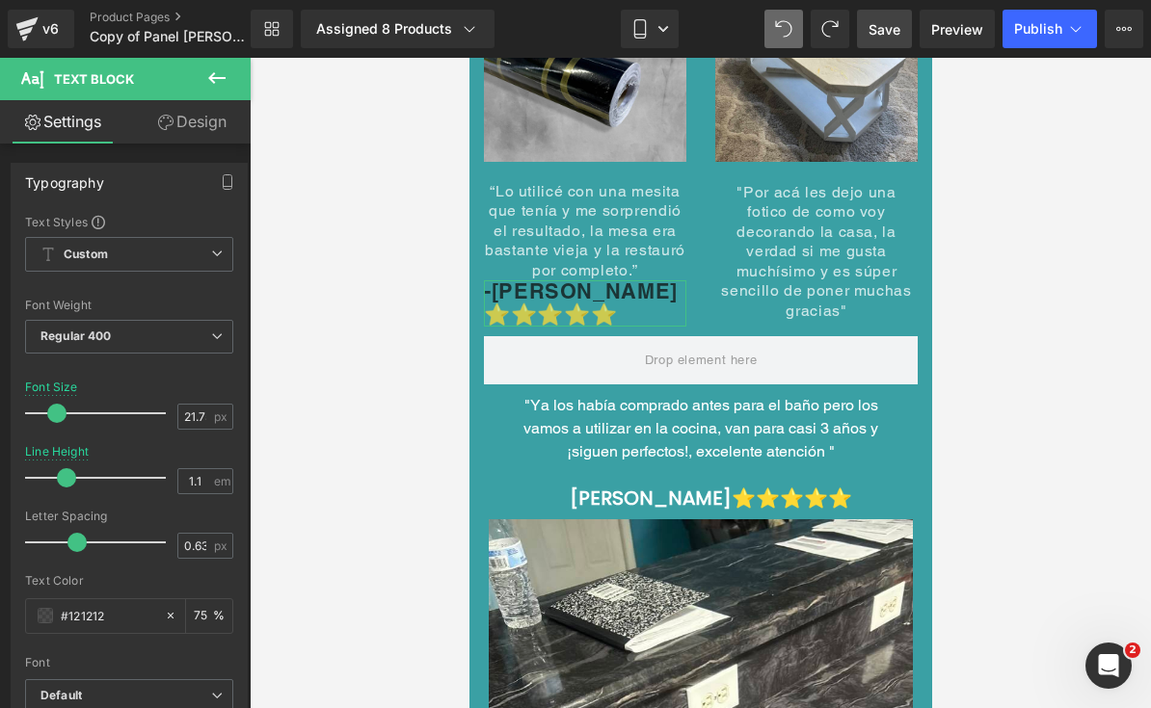
type input "1"
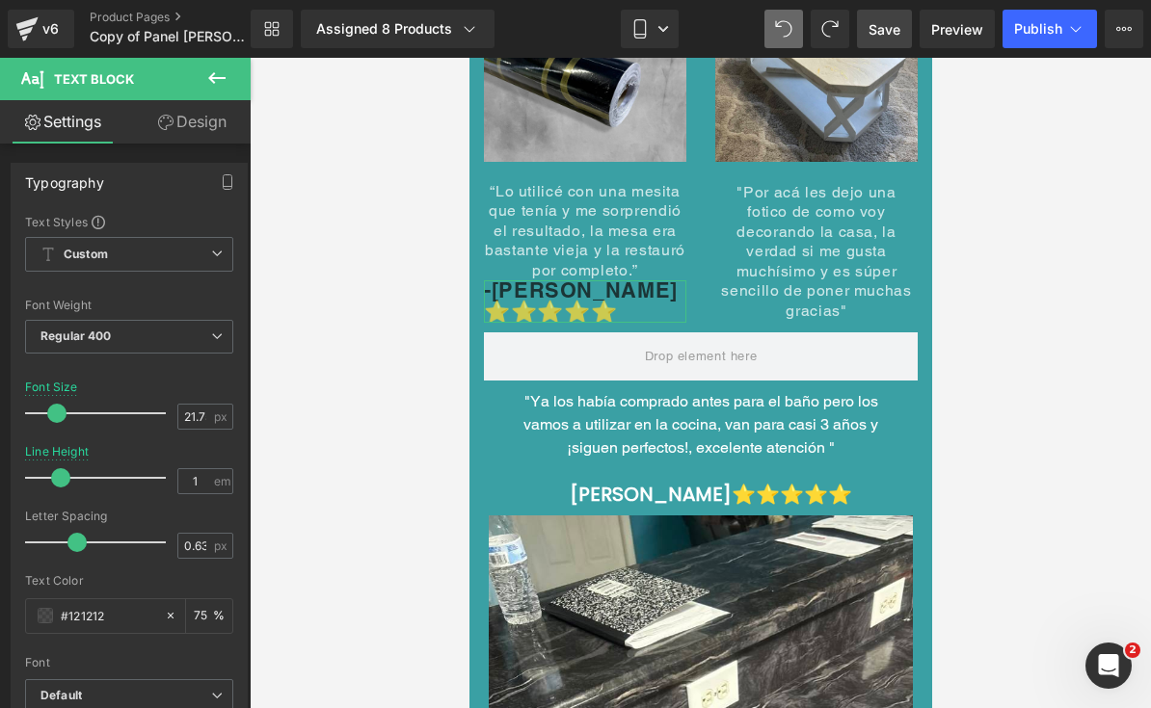
drag, startPoint x: 100, startPoint y: 476, endPoint x: 60, endPoint y: 472, distance: 40.7
click at [60, 472] on span at bounding box center [60, 477] width 19 height 19
click at [656, 280] on p "-[PERSON_NAME] ⭐⭐⭐⭐⭐" at bounding box center [584, 301] width 202 height 42
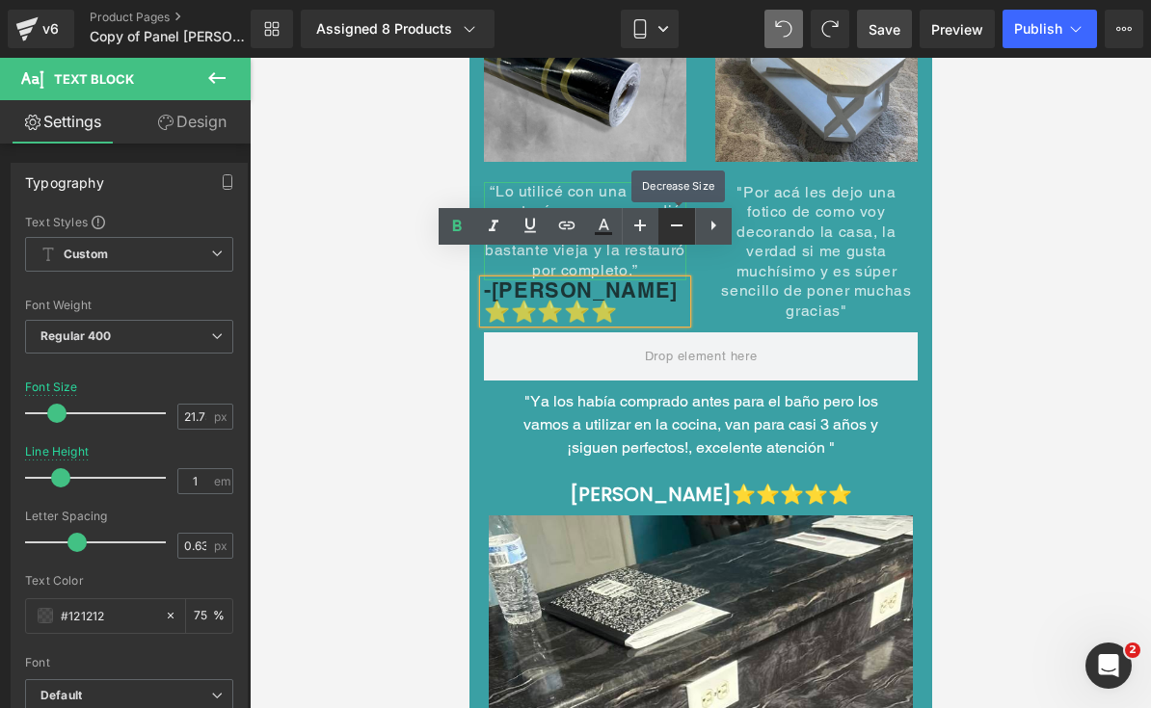
click at [673, 225] on icon at bounding box center [677, 226] width 12 height 2
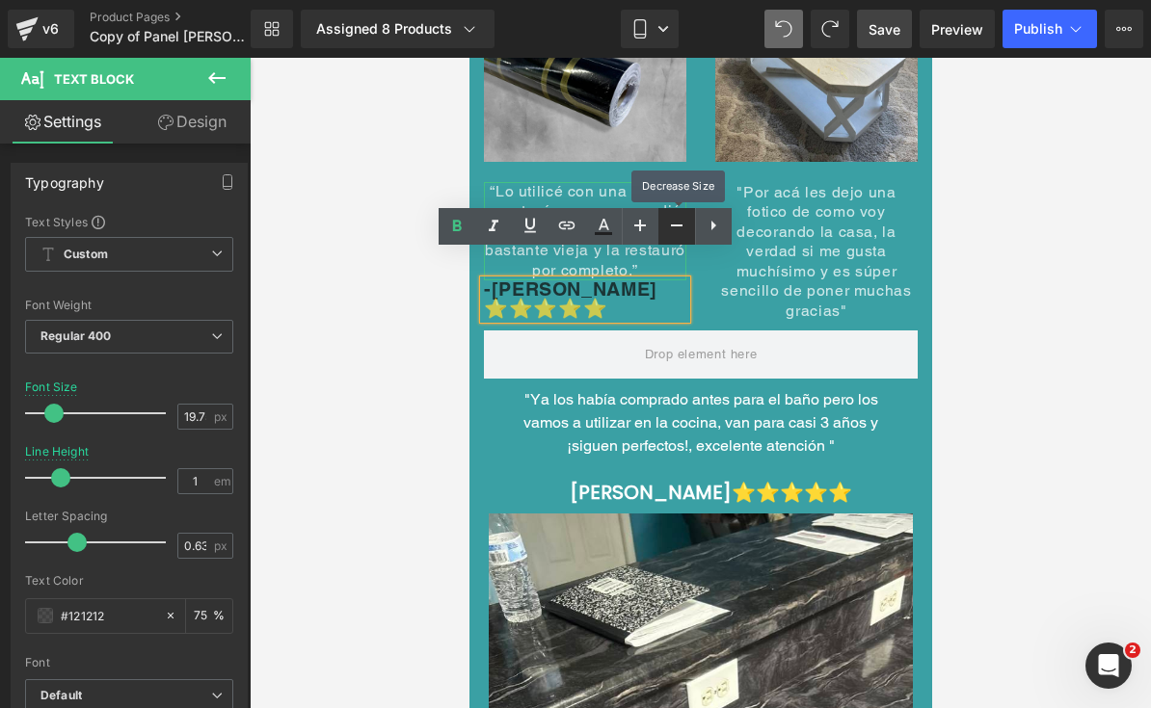
click at [673, 225] on icon at bounding box center [677, 226] width 12 height 2
click at [675, 225] on icon at bounding box center [677, 226] width 12 height 2
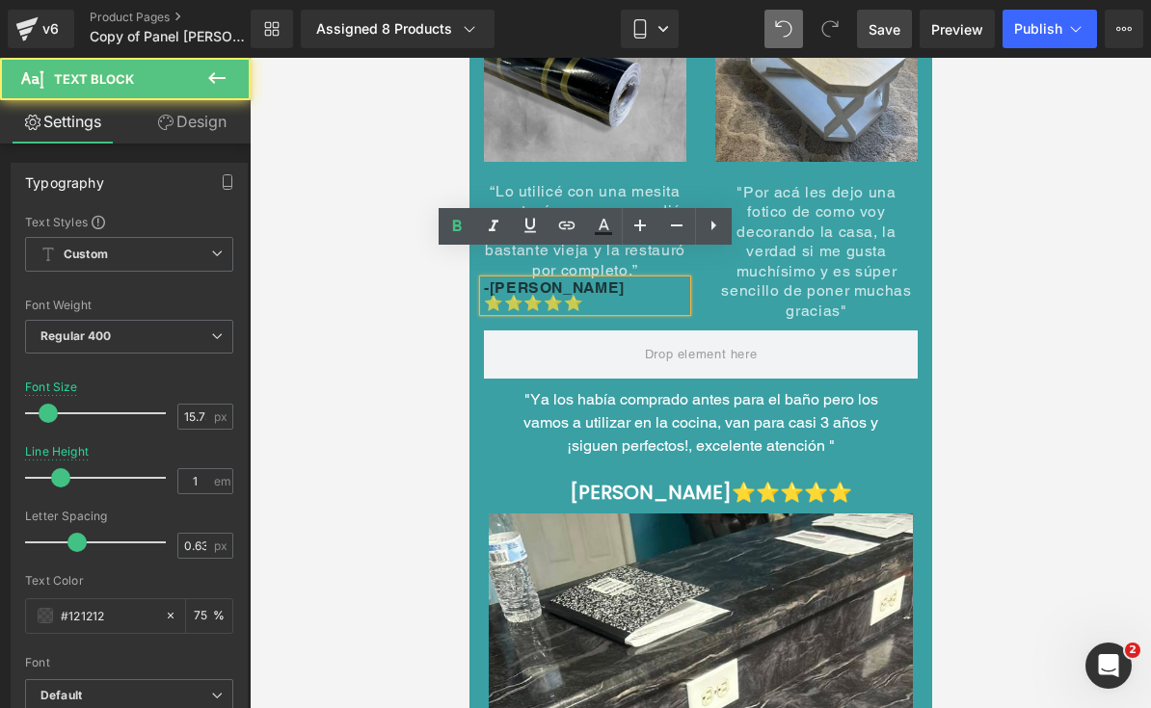
click at [567, 279] on span "-[PERSON_NAME] ⭐⭐⭐⭐⭐" at bounding box center [553, 296] width 141 height 34
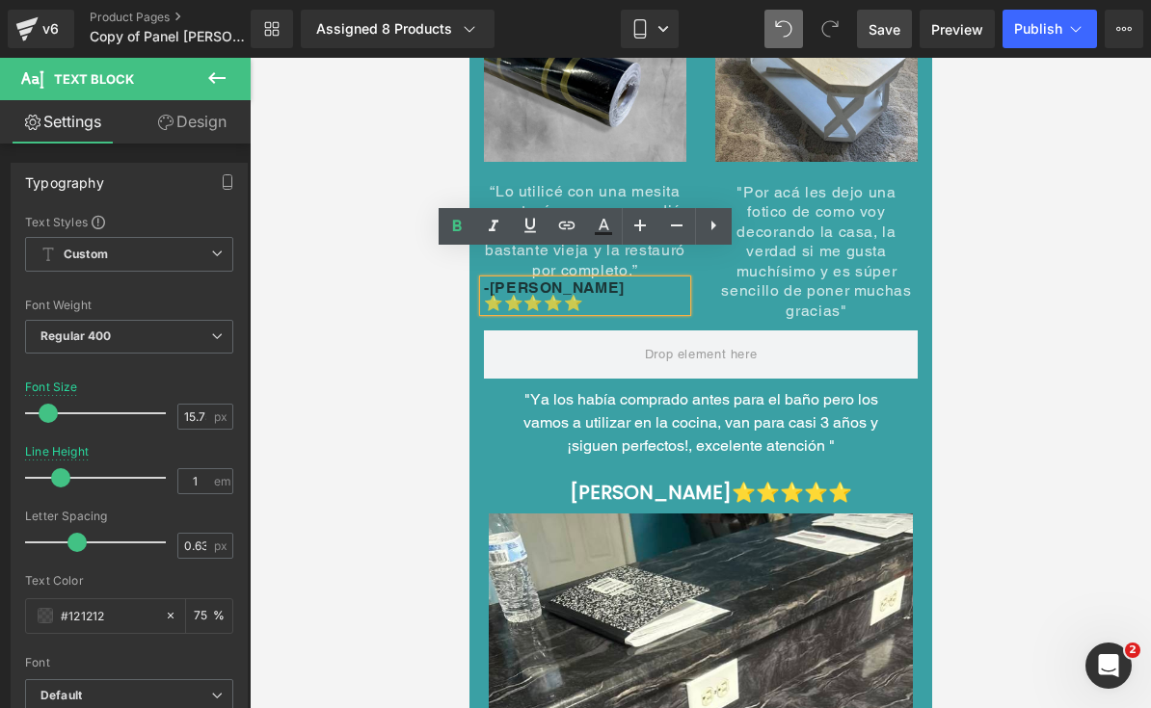
drag, startPoint x: 588, startPoint y: 277, endPoint x: 491, endPoint y: 285, distance: 97.7
click at [491, 285] on div "-[PERSON_NAME] ⭐⭐⭐⭐⭐" at bounding box center [584, 295] width 202 height 31
click at [691, 226] on link at bounding box center [676, 226] width 37 height 37
click at [644, 229] on icon at bounding box center [639, 225] width 23 height 23
click at [648, 228] on icon at bounding box center [639, 225] width 23 height 23
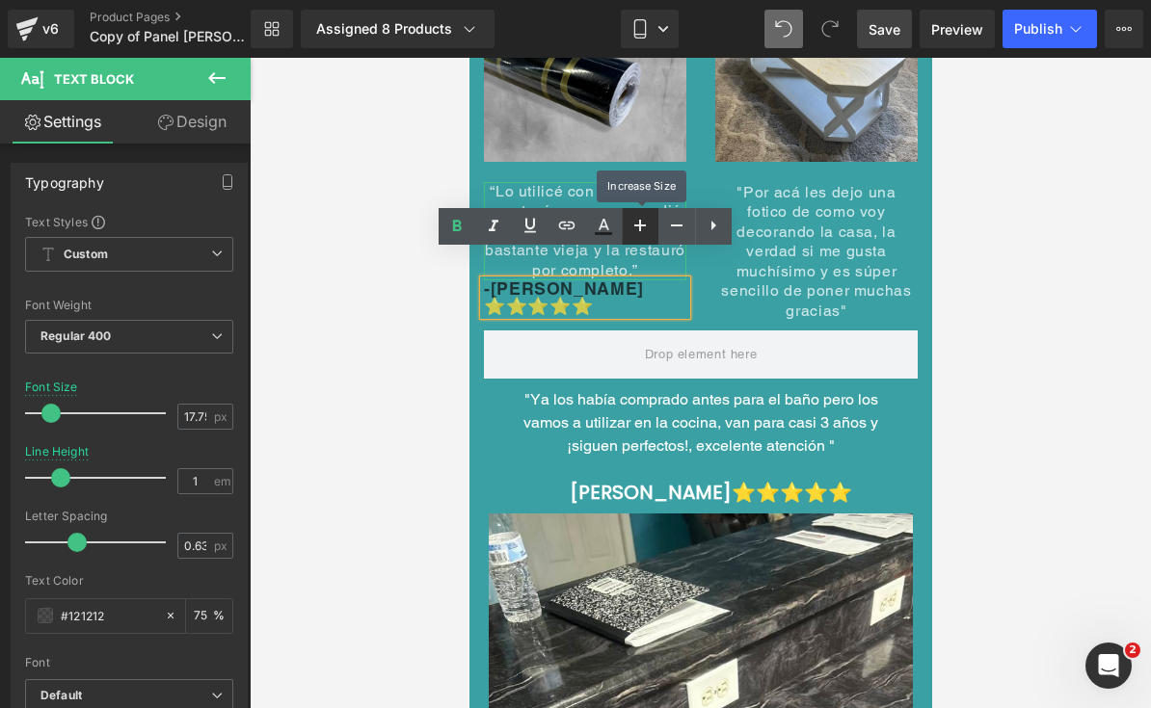
click at [648, 228] on icon at bounding box center [639, 225] width 23 height 23
type input "21.75"
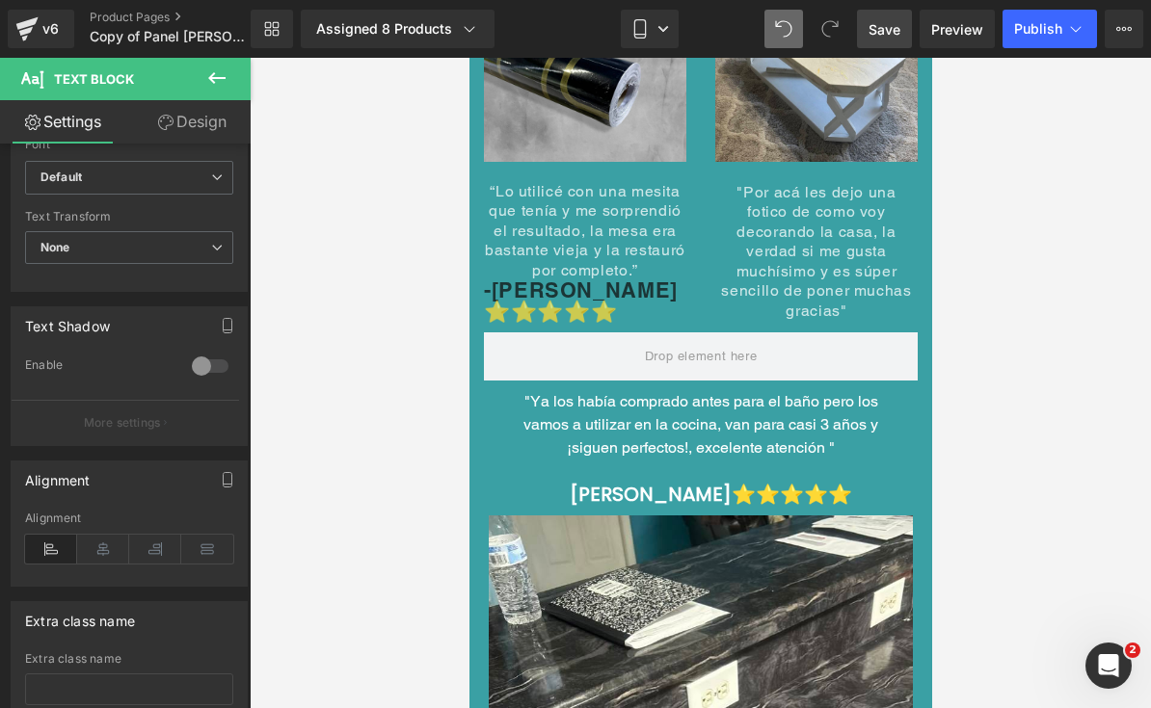
scroll to position [561, 0]
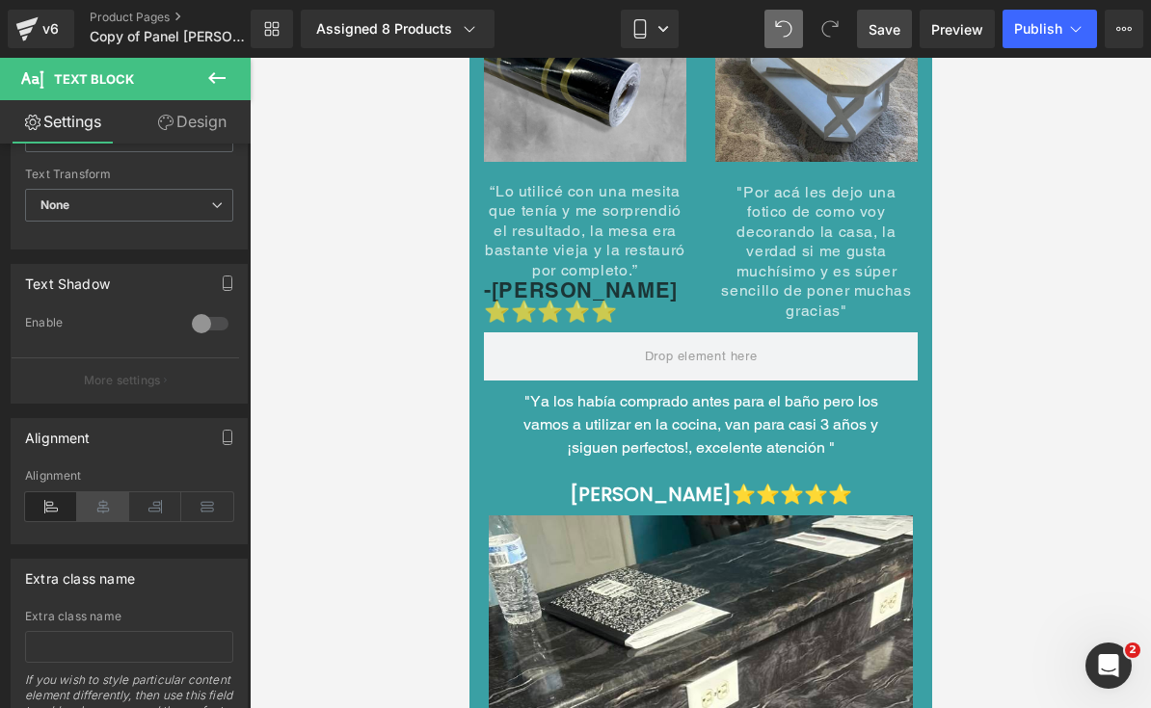
click at [97, 517] on icon at bounding box center [103, 506] width 52 height 29
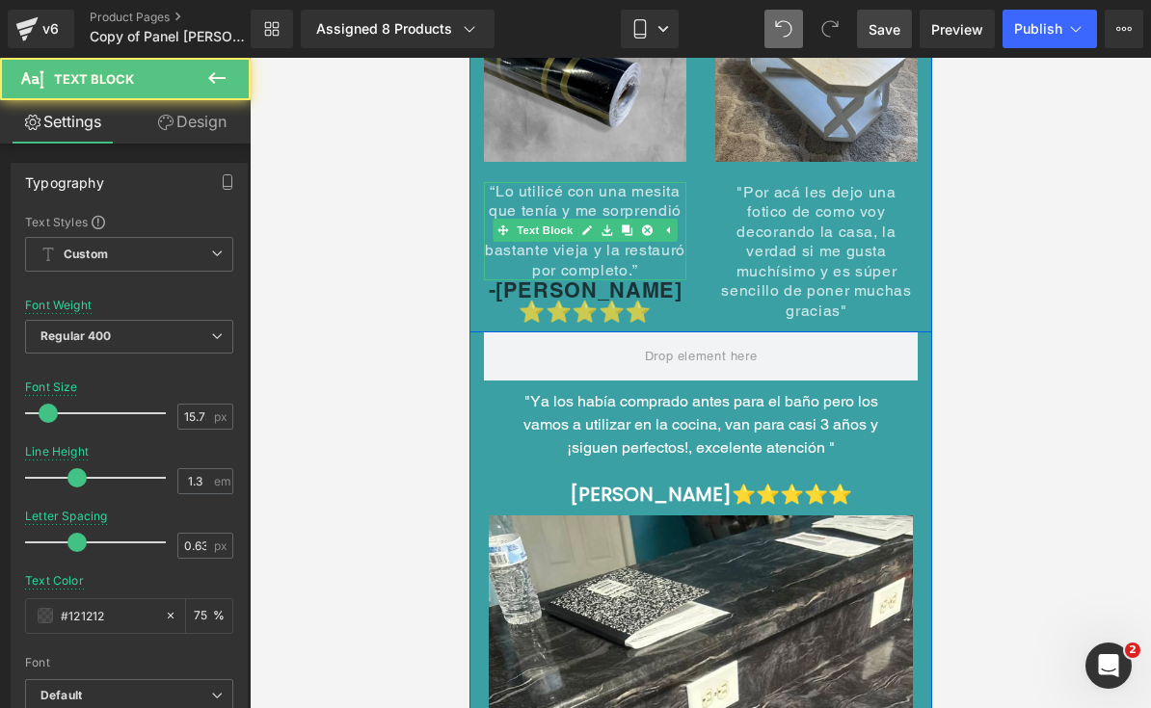
click at [663, 243] on p "“Lo utilicé con una mesita que tenía y me sorprendió el resultado, la mesa era …" at bounding box center [584, 231] width 202 height 98
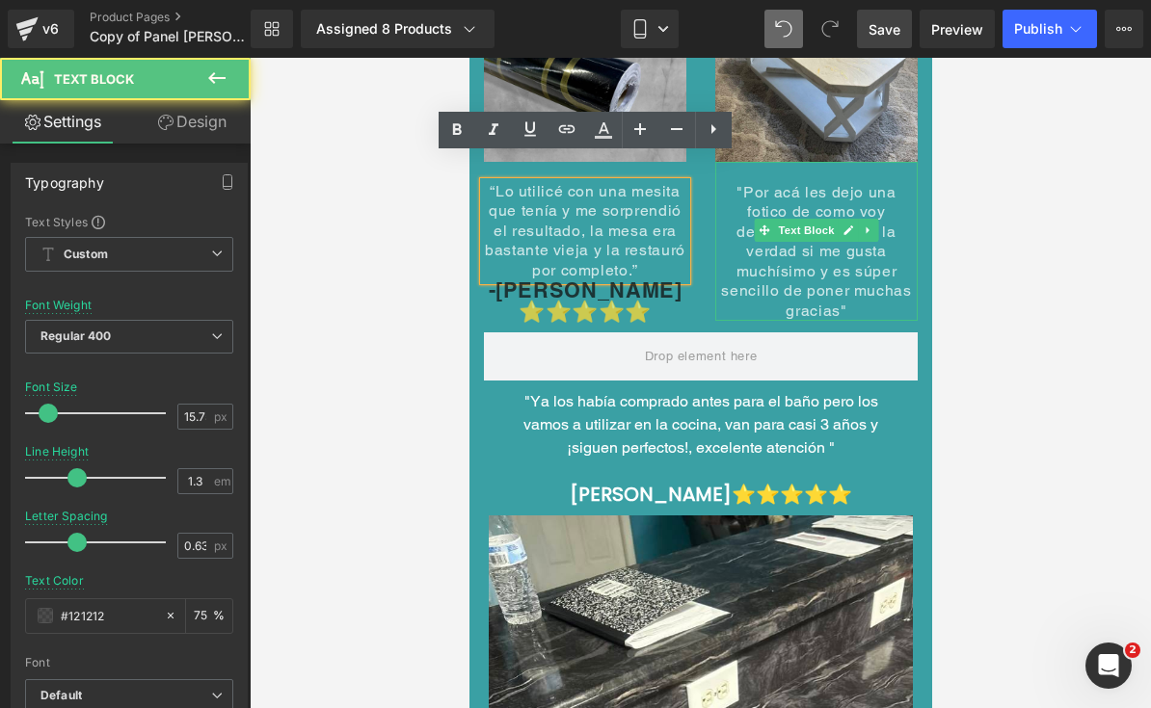
click at [779, 254] on p ""Por acá les dejo una fotico de como voy decorando la casa, la verdad si me gus…" at bounding box center [815, 252] width 202 height 138
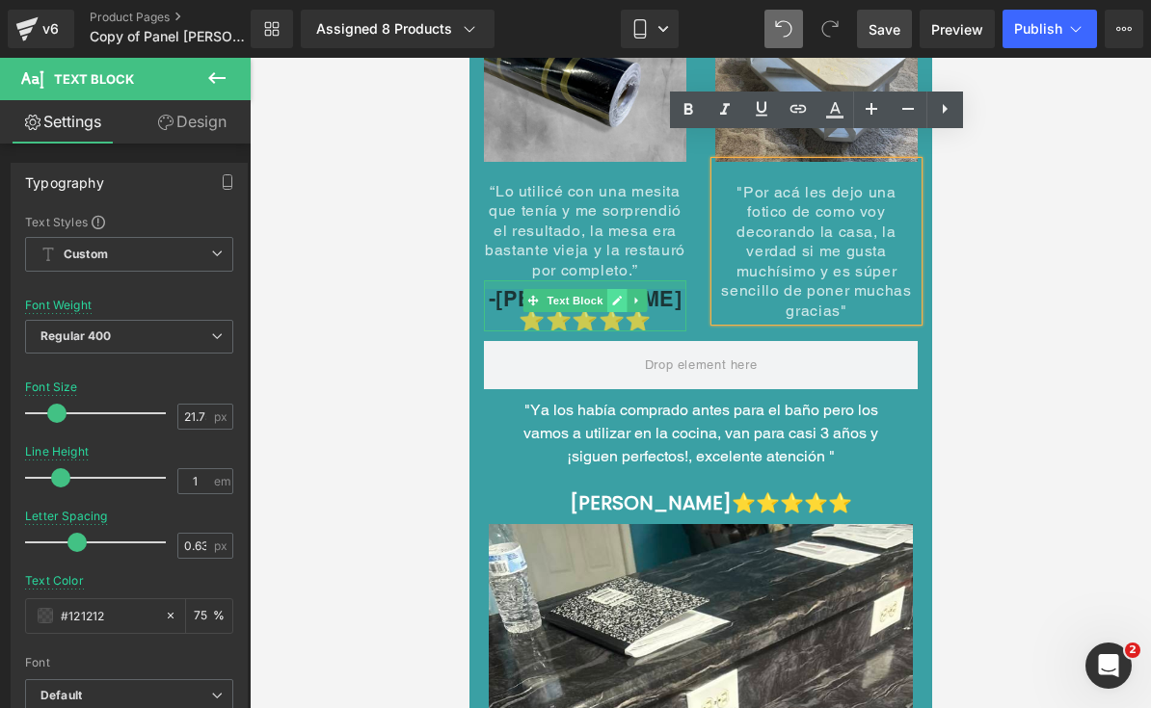
click at [609, 280] on div "-[PERSON_NAME] ⭐⭐⭐⭐⭐ Text Block" at bounding box center [584, 305] width 202 height 51
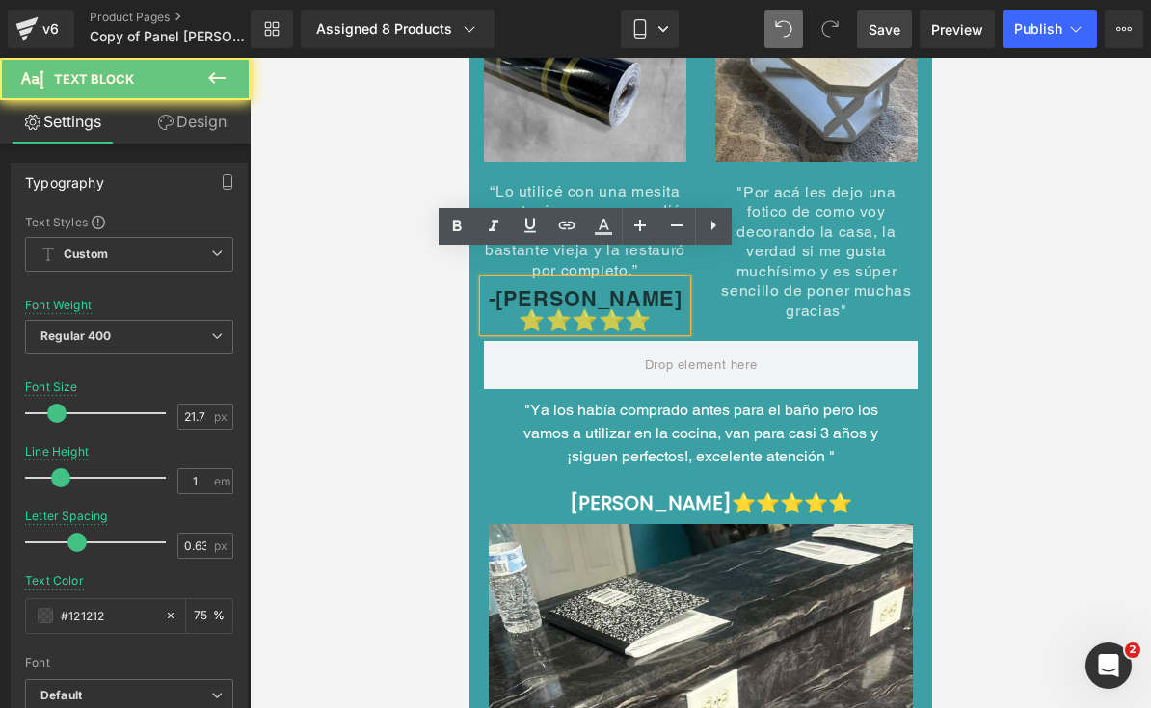
drag, startPoint x: 638, startPoint y: 271, endPoint x: 654, endPoint y: 271, distance: 16.4
click at [638, 286] on span "-[PERSON_NAME] ⭐⭐⭐⭐⭐" at bounding box center [585, 309] width 194 height 46
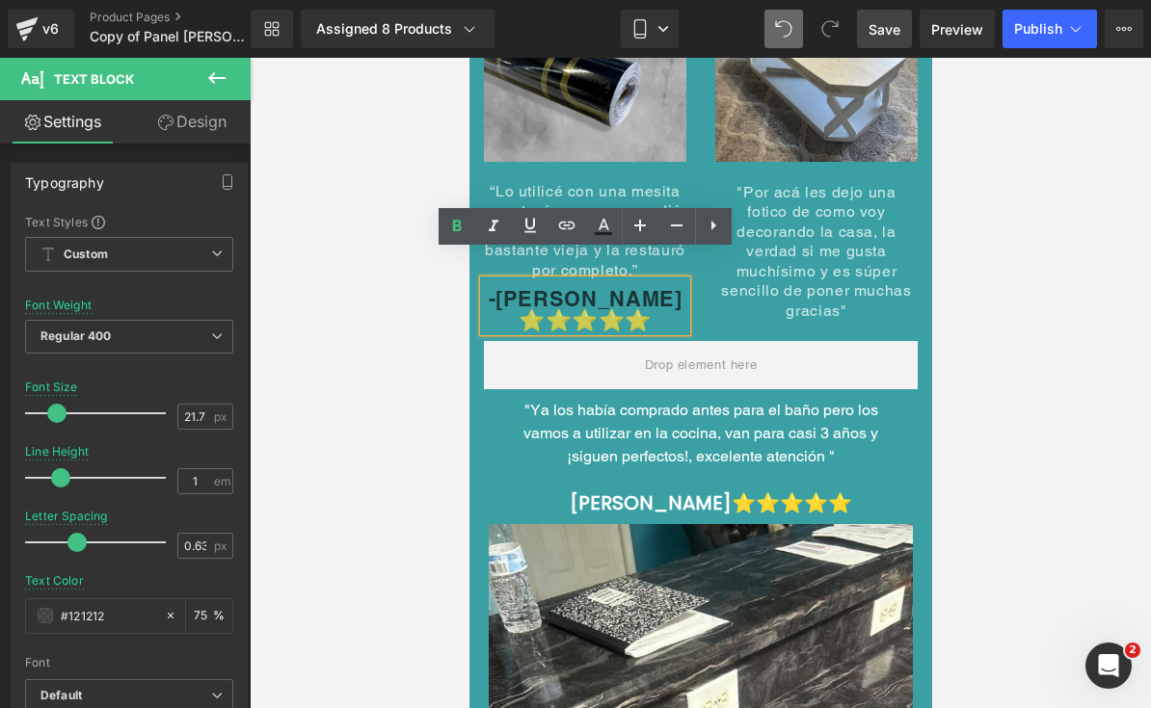
click at [658, 289] on p "-[PERSON_NAME] ⭐⭐⭐⭐⭐" at bounding box center [584, 310] width 202 height 42
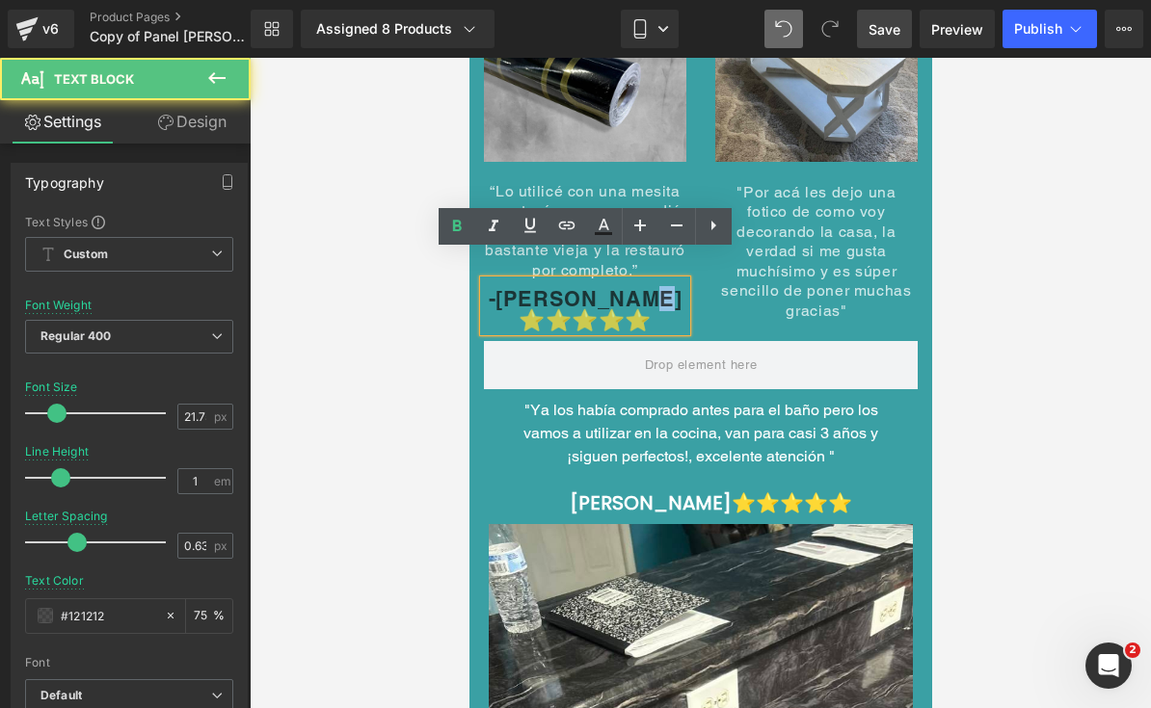
click at [658, 289] on p "-[PERSON_NAME] ⭐⭐⭐⭐⭐" at bounding box center [584, 310] width 202 height 42
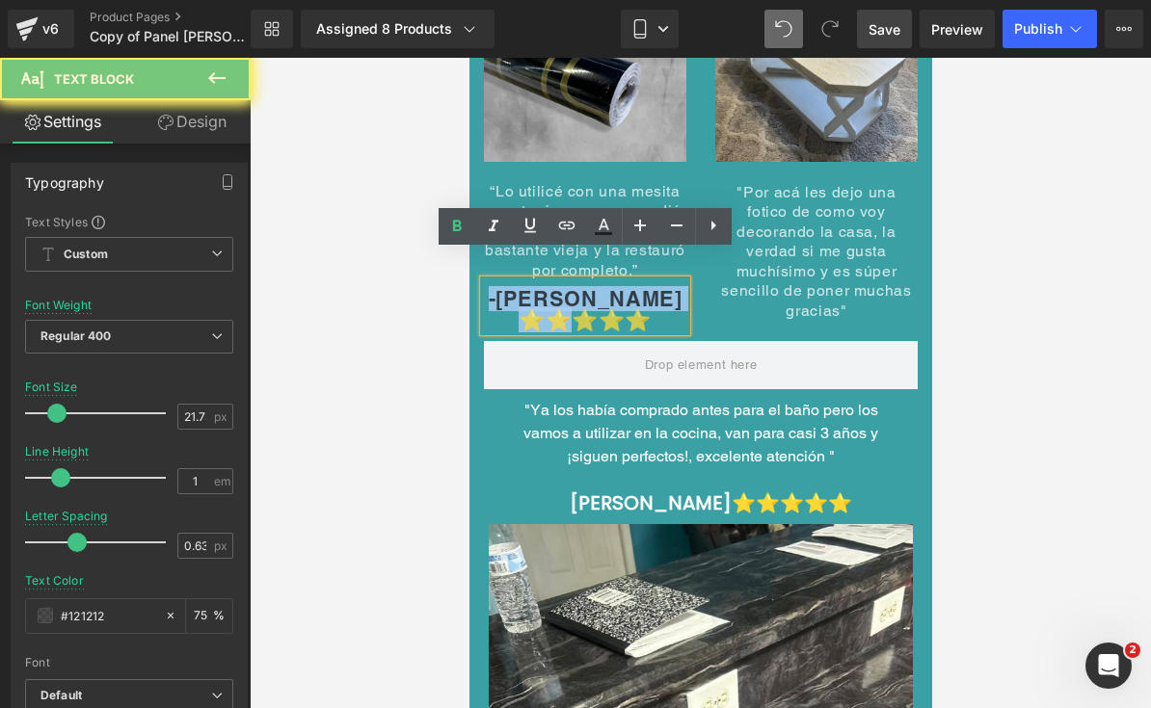
click at [658, 289] on p "-[PERSON_NAME] ⭐⭐⭐⭐⭐" at bounding box center [584, 310] width 202 height 42
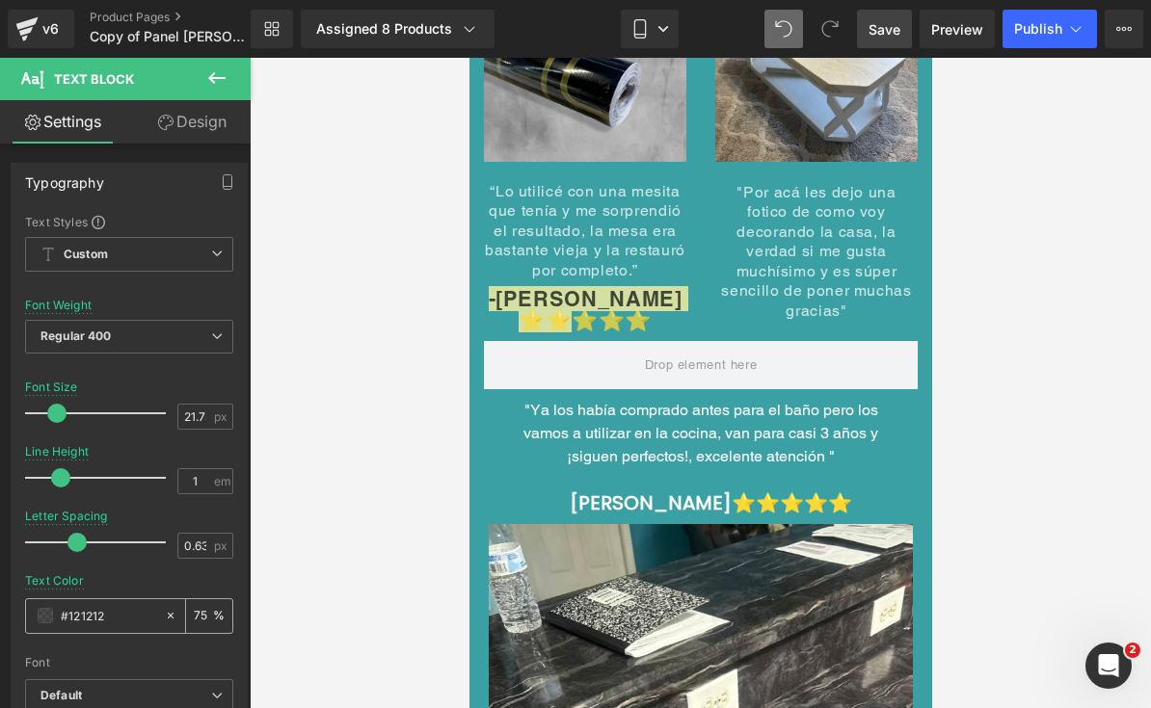
click at [33, 616] on div "#121212" at bounding box center [95, 616] width 138 height 34
click at [50, 609] on span at bounding box center [45, 615] width 15 height 15
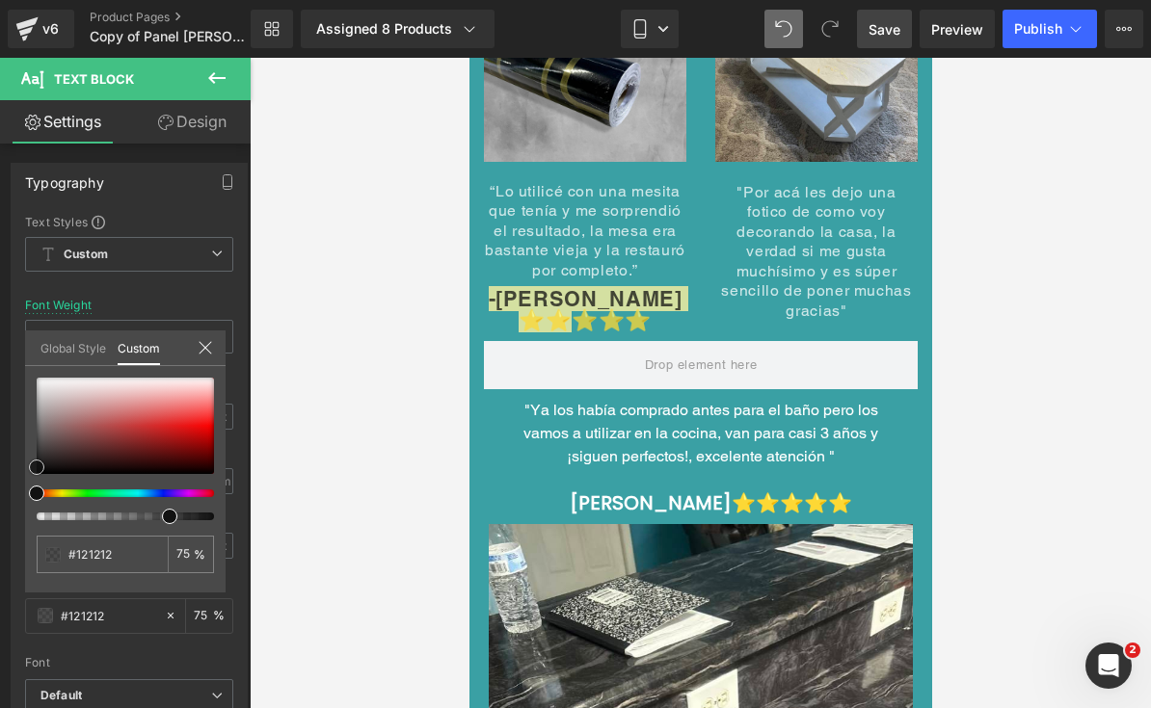
type input "#191919"
type input "#3f3f3f"
type input "#9e9e9e"
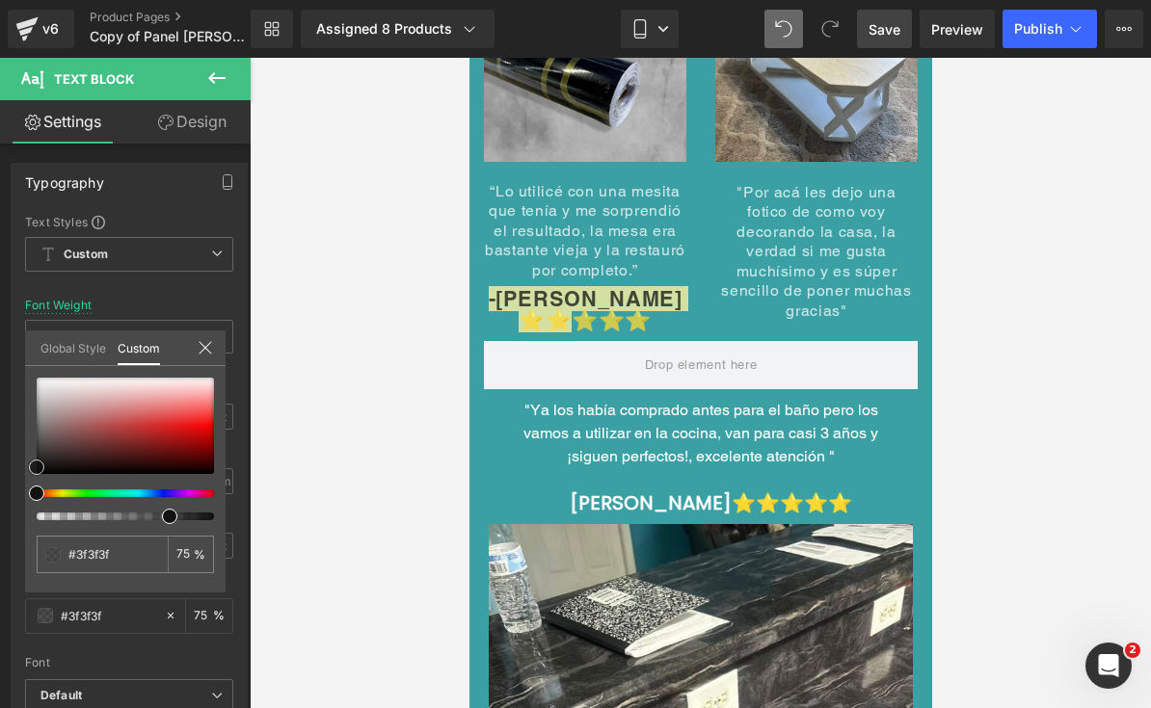
type input "#9e9e9e"
type input "#c6c6c6"
type input "#e0e0e0"
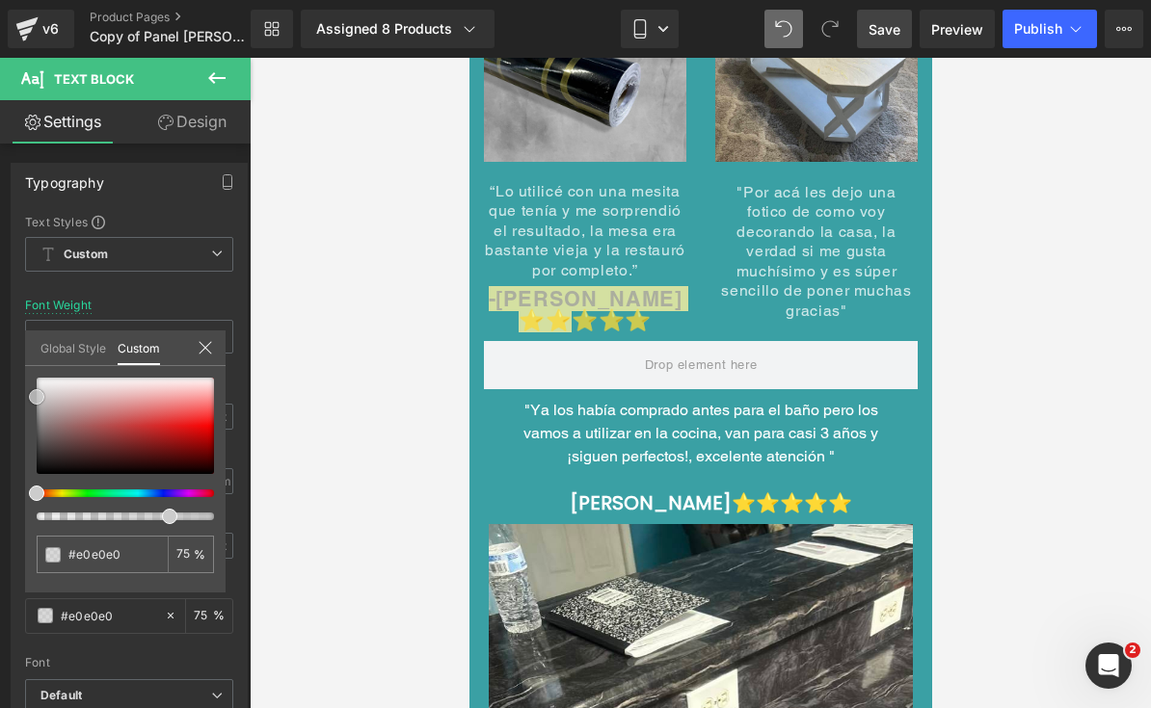
type input "#f2f2f2"
type input "#f4f4f4"
type input "#f7f7f7"
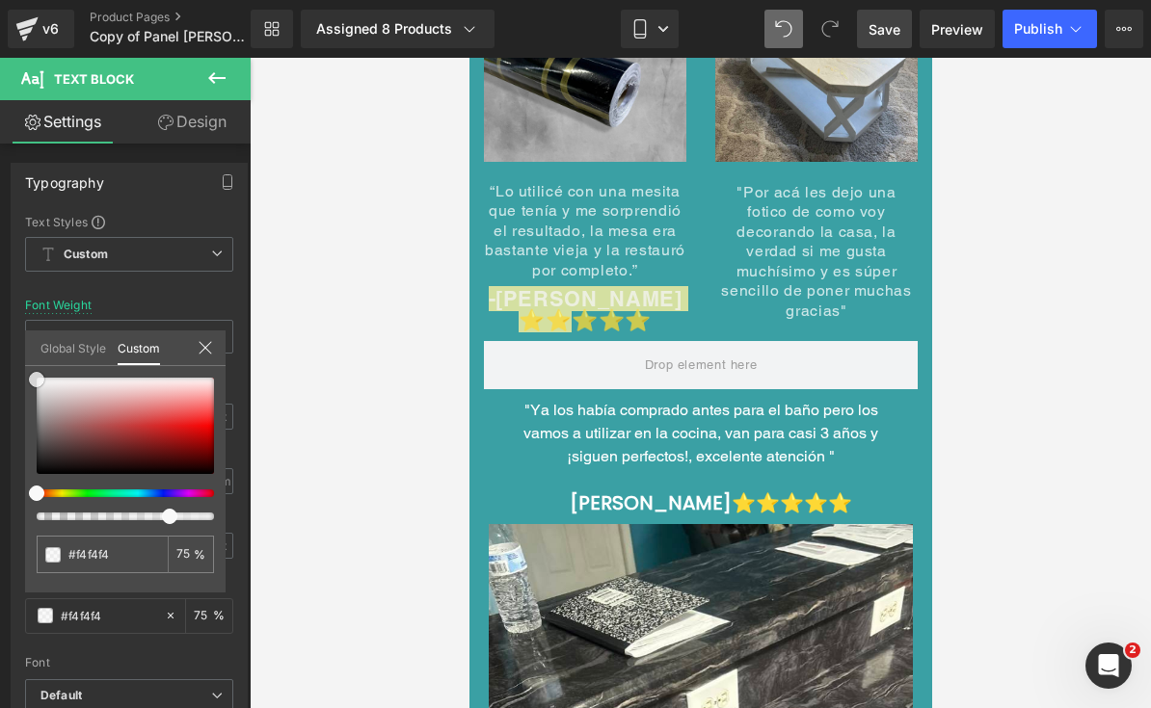
type input "#f7f7f7"
type input "#f9f9f9"
type input "#fcfcfc"
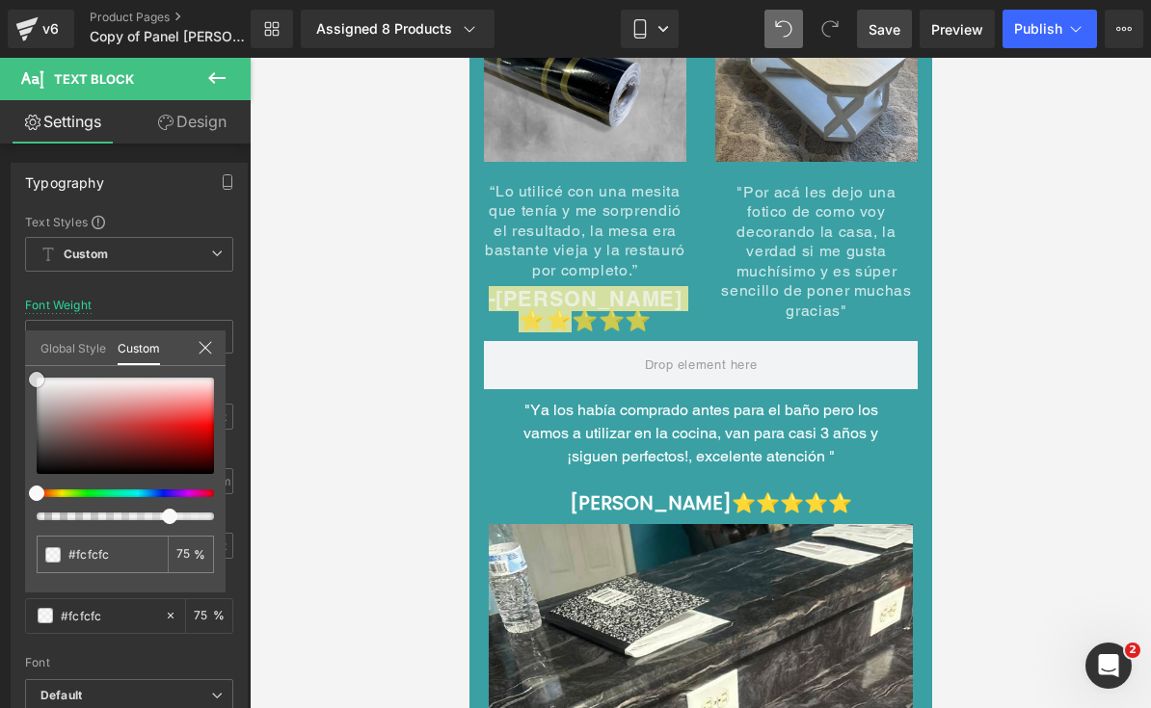
type input "#ffffff"
drag, startPoint x: 41, startPoint y: 468, endPoint x: 29, endPoint y: 377, distance: 92.4
click at [29, 377] on span at bounding box center [36, 377] width 15 height 15
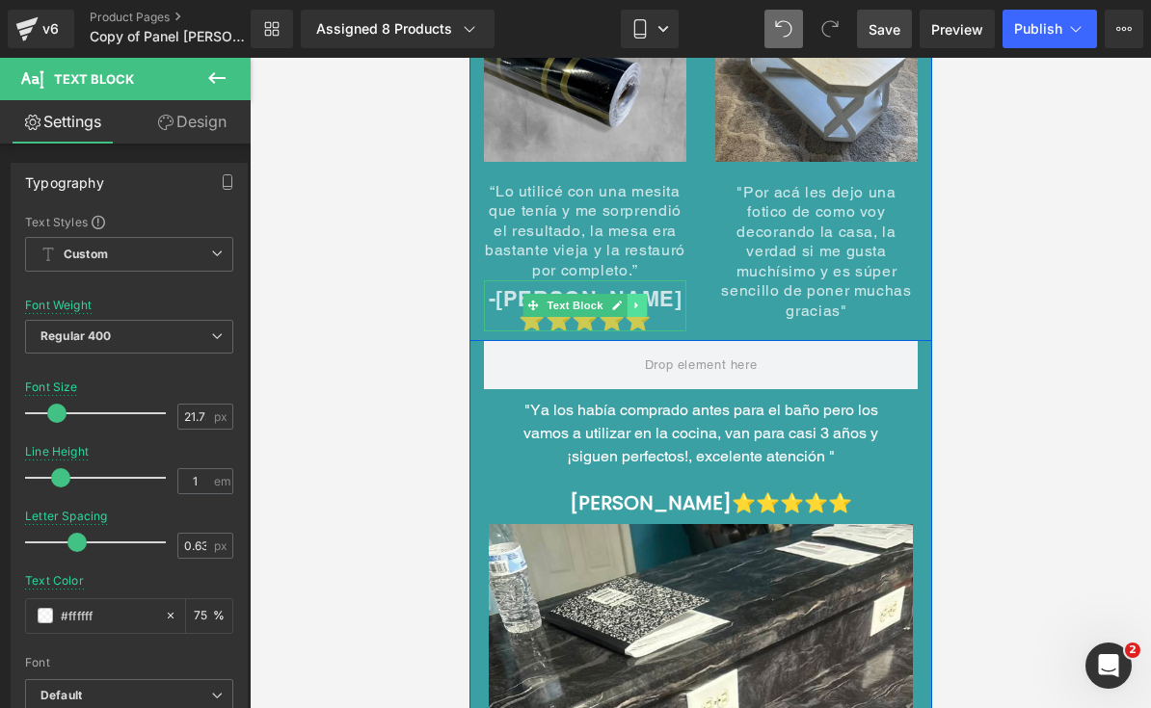
click at [638, 300] on icon at bounding box center [635, 306] width 11 height 12
click at [629, 300] on icon at bounding box center [626, 305] width 11 height 11
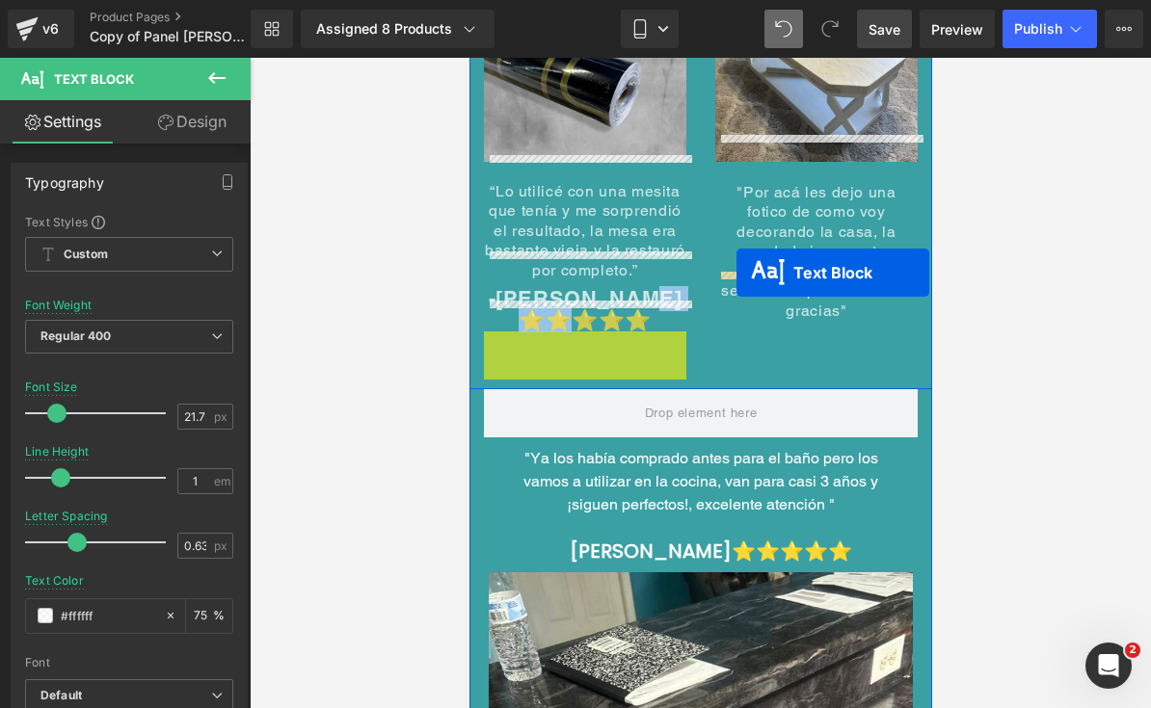
drag, startPoint x: 535, startPoint y: 327, endPoint x: 735, endPoint y: 273, distance: 207.6
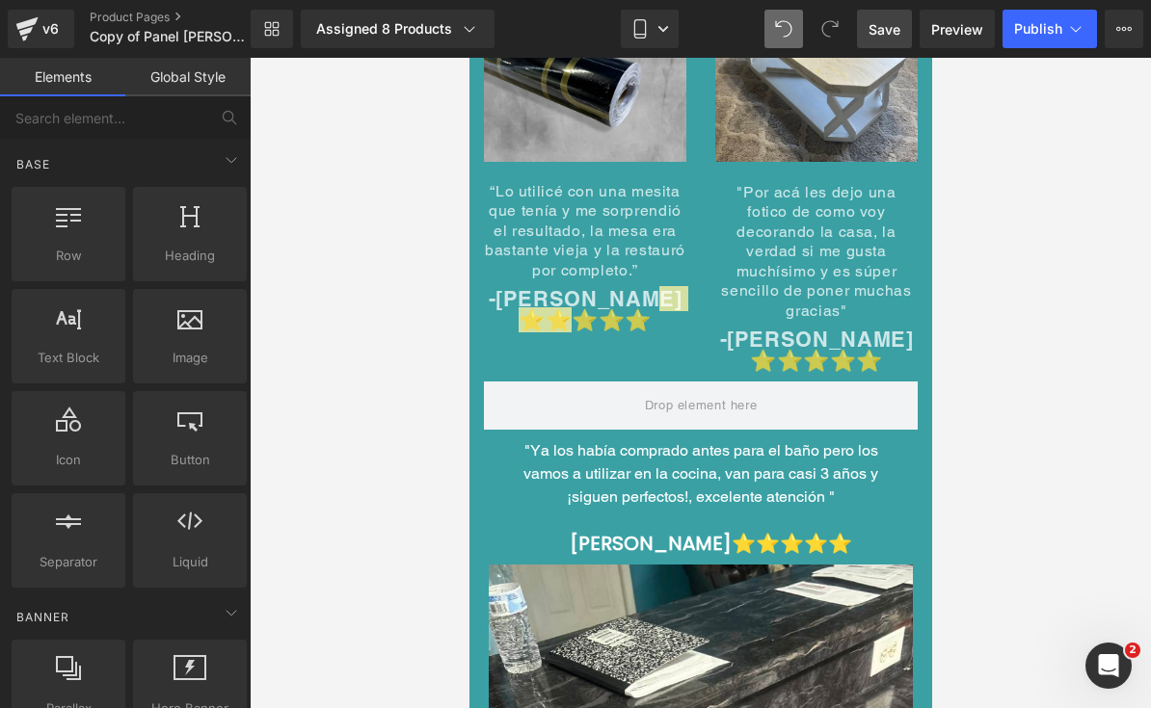
click at [1005, 250] on div at bounding box center [700, 383] width 901 height 651
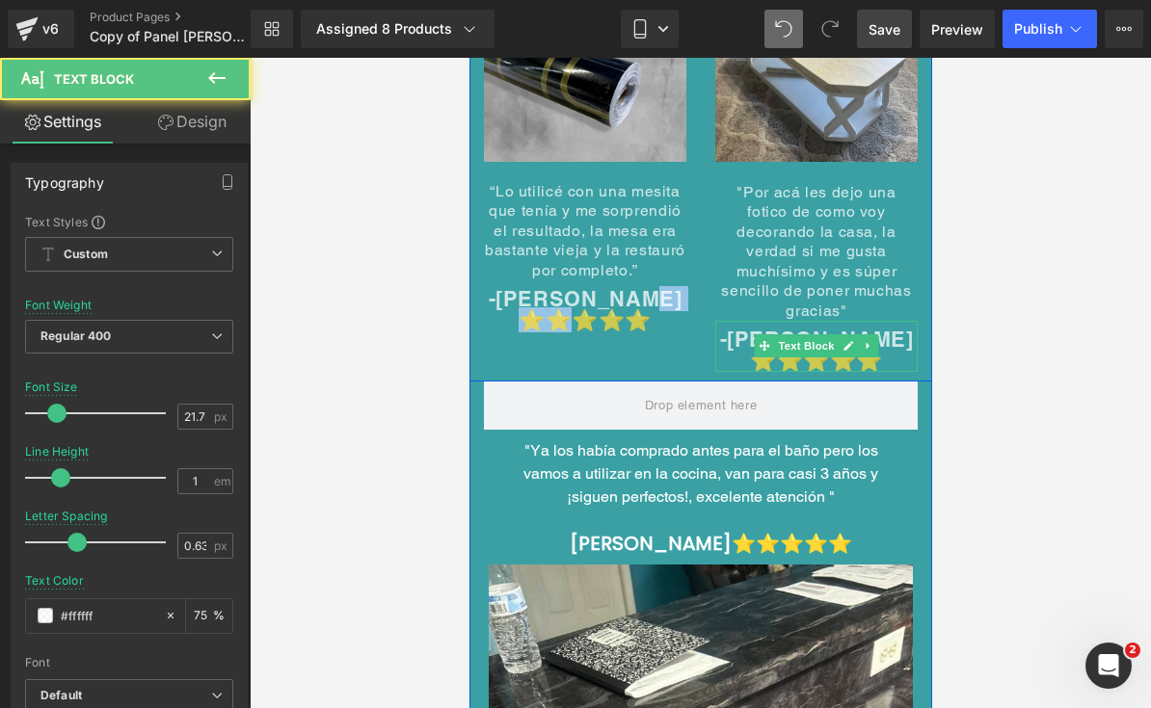
click at [889, 330] on p "-[PERSON_NAME] ⭐⭐⭐⭐⭐" at bounding box center [815, 351] width 202 height 42
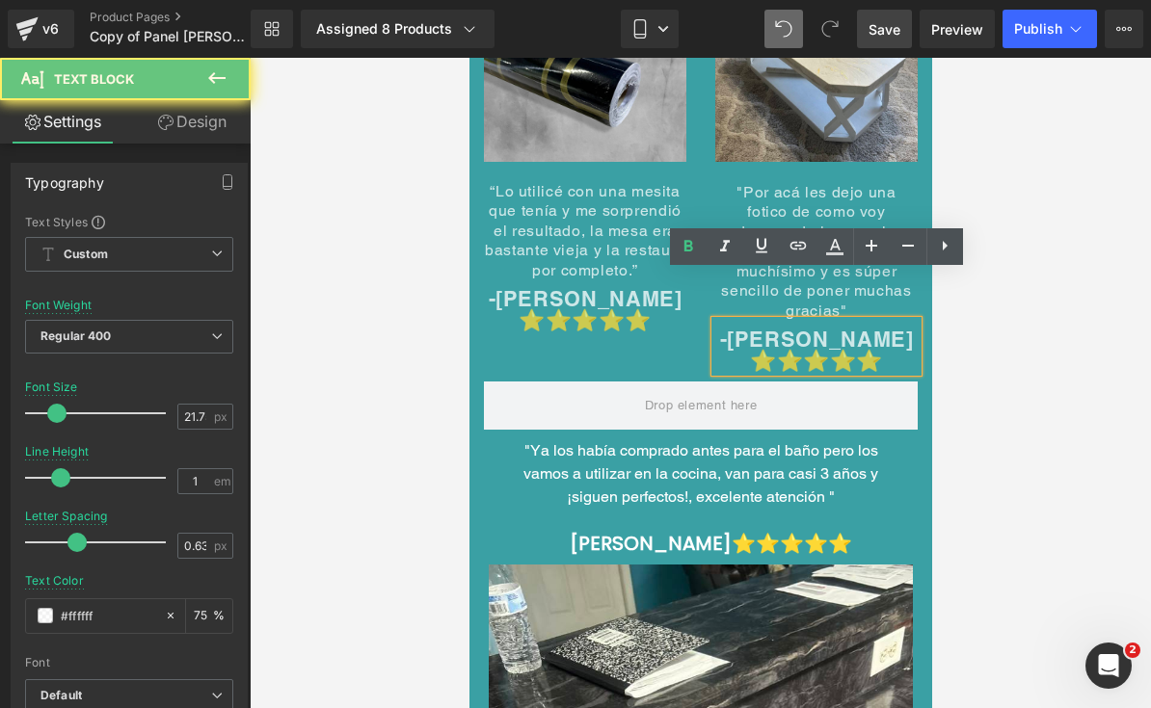
click at [889, 330] on p "-[PERSON_NAME] ⭐⭐⭐⭐⭐" at bounding box center [815, 351] width 202 height 42
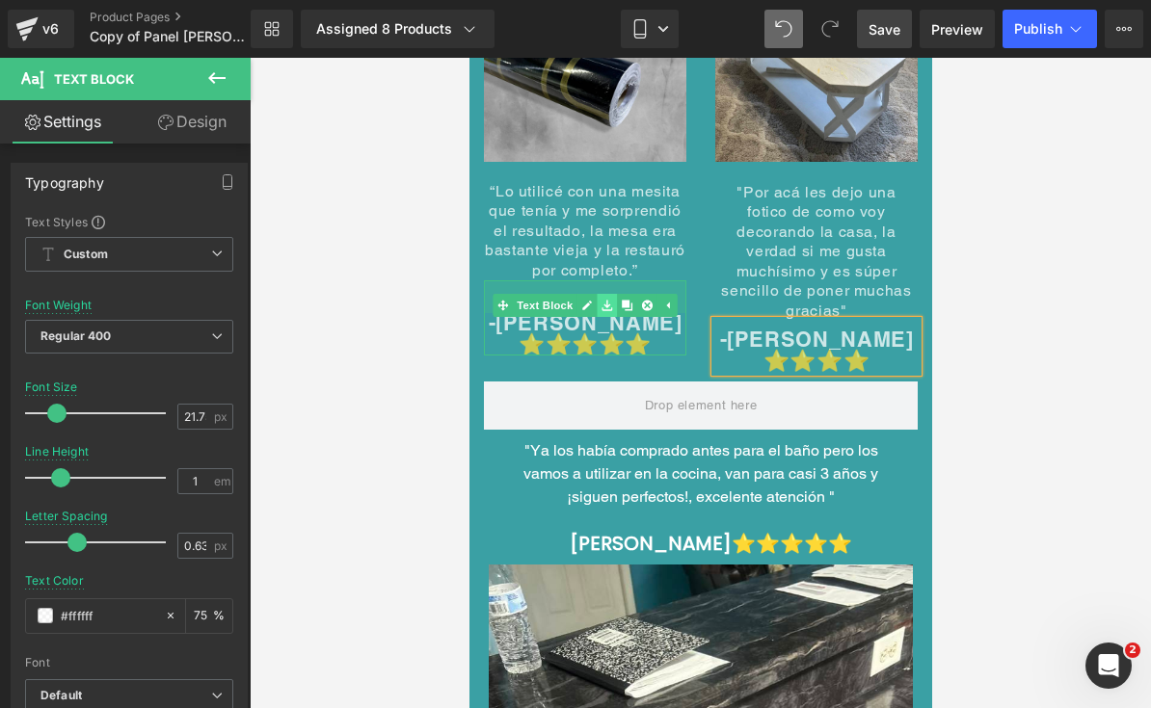
drag, startPoint x: 595, startPoint y: 254, endPoint x: 597, endPoint y: 278, distance: 23.3
click at [597, 280] on div "-[PERSON_NAME] ⭐⭐⭐⭐⭐ Text Block 34px" at bounding box center [584, 317] width 202 height 75
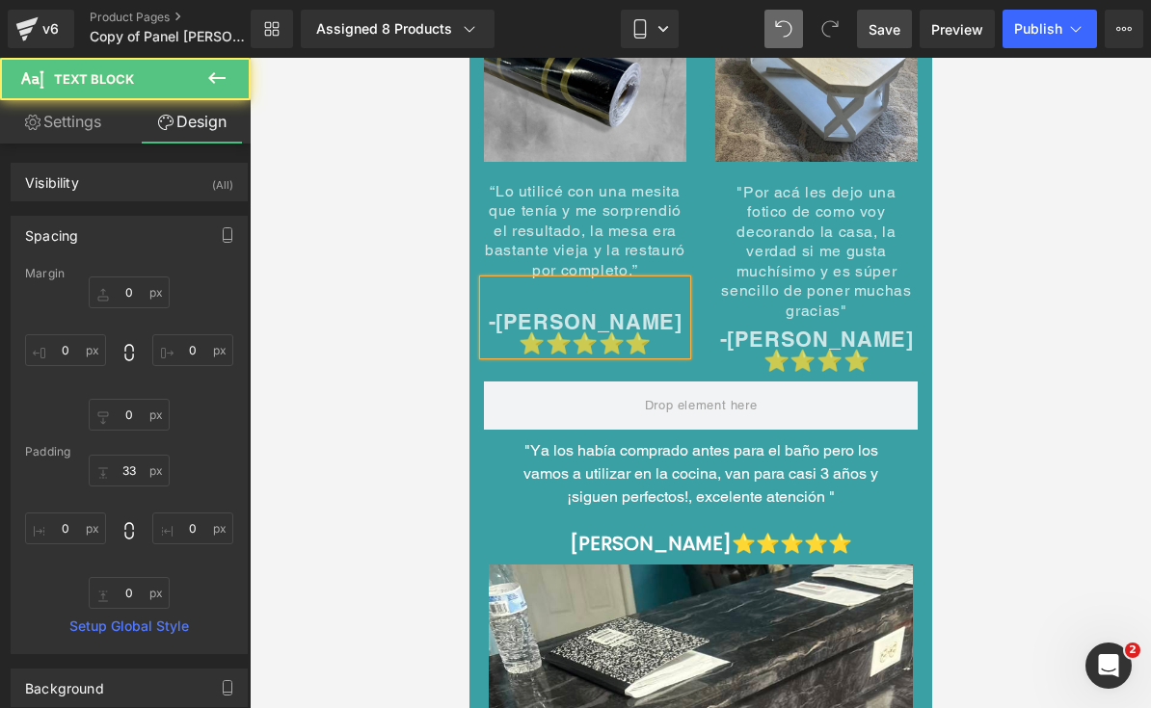
drag, startPoint x: 1022, startPoint y: 283, endPoint x: 296, endPoint y: 215, distance: 729.8
click at [1022, 283] on div at bounding box center [700, 383] width 901 height 651
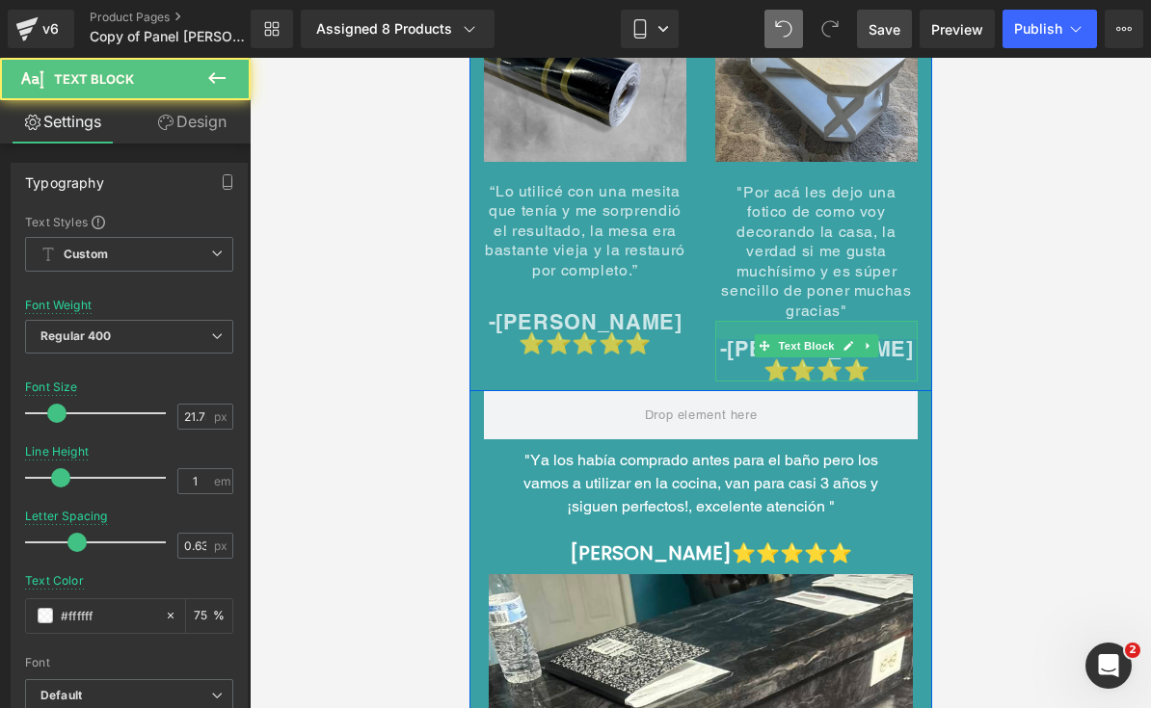
click at [861, 321] on div at bounding box center [815, 330] width 202 height 18
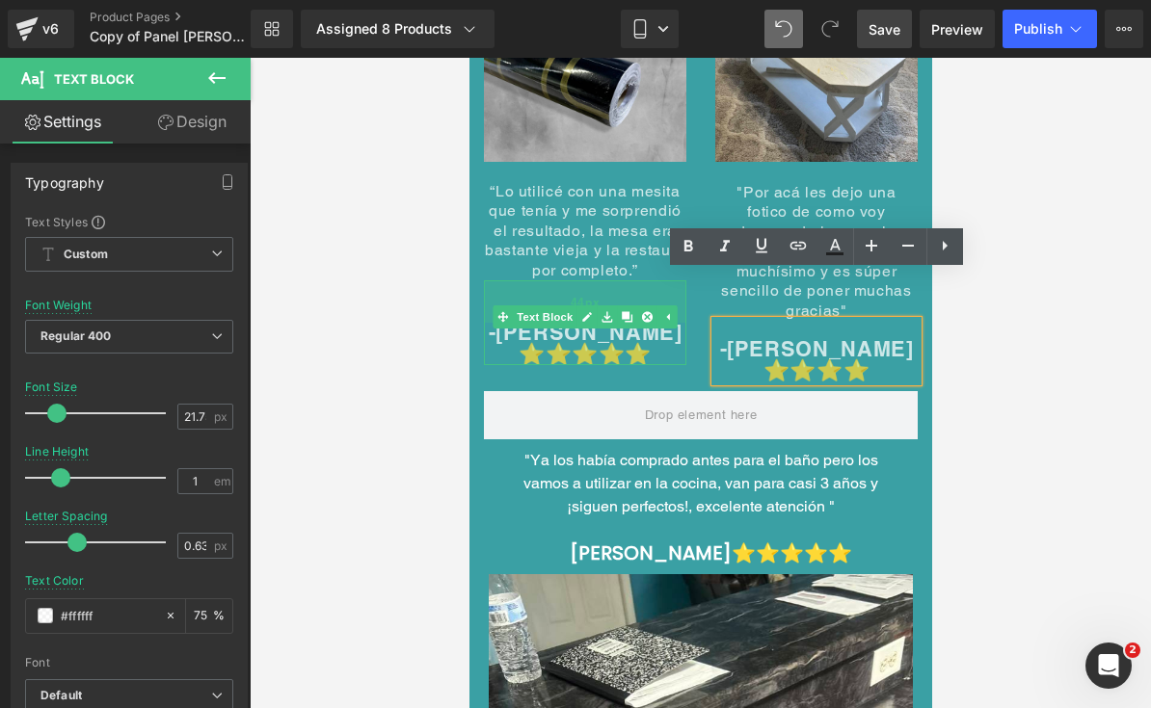
drag, startPoint x: 626, startPoint y: 258, endPoint x: 626, endPoint y: 269, distance: 10.6
click at [626, 280] on div "44px" at bounding box center [584, 301] width 202 height 42
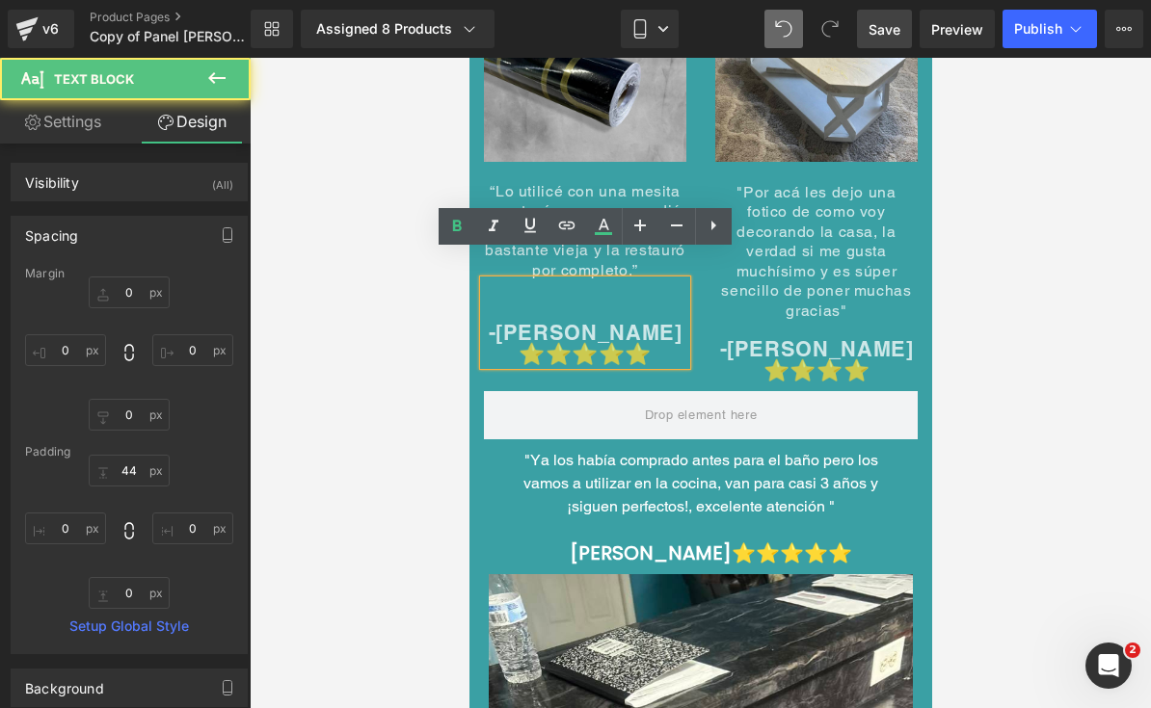
drag, startPoint x: 158, startPoint y: 211, endPoint x: 1103, endPoint y: 278, distance: 947.7
click at [1103, 278] on div at bounding box center [700, 383] width 901 height 651
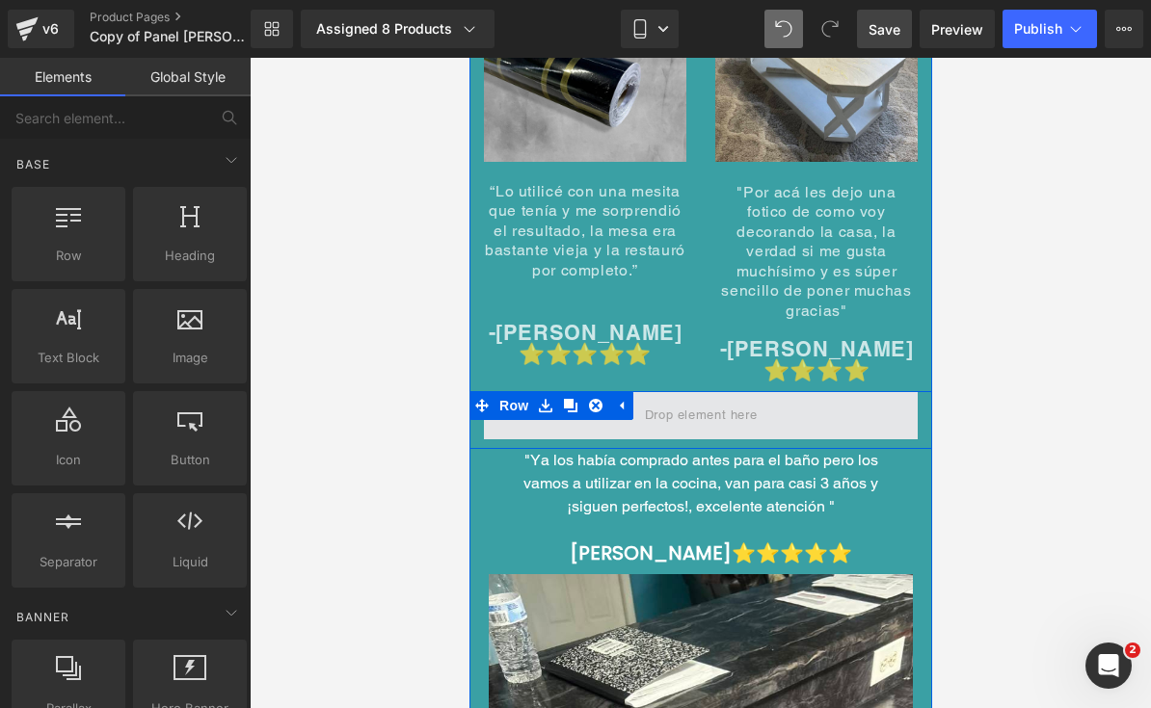
click at [724, 399] on span at bounding box center [700, 415] width 126 height 32
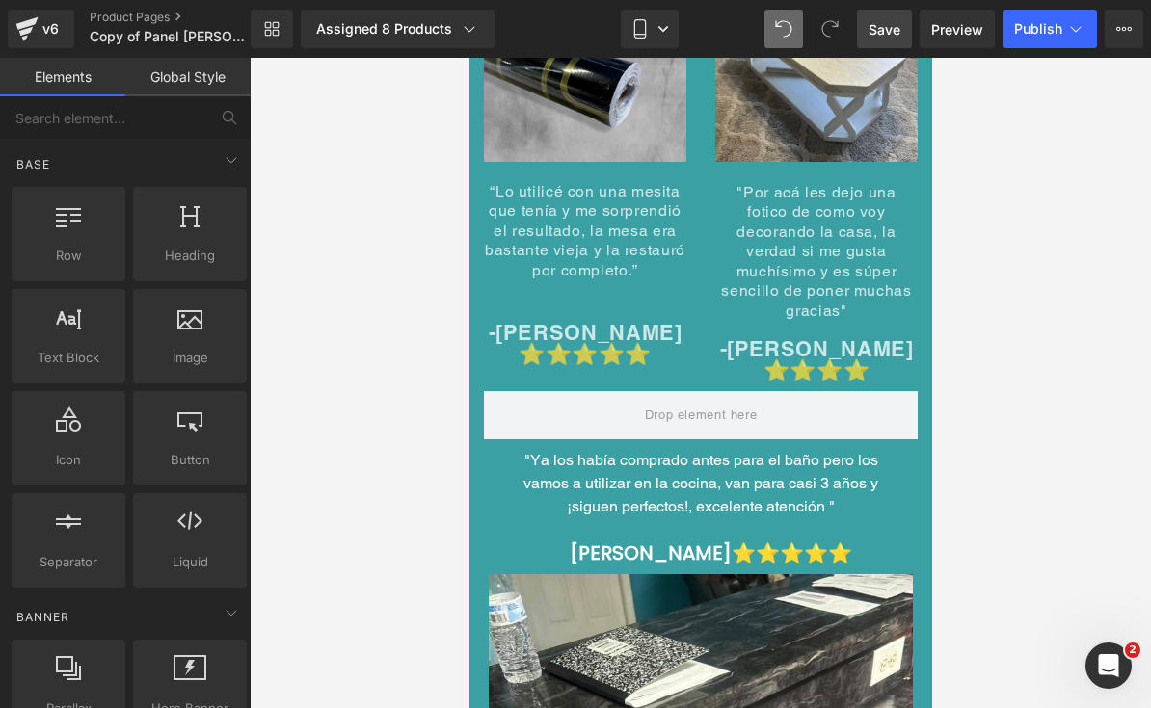
click at [1022, 374] on div at bounding box center [700, 383] width 901 height 651
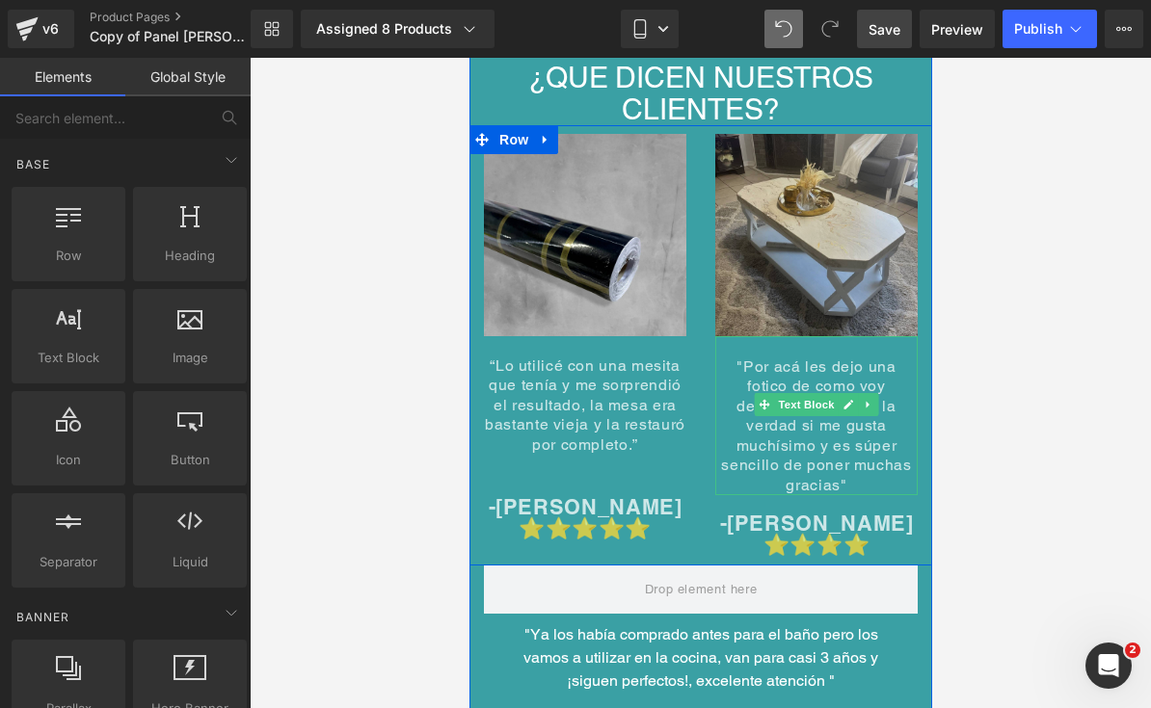
scroll to position [9413, 0]
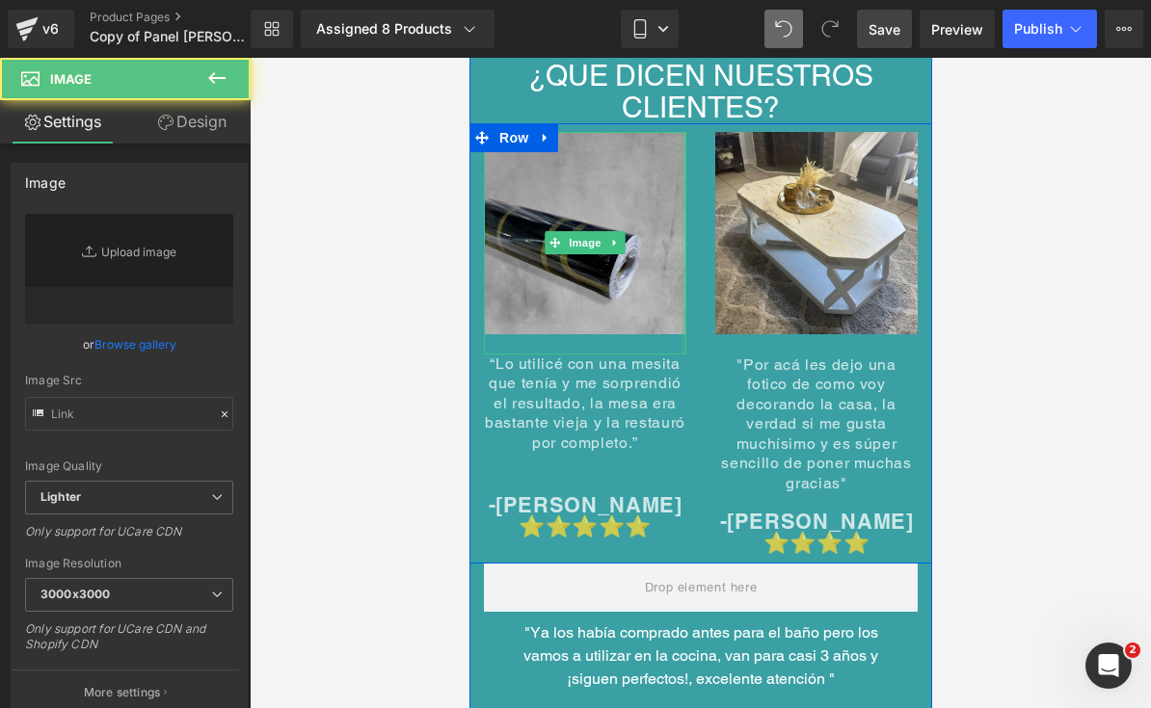
type input "[URL][DOMAIN_NAME]"
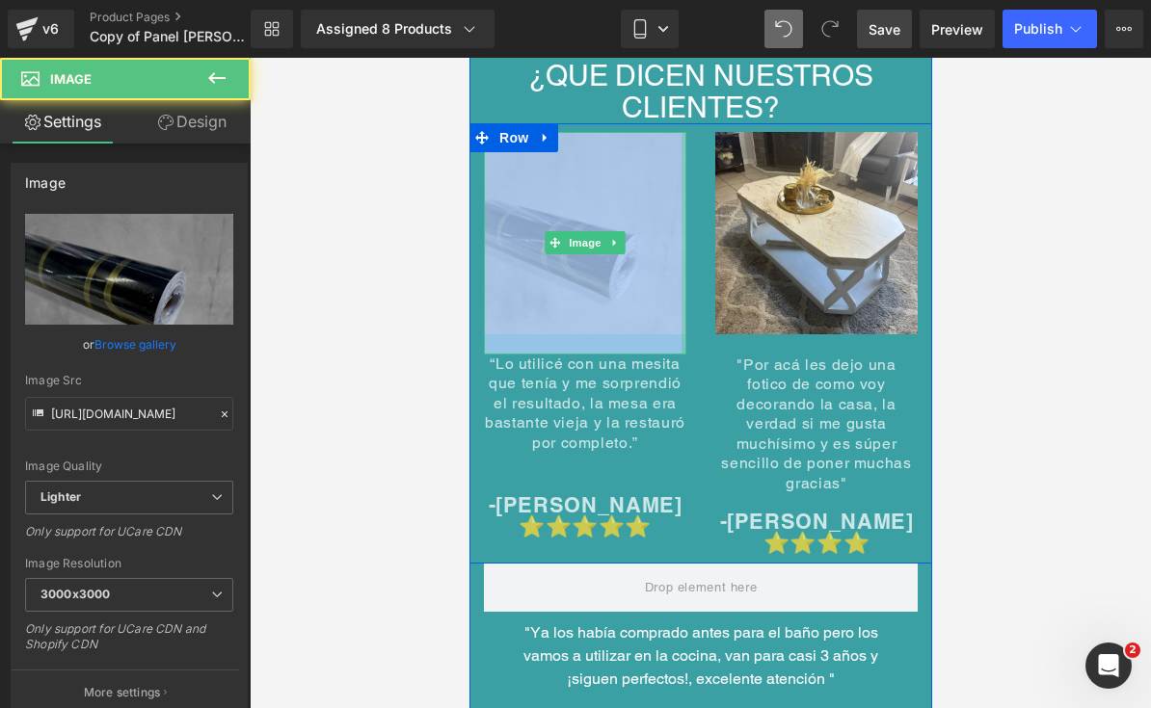
drag, startPoint x: 681, startPoint y: 222, endPoint x: 697, endPoint y: 222, distance: 15.4
click at [697, 222] on div "Image “Lo utilicé con una mesita que tenía y me sorprendió el resultado, la mes…" at bounding box center [583, 335] width 231 height 406
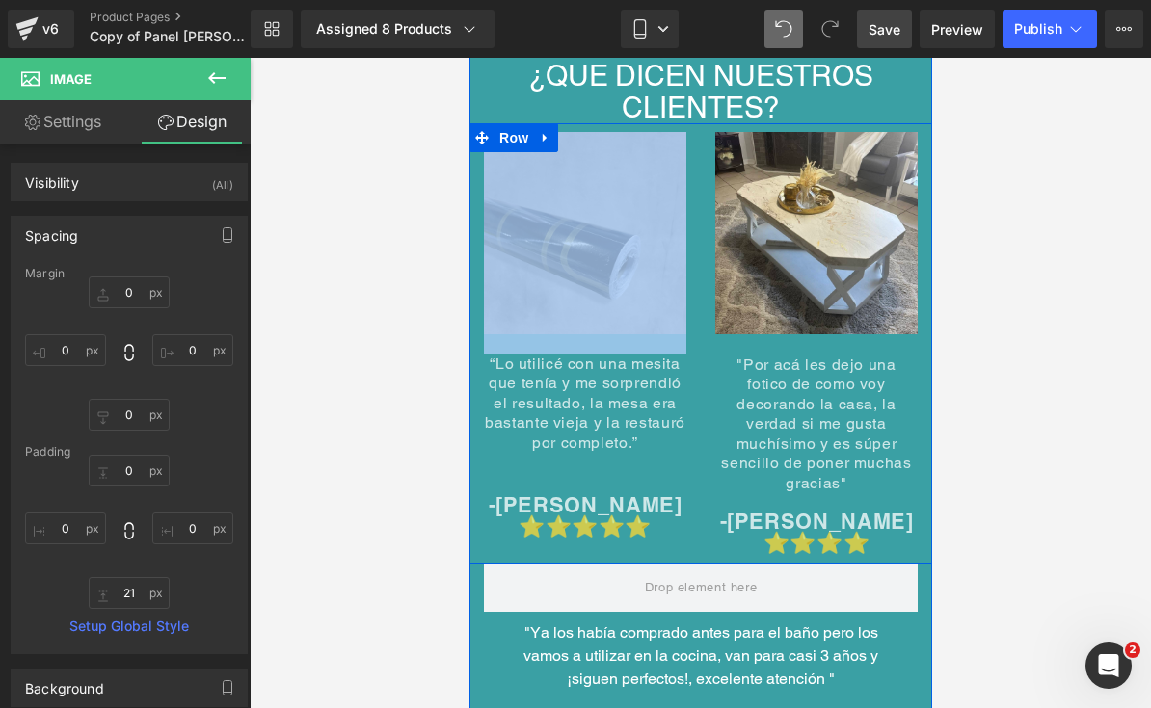
click at [548, 130] on icon at bounding box center [544, 137] width 13 height 14
click at [574, 130] on icon at bounding box center [569, 137] width 13 height 14
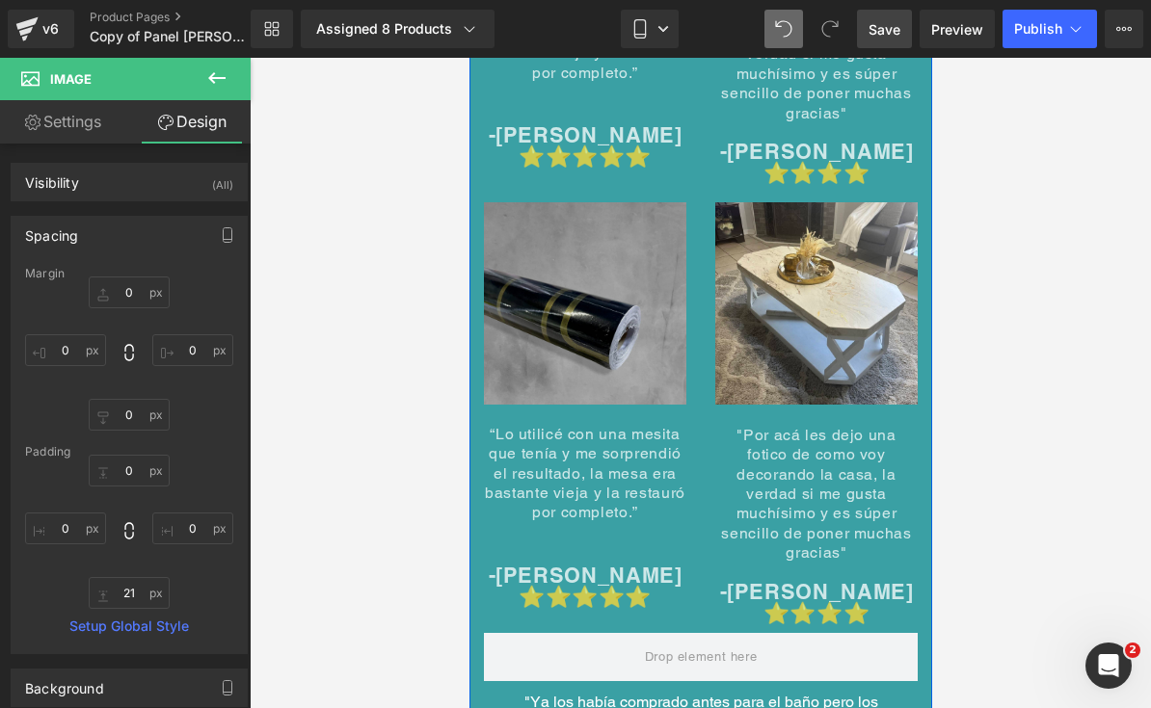
scroll to position [9794, 0]
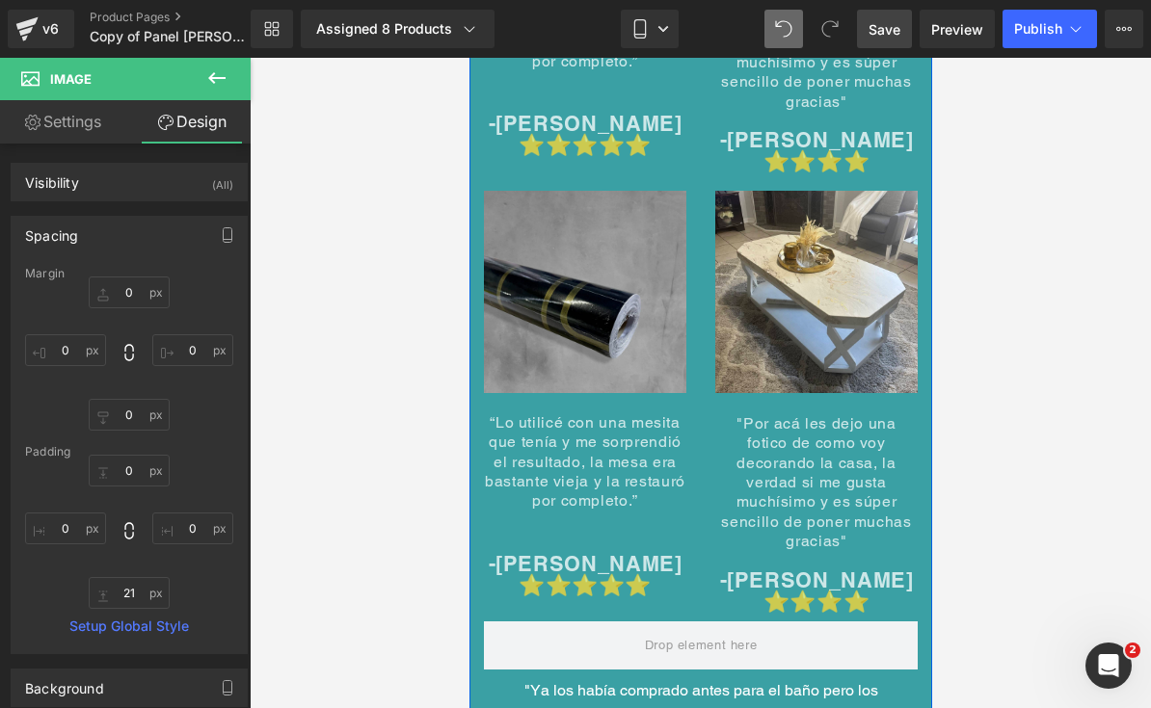
click at [593, 232] on img at bounding box center [584, 302] width 202 height 223
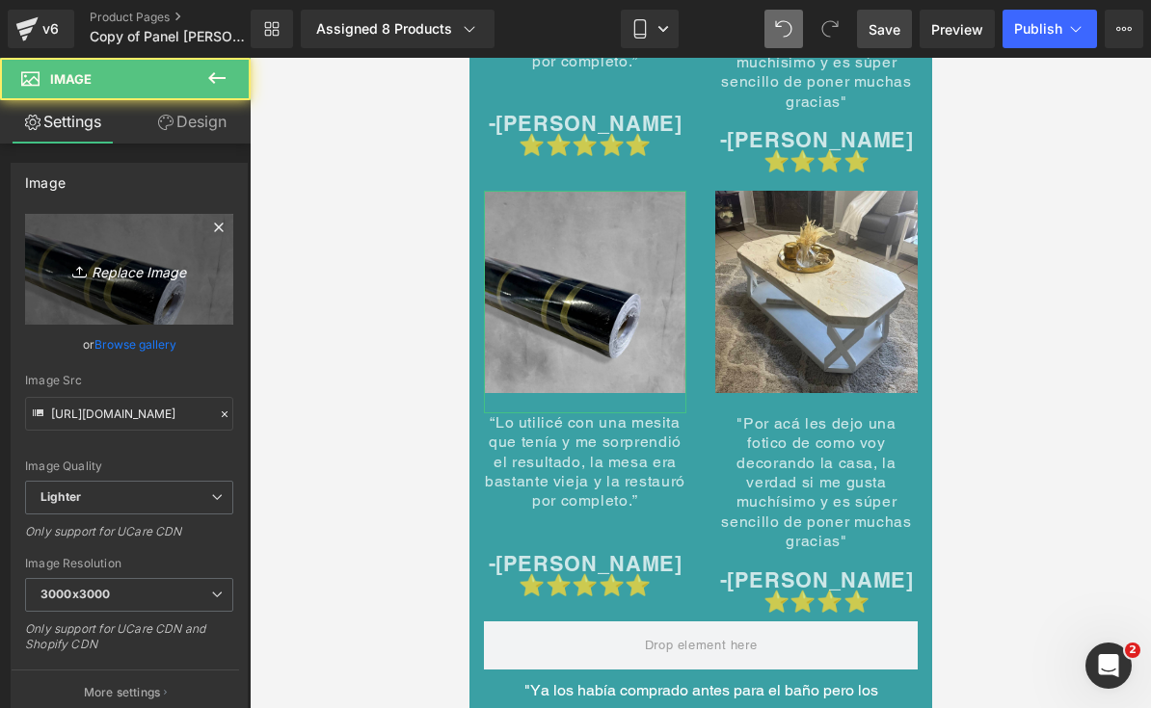
click at [58, 285] on link "Replace Image" at bounding box center [129, 269] width 208 height 111
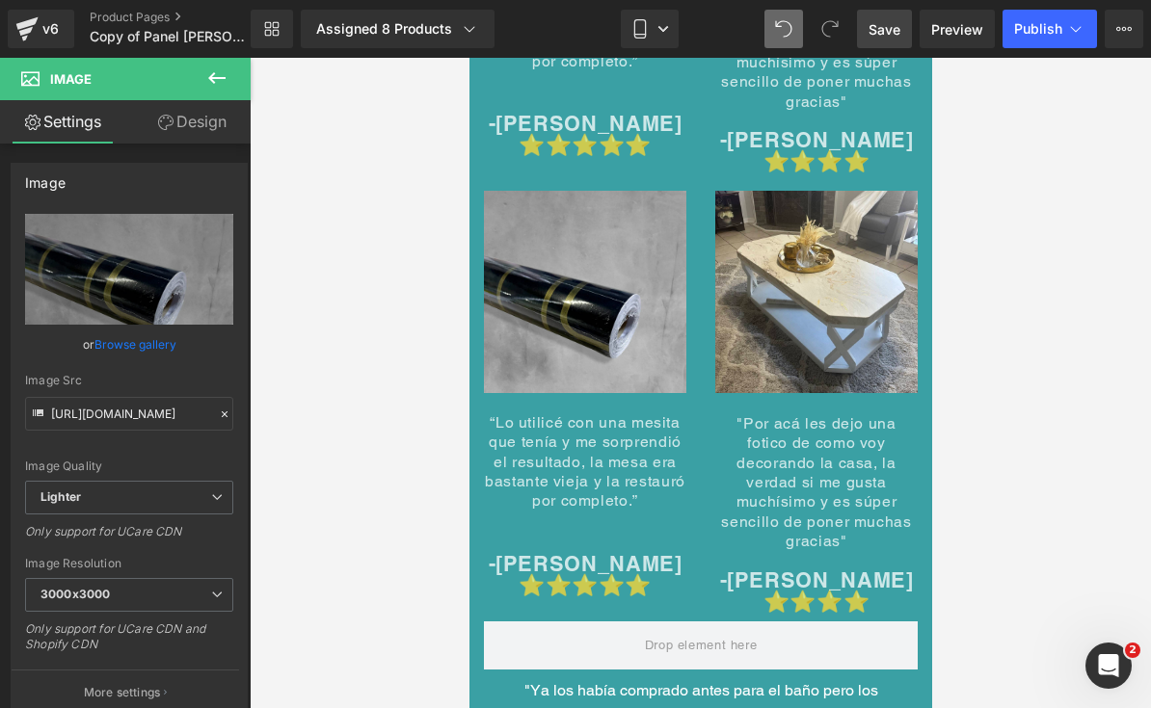
type input "C:\fakepath\IMG_7654.jpeg"
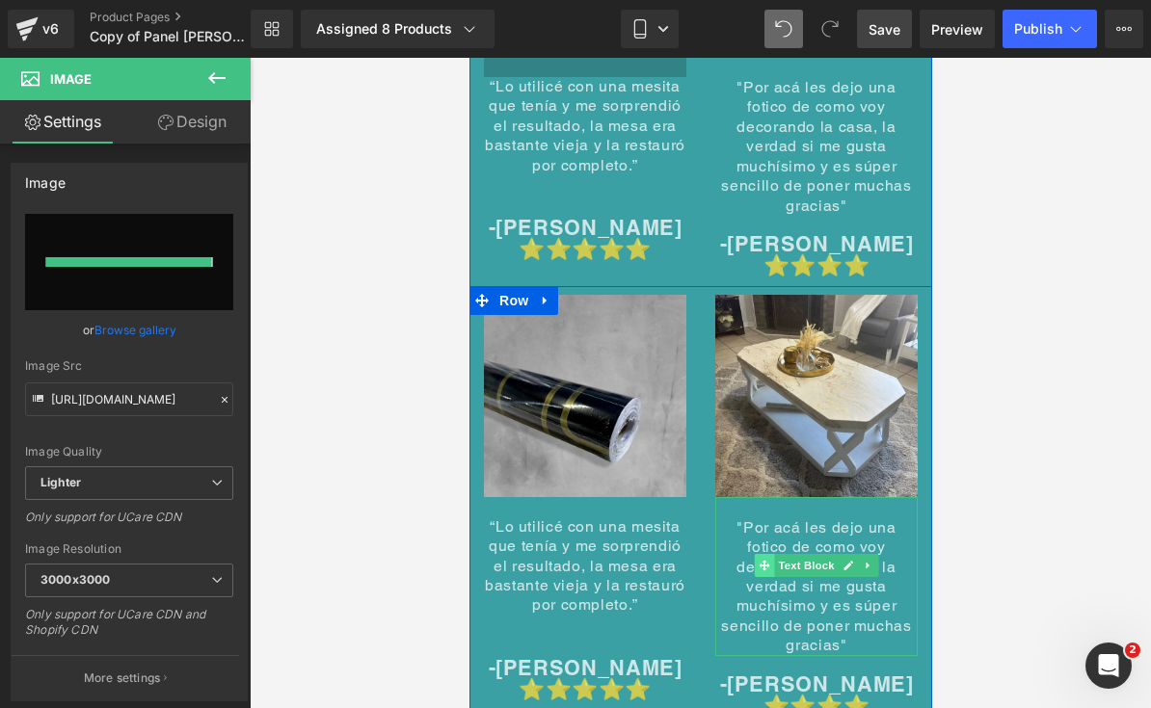
scroll to position [9703, 0]
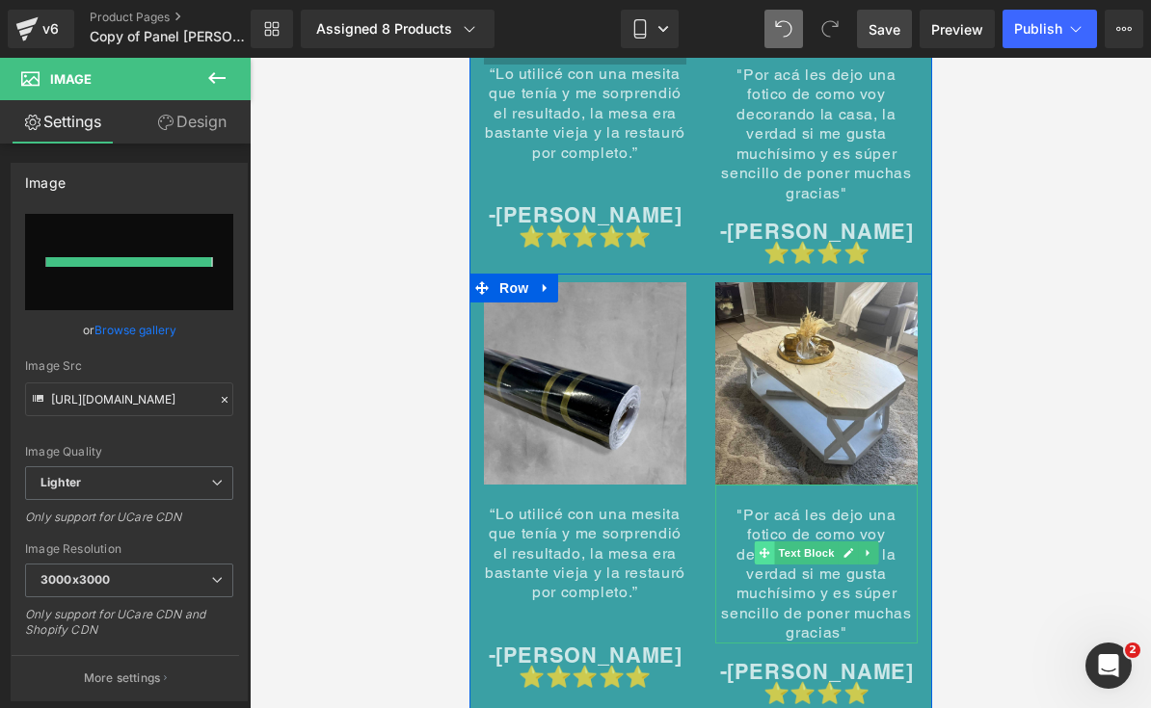
type input "[URL][DOMAIN_NAME]"
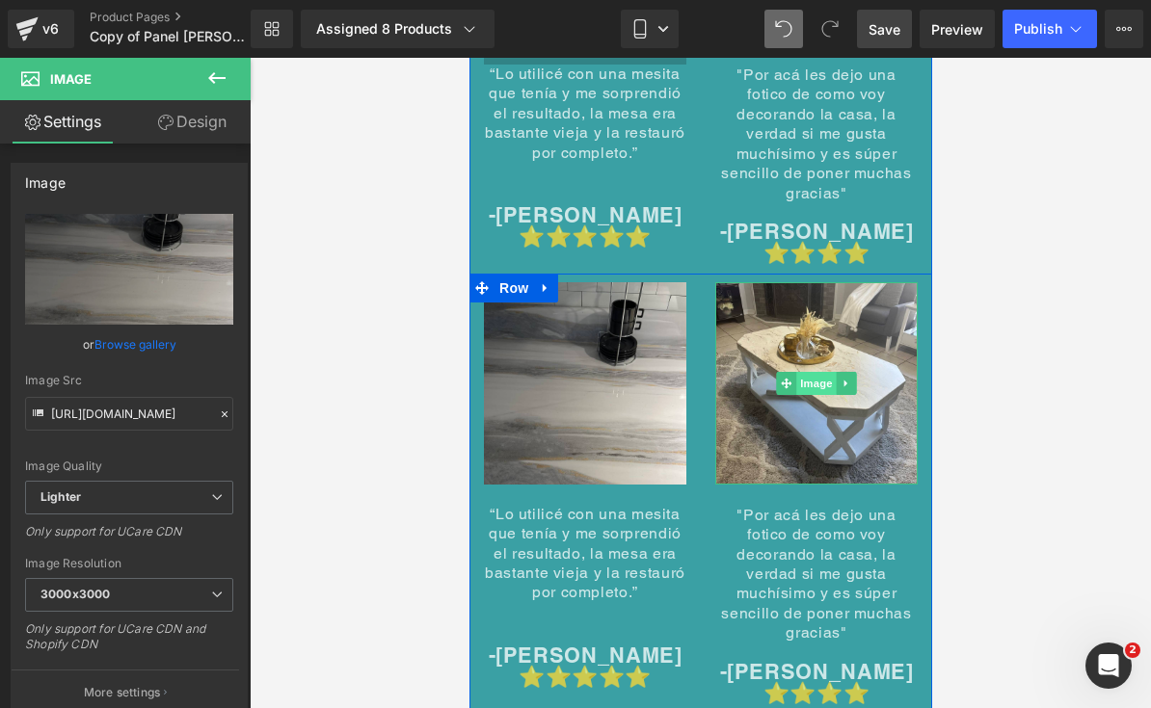
click at [808, 372] on span "Image" at bounding box center [815, 383] width 40 height 23
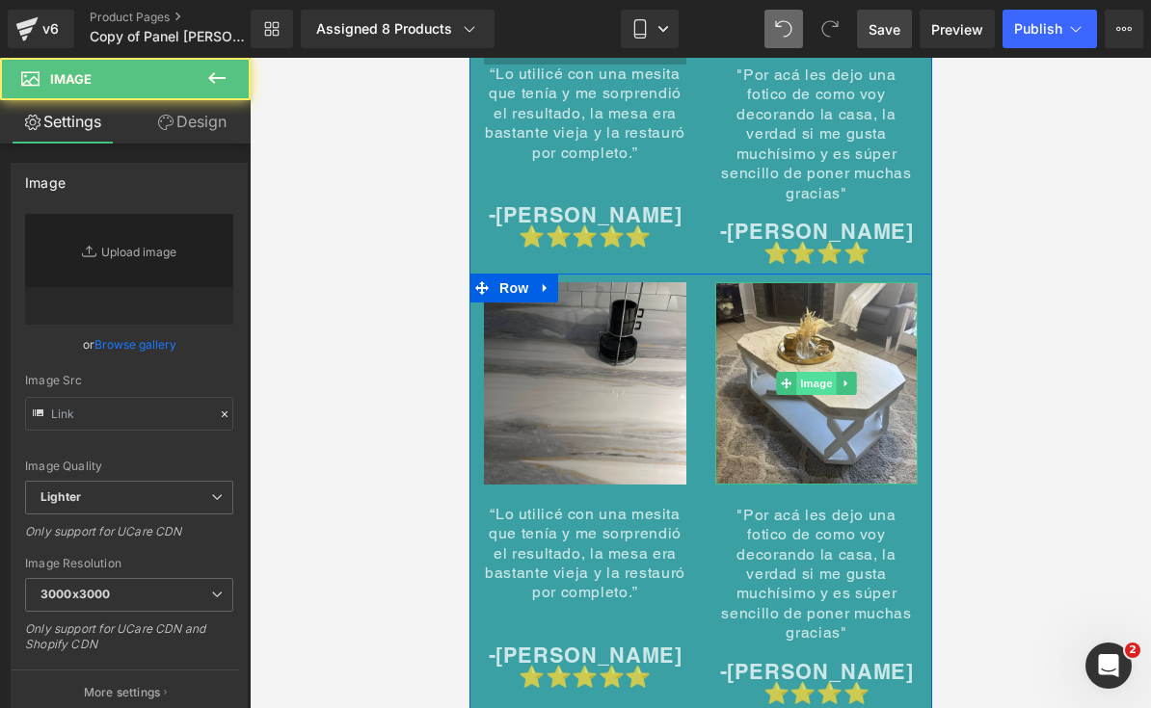
type input "[URL][DOMAIN_NAME]"
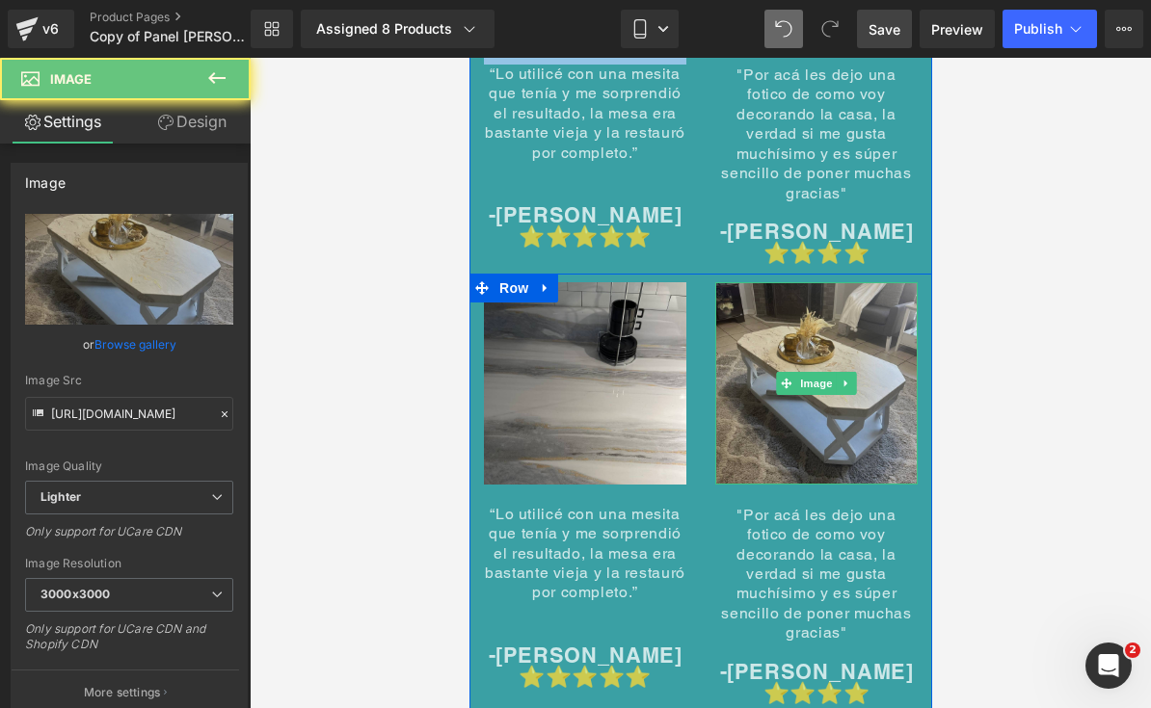
click at [811, 298] on img at bounding box center [815, 383] width 202 height 202
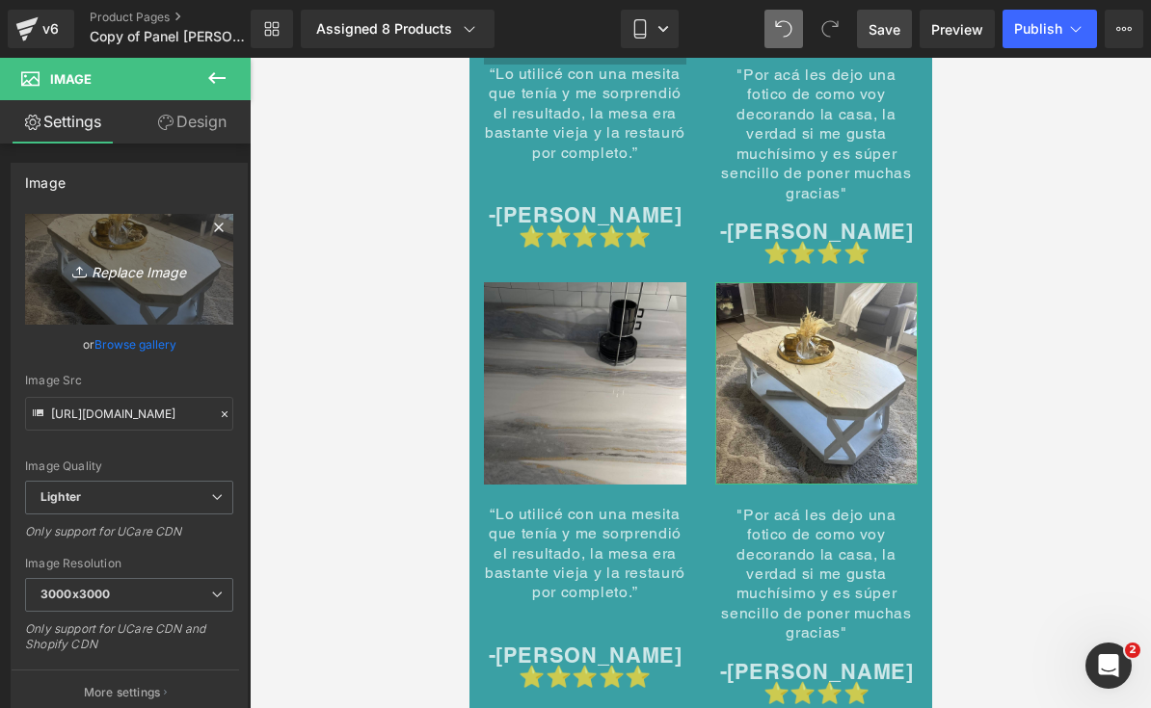
click at [182, 263] on icon "Replace Image" at bounding box center [129, 269] width 154 height 24
type input "C:\fakepath\IMG_7652.jpeg"
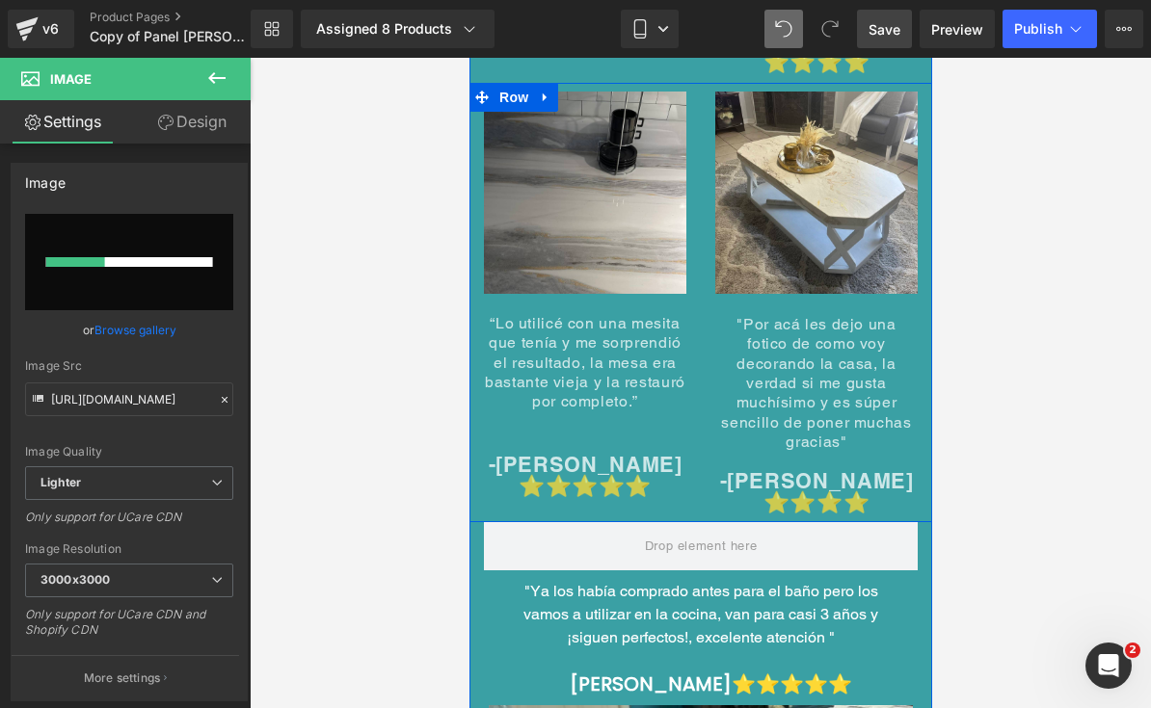
scroll to position [9894, 0]
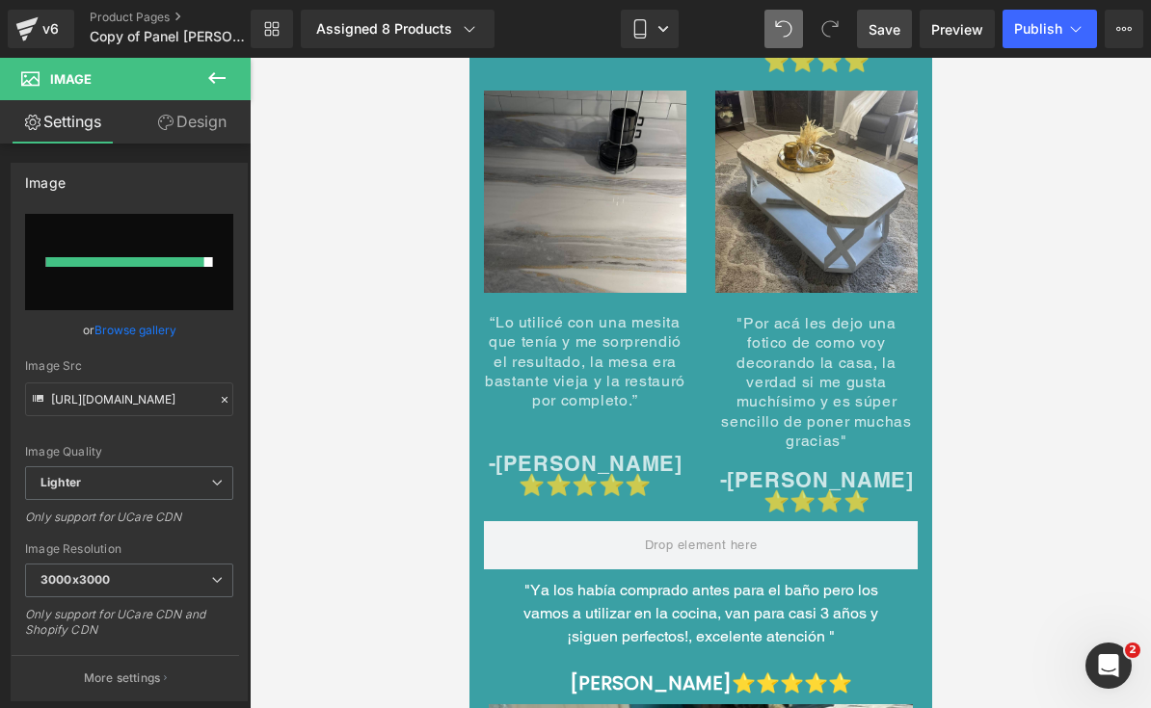
click at [507, 340] on span "“Lo utilicé con una mesita que tenía y me sorprendió el resultado, la mesa era …" at bounding box center [584, 361] width 200 height 97
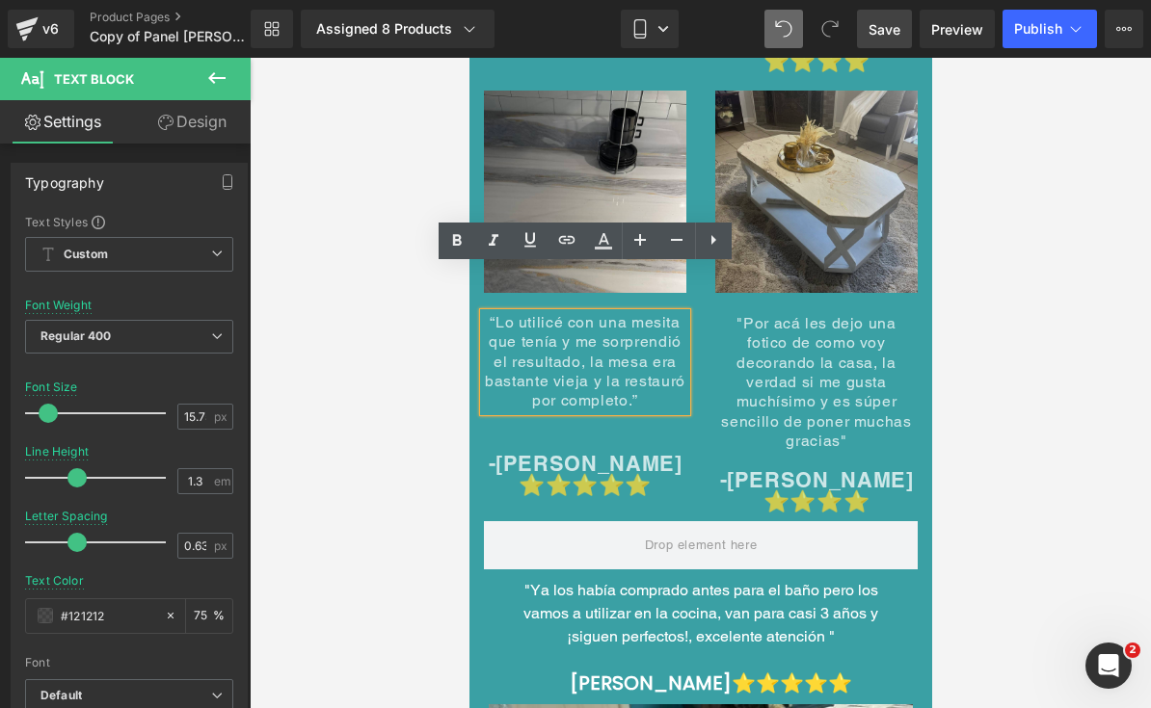
click at [846, 176] on img at bounding box center [815, 192] width 202 height 202
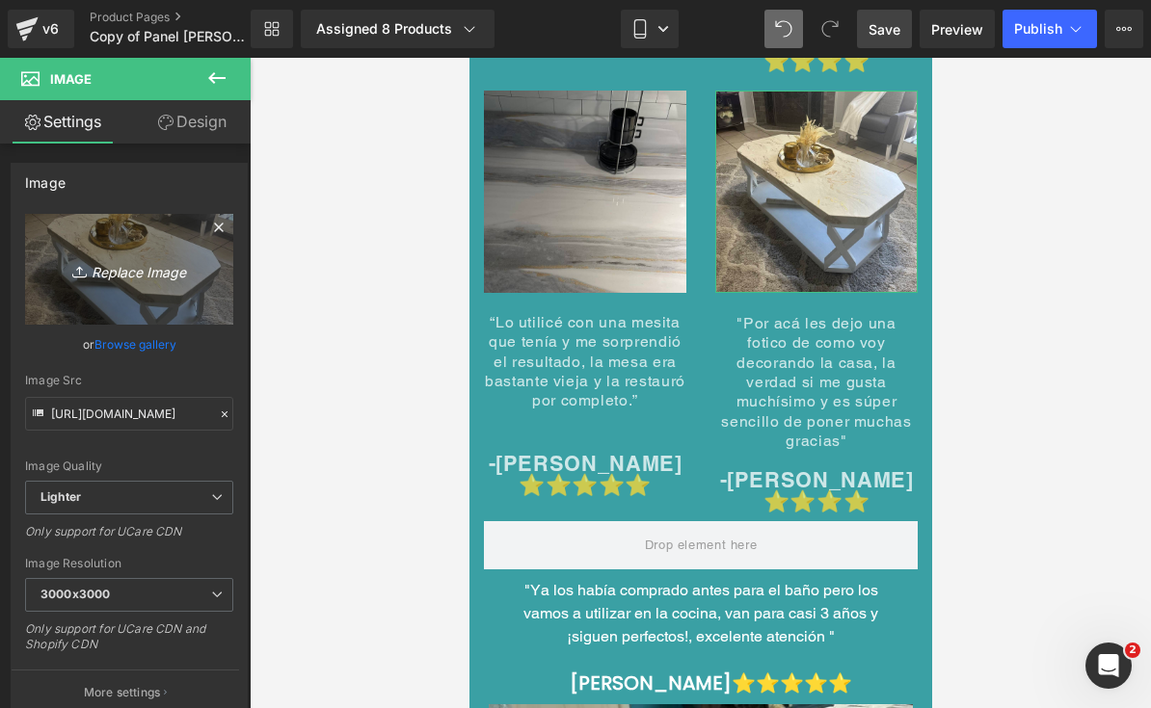
click at [130, 249] on link "Replace Image" at bounding box center [129, 269] width 208 height 111
type input "C:\fakepath\IMG_7652.jpeg"
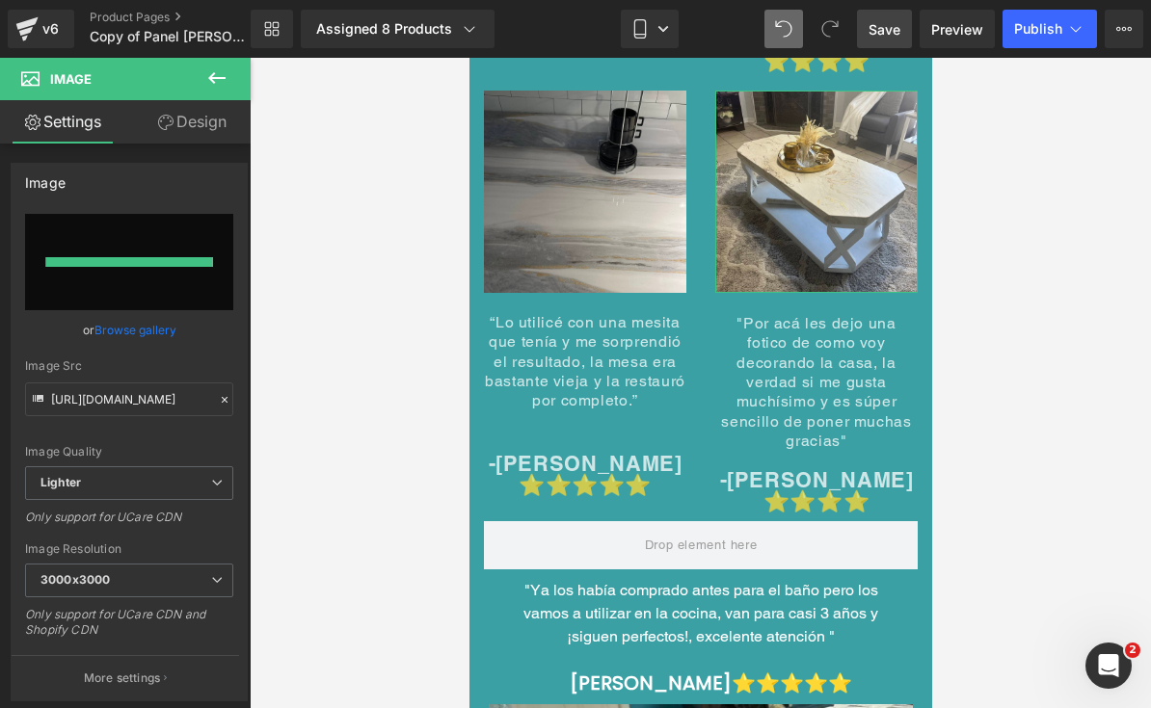
type input "[URL][DOMAIN_NAME]"
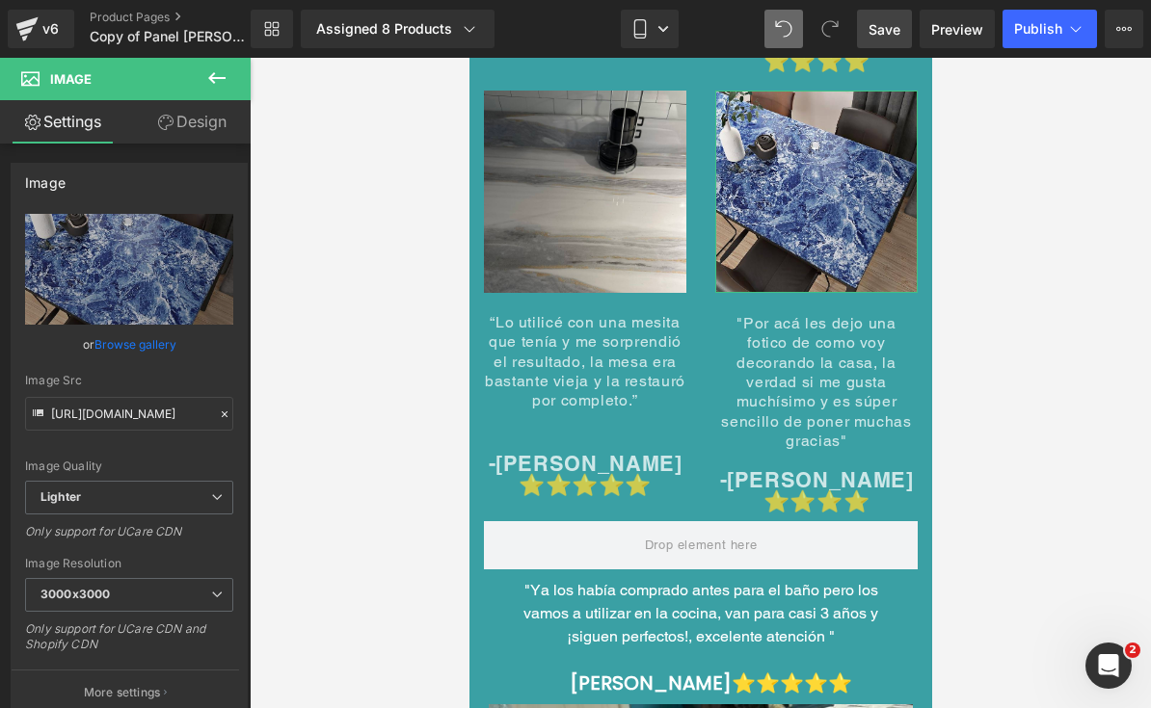
click at [796, 581] on font ""Ya los había comprado antes para el baño pero los vamos a utilizar en la cocin…" at bounding box center [699, 613] width 355 height 65
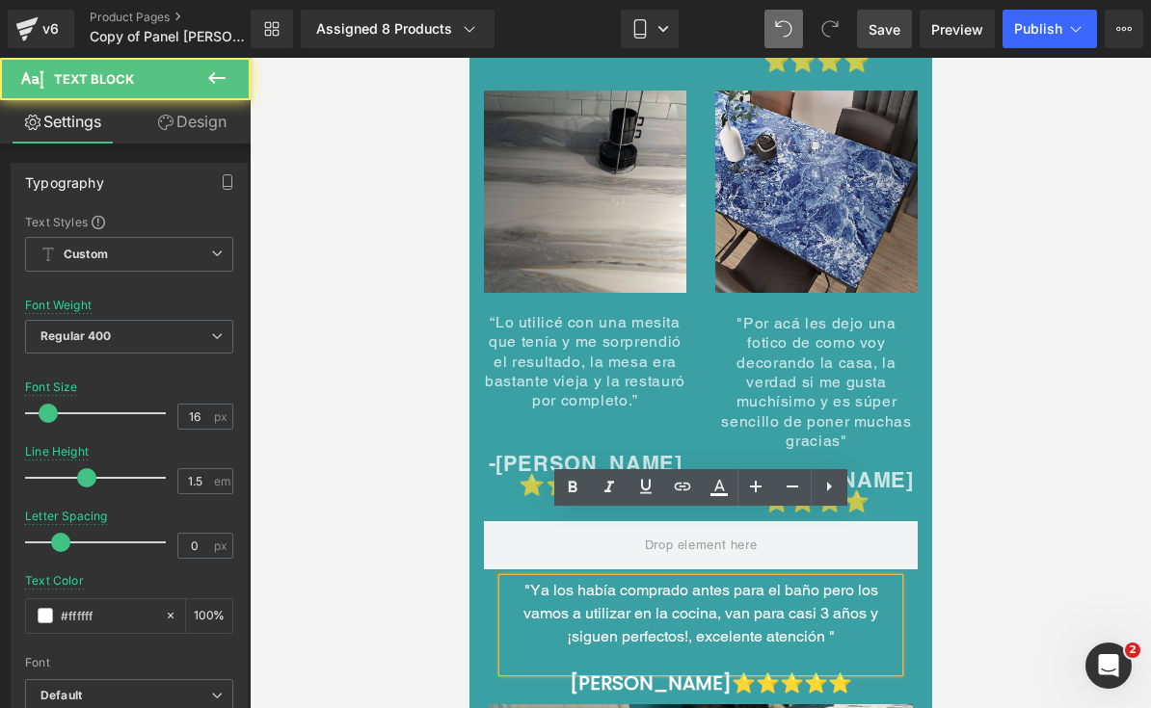
click at [841, 581] on font ""Ya los había comprado antes para el baño pero los vamos a utilizar en la cocin…" at bounding box center [699, 613] width 355 height 65
click at [829, 581] on font ""Ya los había comprado antes para el baño pero los vamos a utilizar en la cocin…" at bounding box center [699, 613] width 355 height 65
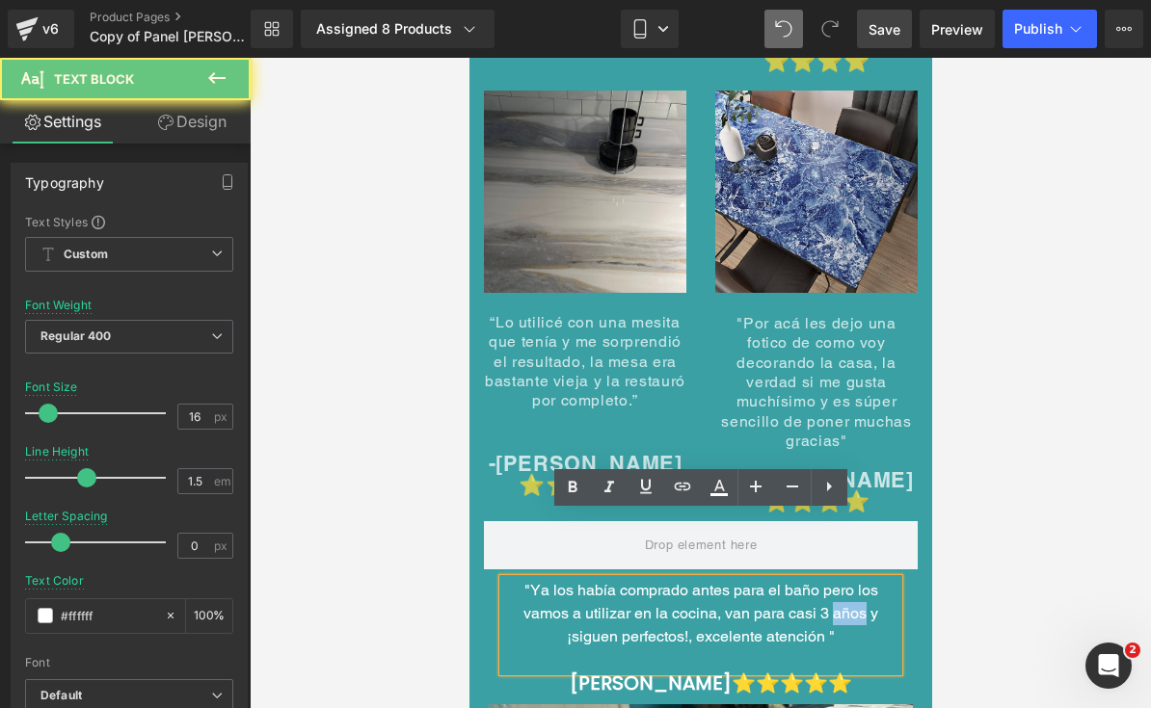
click at [825, 581] on font ""Ya los había comprado antes para el baño pero los vamos a utilizar en la cocin…" at bounding box center [699, 613] width 355 height 65
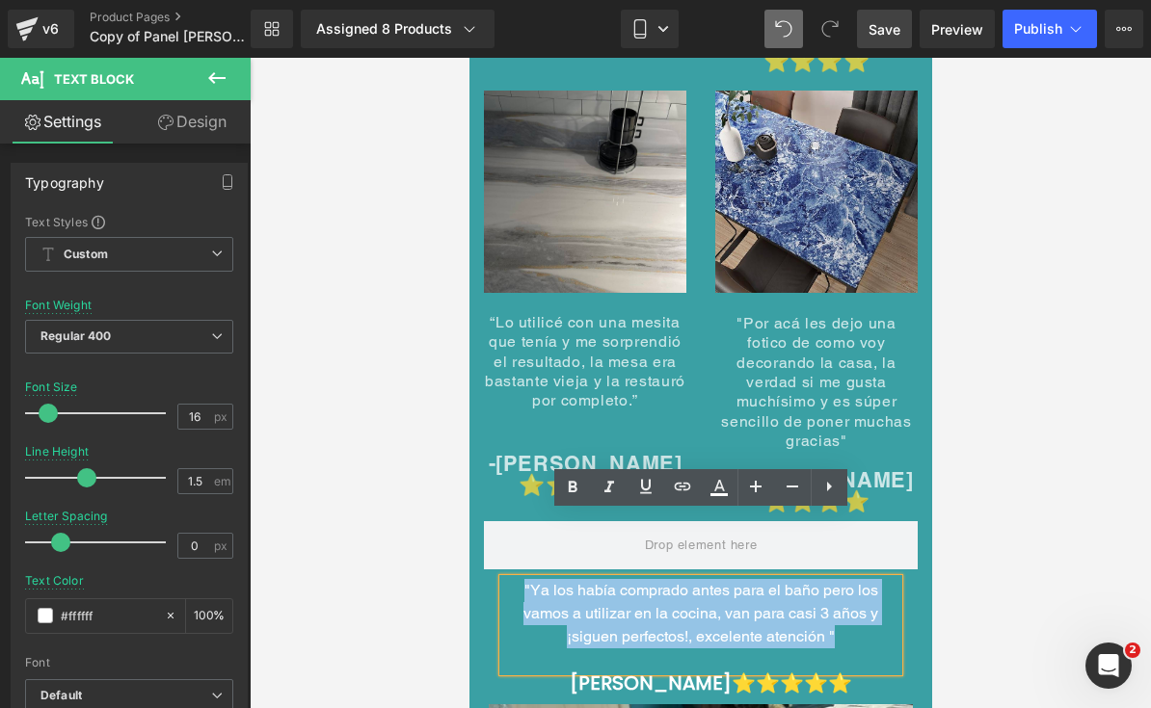
copy font ""Ya los había comprado antes para el baño pero los vamos a utilizar en la cocin…"
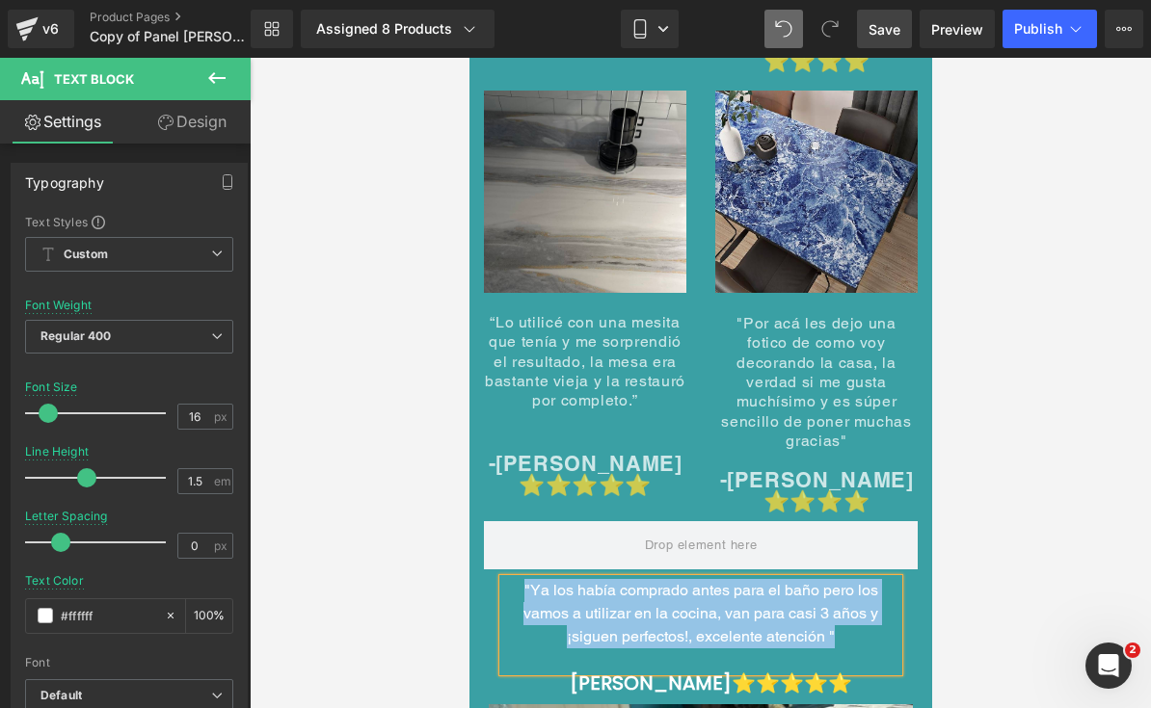
click at [619, 340] on span "“Lo utilicé con una mesita que tenía y me sorprendió el resultado, la mesa era …" at bounding box center [584, 361] width 200 height 97
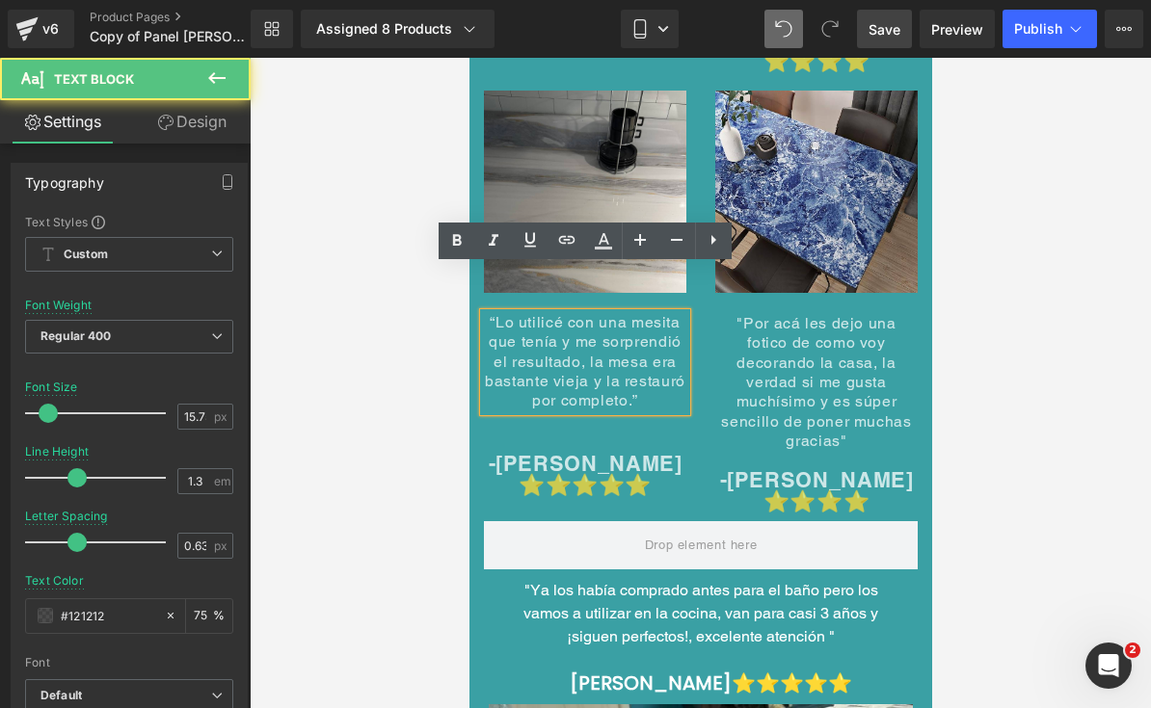
click at [641, 313] on span "“Lo utilicé con una mesita que tenía y me sorprendió el resultado, la mesa era …" at bounding box center [584, 361] width 200 height 97
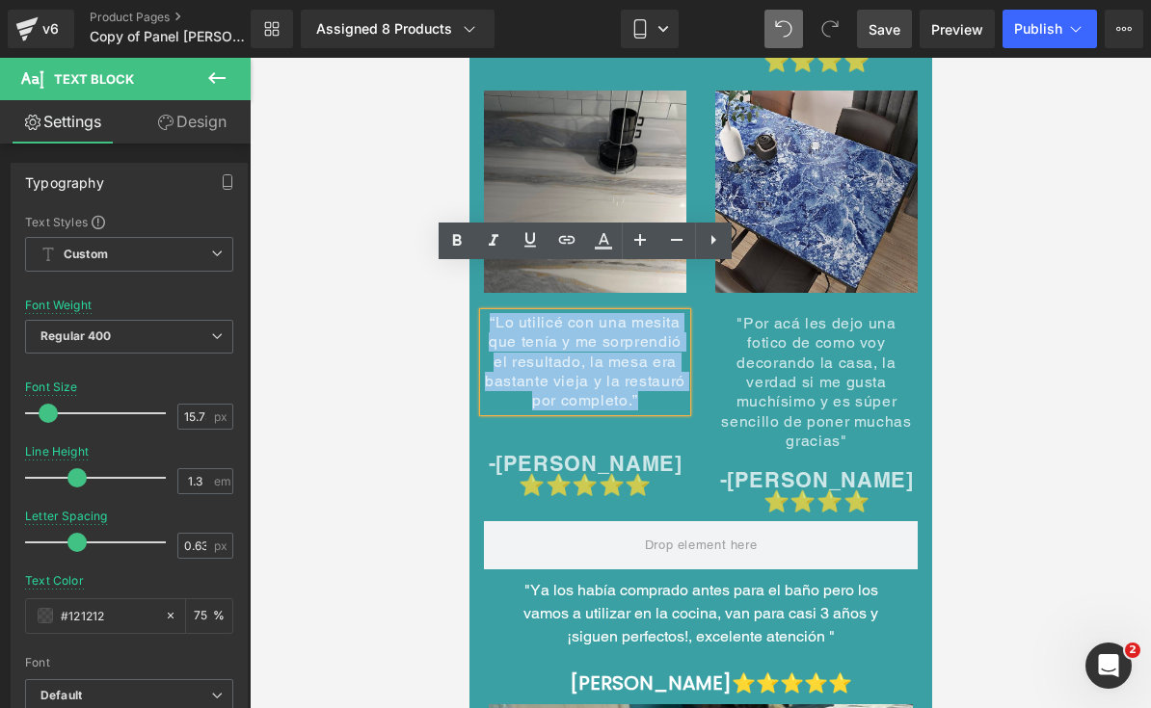
click at [641, 313] on span "“Lo utilicé con una mesita que tenía y me sorprendió el resultado, la mesa era …" at bounding box center [584, 361] width 200 height 97
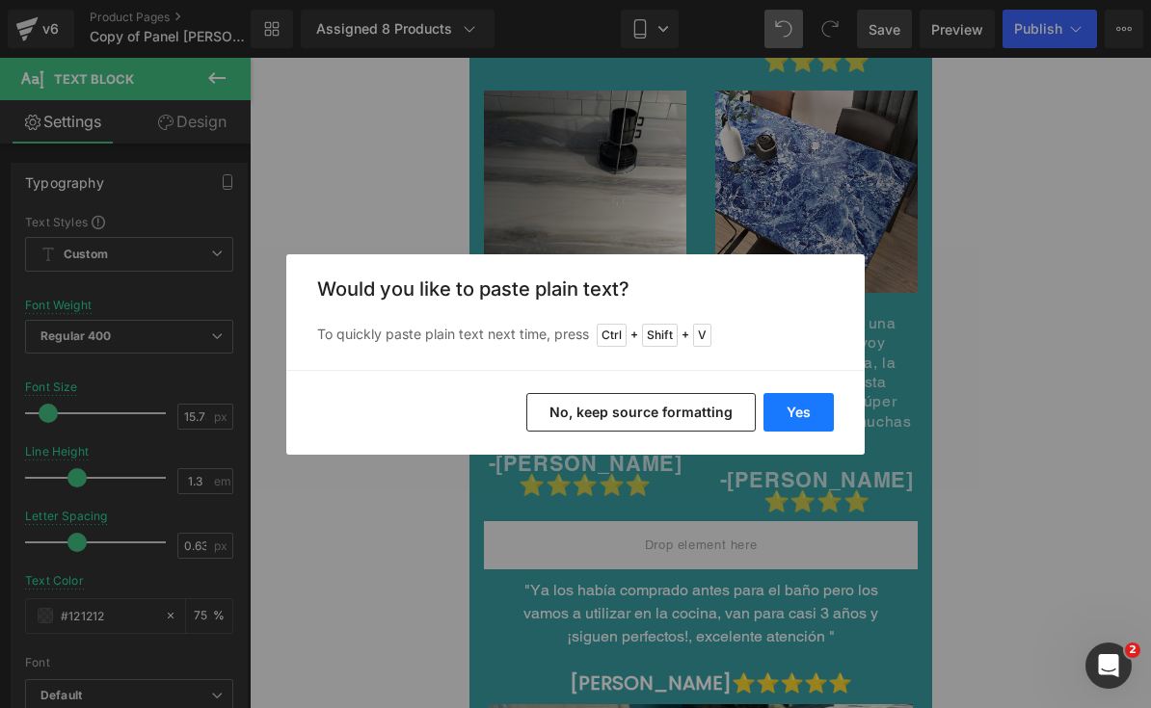
click at [820, 418] on button "Yes" at bounding box center [798, 412] width 70 height 39
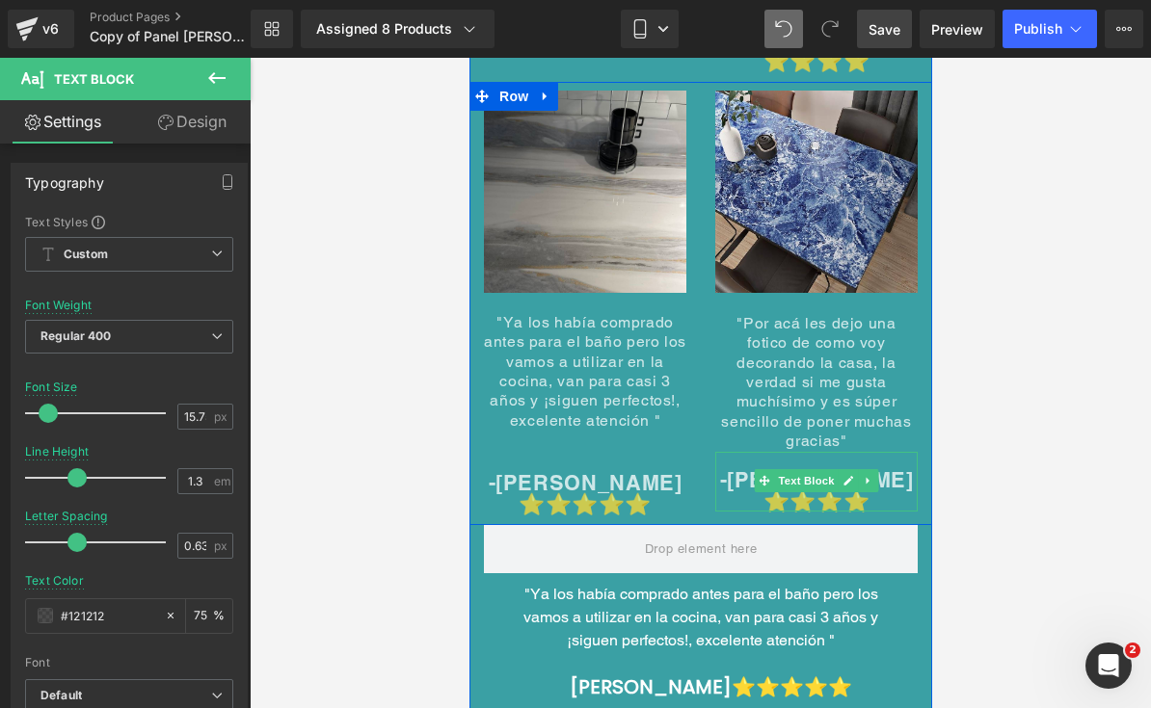
click at [1056, 309] on div at bounding box center [700, 383] width 901 height 651
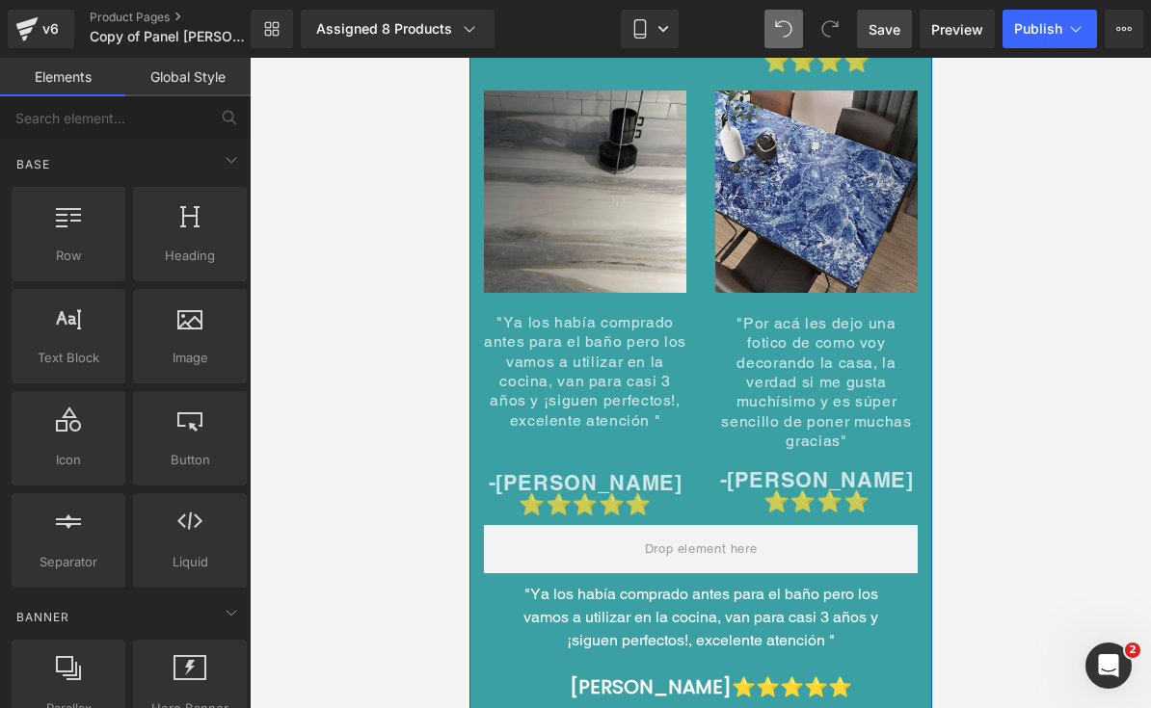
click at [782, 585] on font ""Ya los había comprado antes para el baño pero los vamos a utilizar en la cocin…" at bounding box center [699, 617] width 355 height 65
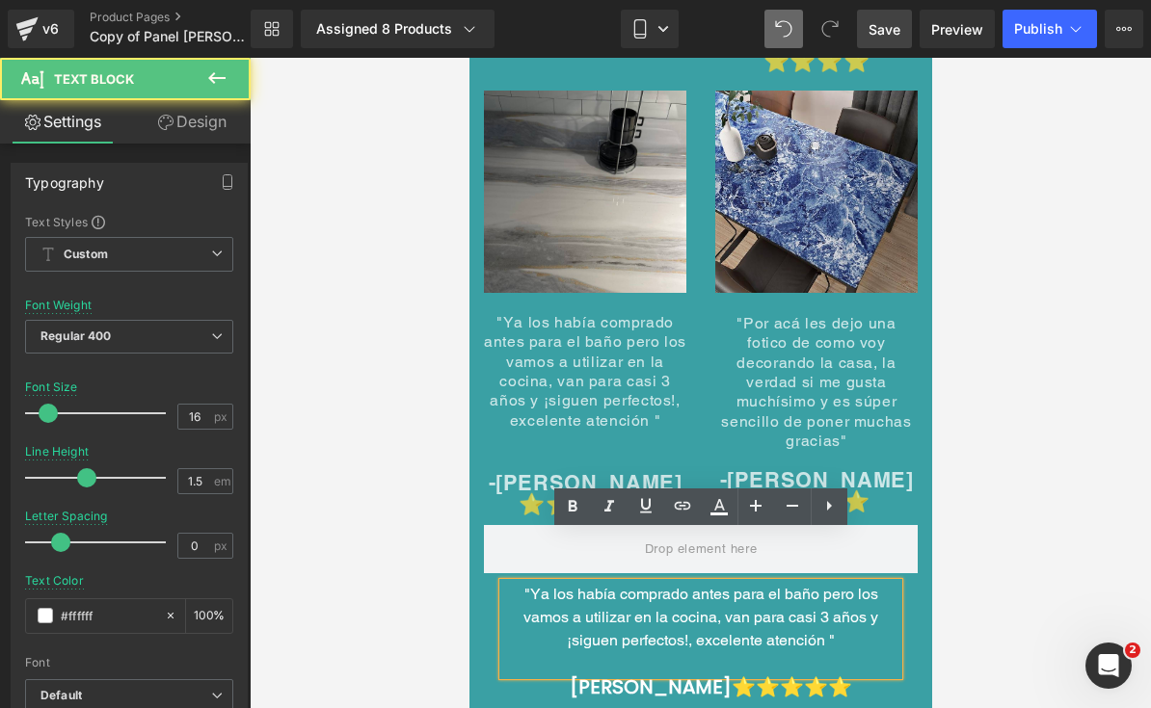
click at [755, 585] on font ""Ya los había comprado antes para el baño pero los vamos a utilizar en la cocin…" at bounding box center [699, 617] width 355 height 65
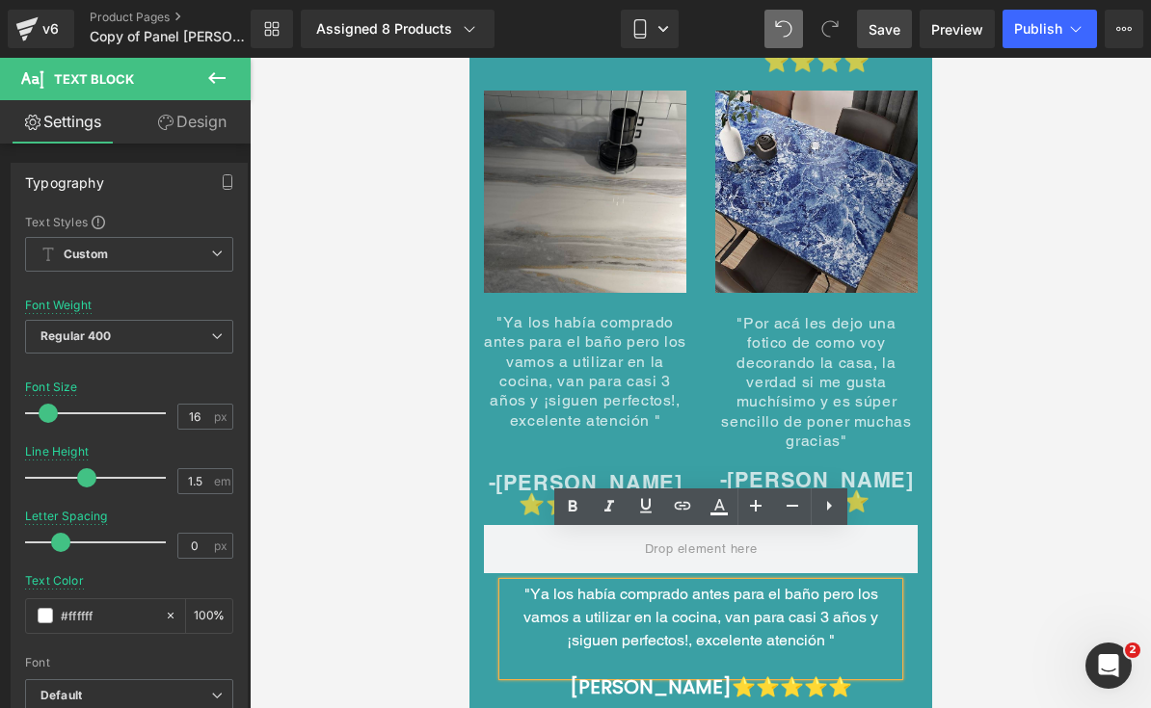
click at [1054, 502] on div at bounding box center [700, 383] width 901 height 651
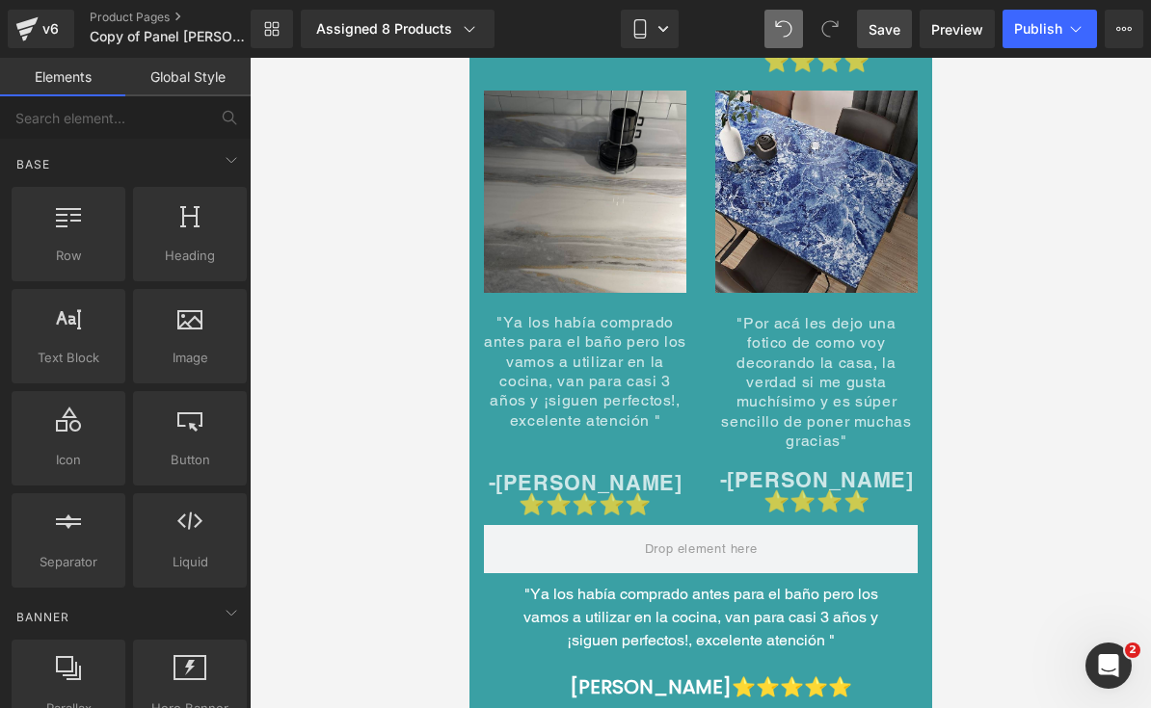
click at [1005, 482] on div at bounding box center [700, 383] width 901 height 651
click at [747, 624] on icon at bounding box center [751, 630] width 11 height 12
click at [758, 624] on icon at bounding box center [762, 629] width 11 height 11
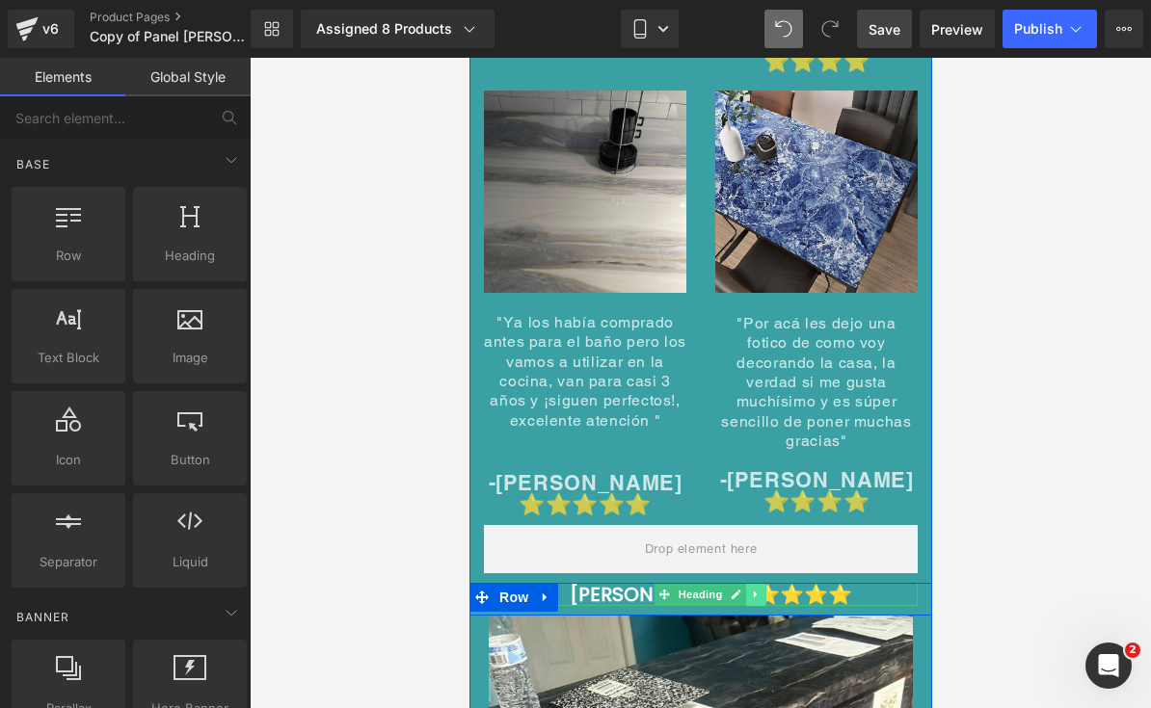
click at [755, 589] on icon at bounding box center [755, 595] width 11 height 12
click at [769, 589] on icon at bounding box center [765, 594] width 11 height 11
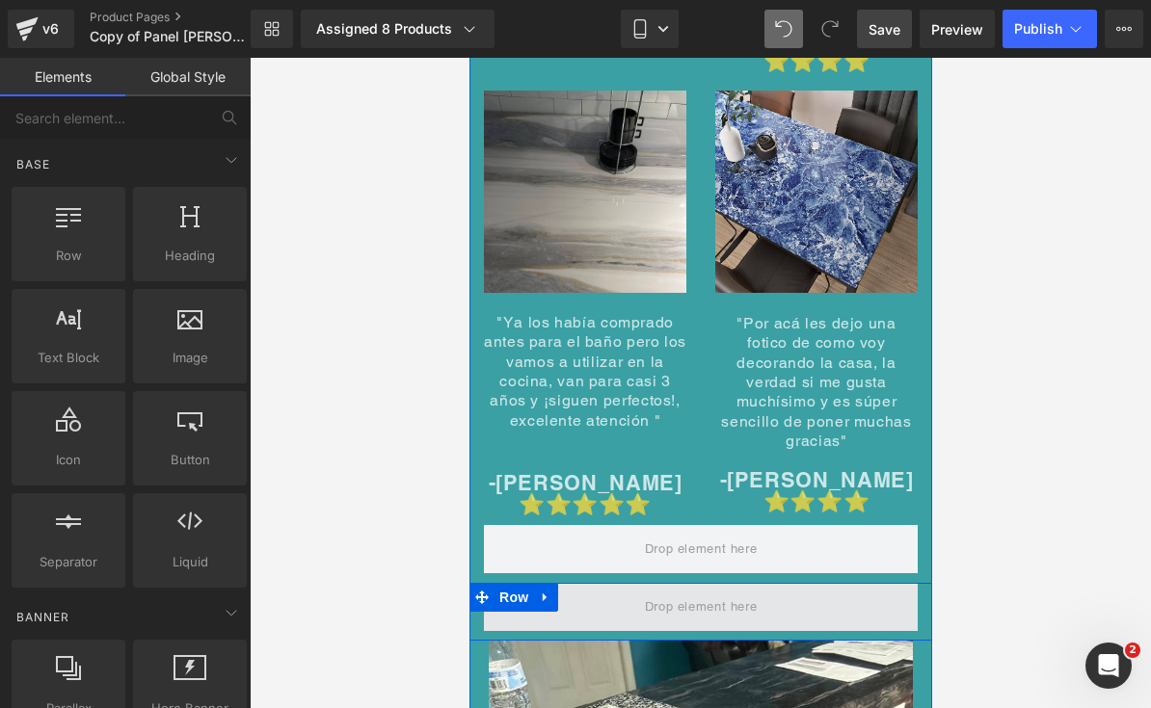
click at [736, 591] on span at bounding box center [700, 607] width 126 height 32
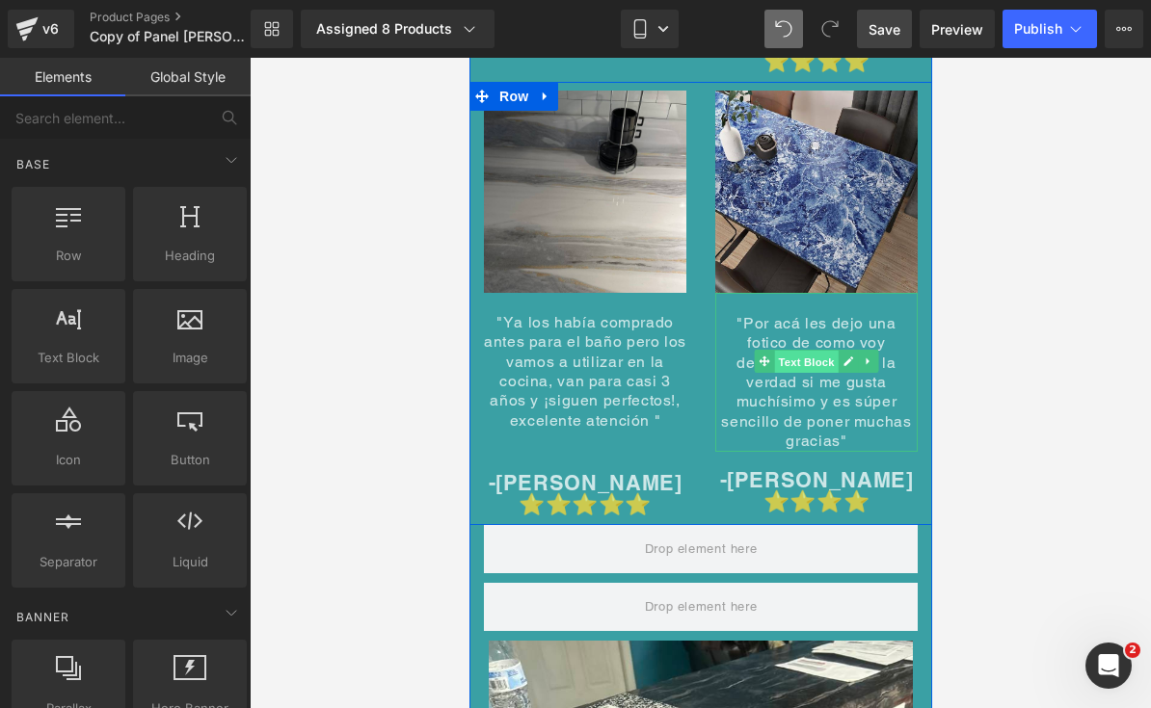
click at [817, 350] on span "Text Block" at bounding box center [805, 361] width 64 height 23
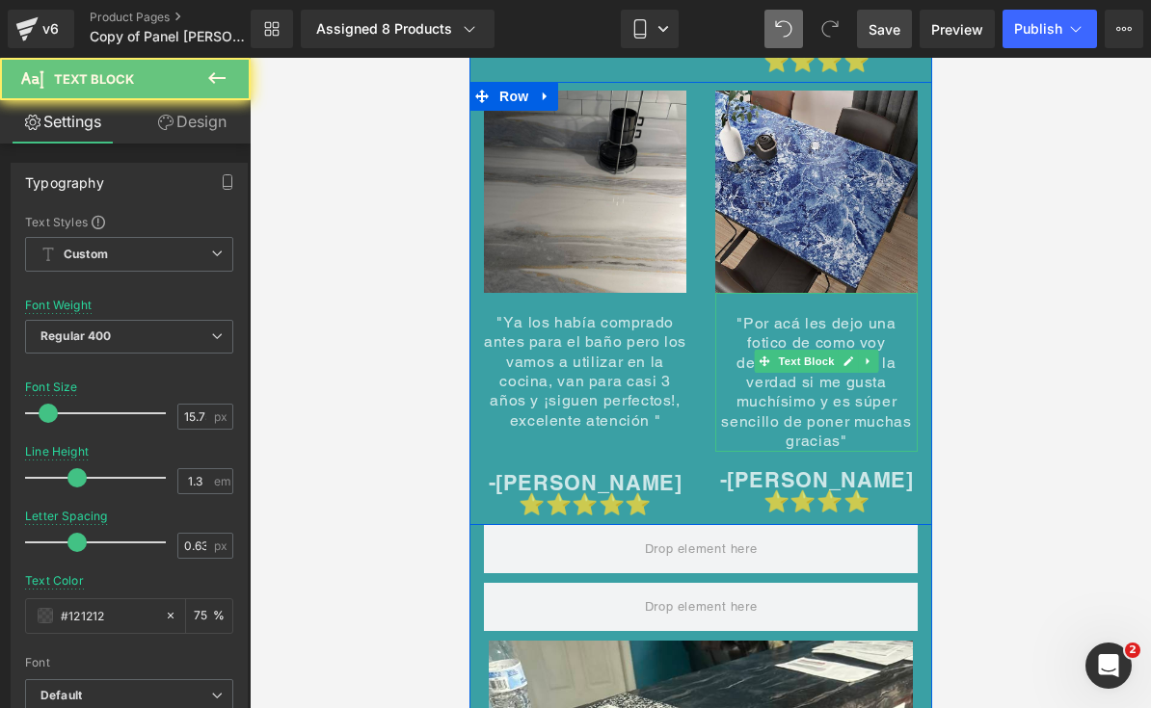
click at [855, 314] on span ""Por acá les dejo una fotico de como voy decorando la casa, la verdad si me gus…" at bounding box center [815, 382] width 190 height 137
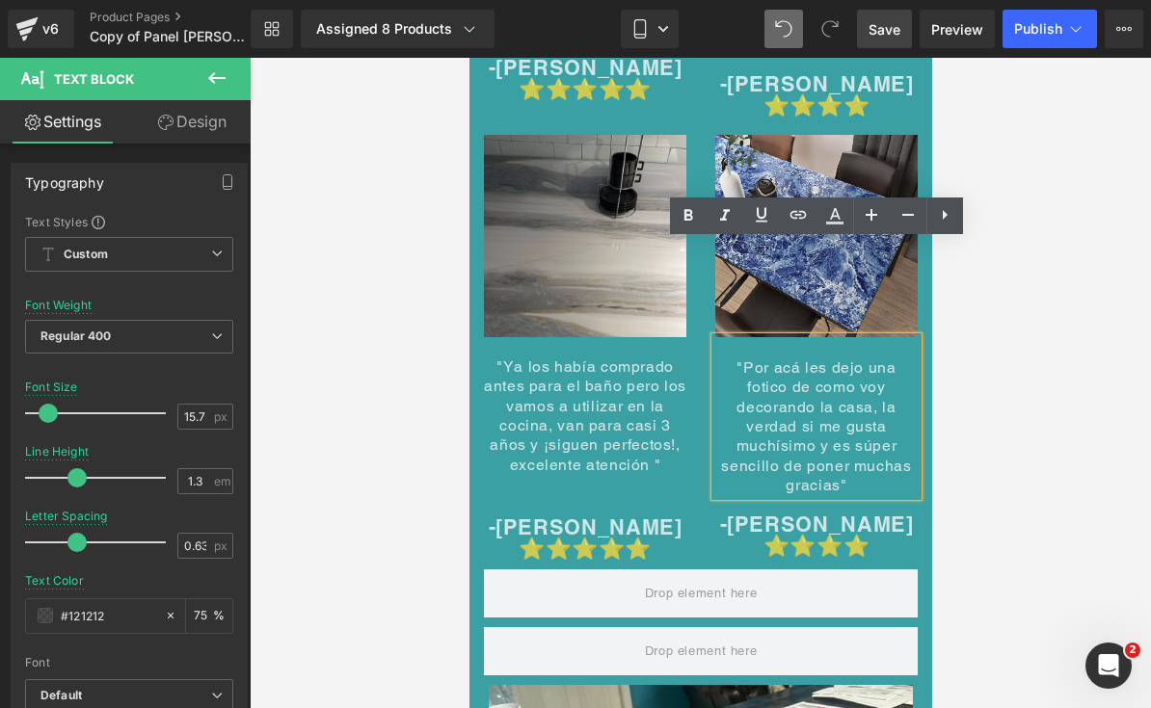
scroll to position [9900, 0]
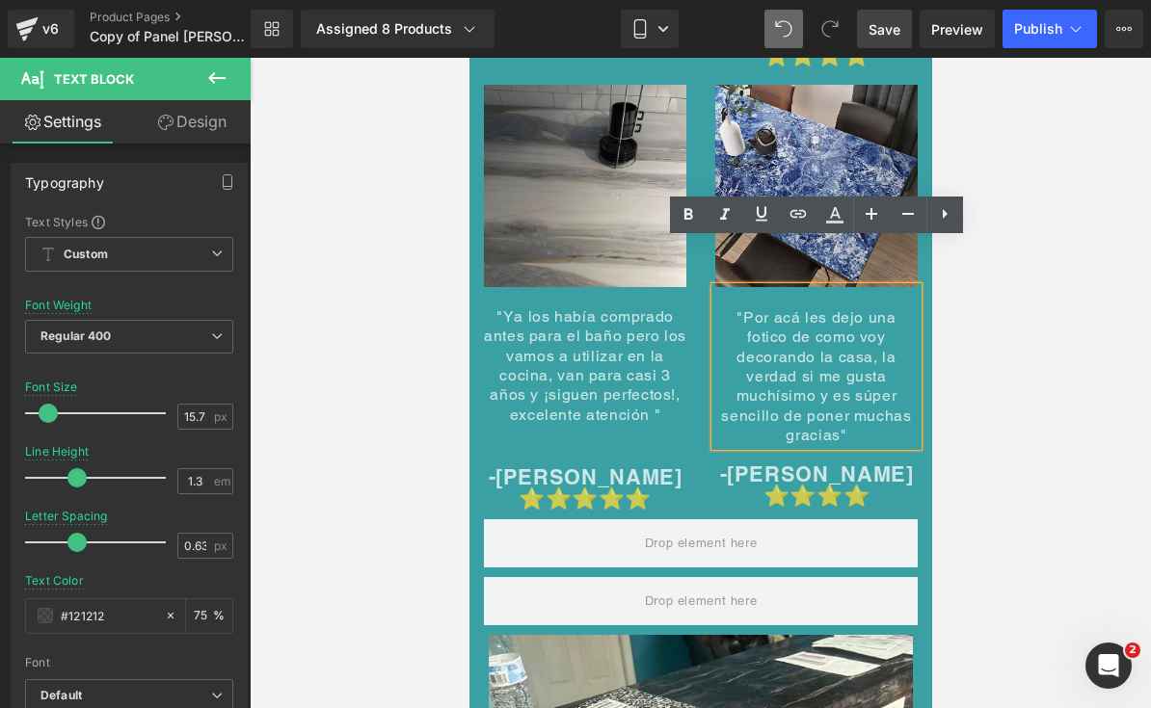
click at [626, 465] on span "-[PERSON_NAME] ⭐⭐⭐⭐⭐" at bounding box center [585, 488] width 194 height 46
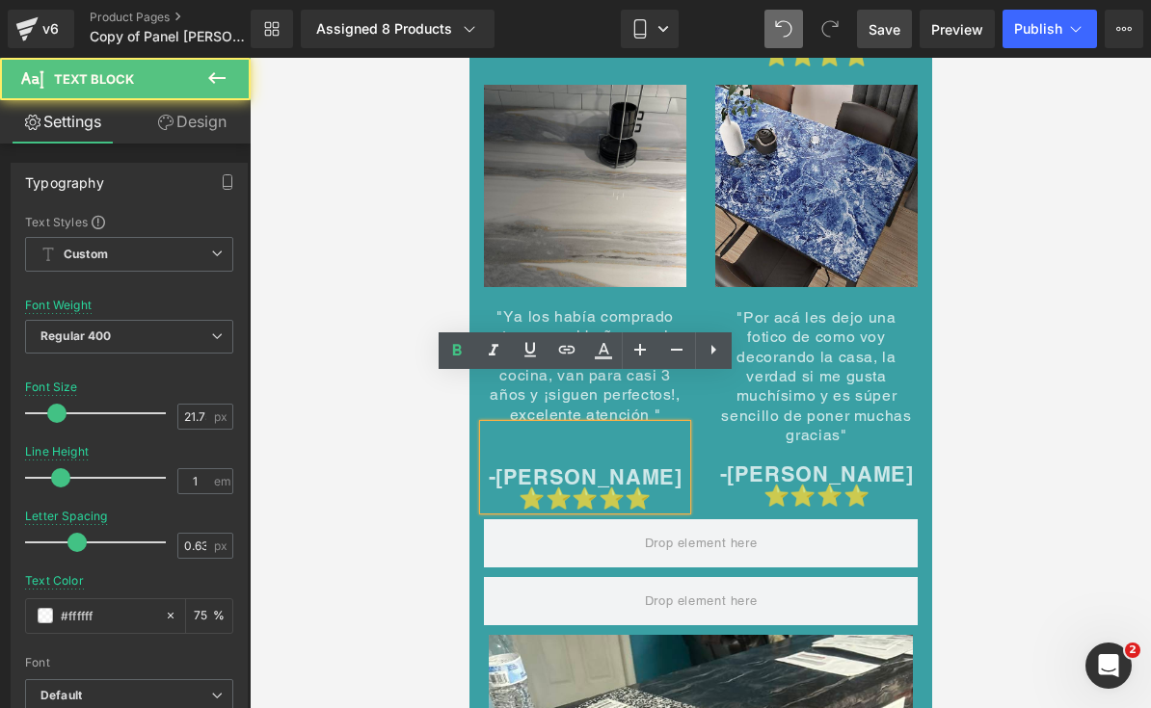
click at [625, 465] on span "-[PERSON_NAME] ⭐⭐⭐⭐⭐" at bounding box center [585, 488] width 194 height 46
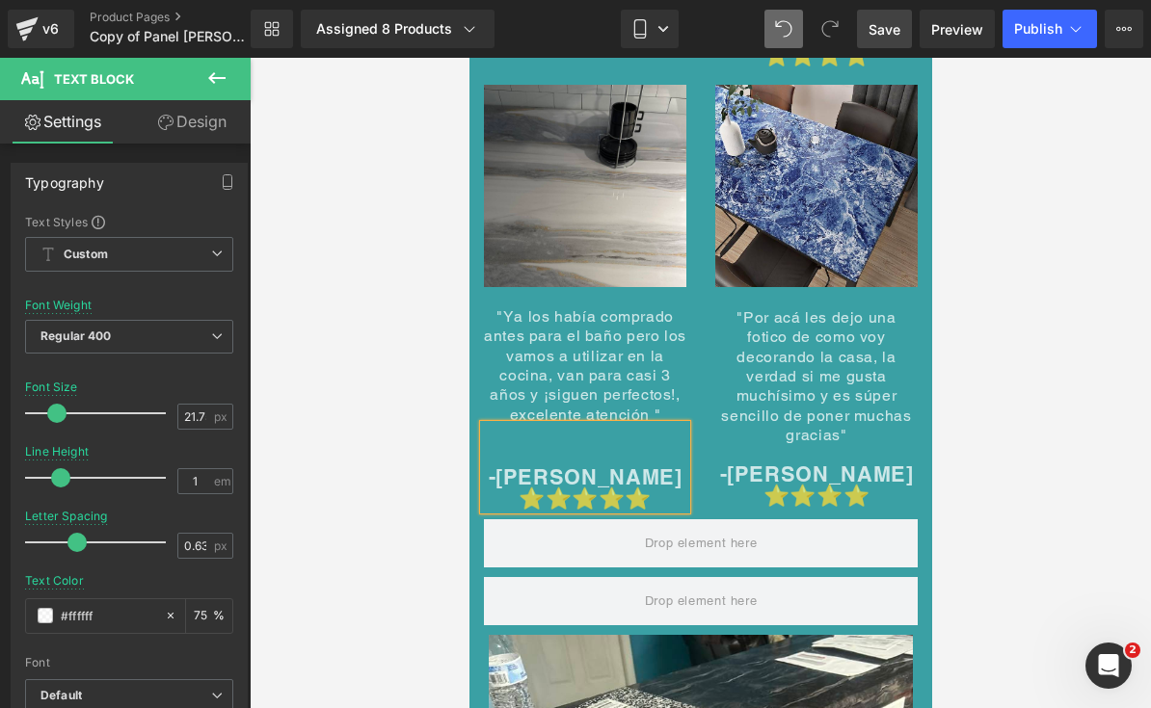
click at [855, 344] on link at bounding box center [847, 355] width 20 height 23
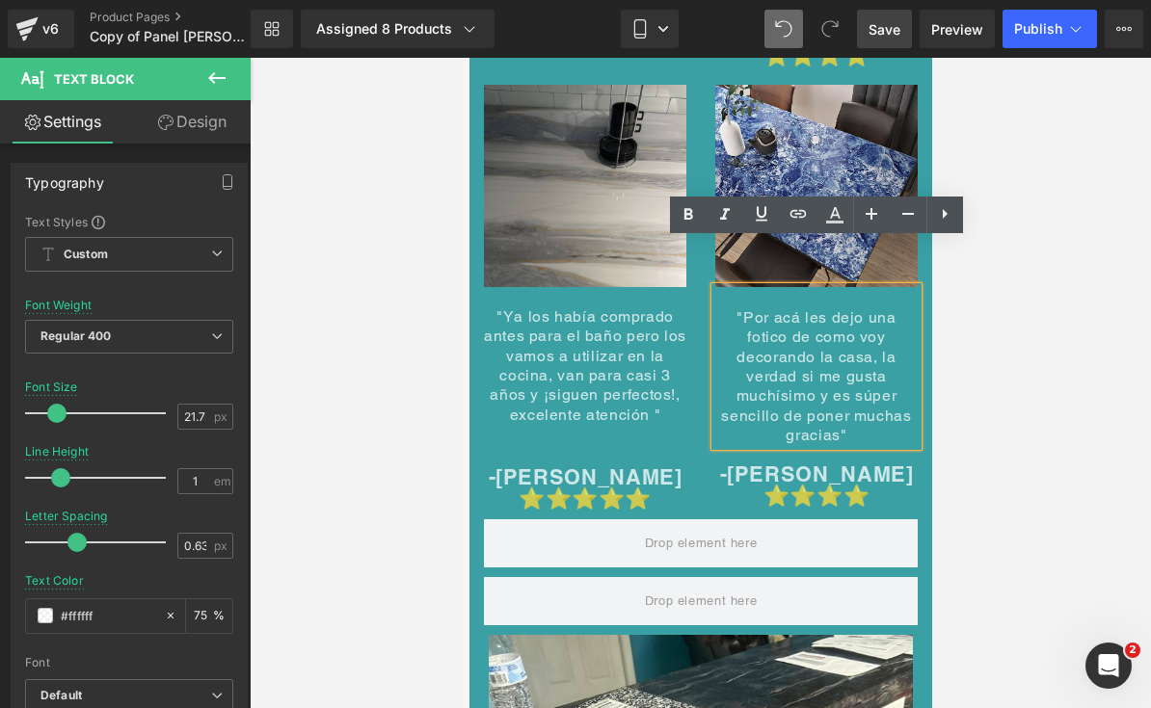
click at [871, 332] on span ""Por acá les dejo una fotico de como voy decorando la casa, la verdad si me gus…" at bounding box center [815, 376] width 190 height 137
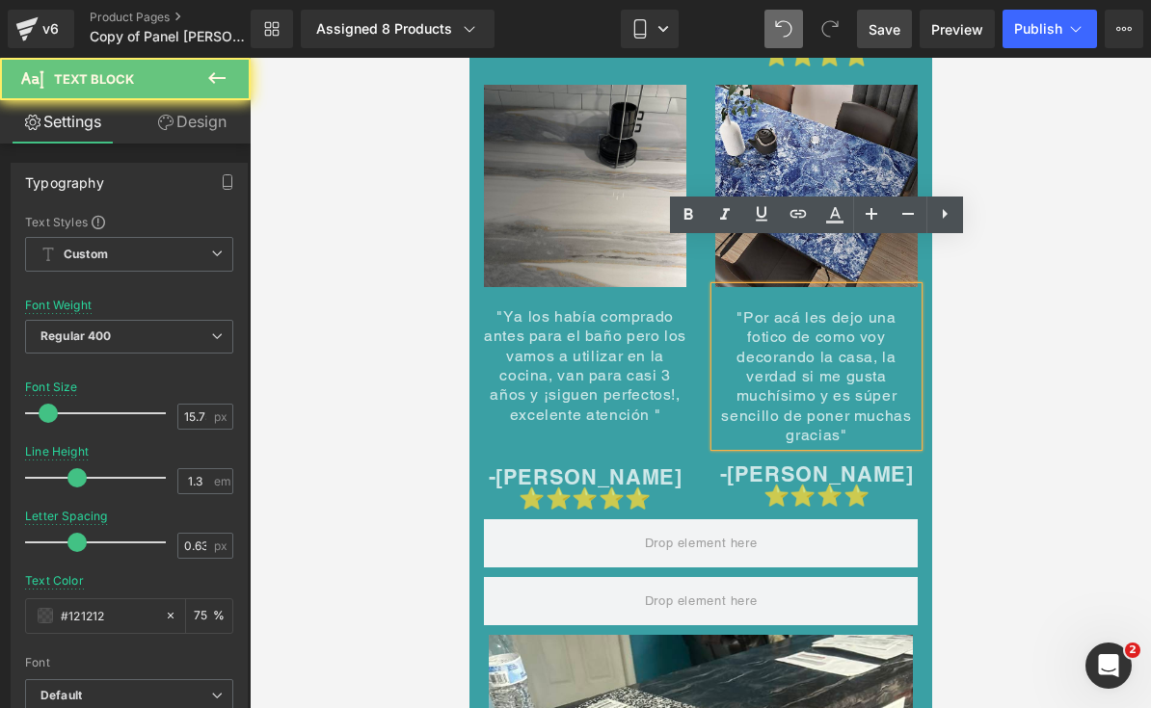
click at [865, 332] on span ""Por acá les dejo una fotico de como voy decorando la casa, la verdad si me gus…" at bounding box center [815, 376] width 190 height 137
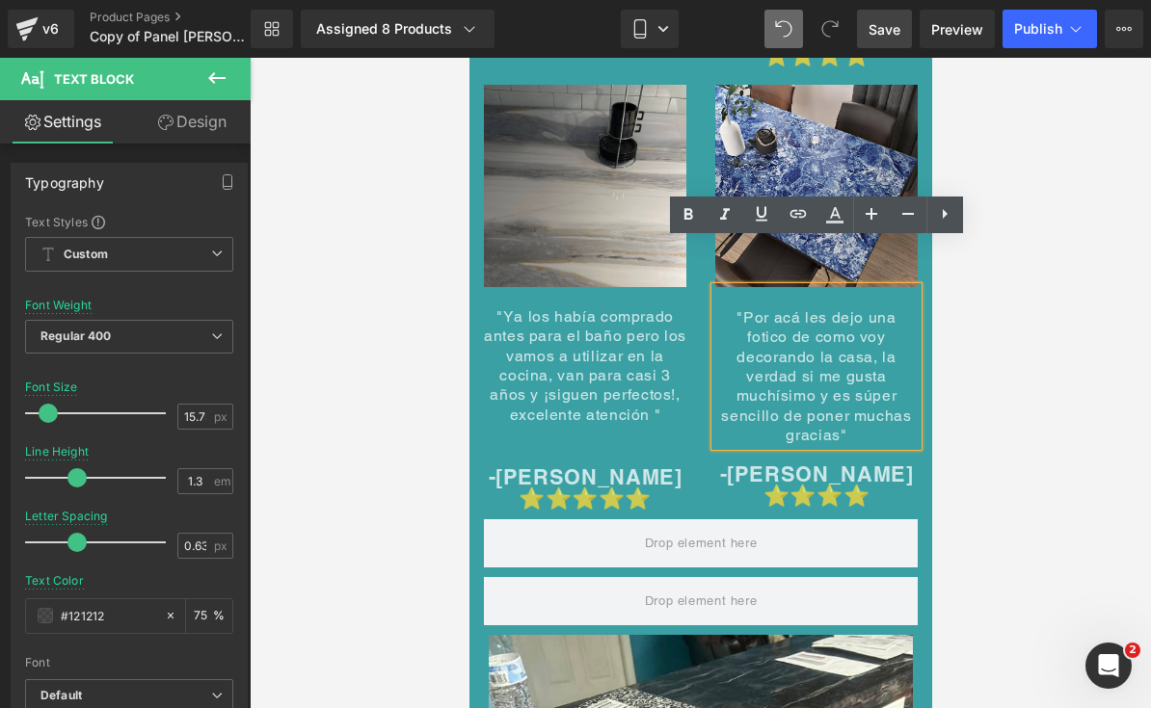
click at [843, 308] on span ""Por acá les dejo una fotico de como voy decorando la casa, la verdad si me gus…" at bounding box center [815, 376] width 190 height 137
click at [845, 308] on span ""Por acá les dejo una fotico de como voy decorando la casa, la verdad si me gus…" at bounding box center [815, 376] width 190 height 137
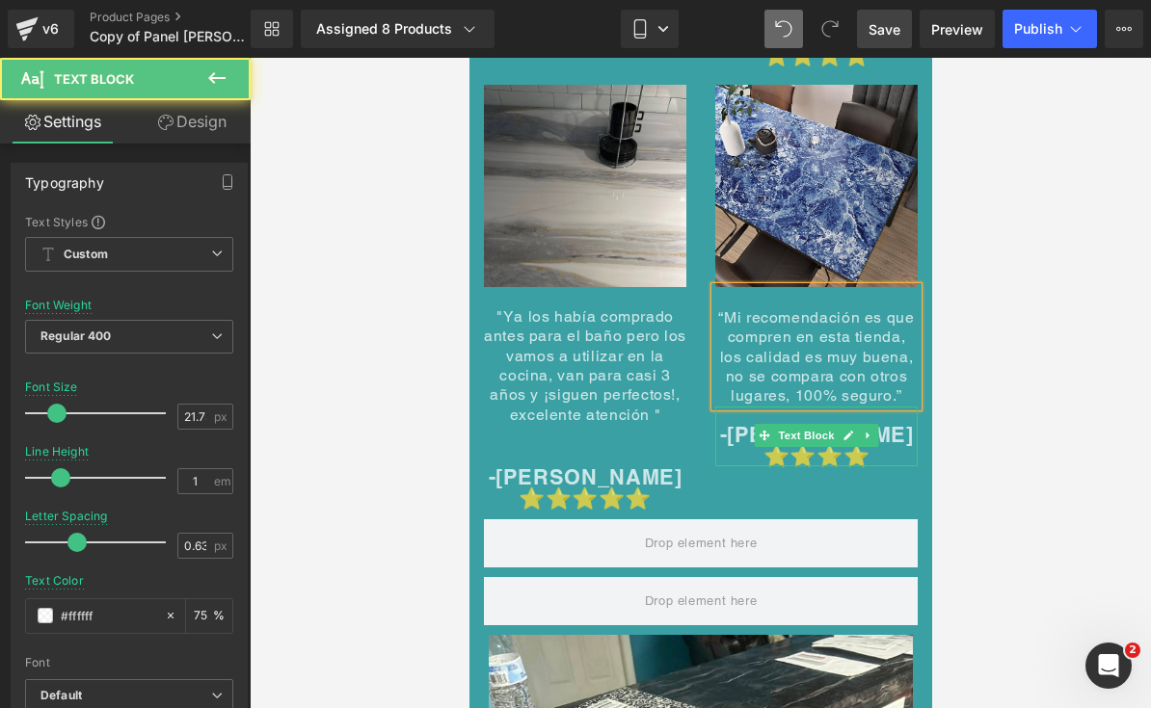
drag, startPoint x: 883, startPoint y: 389, endPoint x: 898, endPoint y: 388, distance: 15.4
click at [883, 422] on span "-[PERSON_NAME]" at bounding box center [816, 434] width 194 height 25
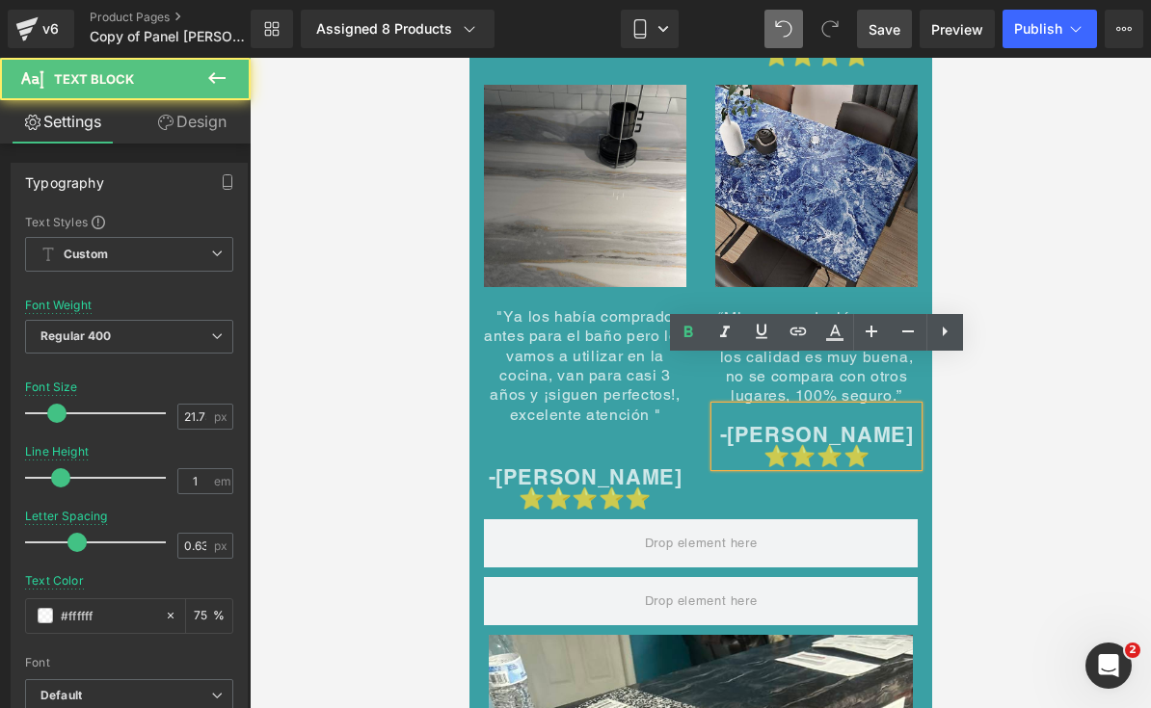
click at [901, 425] on p "-[PERSON_NAME]" at bounding box center [815, 435] width 202 height 21
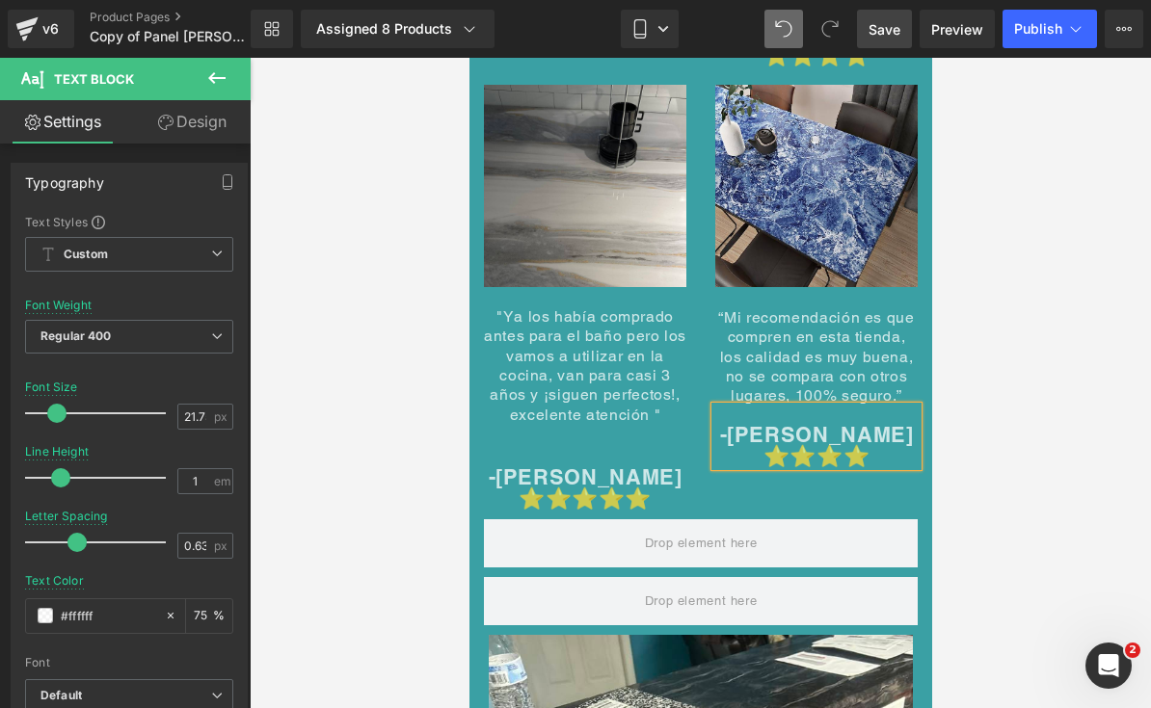
click at [1008, 358] on div at bounding box center [700, 383] width 901 height 651
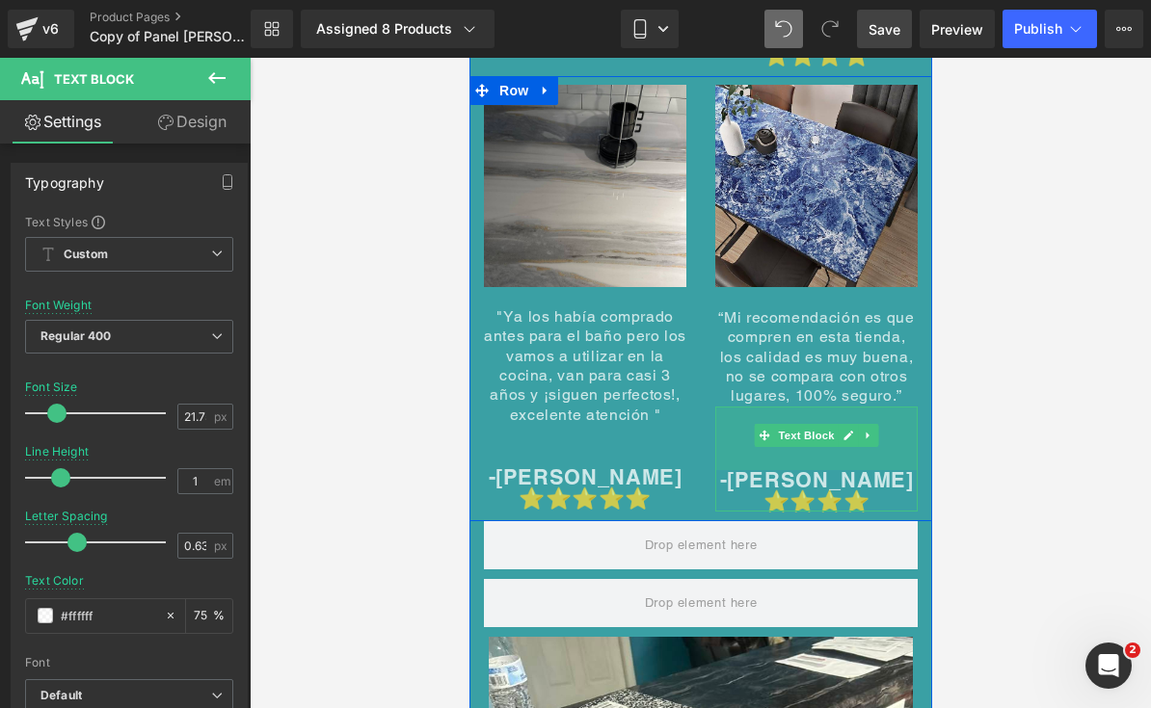
drag, startPoint x: 840, startPoint y: 358, endPoint x: 836, endPoint y: 404, distance: 45.5
click at [836, 407] on div "66px" at bounding box center [815, 439] width 202 height 64
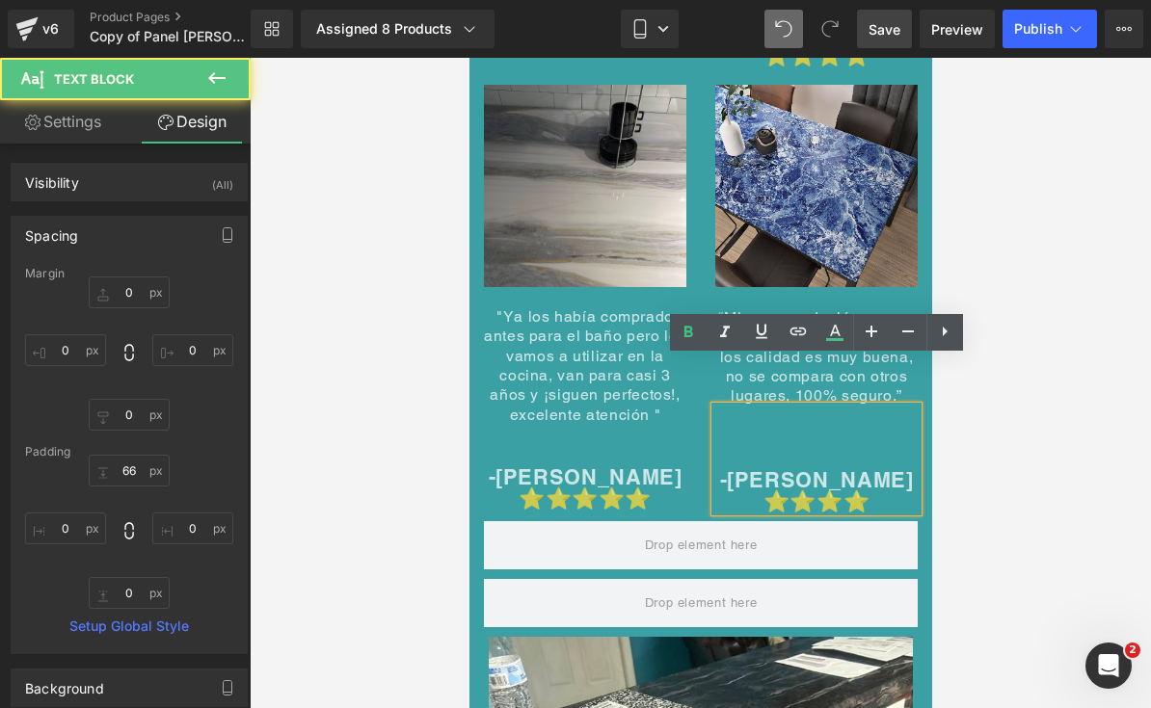
click at [978, 376] on div at bounding box center [700, 383] width 901 height 651
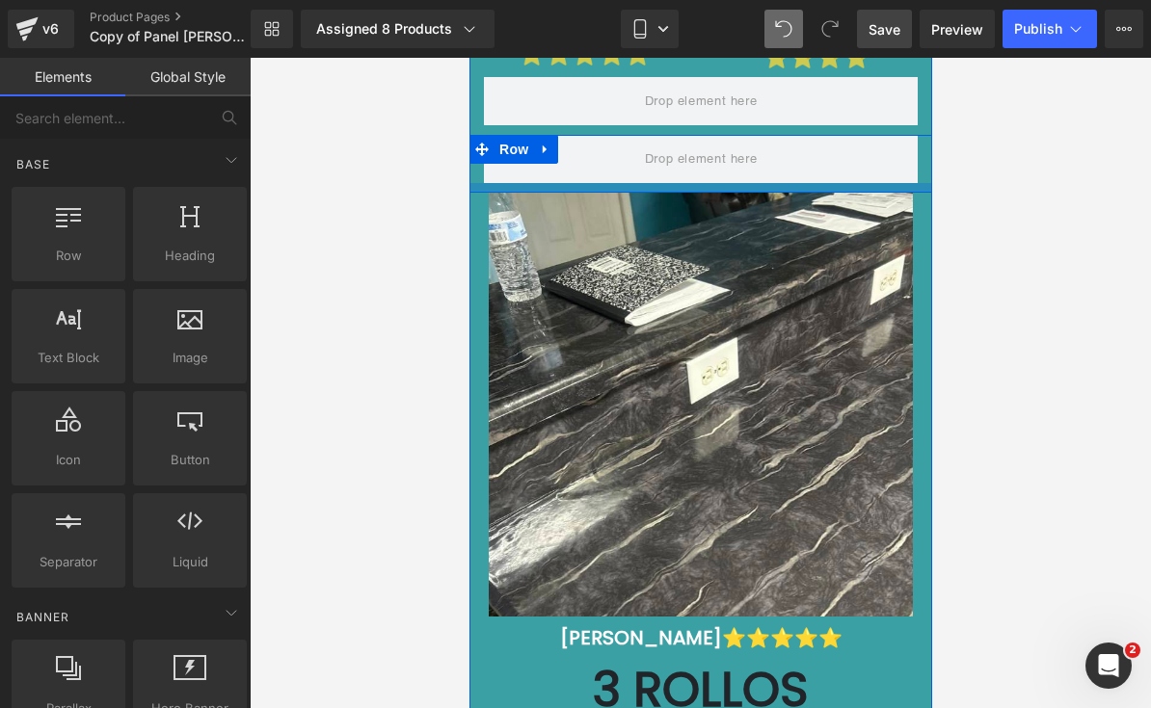
scroll to position [10343, 0]
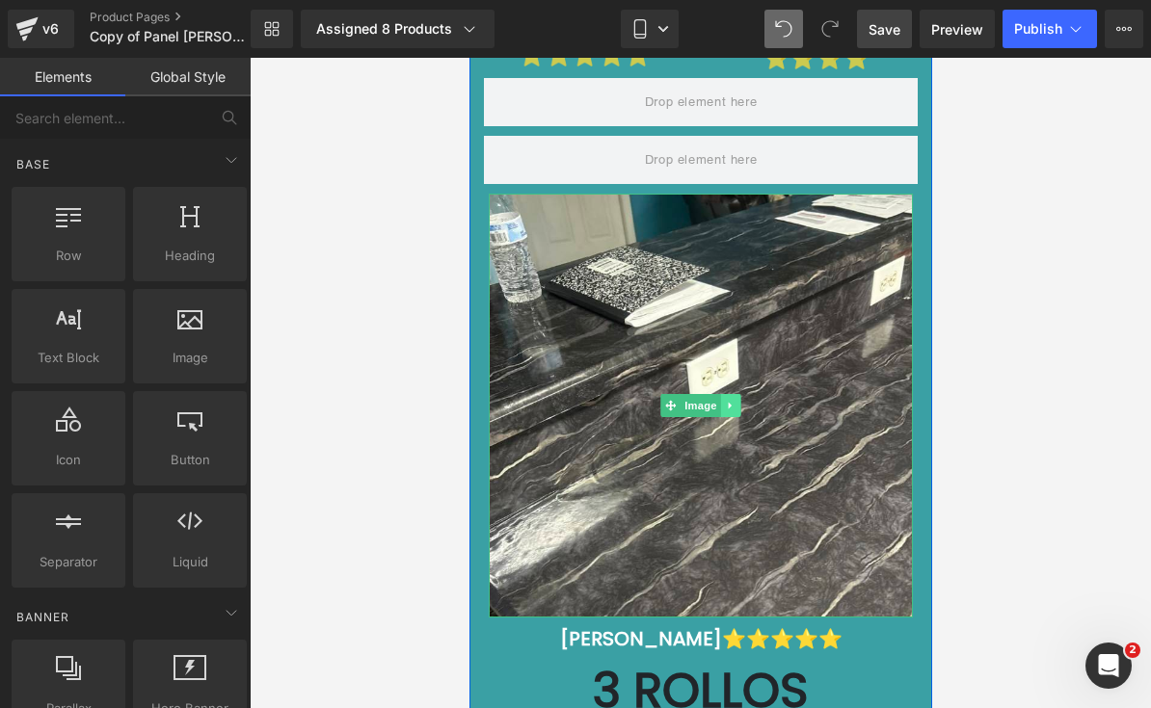
click at [730, 394] on link at bounding box center [730, 405] width 20 height 23
click at [733, 394] on link at bounding box center [740, 405] width 20 height 23
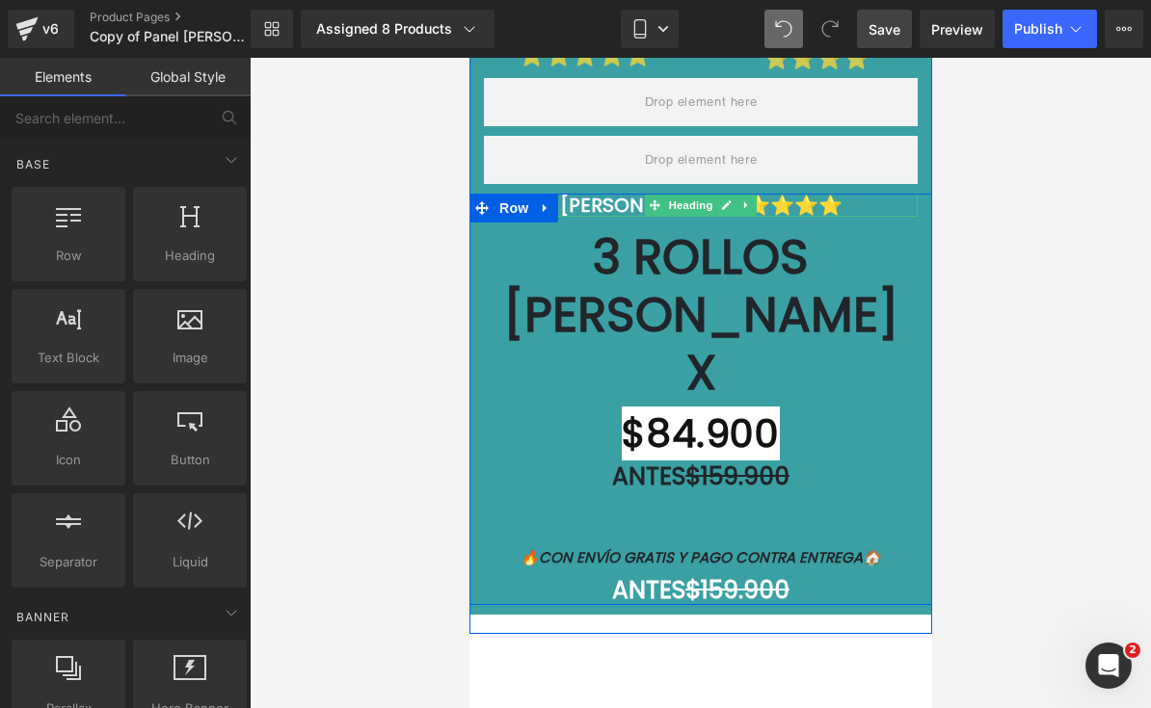
click at [748, 199] on icon at bounding box center [745, 205] width 11 height 12
click at [753, 200] on icon at bounding box center [756, 205] width 11 height 11
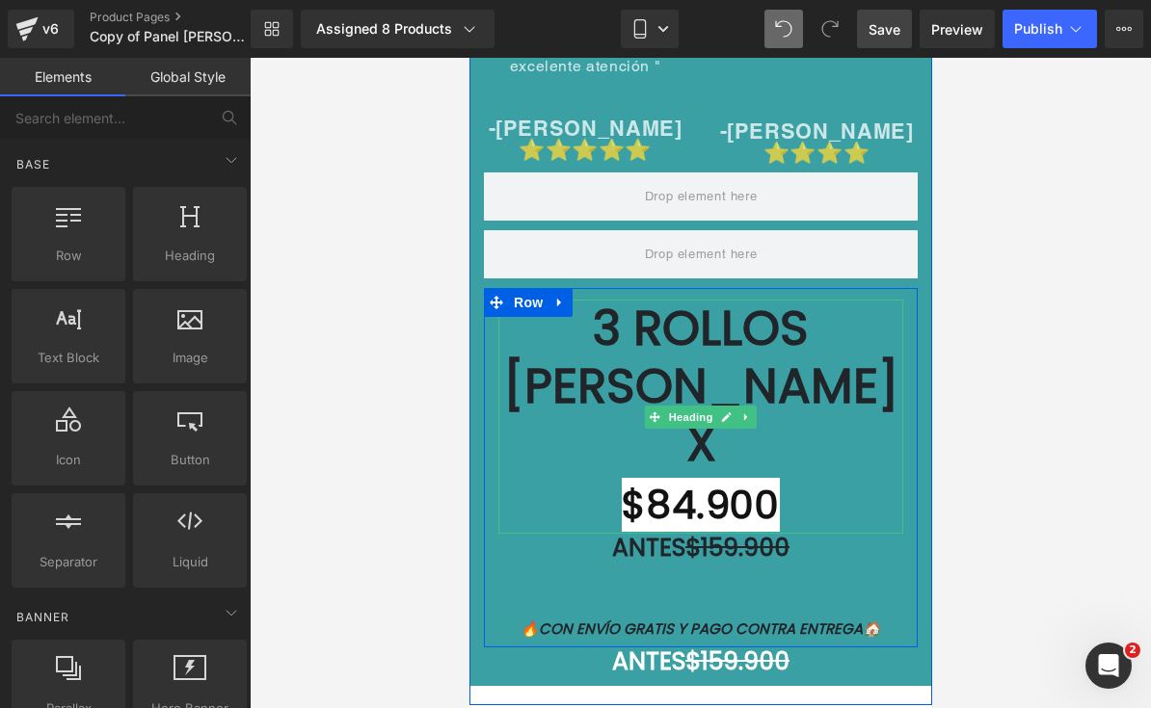
scroll to position [10245, 0]
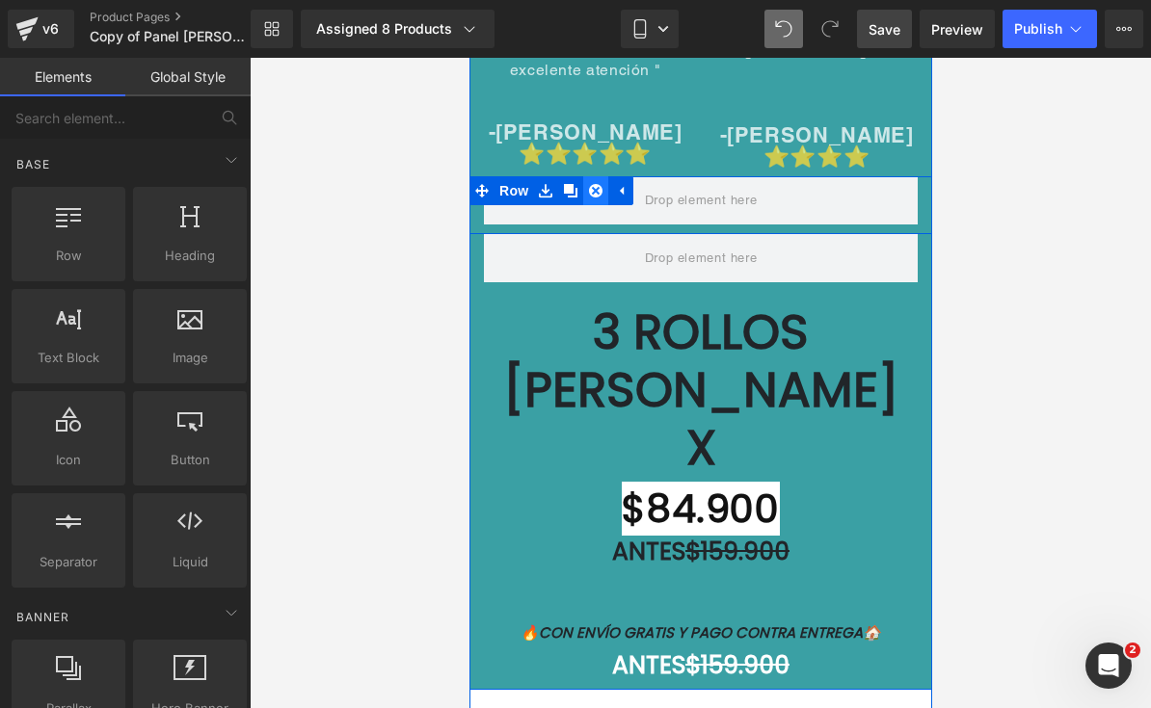
click at [589, 184] on icon at bounding box center [594, 191] width 13 height 14
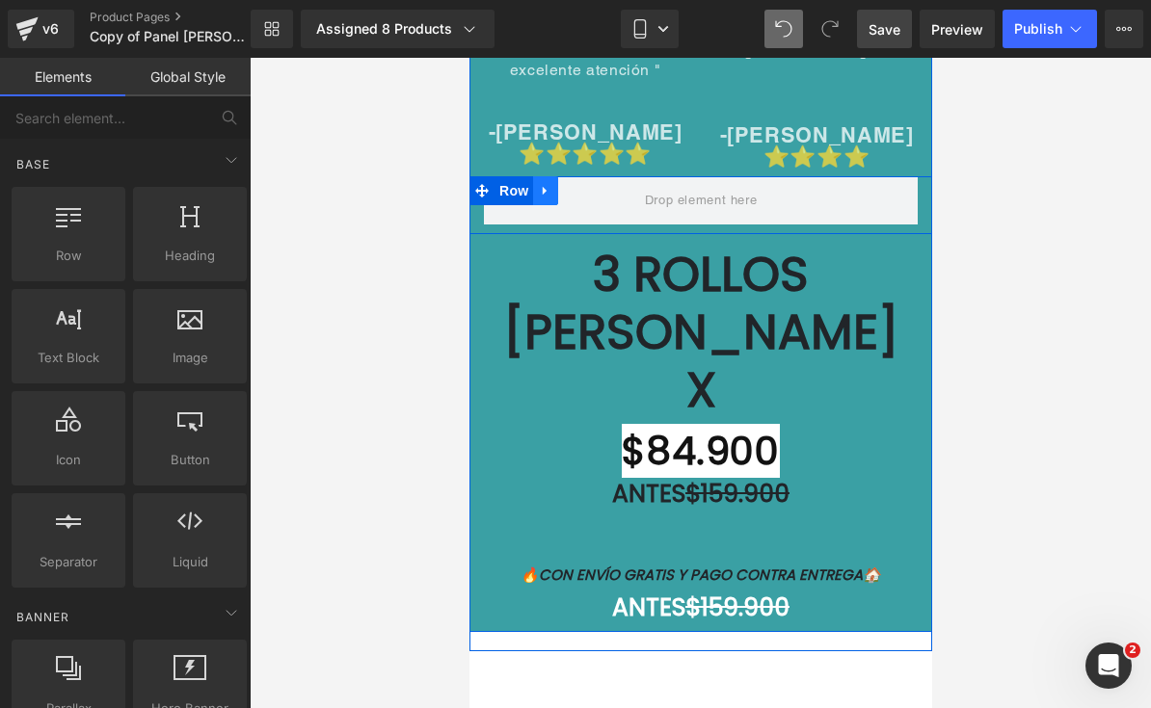
click at [551, 184] on icon at bounding box center [544, 191] width 13 height 14
click at [580, 176] on link at bounding box center [569, 190] width 25 height 29
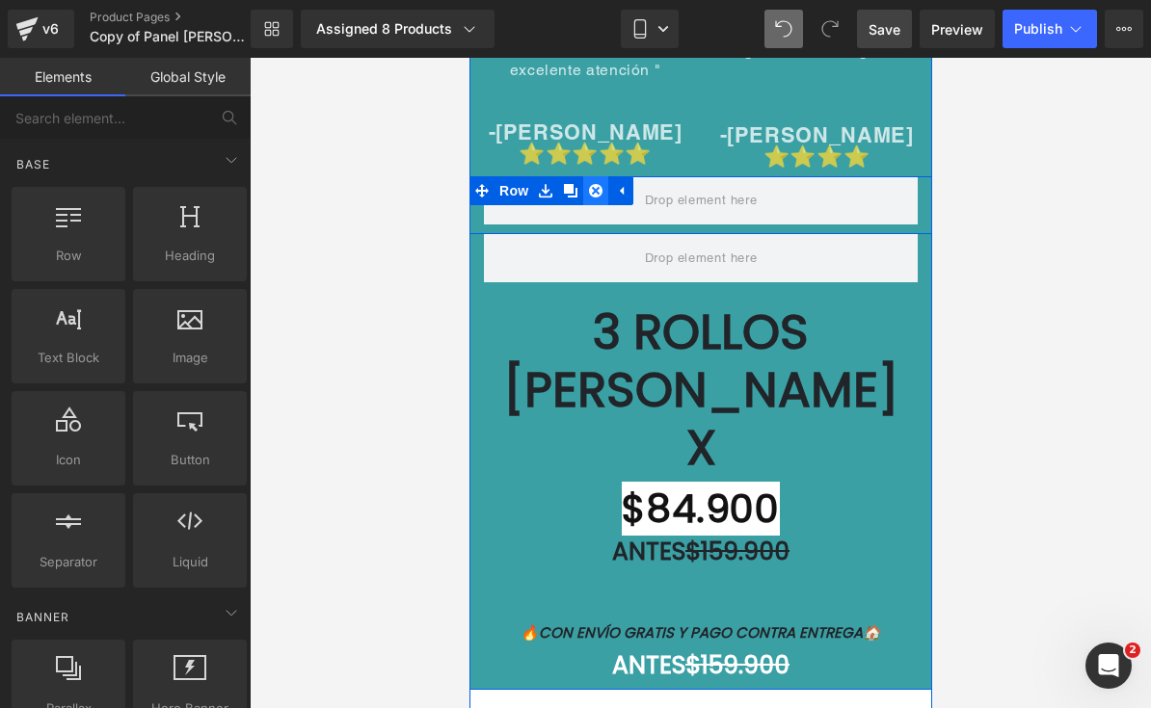
click at [597, 184] on icon at bounding box center [594, 190] width 13 height 13
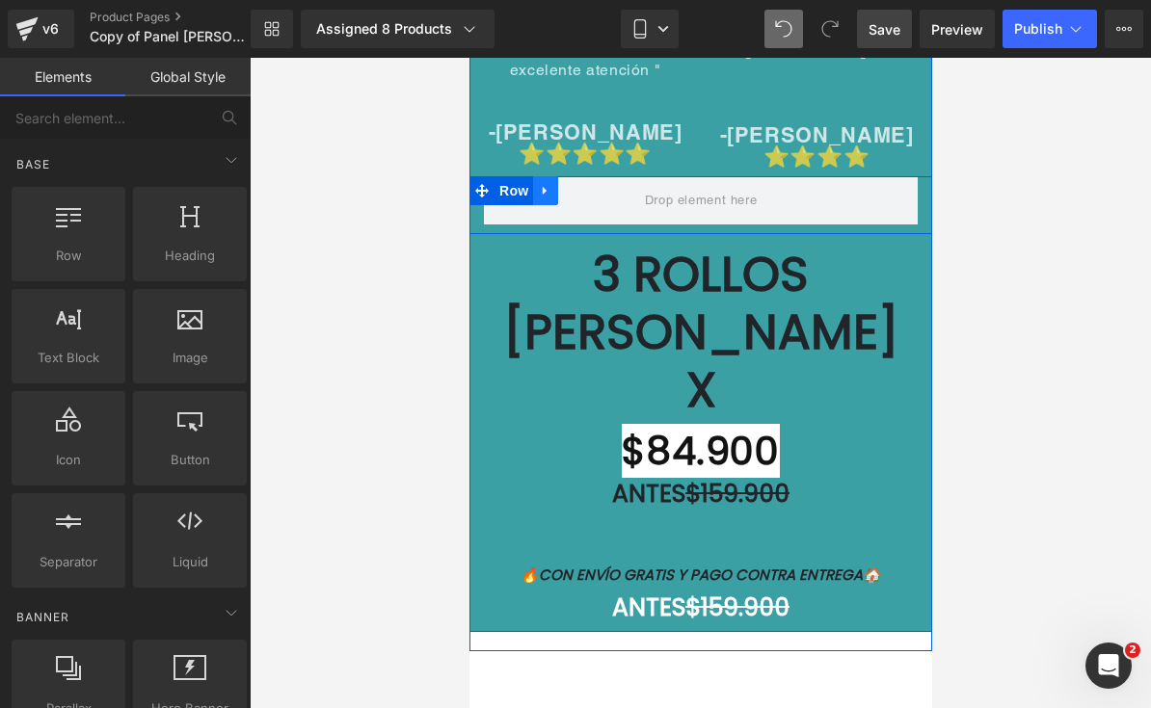
click at [551, 184] on icon at bounding box center [544, 191] width 13 height 14
click at [598, 184] on icon at bounding box center [594, 190] width 13 height 13
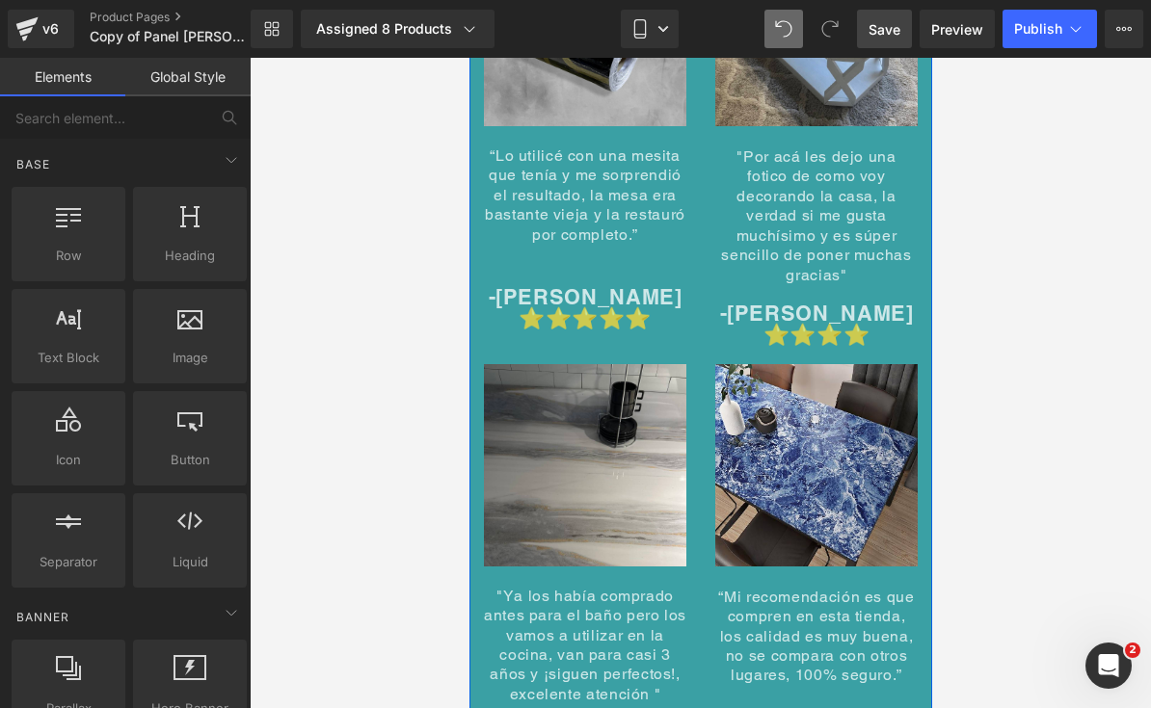
scroll to position [9622, 0]
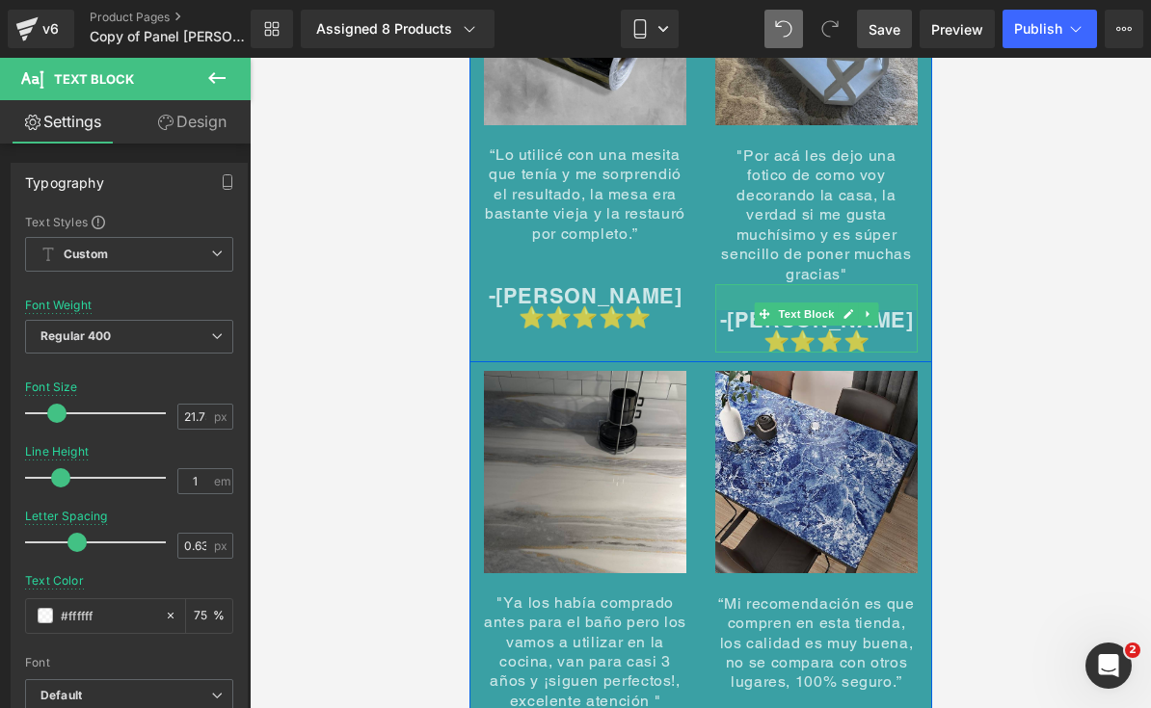
click at [785, 284] on div at bounding box center [815, 297] width 202 height 26
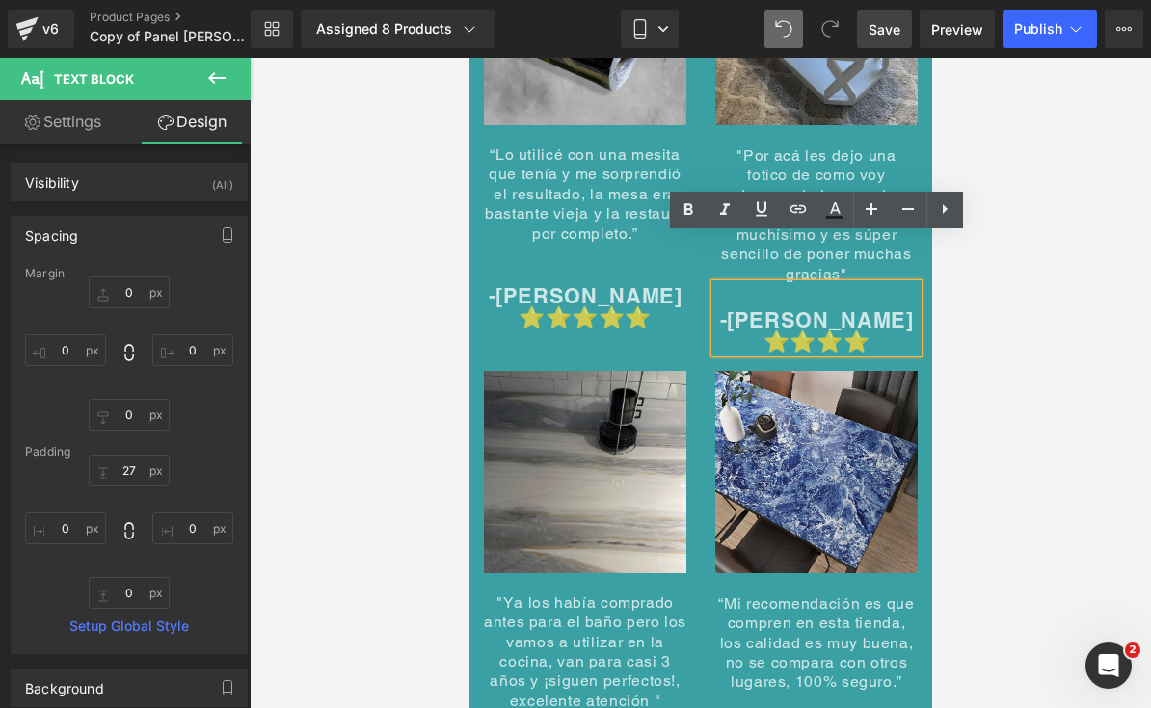
click at [892, 21] on span "Save" at bounding box center [884, 29] width 32 height 20
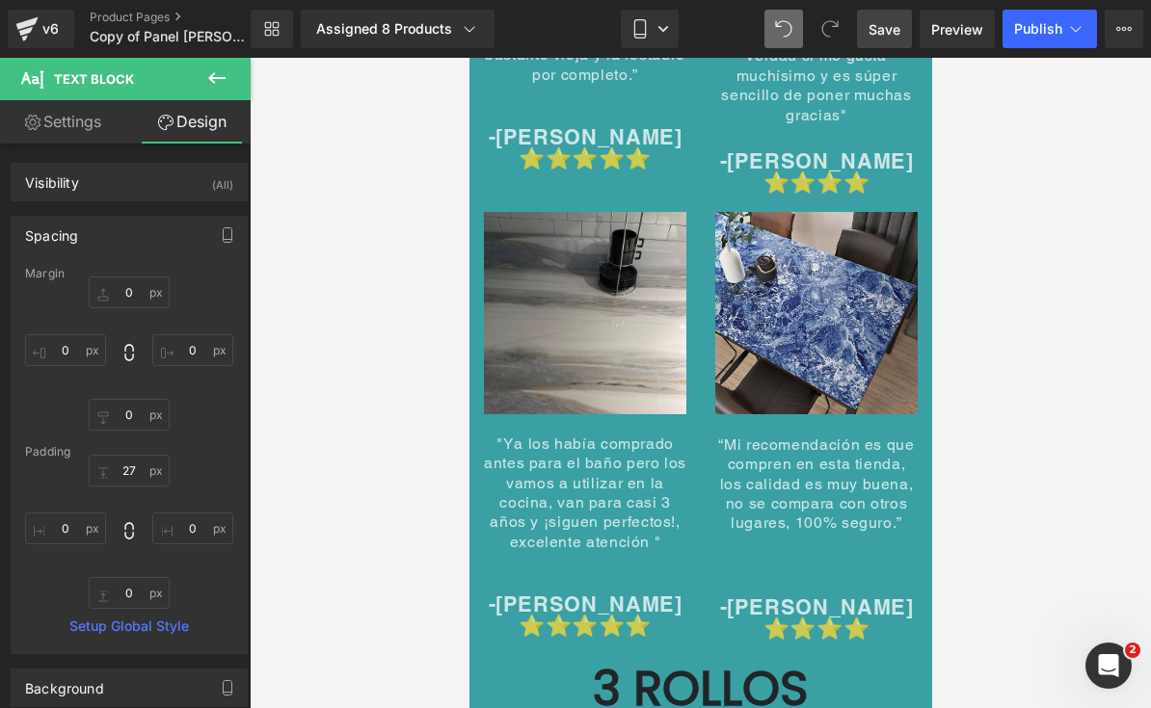
scroll to position [9794, 0]
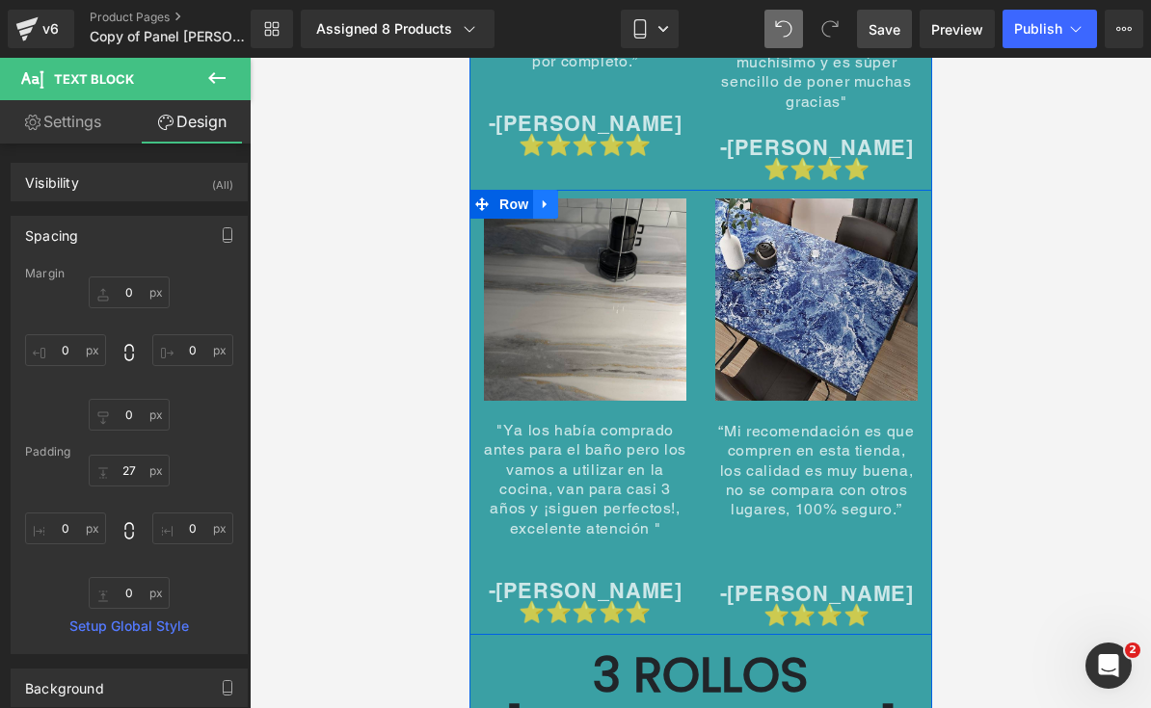
click at [544, 190] on link at bounding box center [544, 204] width 25 height 29
click at [562, 190] on link at bounding box center [569, 204] width 25 height 29
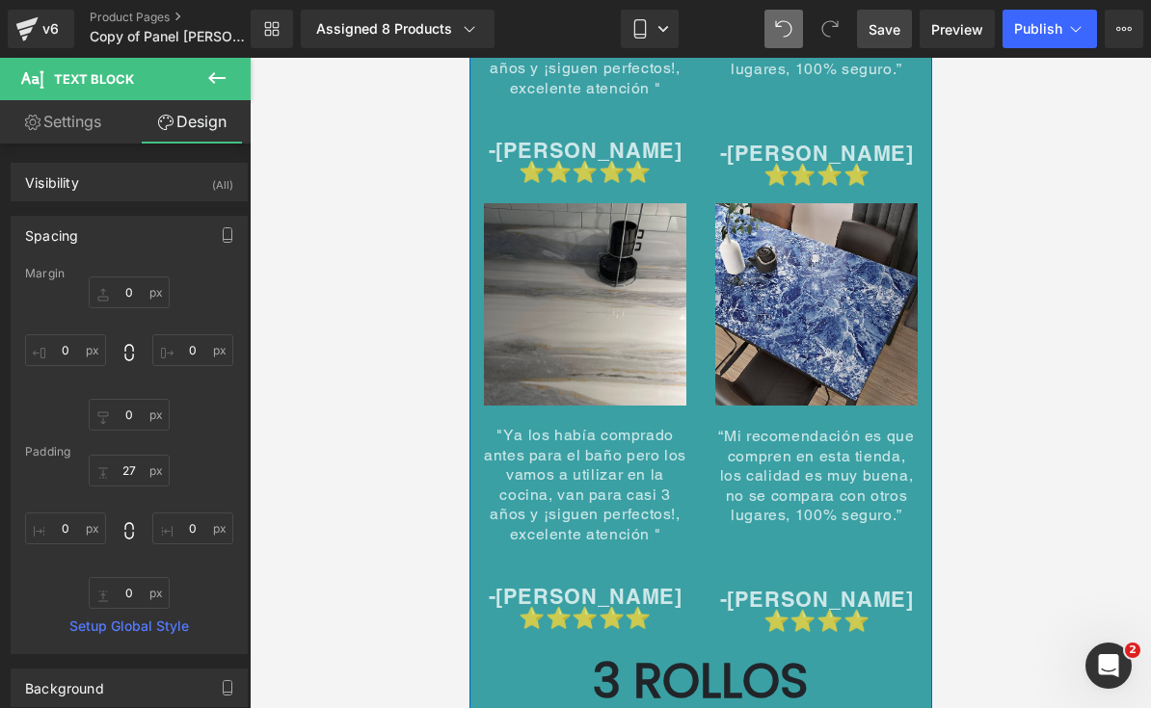
scroll to position [10240, 0]
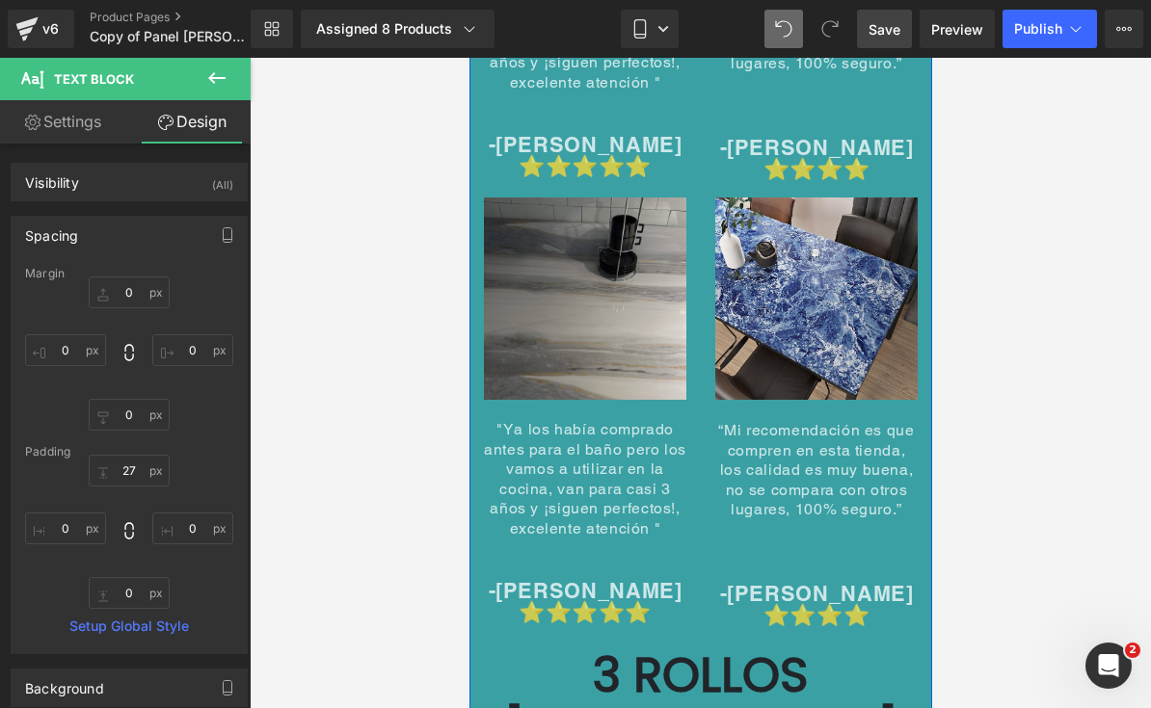
click at [575, 285] on img at bounding box center [584, 309] width 202 height 223
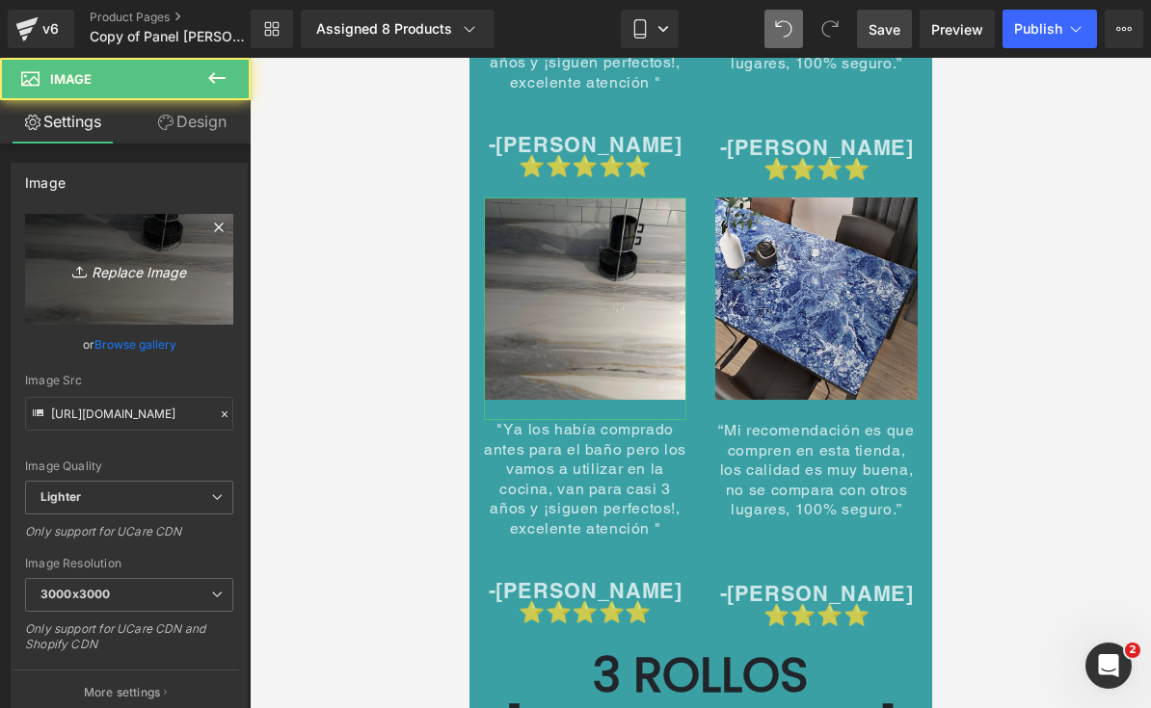
click at [95, 275] on icon "Replace Image" at bounding box center [129, 269] width 154 height 24
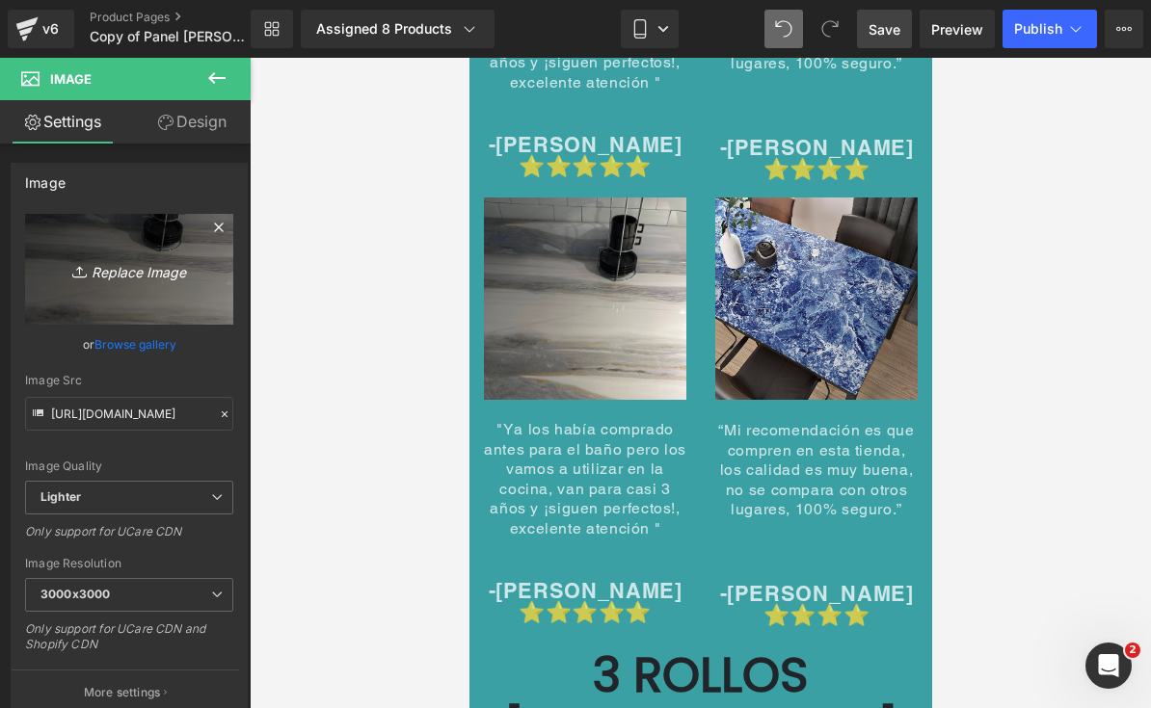
type input "C:\fakepath\IMG_7653.jpeg"
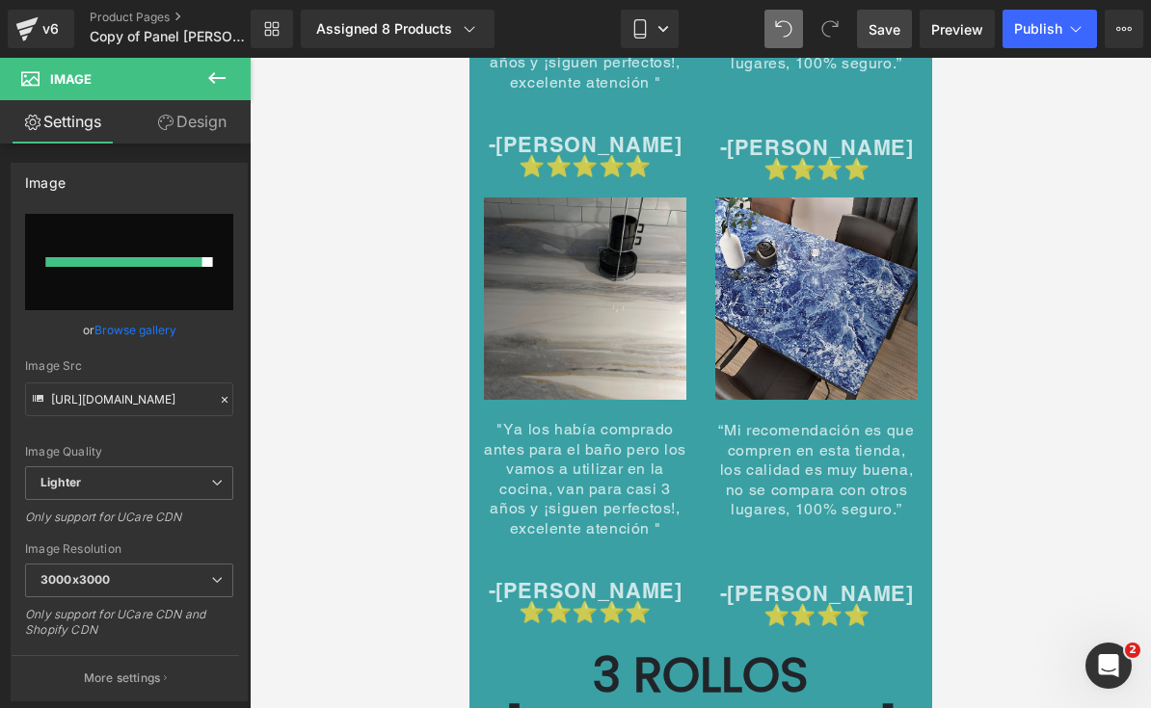
type input "[URL][DOMAIN_NAME]"
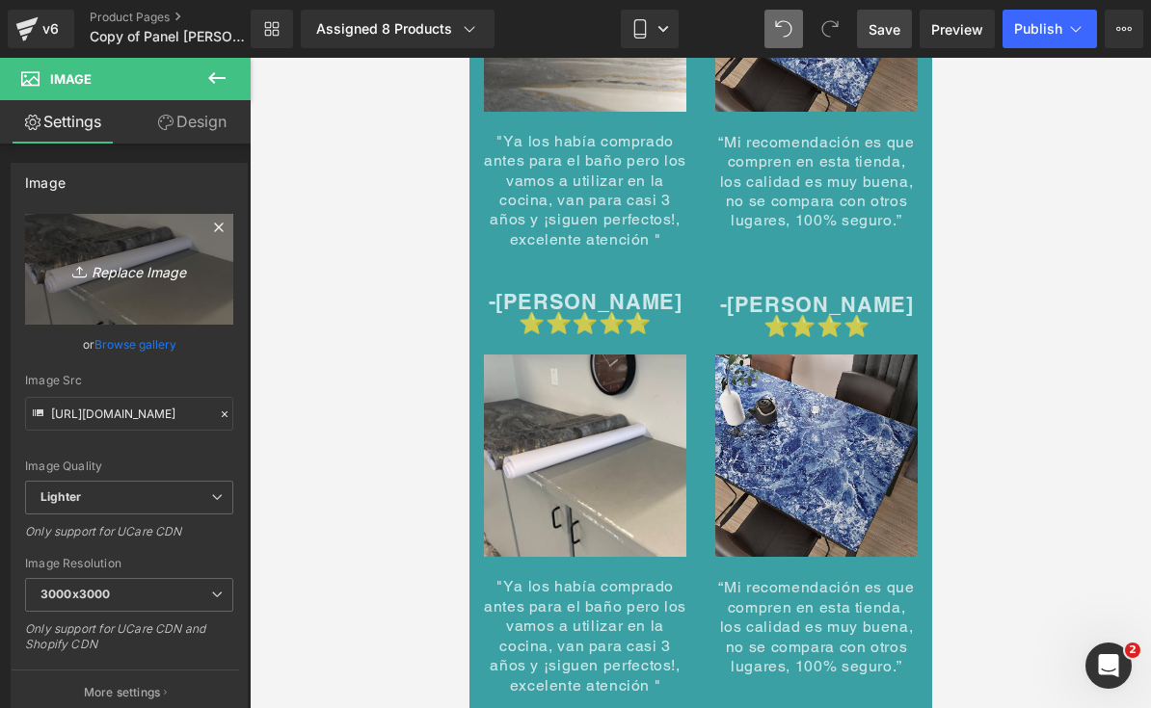
scroll to position [10095, 0]
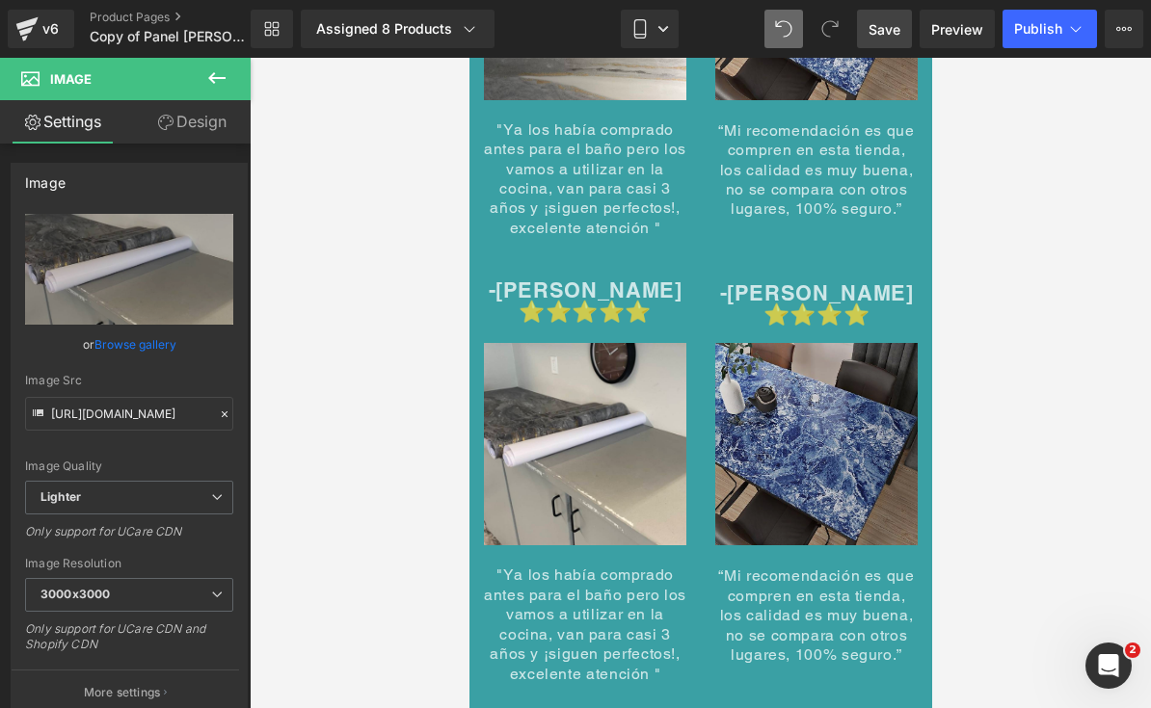
click at [804, 404] on img at bounding box center [815, 444] width 202 height 202
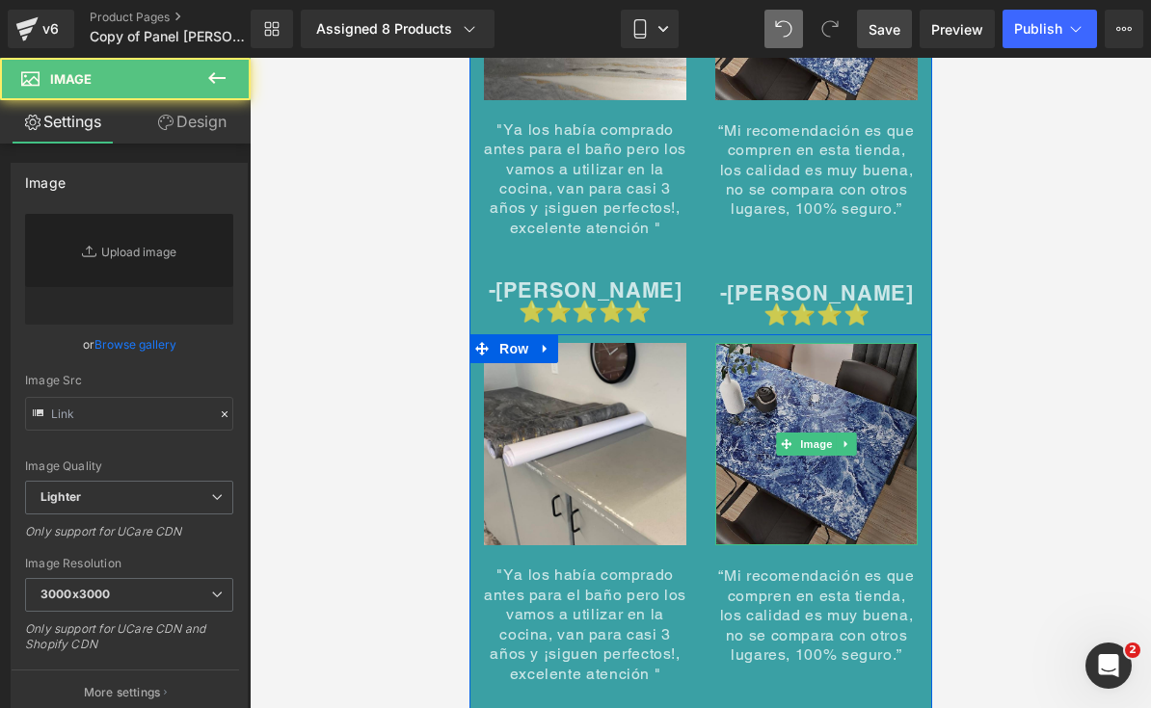
type input "[URL][DOMAIN_NAME]"
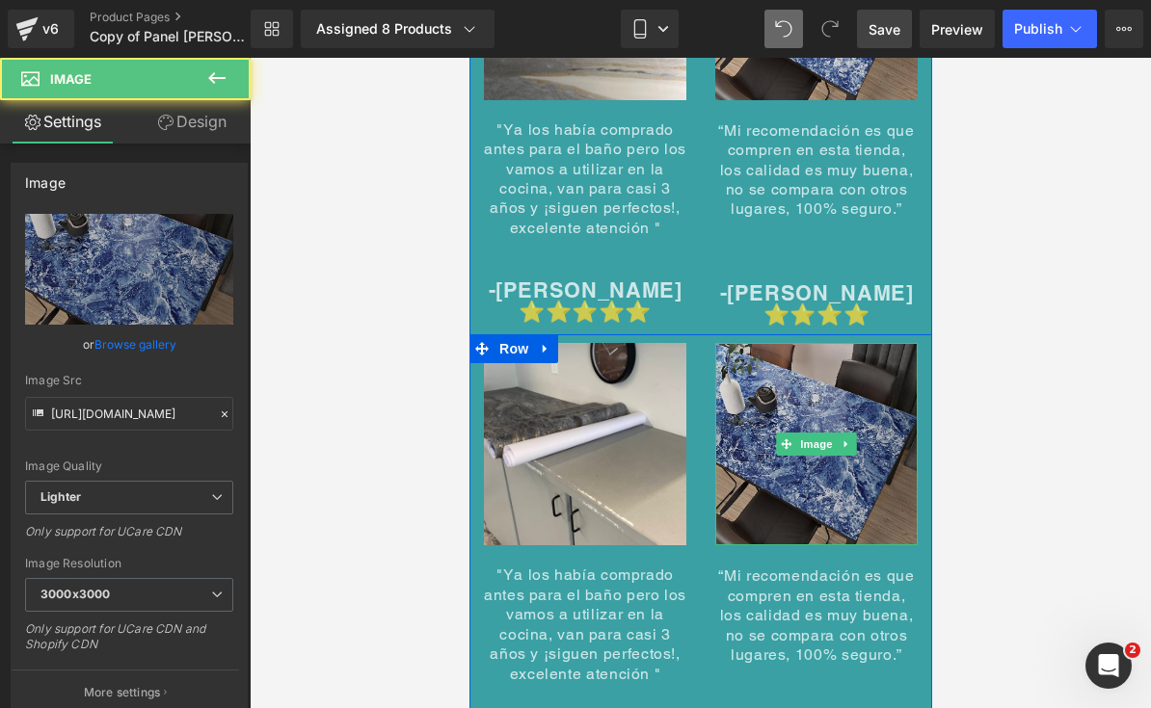
click at [821, 430] on img at bounding box center [815, 444] width 202 height 202
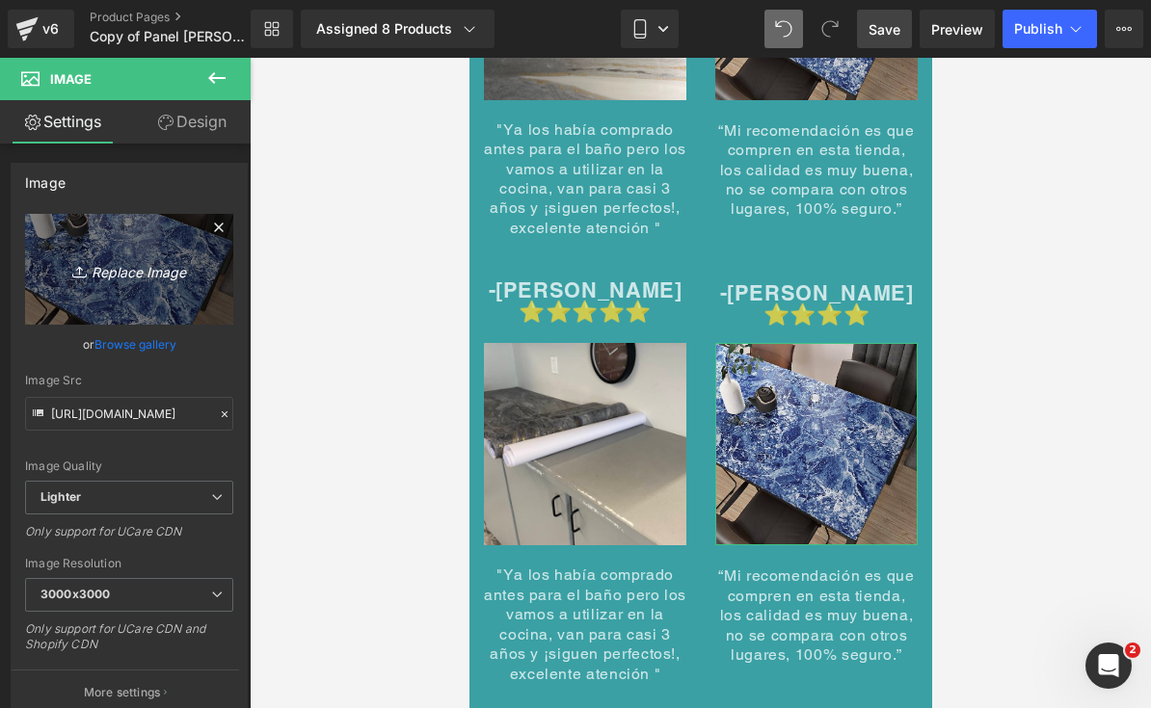
click at [72, 263] on icon at bounding box center [81, 271] width 19 height 19
type input "C:\fakepath\IMG_7657.jpeg"
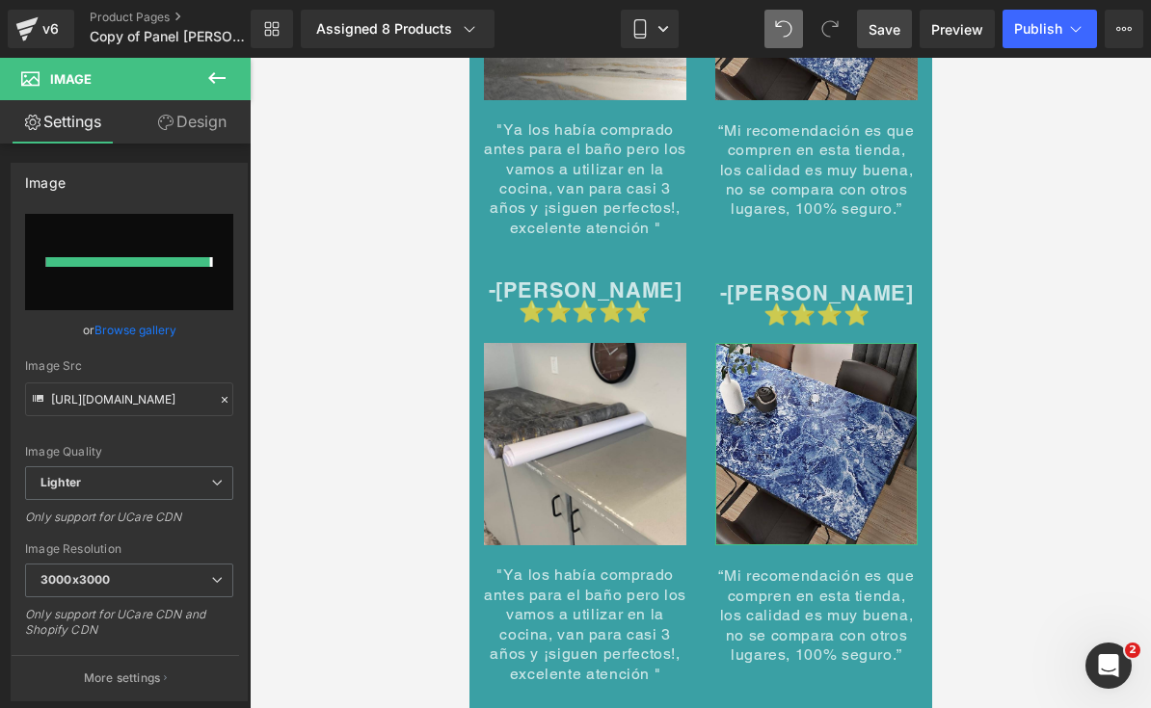
type input "[URL][DOMAIN_NAME]"
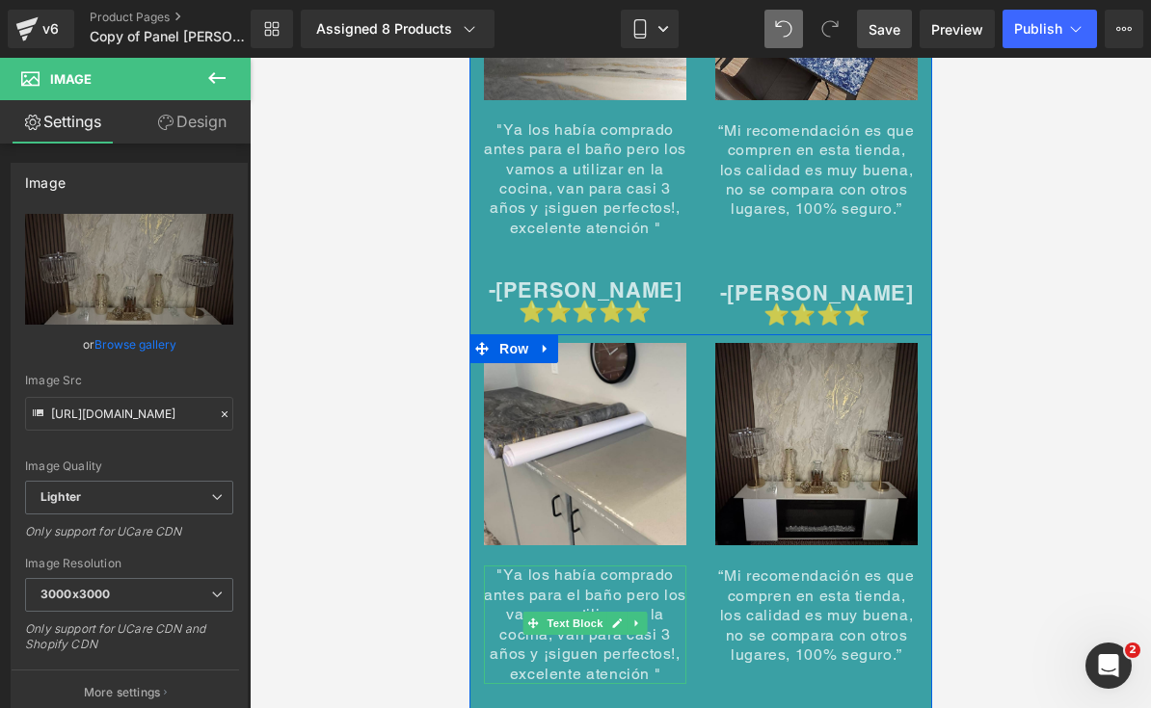
click at [623, 612] on link at bounding box center [616, 623] width 20 height 23
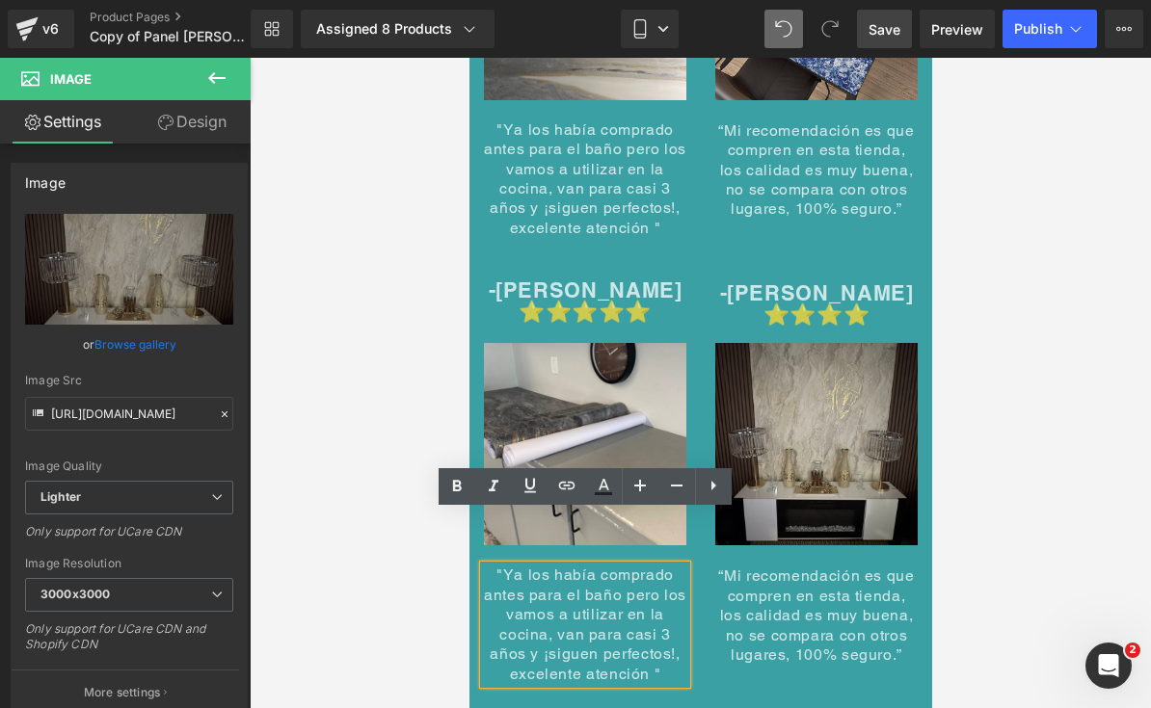
click at [622, 566] on span ""Ya los había comprado antes para el baño pero los vamos a utilizar en la cocin…" at bounding box center [584, 624] width 202 height 117
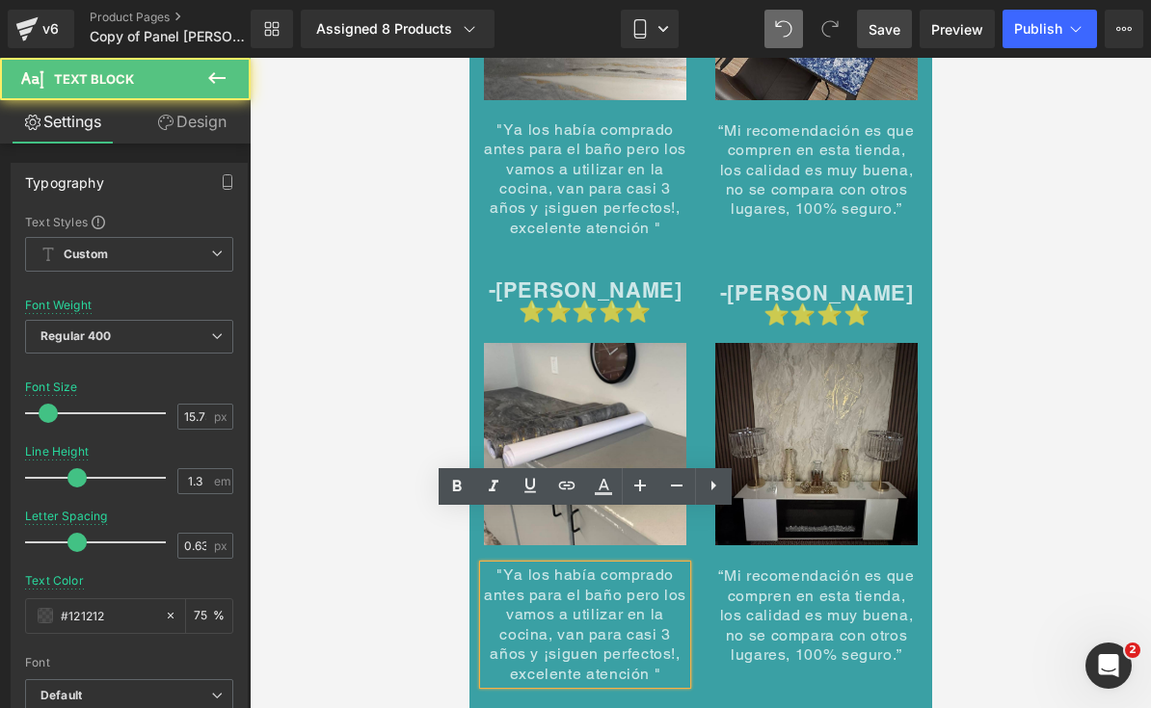
click at [598, 575] on span ""Ya los había comprado antes para el baño pero los vamos a utilizar en la cocin…" at bounding box center [584, 624] width 202 height 117
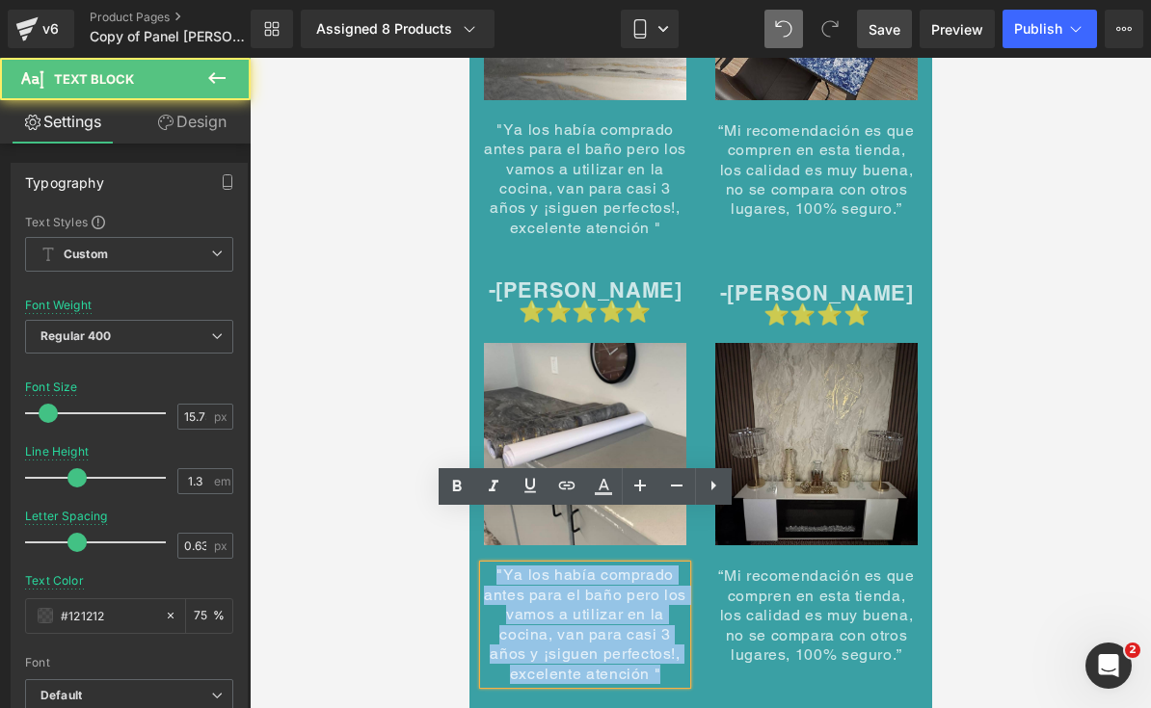
click at [596, 571] on span ""Ya los había comprado antes para el baño pero los vamos a utilizar en la cocin…" at bounding box center [584, 624] width 202 height 117
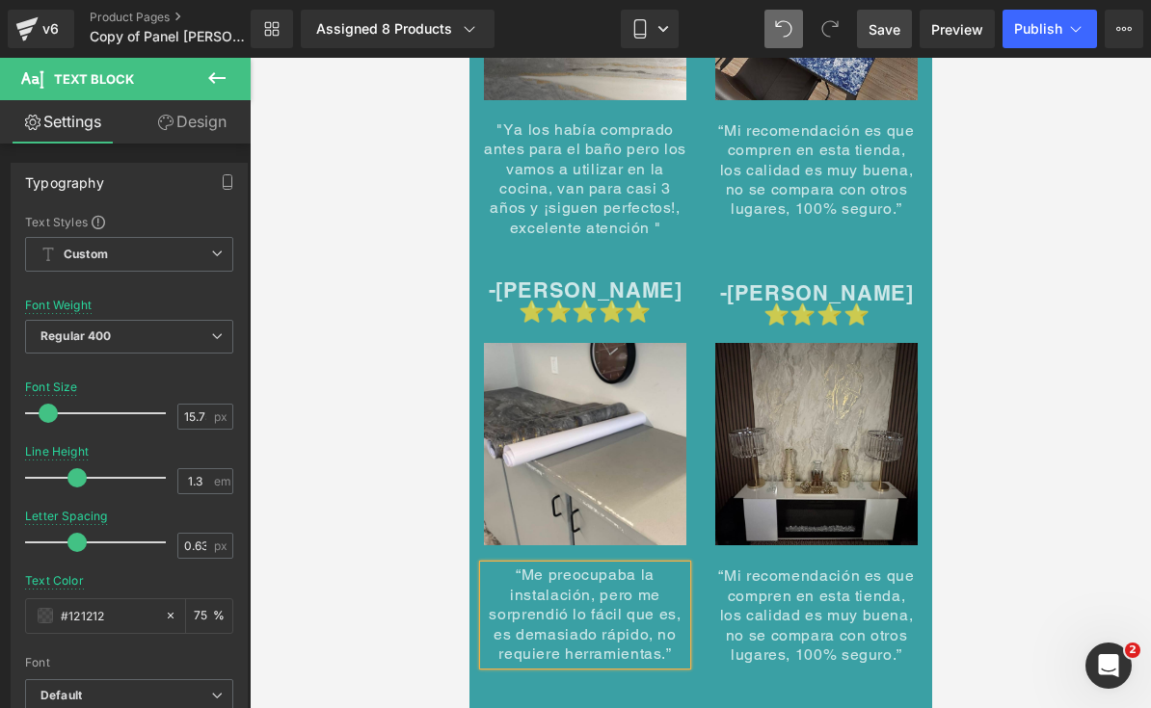
click at [841, 568] on span "“Mi recomendación es que compren en esta tienda, los calidad es muy buena, no s…" at bounding box center [815, 615] width 196 height 97
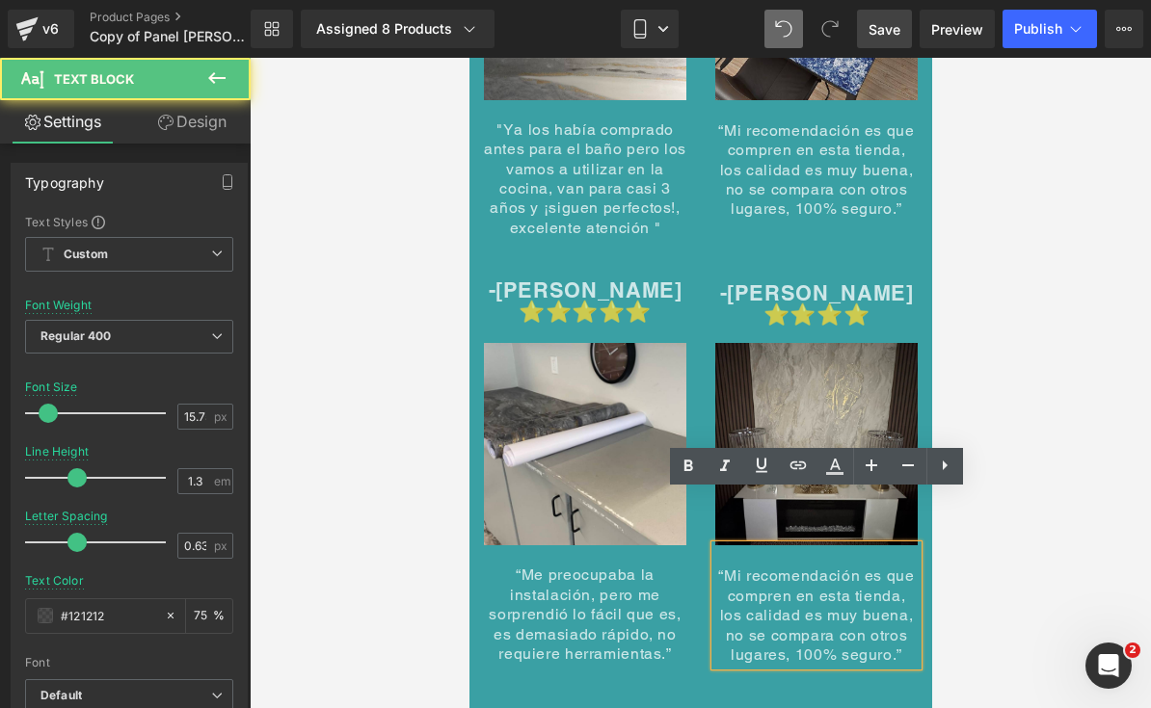
click at [840, 567] on span "“Mi recomendación es que compren en esta tienda, los calidad es muy buena, no s…" at bounding box center [815, 615] width 196 height 97
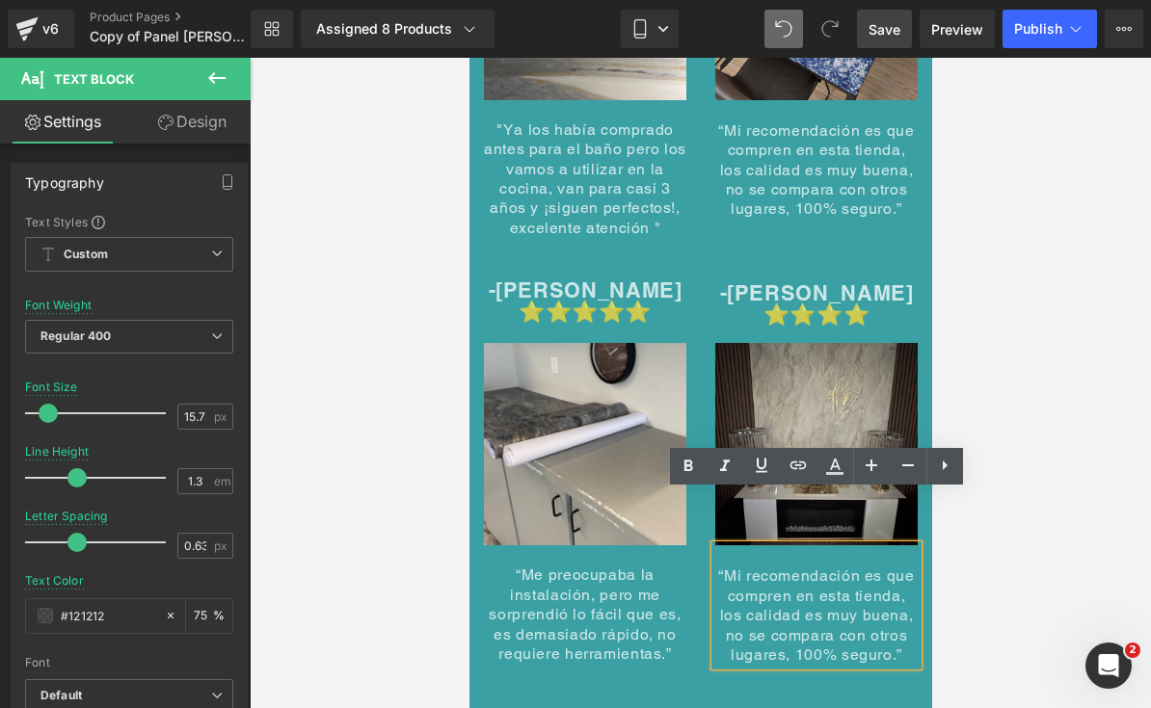
click at [843, 567] on span "“Mi recomendación es que compren en esta tienda, los calidad es muy buena, no s…" at bounding box center [815, 615] width 196 height 97
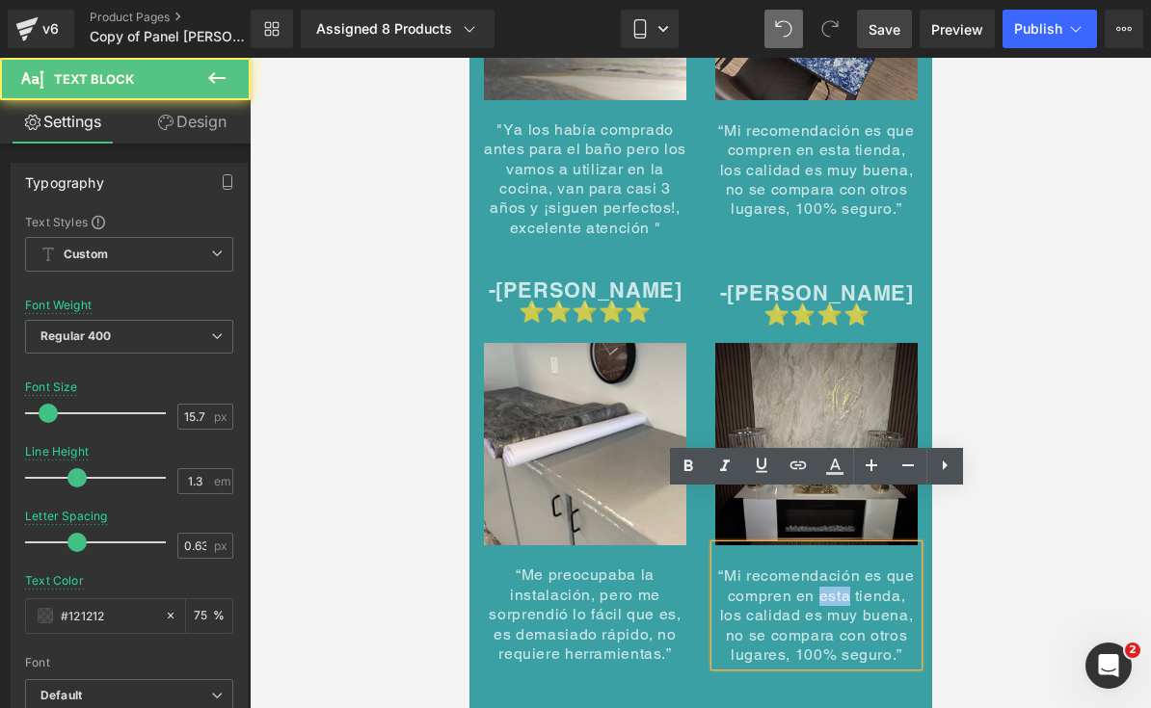
click at [857, 567] on span "“Mi recomendación es que compren en esta tienda, los calidad es muy buena, no s…" at bounding box center [815, 615] width 196 height 97
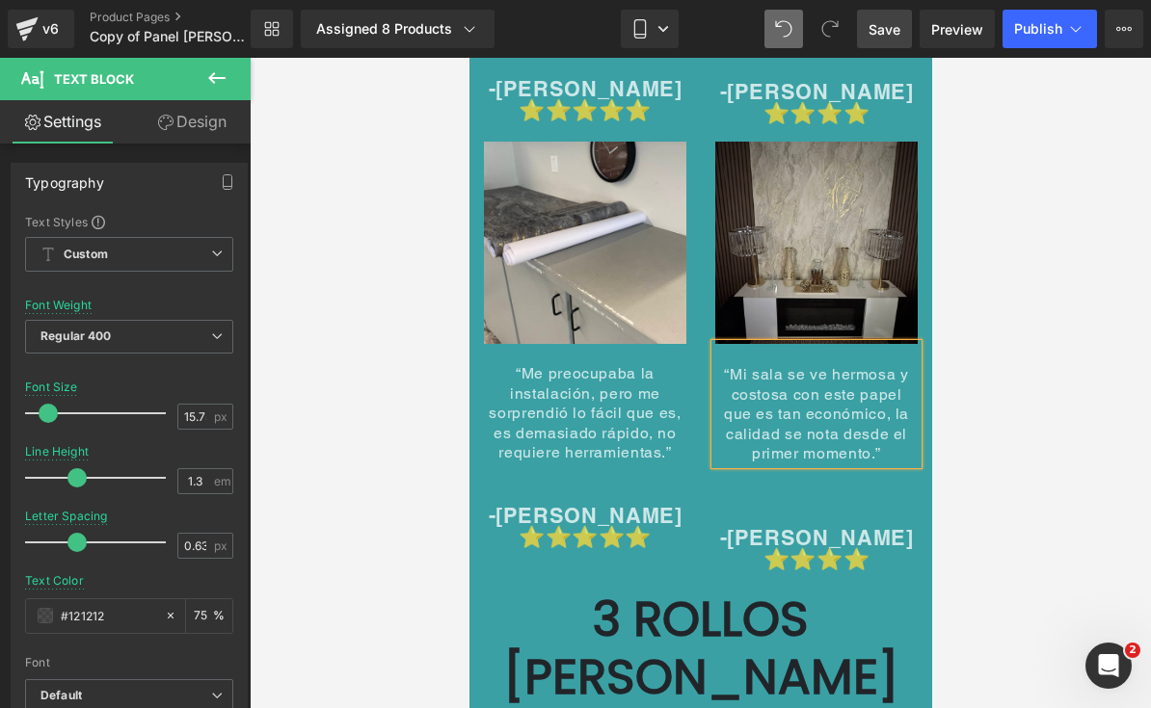
scroll to position [10337, 0]
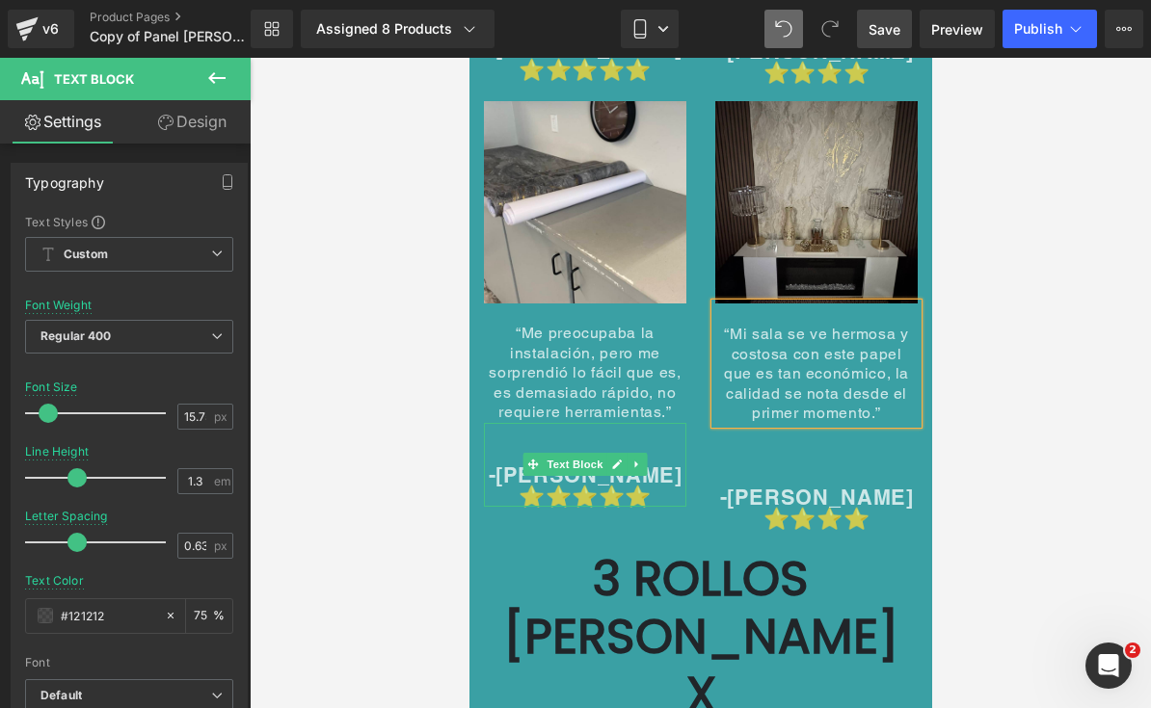
click at [641, 453] on link at bounding box center [636, 464] width 20 height 23
click at [659, 465] on p "-[PERSON_NAME] ⭐⭐⭐⭐⭐" at bounding box center [584, 486] width 202 height 42
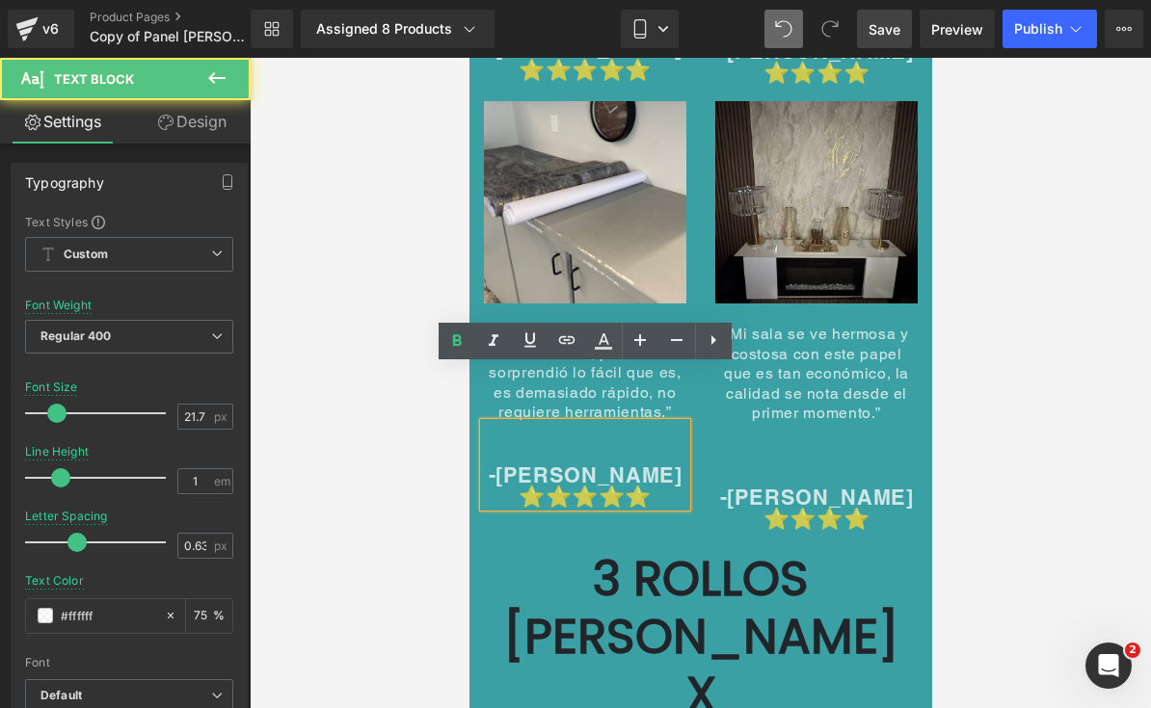
click at [654, 465] on p "-[PERSON_NAME] ⭐⭐⭐⭐⭐" at bounding box center [584, 486] width 202 height 42
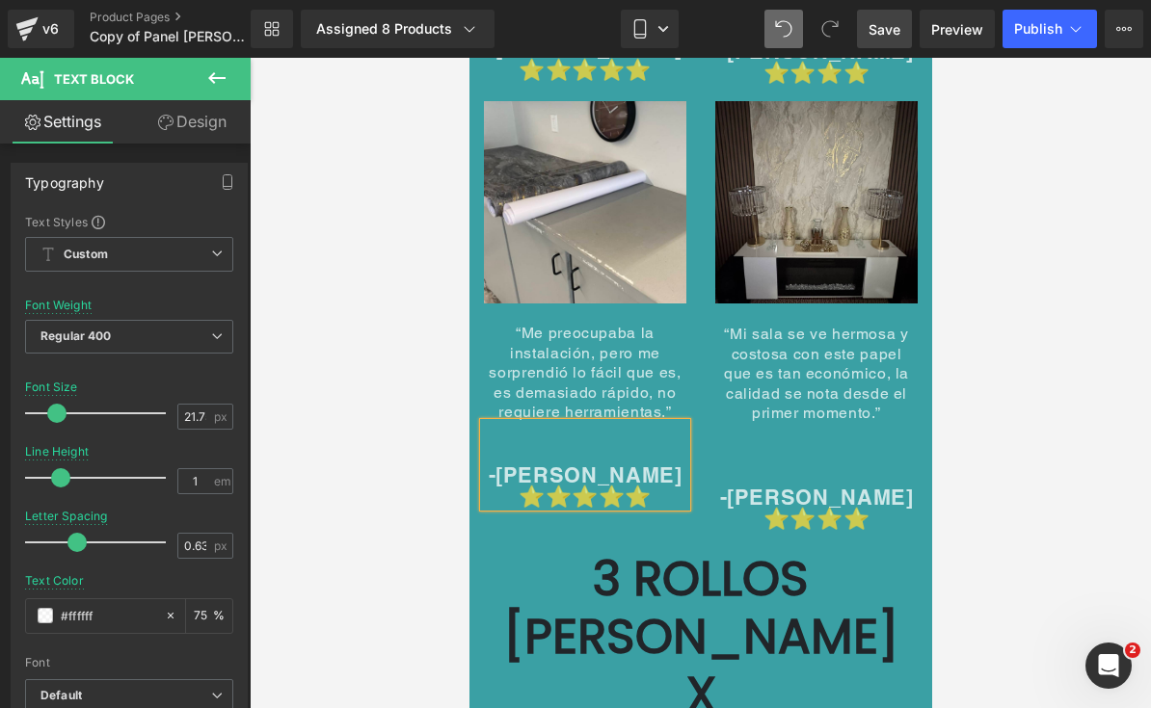
click at [861, 485] on span "-[PERSON_NAME]" at bounding box center [816, 497] width 194 height 25
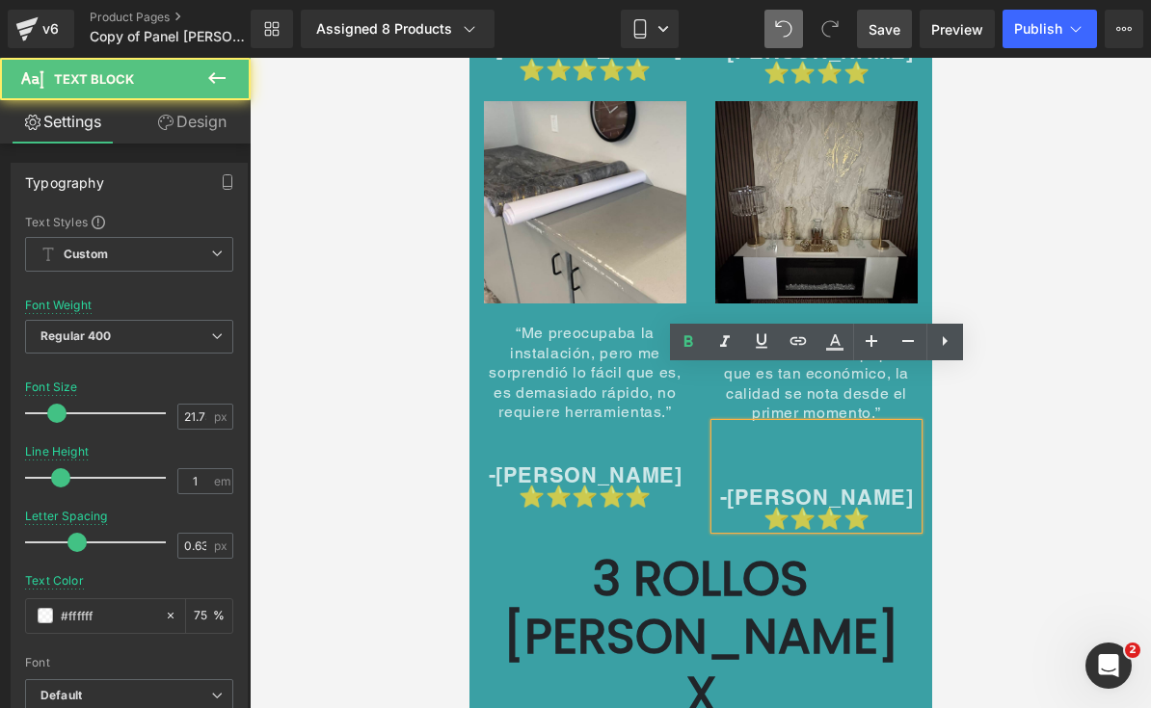
click at [895, 488] on p "-[PERSON_NAME]" at bounding box center [815, 498] width 202 height 21
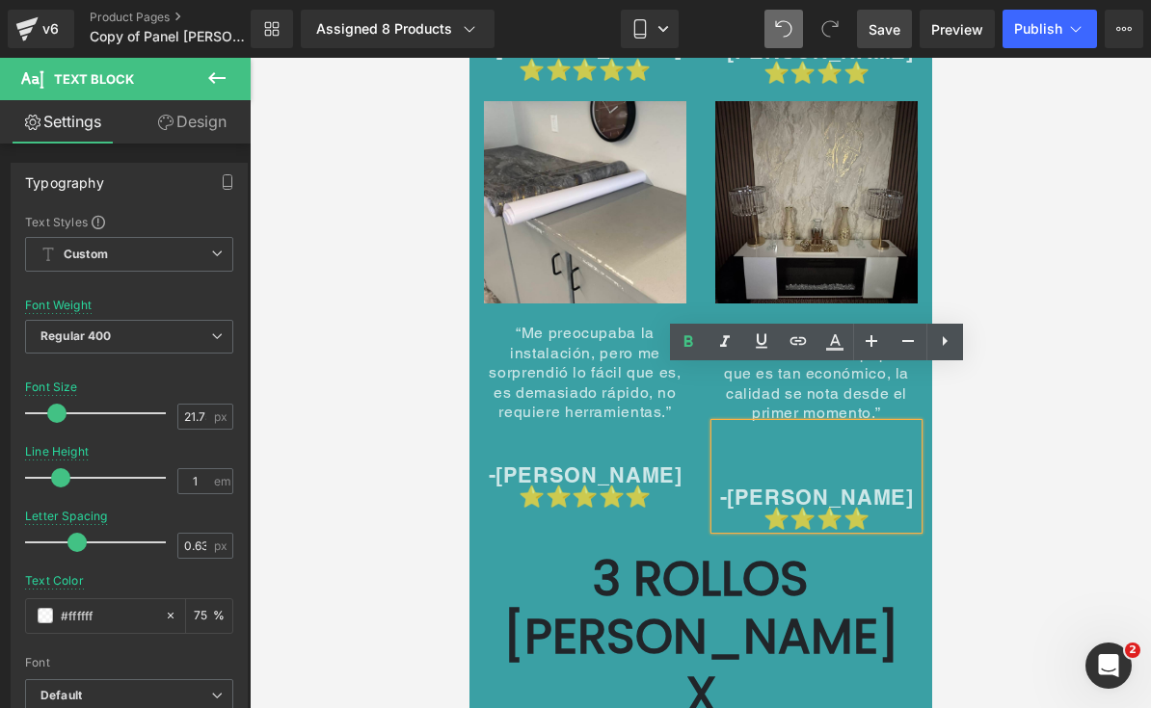
click at [899, 488] on p "-[PERSON_NAME]" at bounding box center [815, 498] width 202 height 21
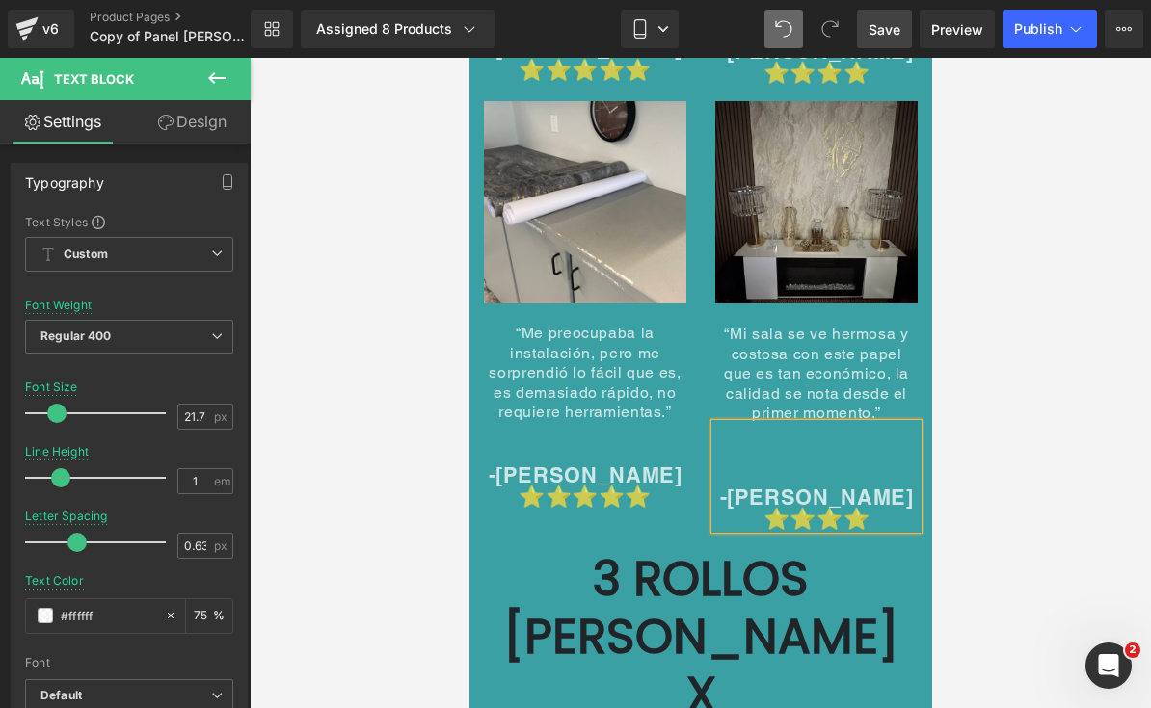
click at [999, 416] on div at bounding box center [700, 383] width 901 height 651
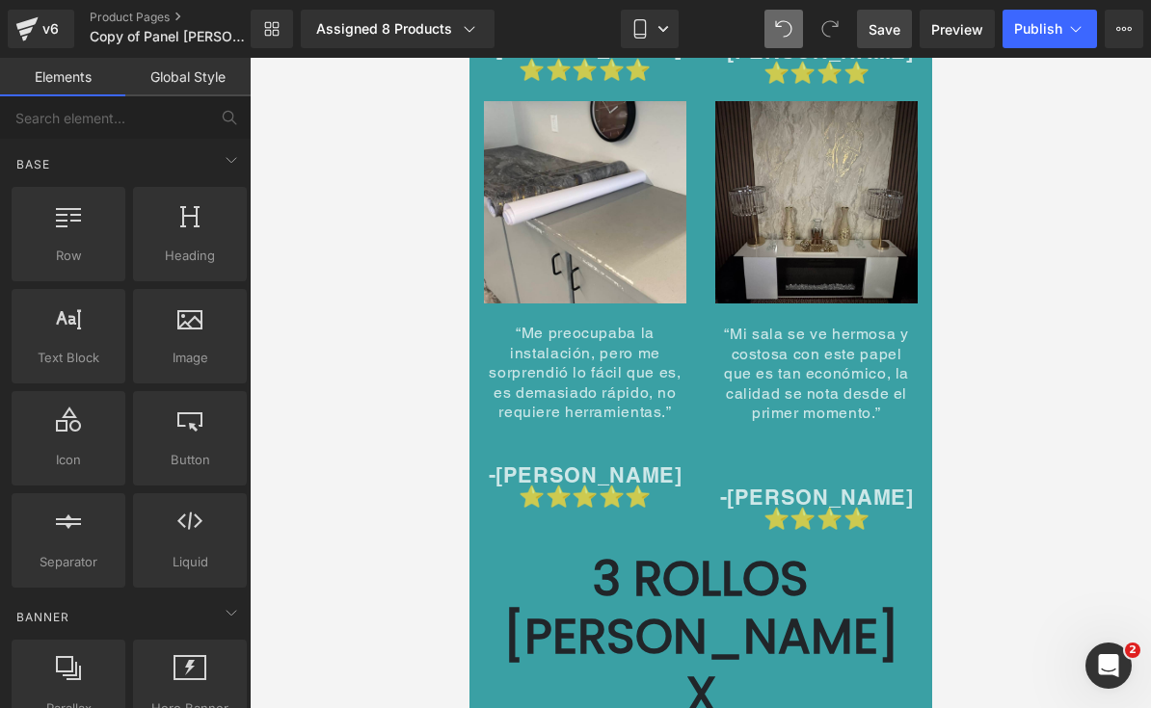
click at [874, 424] on div "-[PERSON_NAME] ⭐⭐⭐⭐" at bounding box center [815, 477] width 202 height 106
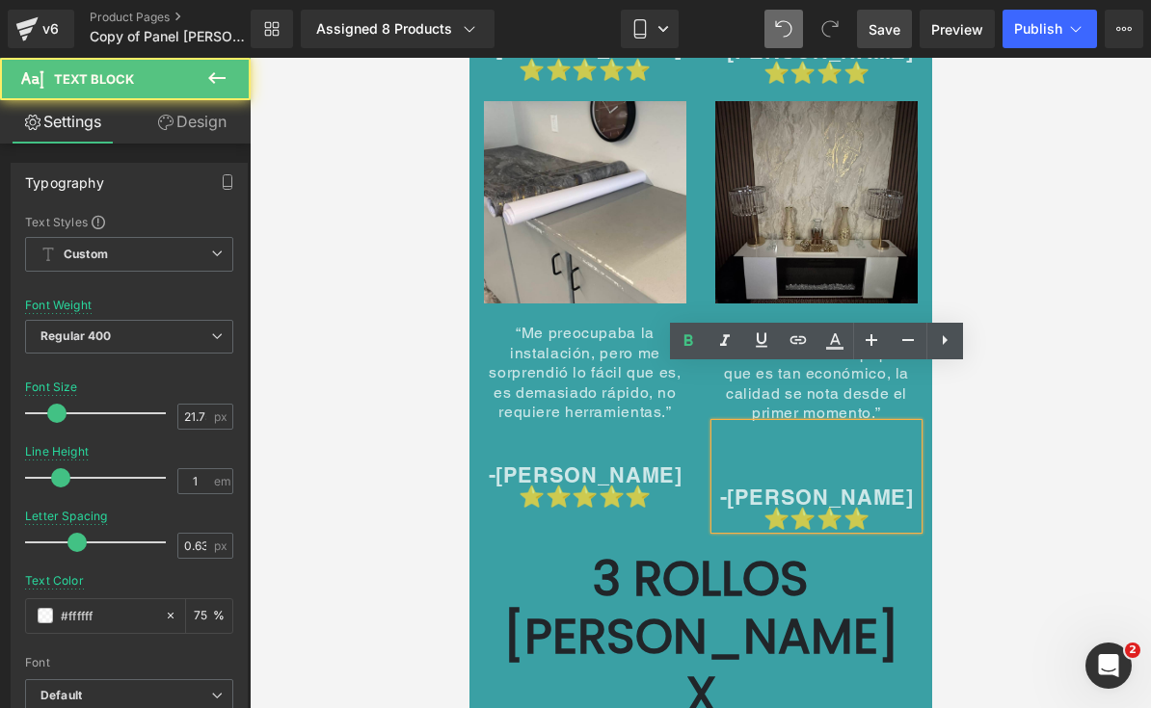
scroll to position [10348, 0]
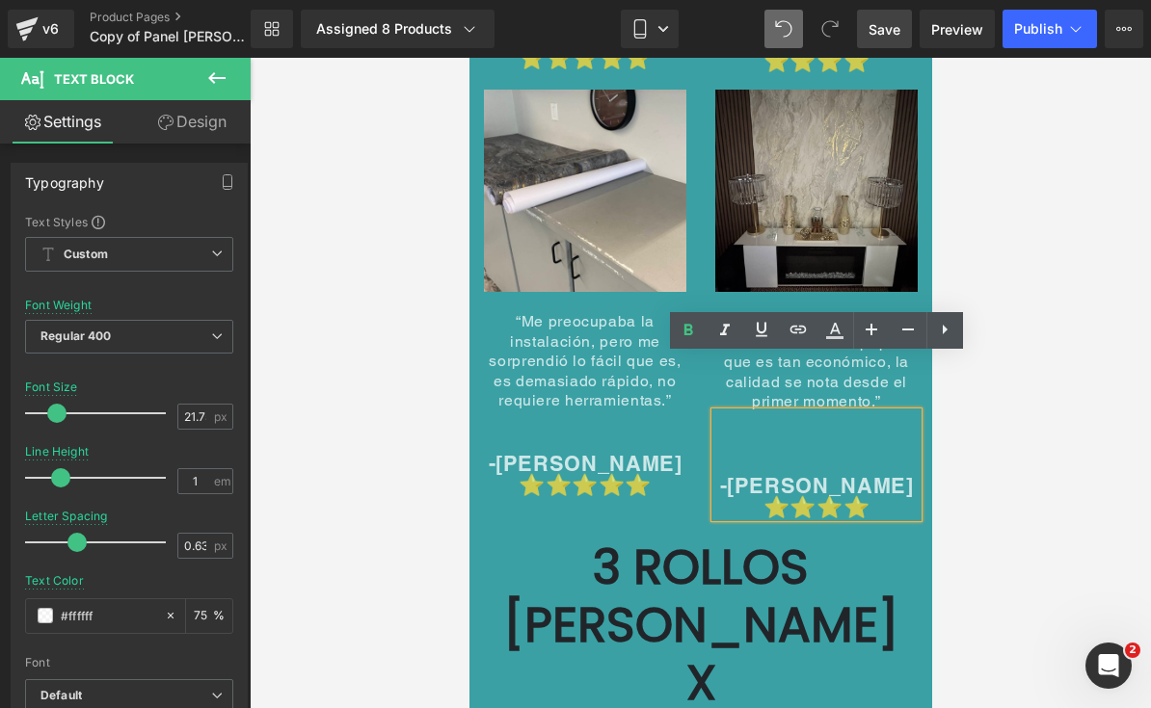
click at [1029, 220] on div at bounding box center [700, 383] width 901 height 651
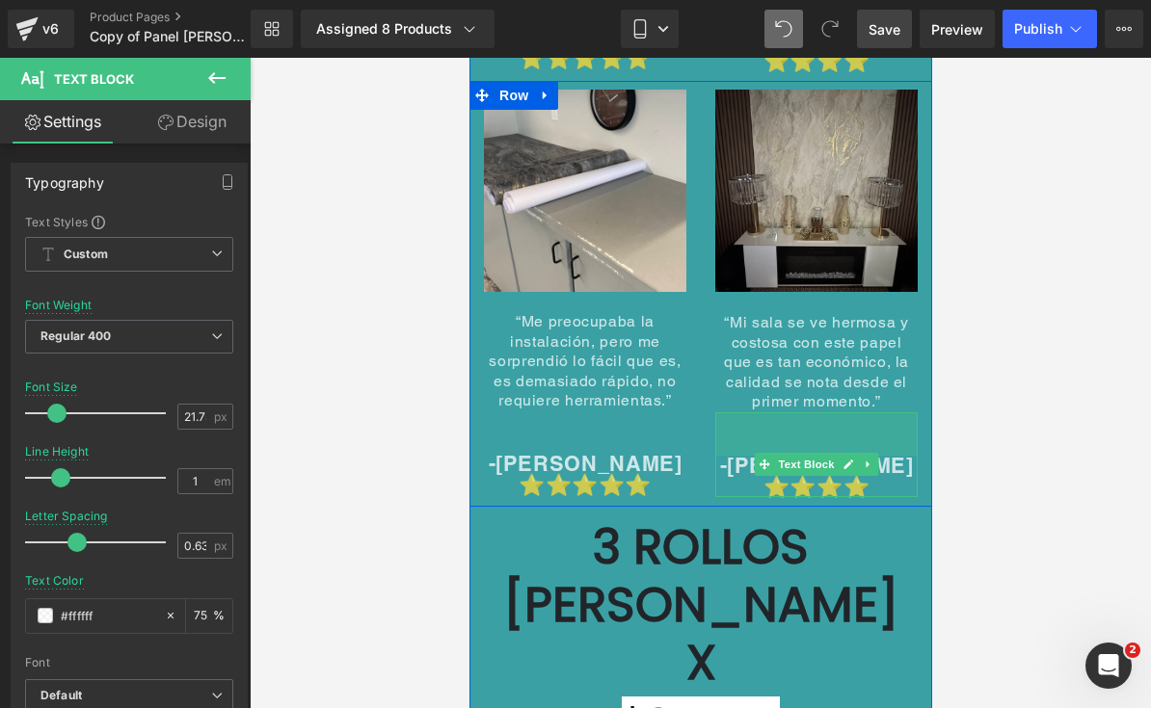
drag, startPoint x: 881, startPoint y: 358, endPoint x: 883, endPoint y: 337, distance: 20.3
click at [883, 337] on div "Image “Mi sala se ve hermosa y costosa con este papel que es tan económico, la …" at bounding box center [815, 294] width 231 height 408
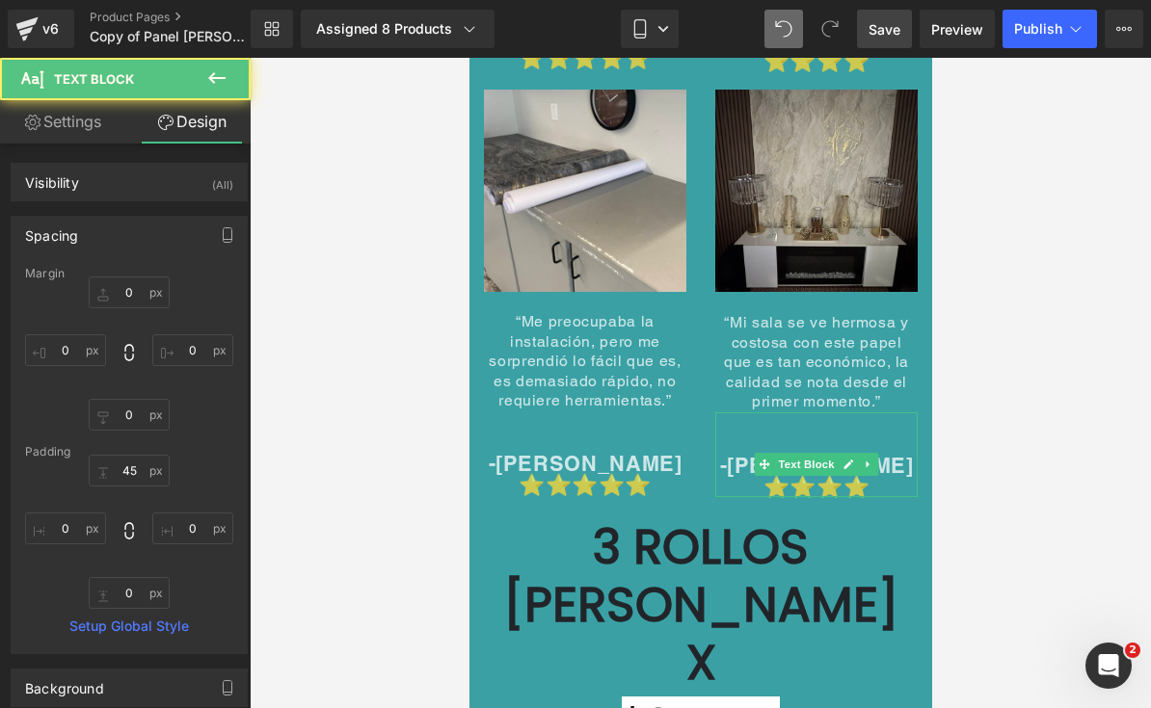
click at [874, 28] on span "Save" at bounding box center [884, 29] width 32 height 20
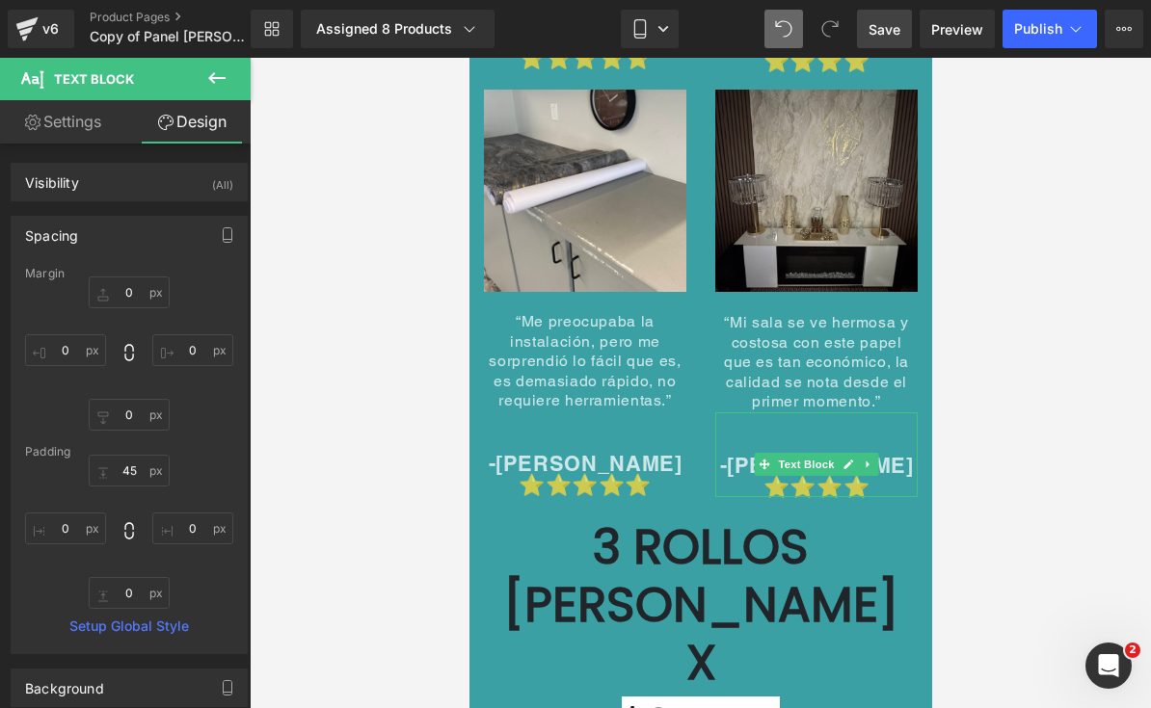
click at [432, 435] on div at bounding box center [700, 383] width 901 height 651
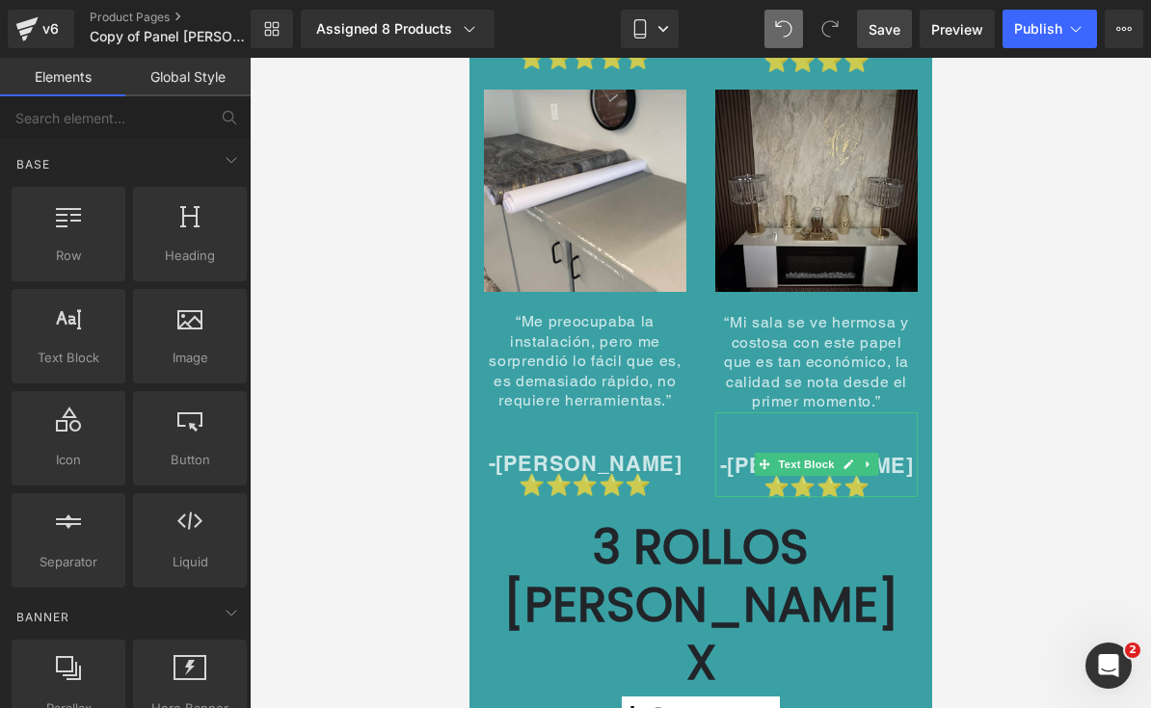
click at [468, 58] on div at bounding box center [468, 58] width 0 height 0
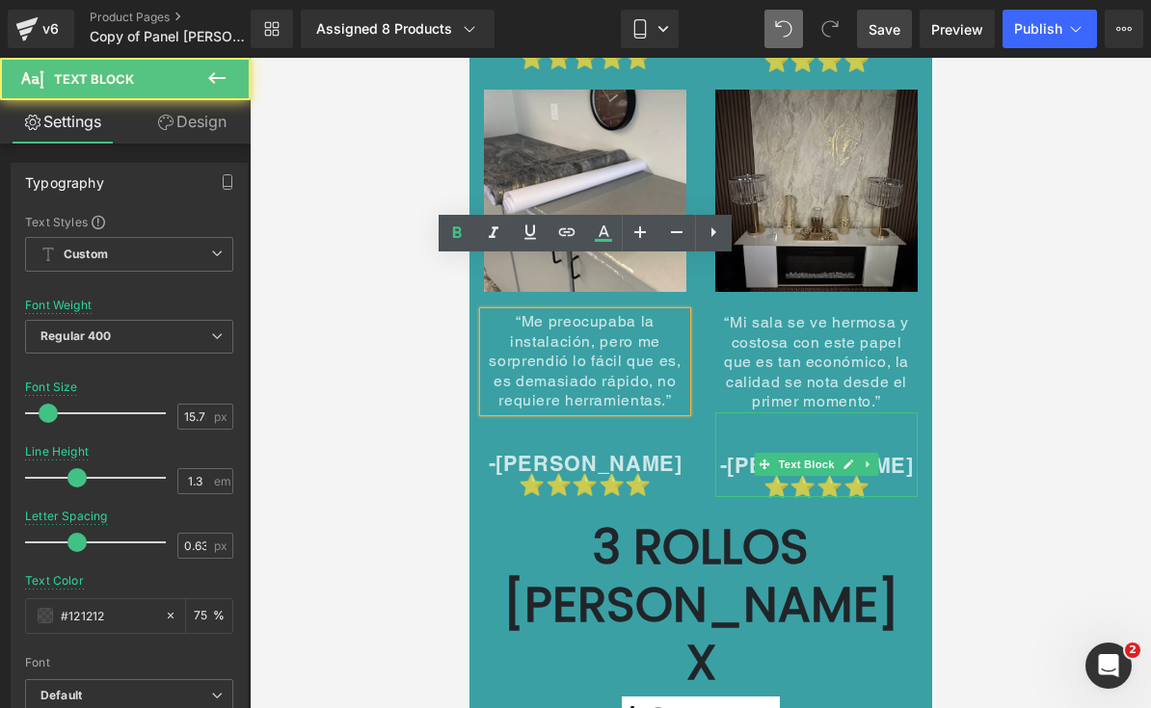
click at [516, 692] on h1 "$84.900" at bounding box center [699, 722] width 405 height 61
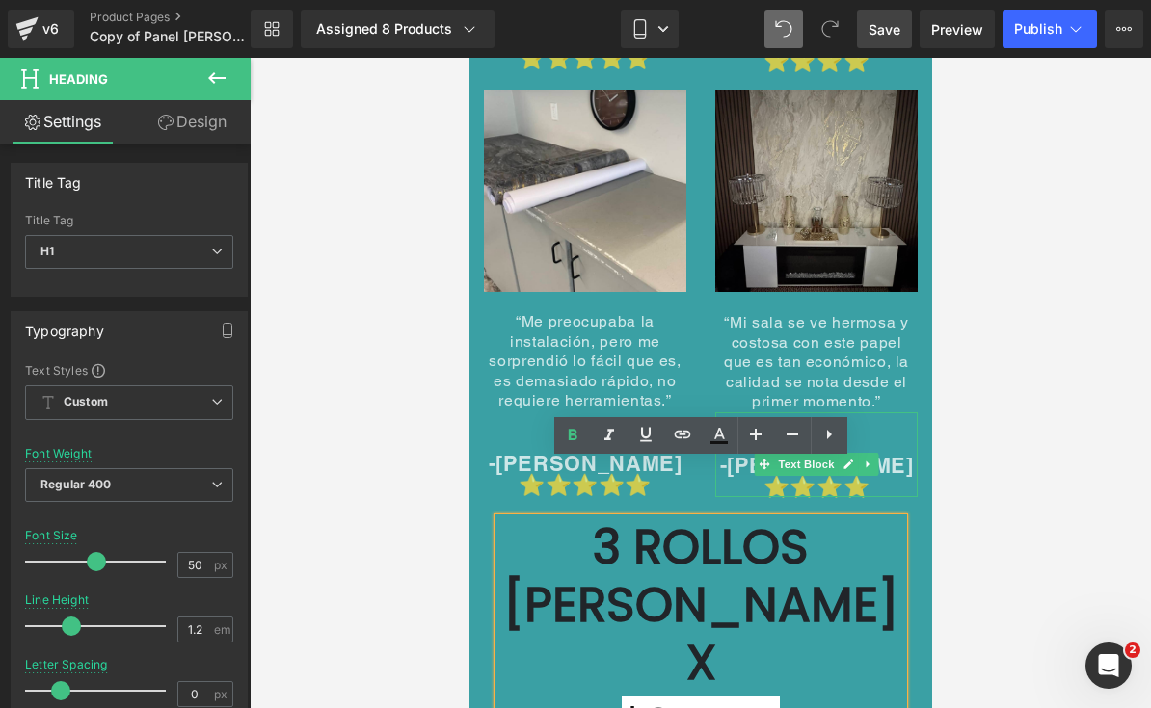
click at [881, 26] on span "Save" at bounding box center [884, 29] width 32 height 20
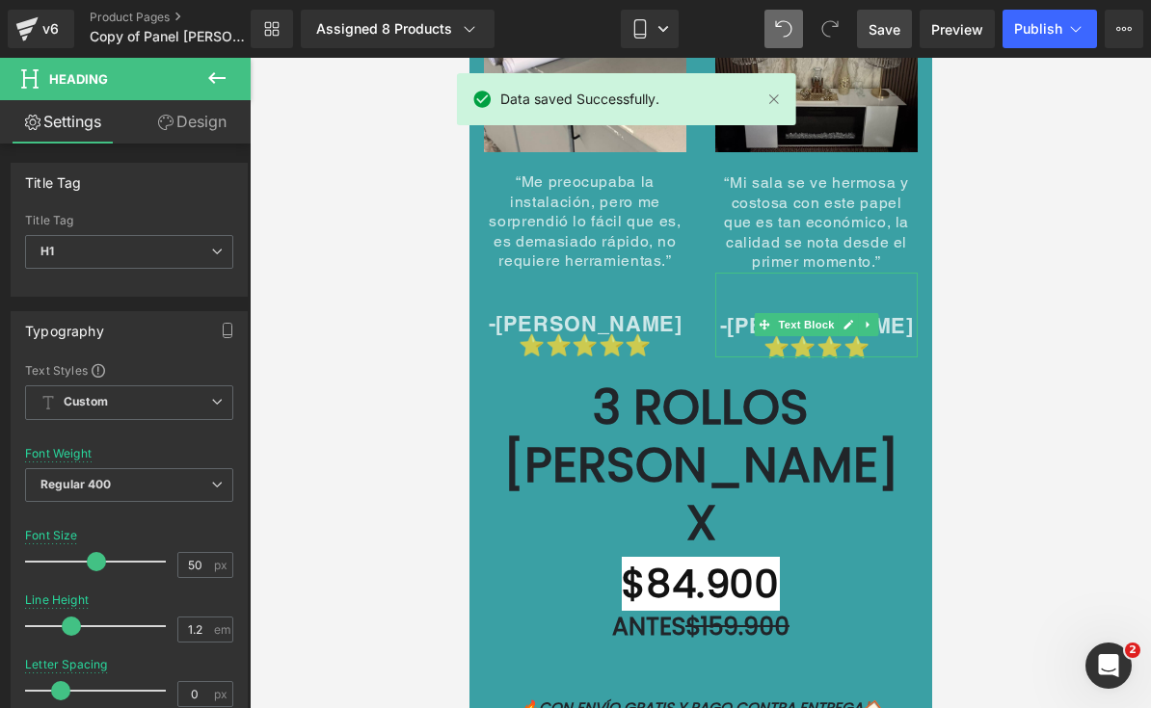
scroll to position [10491, 0]
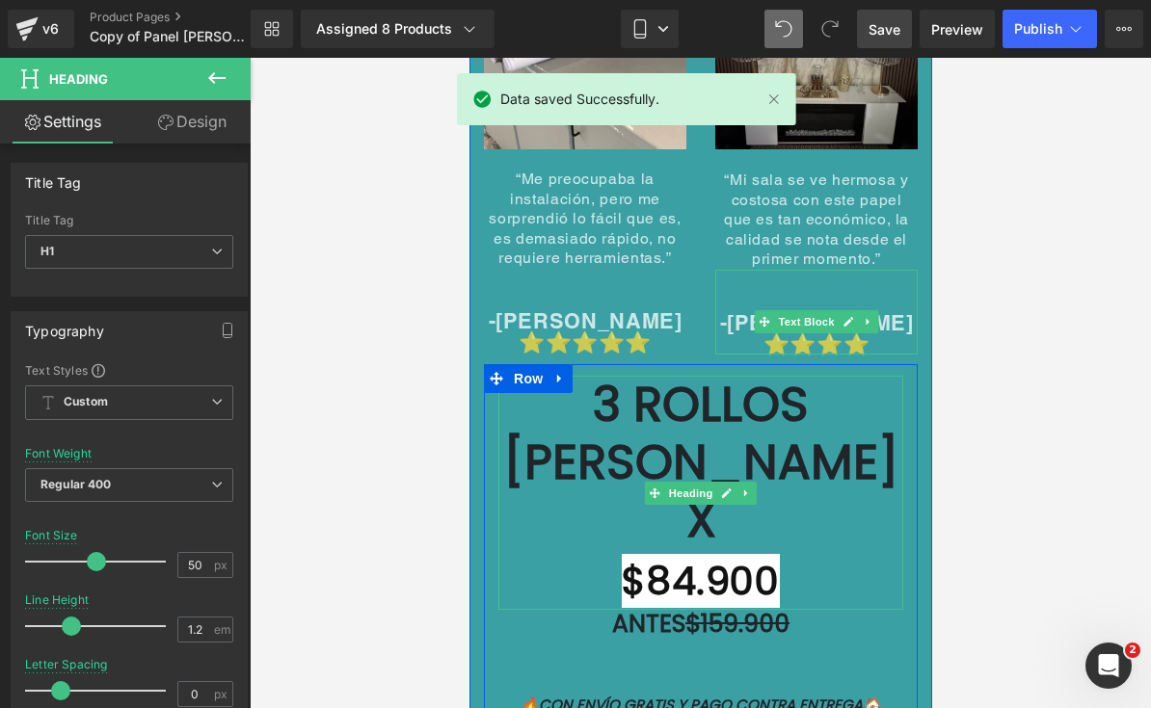
click at [776, 549] on h1 "$84.900" at bounding box center [699, 579] width 405 height 61
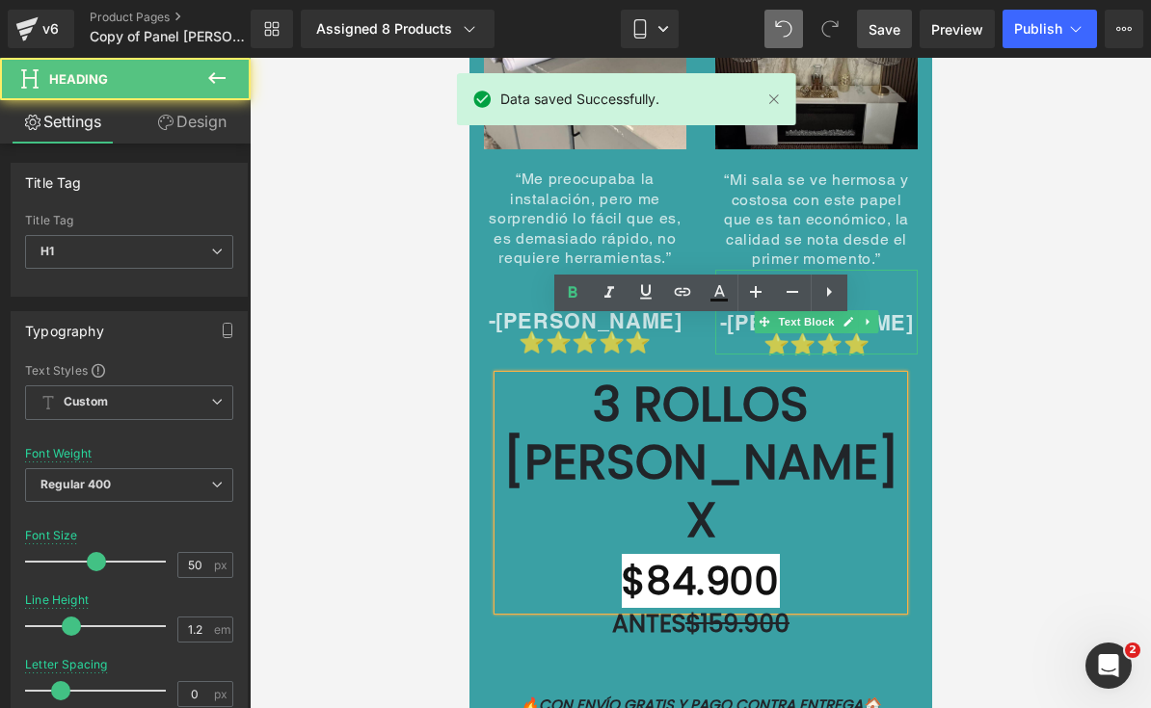
click at [788, 549] on h1 "$84.900" at bounding box center [699, 579] width 405 height 61
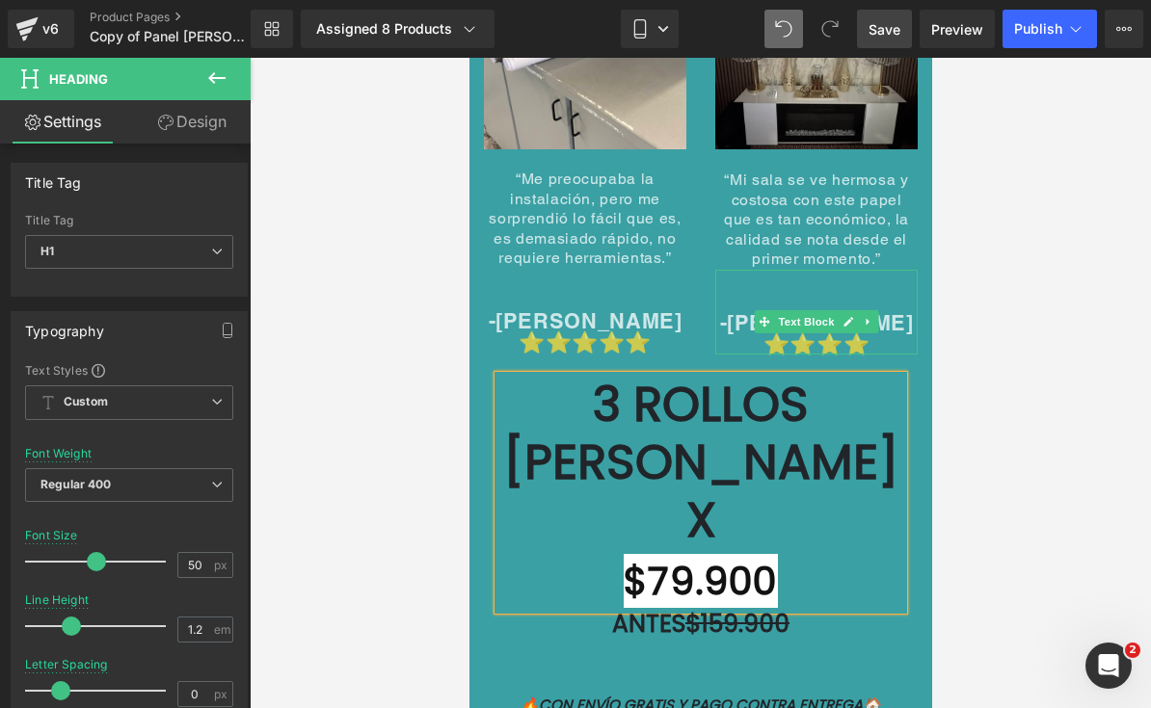
click at [836, 610] on h1 "ANTES $159.900" at bounding box center [699, 624] width 405 height 29
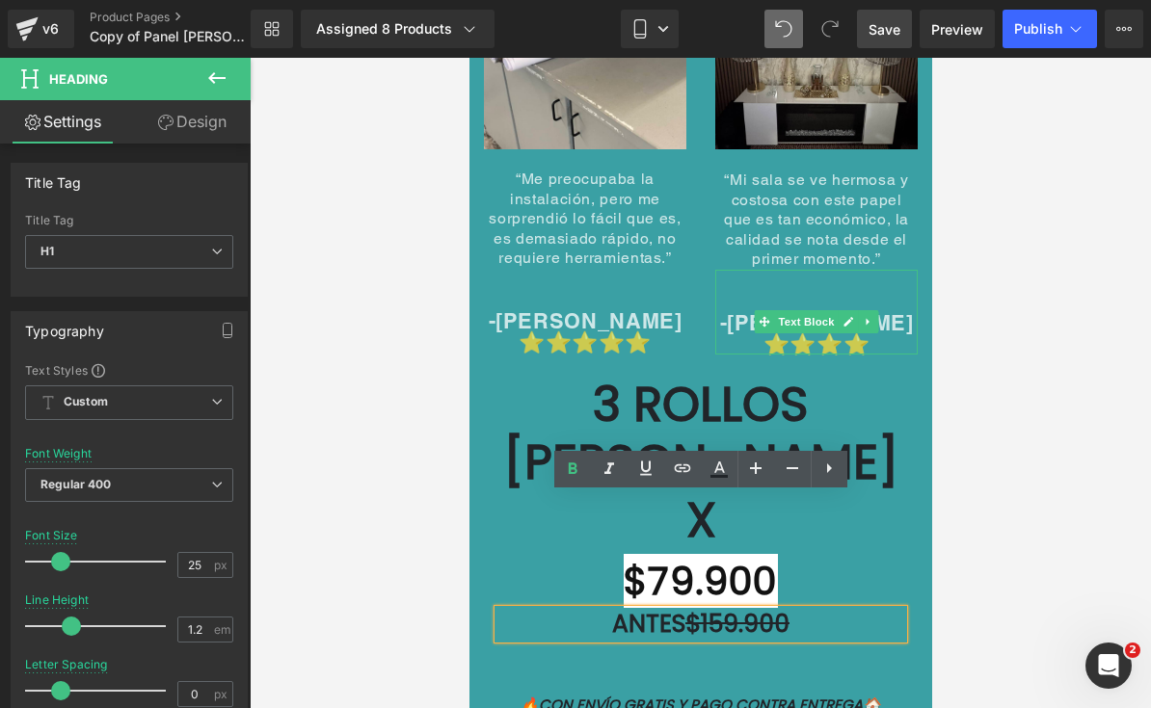
click at [808, 610] on h1 "ANTES $159.900" at bounding box center [699, 624] width 405 height 29
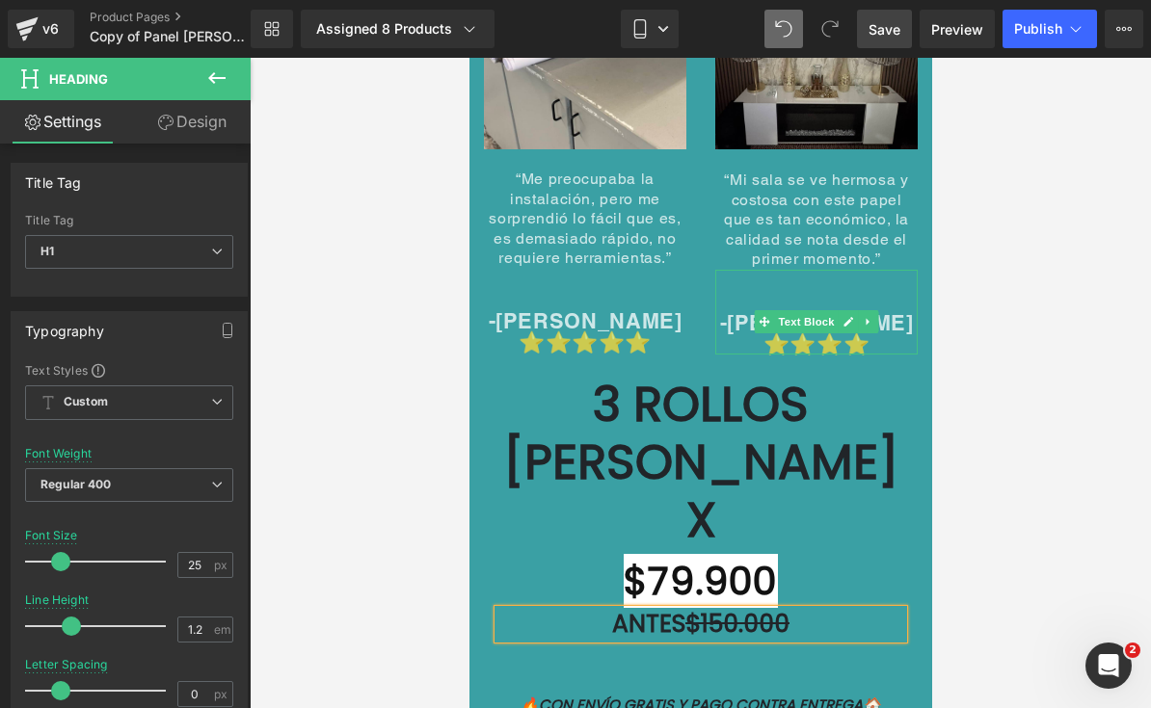
click at [1005, 383] on div at bounding box center [700, 383] width 901 height 651
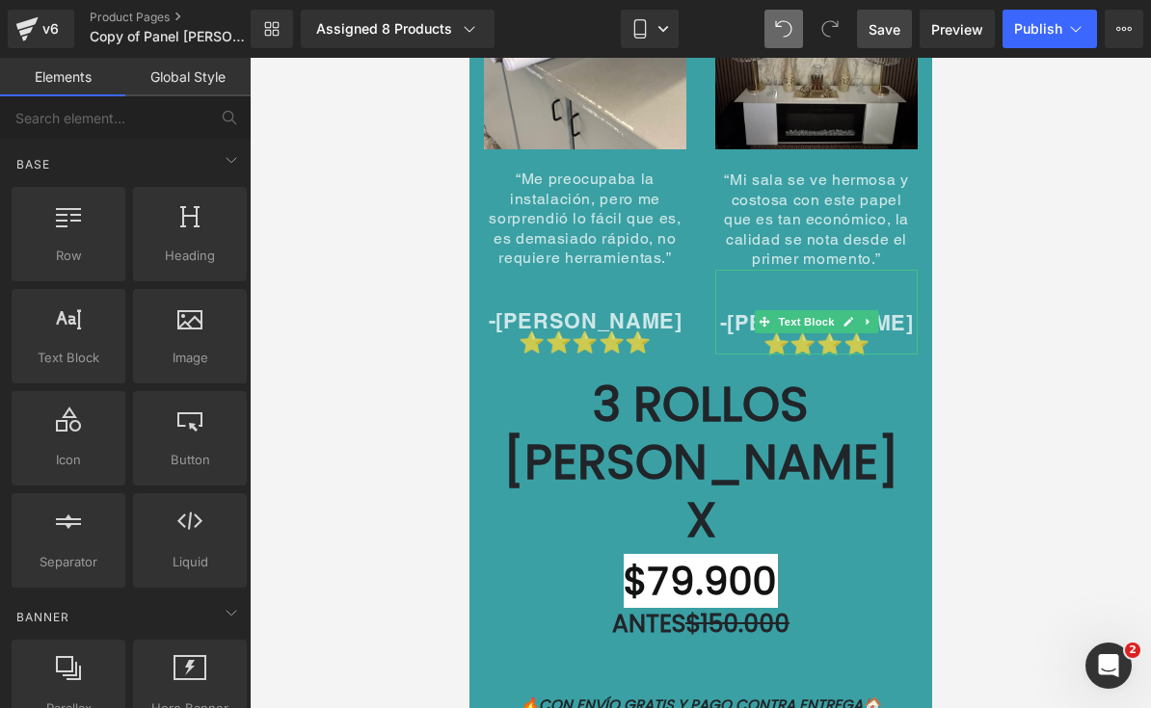
click at [1054, 334] on div at bounding box center [700, 383] width 901 height 651
click at [899, 40] on link "Save" at bounding box center [884, 29] width 55 height 39
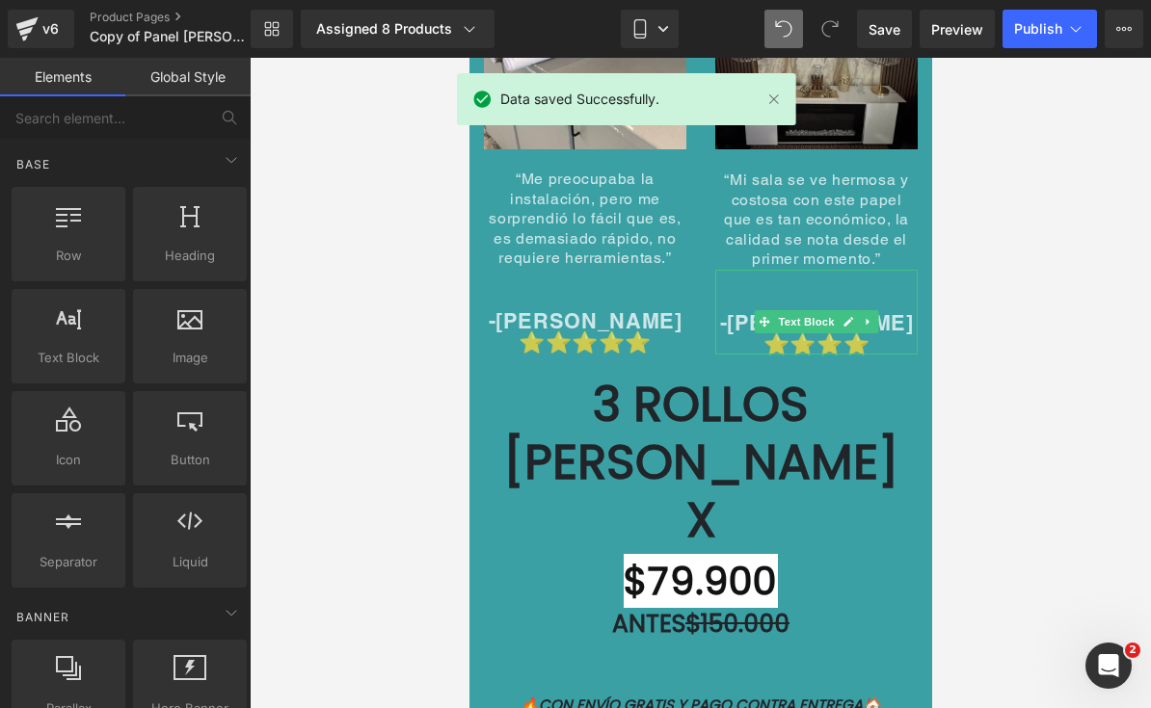
click at [468, 58] on div at bounding box center [468, 58] width 0 height 0
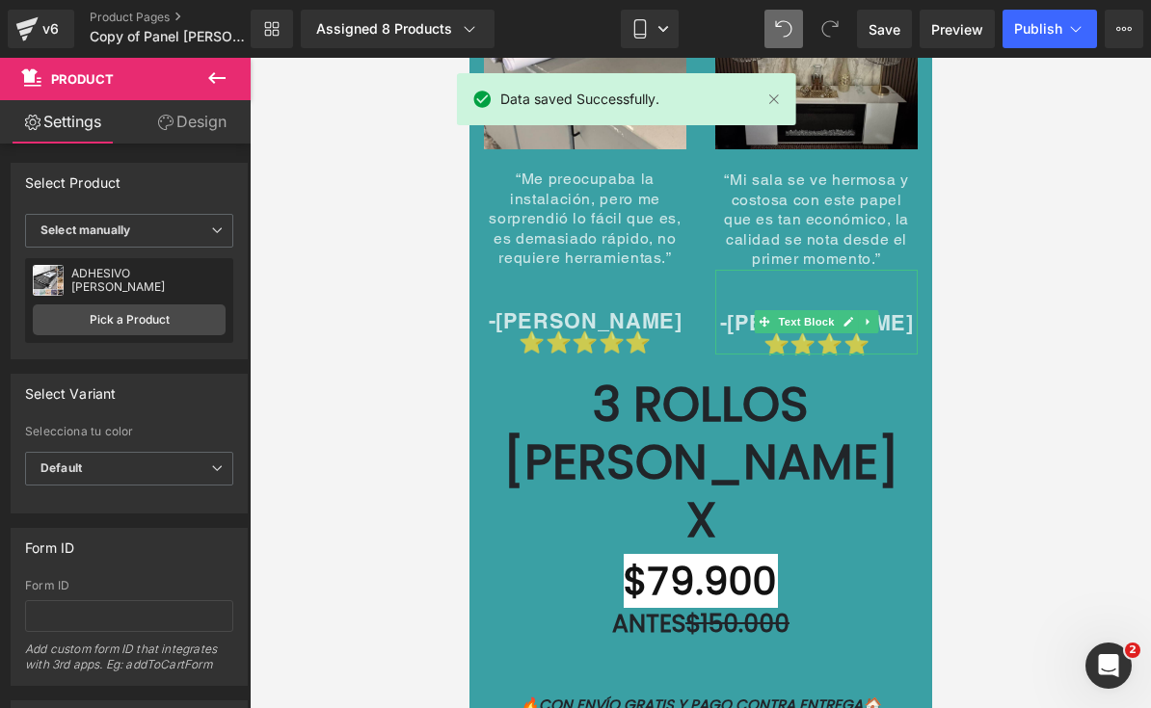
click at [990, 367] on div at bounding box center [700, 383] width 901 height 651
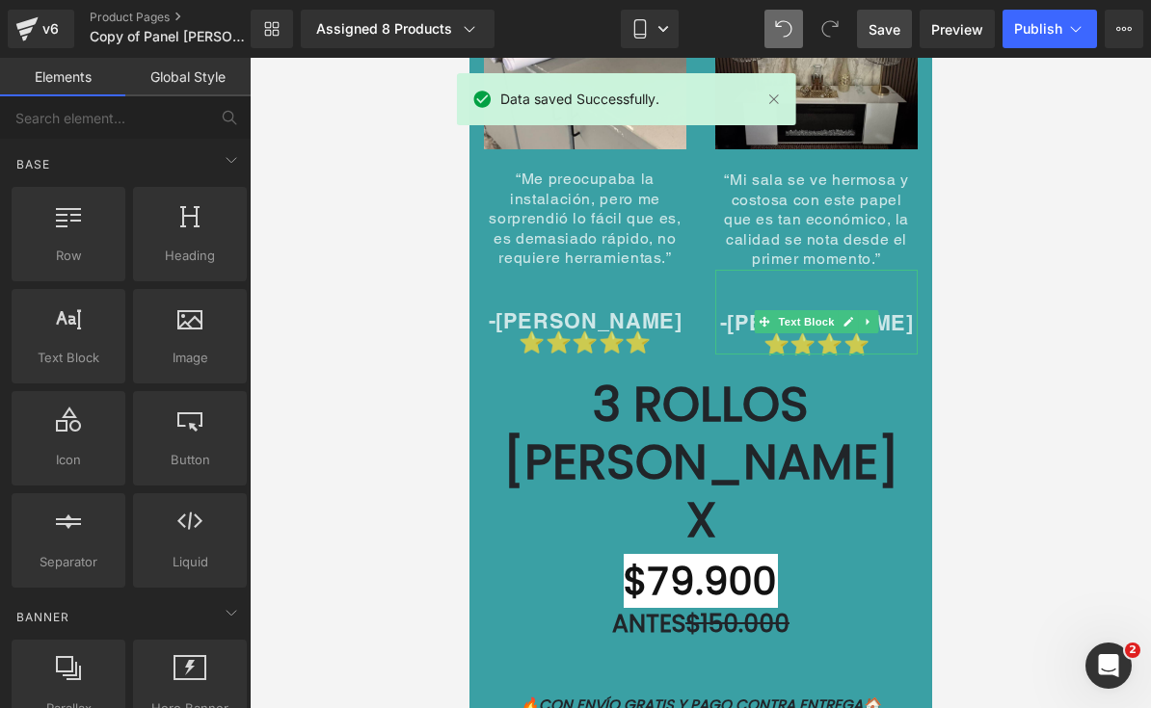
click at [900, 27] on span "Save" at bounding box center [884, 29] width 32 height 20
click at [468, 58] on div at bounding box center [468, 58] width 0 height 0
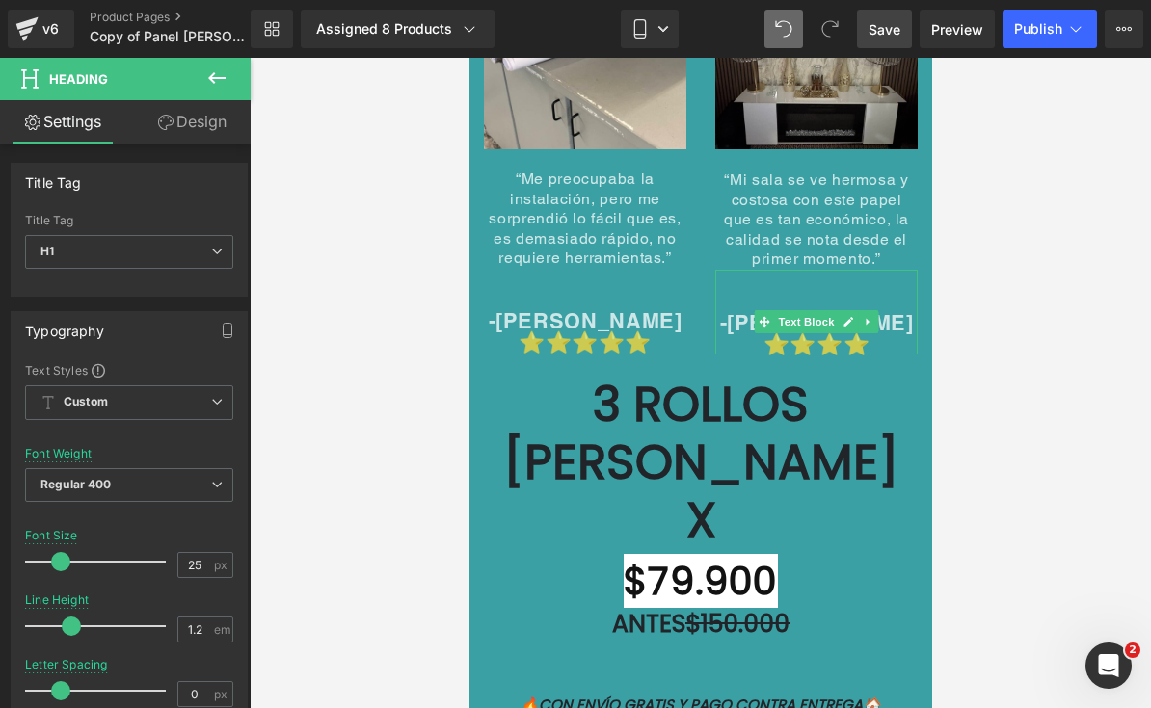
click at [900, 24] on span "Save" at bounding box center [884, 29] width 32 height 20
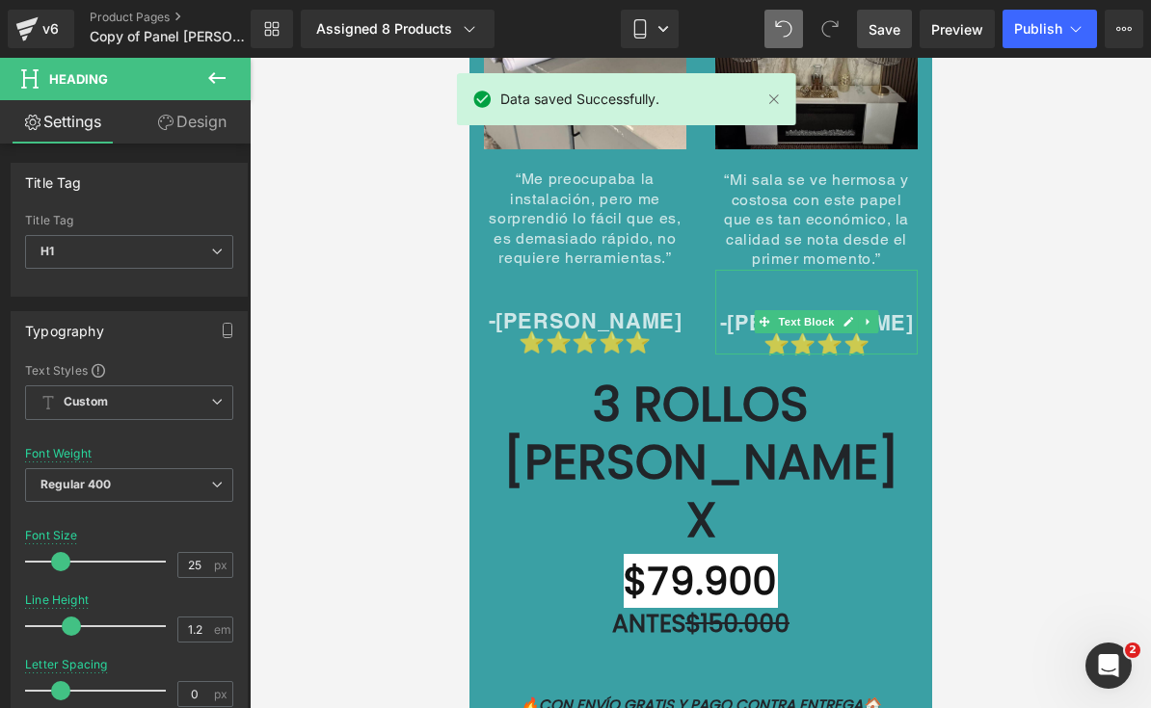
click at [970, 245] on div at bounding box center [700, 383] width 901 height 651
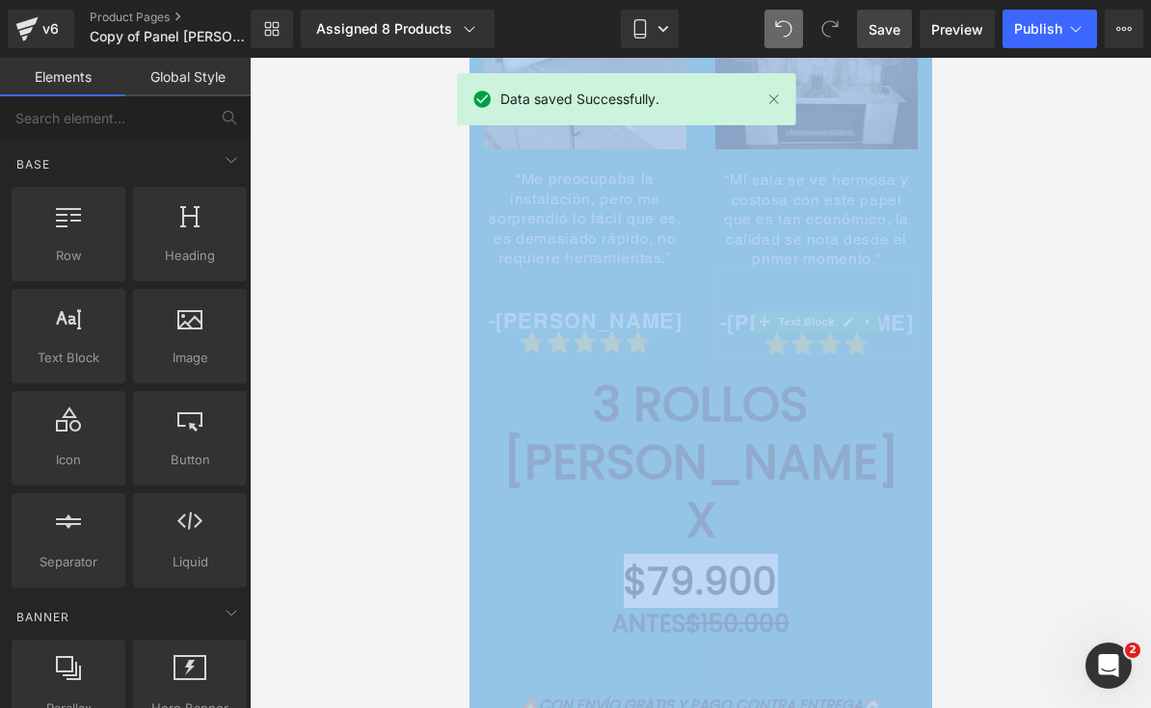
click at [970, 245] on div at bounding box center [700, 383] width 901 height 651
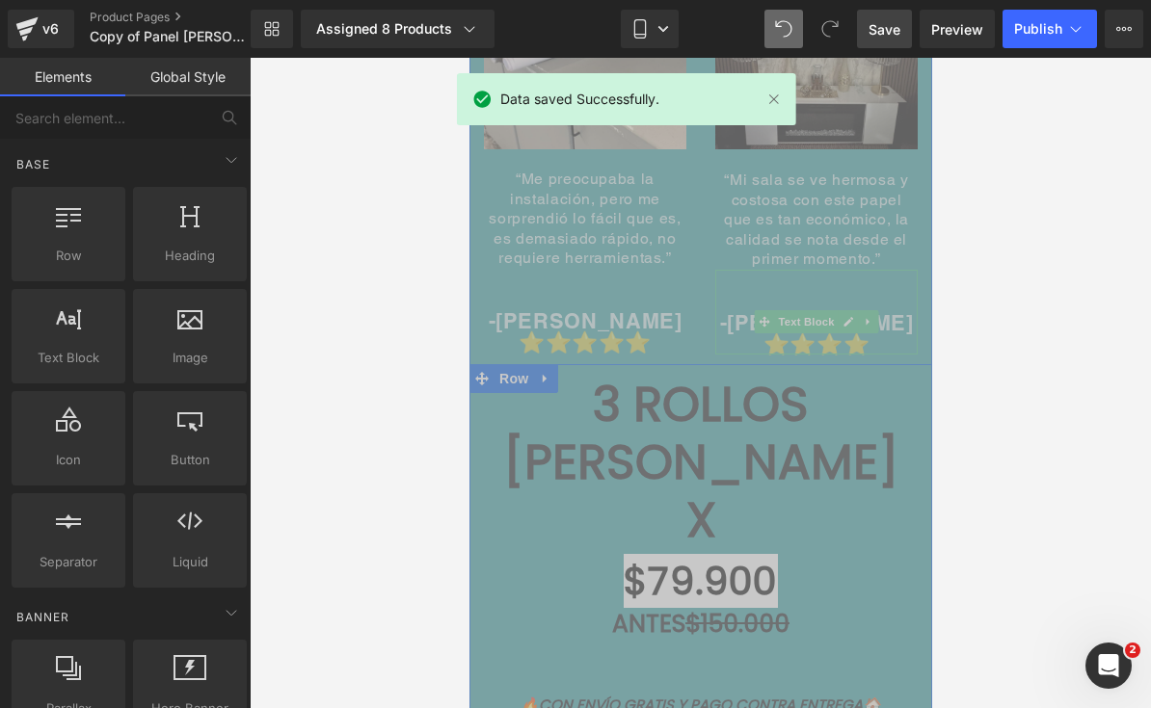
click at [923, 364] on div "3 ROLLOS [PERSON_NAME] X $79.900 Heading ANTES $150.000 Heading Add To Cart (P)…" at bounding box center [699, 558] width 463 height 388
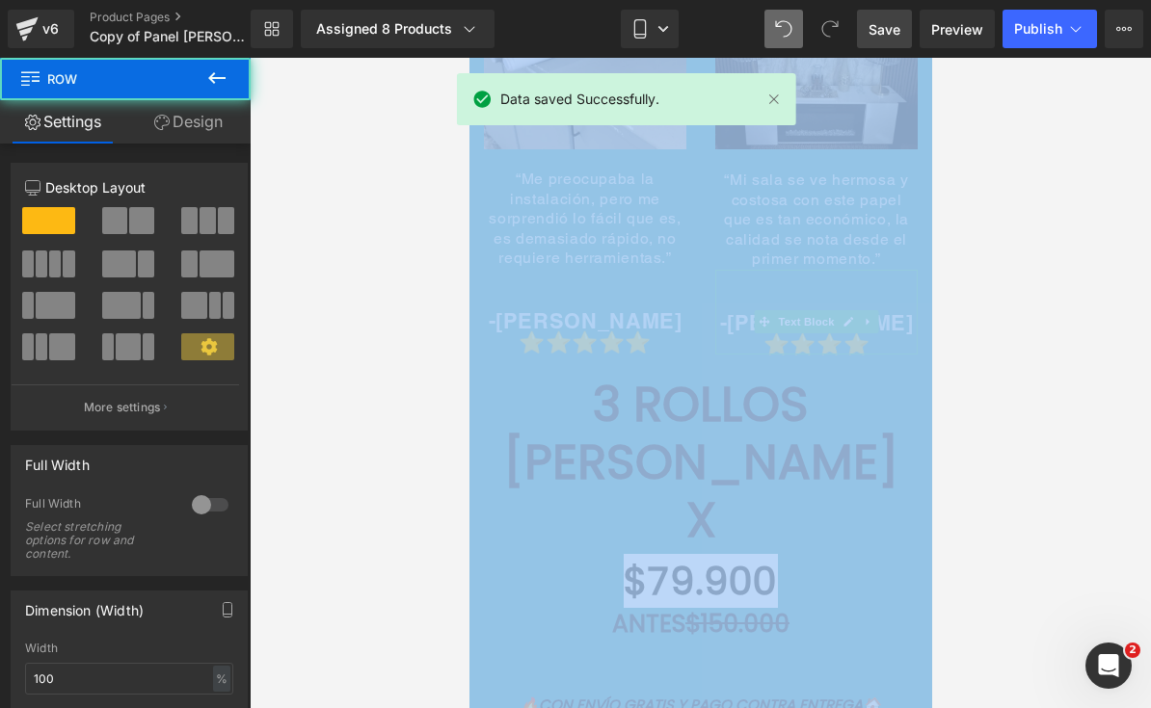
click at [978, 393] on div at bounding box center [700, 383] width 901 height 651
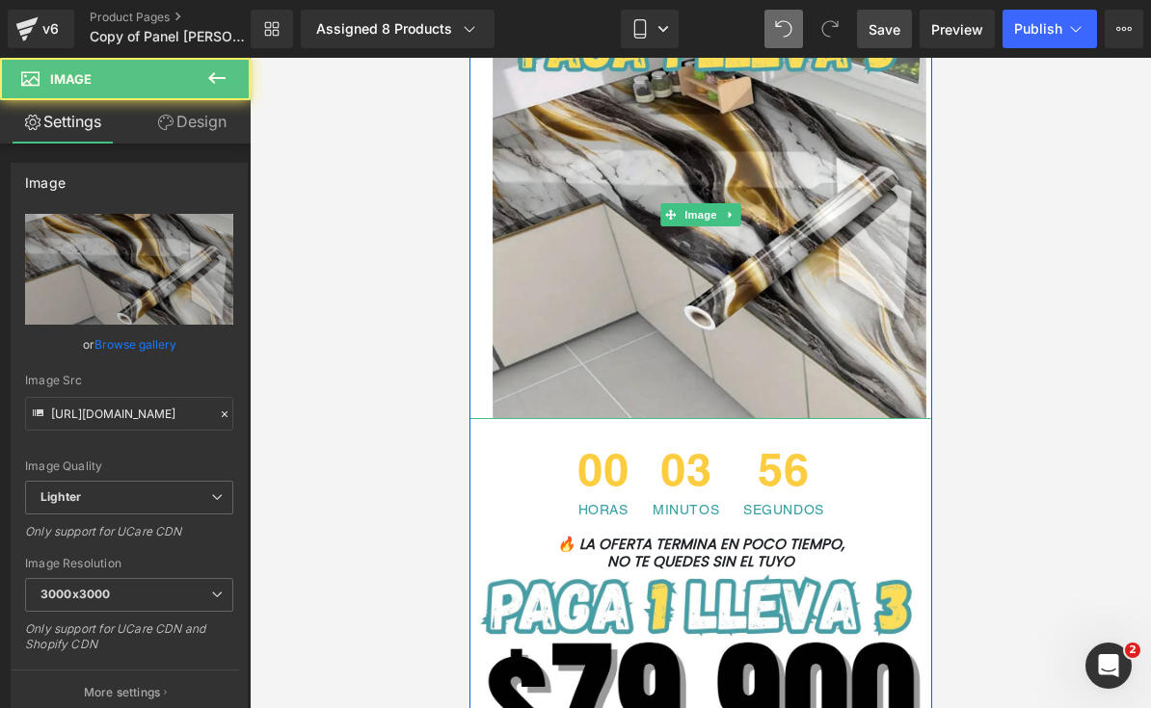
click at [837, 408] on img at bounding box center [699, 216] width 451 height 410
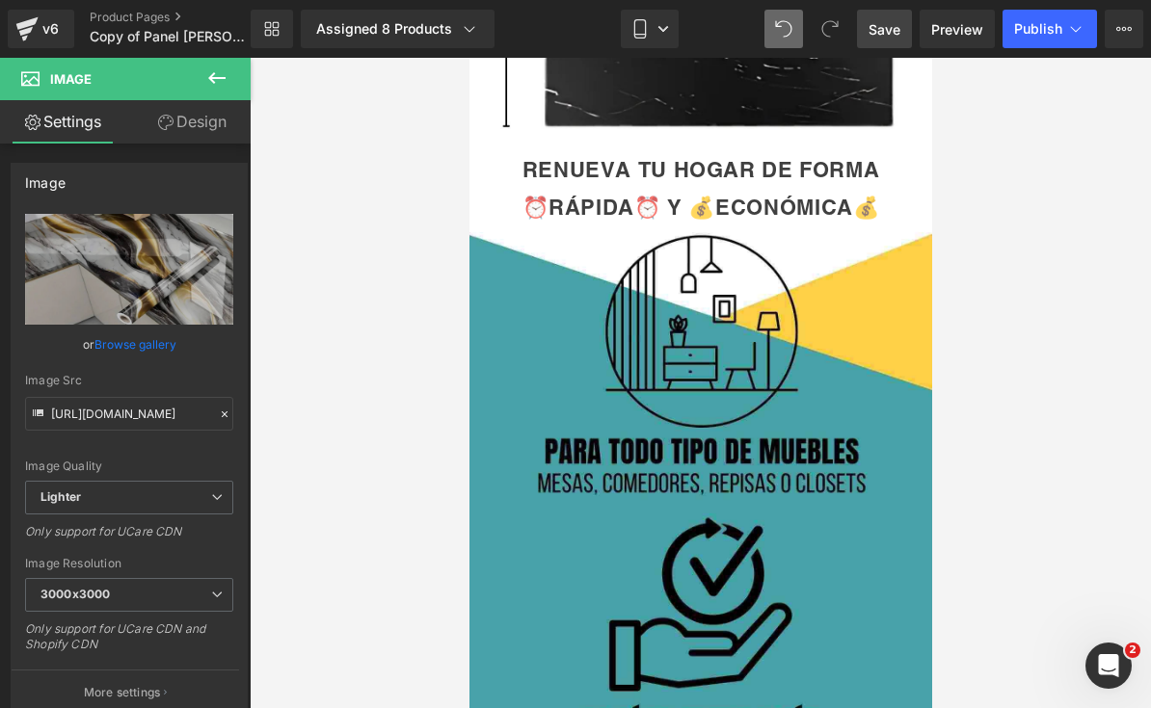
scroll to position [2366, 0]
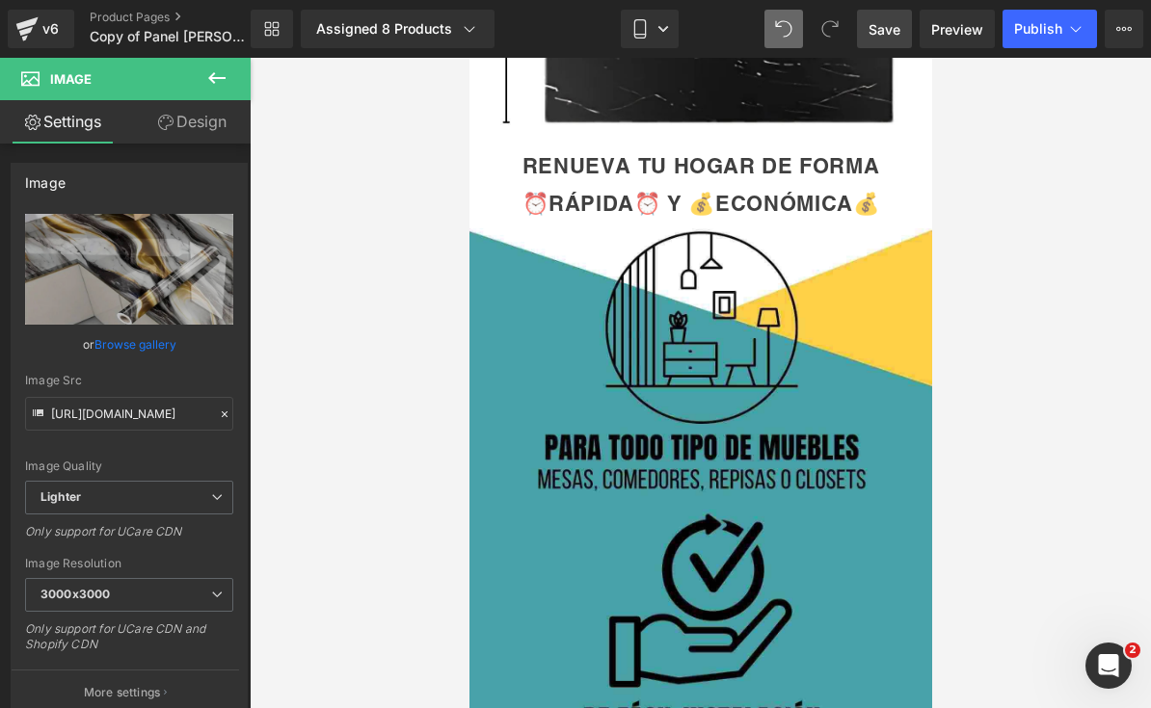
click at [217, 86] on icon at bounding box center [216, 77] width 23 height 23
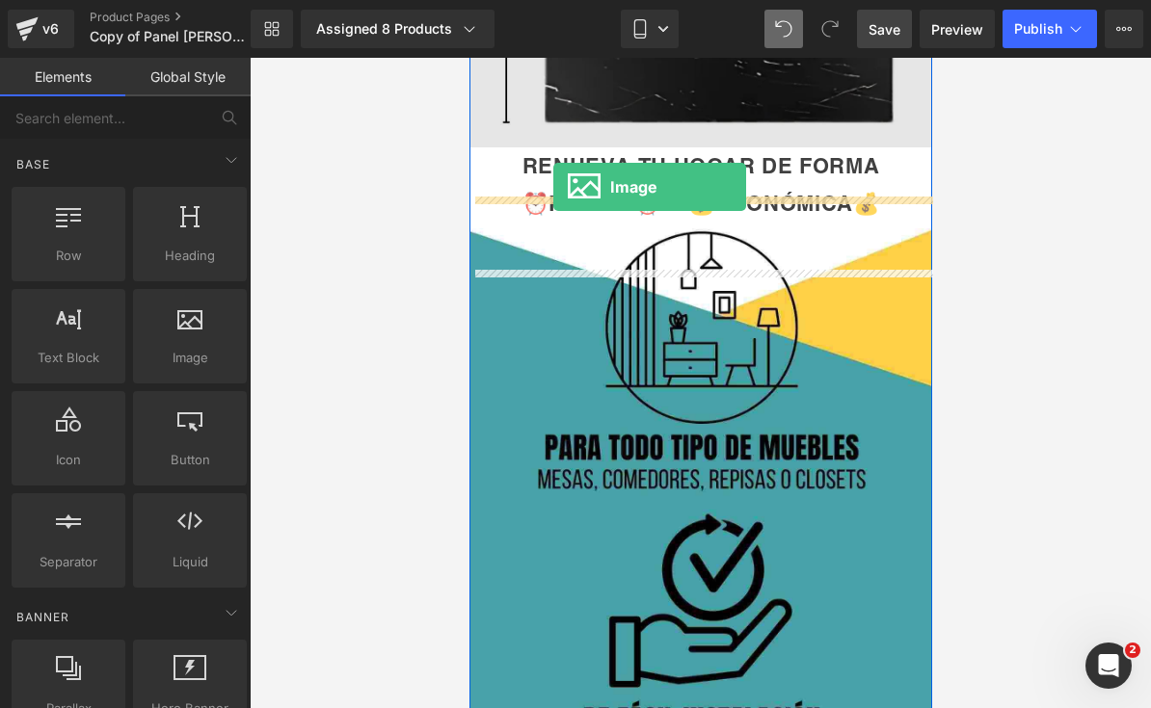
drag, startPoint x: 654, startPoint y: 366, endPoint x: 552, endPoint y: 187, distance: 206.3
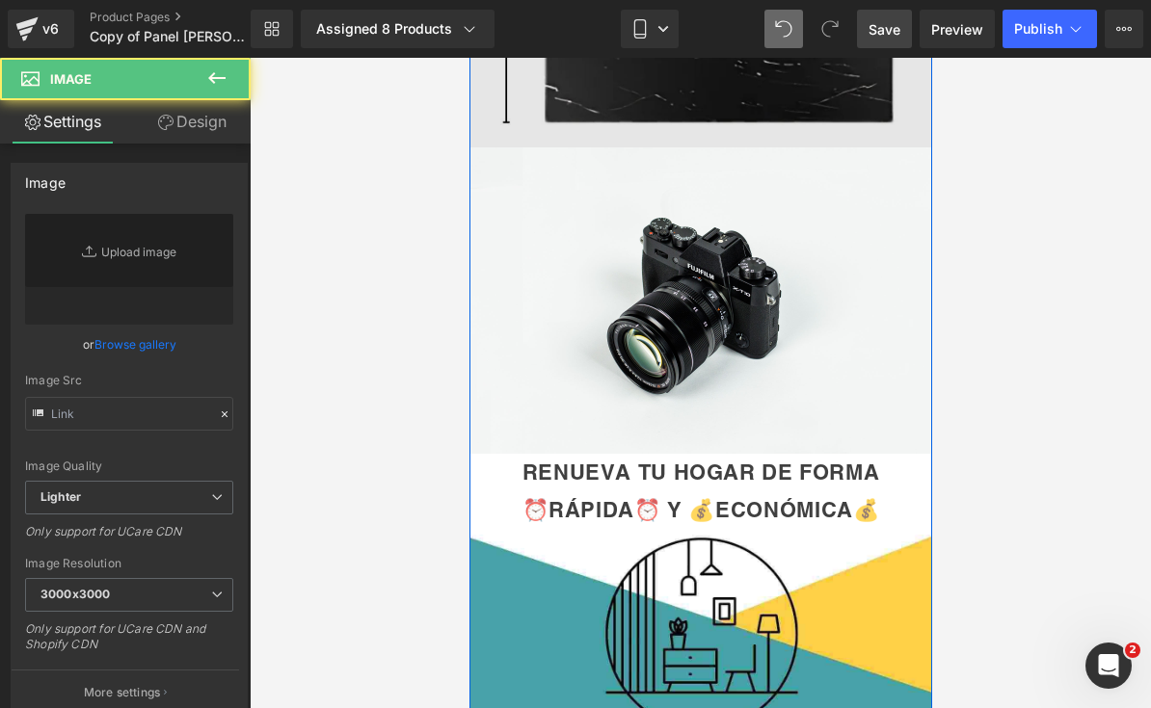
type input "//[DOMAIN_NAME][URL]"
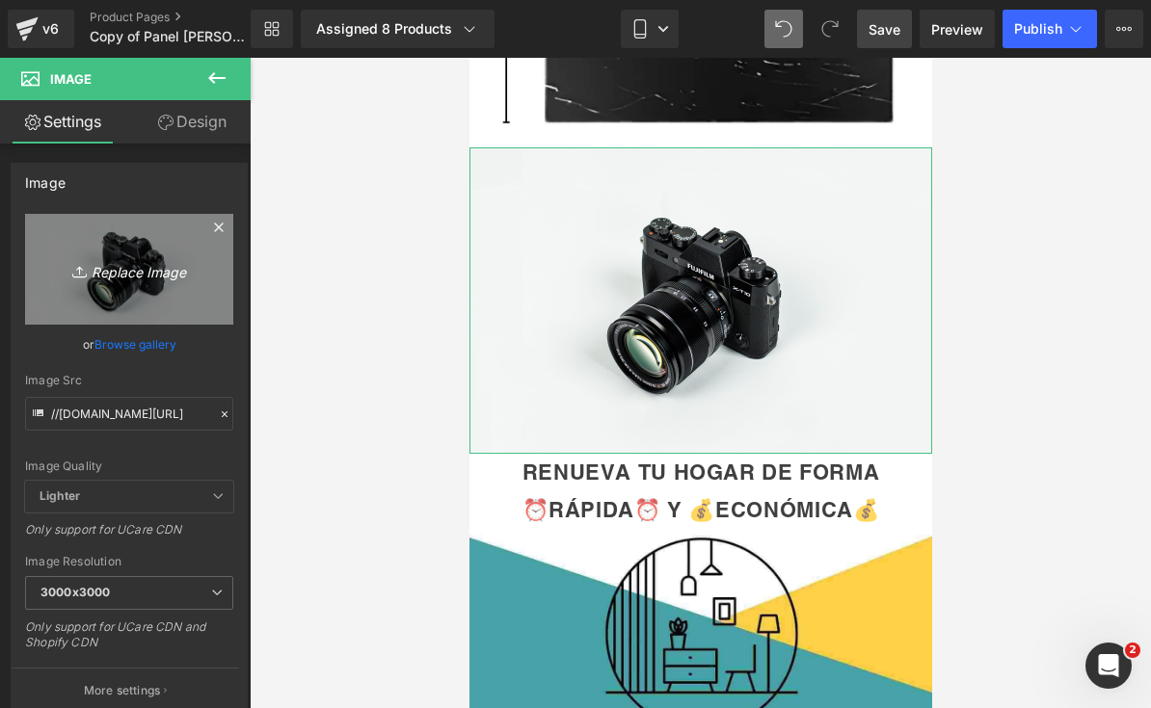
click at [161, 263] on icon "Replace Image" at bounding box center [129, 269] width 154 height 24
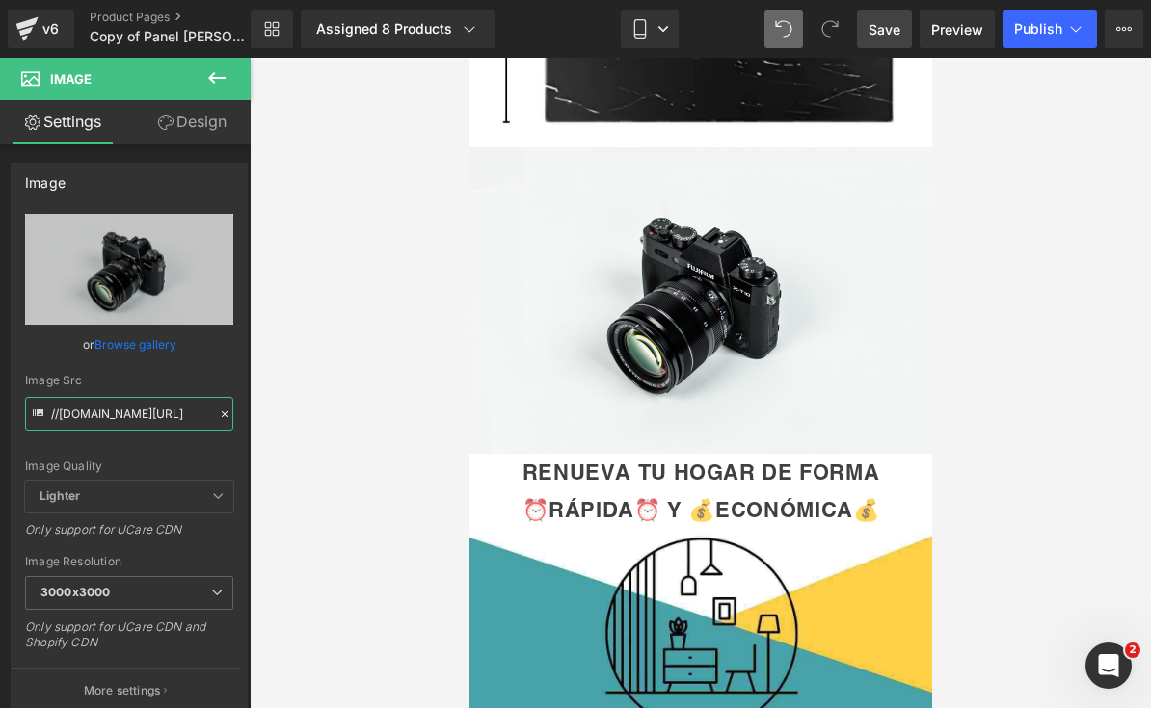
click at [230, 403] on input "//[DOMAIN_NAME][URL]" at bounding box center [129, 414] width 208 height 34
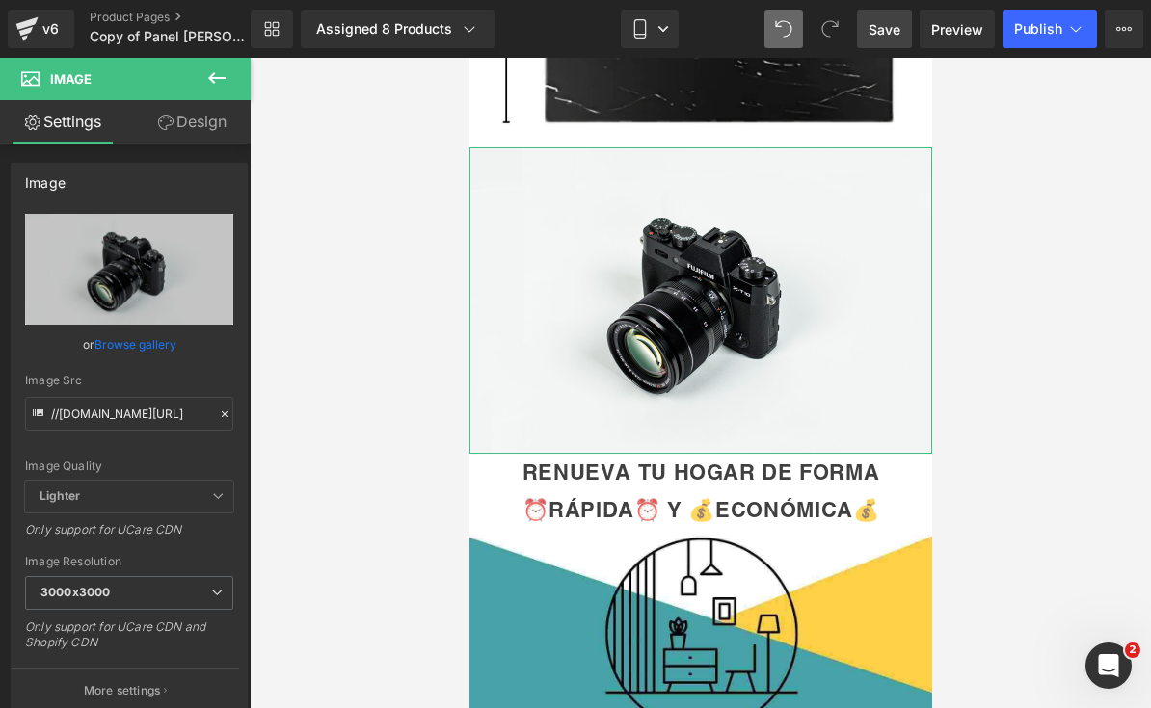
click at [226, 422] on div at bounding box center [224, 415] width 17 height 22
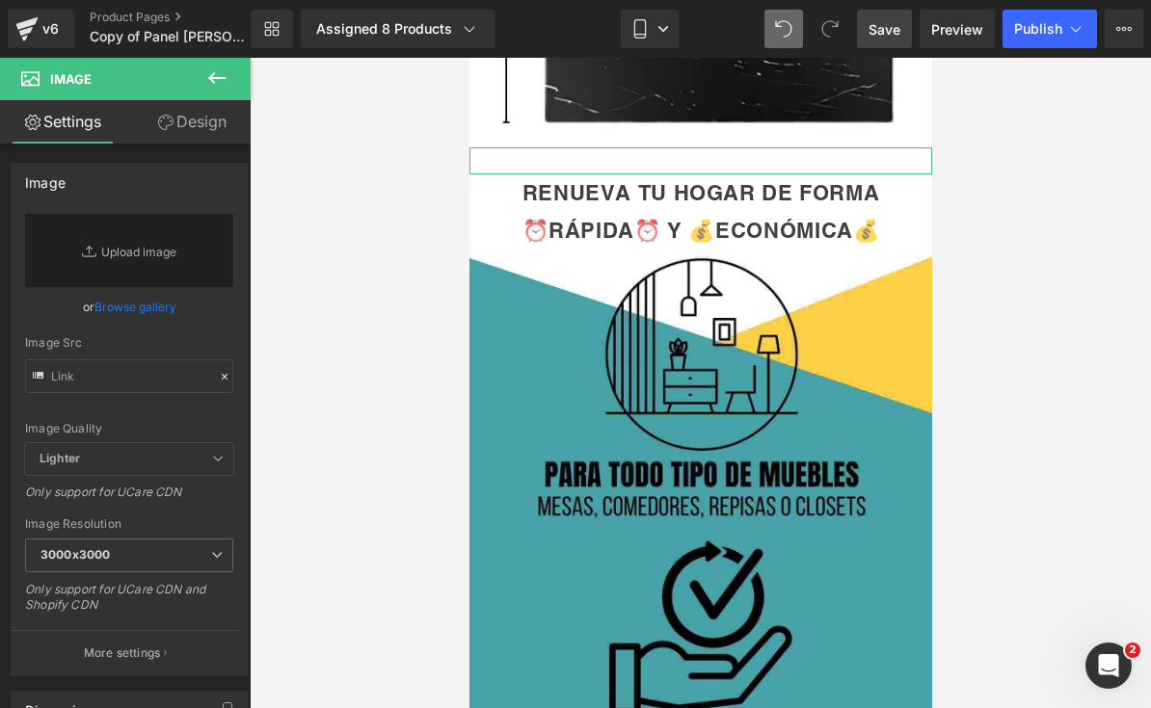
click at [223, 411] on div "Image Quality Lighter Lightest Lighter Lighter Lightest Only support for UCare …" at bounding box center [129, 328] width 208 height 229
click at [186, 388] on input "text" at bounding box center [129, 376] width 208 height 34
paste input "[URL][DOMAIN_NAME]"
type input "[URL][DOMAIN_NAME]"
click at [699, 174] on img at bounding box center [699, 174] width 463 height 0
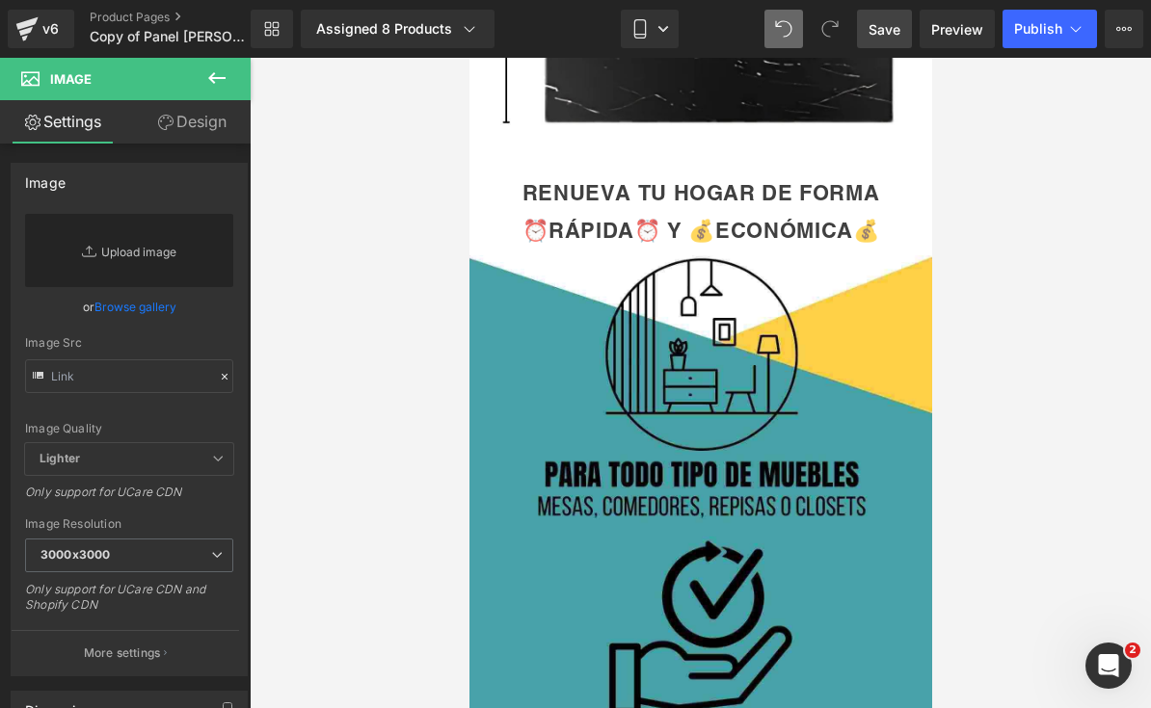
click at [158, 256] on link "Replace Image" at bounding box center [129, 250] width 208 height 73
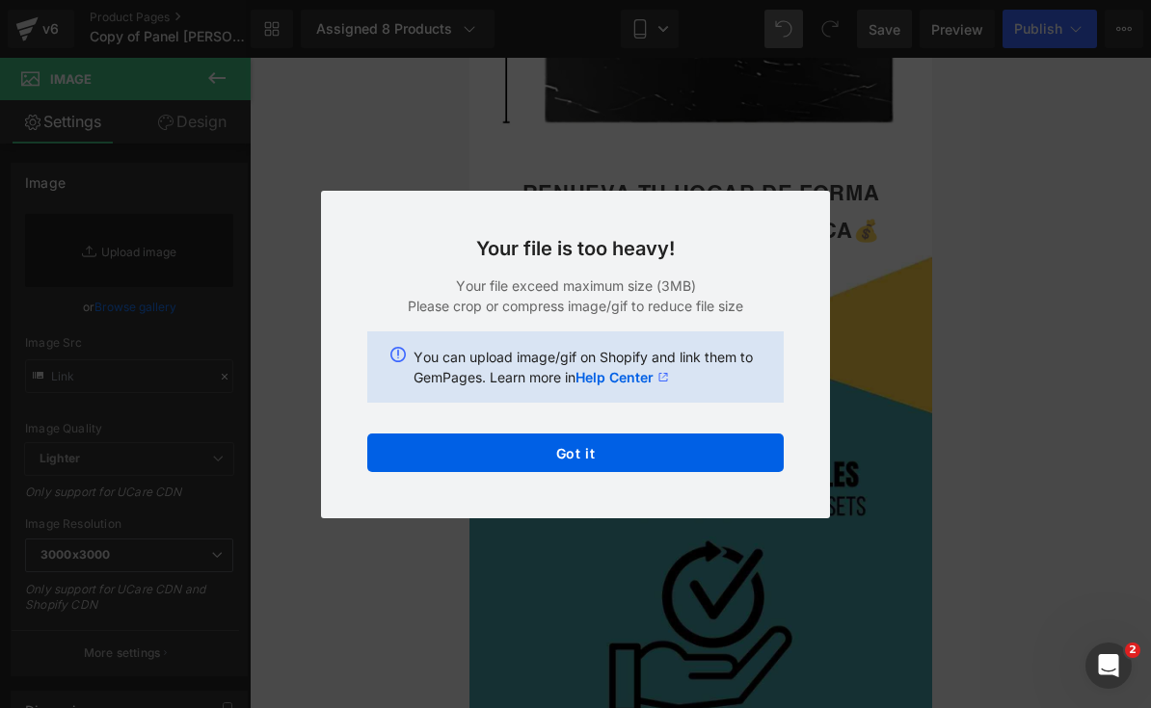
click at [749, 498] on div "Your file is too heavy! Your file exceed maximum size (3MB) Please crop or comp…" at bounding box center [575, 355] width 509 height 328
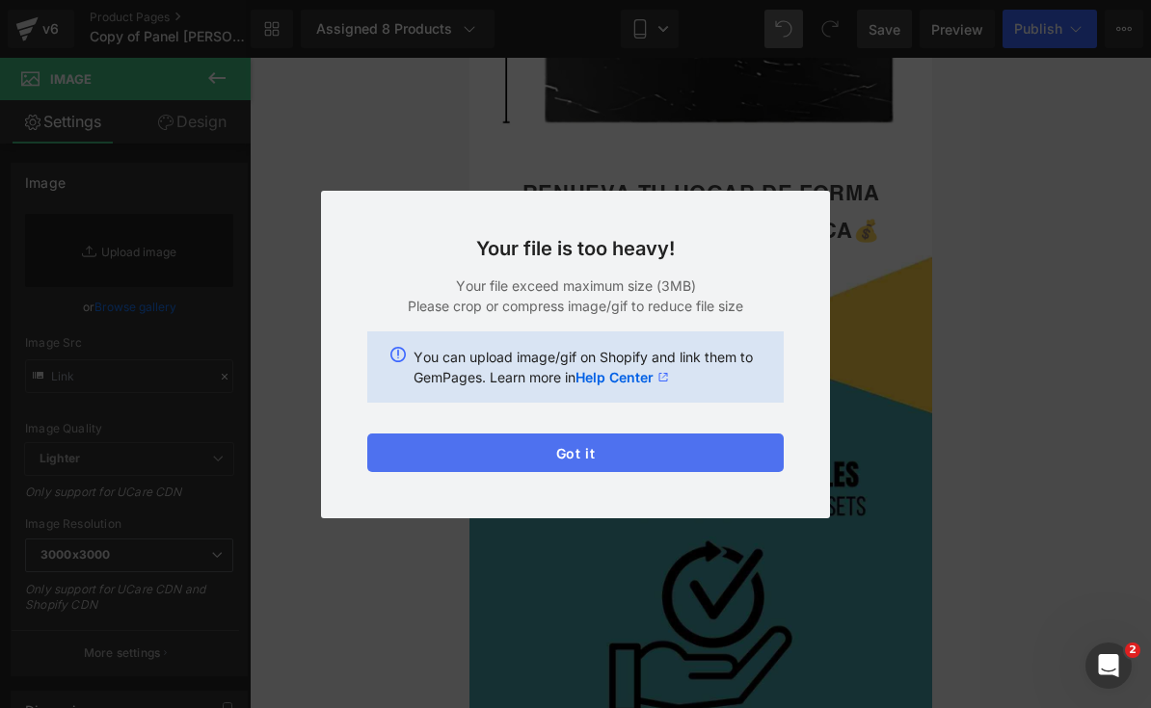
click at [739, 448] on button "Got it" at bounding box center [575, 453] width 416 height 39
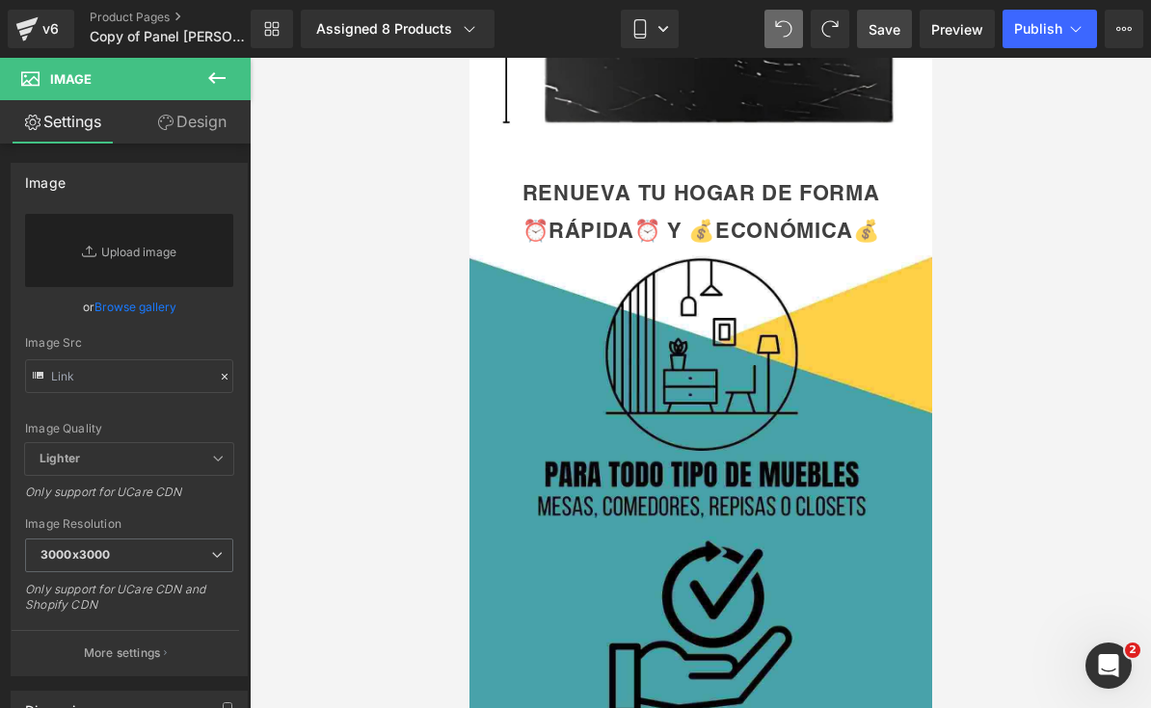
type input "//[DOMAIN_NAME][URL]"
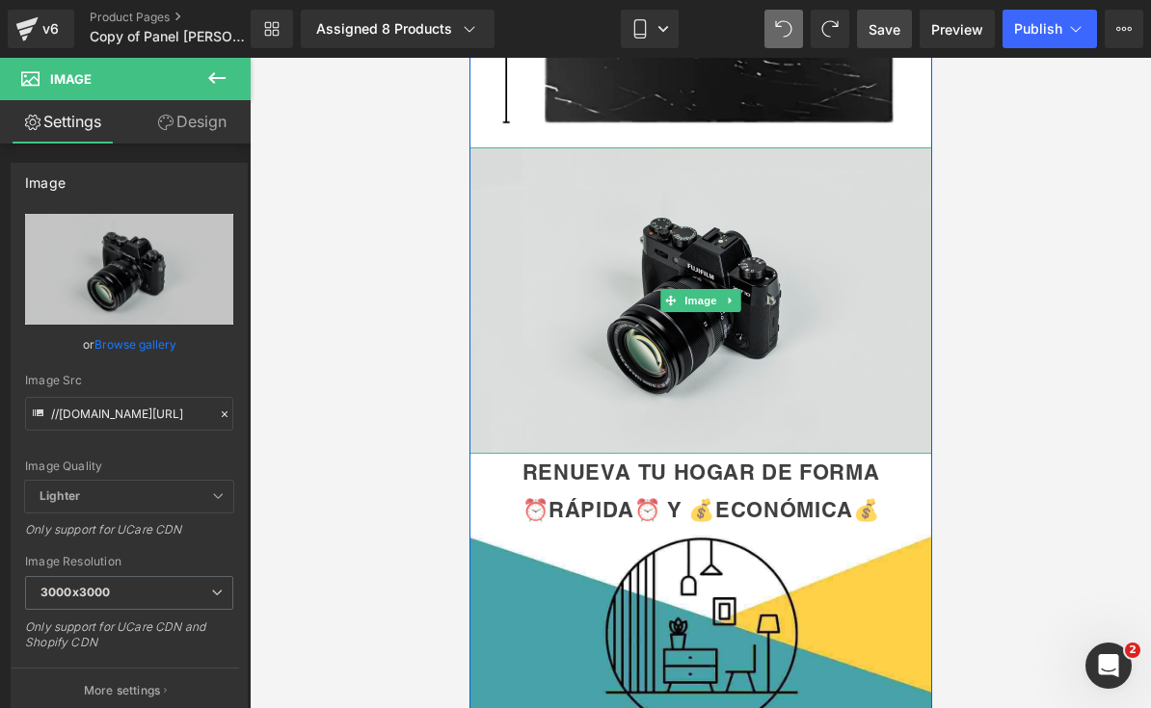
click at [670, 320] on img at bounding box center [699, 300] width 463 height 306
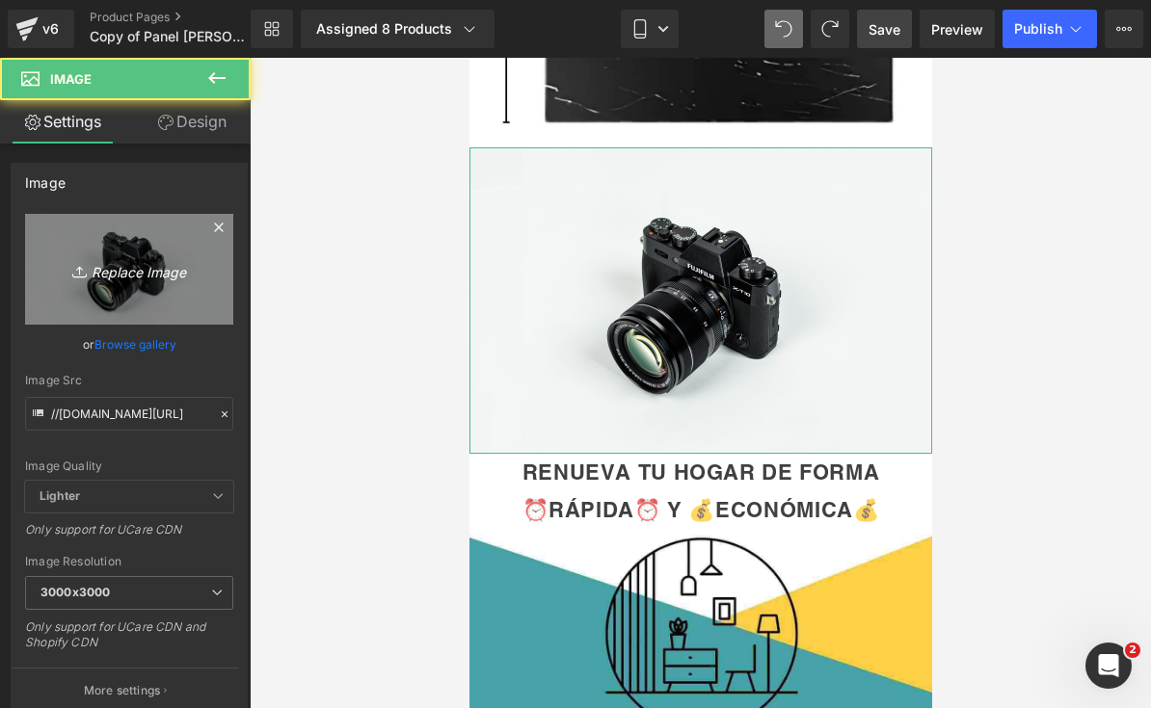
click at [171, 253] on link "Replace Image" at bounding box center [129, 269] width 208 height 111
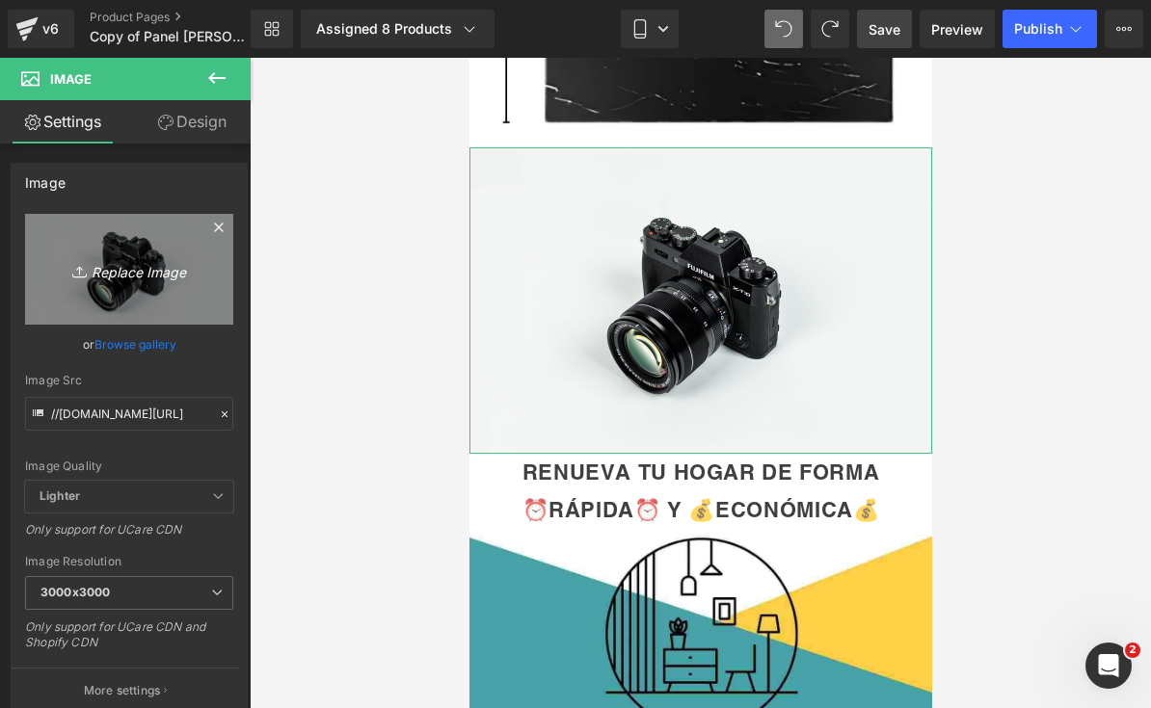
type input "C:\fakepath\IMG_7659.gif"
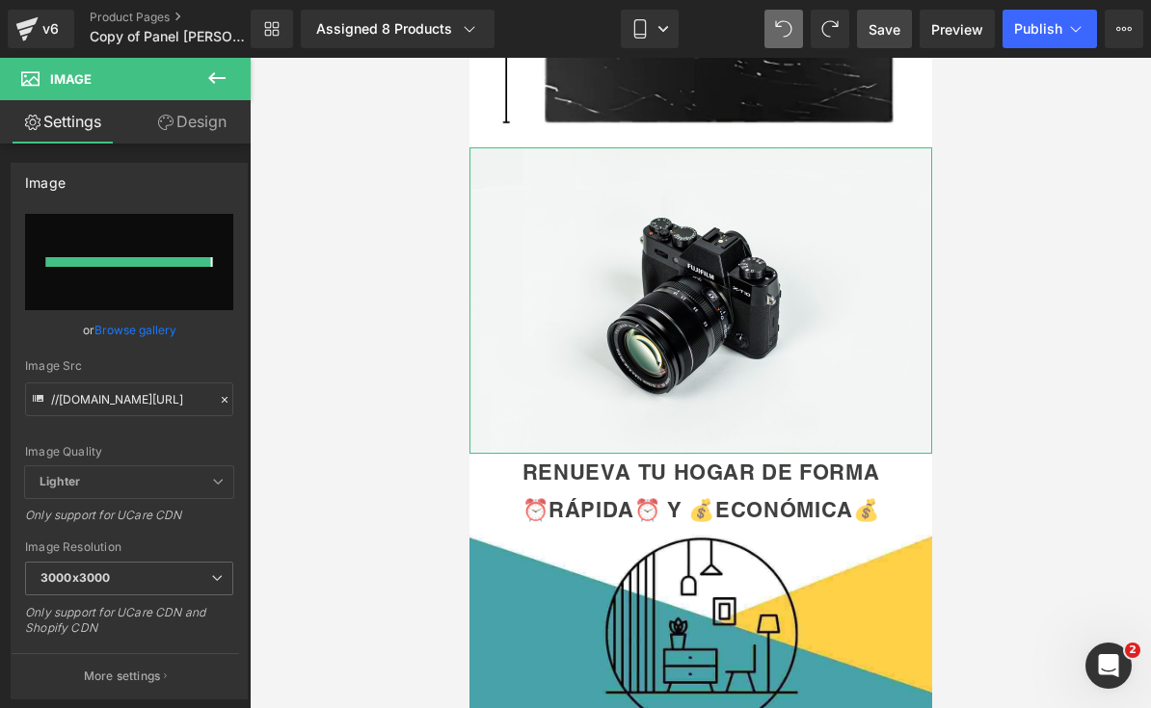
type input "[URL][DOMAIN_NAME]"
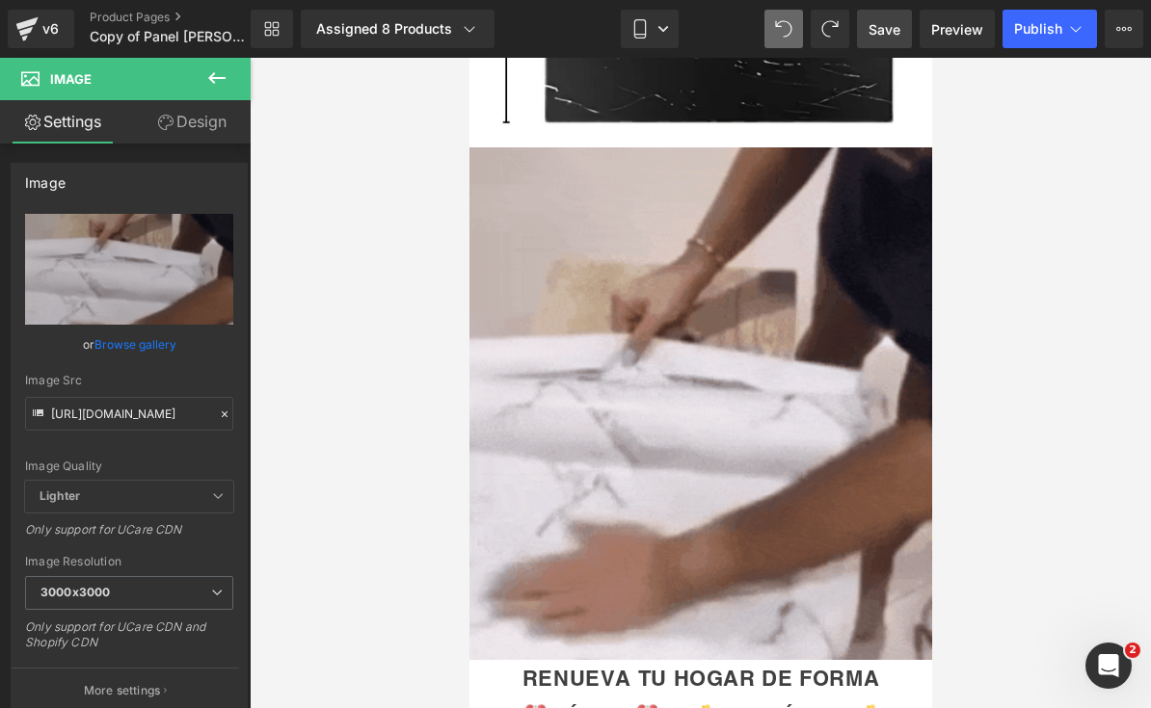
click at [889, 33] on span "Save" at bounding box center [884, 29] width 32 height 20
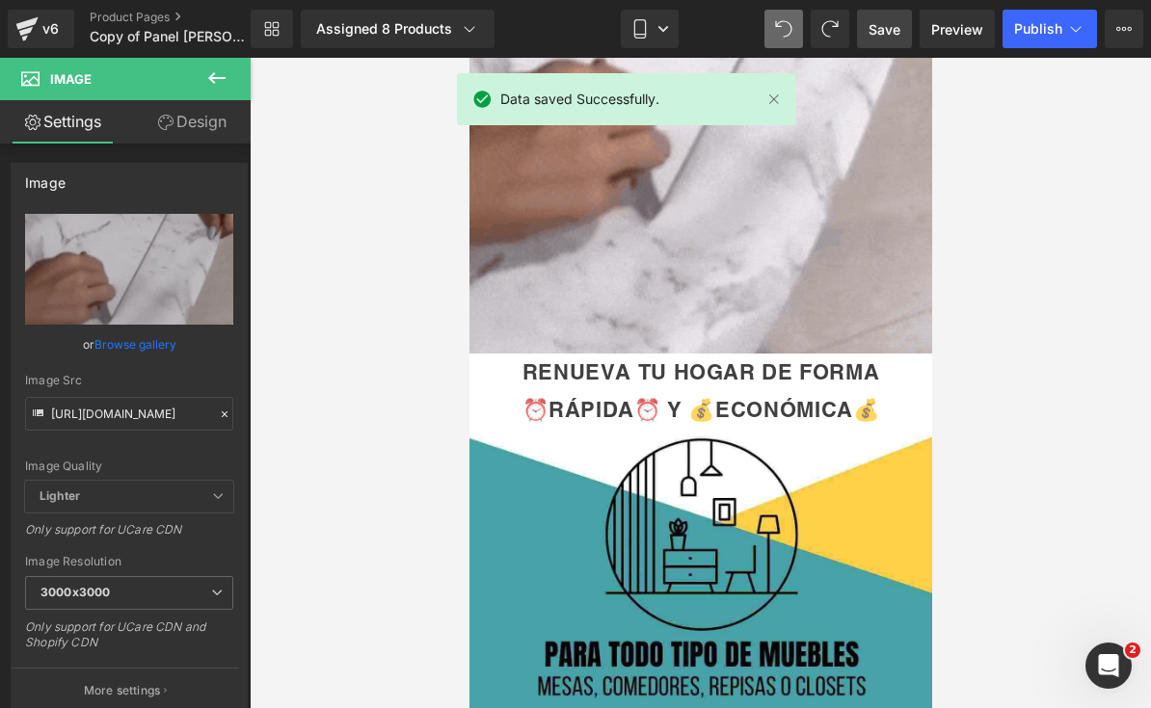
scroll to position [2671, 0]
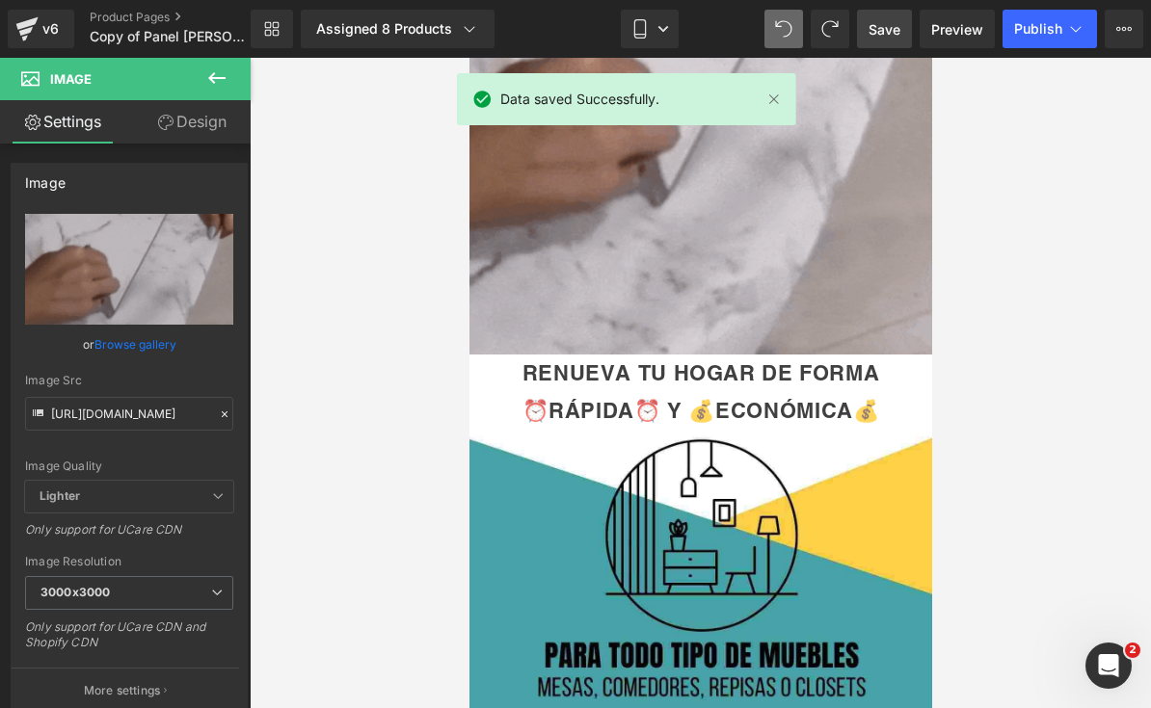
click at [854, 268] on img at bounding box center [699, 98] width 463 height 513
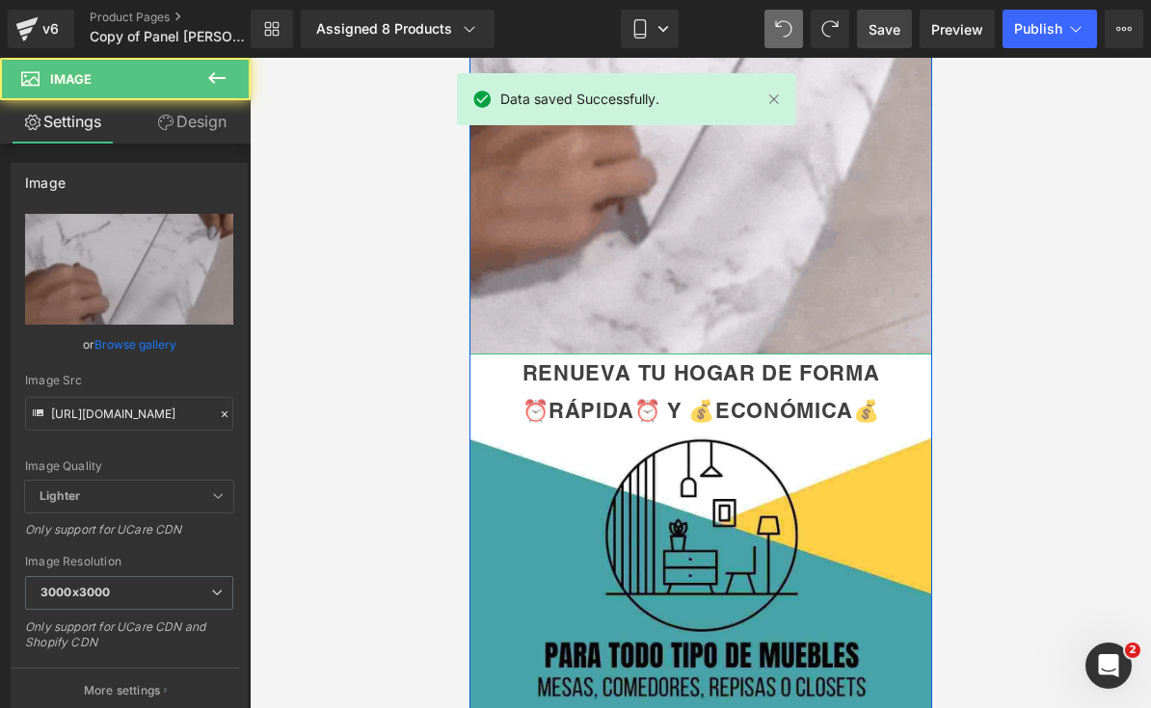
click at [200, 128] on link "Design" at bounding box center [191, 121] width 125 height 43
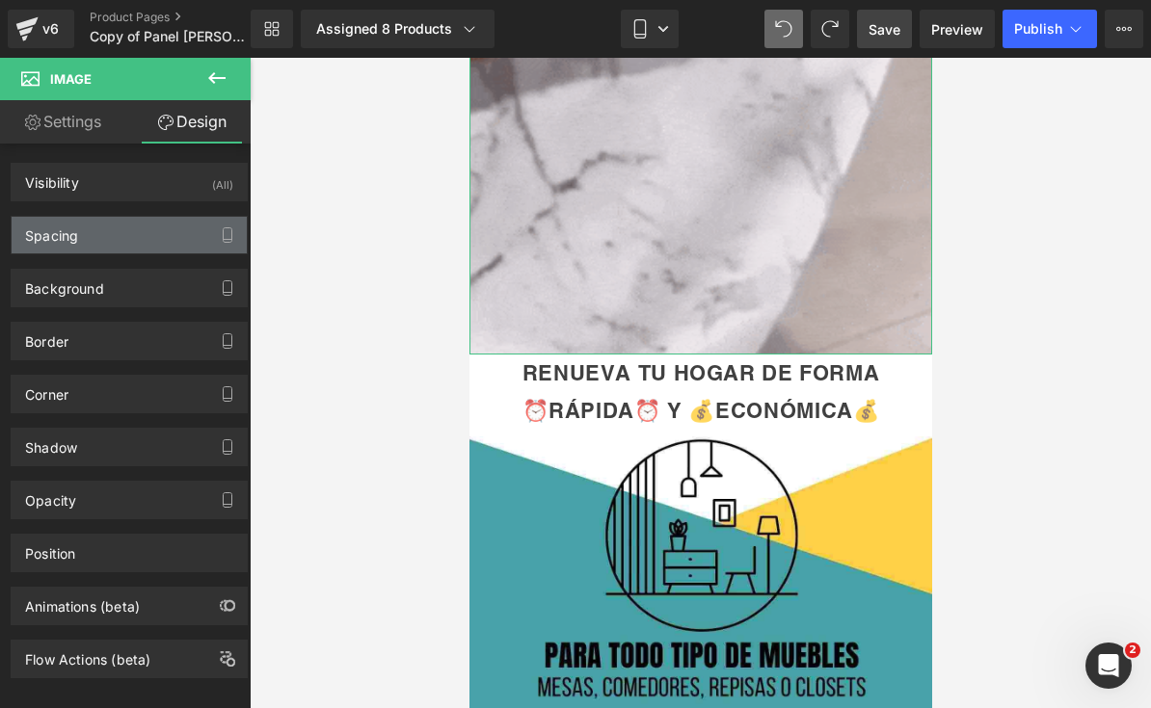
click at [42, 237] on div "Spacing" at bounding box center [51, 230] width 53 height 27
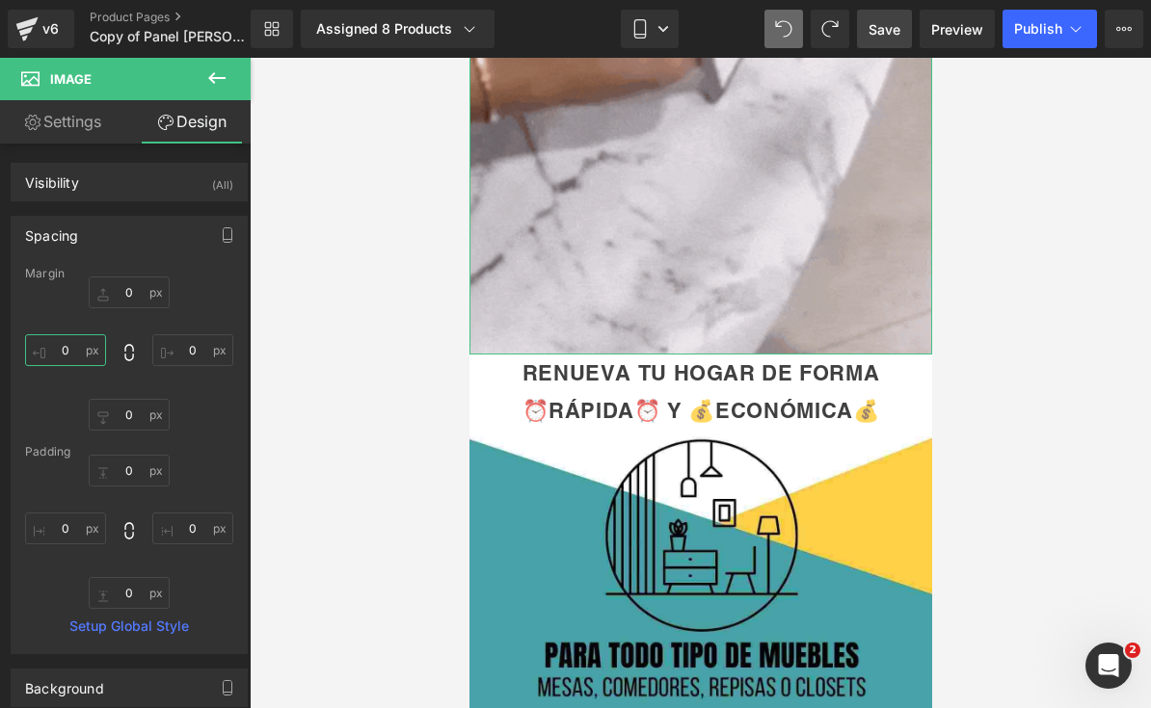
click at [62, 341] on input "0" at bounding box center [65, 350] width 81 height 32
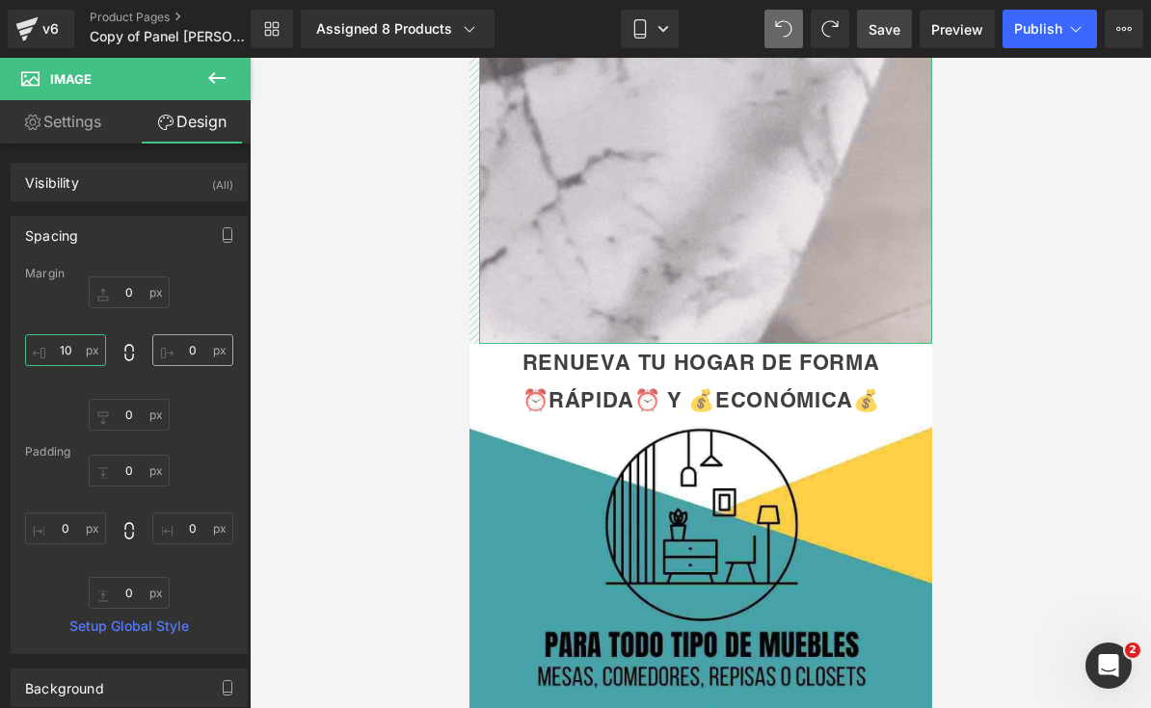
type input "10"
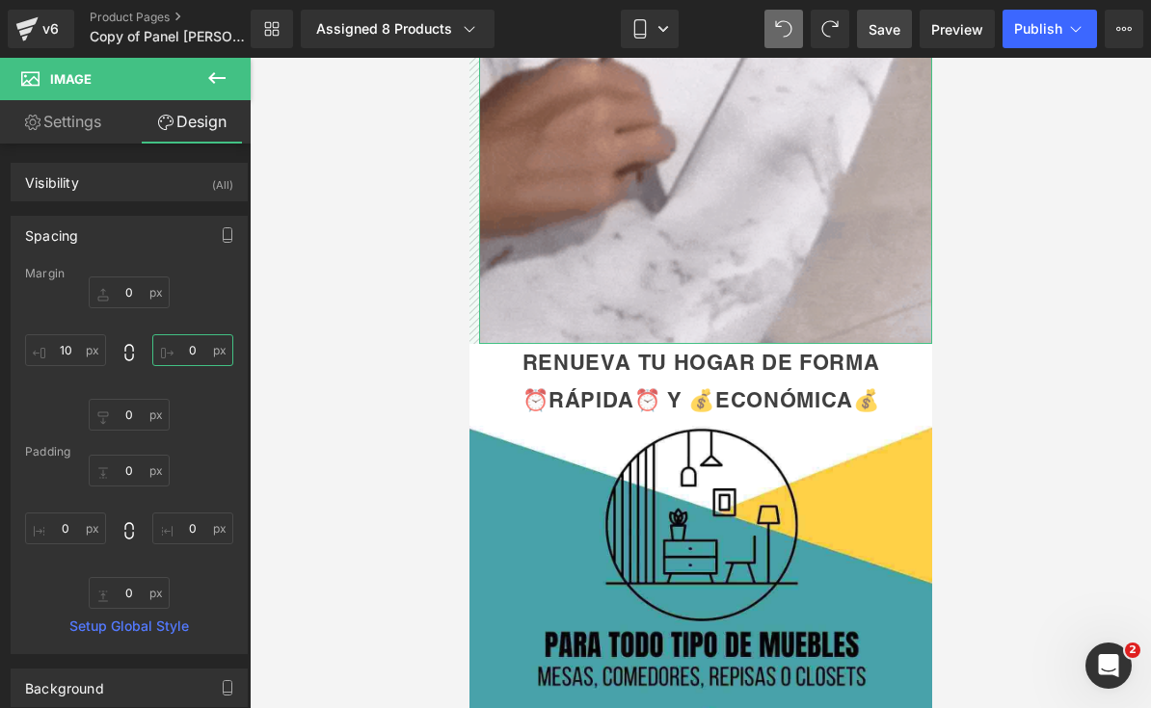
click at [202, 345] on input "0" at bounding box center [192, 350] width 81 height 32
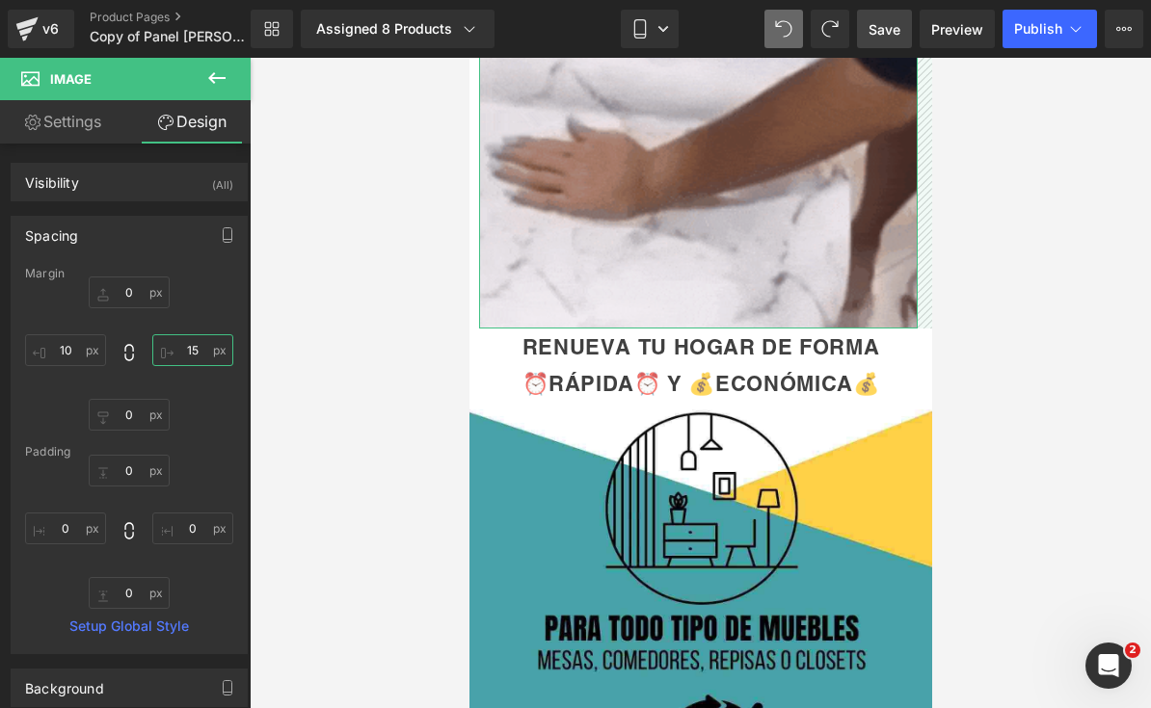
type input "1"
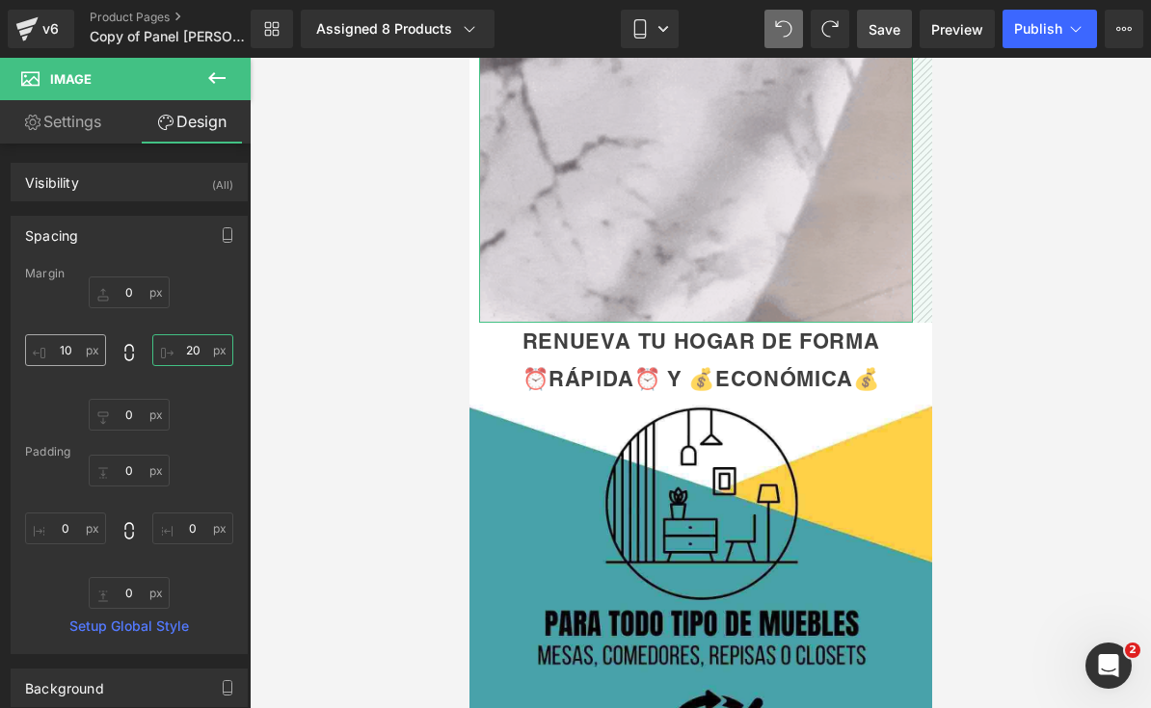
type input "20"
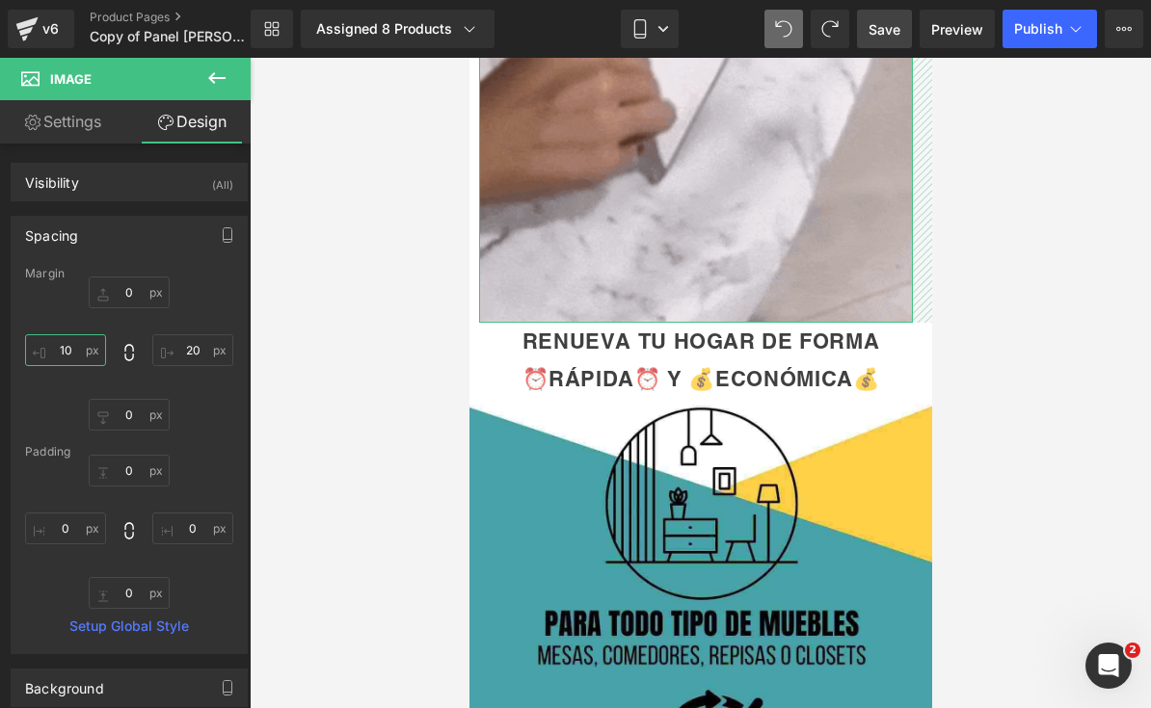
click at [87, 342] on input "10" at bounding box center [65, 350] width 81 height 32
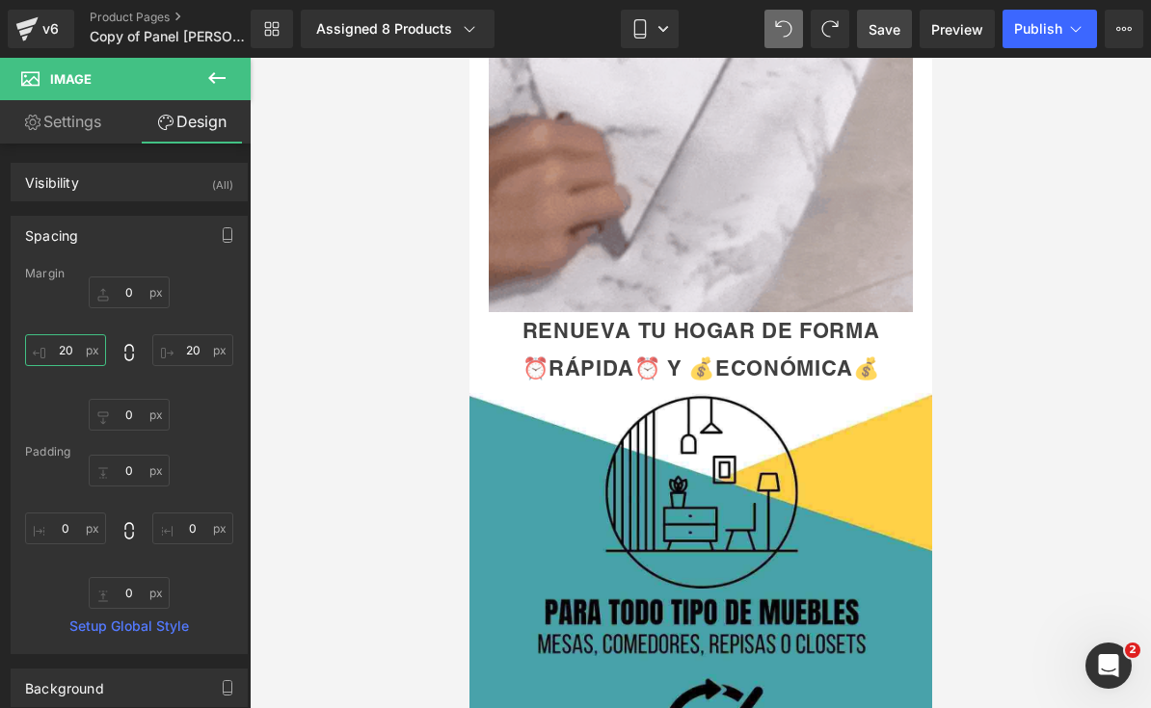
type input "20"
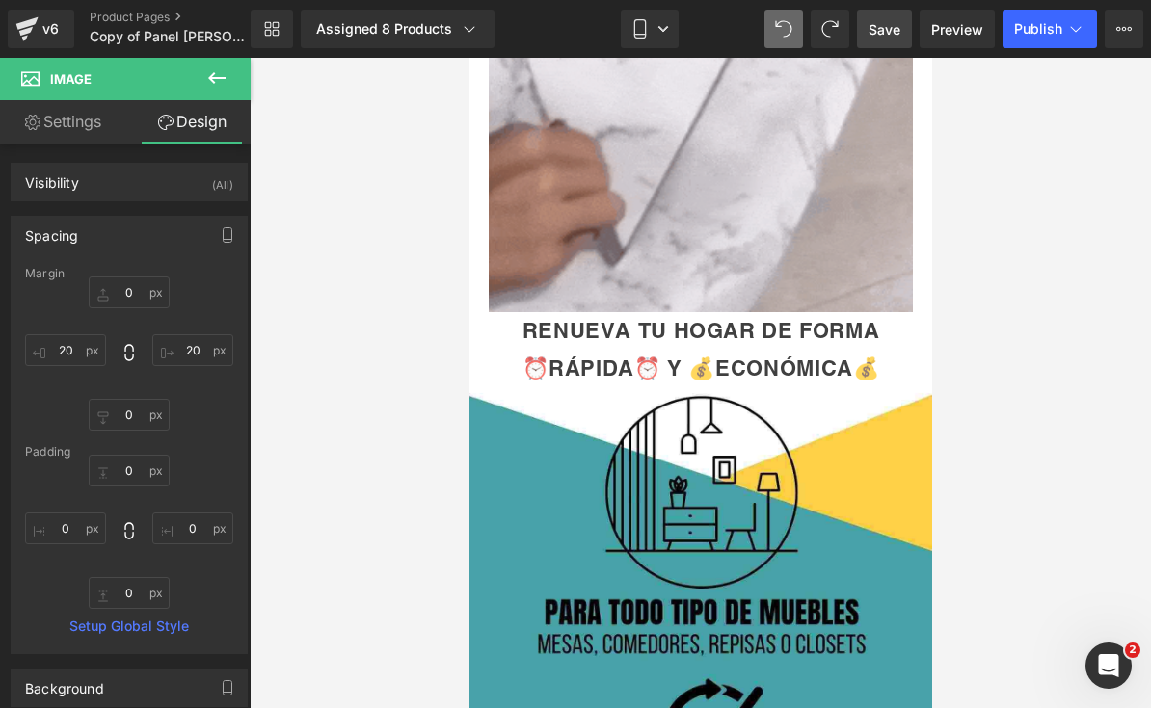
click at [881, 38] on span "Save" at bounding box center [884, 29] width 32 height 20
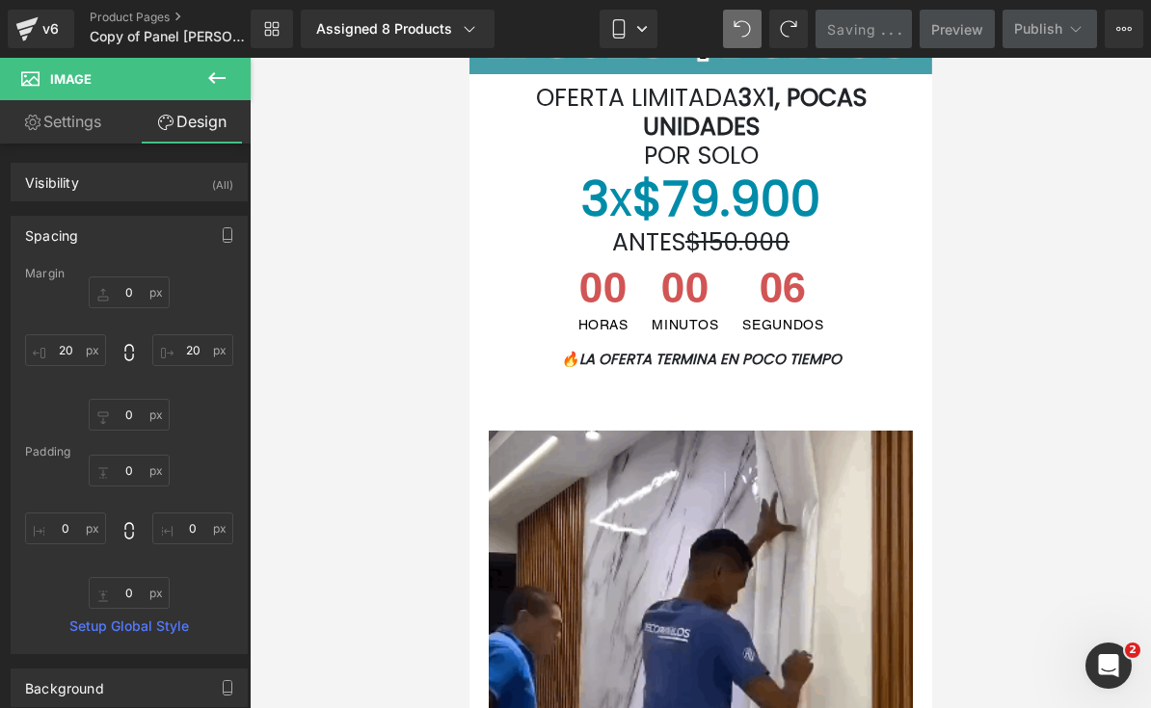
scroll to position [566, 0]
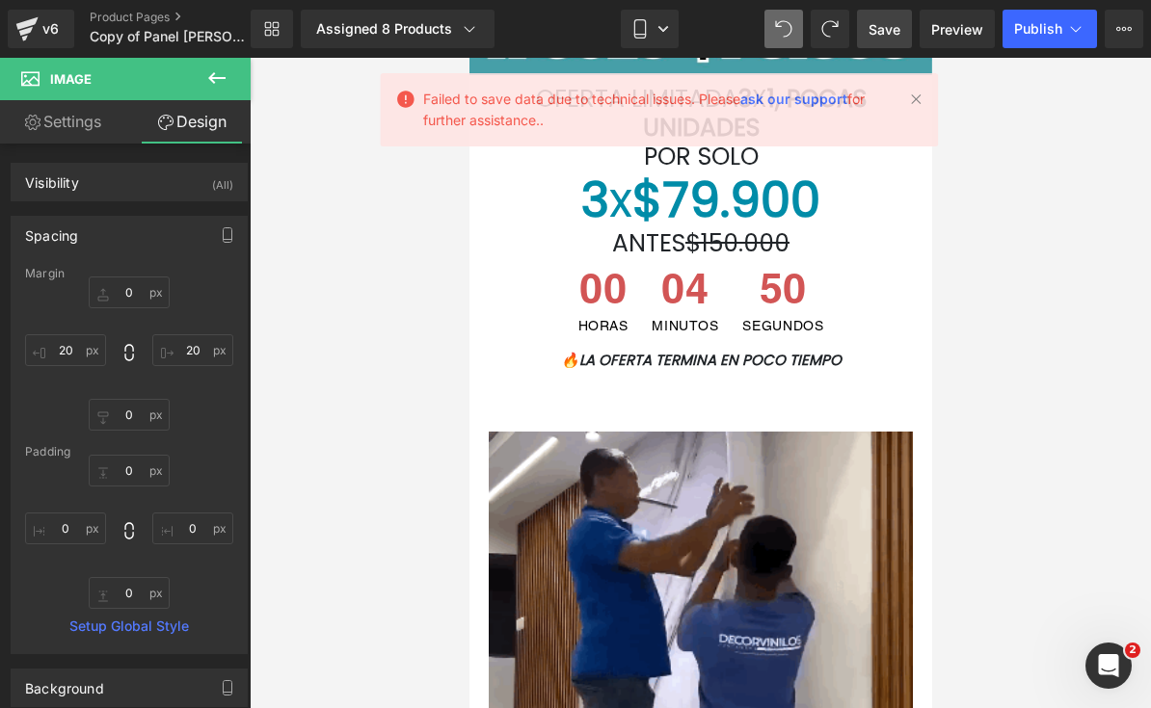
click at [895, 34] on span "Save" at bounding box center [884, 29] width 32 height 20
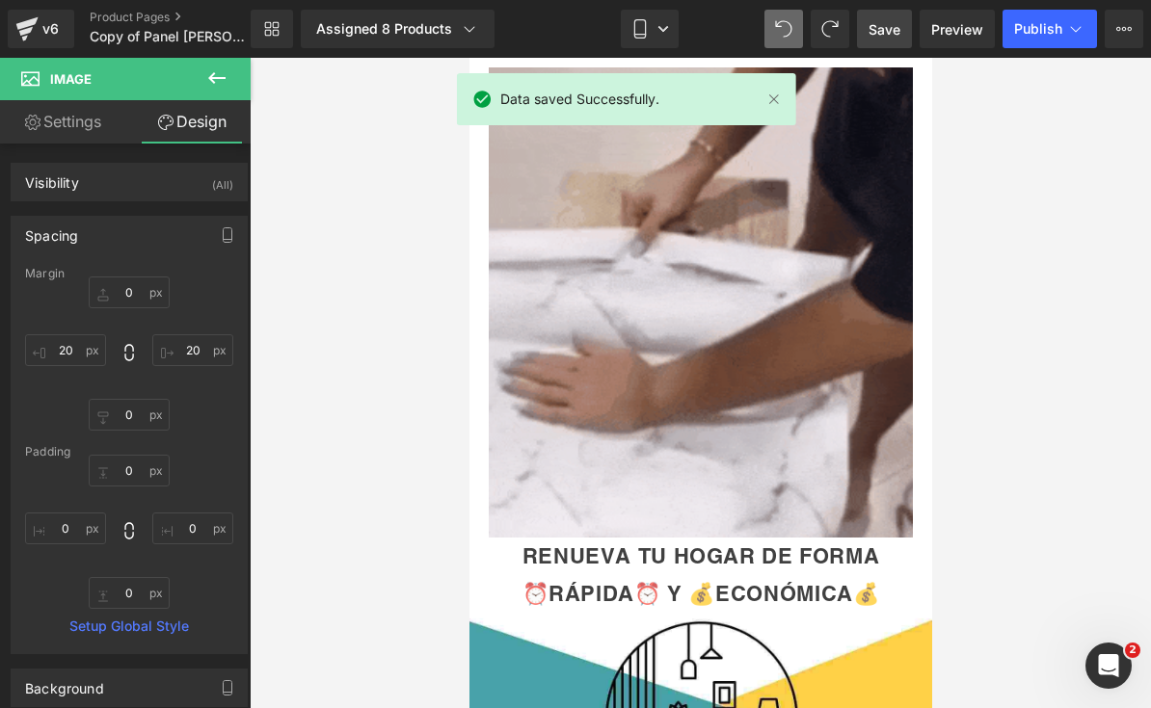
scroll to position [2479, 0]
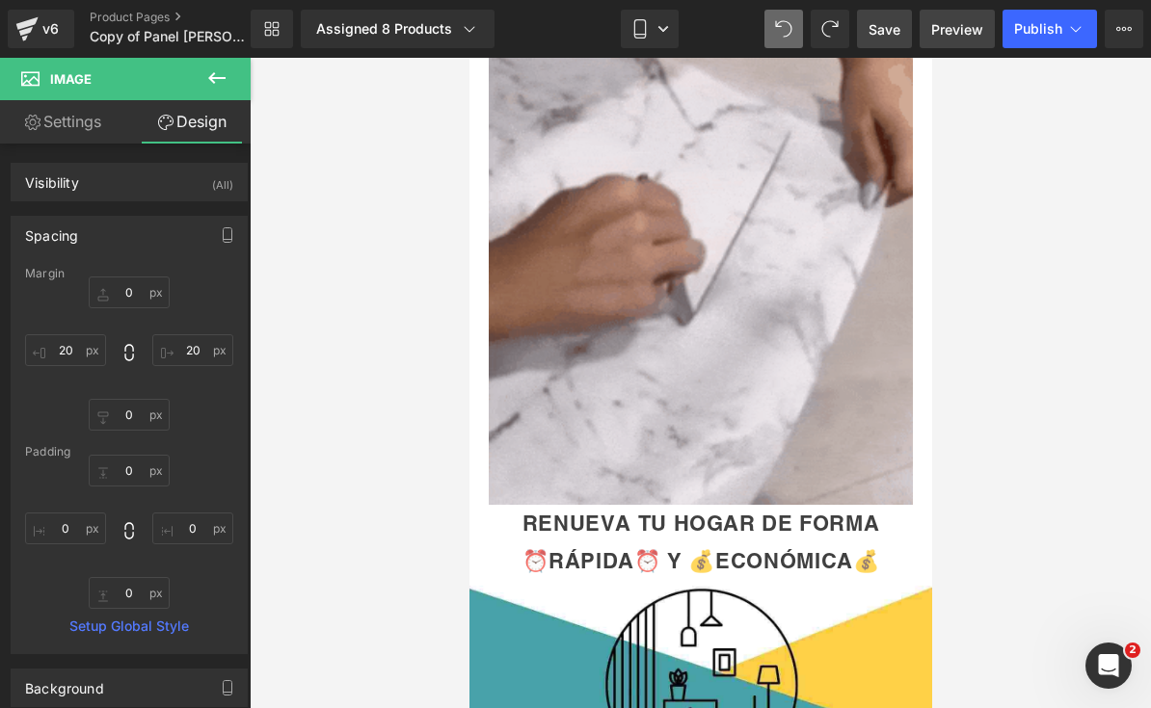
click at [957, 38] on span "Preview" at bounding box center [957, 29] width 52 height 20
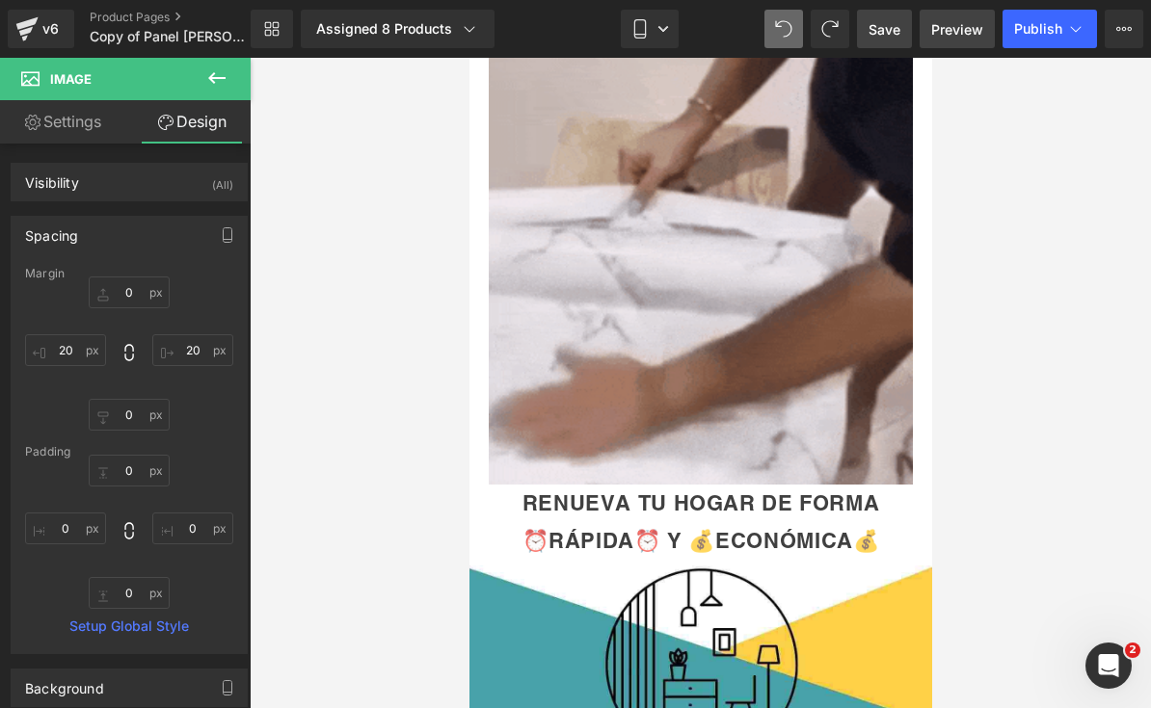
scroll to position [2500, 0]
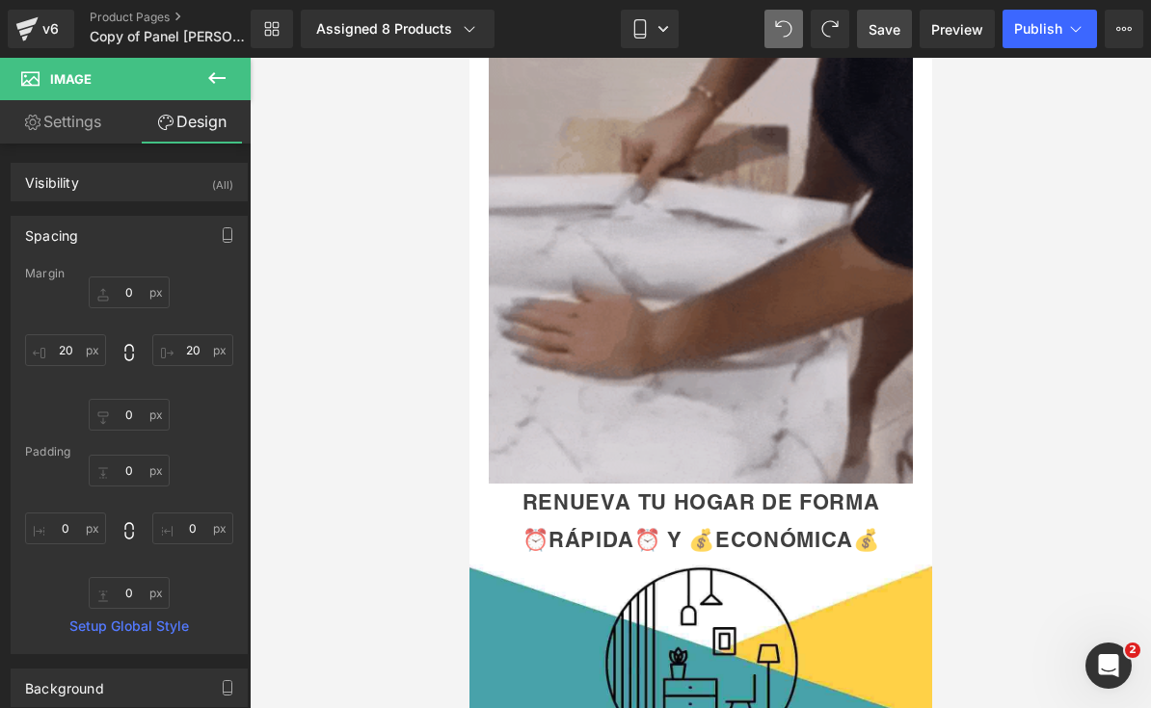
click at [814, 407] on img at bounding box center [700, 248] width 424 height 470
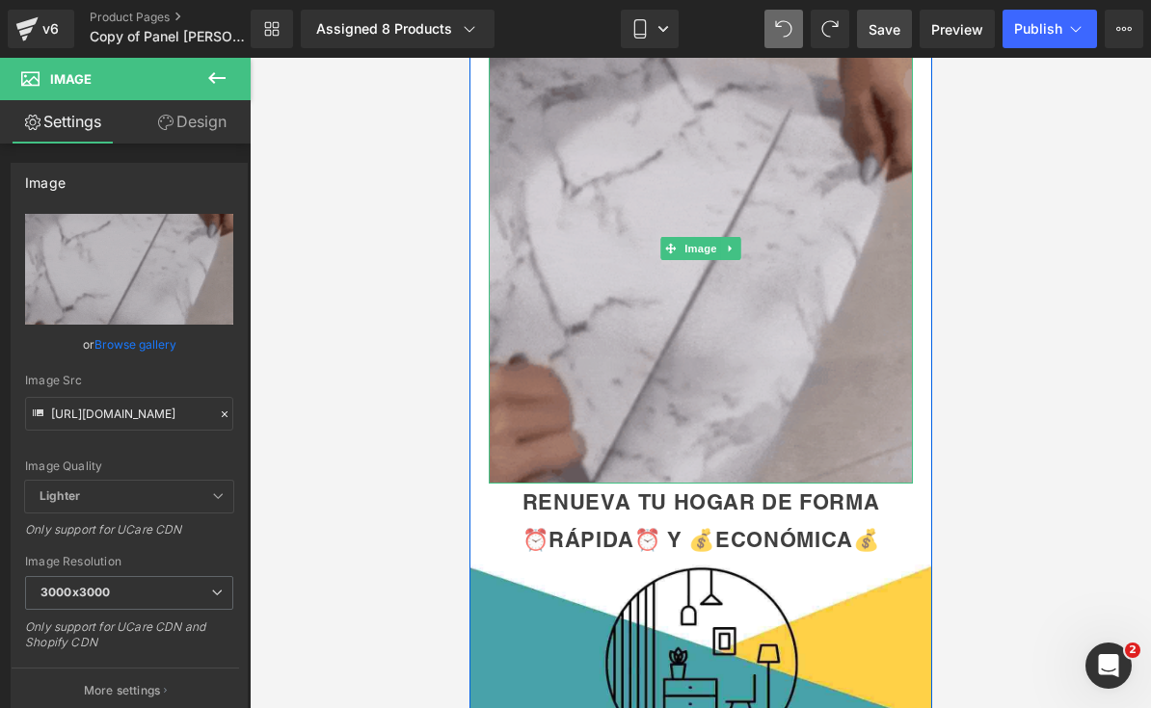
click at [803, 391] on img at bounding box center [700, 248] width 424 height 470
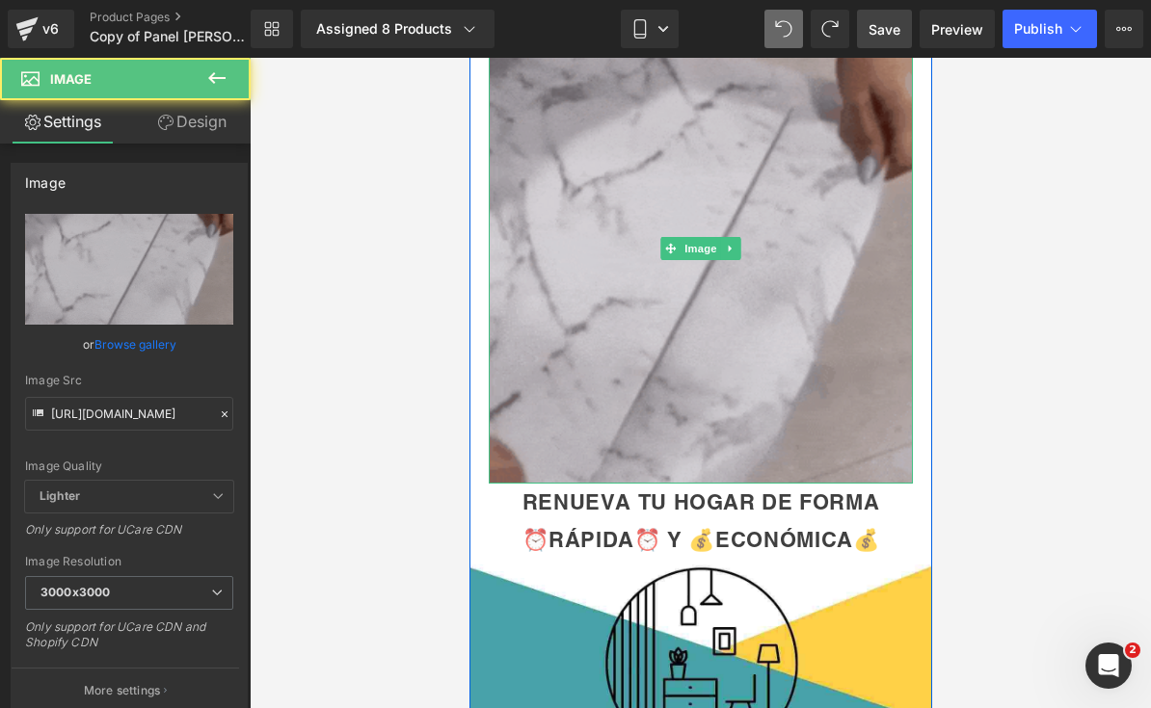
click at [802, 391] on img at bounding box center [700, 248] width 424 height 470
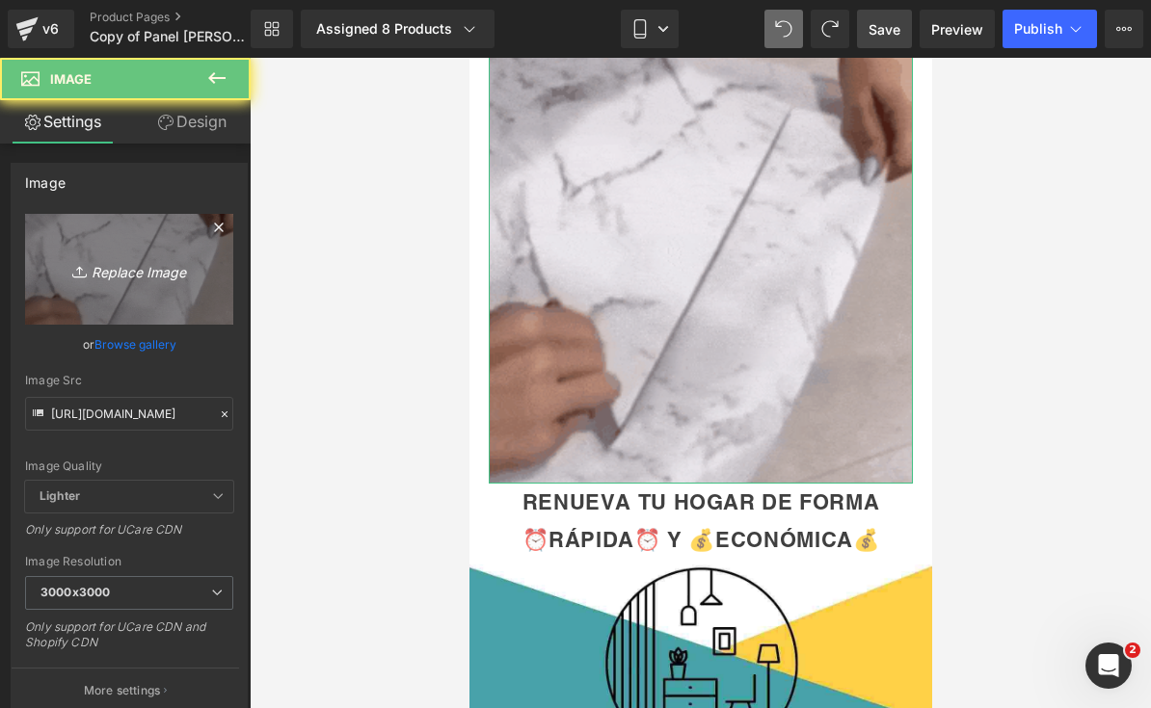
click at [67, 275] on icon "Replace Image" at bounding box center [129, 269] width 154 height 24
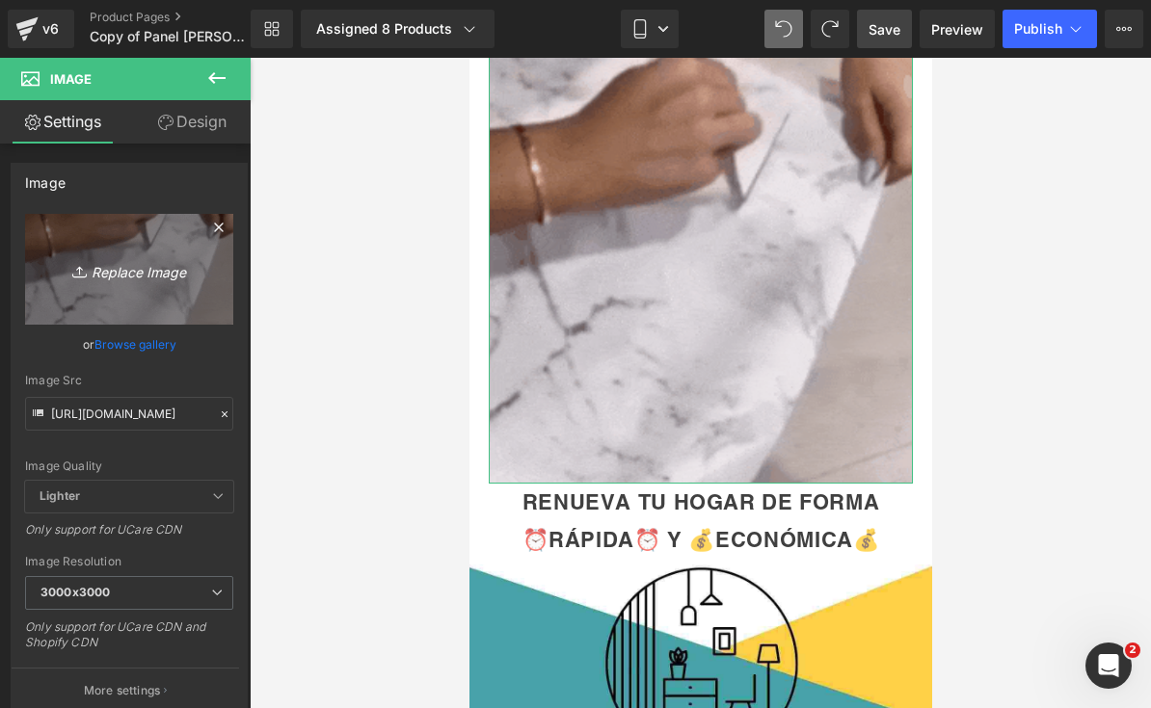
type input "C:\fakepath\GIF LANDING.gif"
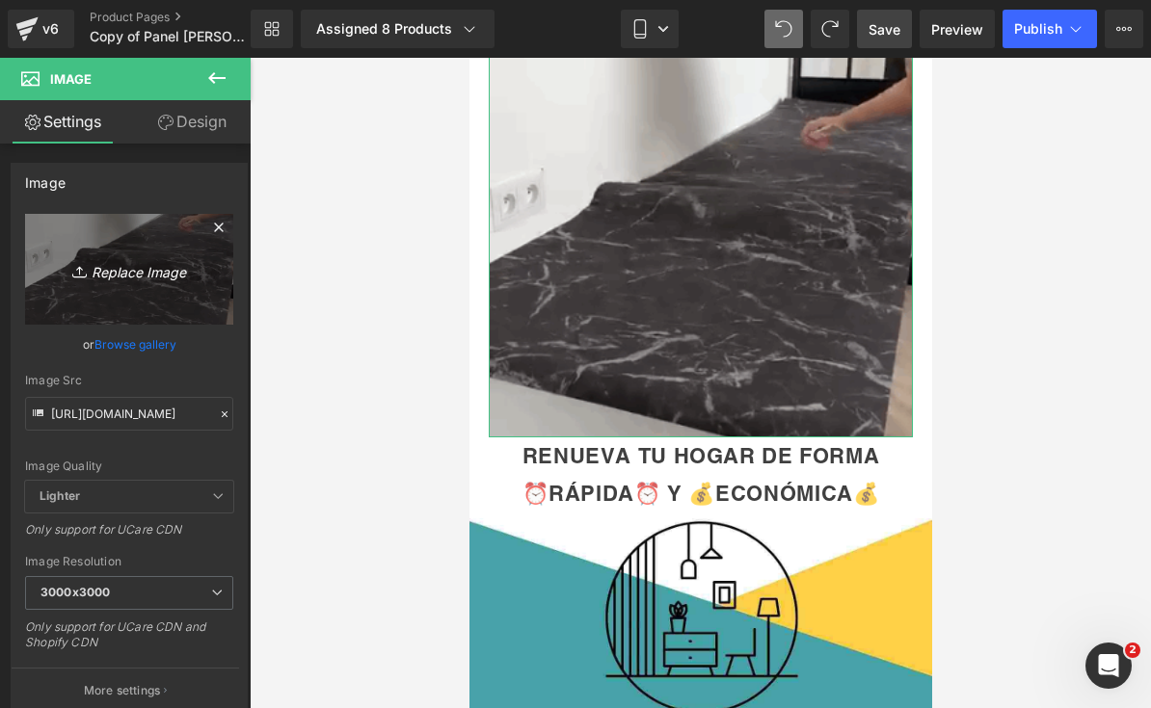
type input "[URL][DOMAIN_NAME]"
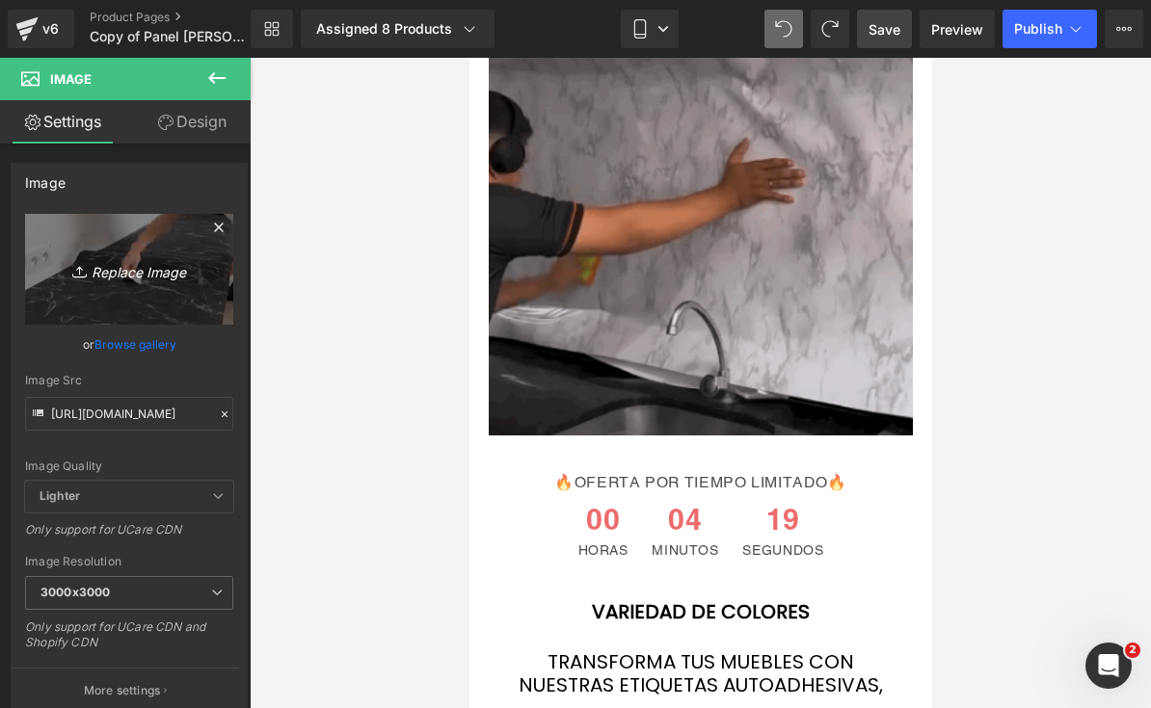
scroll to position [4555, 0]
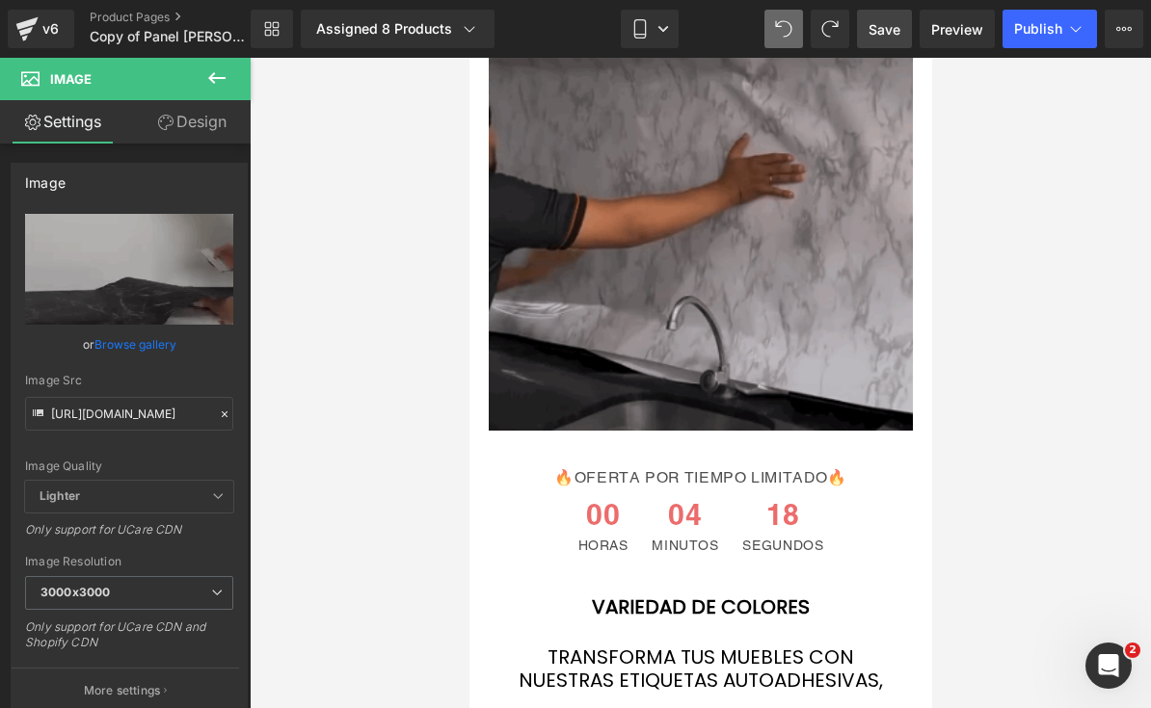
click at [813, 272] on img at bounding box center [700, 219] width 424 height 424
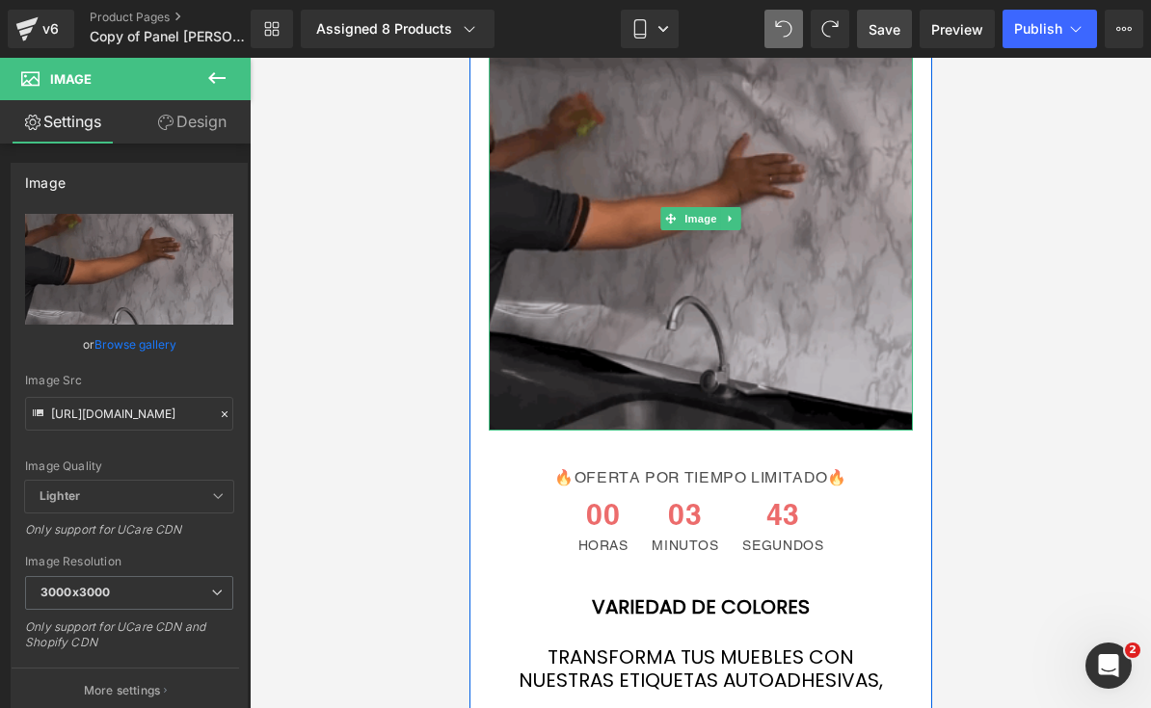
click at [795, 382] on img at bounding box center [700, 219] width 424 height 424
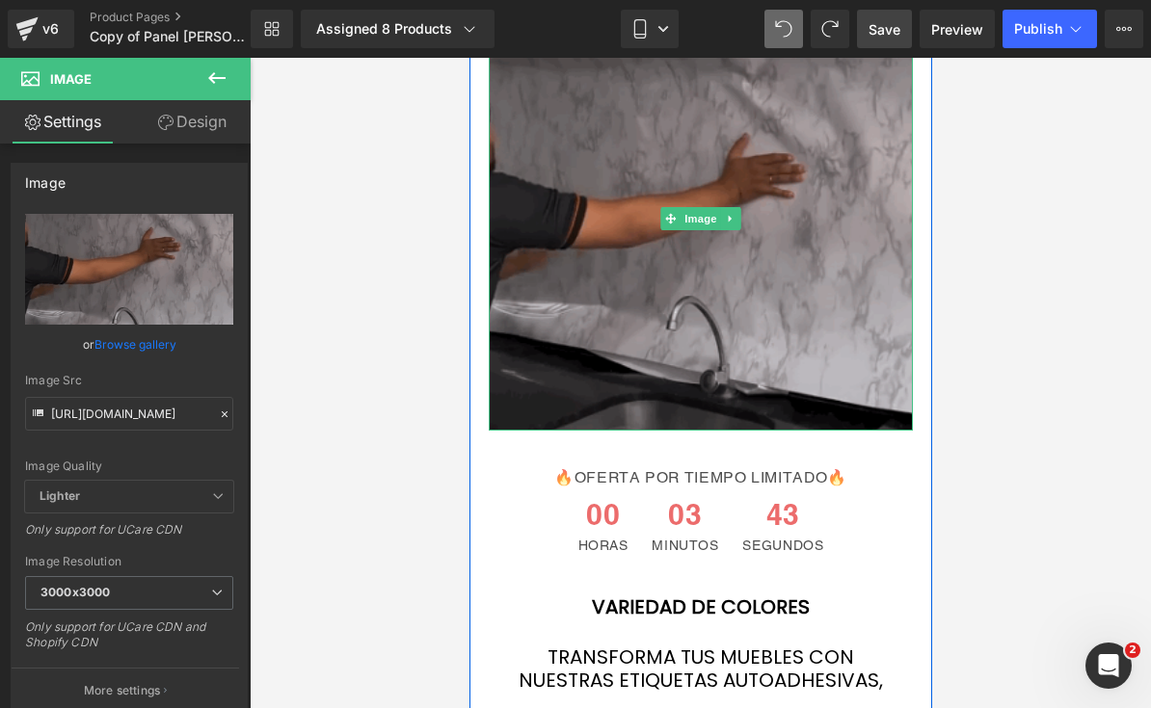
click at [795, 381] on img at bounding box center [700, 219] width 424 height 424
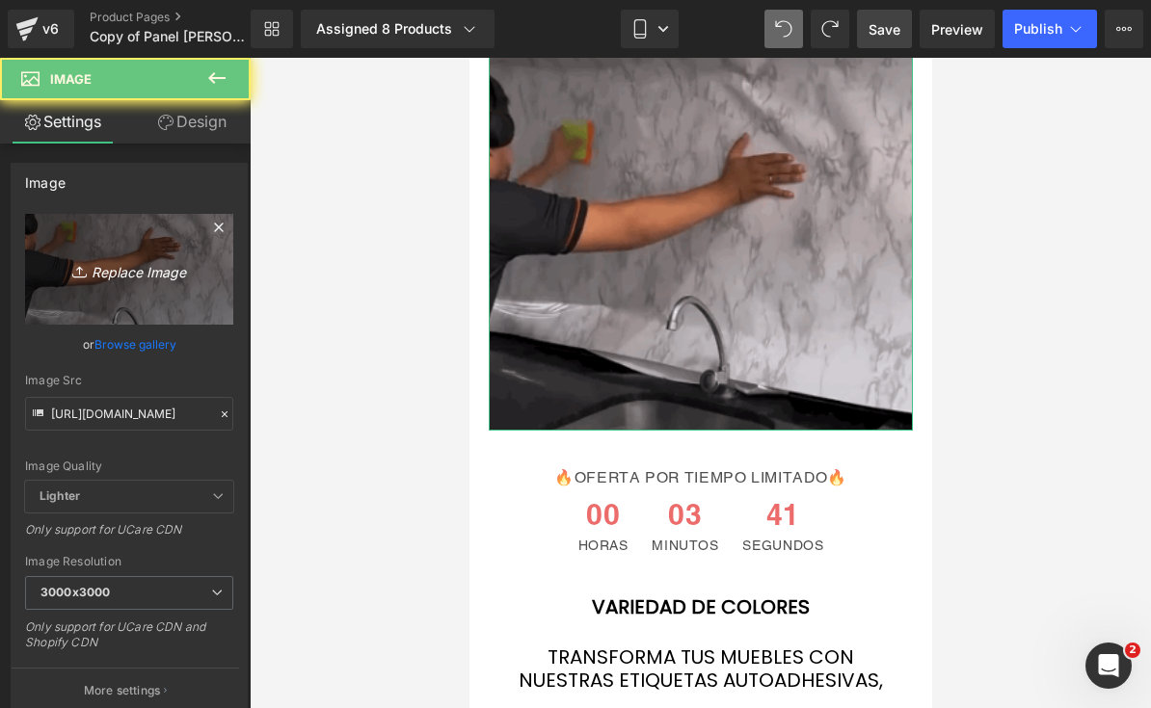
click at [64, 279] on icon "Replace Image" at bounding box center [129, 269] width 154 height 24
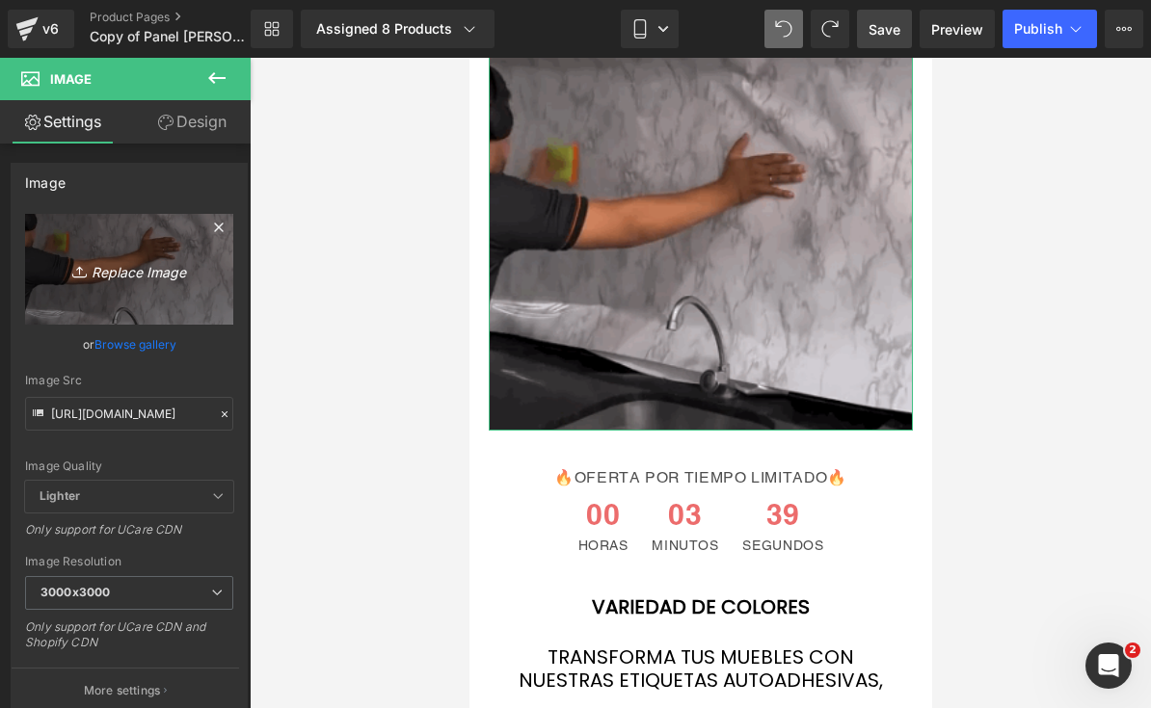
type input "C:\fakepath\GIF LANDING.gif"
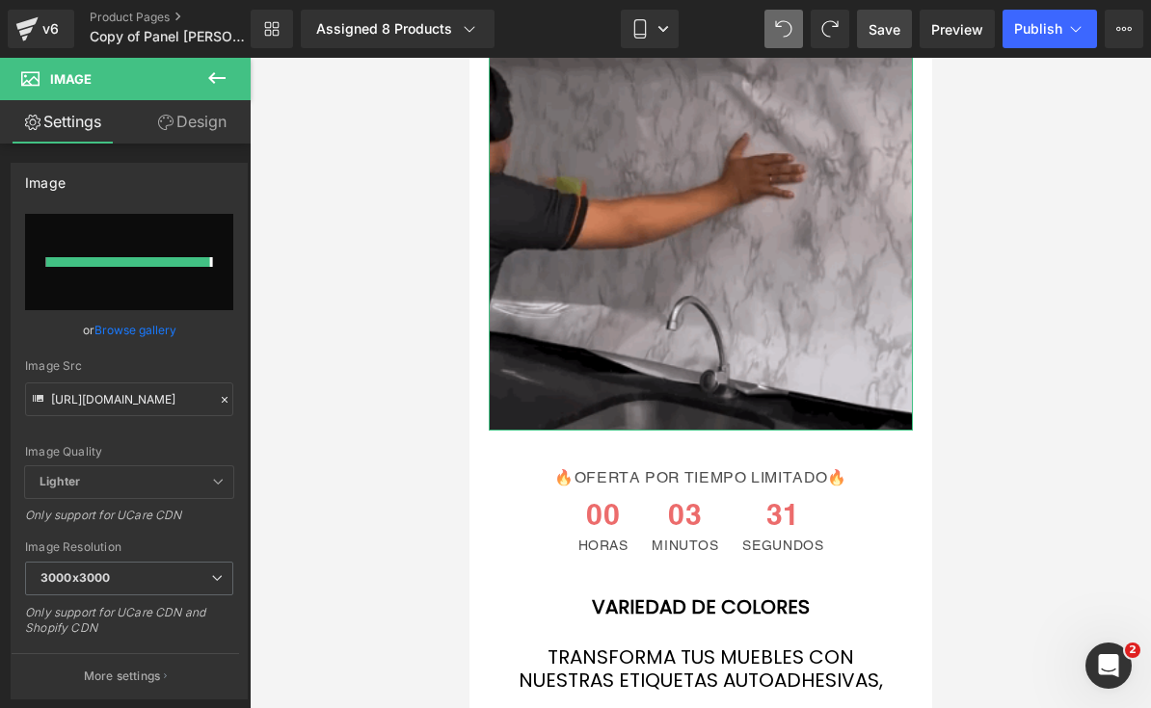
type input "[URL][DOMAIN_NAME]"
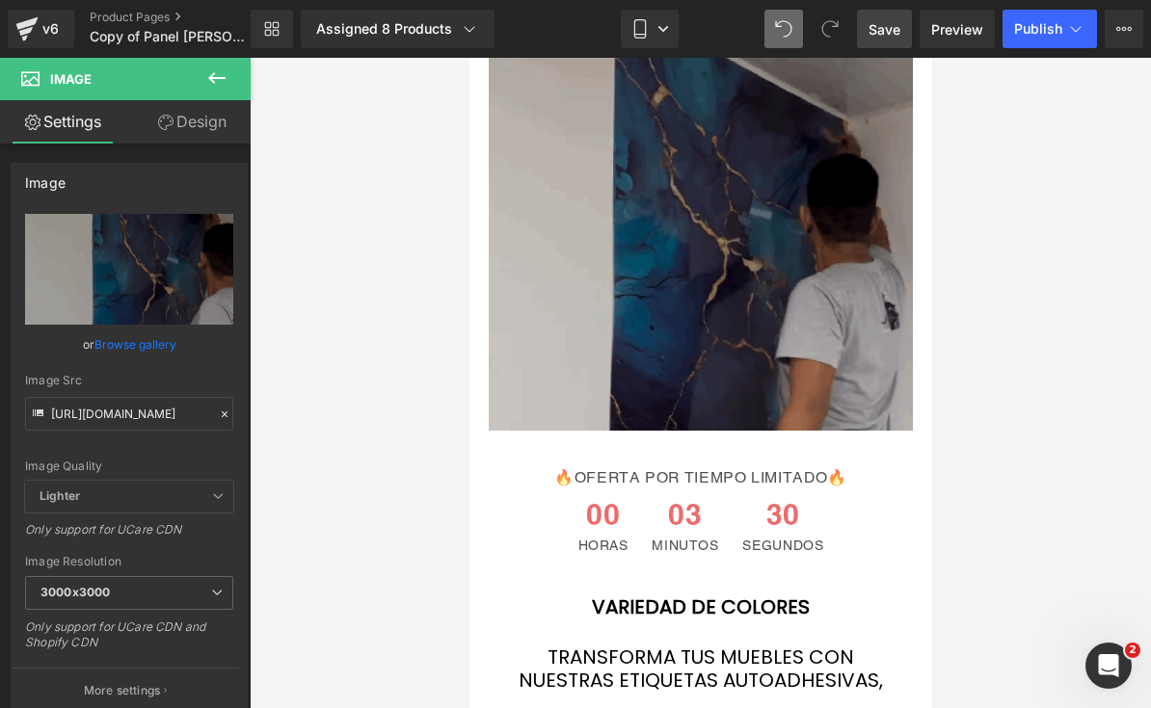
click at [876, 44] on link "Save" at bounding box center [884, 29] width 55 height 39
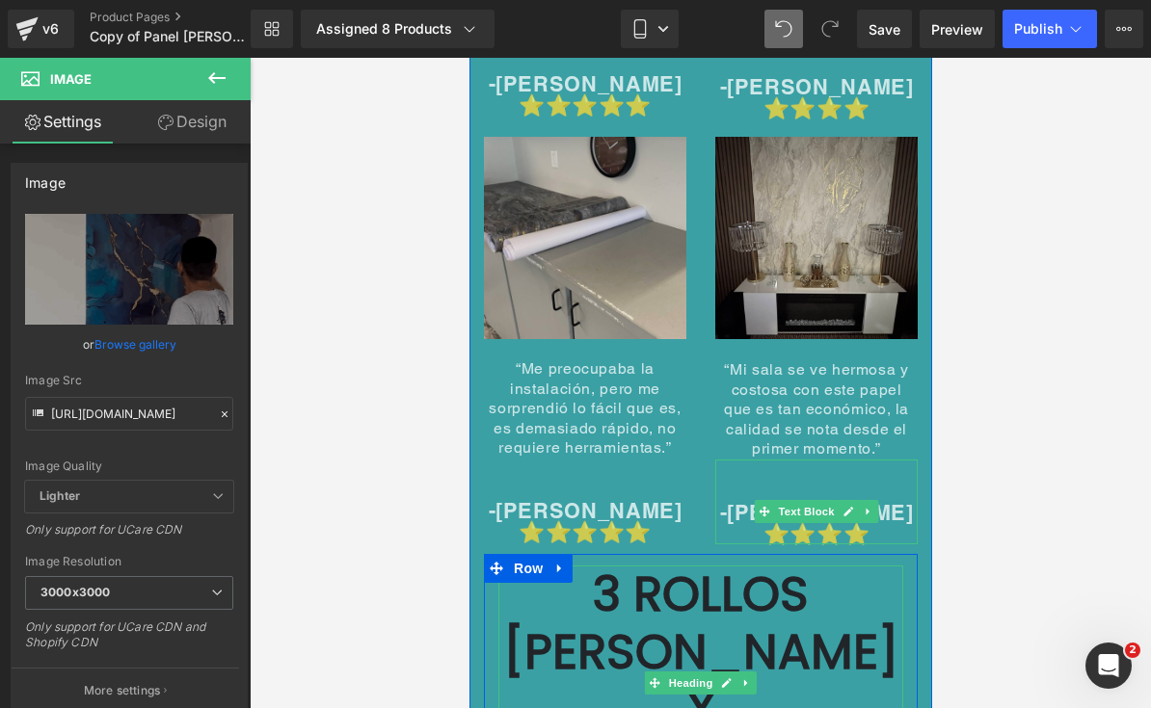
scroll to position [10727, 0]
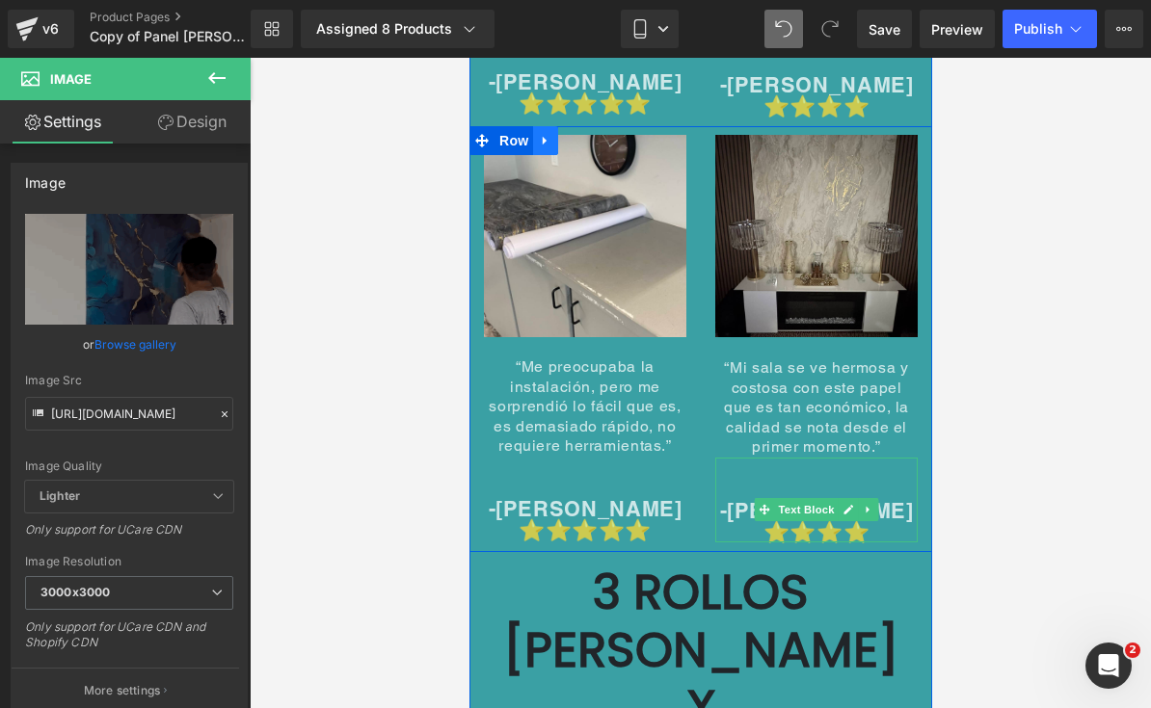
click at [549, 134] on icon at bounding box center [544, 141] width 13 height 14
click at [569, 134] on icon at bounding box center [569, 140] width 13 height 13
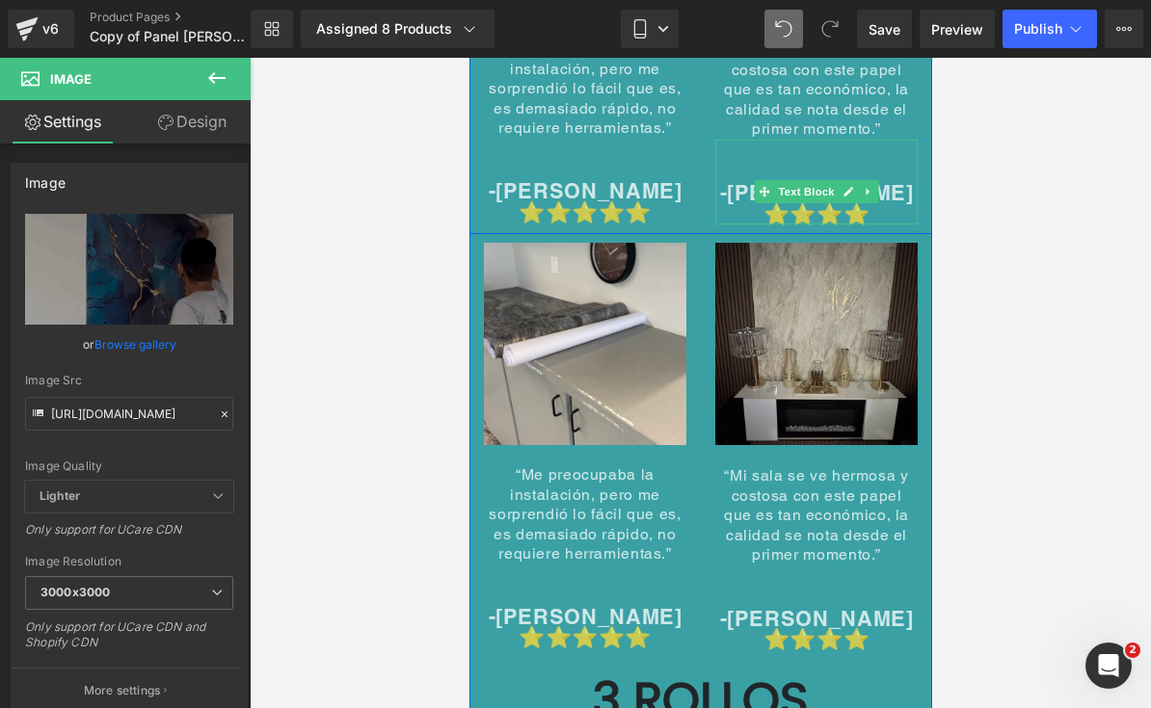
scroll to position [11086, 0]
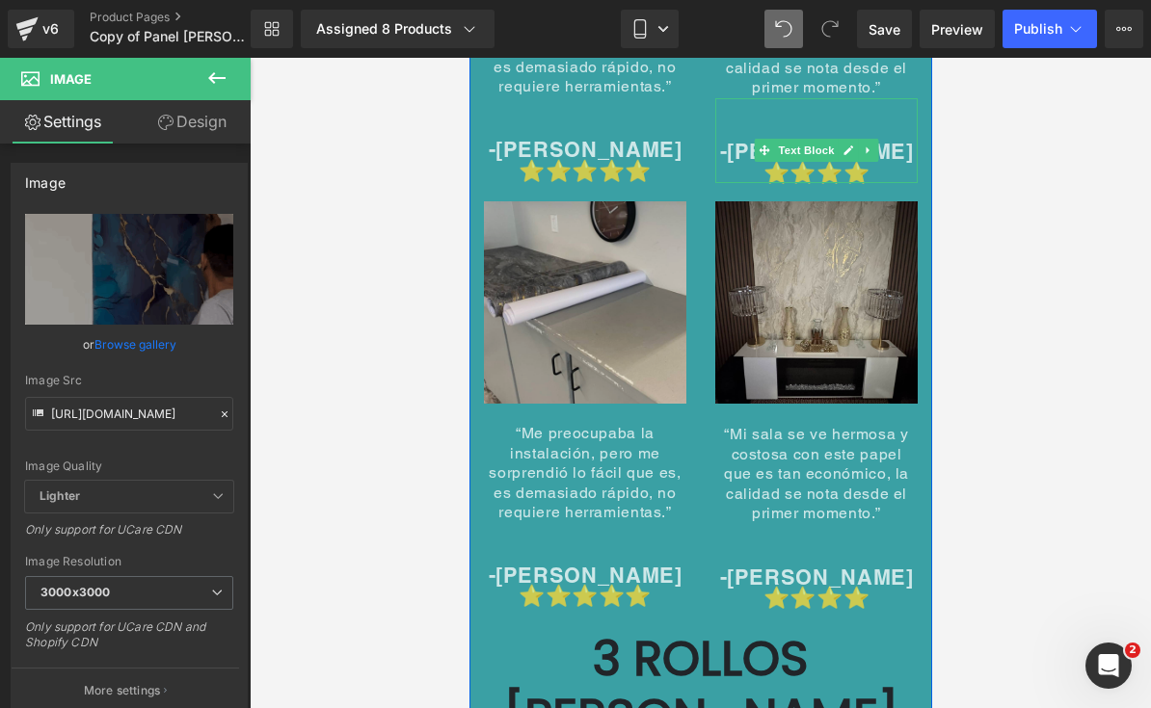
click at [589, 270] on img at bounding box center [584, 312] width 202 height 223
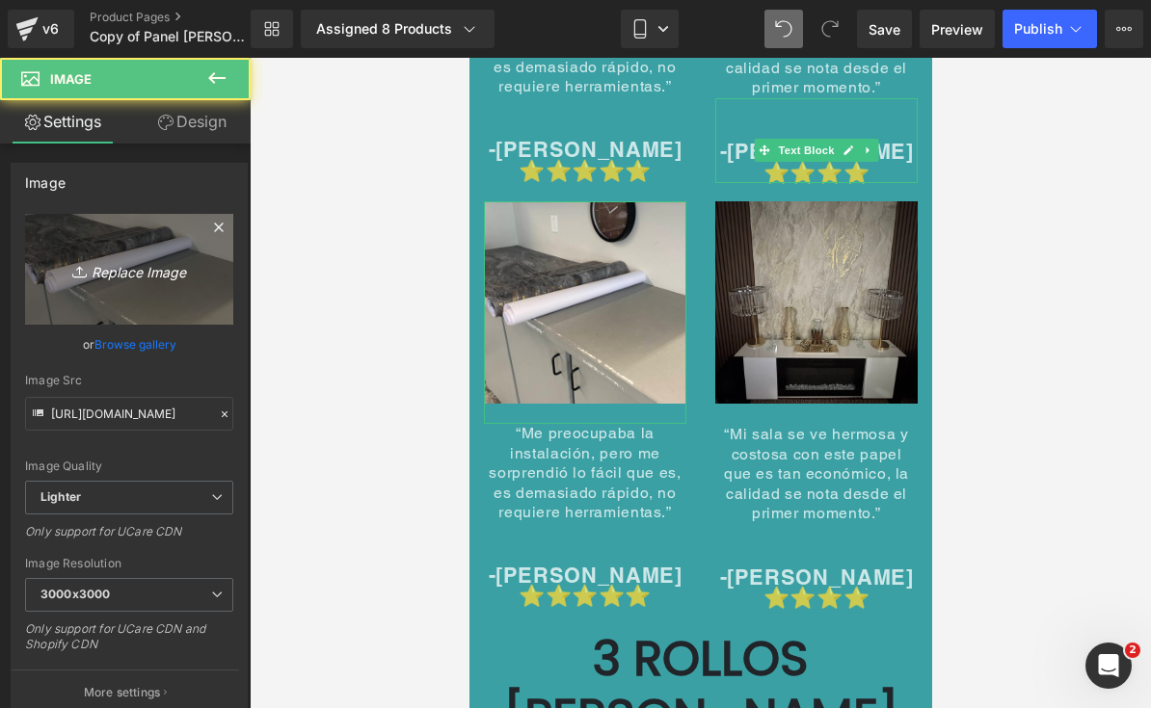
click at [209, 274] on link "Replace Image" at bounding box center [129, 269] width 208 height 111
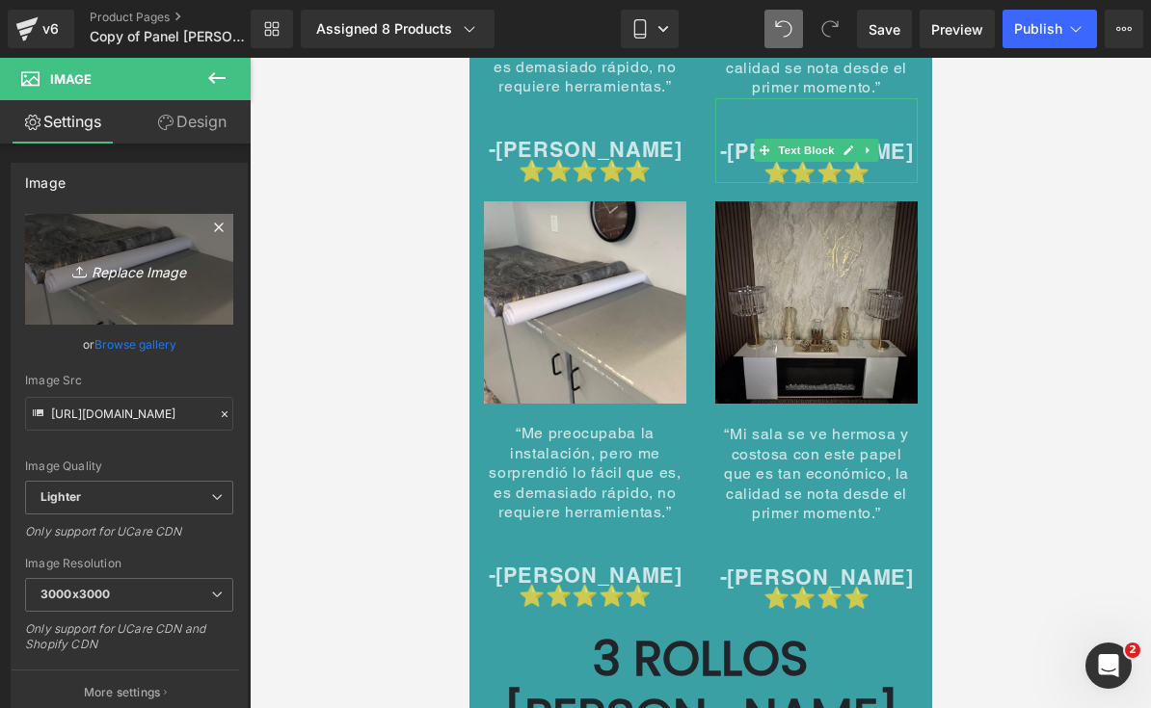
type input "C:\fakepath\IMG_7664.jpeg"
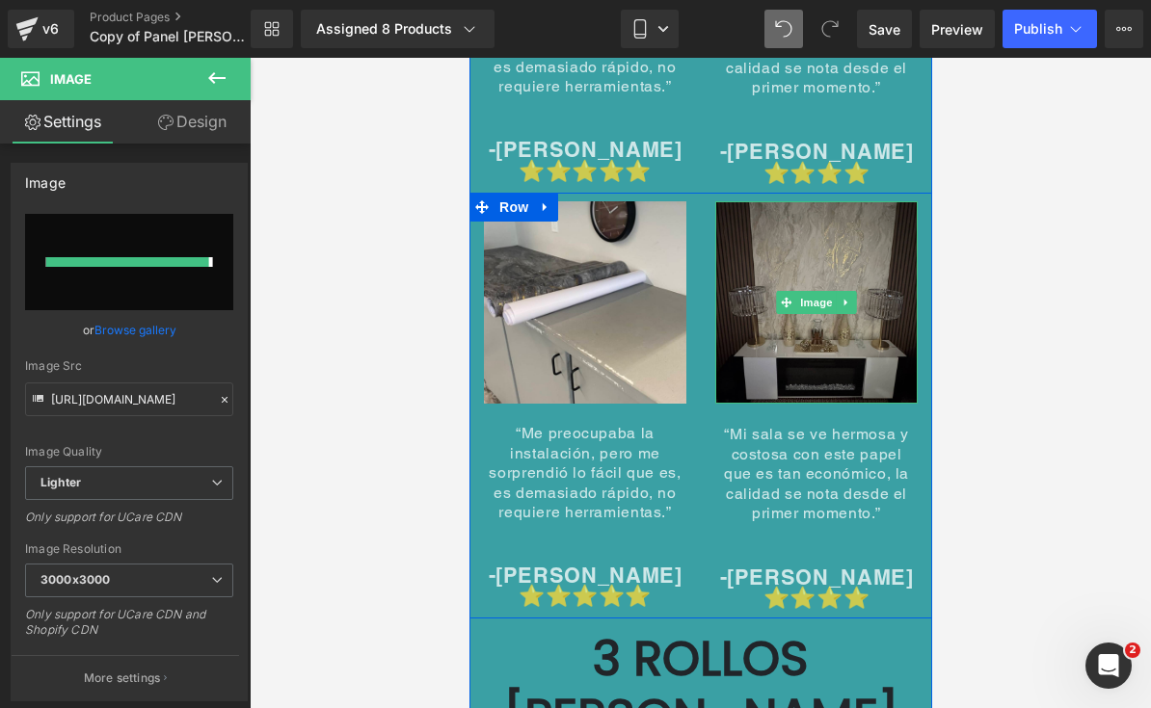
type input "[URL][DOMAIN_NAME]"
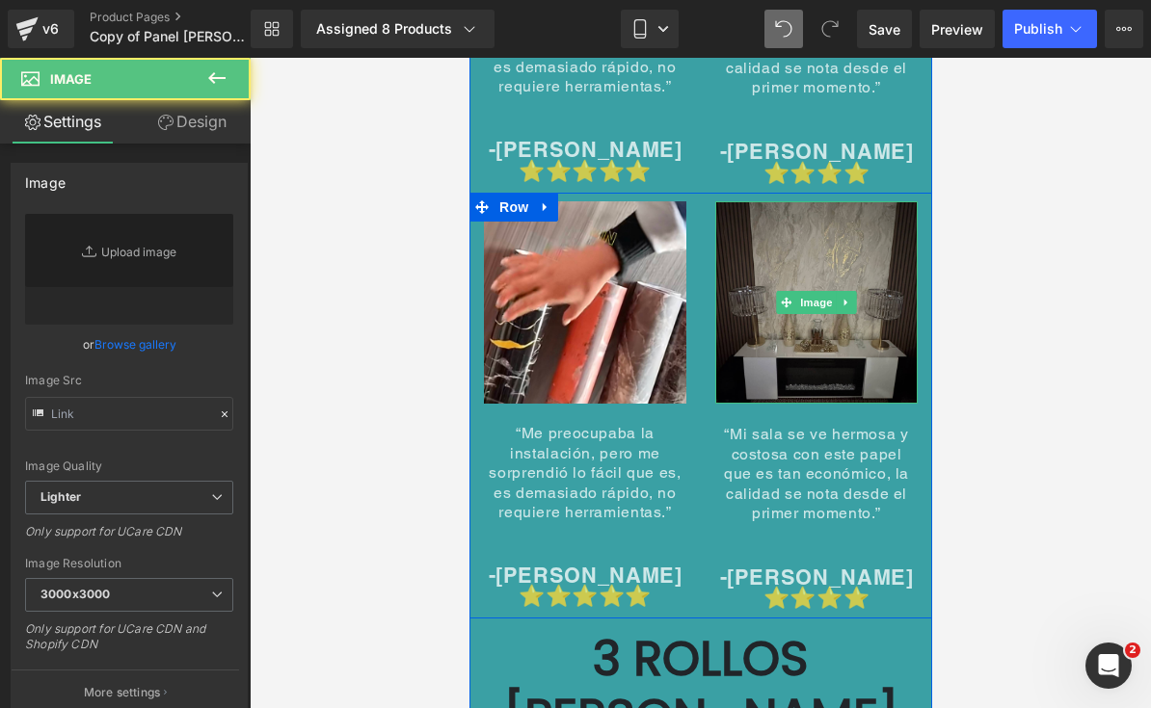
click at [816, 312] on img at bounding box center [815, 302] width 202 height 202
type input "[URL][DOMAIN_NAME]"
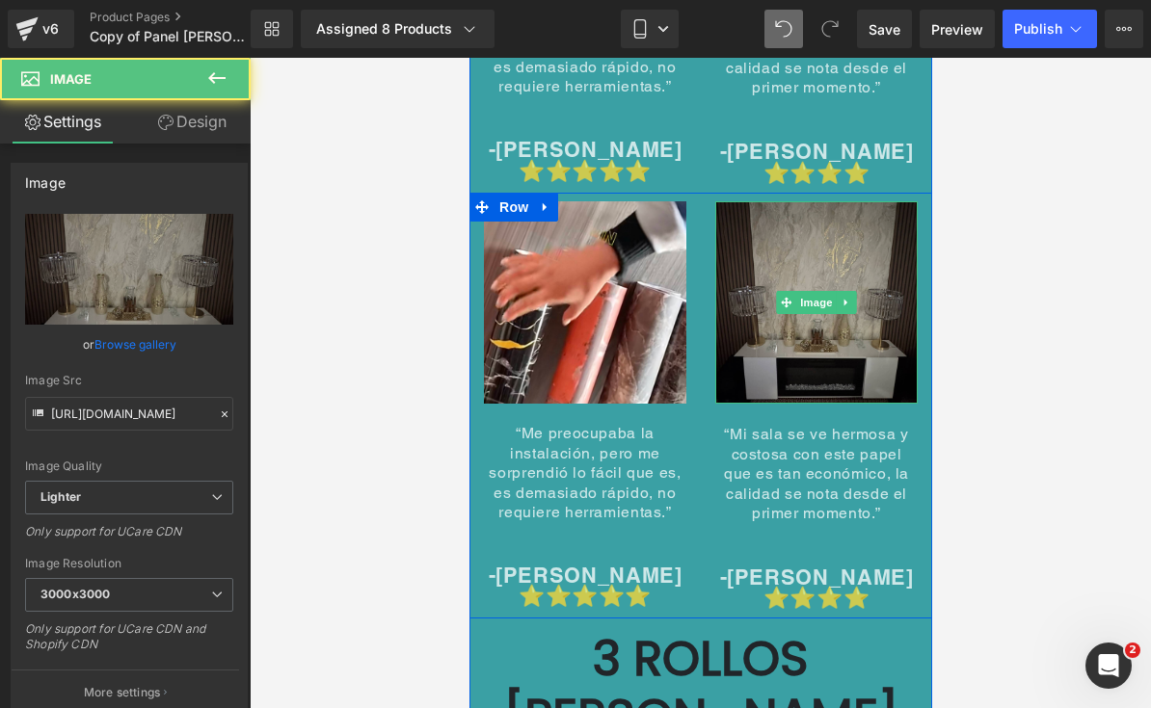
click at [812, 321] on img at bounding box center [815, 302] width 202 height 202
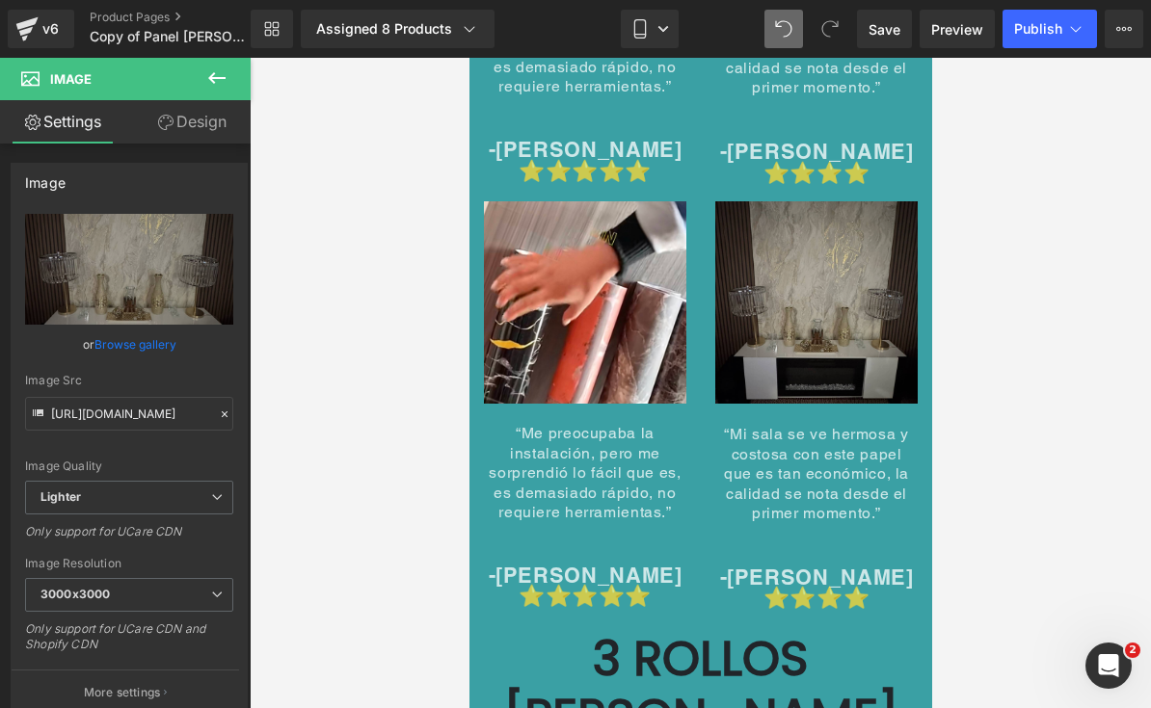
click at [841, 285] on img at bounding box center [815, 302] width 202 height 202
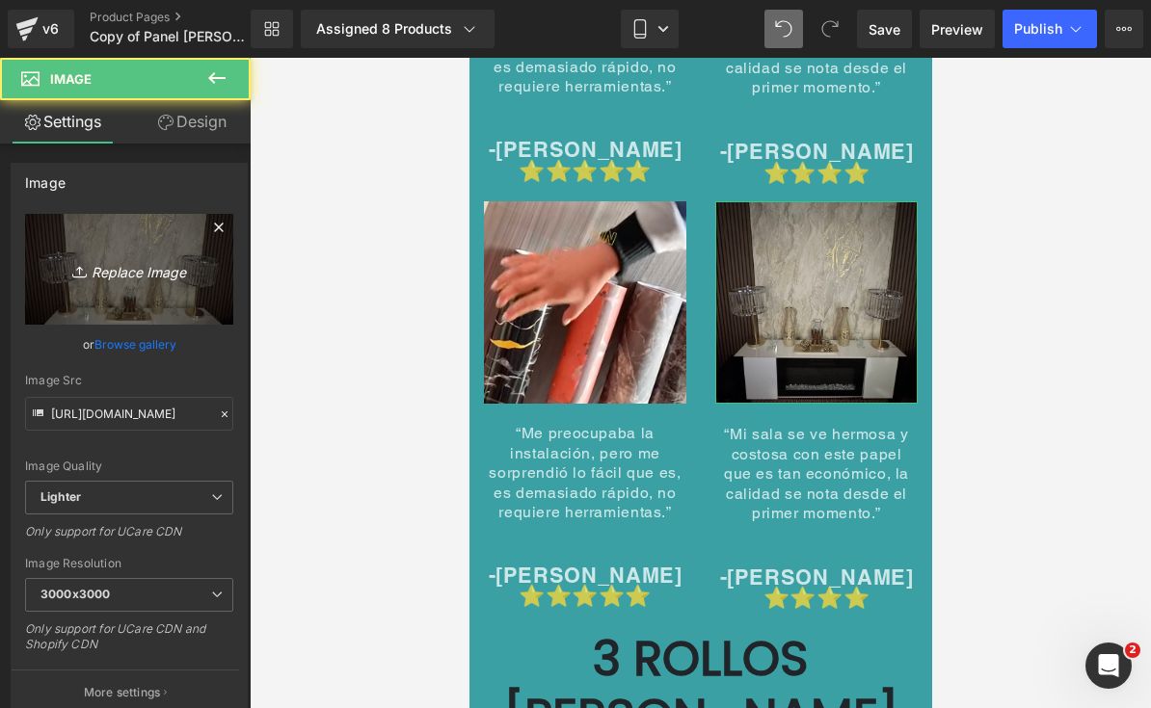
click at [42, 257] on link "Replace Image" at bounding box center [129, 269] width 208 height 111
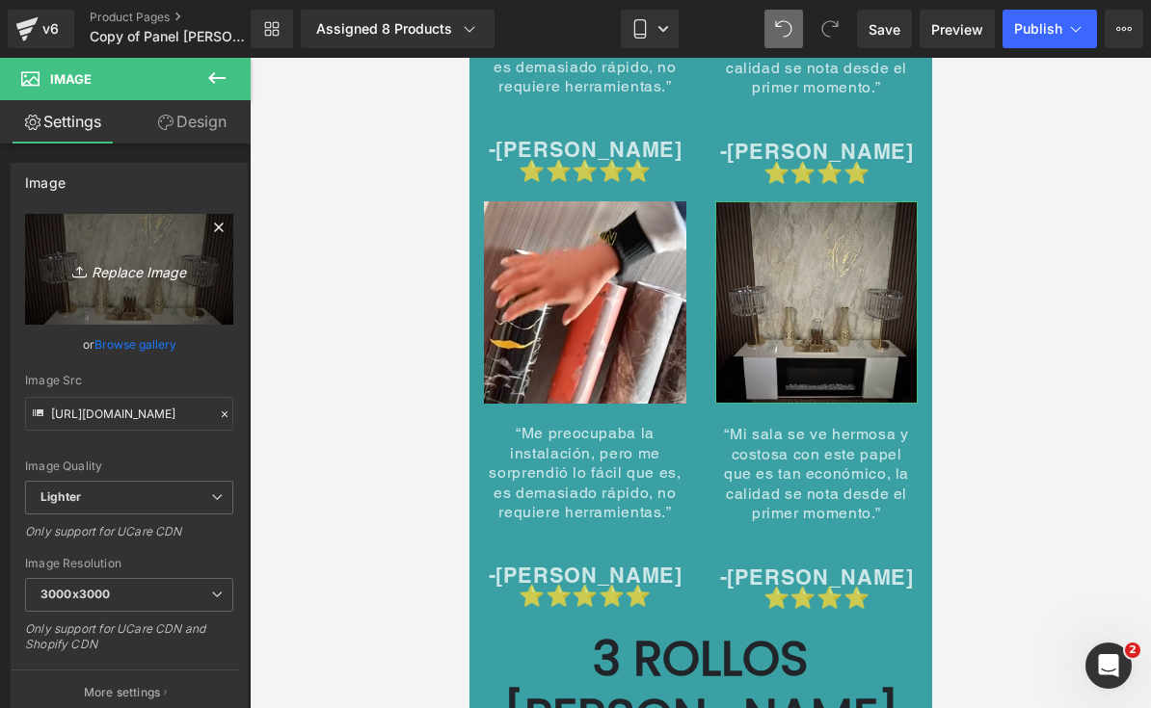
type input "C:\fakepath\IMG_7666.jpeg"
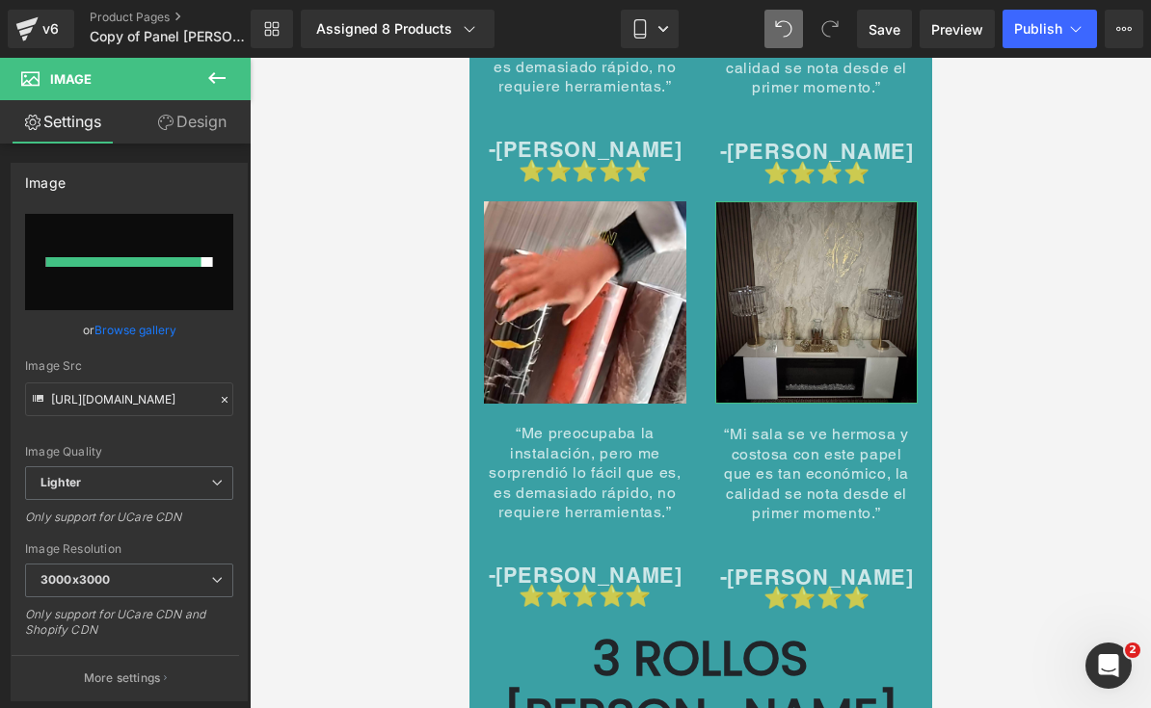
click at [1008, 103] on div at bounding box center [700, 383] width 901 height 651
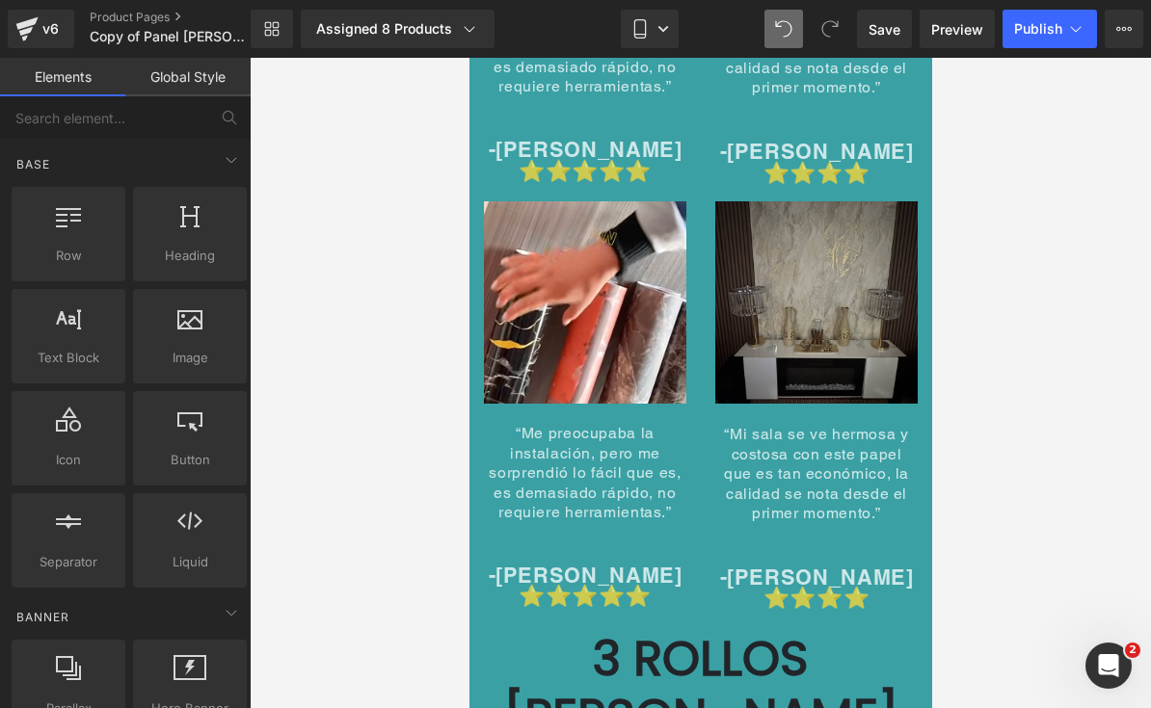
click at [858, 235] on img at bounding box center [815, 302] width 202 height 202
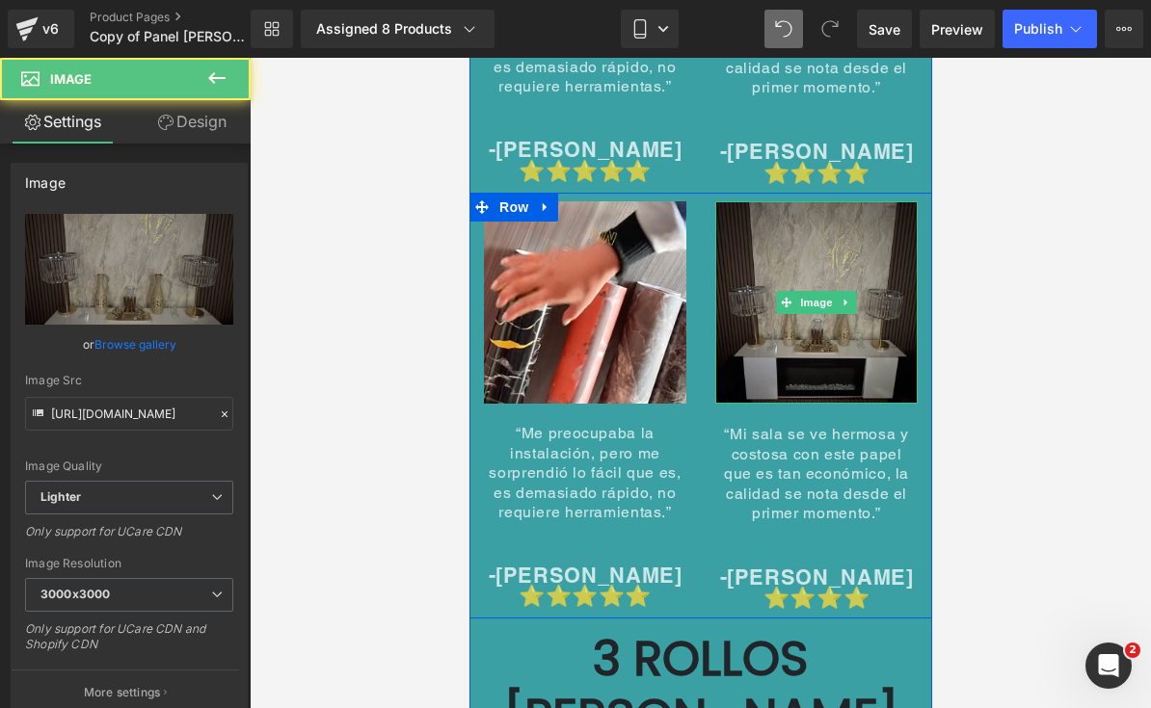
click at [842, 205] on img at bounding box center [815, 302] width 202 height 202
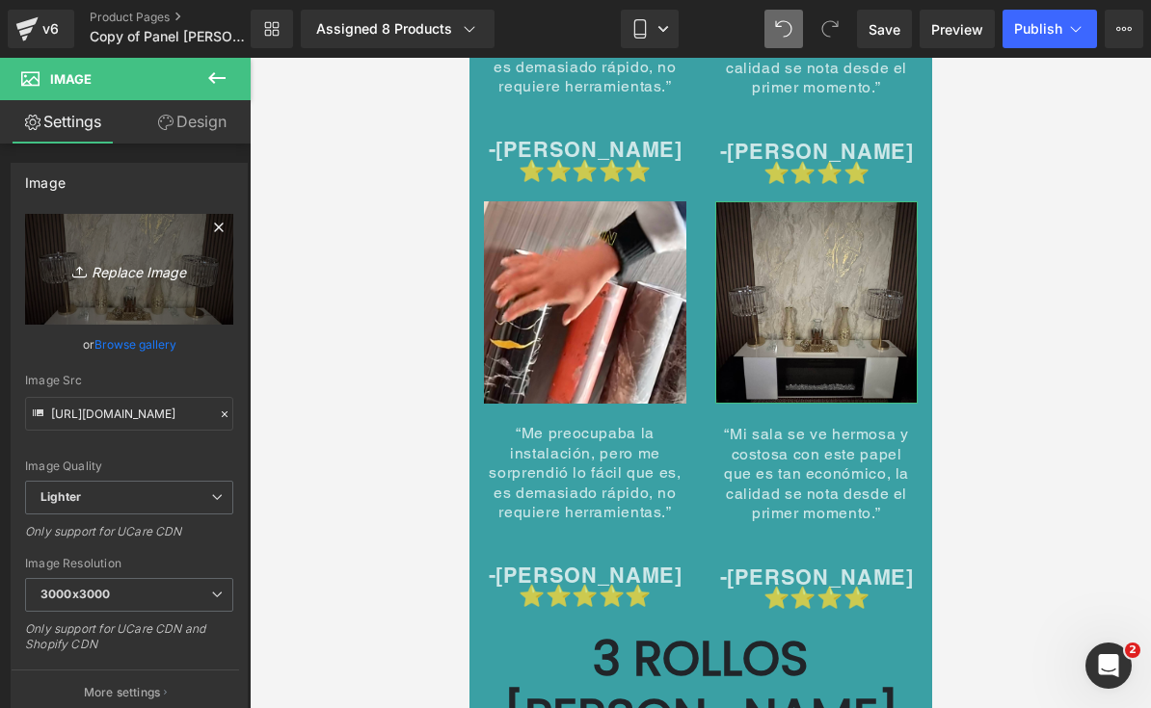
click at [177, 282] on link "Replace Image" at bounding box center [129, 269] width 208 height 111
type input "C:\fakepath\IMG_7666.jpeg"
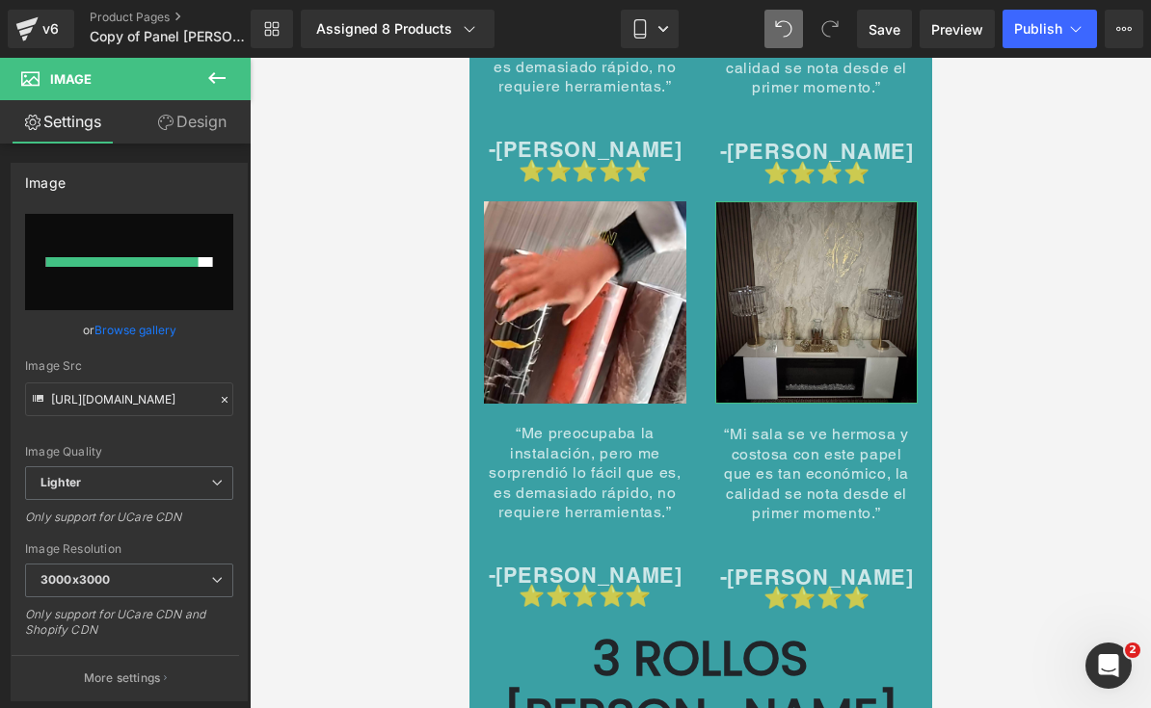
type input "[URL][DOMAIN_NAME]"
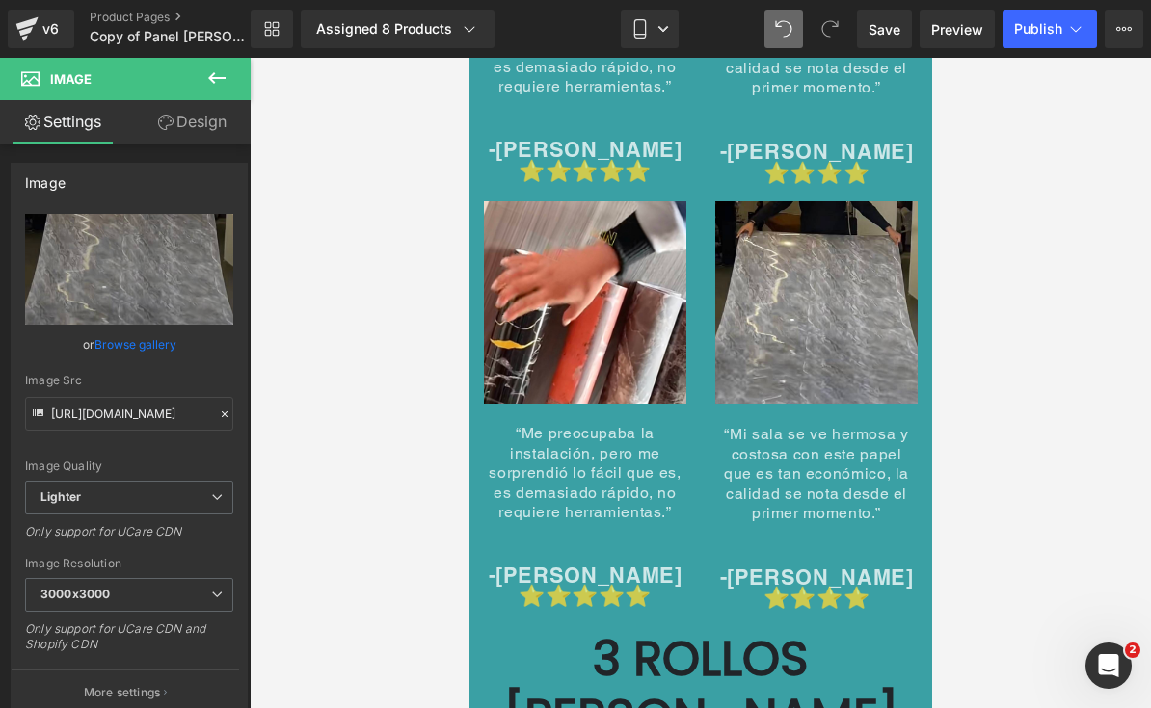
click at [581, 462] on span "Text Block" at bounding box center [574, 473] width 64 height 23
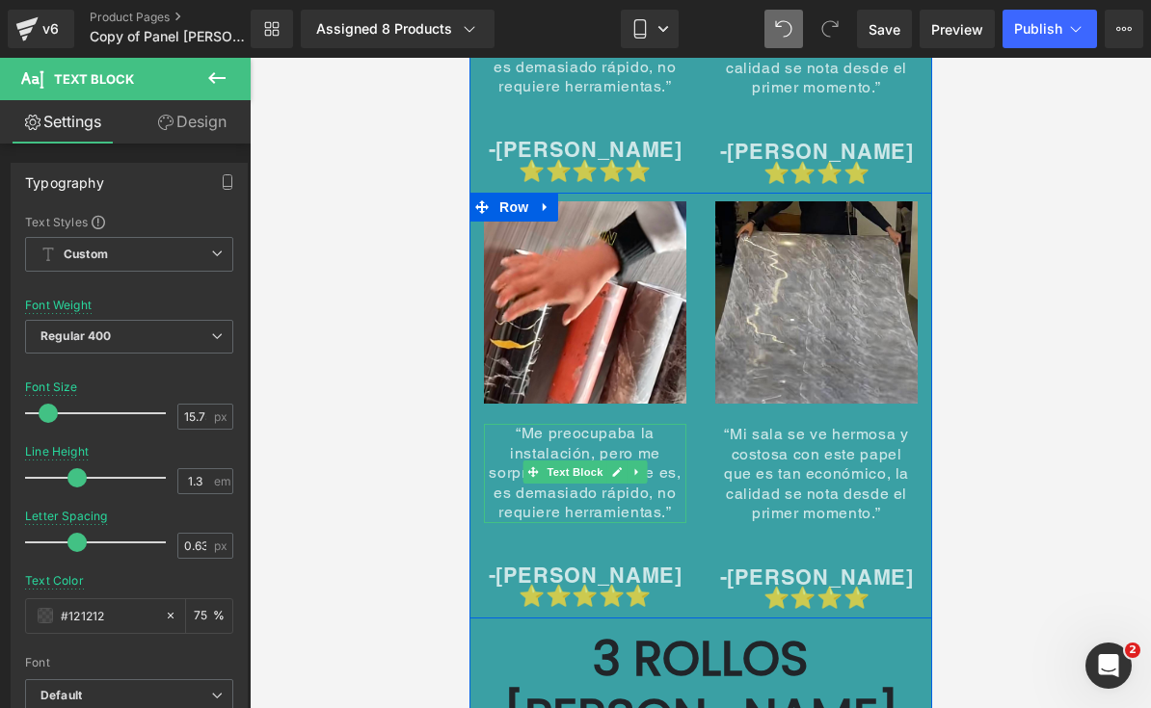
click at [611, 424] on span "“Me preocupaba la instalación, pero me sorprendió lo fácil que es, es demasiado…" at bounding box center [584, 472] width 192 height 97
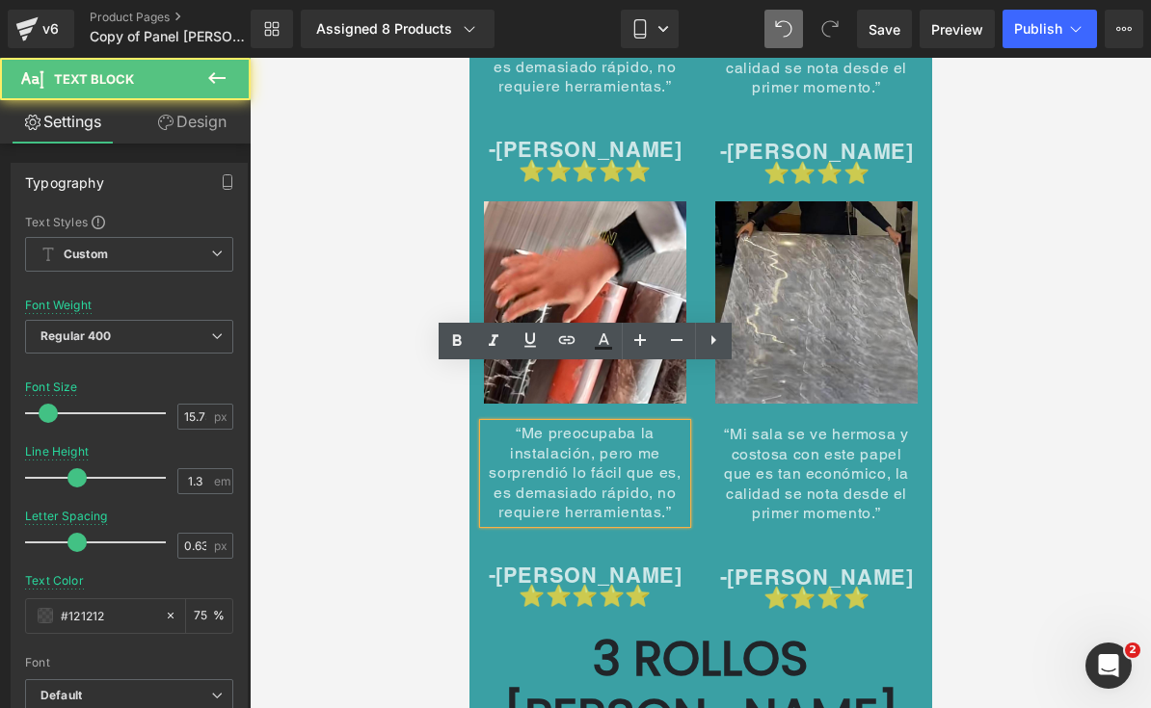
click at [619, 424] on span "“Me preocupaba la instalación, pero me sorprendió lo fácil que es, es demasiado…" at bounding box center [584, 472] width 192 height 97
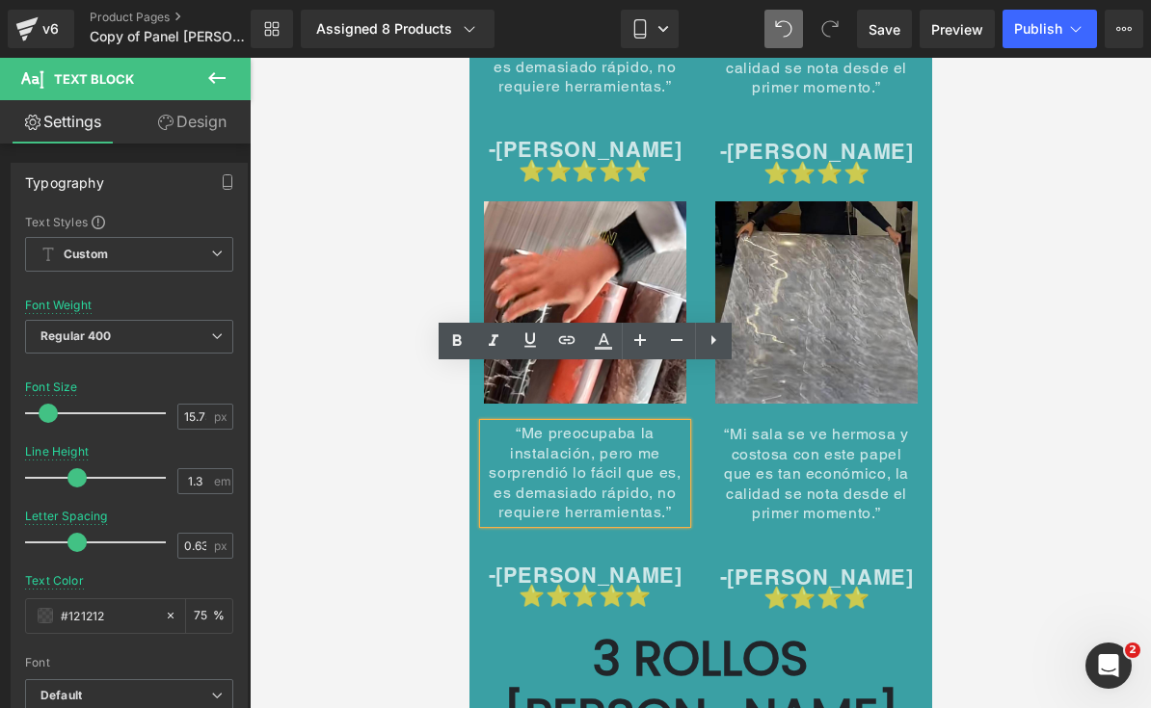
click at [631, 424] on span "“Me preocupaba la instalación, pero me sorprendió lo fácil que es, es demasiado…" at bounding box center [584, 472] width 192 height 97
click at [631, 426] on span "“Me preocupaba la instalación, pero me sorprendió lo fácil que es, es demasiado…" at bounding box center [584, 472] width 192 height 97
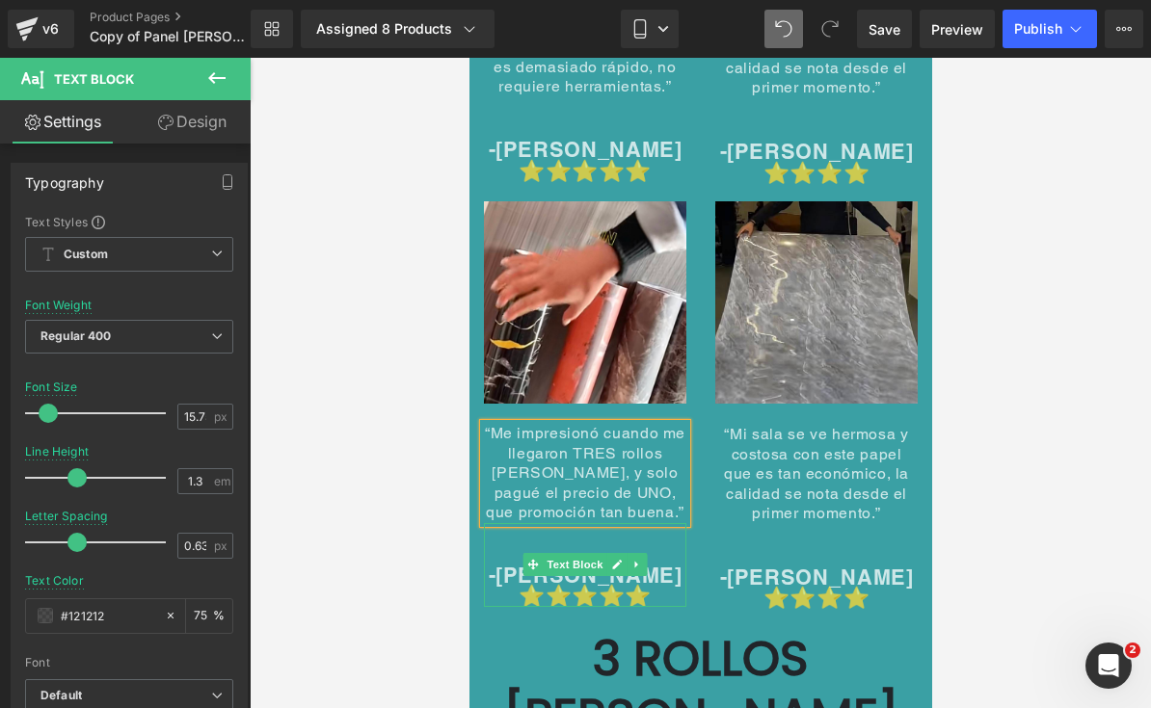
click at [653, 566] on p "-[PERSON_NAME] ⭐⭐⭐⭐⭐" at bounding box center [584, 587] width 202 height 42
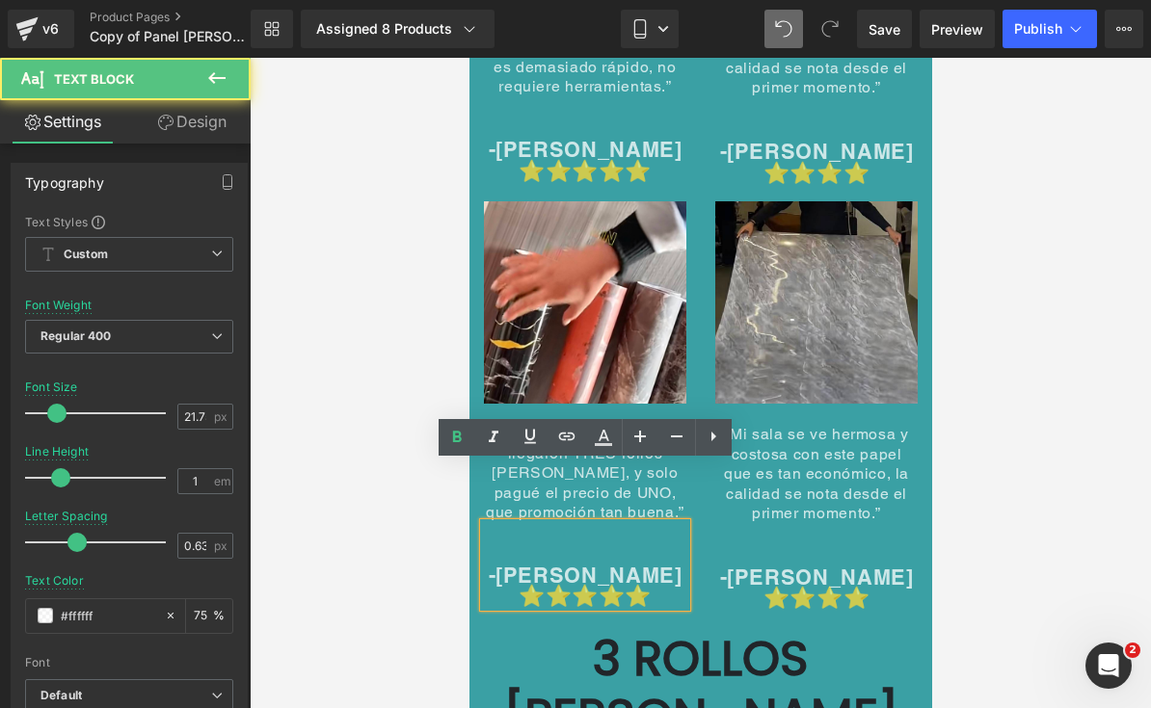
click at [666, 566] on p "-[PERSON_NAME] ⭐⭐⭐⭐⭐" at bounding box center [584, 587] width 202 height 42
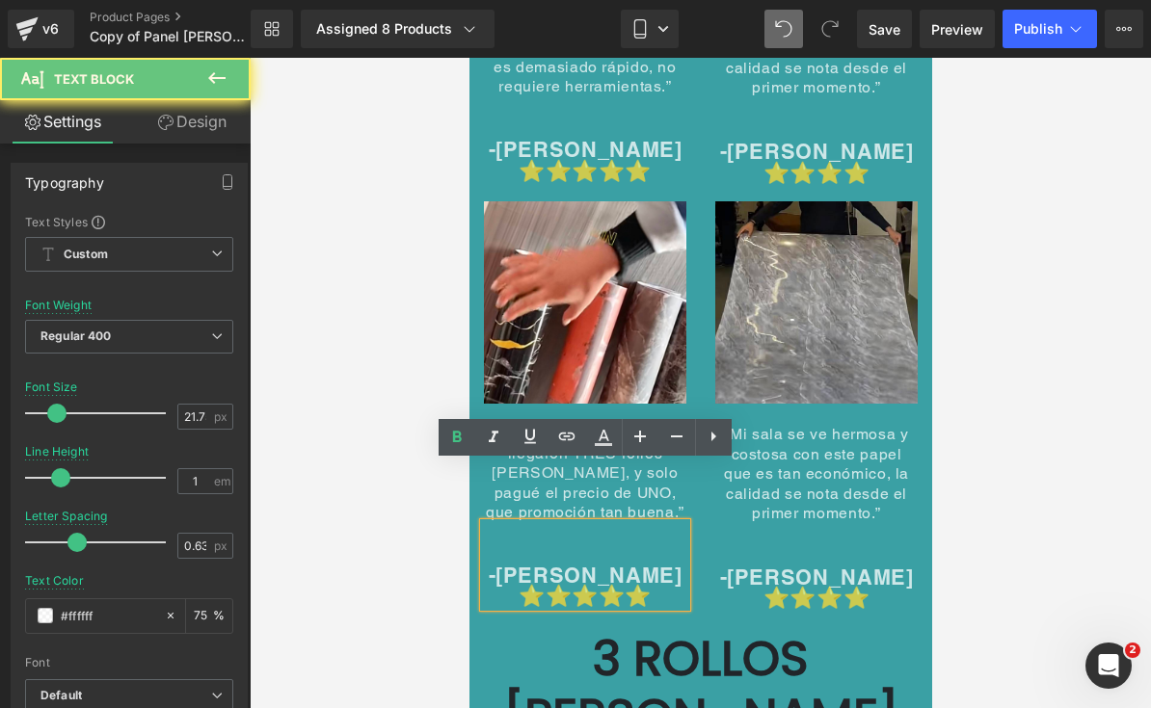
click at [670, 566] on p "-[PERSON_NAME] ⭐⭐⭐⭐⭐" at bounding box center [584, 587] width 202 height 42
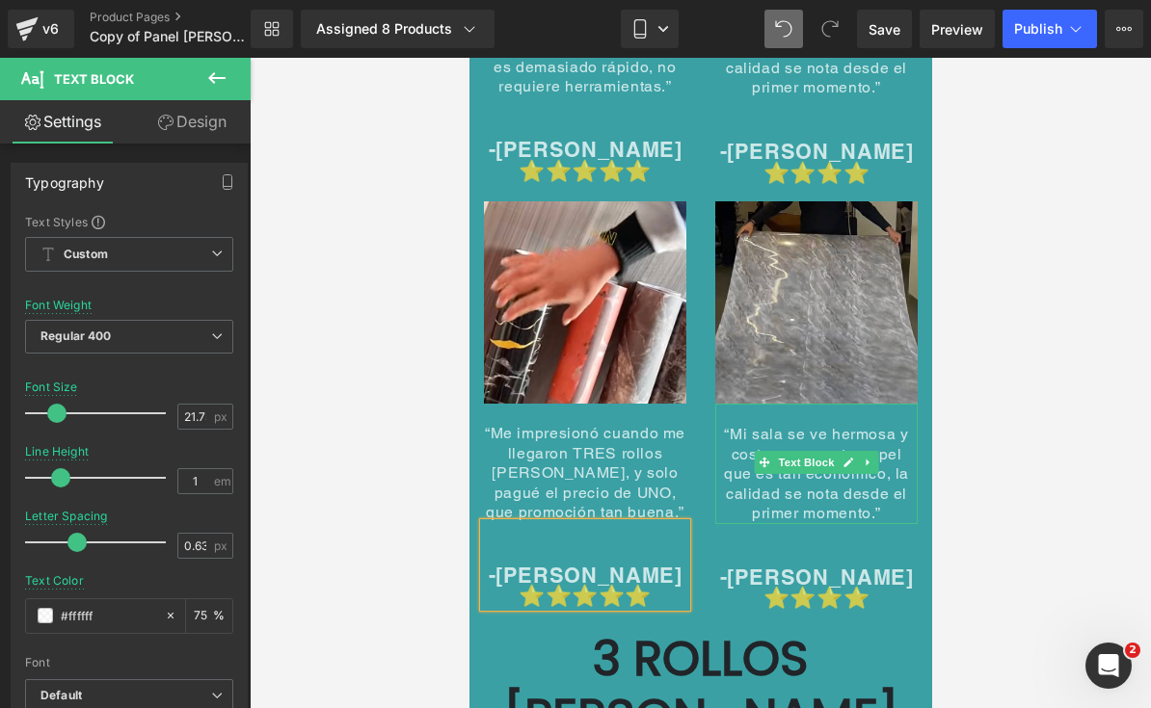
click at [863, 457] on icon at bounding box center [867, 463] width 11 height 12
click at [867, 425] on span "“Mi sala se ve hermosa y costosa con este papel que es tan económico, la calida…" at bounding box center [815, 473] width 185 height 97
click at [869, 425] on span "“Mi sala se ve hermosa y costosa con este papel que es tan económico, la calida…" at bounding box center [815, 473] width 185 height 97
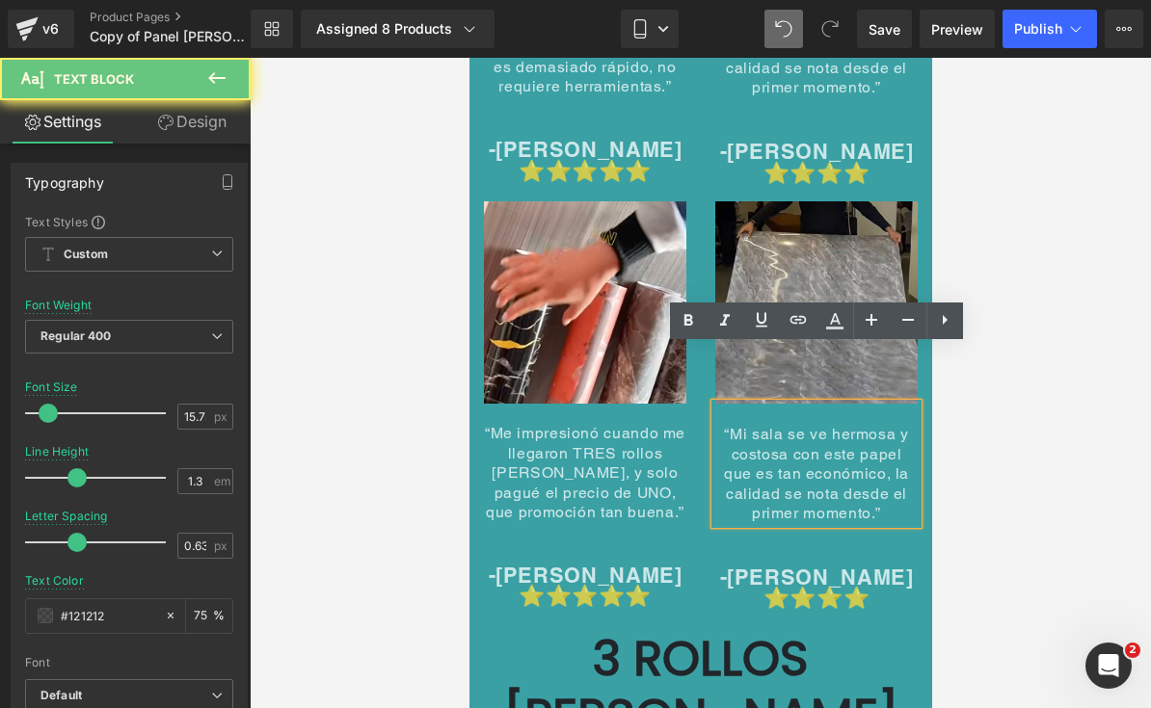
click at [874, 425] on span "“Mi sala se ve hermosa y costosa con este papel que es tan económico, la calida…" at bounding box center [815, 473] width 185 height 97
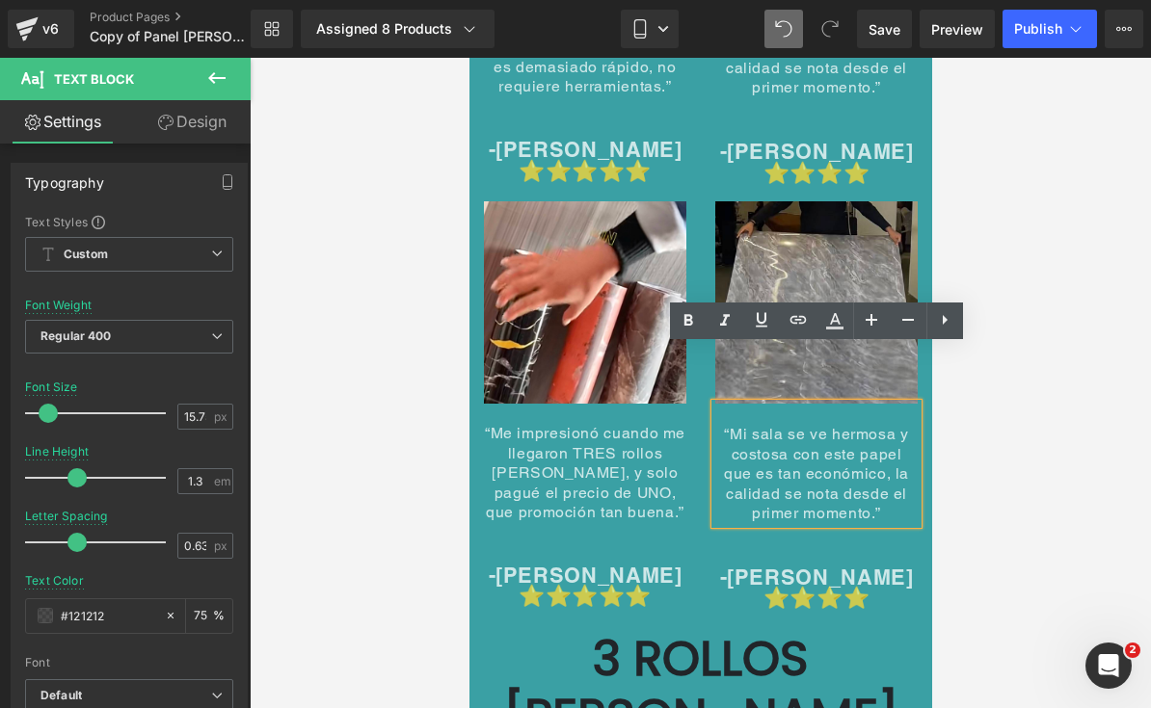
click at [856, 425] on span "“Mi sala se ve hermosa y costosa con este papel que es tan económico, la calida…" at bounding box center [815, 473] width 185 height 97
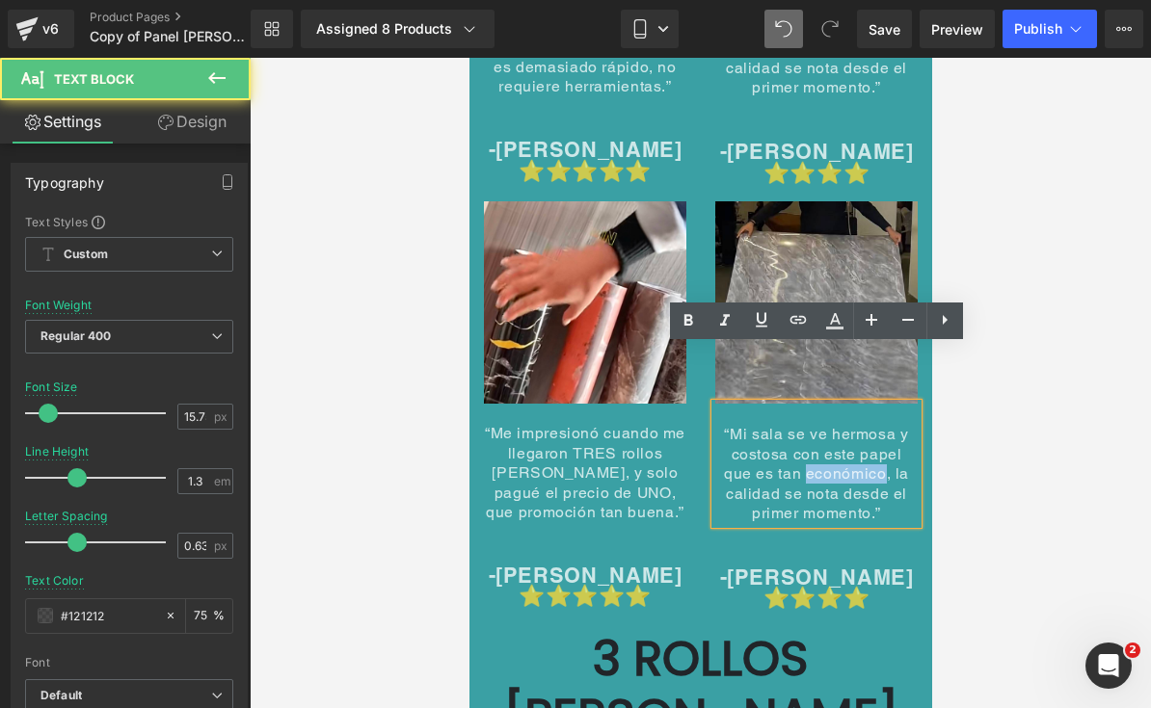
click at [866, 425] on span "“Mi sala se ve hermosa y costosa con este papel que es tan económico, la calida…" at bounding box center [815, 473] width 185 height 97
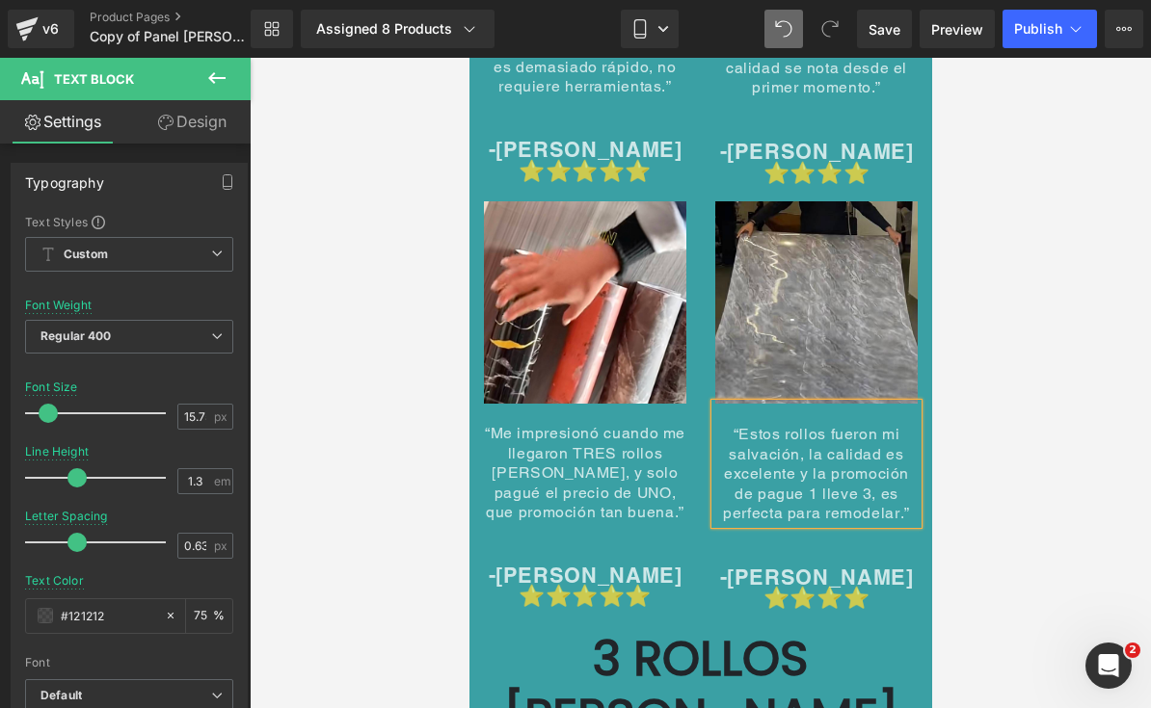
click at [884, 565] on span "-[PERSON_NAME]" at bounding box center [816, 577] width 194 height 25
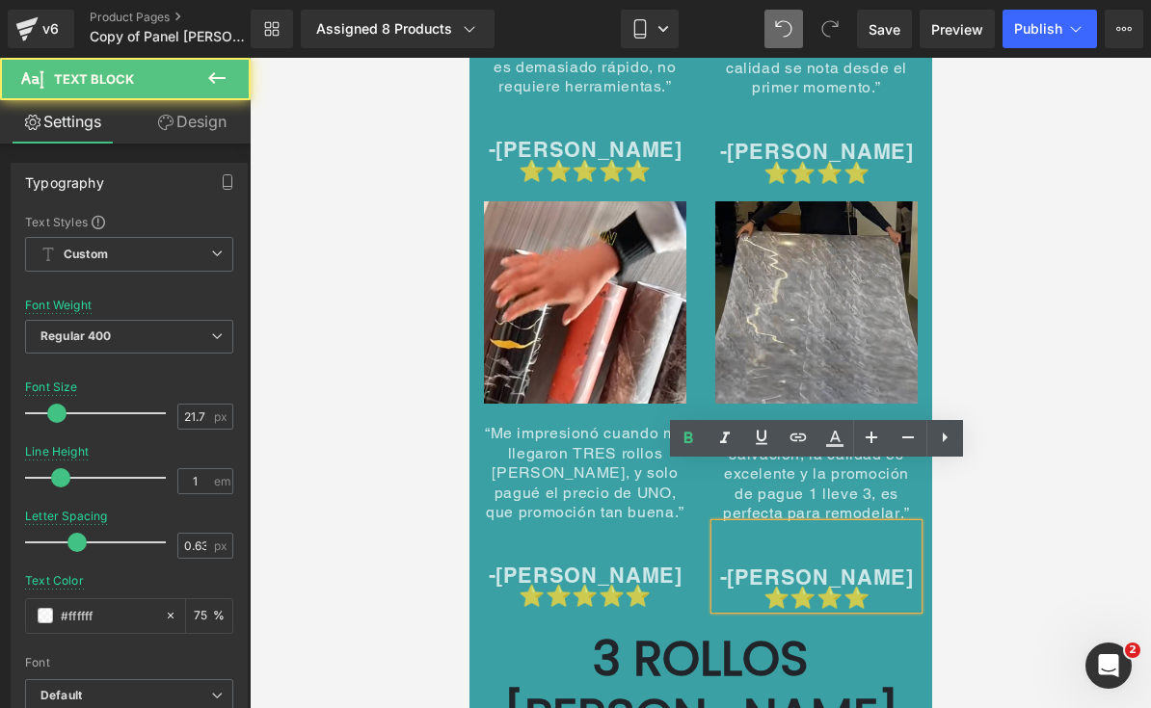
click at [895, 568] on p "-[PERSON_NAME]" at bounding box center [815, 578] width 202 height 21
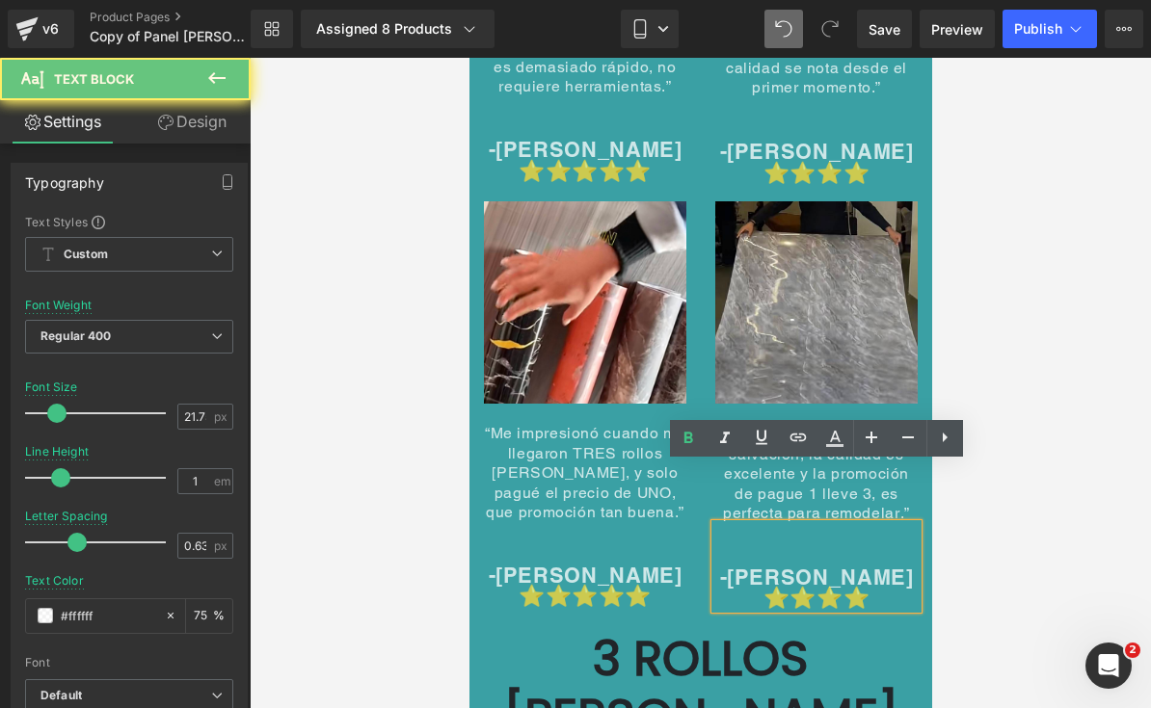
click at [894, 568] on p "-[PERSON_NAME]" at bounding box center [815, 578] width 202 height 21
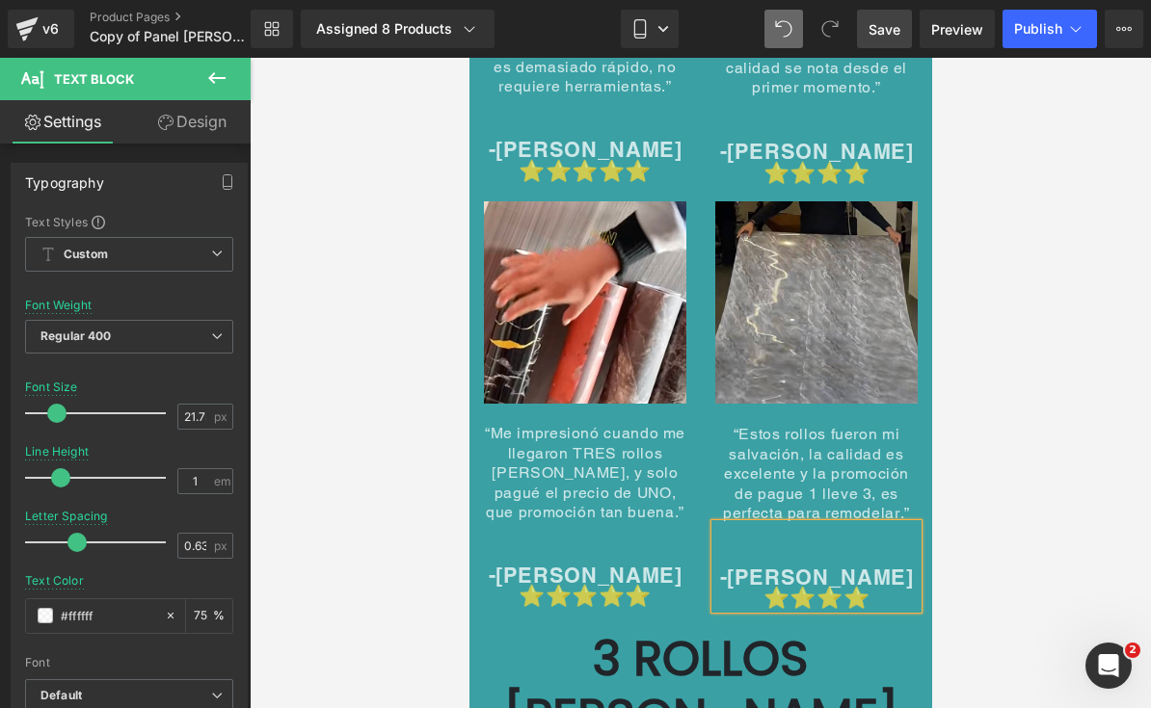
click at [885, 33] on span "Save" at bounding box center [884, 29] width 32 height 20
